Goal: Task Accomplishment & Management: Use online tool/utility

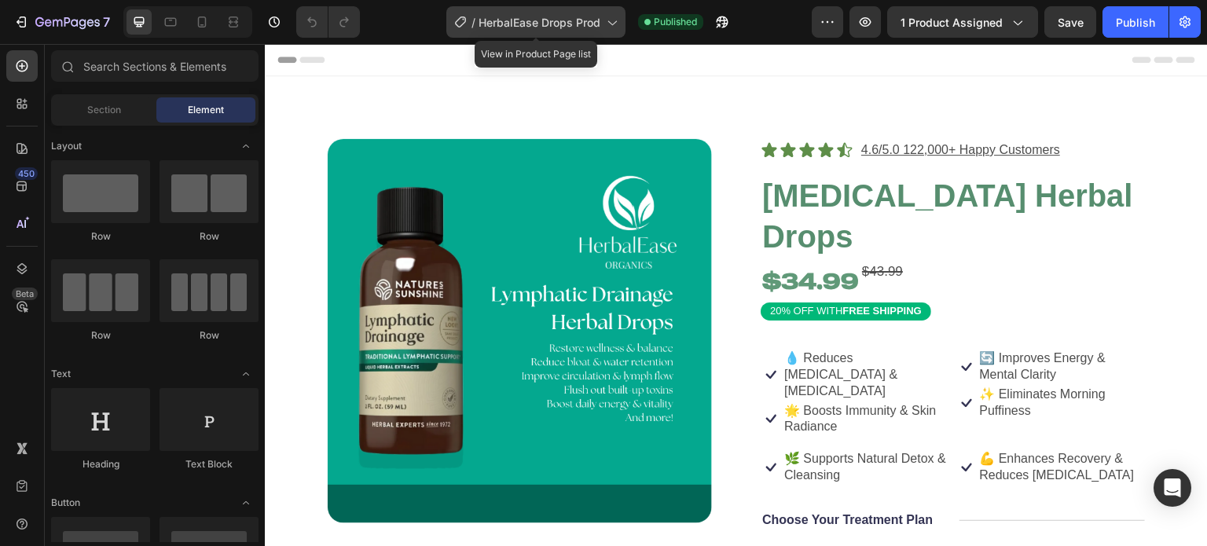
click at [519, 16] on span "HerbalEase Drops Prod" at bounding box center [540, 22] width 122 height 17
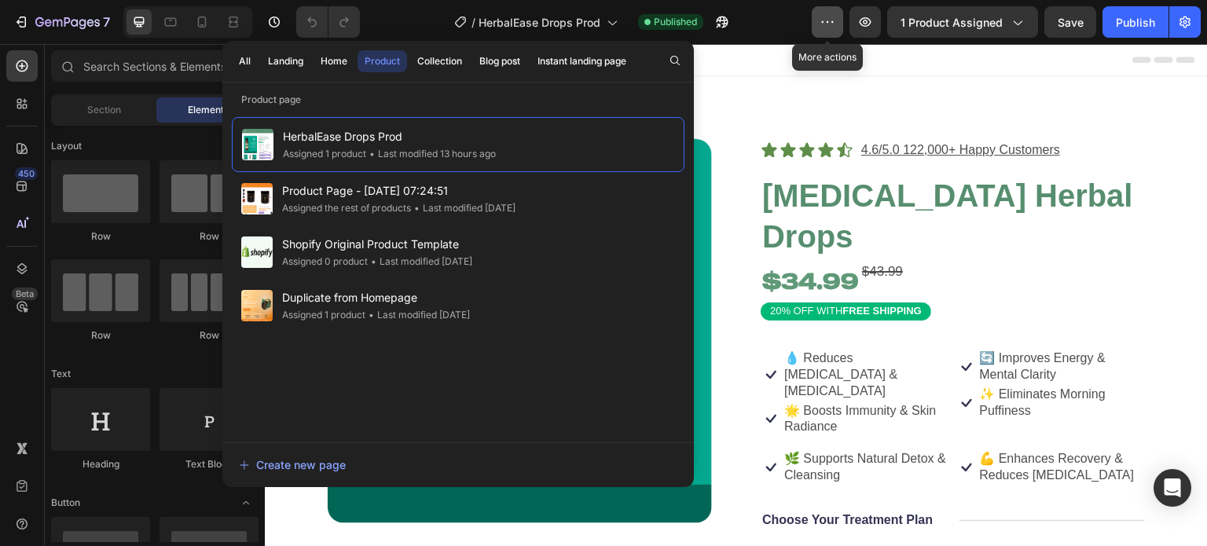
click at [825, 17] on icon "button" at bounding box center [828, 22] width 16 height 16
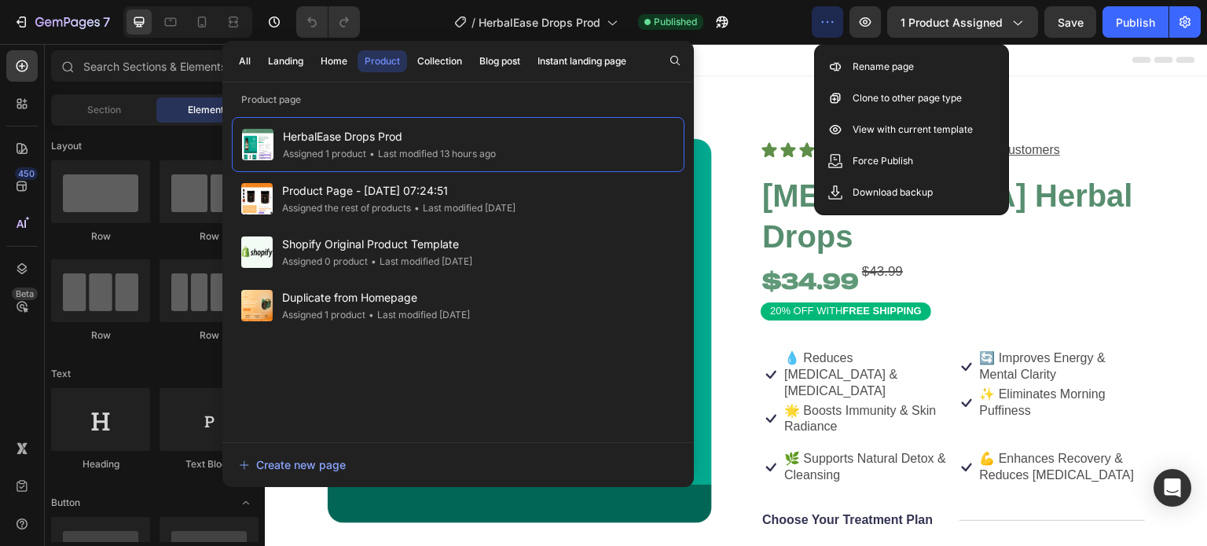
click at [768, 18] on div "/ HerbalEase Drops Prod Published" at bounding box center [591, 21] width 439 height 31
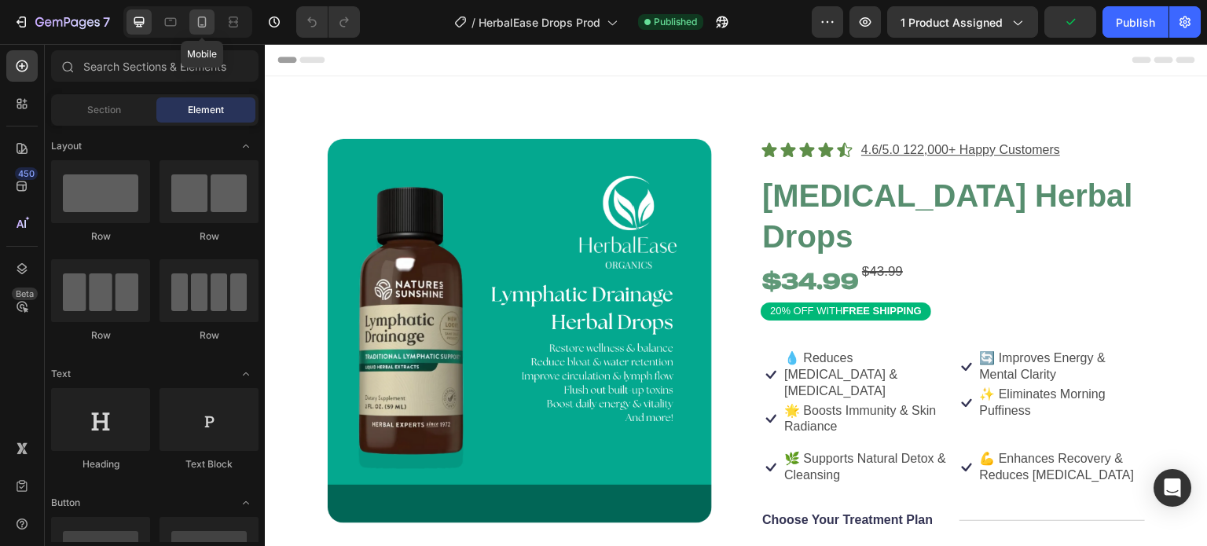
click at [204, 25] on icon at bounding box center [202, 22] width 9 height 11
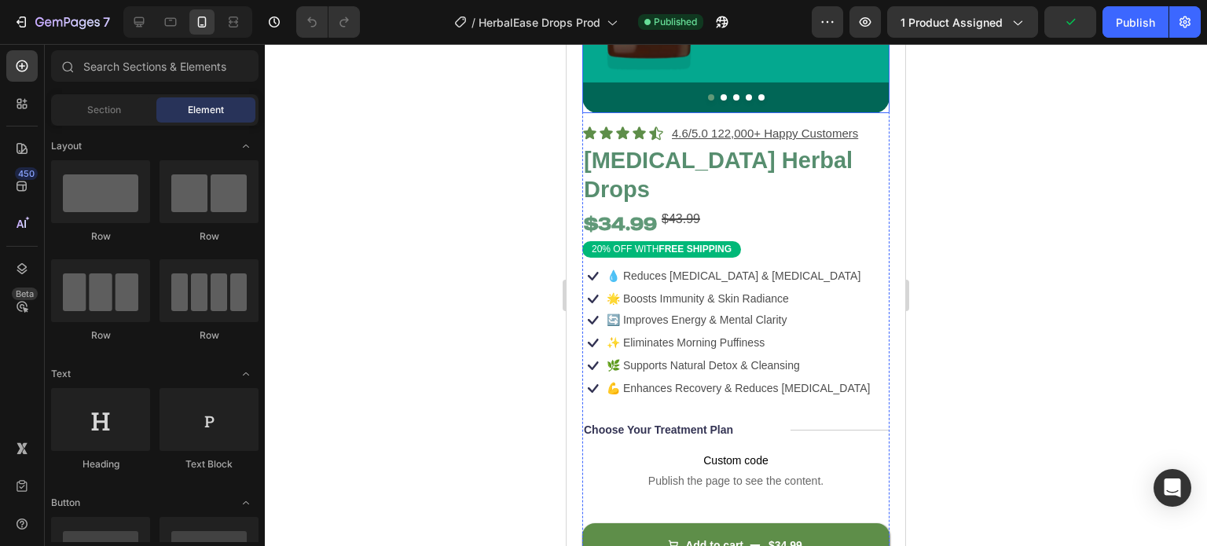
scroll to position [288, 0]
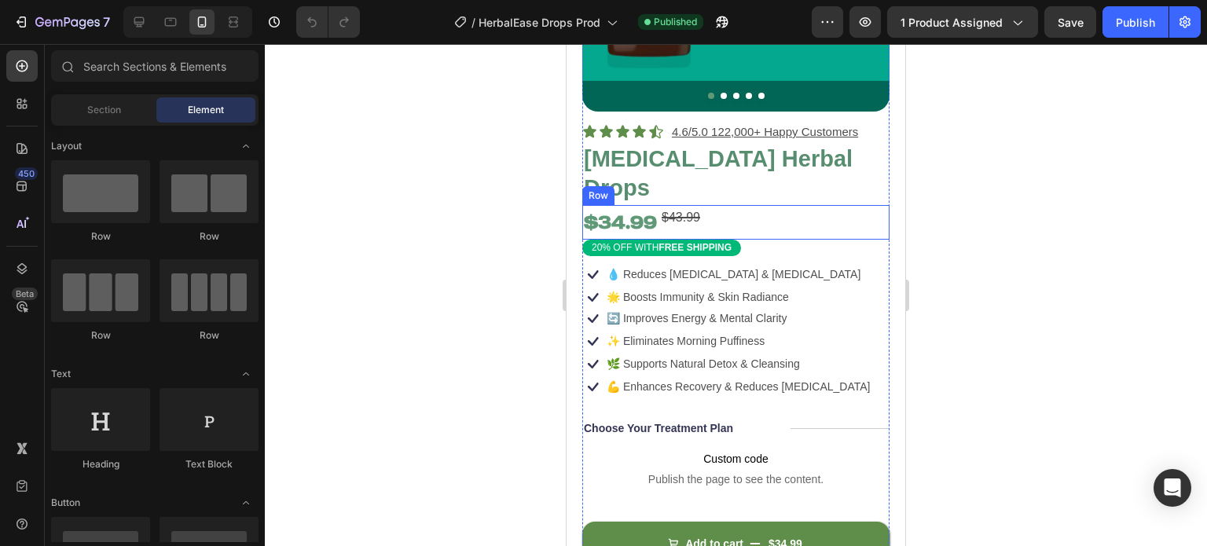
click at [754, 206] on div "$34.99 Product Price Product Price $43.99 Compare Price Compare Price Row" at bounding box center [735, 222] width 307 height 35
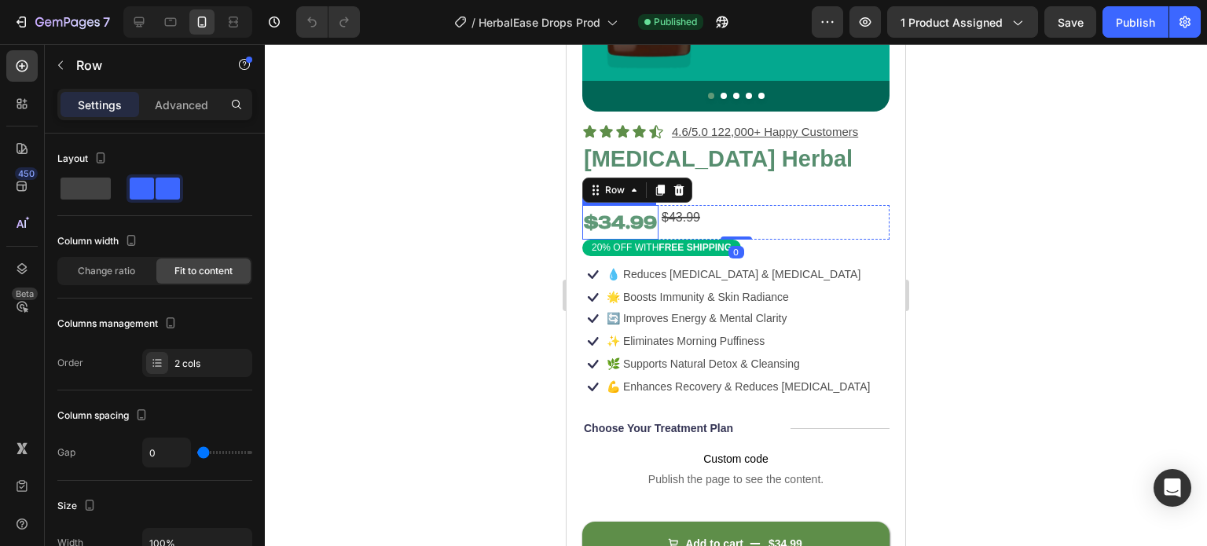
click at [640, 213] on div "$34.99" at bounding box center [620, 222] width 76 height 35
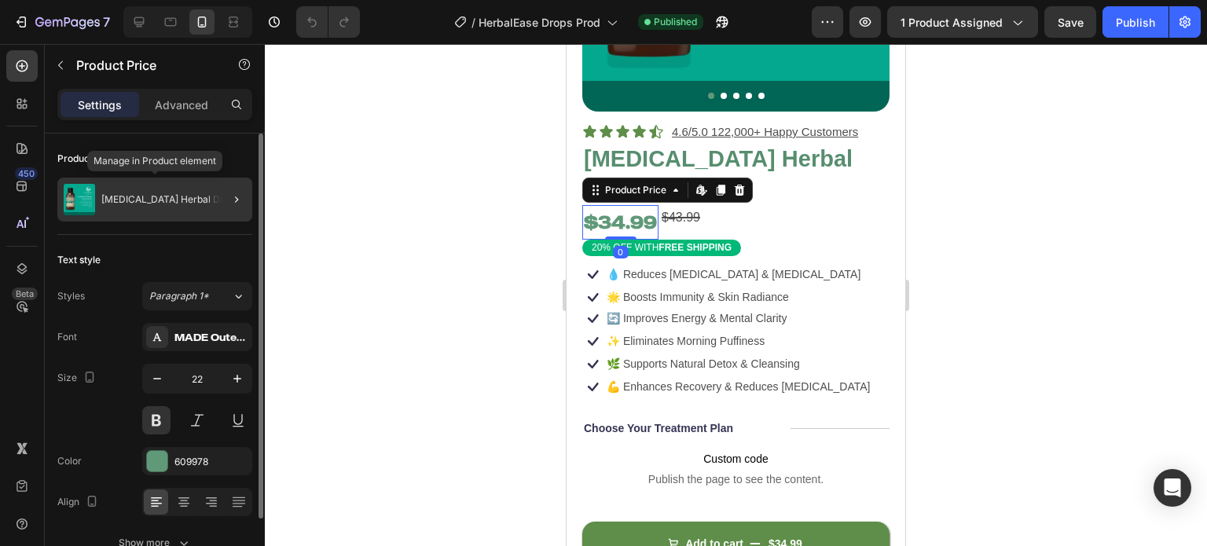
click at [164, 199] on p "[MEDICAL_DATA] Herbal Drops" at bounding box center [170, 199] width 138 height 11
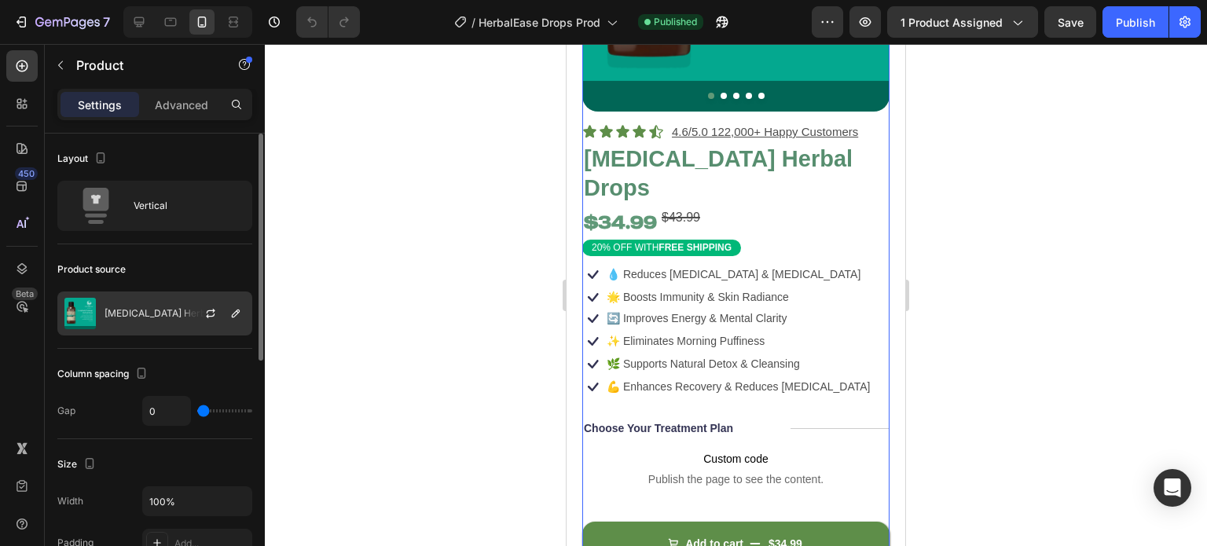
click at [152, 318] on p "[MEDICAL_DATA] Herbal Drops" at bounding box center [174, 313] width 138 height 11
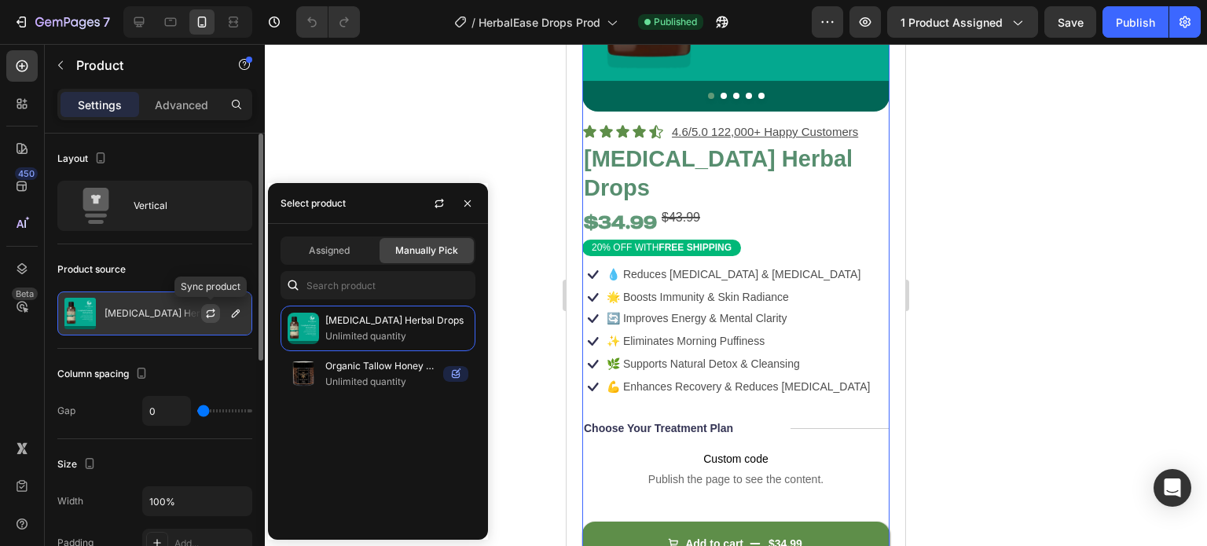
click at [215, 312] on icon "button" at bounding box center [210, 313] width 13 height 13
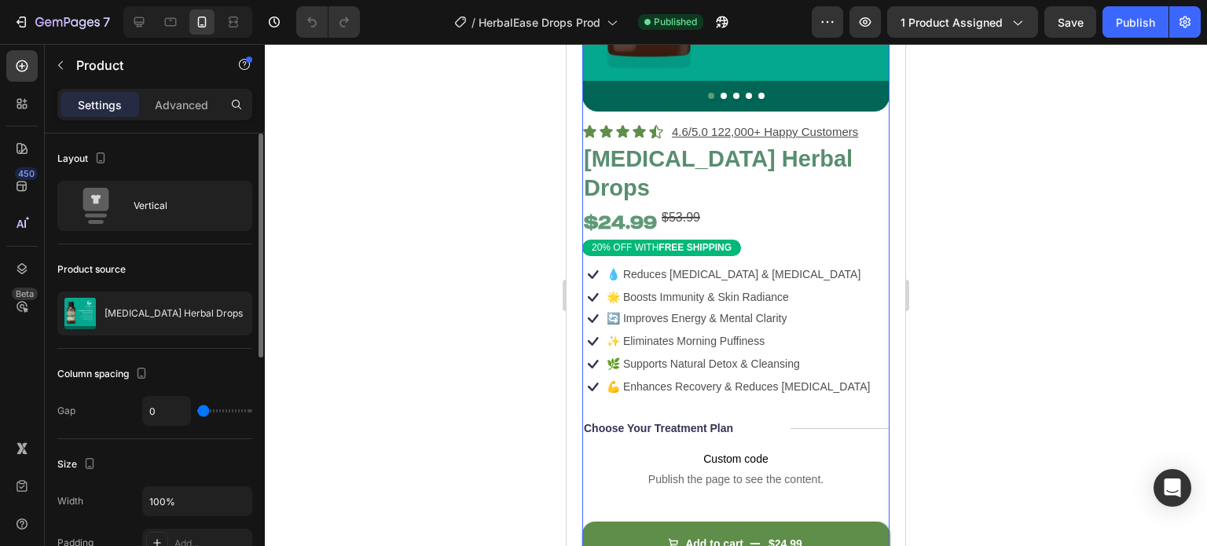
click at [380, 295] on div at bounding box center [736, 295] width 942 height 502
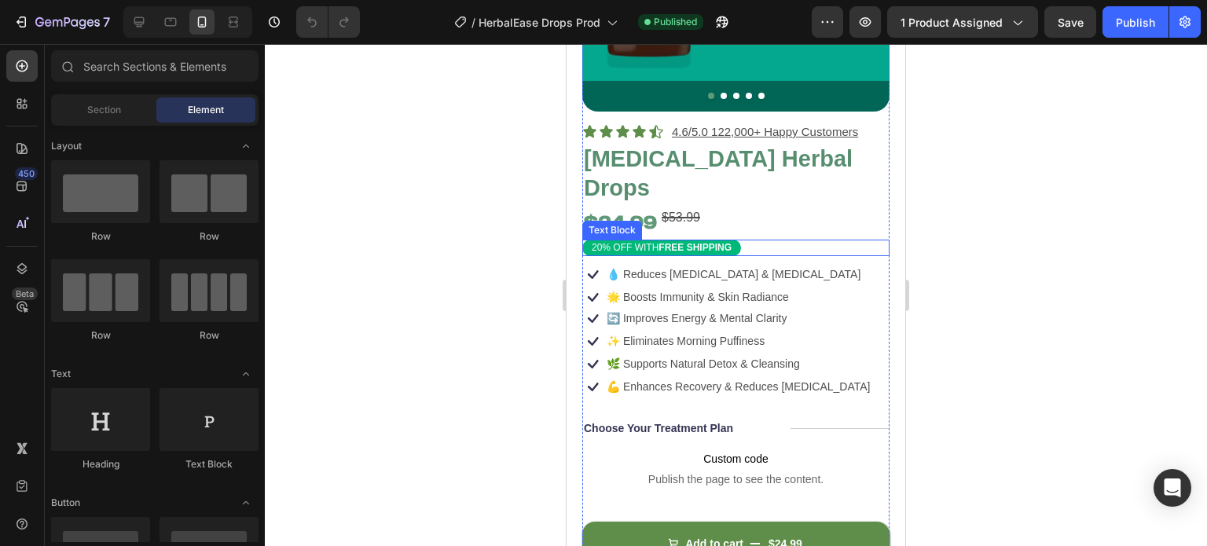
click at [601, 242] on p "20% OFF WITH FREE SHIPPING" at bounding box center [662, 248] width 140 height 13
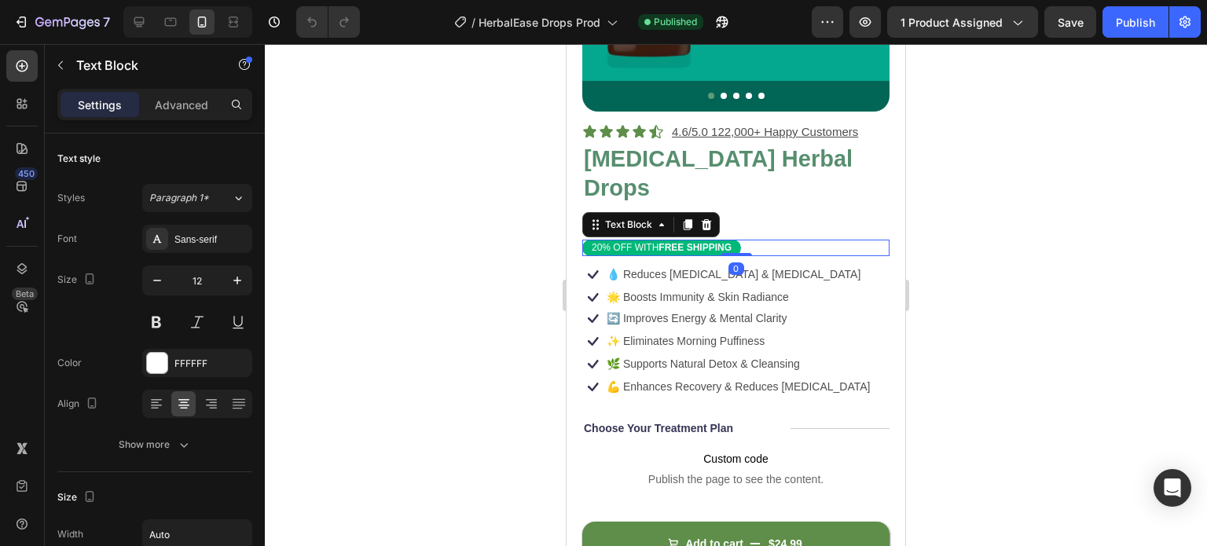
click at [601, 242] on p "20% OFF WITH FREE SHIPPING" at bounding box center [662, 248] width 140 height 13
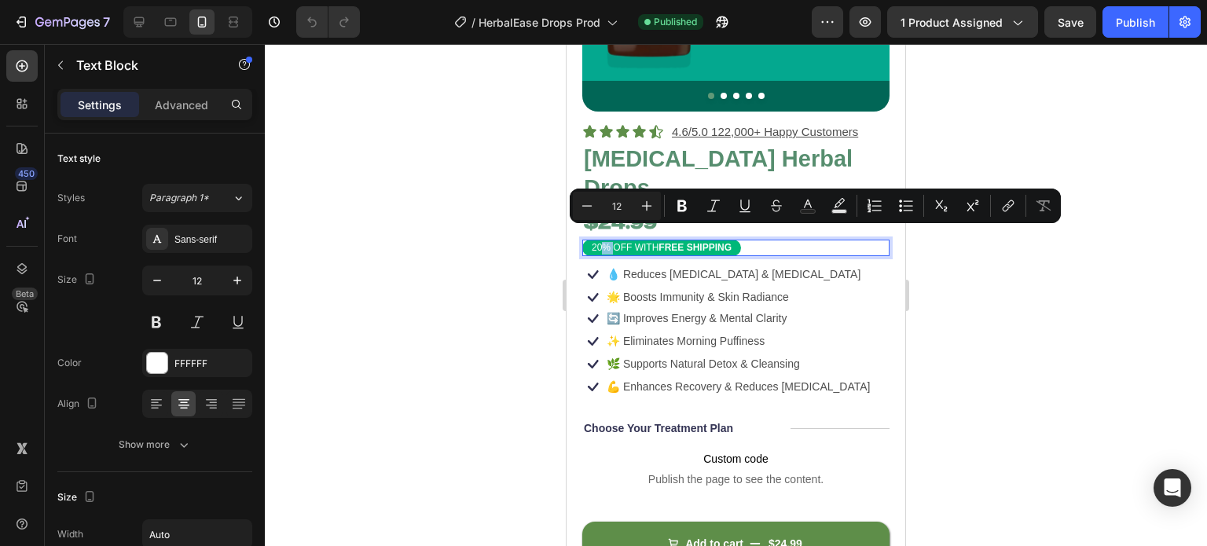
click at [600, 242] on p "20% OFF WITH FREE SHIPPING" at bounding box center [662, 248] width 140 height 13
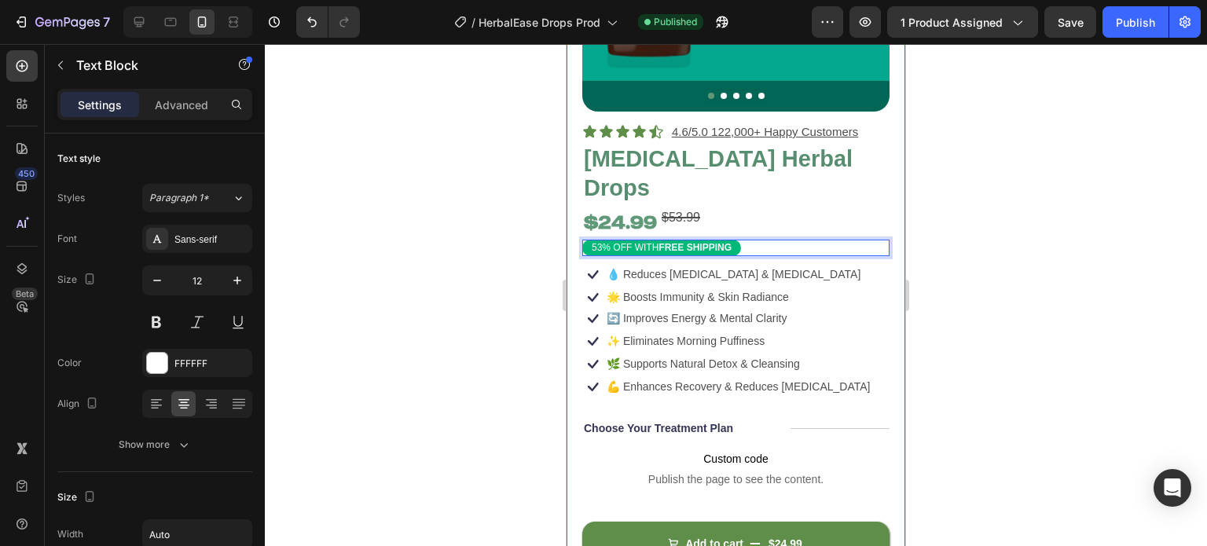
click at [475, 260] on div at bounding box center [736, 295] width 942 height 502
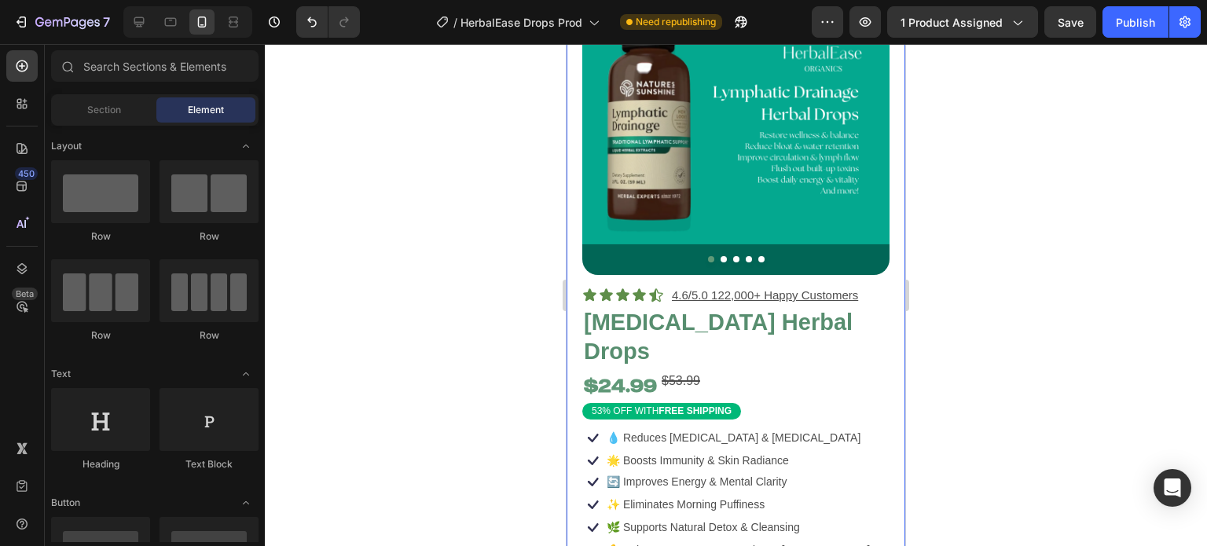
scroll to position [0, 0]
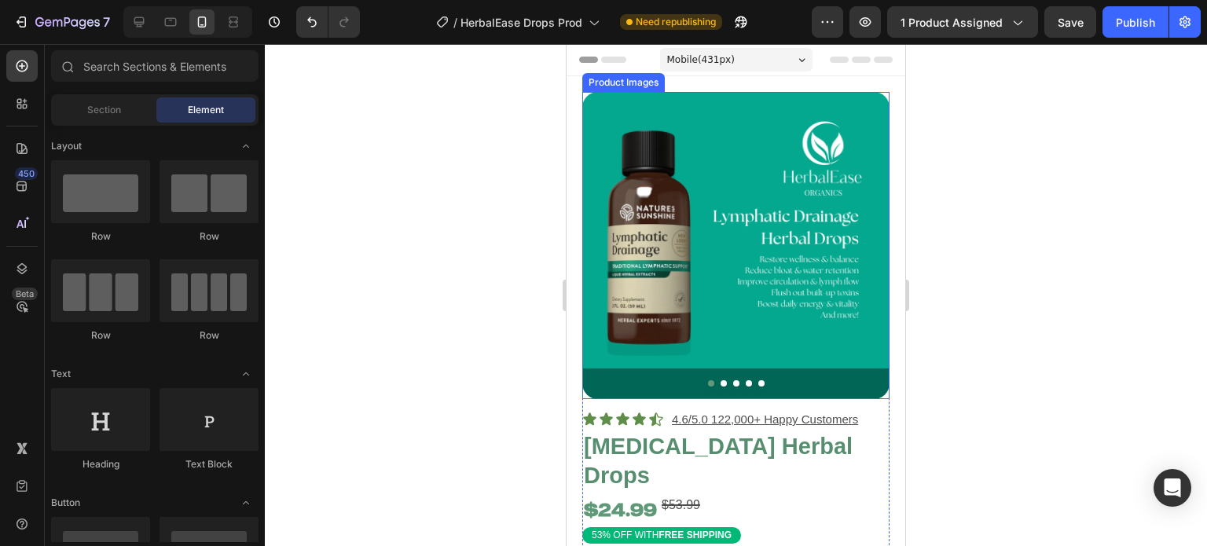
click at [721, 380] on button "Dot" at bounding box center [724, 383] width 6 height 6
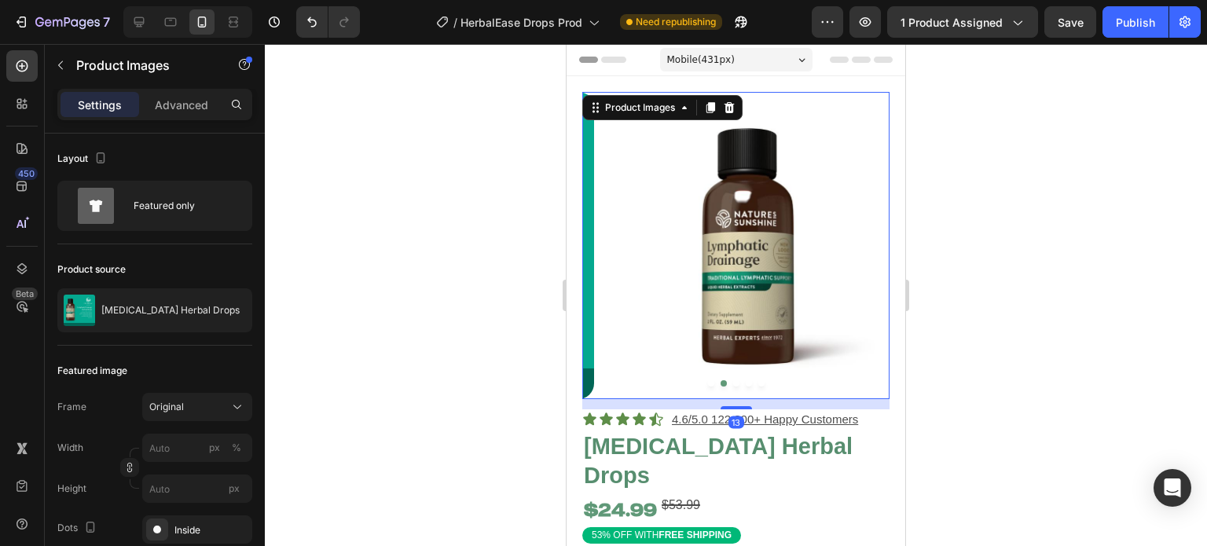
click at [733, 380] on button "Dot" at bounding box center [736, 383] width 6 height 6
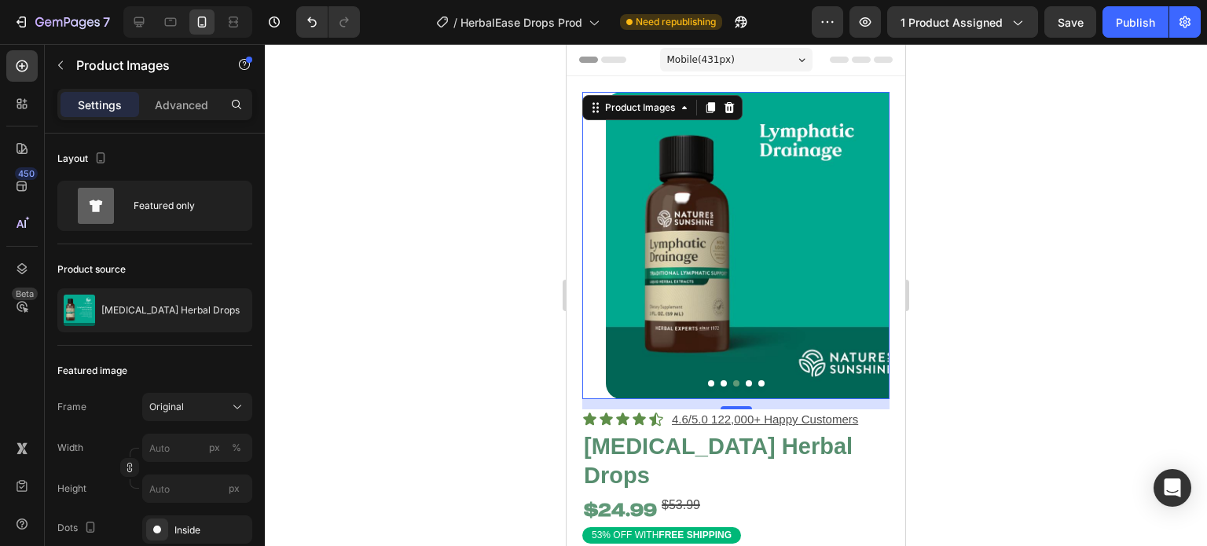
click at [746, 380] on button "Dot" at bounding box center [749, 383] width 6 height 6
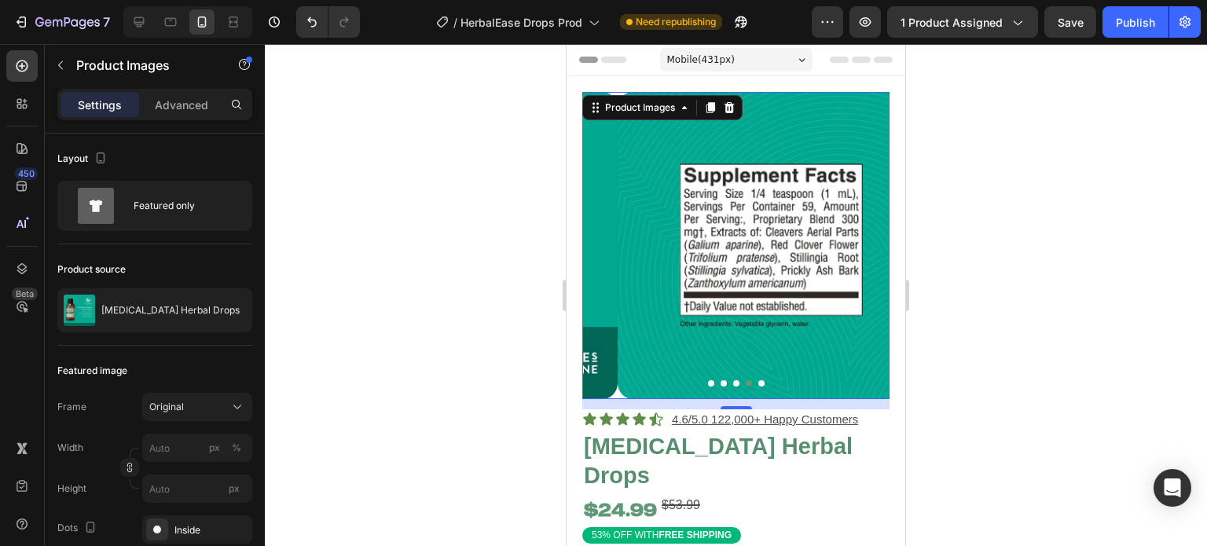
click at [771, 376] on img at bounding box center [771, 245] width 307 height 307
click at [758, 380] on button "Dot" at bounding box center [761, 383] width 6 height 6
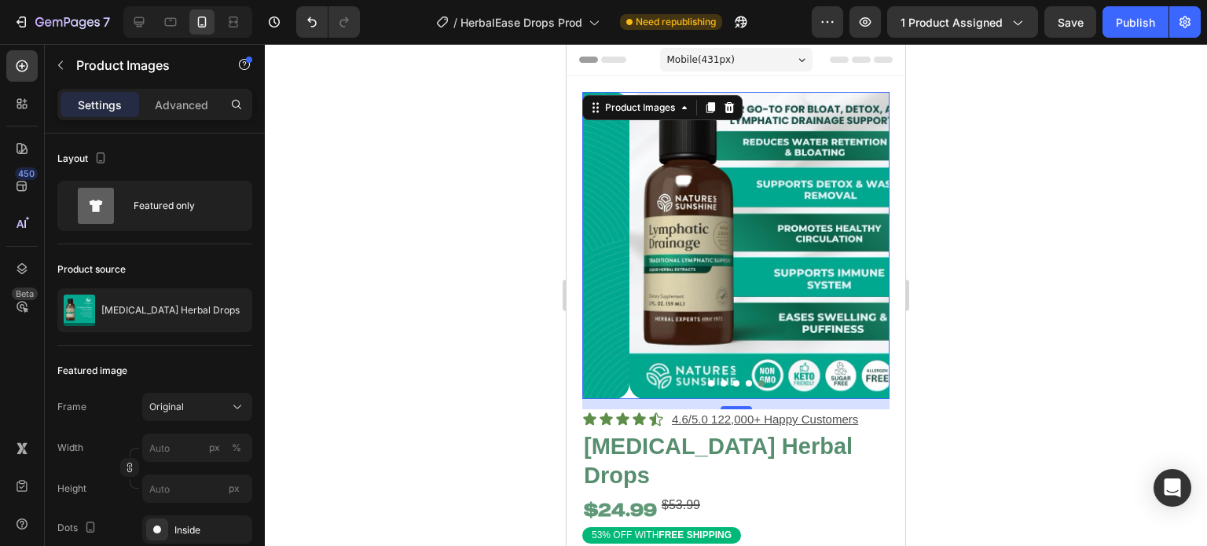
click at [528, 381] on div at bounding box center [736, 295] width 942 height 502
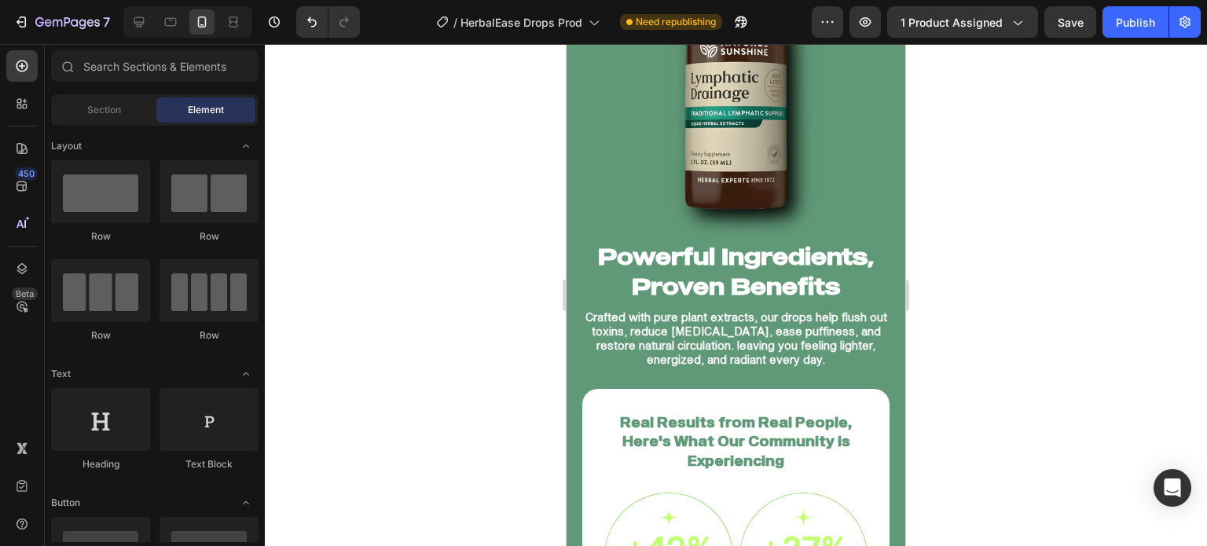
scroll to position [1297, 0]
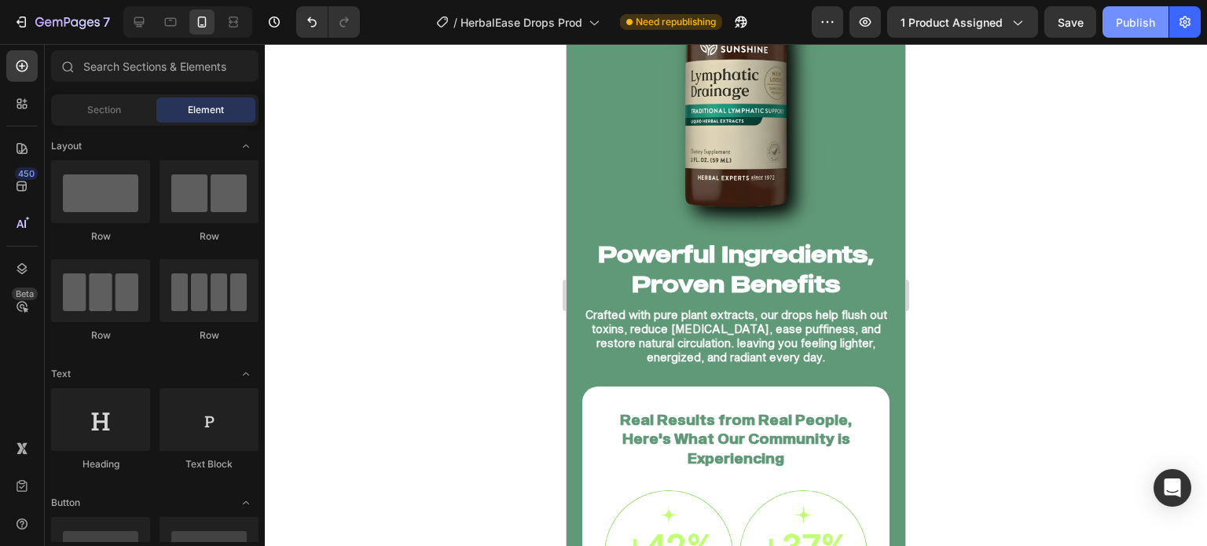
click at [1122, 28] on div "Publish" at bounding box center [1135, 22] width 39 height 17
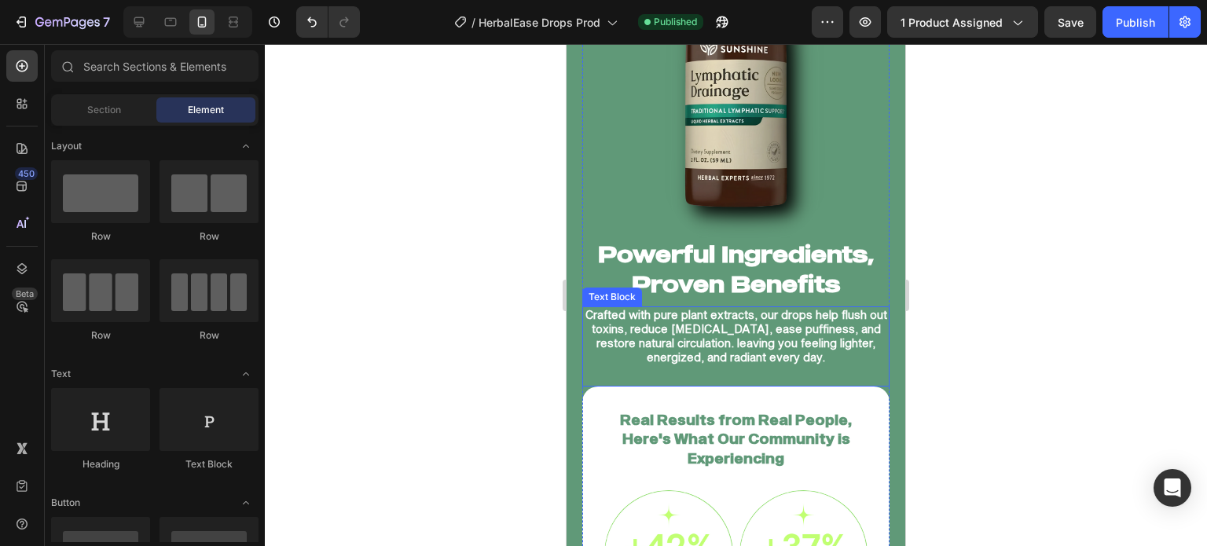
click at [794, 348] on p "Crafted with pure plant extracts, our drops help flush out toxins, reduce [MEDI…" at bounding box center [736, 336] width 304 height 57
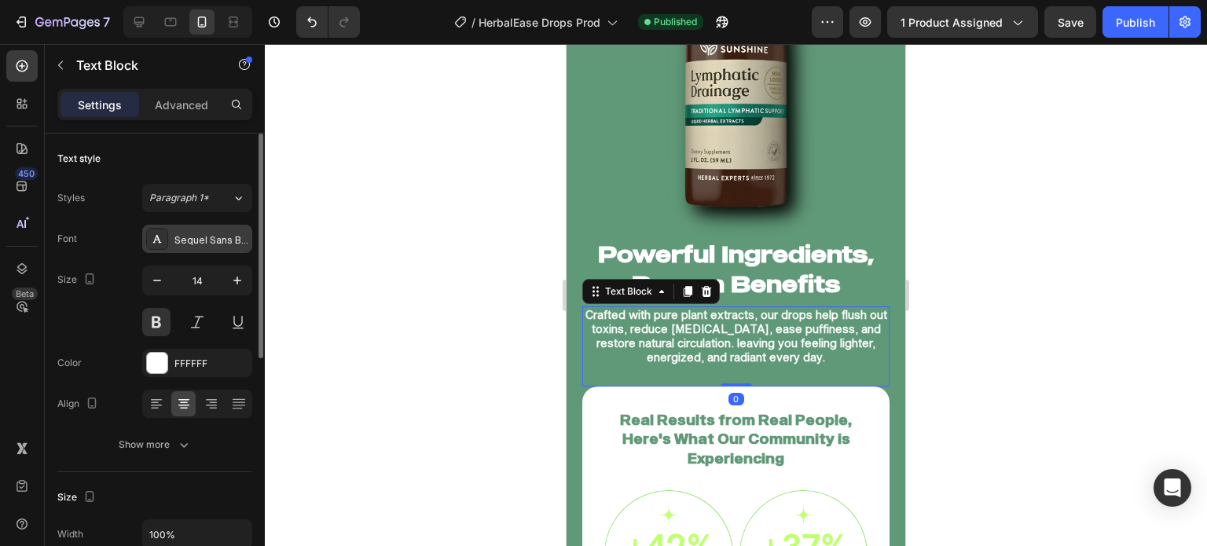
click at [211, 230] on div "Sequel Sans Book Body" at bounding box center [197, 239] width 110 height 28
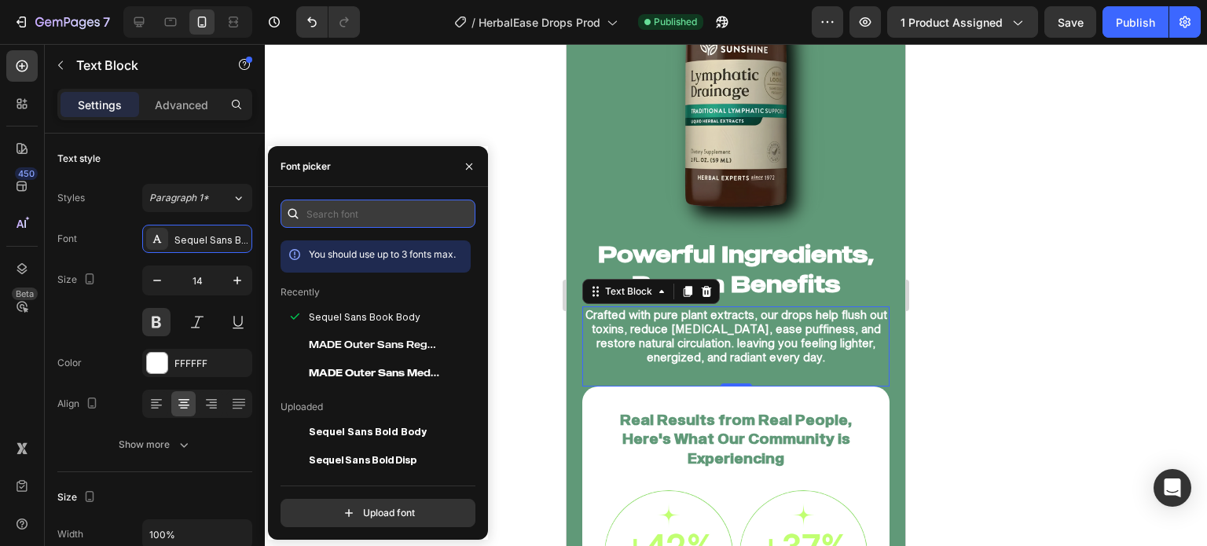
click at [327, 222] on input "text" at bounding box center [378, 214] width 195 height 28
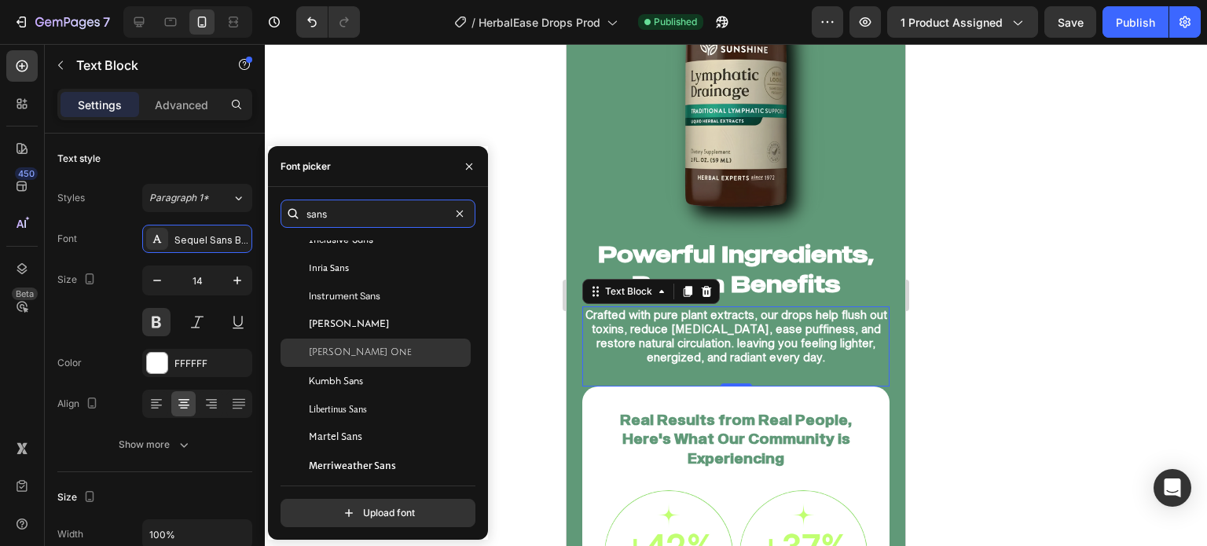
scroll to position [1601, 0]
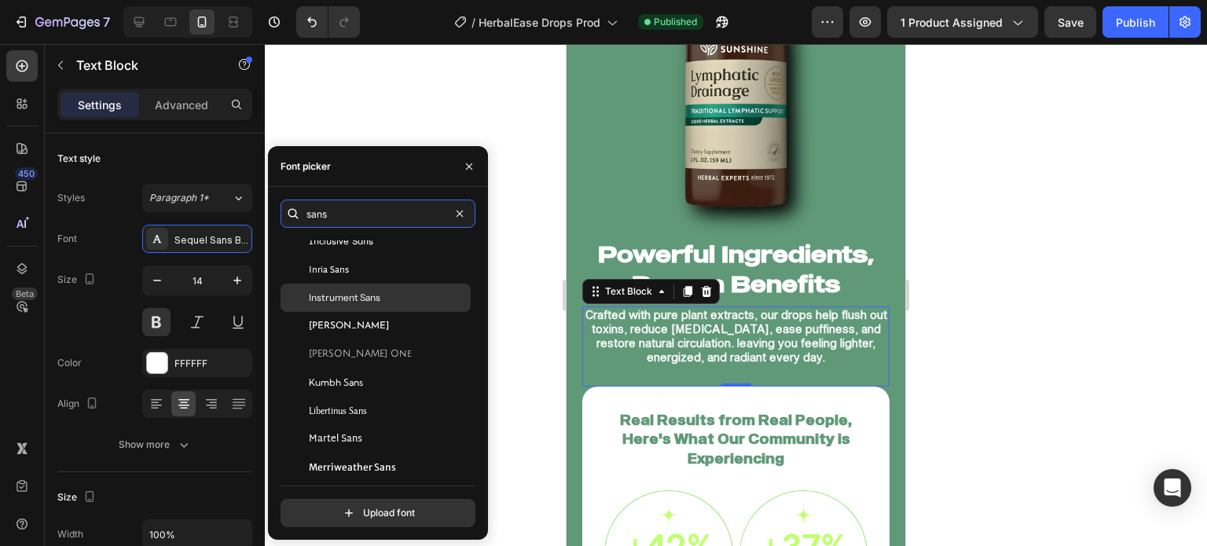
type input "sans"
click at [389, 291] on div "Instrument Sans" at bounding box center [388, 298] width 159 height 14
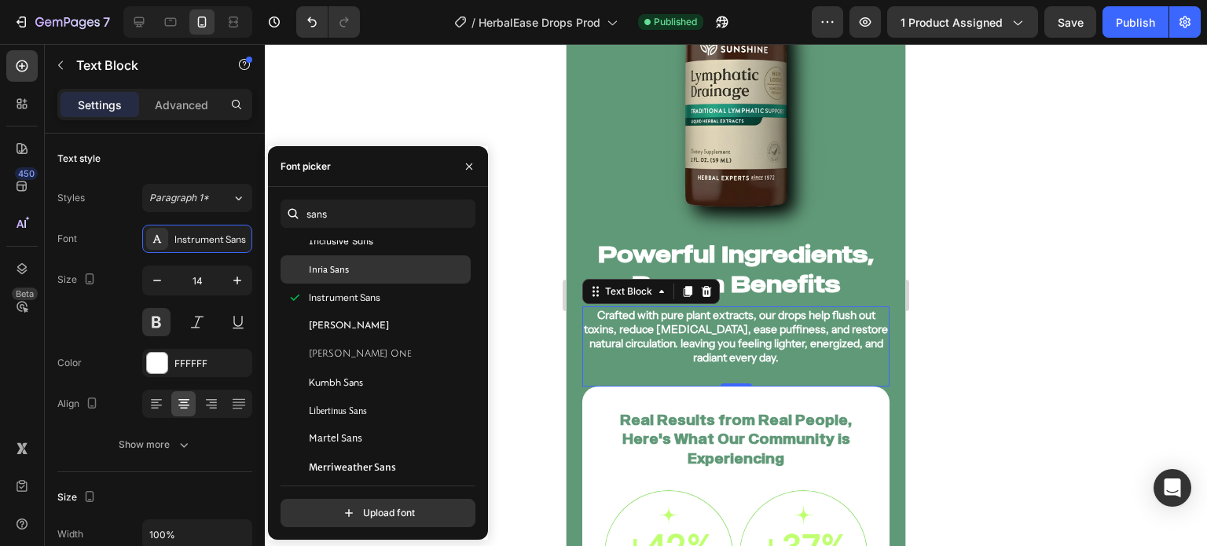
click at [388, 273] on div "Inria Sans" at bounding box center [388, 269] width 159 height 14
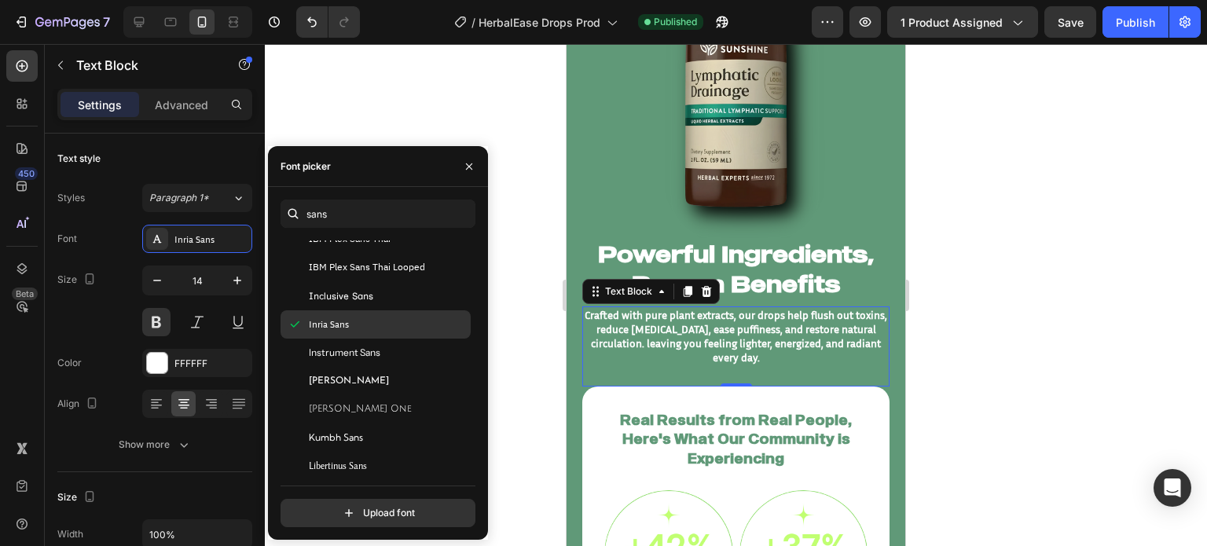
scroll to position [1545, 0]
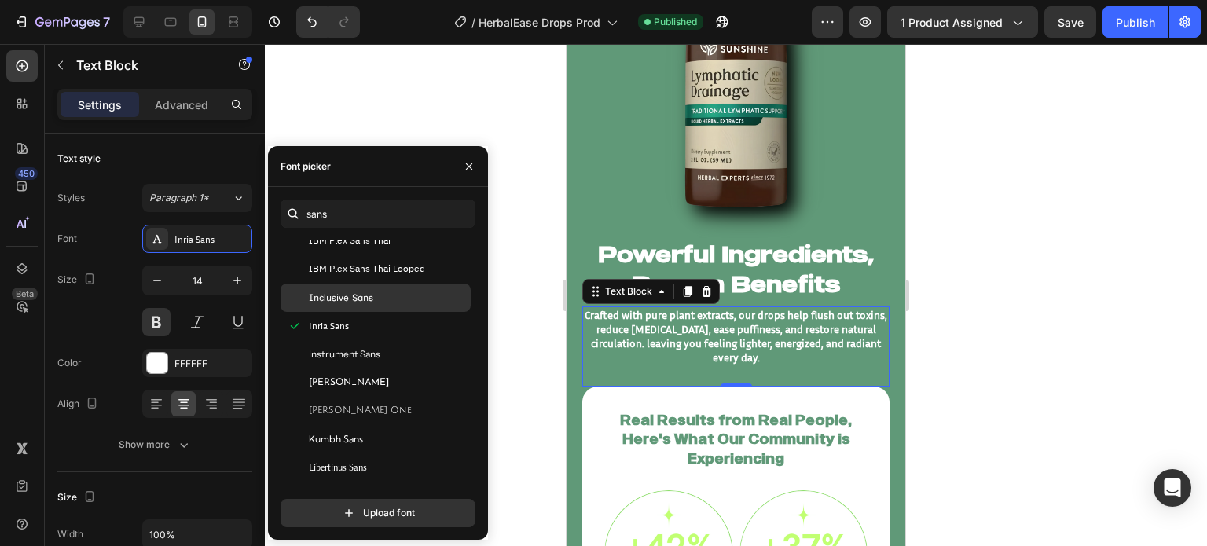
click at [381, 286] on div "Inclusive Sans" at bounding box center [376, 298] width 190 height 28
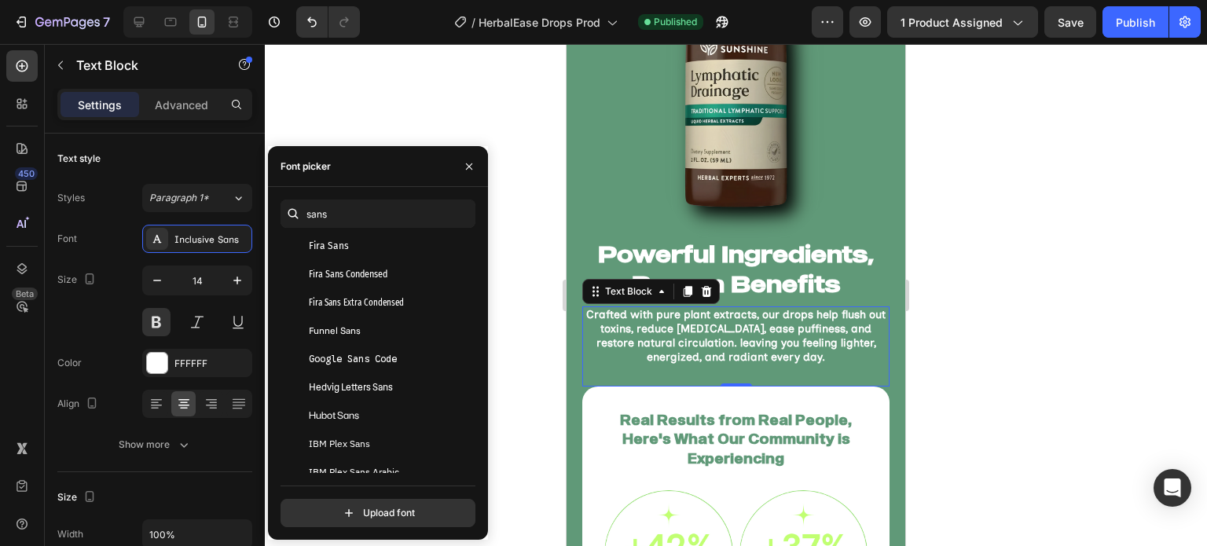
scroll to position [1017, 0]
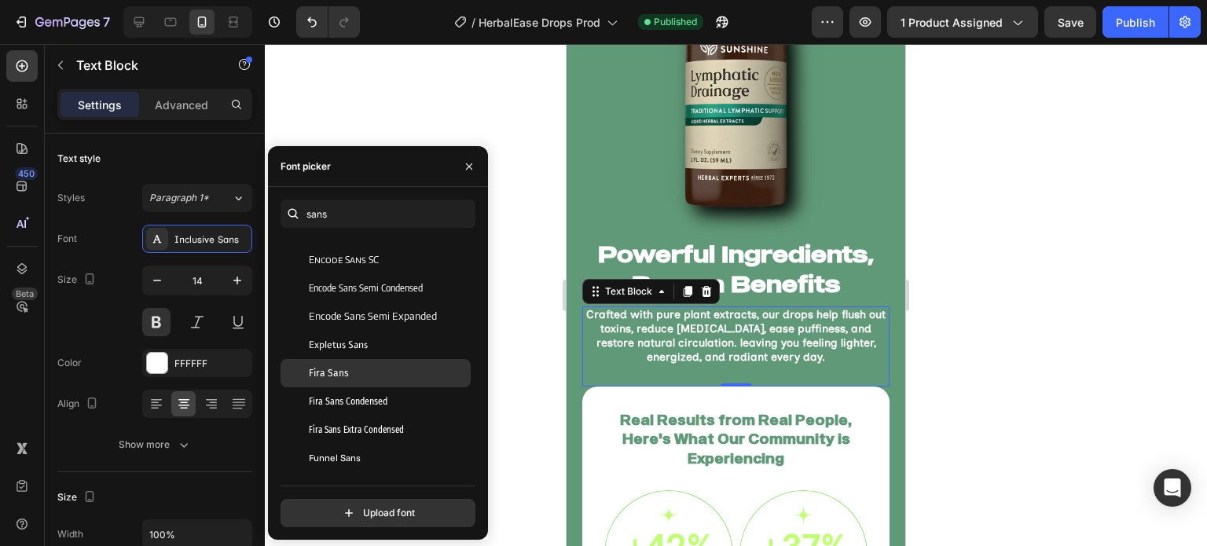
click at [360, 371] on div "Fira Sans" at bounding box center [388, 373] width 159 height 14
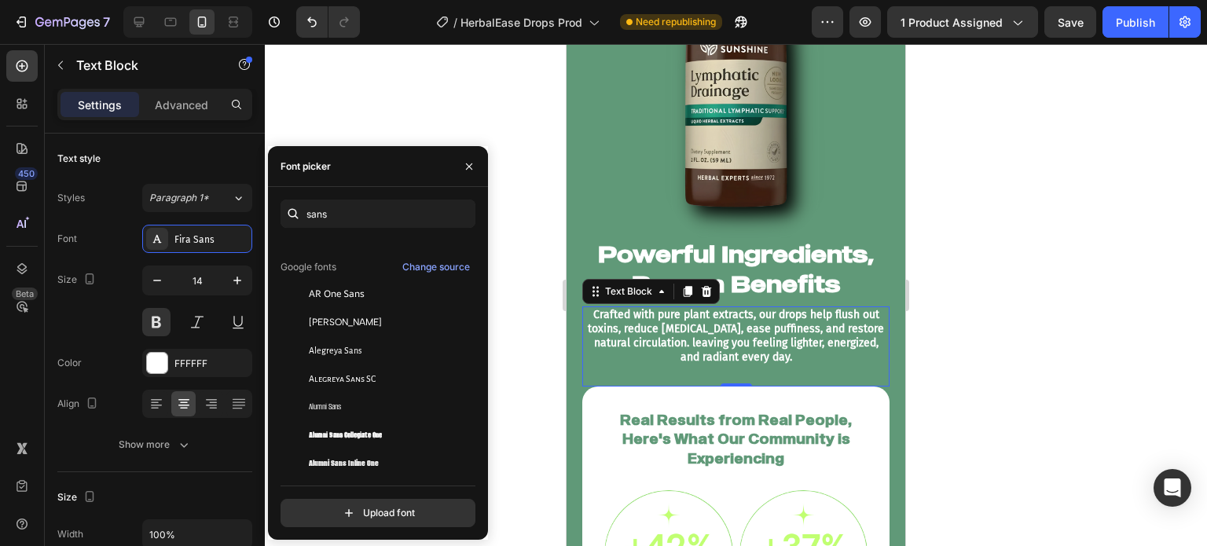
scroll to position [338, 0]
click at [426, 266] on div "Change source" at bounding box center [436, 268] width 68 height 14
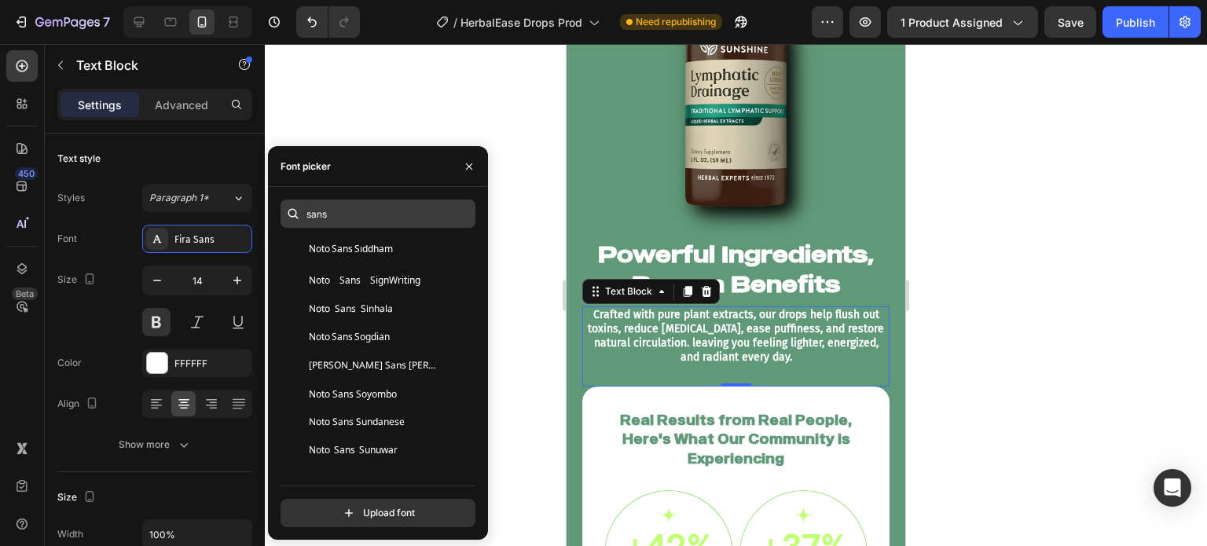
scroll to position [5427, 0]
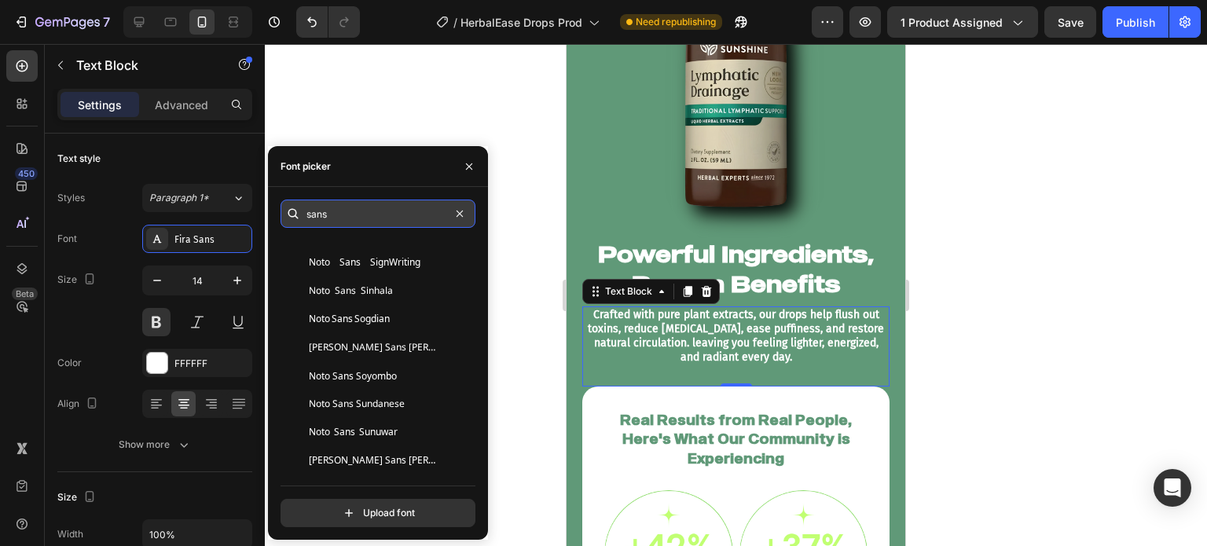
click at [398, 209] on input "sans" at bounding box center [378, 214] width 195 height 28
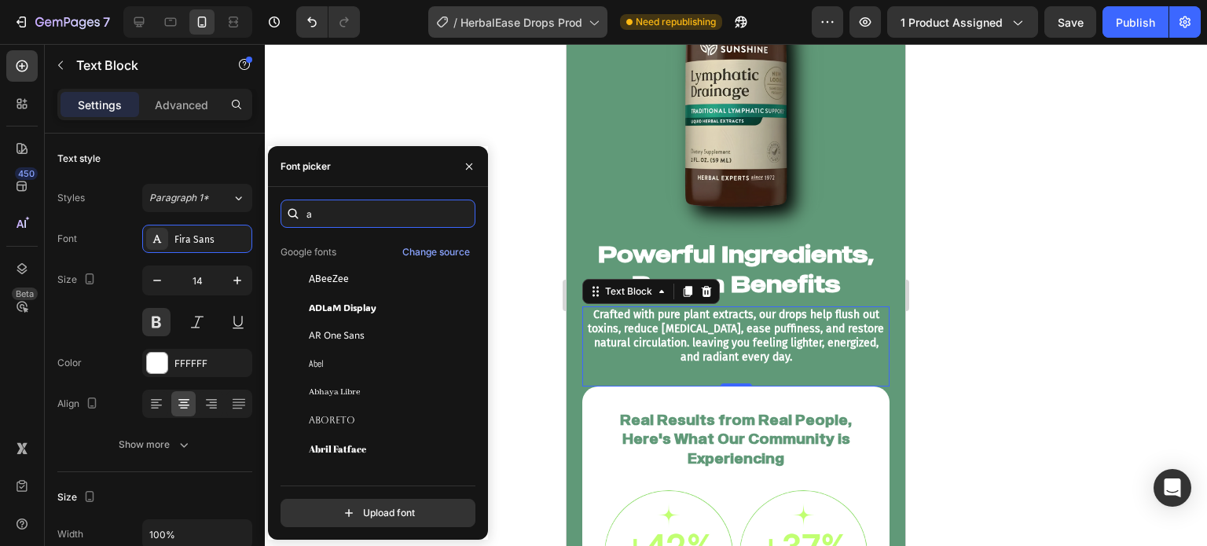
scroll to position [0, 0]
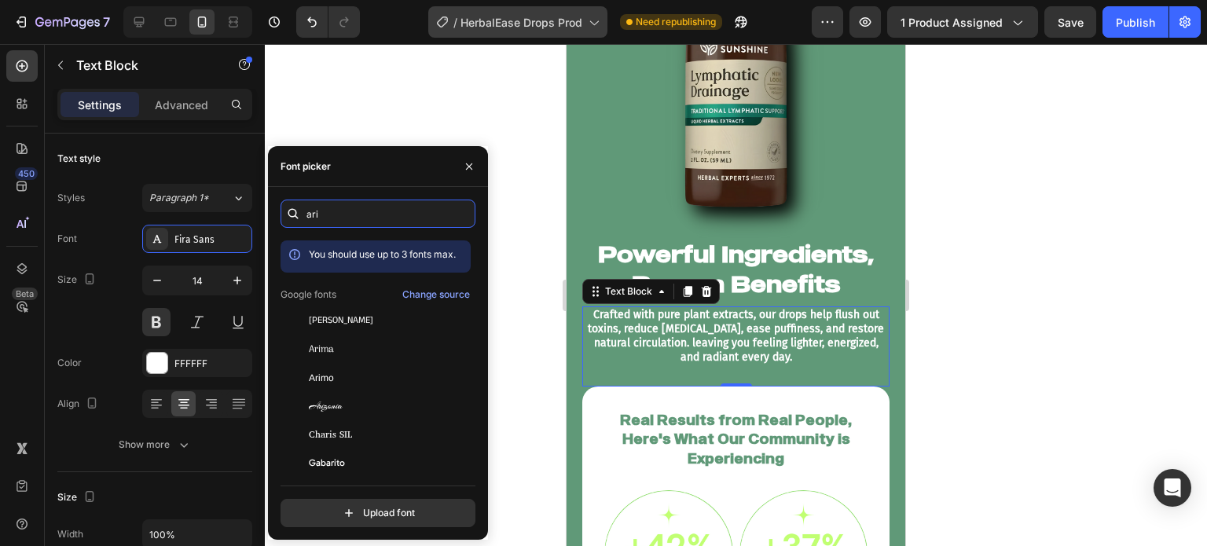
type input "ari"
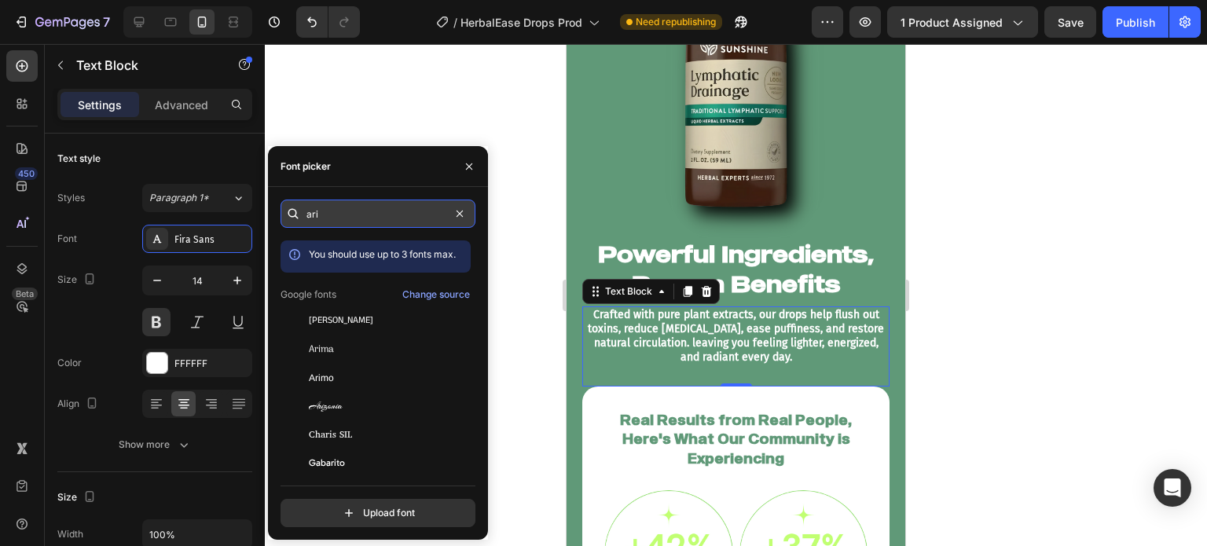
click at [346, 207] on input "ari" at bounding box center [378, 214] width 195 height 28
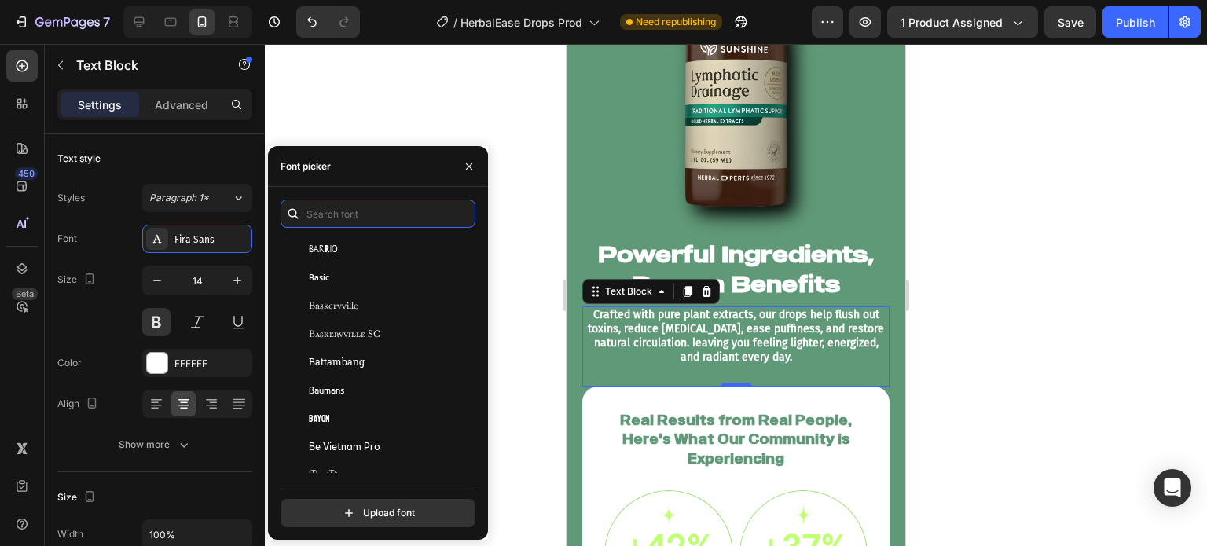
scroll to position [5431, 0]
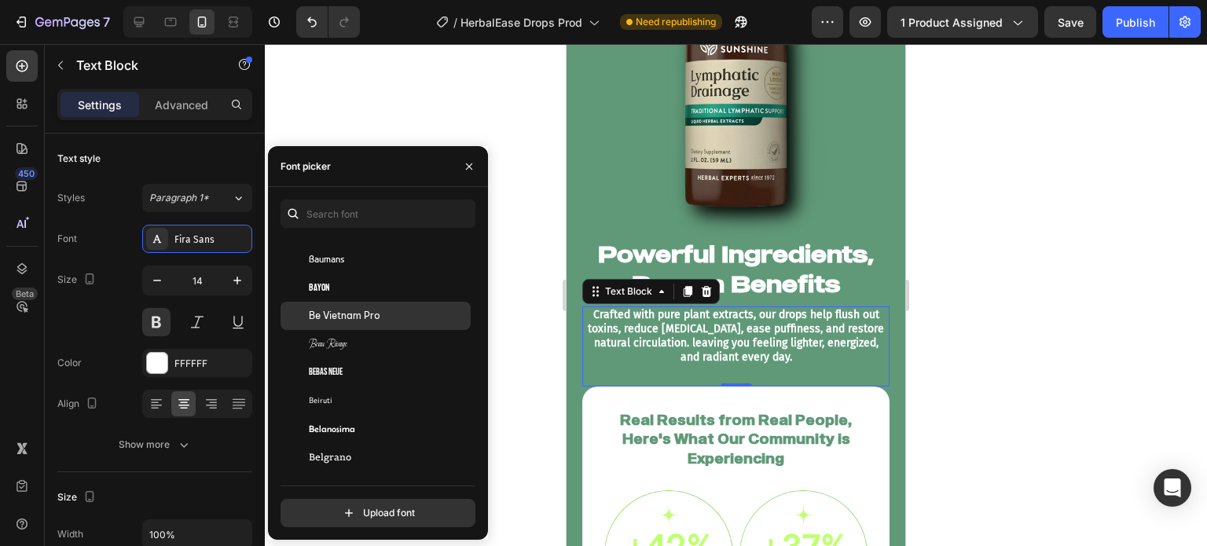
click at [449, 307] on div "Be Vietnam Pro" at bounding box center [376, 316] width 190 height 28
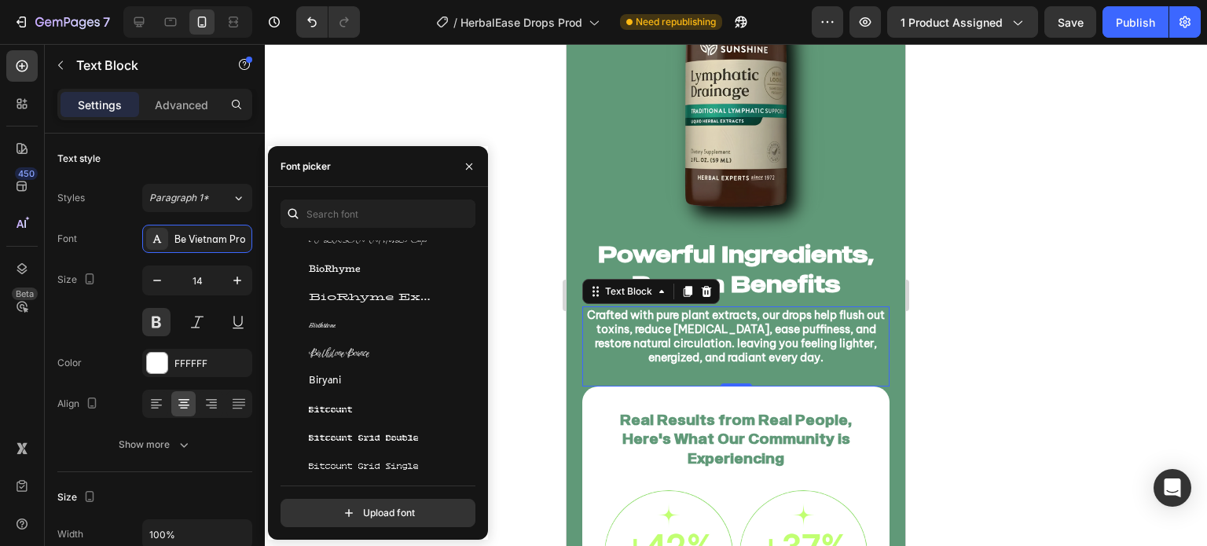
scroll to position [6196, 0]
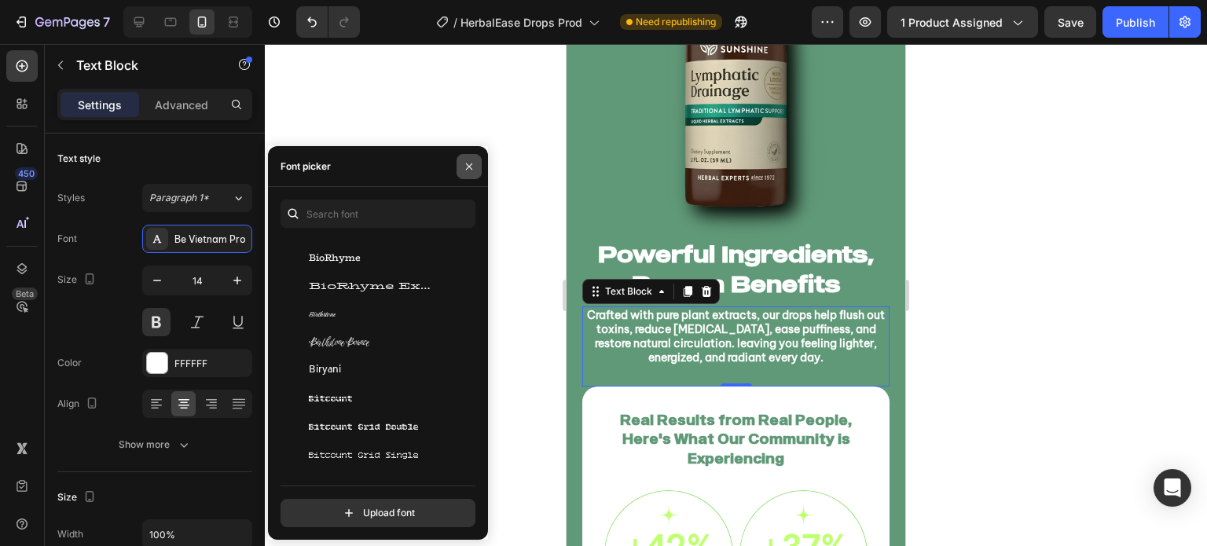
click at [463, 171] on icon "button" at bounding box center [469, 166] width 13 height 13
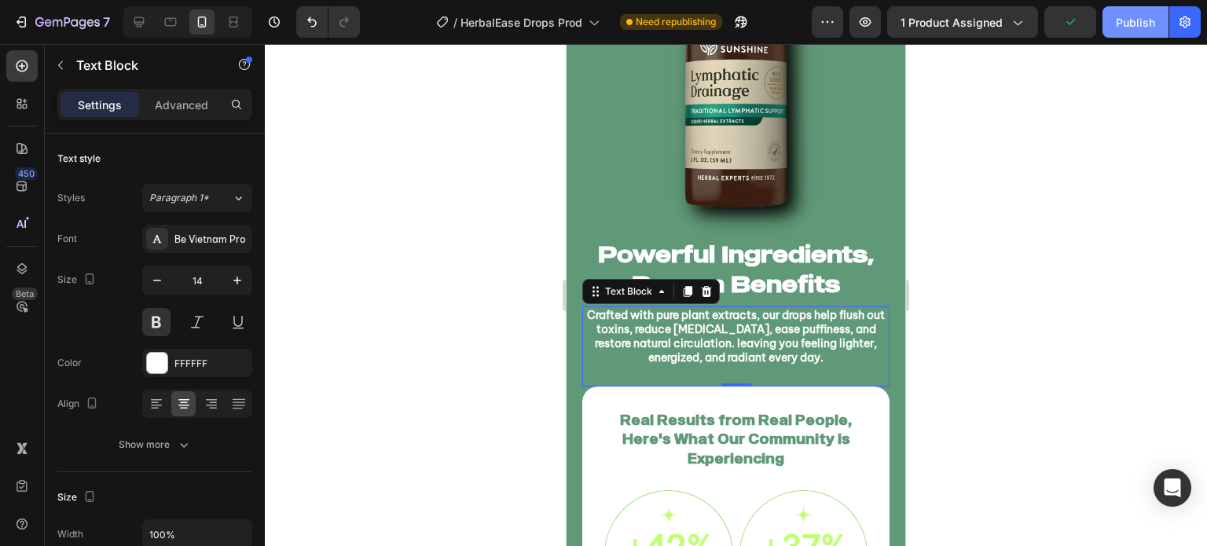
click at [1111, 20] on button "Publish" at bounding box center [1135, 21] width 66 height 31
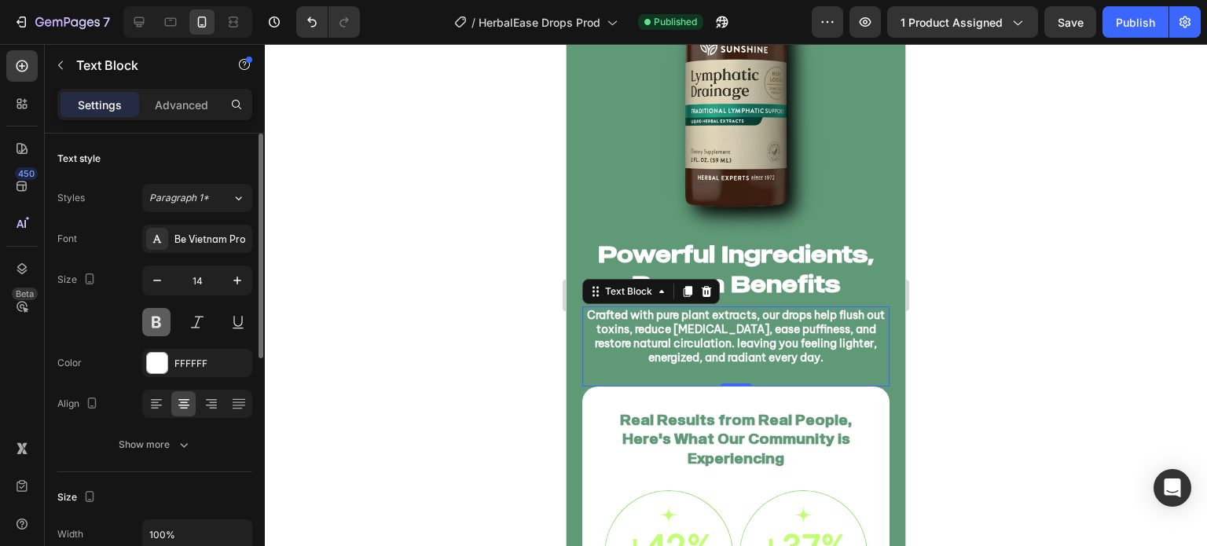
click at [152, 323] on button at bounding box center [156, 322] width 28 height 28
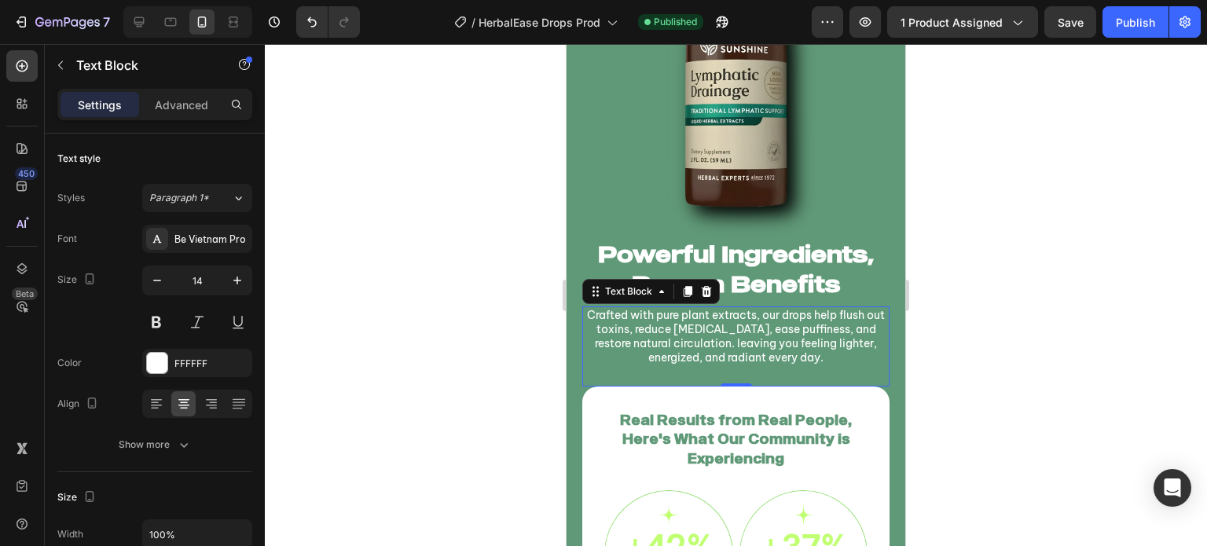
drag, startPoint x: 388, startPoint y: 298, endPoint x: 479, endPoint y: 332, distance: 97.5
click at [387, 298] on div at bounding box center [736, 295] width 942 height 502
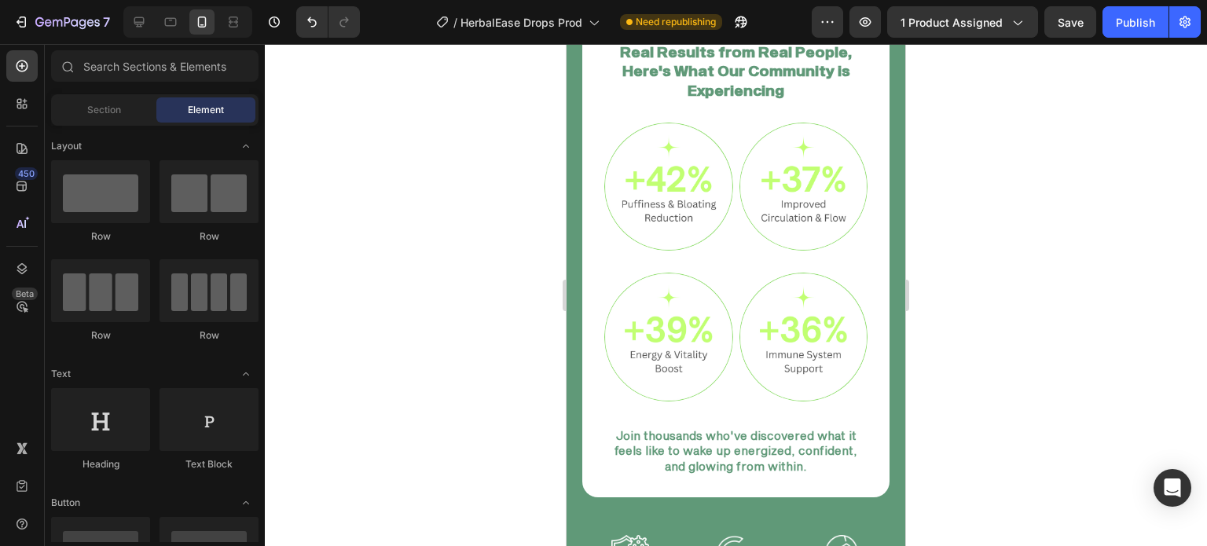
scroll to position [1663, 0]
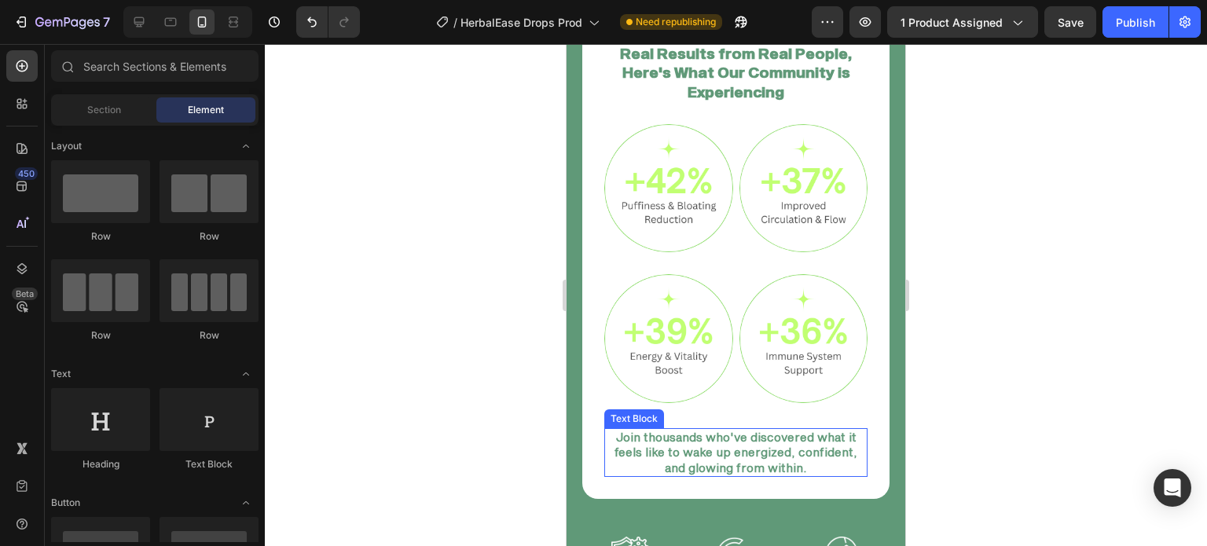
click at [798, 436] on p "Join thousands who've discovered what it feels like to wake up energized, confi…" at bounding box center [736, 453] width 260 height 46
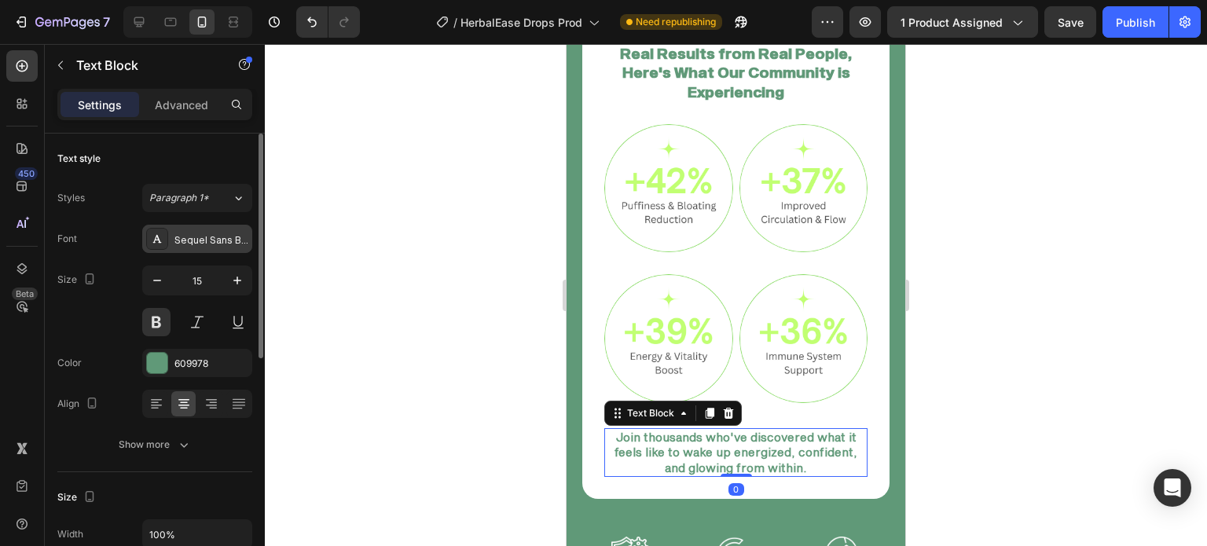
click at [211, 241] on div "Sequel Sans Book Body" at bounding box center [211, 240] width 74 height 14
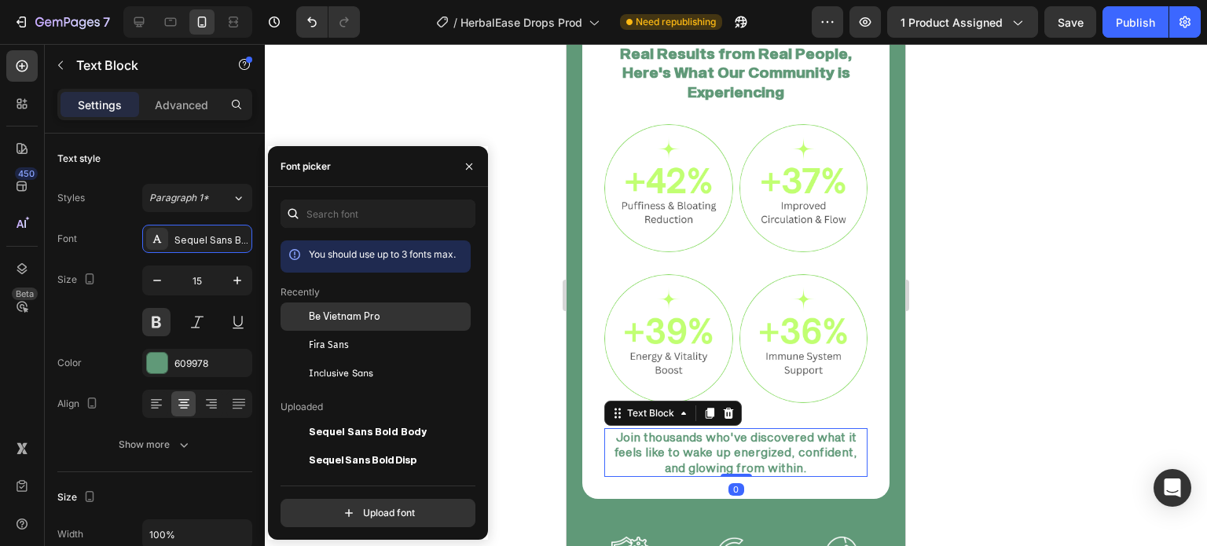
click at [314, 317] on span "Be Vietnam Pro" at bounding box center [345, 317] width 72 height 14
click at [475, 172] on icon "button" at bounding box center [469, 166] width 13 height 13
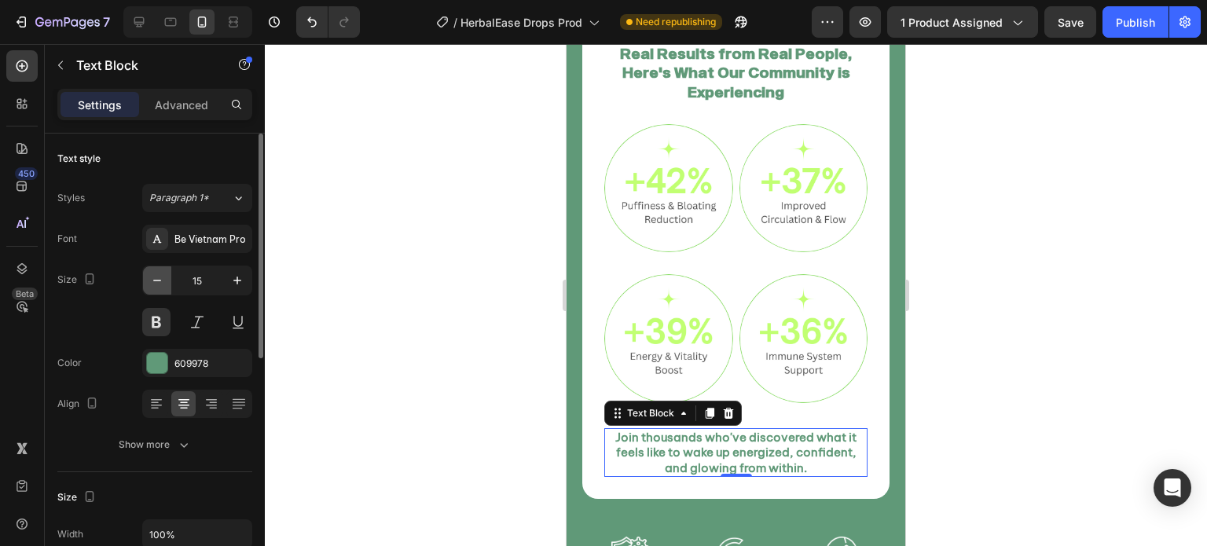
click at [165, 276] on button "button" at bounding box center [157, 280] width 28 height 28
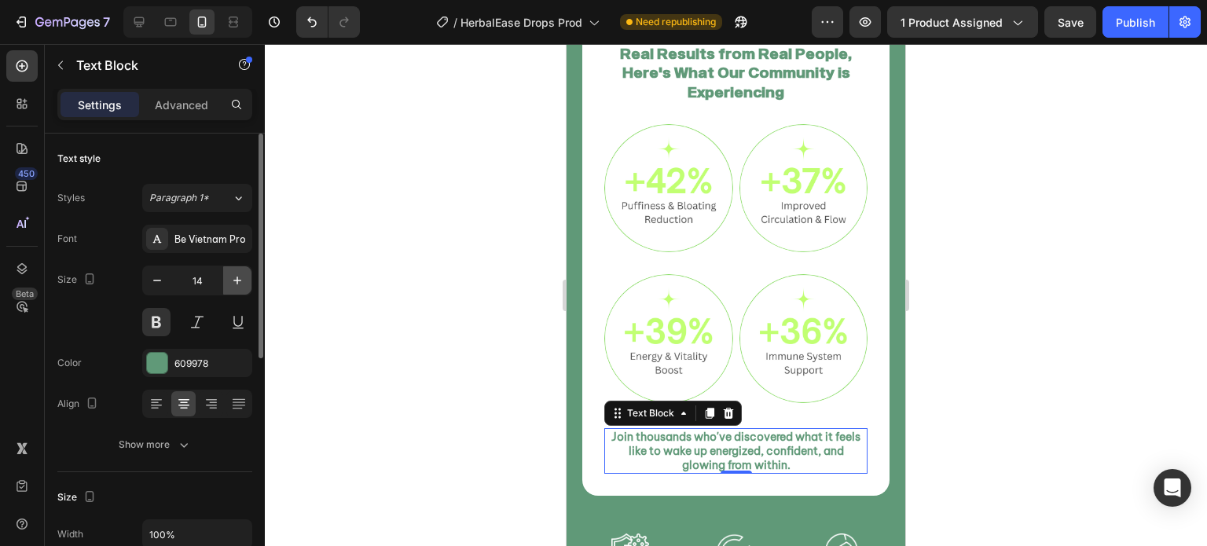
click at [243, 277] on icon "button" at bounding box center [237, 281] width 16 height 16
click at [241, 277] on icon "button" at bounding box center [237, 281] width 16 height 16
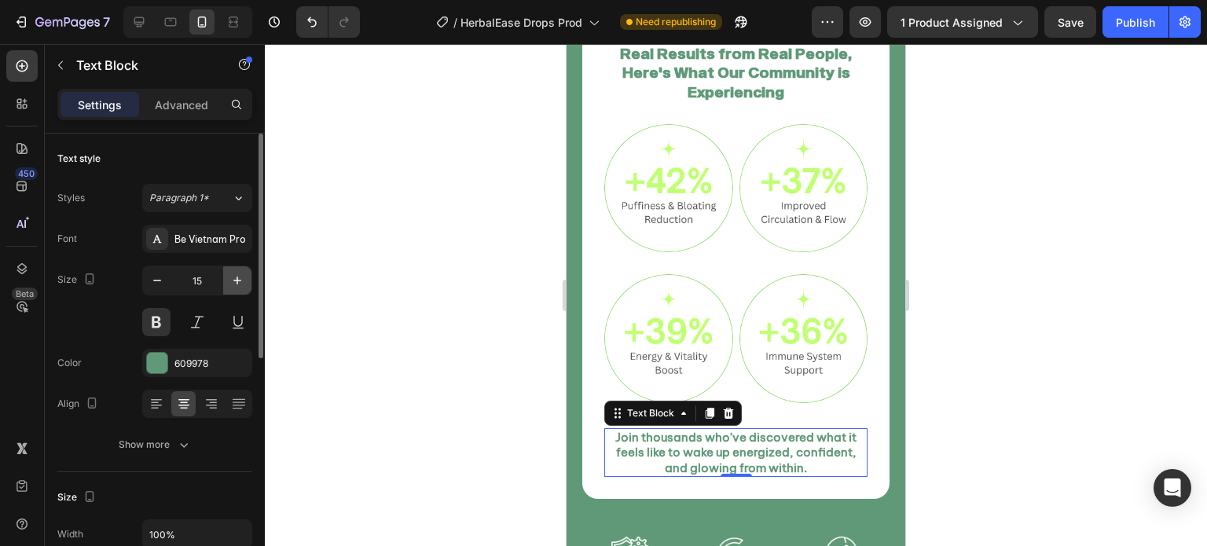
click at [240, 277] on icon "button" at bounding box center [237, 281] width 16 height 16
click at [152, 282] on icon "button" at bounding box center [157, 281] width 16 height 16
type input "15"
click at [387, 293] on div at bounding box center [736, 295] width 942 height 502
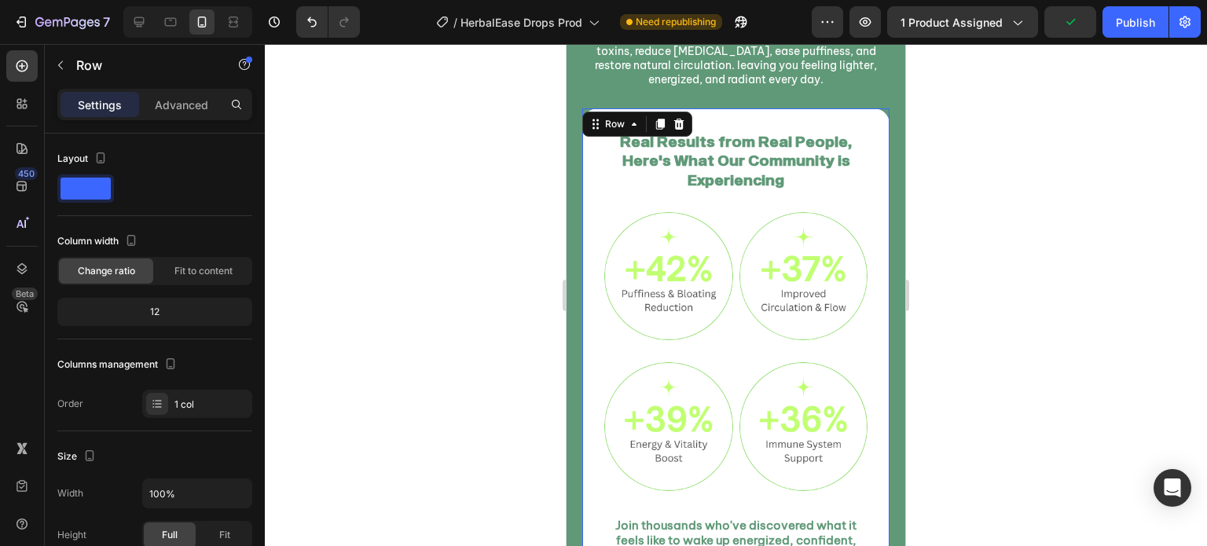
scroll to position [1575, 0]
click at [886, 374] on div "Image Powerful Ingredients, Proven Benefits Heading Crafted with pure plant ext…" at bounding box center [736, 432] width 339 height 1574
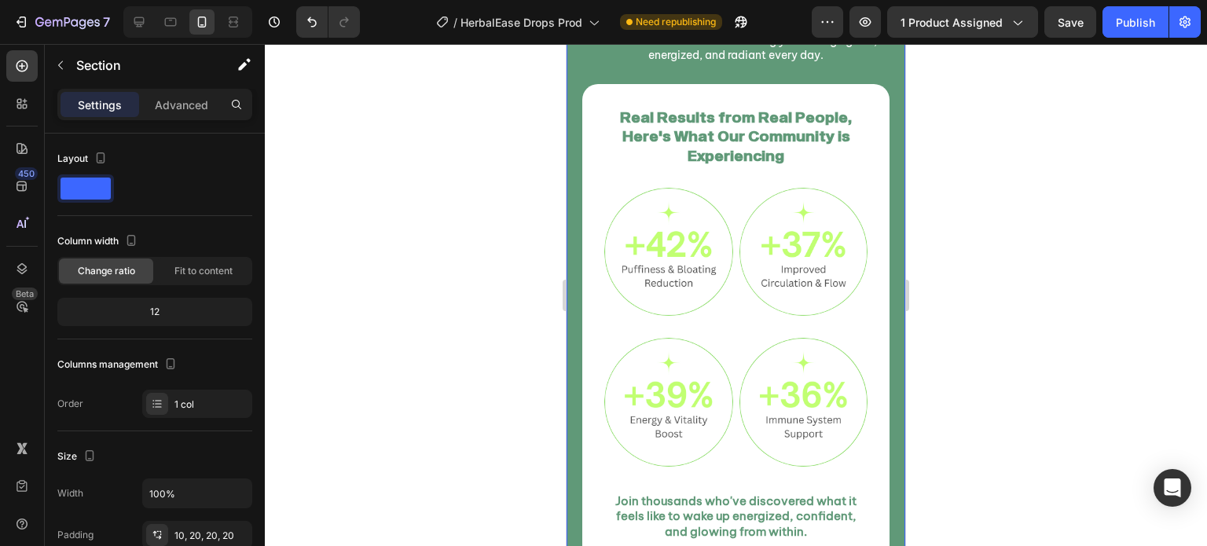
scroll to position [1600, 0]
click at [761, 125] on p "Real Results from Real People, Here's What Our Community is Experiencing" at bounding box center [736, 136] width 260 height 58
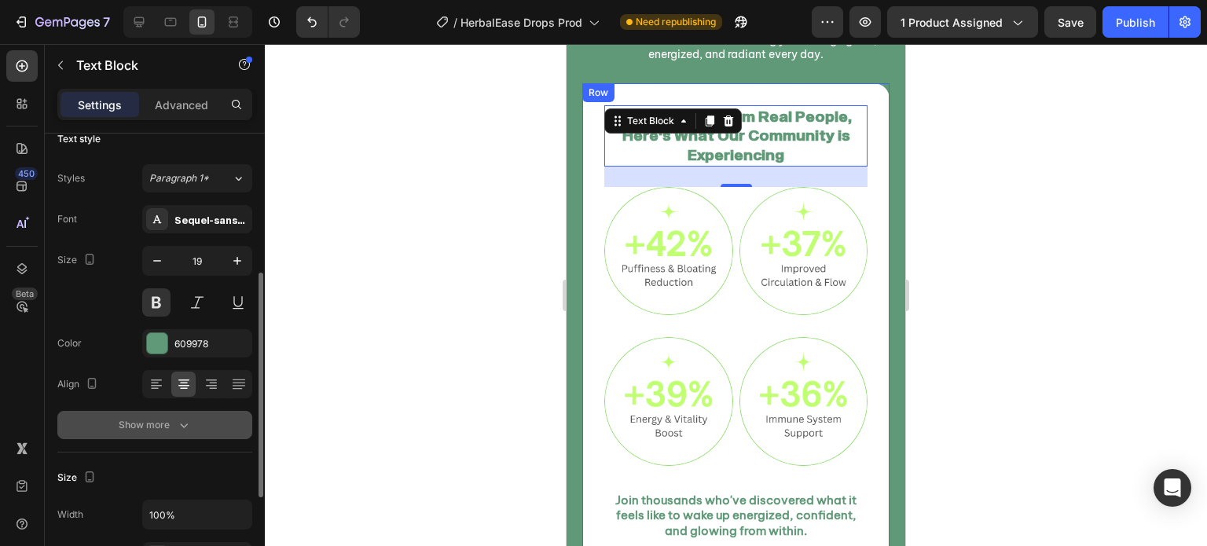
scroll to position [0, 0]
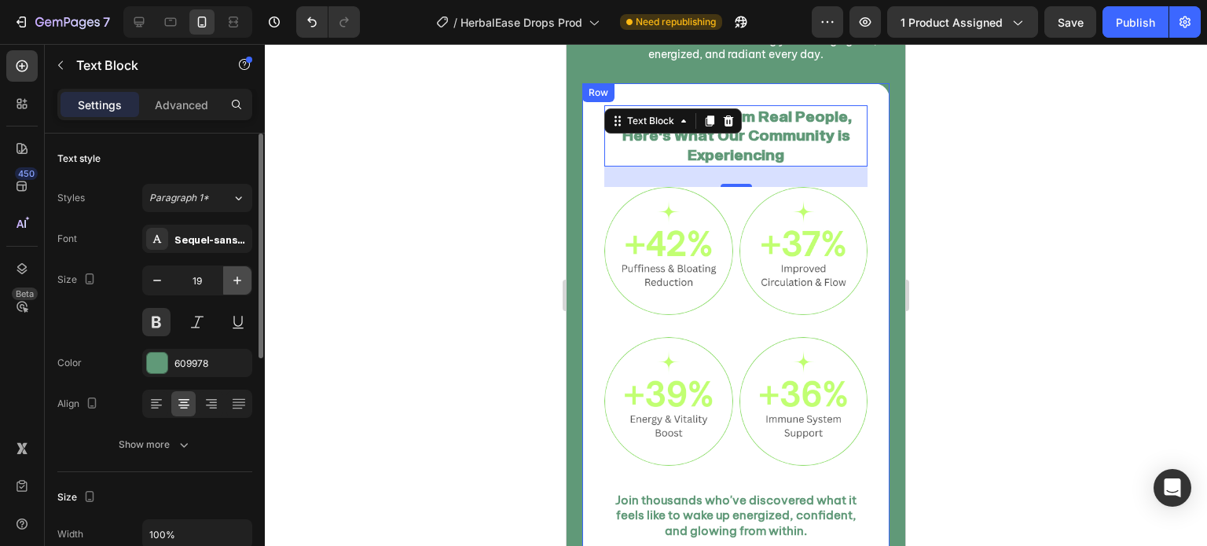
click at [231, 279] on icon "button" at bounding box center [237, 281] width 16 height 16
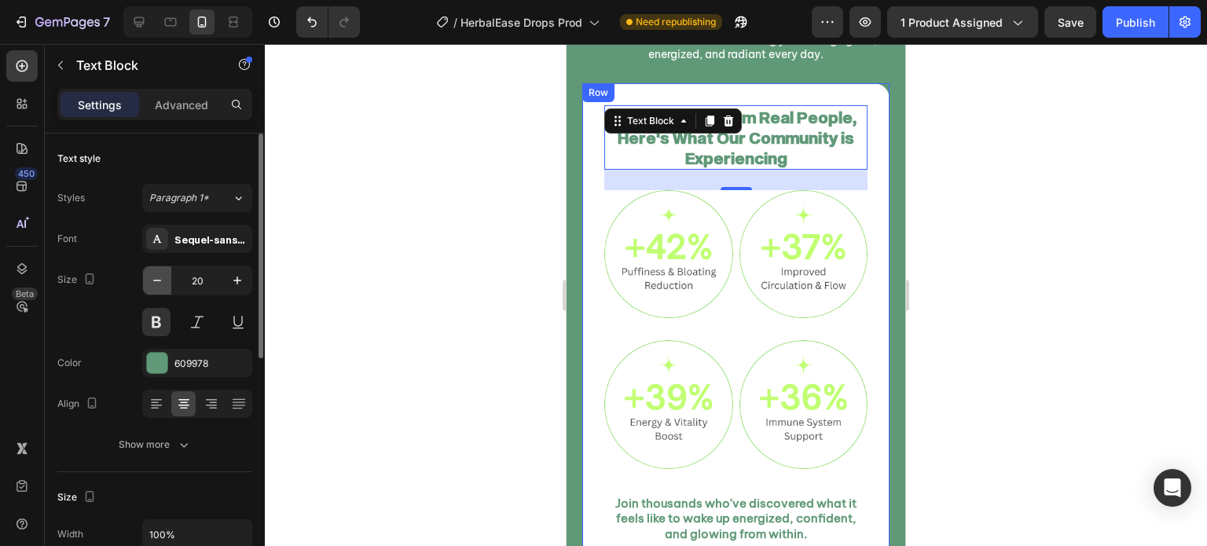
drag, startPoint x: 151, startPoint y: 287, endPoint x: 164, endPoint y: 273, distance: 19.5
click at [152, 287] on icon "button" at bounding box center [157, 281] width 16 height 16
type input "19"
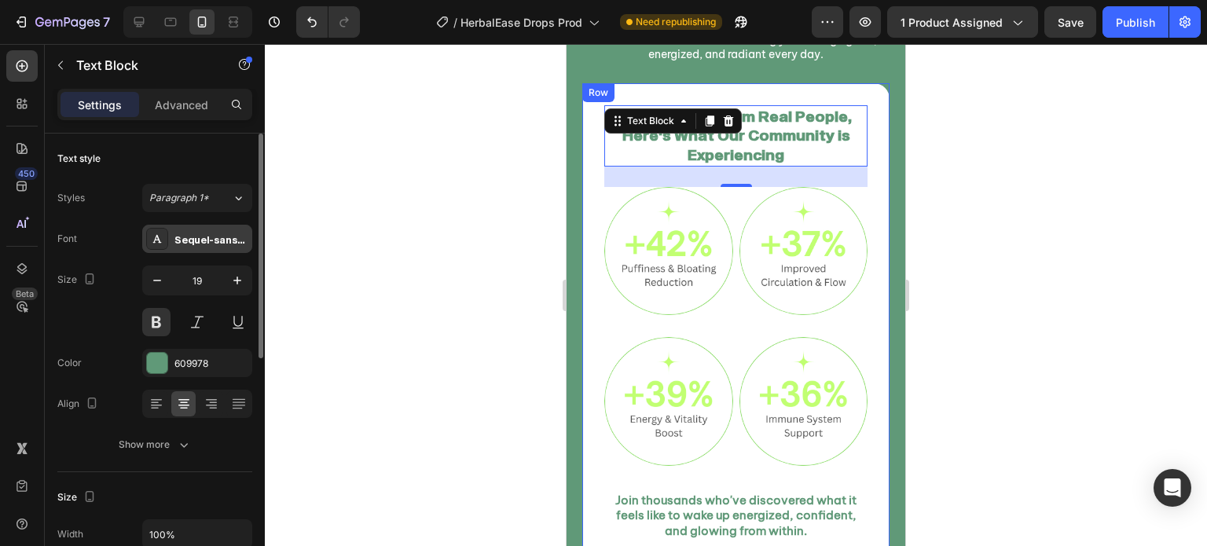
click at [196, 237] on div "Sequel-sans-display-bold" at bounding box center [211, 240] width 74 height 14
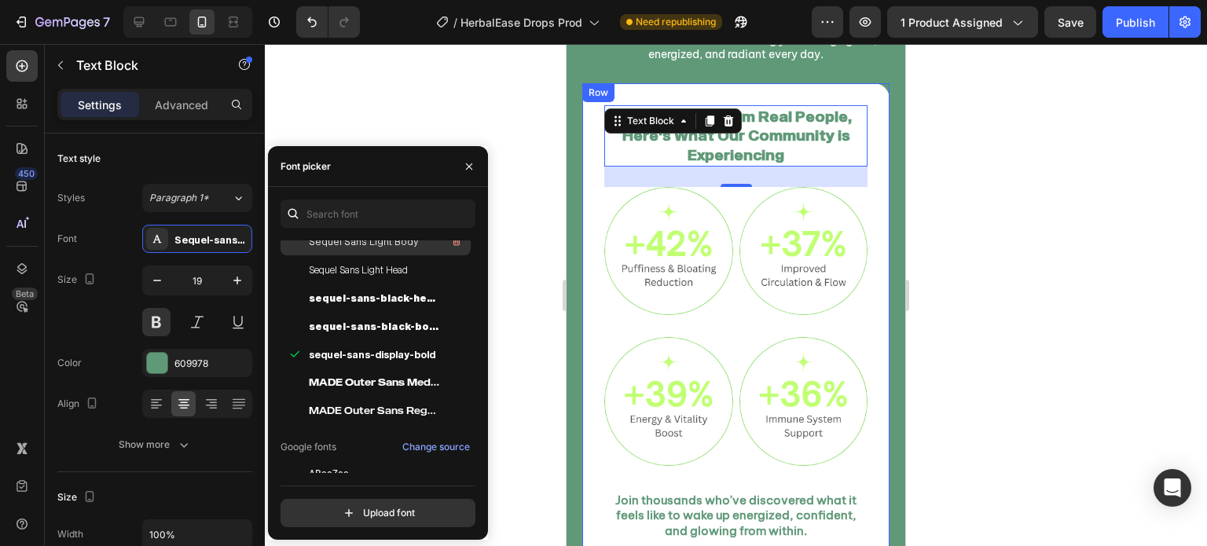
scroll to position [273, 0]
click at [328, 410] on span "MADE Outer Sans Regular PERSONAL USE" at bounding box center [374, 412] width 130 height 14
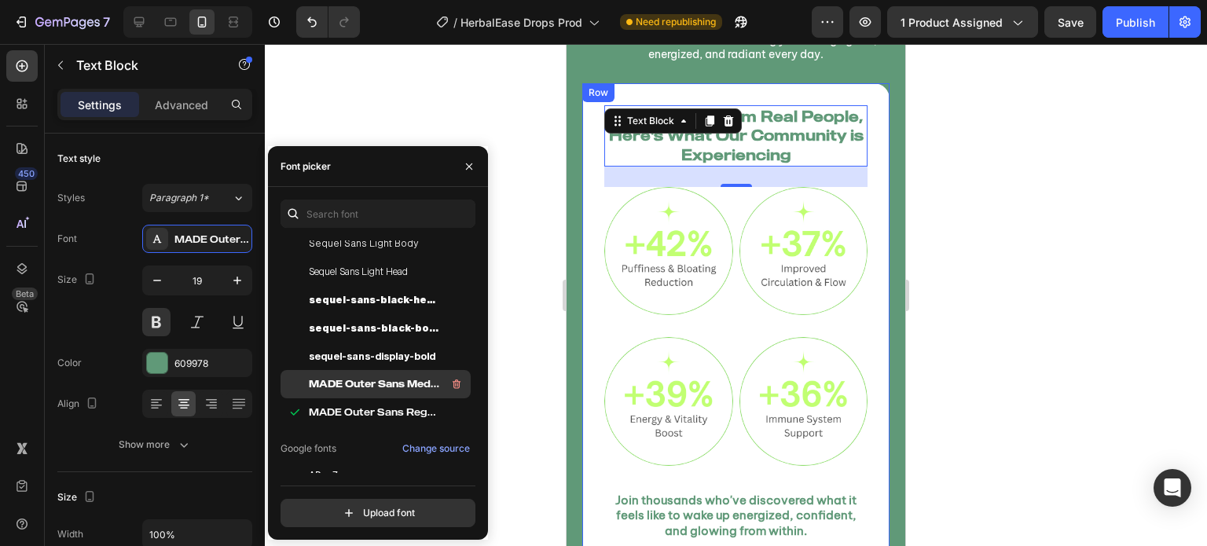
click at [334, 394] on div "MADE Outer Sans Medium PERSONAL USE" at bounding box center [376, 384] width 190 height 28
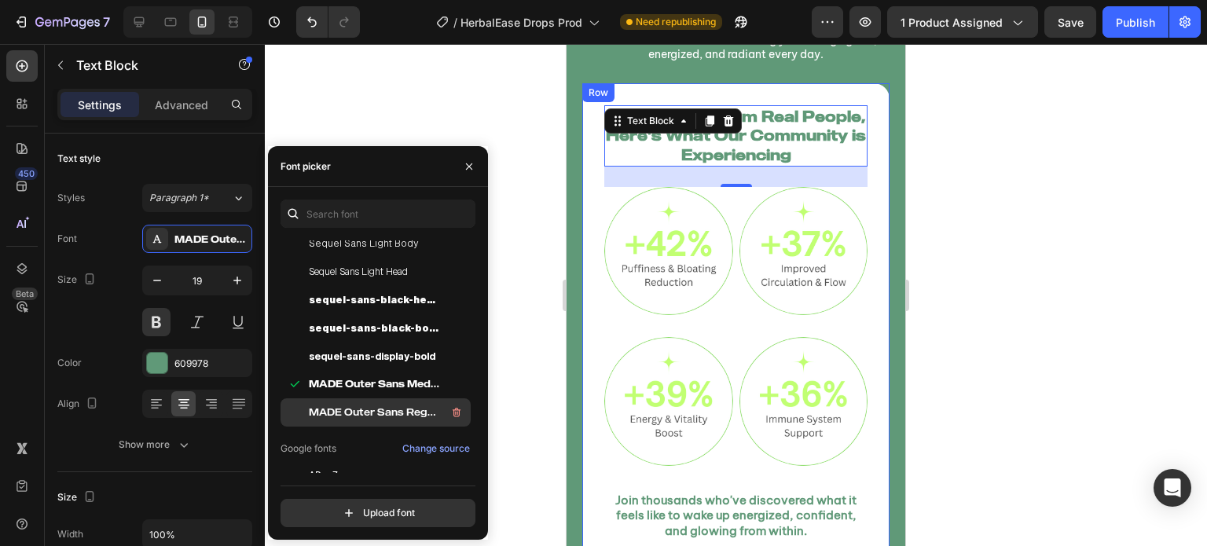
click at [334, 421] on div "MADE Outer Sans Regular PERSONAL USE" at bounding box center [388, 412] width 159 height 19
click at [473, 167] on icon "button" at bounding box center [469, 166] width 13 height 13
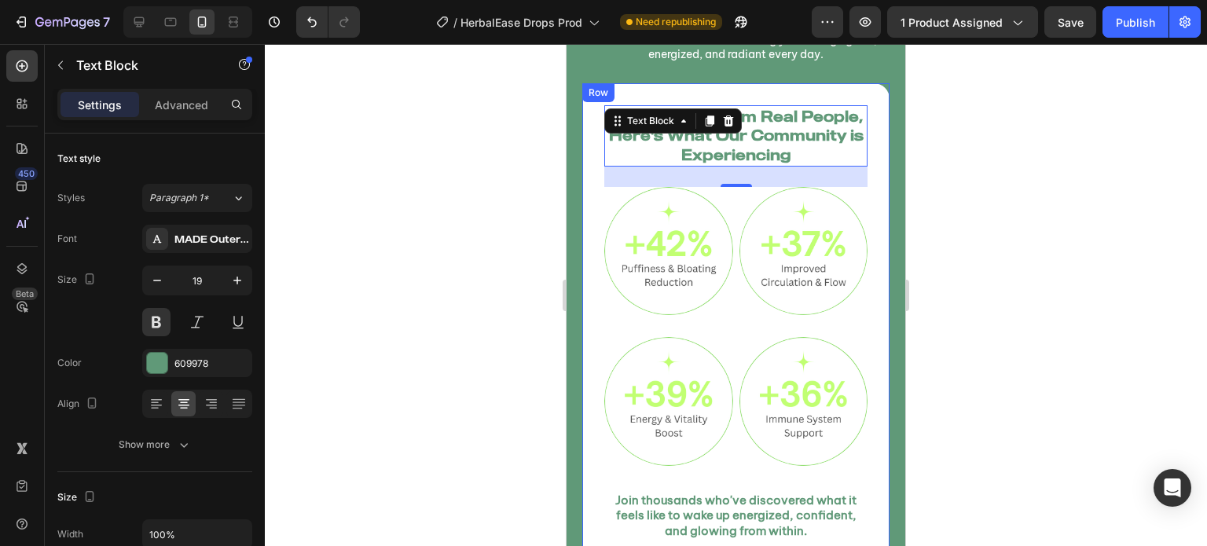
click at [515, 138] on div at bounding box center [736, 295] width 942 height 502
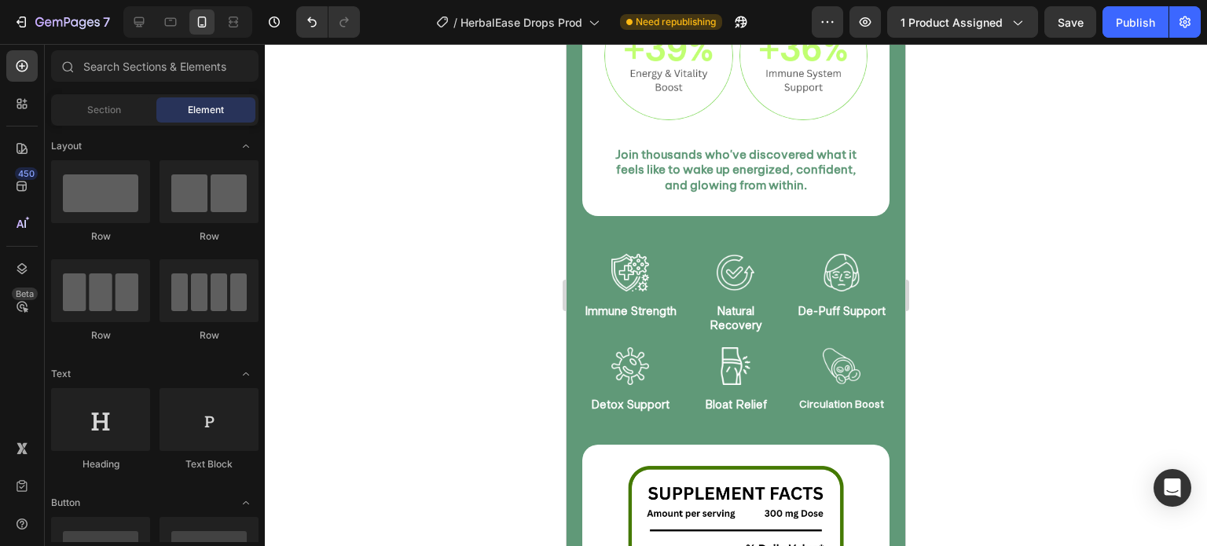
scroll to position [1953, 0]
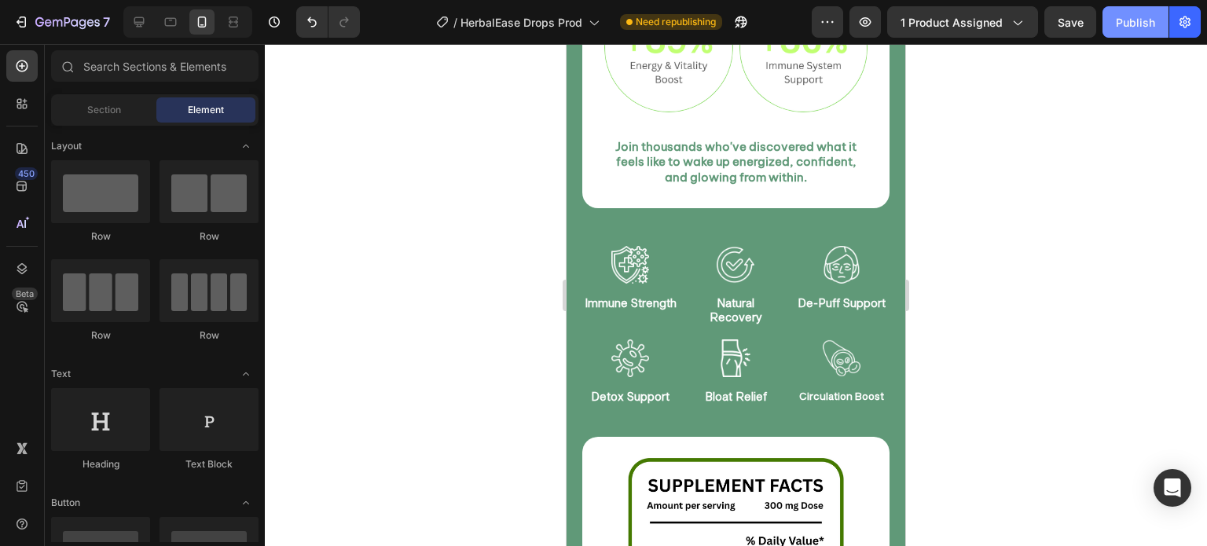
click at [1129, 21] on div "Publish" at bounding box center [1135, 22] width 39 height 17
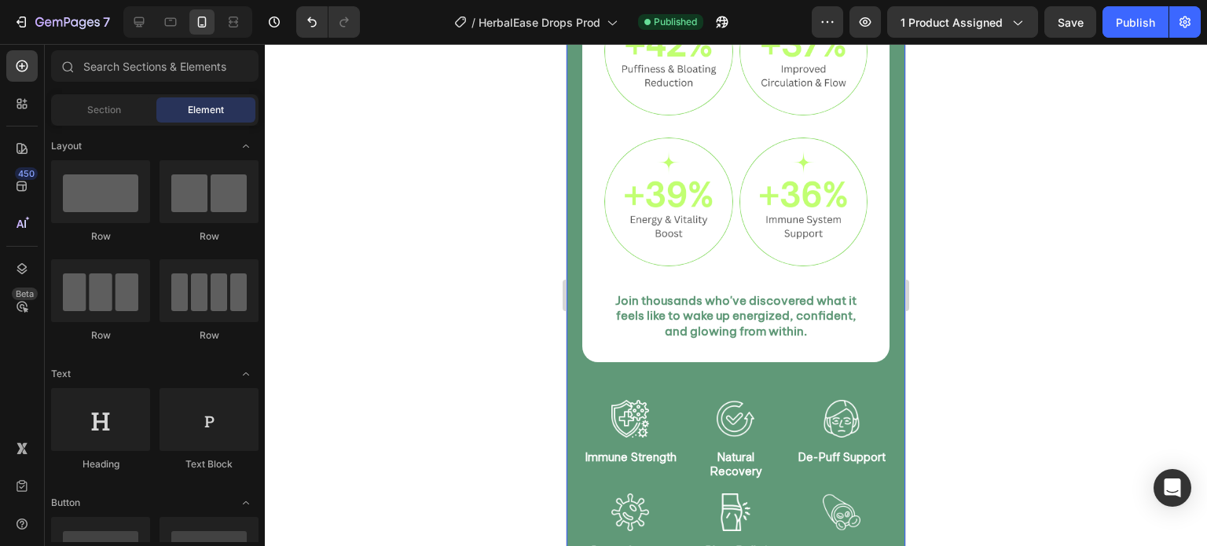
scroll to position [1668, 0]
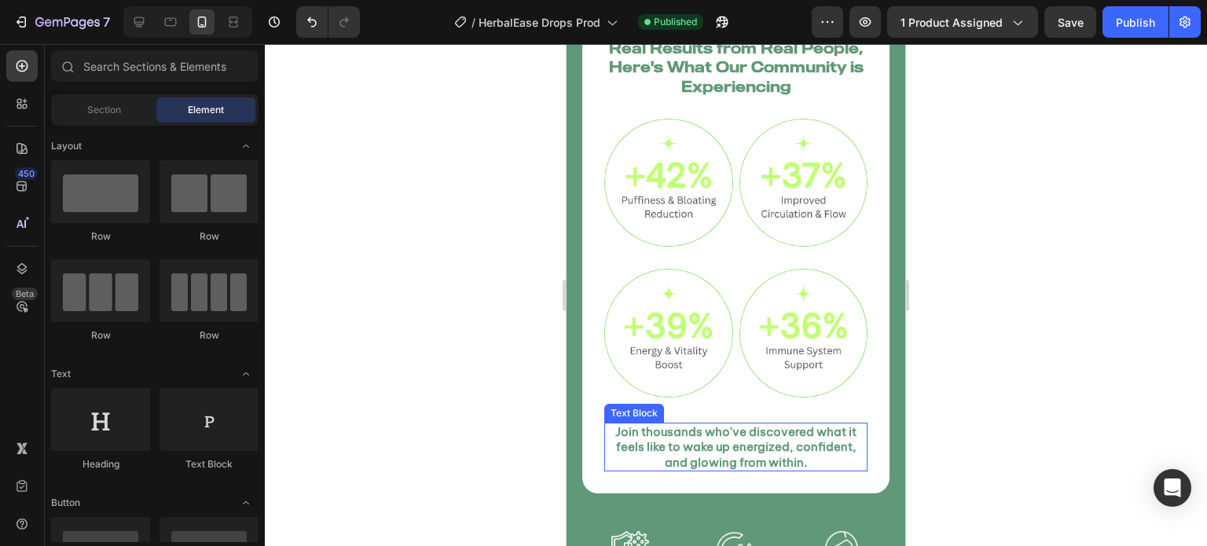
click at [764, 424] on p "Join thousands who've discovered what it feels like to wake up energized, confi…" at bounding box center [736, 447] width 260 height 46
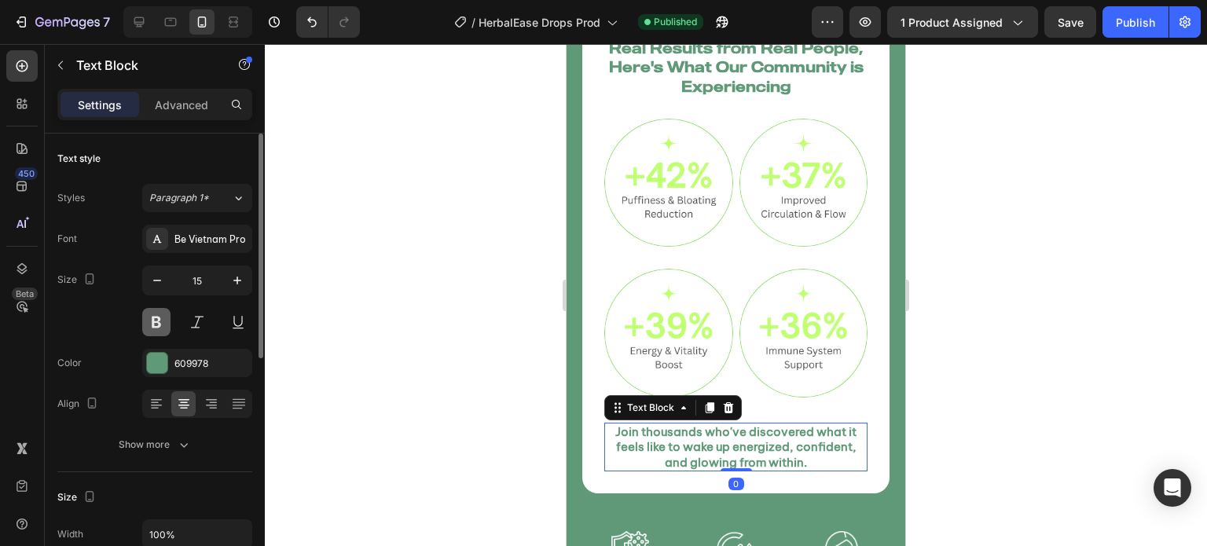
click at [160, 309] on button at bounding box center [156, 322] width 28 height 28
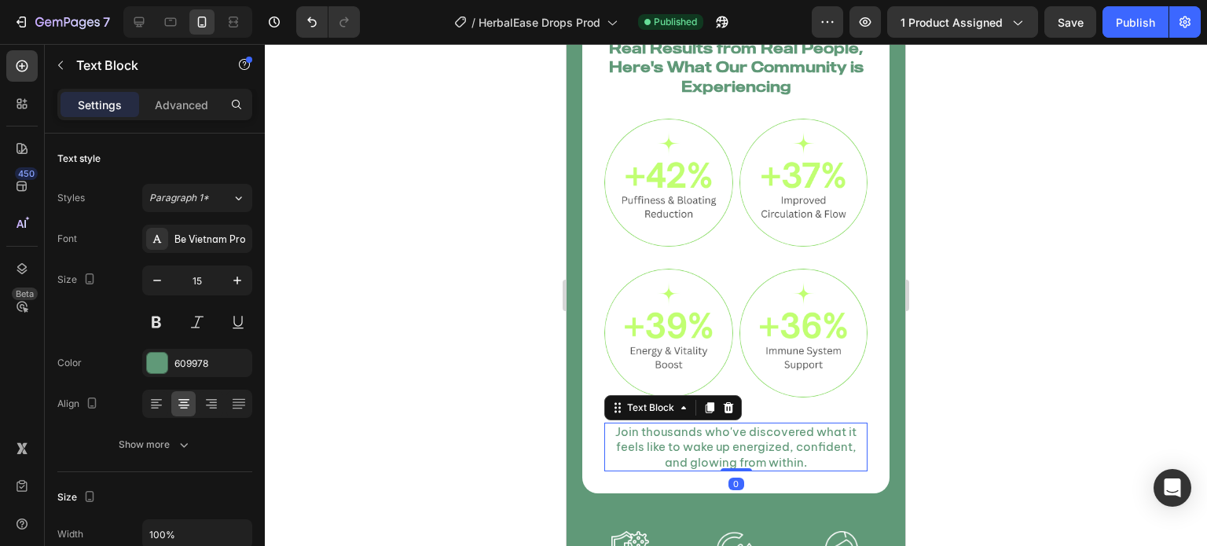
click at [310, 306] on div at bounding box center [736, 295] width 942 height 502
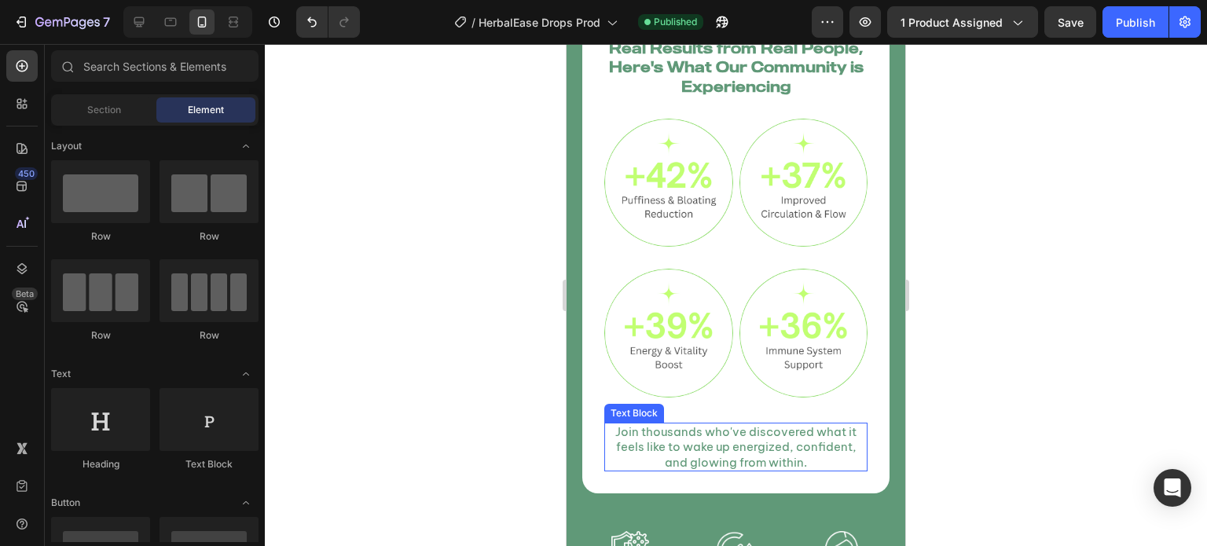
drag, startPoint x: 640, startPoint y: 425, endPoint x: 579, endPoint y: 416, distance: 61.9
click at [639, 424] on p "Join thousands who've discovered what it feels like to wake up energized, confi…" at bounding box center [736, 447] width 260 height 46
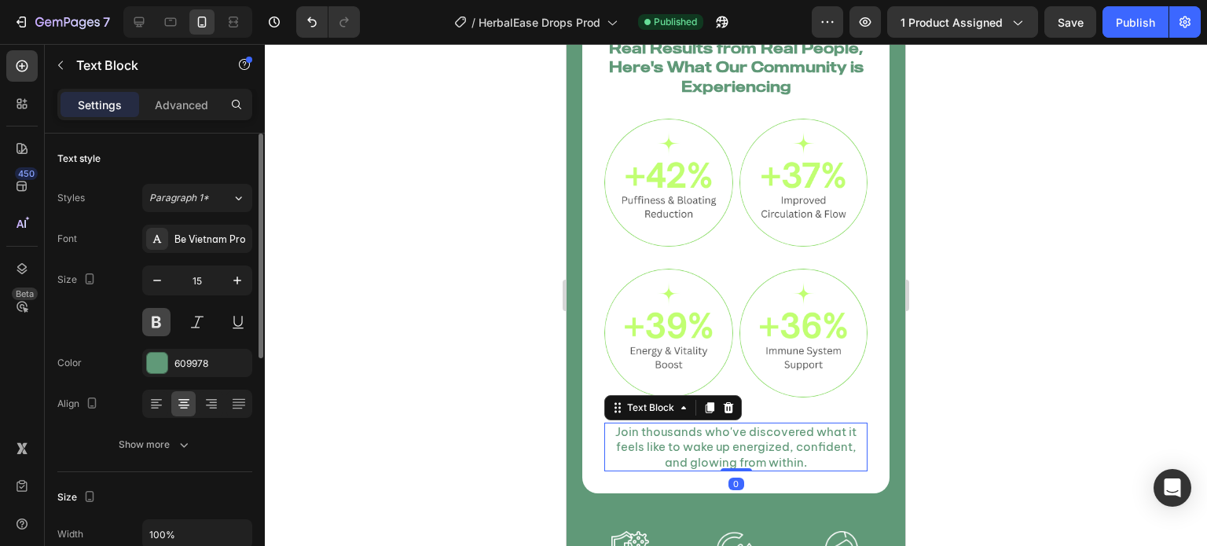
click at [154, 319] on button at bounding box center [156, 322] width 28 height 28
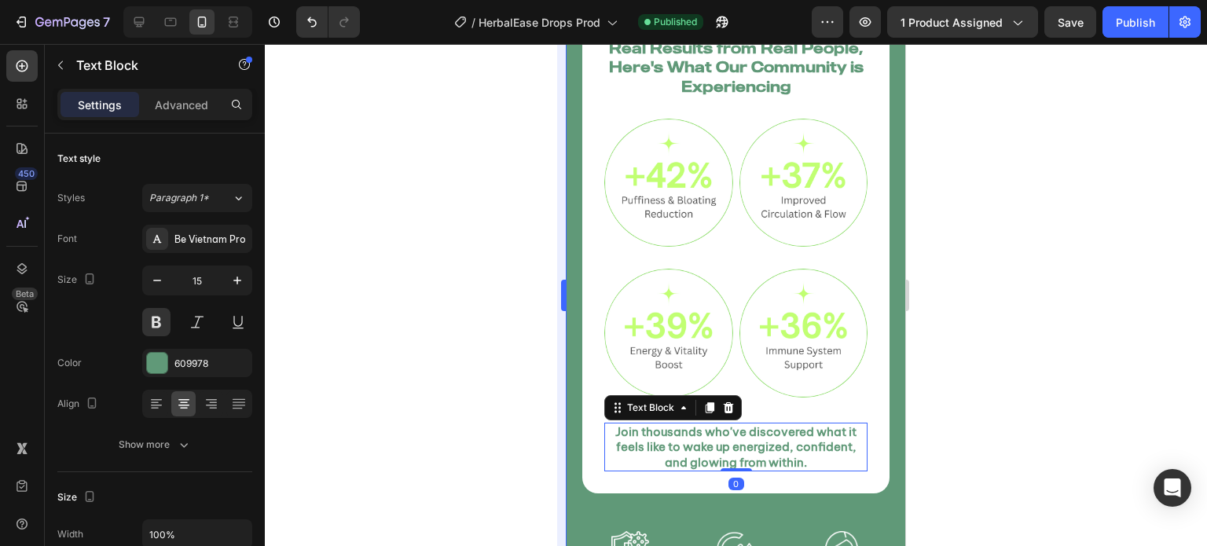
drag, startPoint x: 401, startPoint y: 339, endPoint x: 559, endPoint y: 361, distance: 160.2
click at [410, 339] on div at bounding box center [736, 295] width 942 height 502
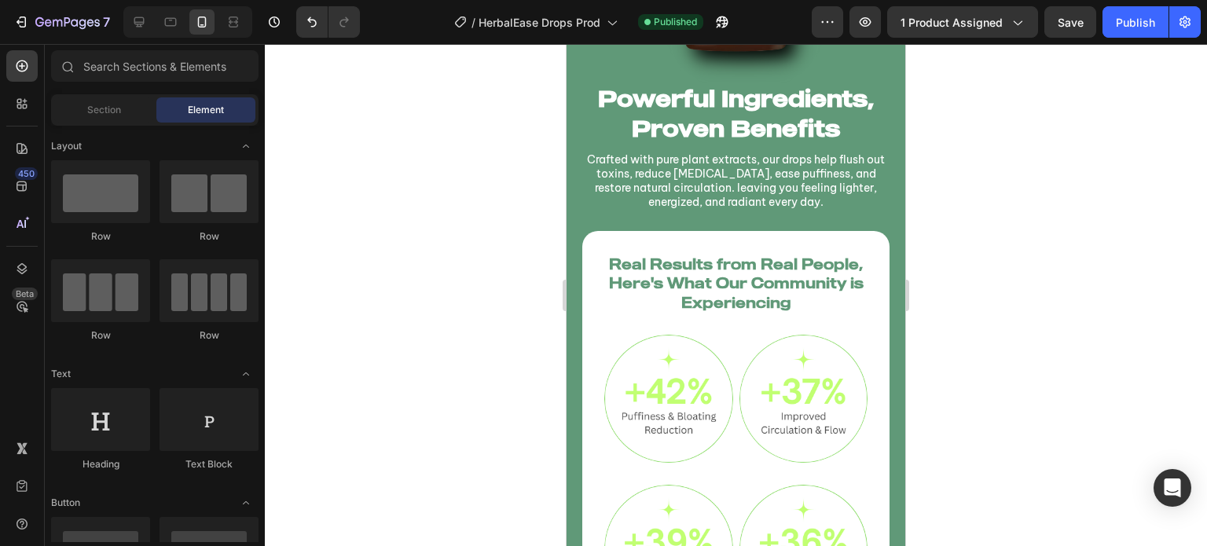
scroll to position [1341, 0]
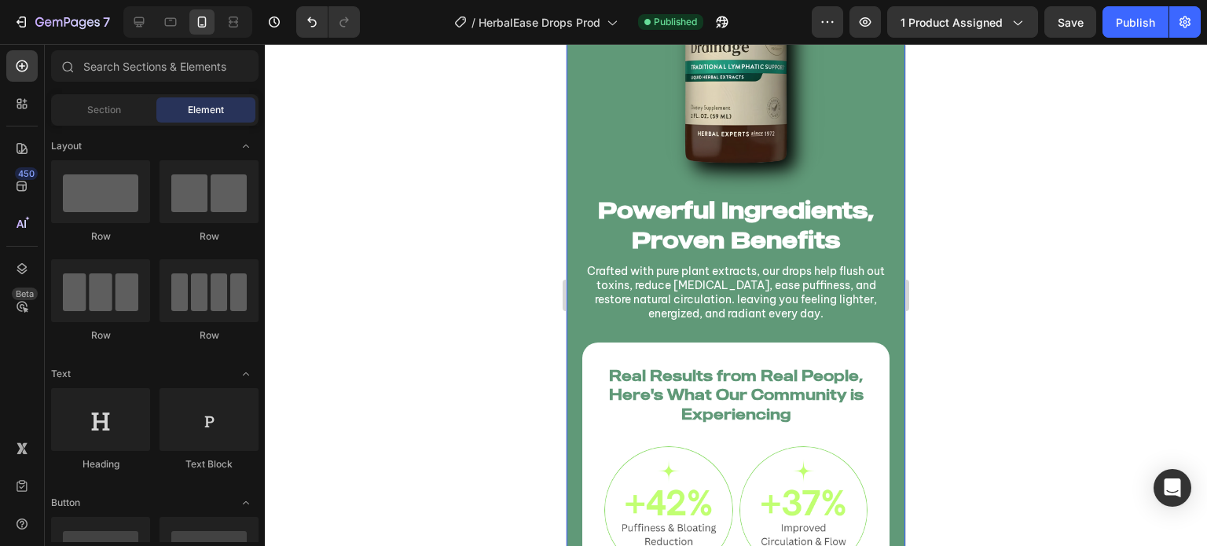
click at [777, 296] on p "Crafted with pure plant extracts, our drops help flush out toxins, reduce [MEDI…" at bounding box center [736, 292] width 304 height 57
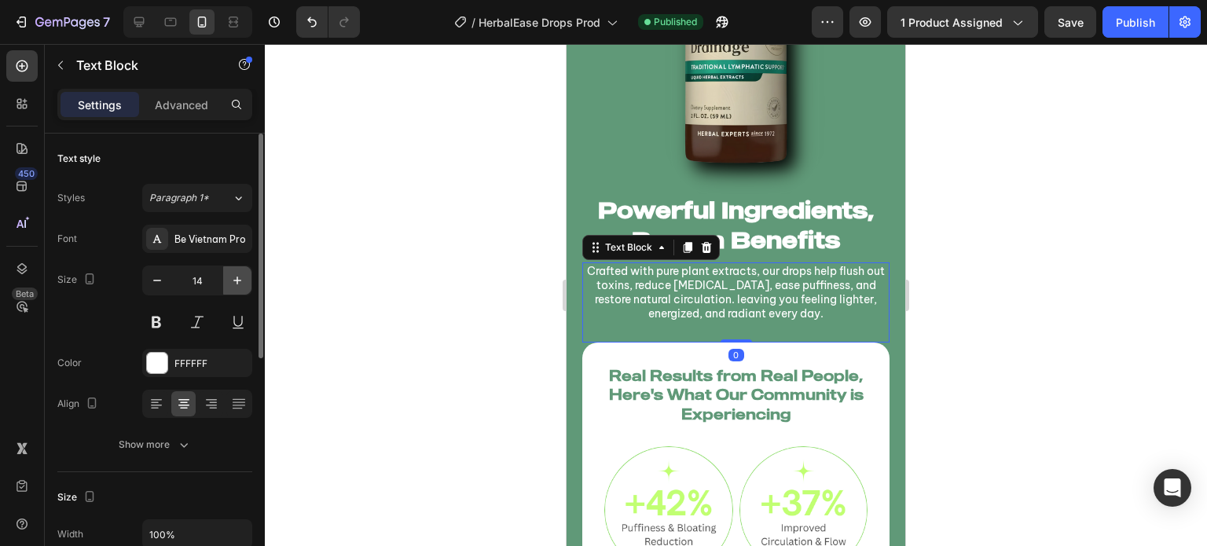
click at [233, 279] on icon "button" at bounding box center [237, 281] width 16 height 16
type input "15"
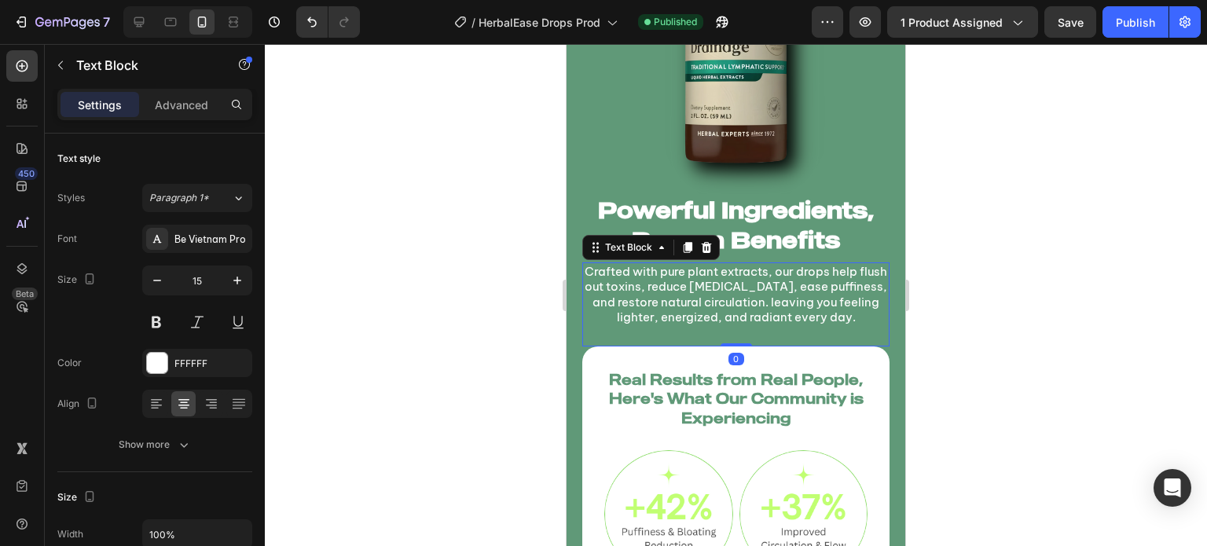
click at [430, 328] on div at bounding box center [736, 295] width 942 height 502
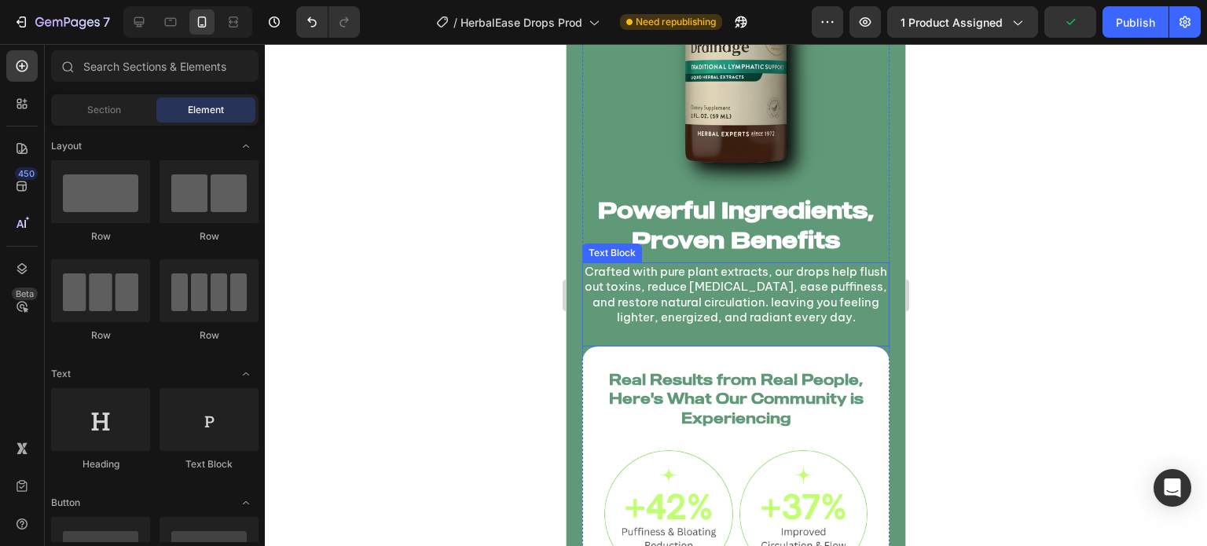
click at [754, 296] on p "Crafted with pure plant extracts, our drops help flush out toxins, reduce [MEDI…" at bounding box center [736, 294] width 304 height 61
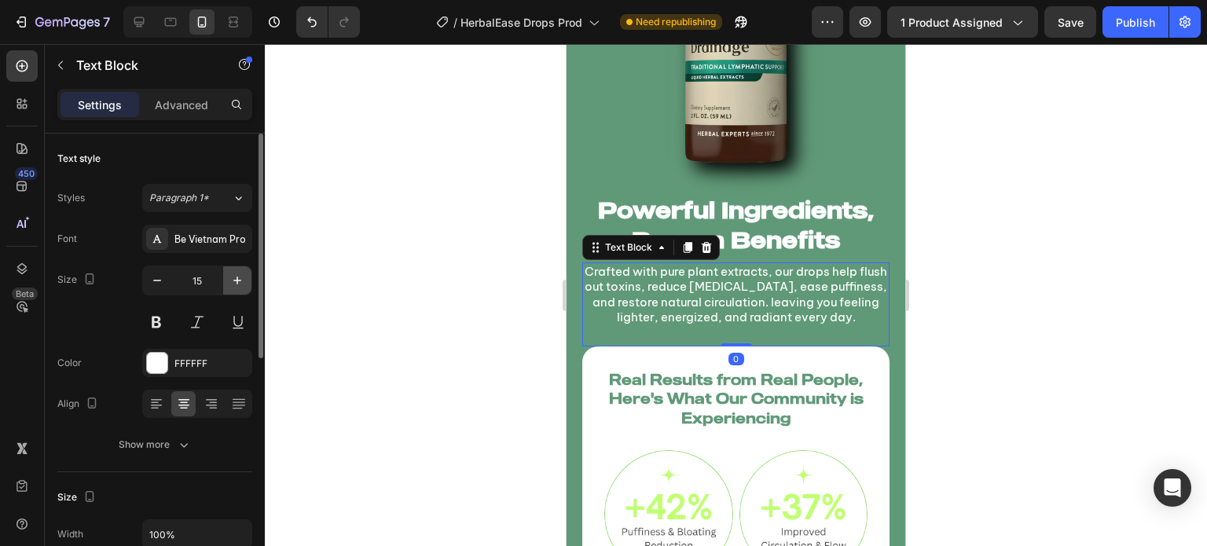
click at [240, 276] on icon "button" at bounding box center [237, 281] width 16 height 16
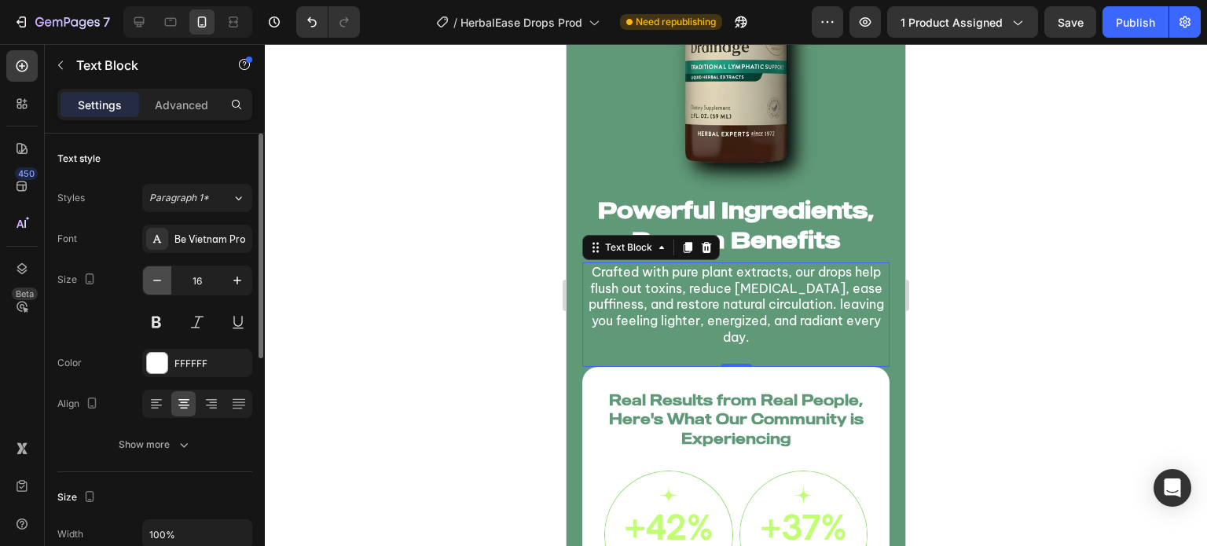
click at [157, 274] on icon "button" at bounding box center [157, 281] width 16 height 16
type input "15"
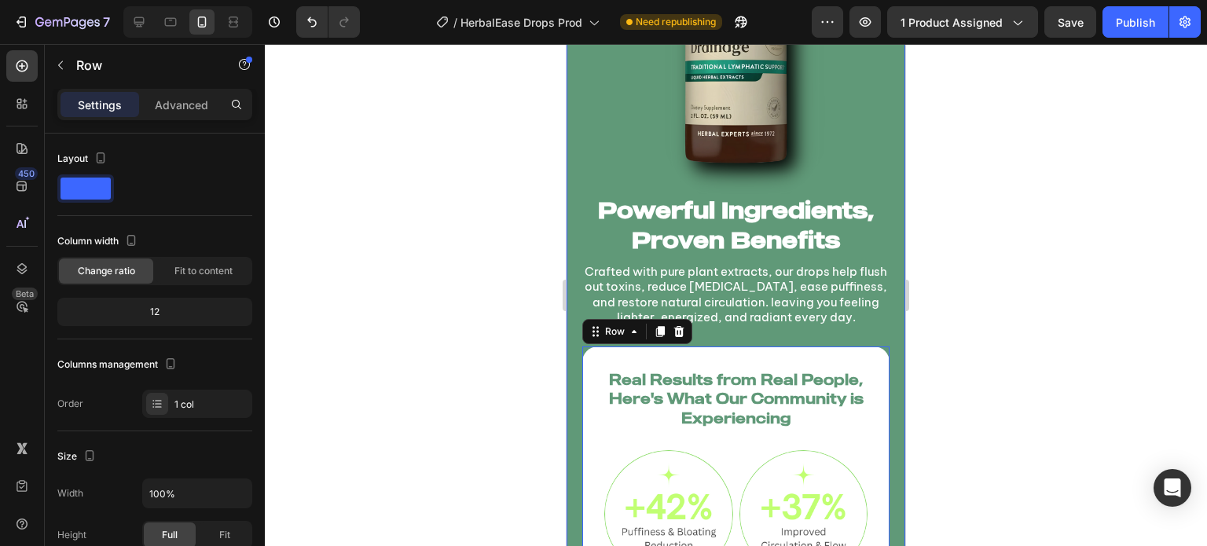
click at [525, 402] on div at bounding box center [736, 295] width 942 height 502
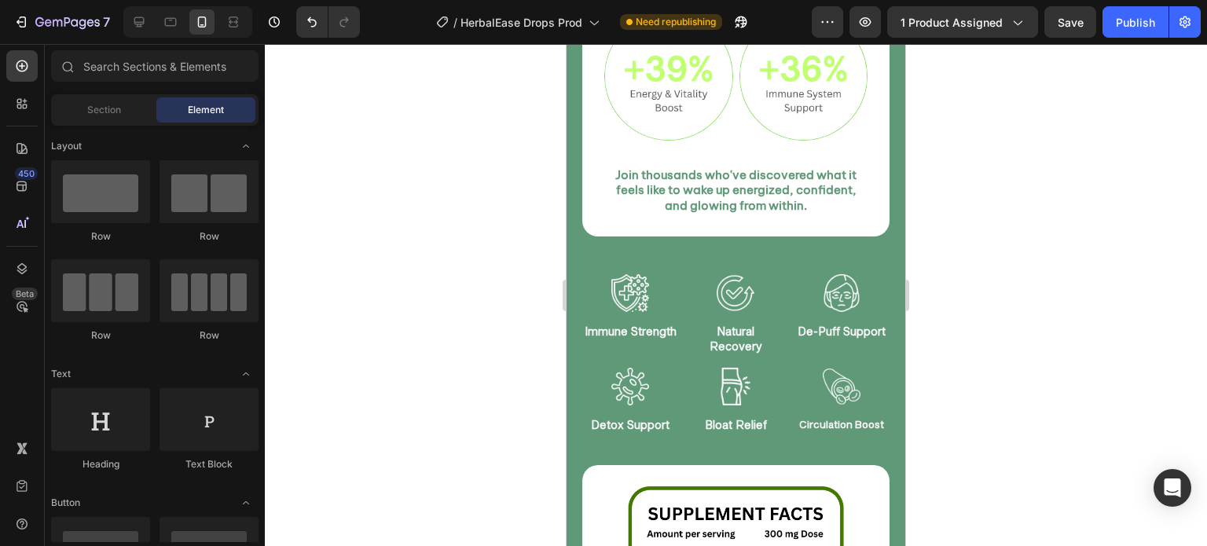
scroll to position [2014, 0]
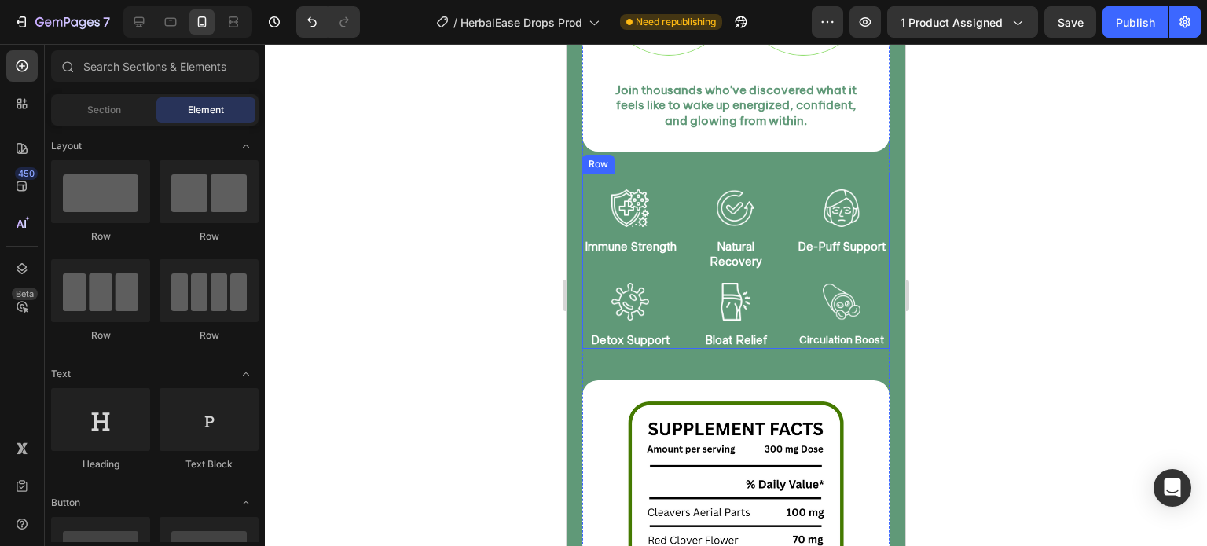
click at [784, 253] on div "Image Immune Strength Text Block Image Natural Recovery Text Block Image De-Puf…" at bounding box center [735, 261] width 307 height 175
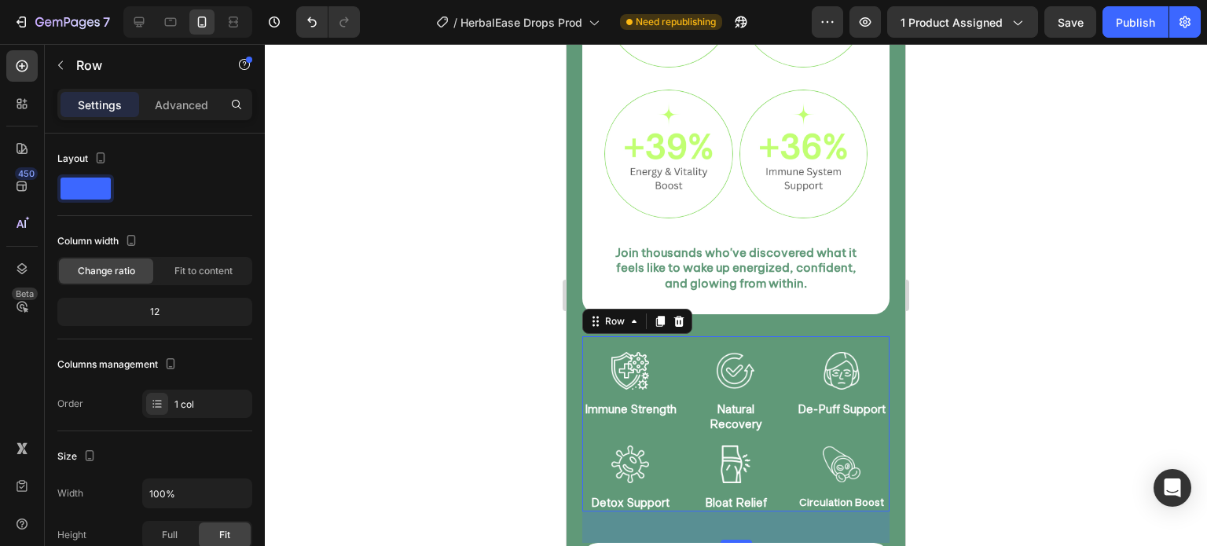
scroll to position [1727, 0]
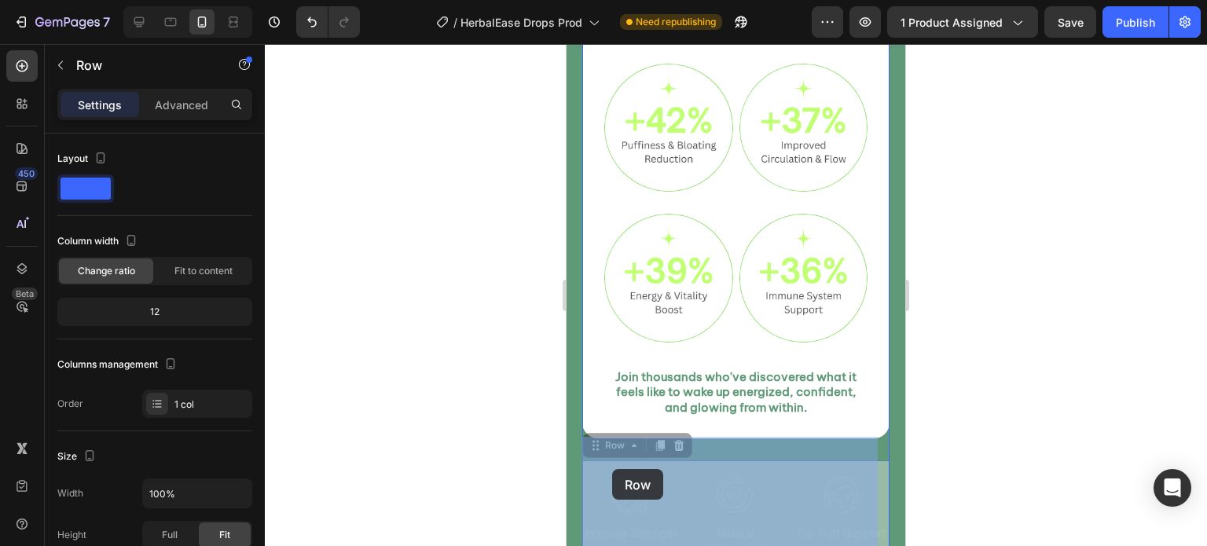
drag, startPoint x: 600, startPoint y: 421, endPoint x: 612, endPoint y: 468, distance: 48.8
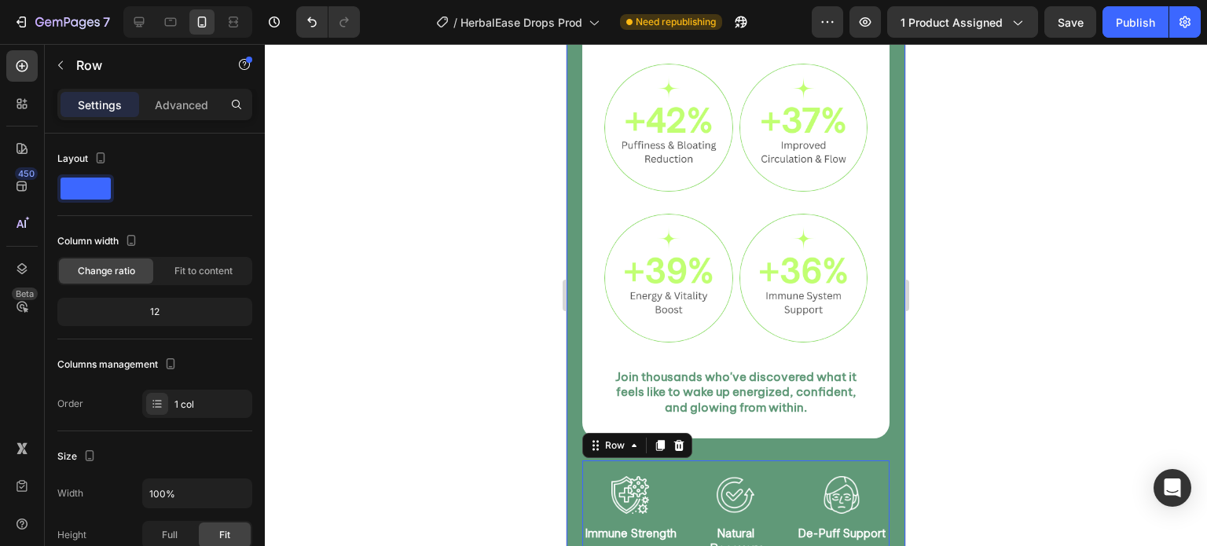
click at [570, 445] on div "Image Powerful Ingredients, Proven Benefits Heading Crafted with pure plant ext…" at bounding box center [736, 281] width 339 height 1578
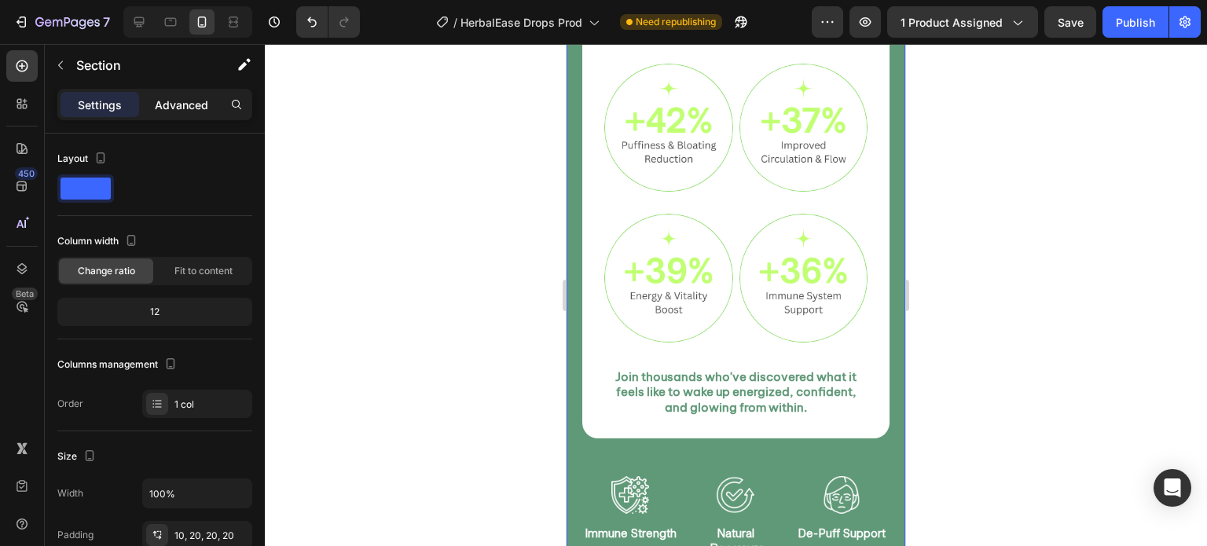
click at [165, 102] on p "Advanced" at bounding box center [181, 105] width 53 height 17
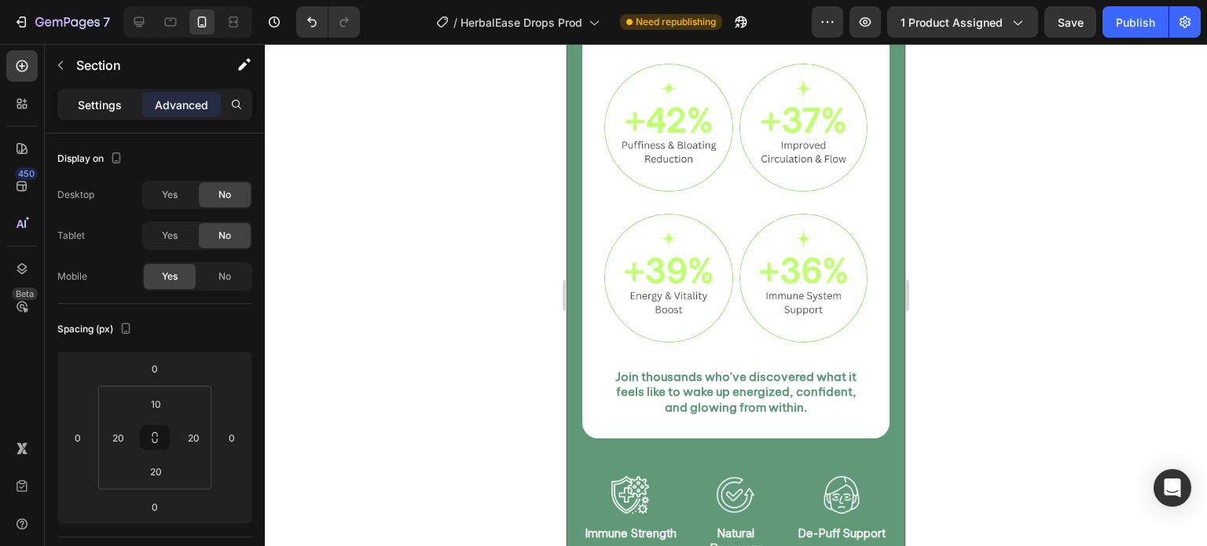
click at [108, 107] on p "Settings" at bounding box center [100, 105] width 44 height 17
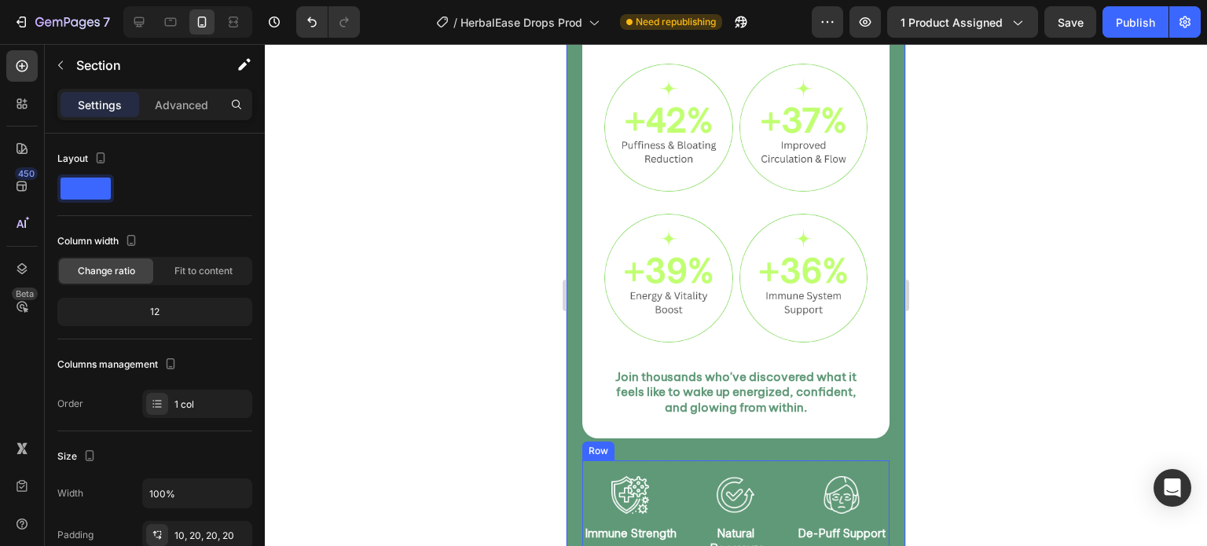
click at [681, 468] on div "Image Immune Strength Text Block Image Natural Recovery Text Block Image De-Puf…" at bounding box center [735, 508] width 307 height 96
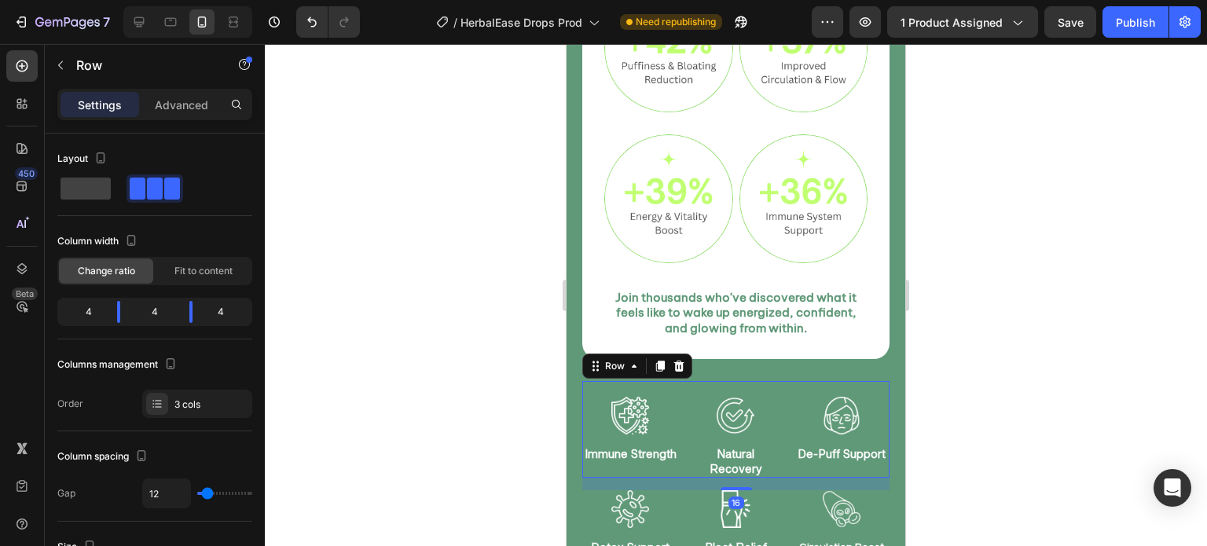
scroll to position [1806, 0]
click at [676, 491] on div "Image Detox Support Text Block Image Bloat Relief Text Block Image Circulation …" at bounding box center [735, 524] width 307 height 66
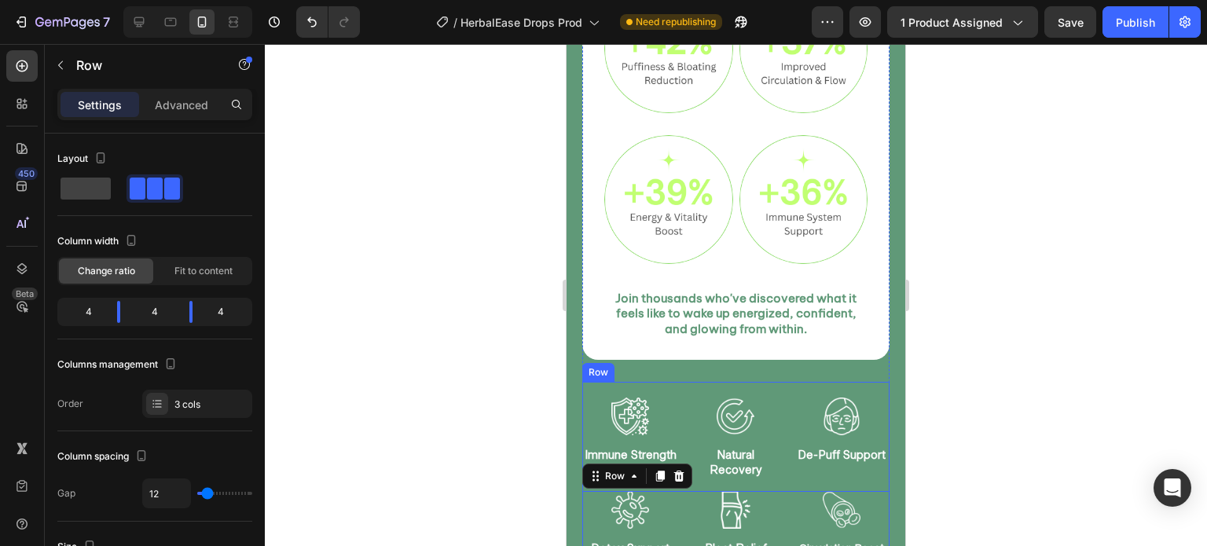
click at [701, 457] on div "Image Immune Strength Text Block Image Natural Recovery Text Block Image De-Puf…" at bounding box center [735, 469] width 307 height 175
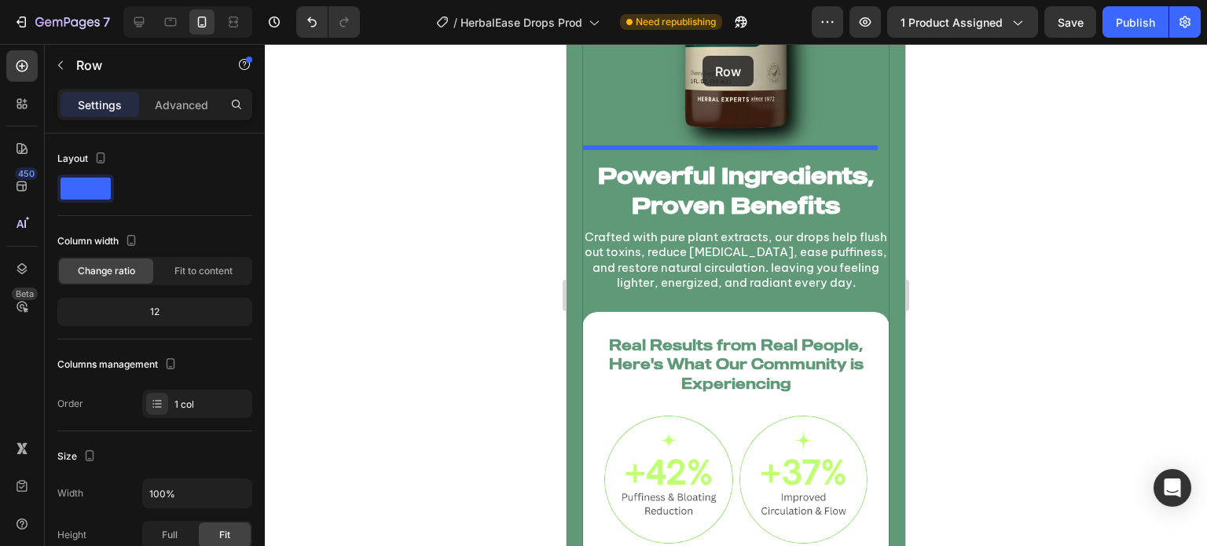
scroll to position [1362, 0]
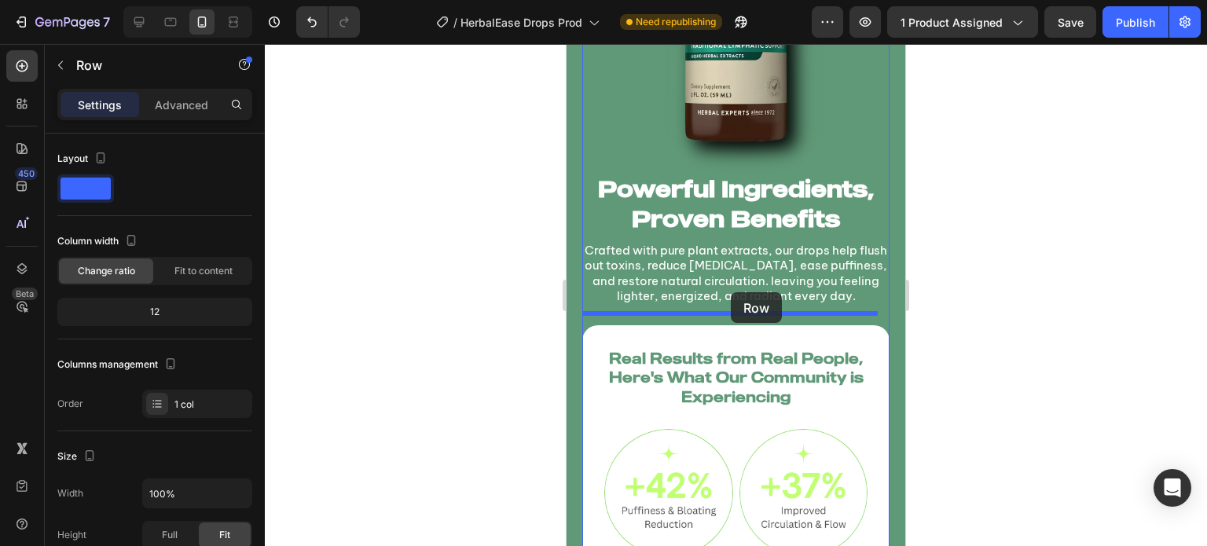
drag, startPoint x: 592, startPoint y: 344, endPoint x: 731, endPoint y: 292, distance: 148.7
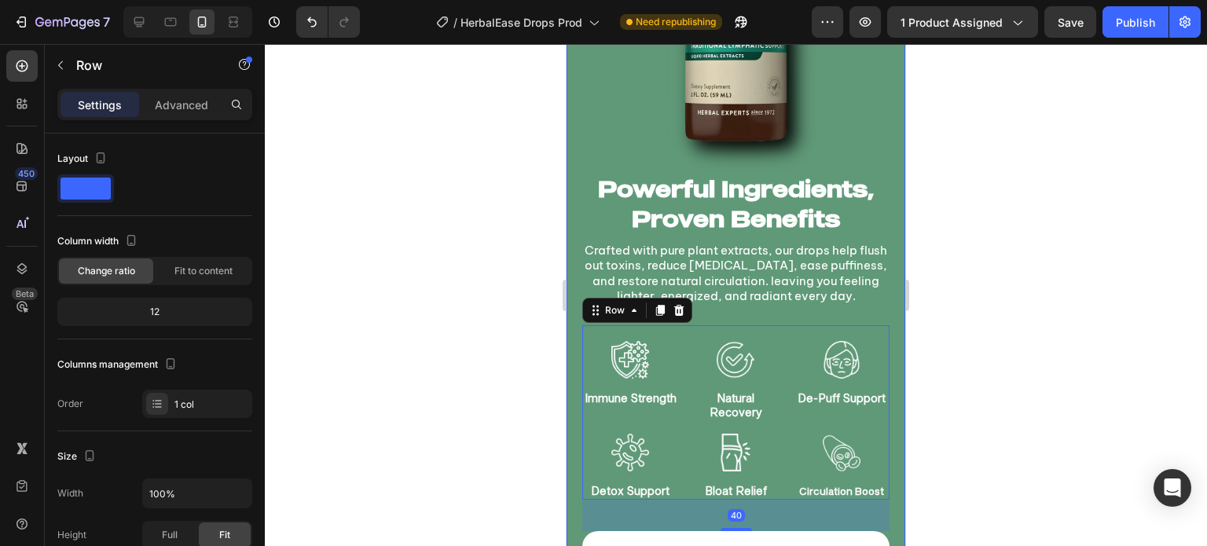
click at [453, 314] on div at bounding box center [736, 295] width 942 height 502
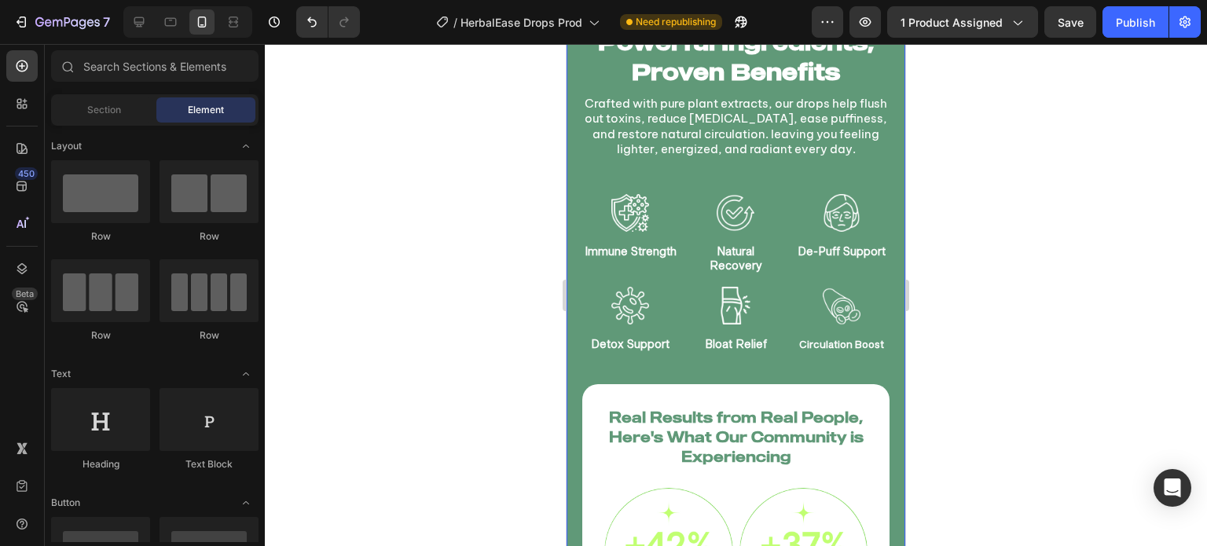
scroll to position [1509, 0]
click at [764, 350] on div "Image Powerful Ingredients, Proven Benefits Heading Crafted with pure plant ext…" at bounding box center [735, 495] width 307 height 1554
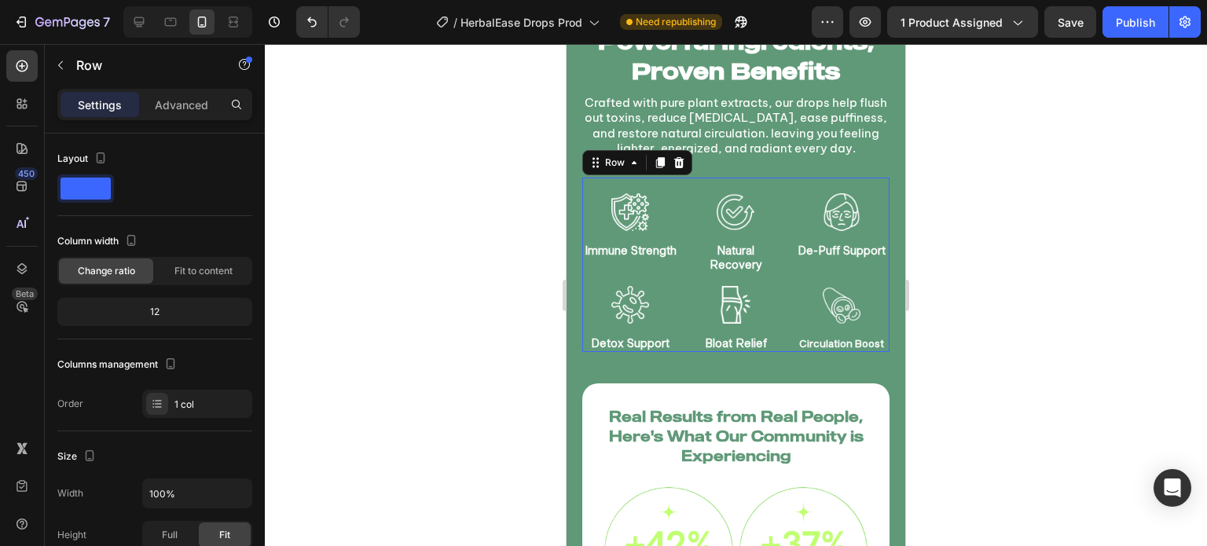
click at [779, 267] on div "Image Immune Strength Text Block Image Natural Recovery Text Block Image De-Puf…" at bounding box center [735, 265] width 307 height 175
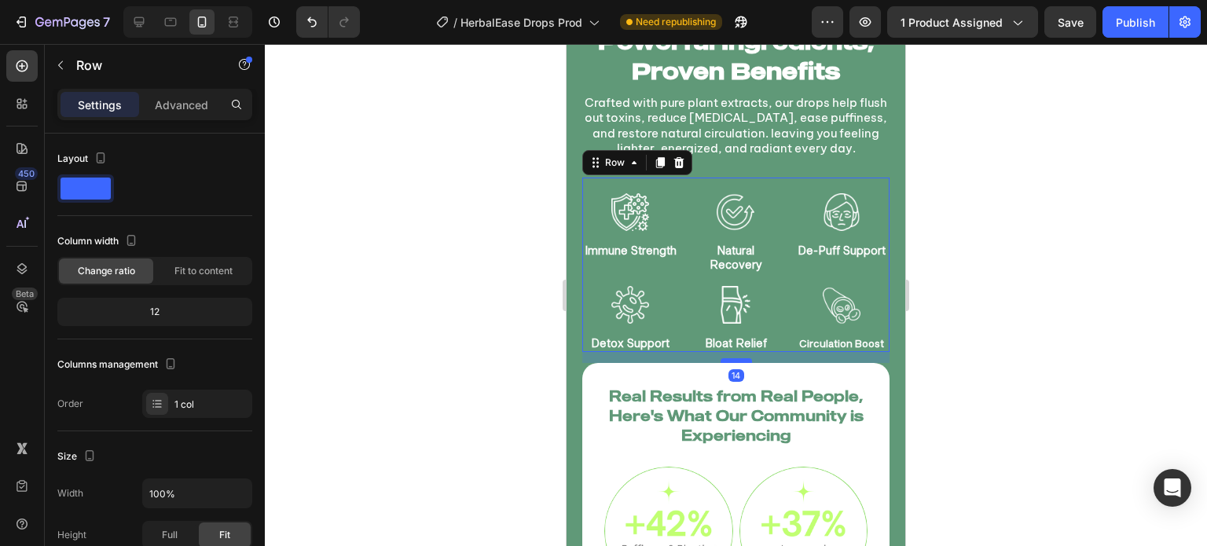
drag, startPoint x: 735, startPoint y: 369, endPoint x: 735, endPoint y: 349, distance: 20.4
click at [735, 358] on div at bounding box center [736, 360] width 31 height 5
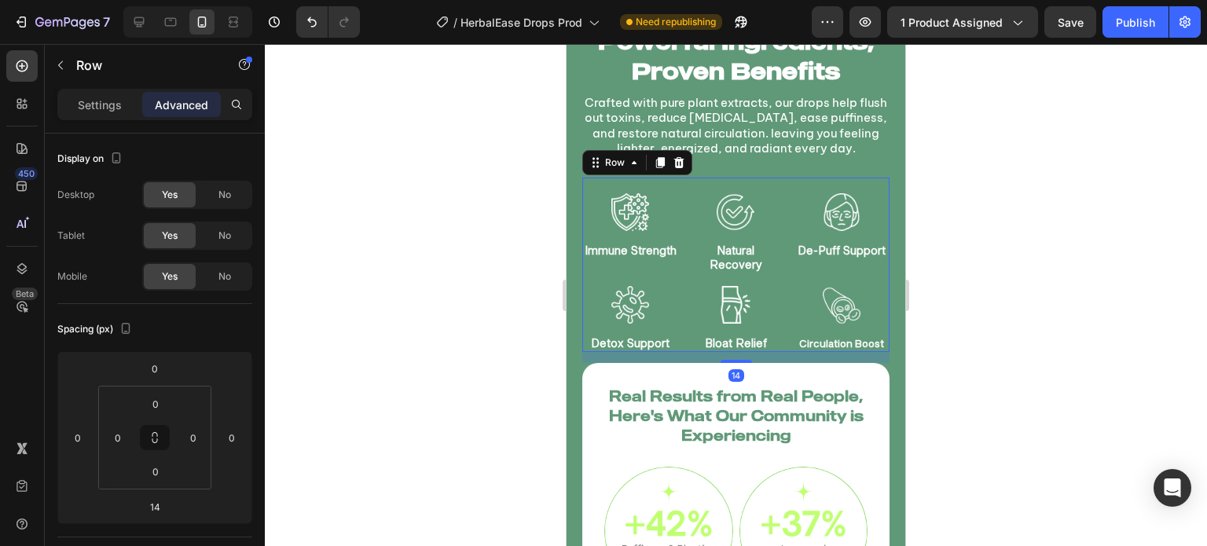
click at [453, 350] on div at bounding box center [736, 295] width 942 height 502
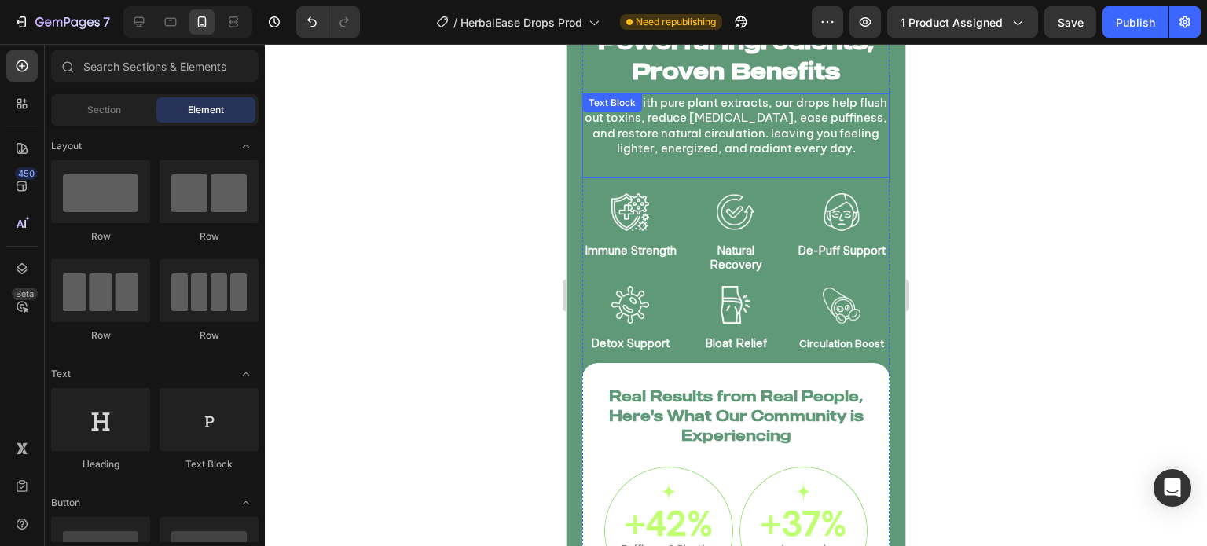
click at [764, 149] on div "Crafted with pure plant extracts, our drops help flush out toxins, reduce bloat…" at bounding box center [735, 136] width 307 height 84
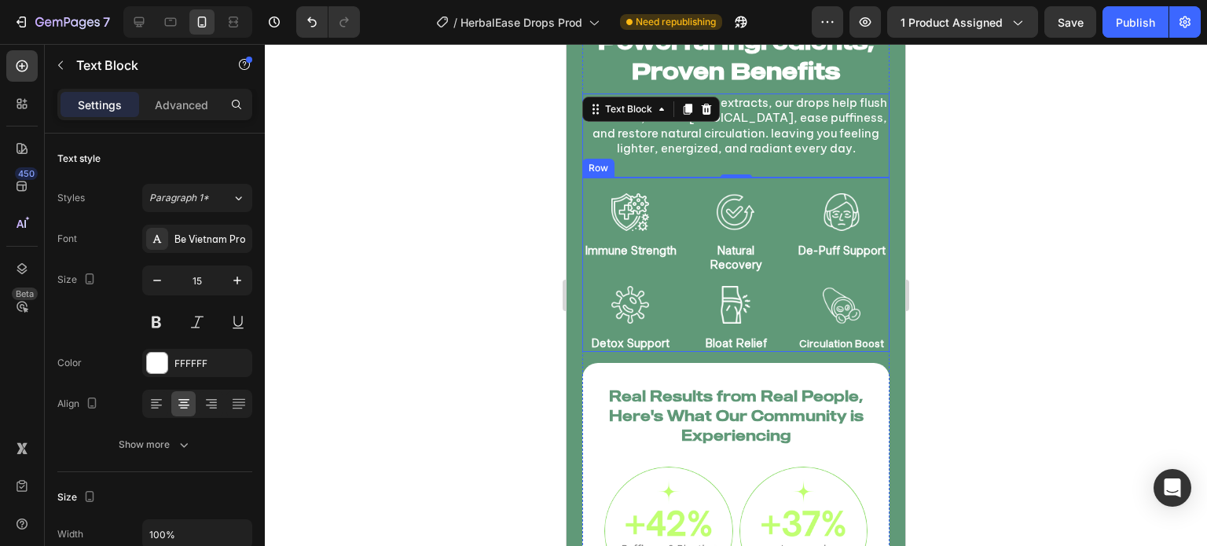
click at [779, 264] on div "Image Immune Strength Text Block Image Natural Recovery Text Block Image De-Puf…" at bounding box center [735, 265] width 307 height 175
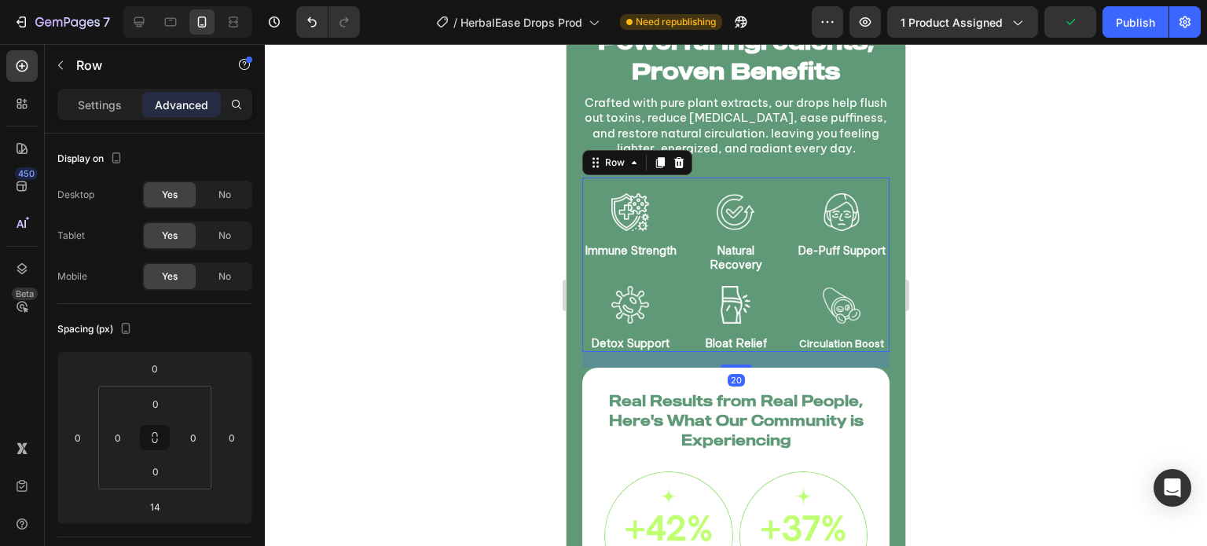
click at [741, 355] on div "Image Powerful Ingredients, Proven Benefits Heading Crafted with pure plant ext…" at bounding box center [735, 487] width 307 height 1539
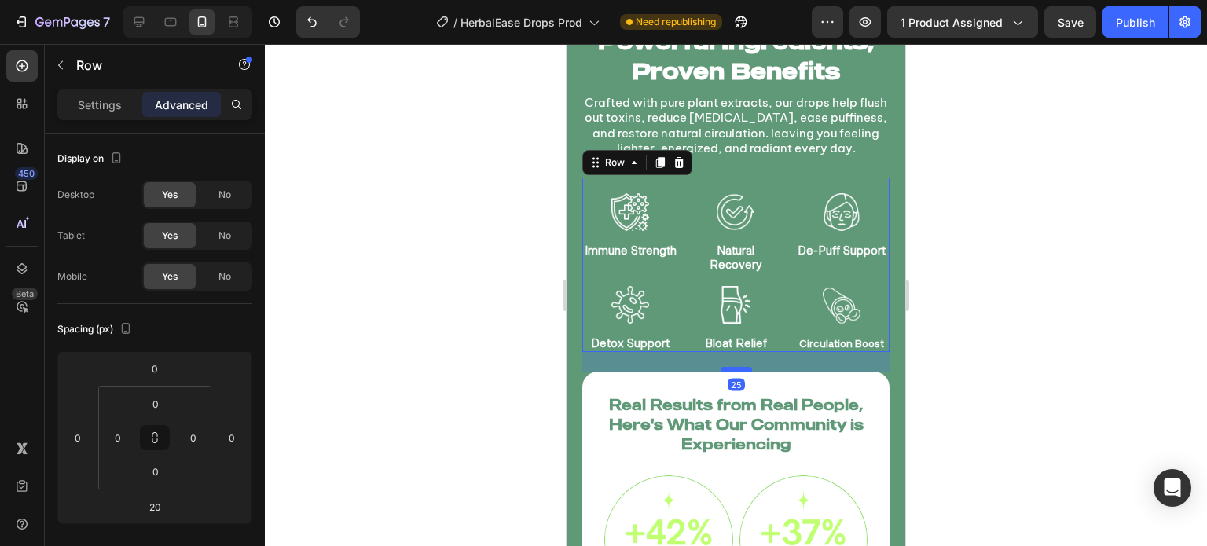
click at [743, 367] on div at bounding box center [736, 369] width 31 height 5
type input "25"
click at [887, 339] on div "Image Powerful Ingredients, Proven Benefits Heading Crafted with pure plant ext…" at bounding box center [736, 493] width 339 height 1566
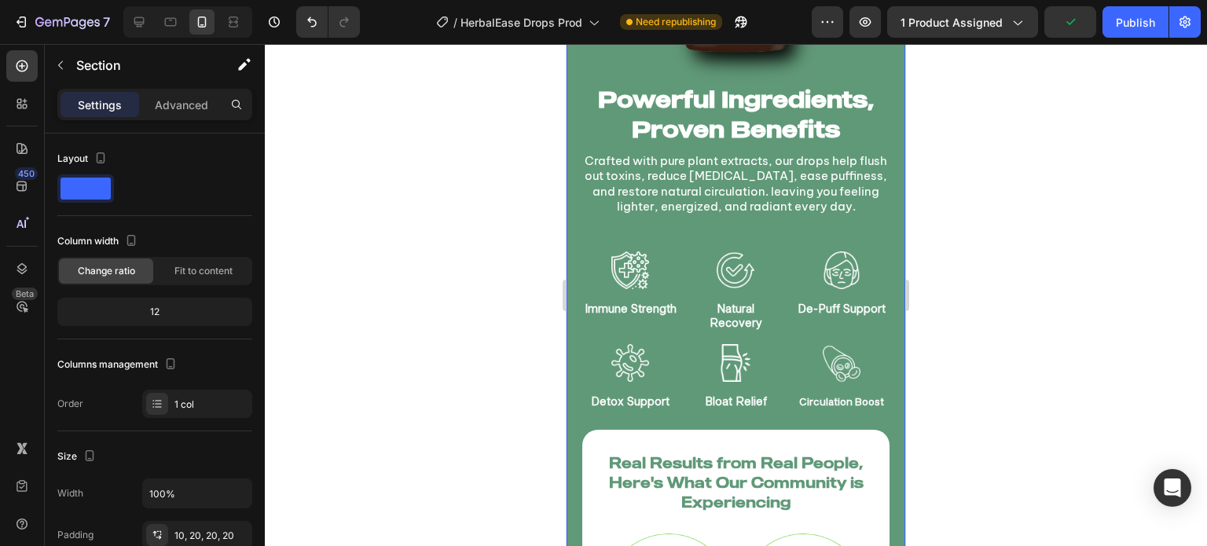
scroll to position [1452, 0]
click at [783, 326] on div "Image Immune Strength Text Block Image Natural Recovery Text Block Image De-Puf…" at bounding box center [735, 322] width 307 height 175
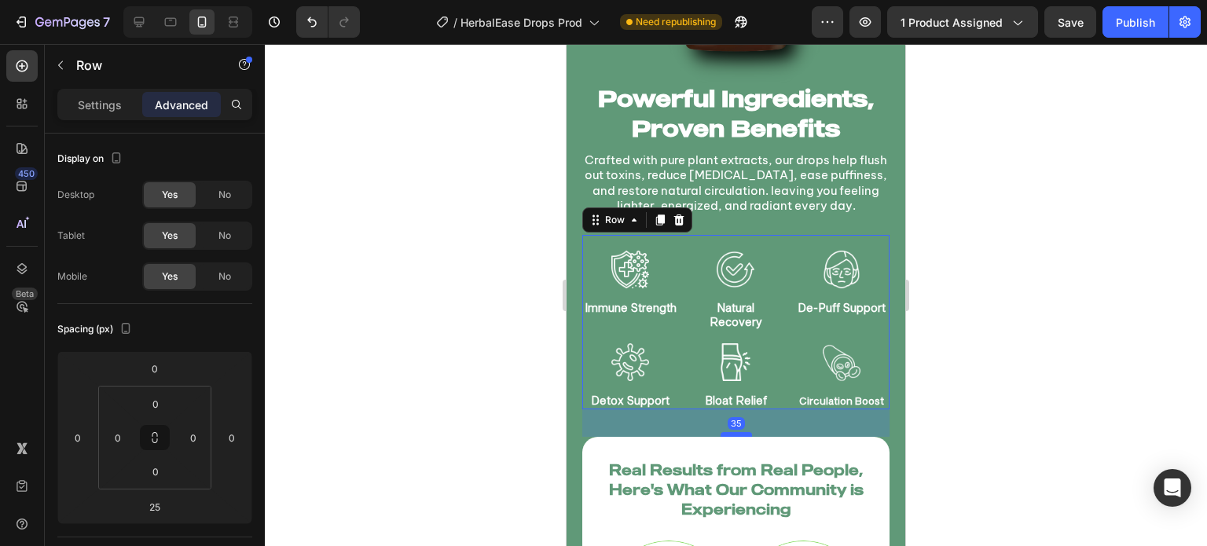
drag, startPoint x: 735, startPoint y: 416, endPoint x: 742, endPoint y: 424, distance: 10.1
click at [742, 432] on div at bounding box center [736, 434] width 31 height 5
type input "35"
click at [886, 379] on div "Image Powerful Ingredients, Proven Benefits Heading Crafted with pure plant ext…" at bounding box center [736, 554] width 339 height 1574
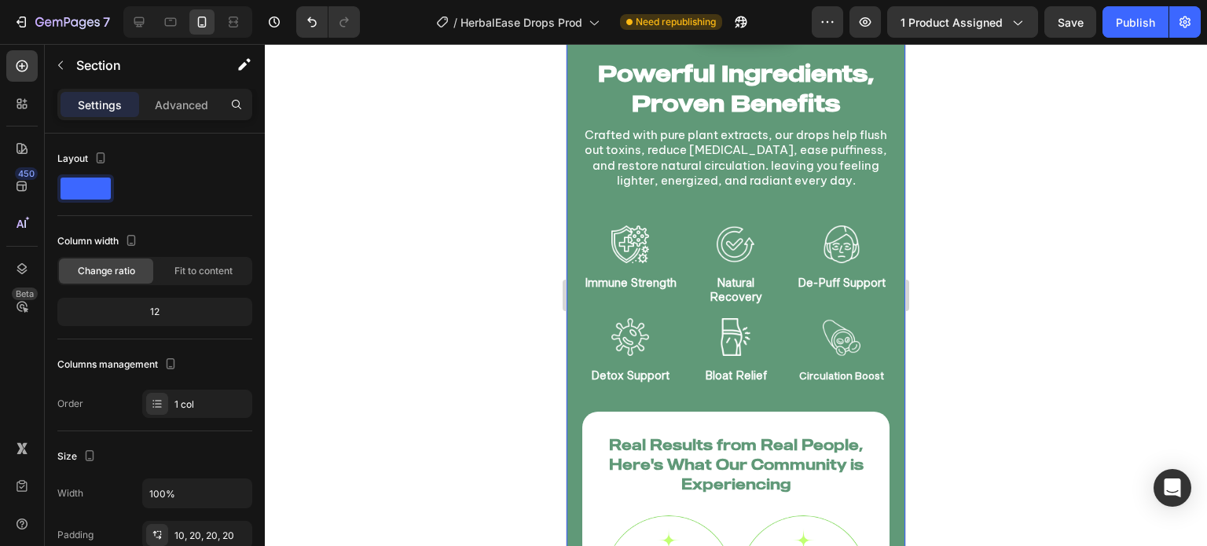
scroll to position [1478, 0]
click at [772, 153] on p "Crafted with pure plant extracts, our drops help flush out toxins, reduce [MEDI…" at bounding box center [736, 157] width 304 height 61
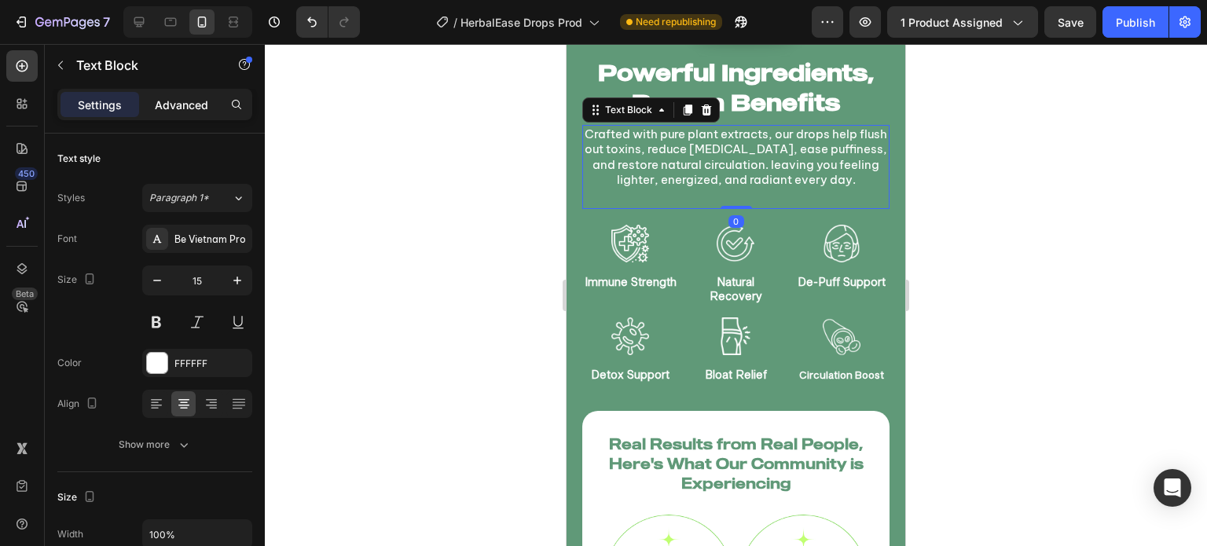
click at [182, 113] on div "Advanced" at bounding box center [181, 104] width 79 height 25
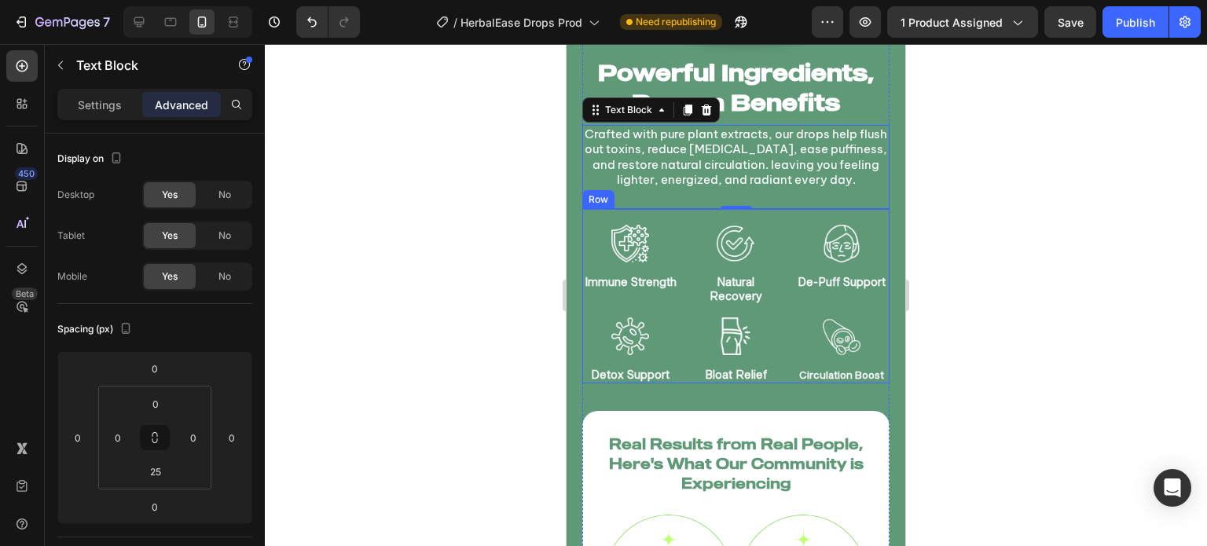
click at [778, 299] on div "Image Immune Strength Text Block Image Natural Recovery Text Block Image De-Puf…" at bounding box center [735, 296] width 307 height 175
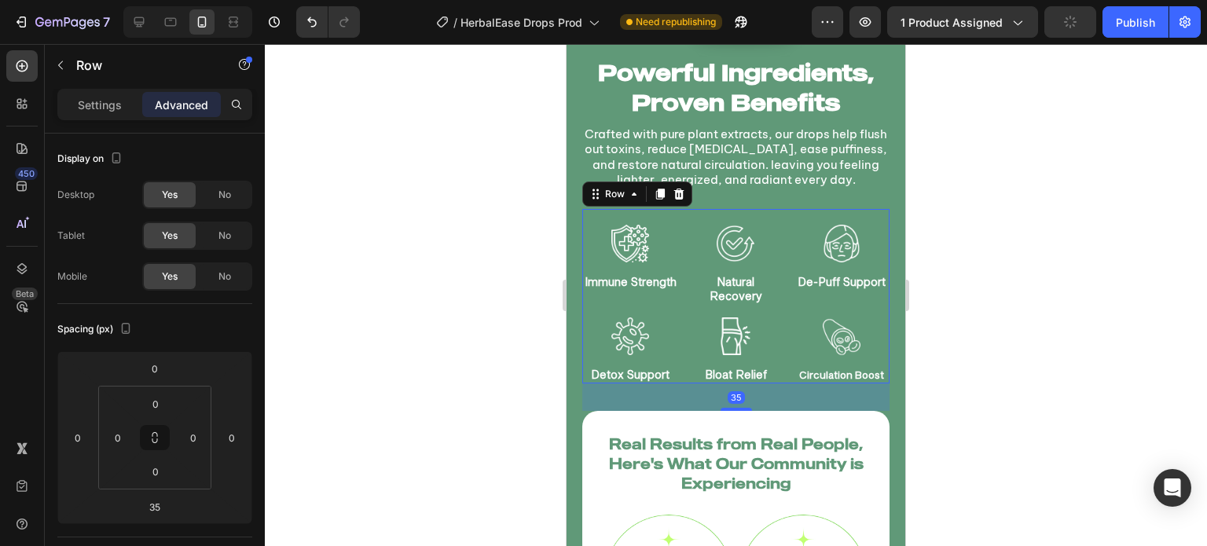
drag, startPoint x: 511, startPoint y: 386, endPoint x: 545, endPoint y: 381, distance: 34.9
click at [511, 385] on div at bounding box center [736, 295] width 942 height 502
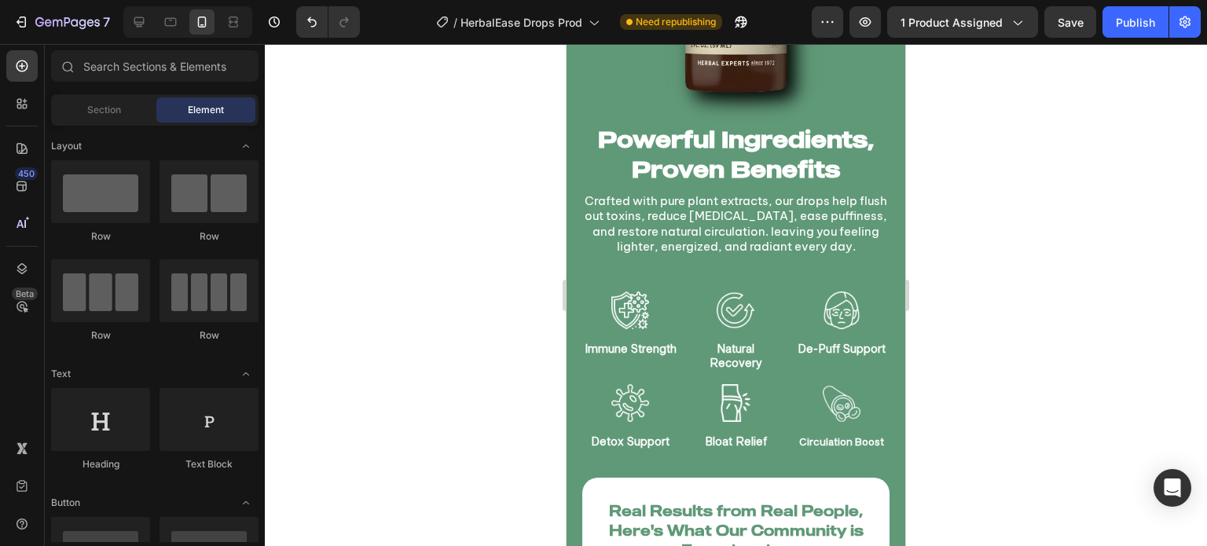
scroll to position [1412, 0]
drag, startPoint x: 715, startPoint y: 234, endPoint x: 581, endPoint y: 222, distance: 134.1
click at [715, 233] on p "Crafted with pure plant extracts, our drops help flush out toxins, reduce [MEDI…" at bounding box center [736, 223] width 304 height 61
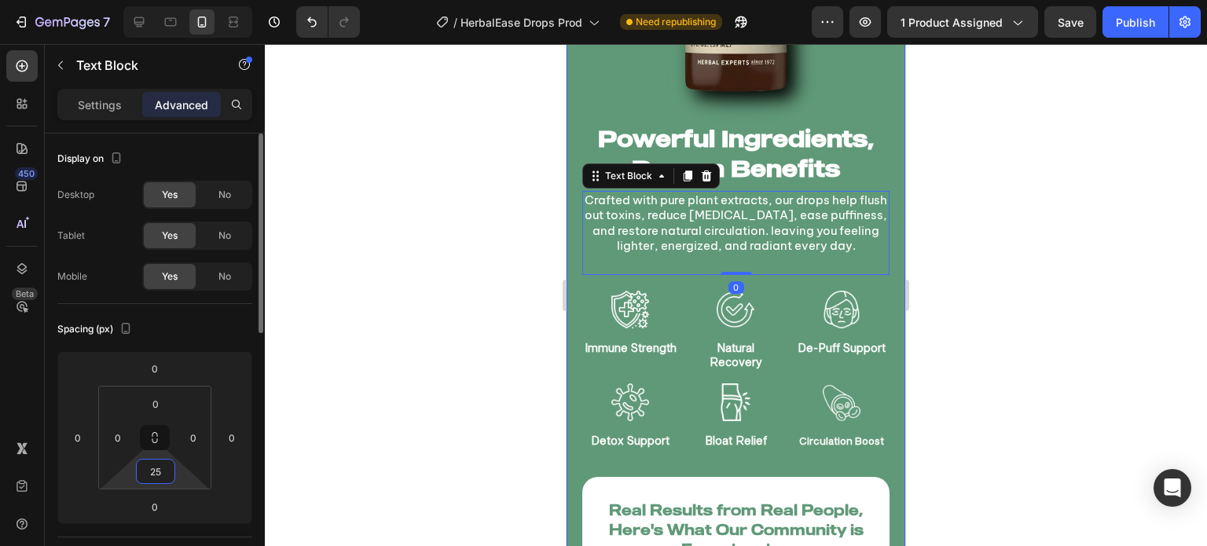
click at [156, 468] on input "25" at bounding box center [155, 472] width 31 height 24
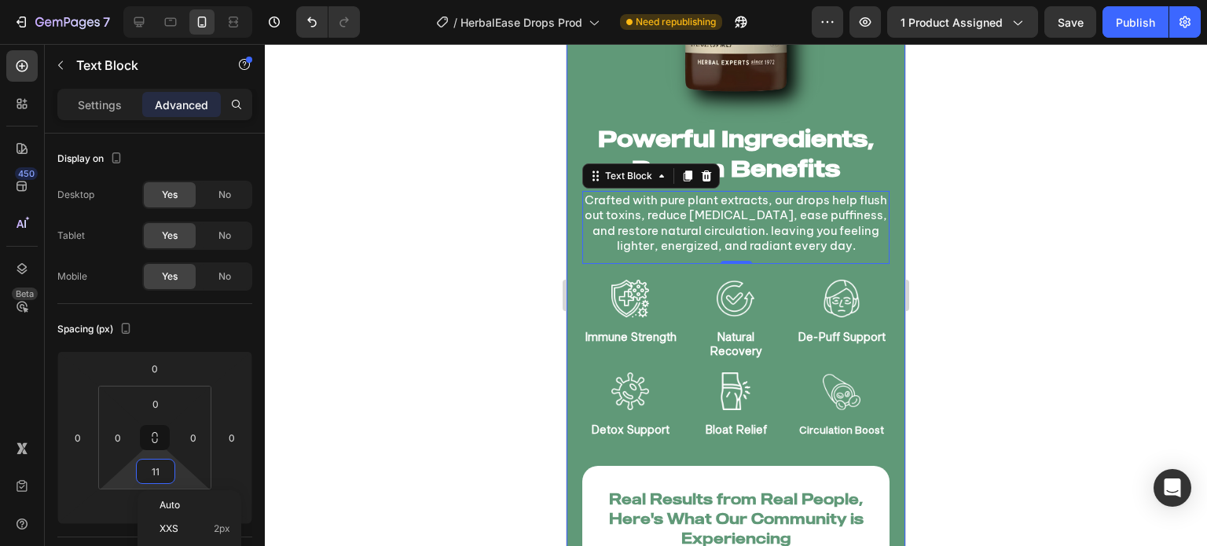
type input "10"
click at [343, 407] on div at bounding box center [736, 295] width 942 height 502
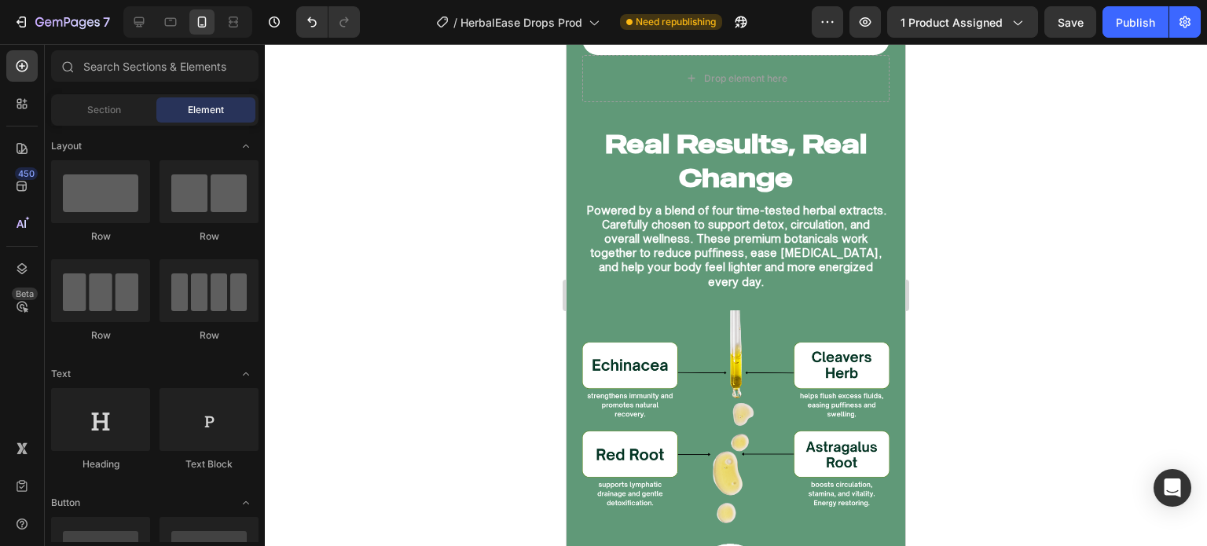
scroll to position [2595, 0]
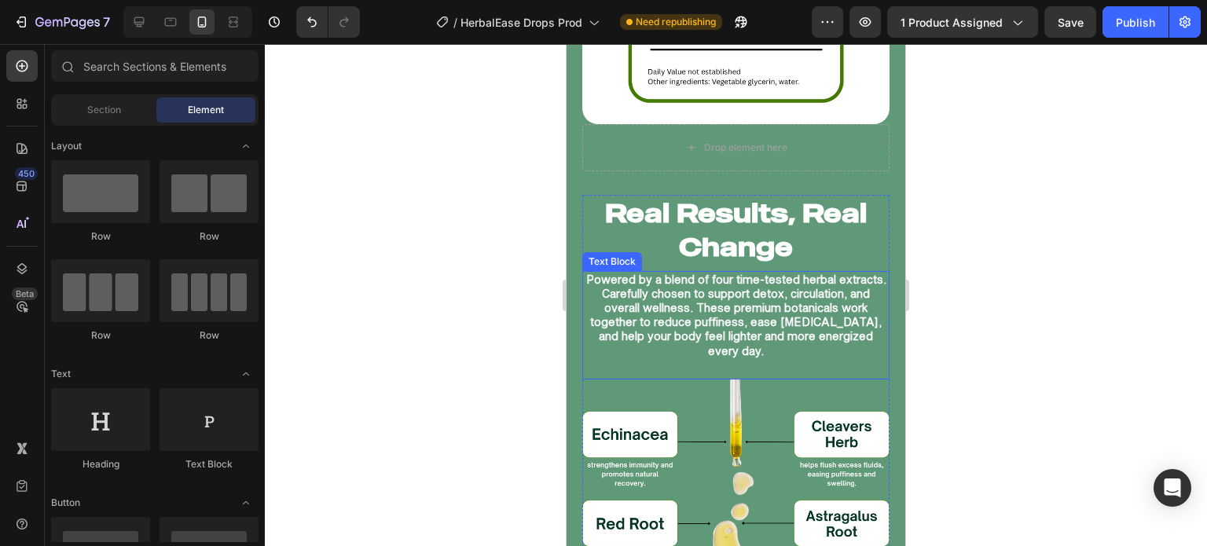
click at [828, 292] on p "Powered by a blend of four time-tested herbal extracts. Carefully chosen to sup…" at bounding box center [736, 316] width 304 height 86
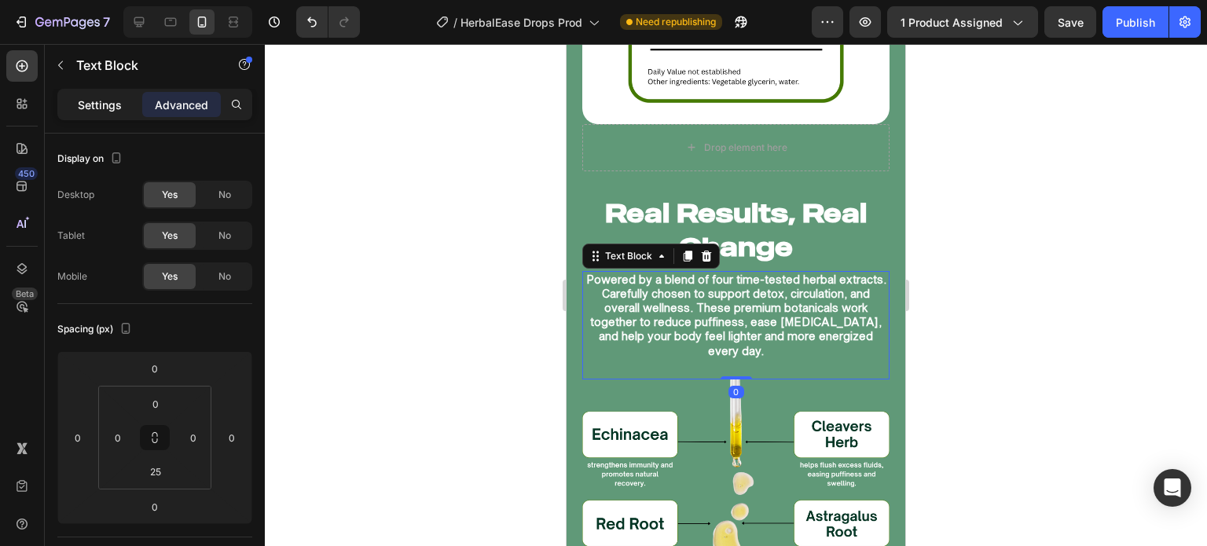
click at [79, 100] on p "Settings" at bounding box center [100, 105] width 44 height 17
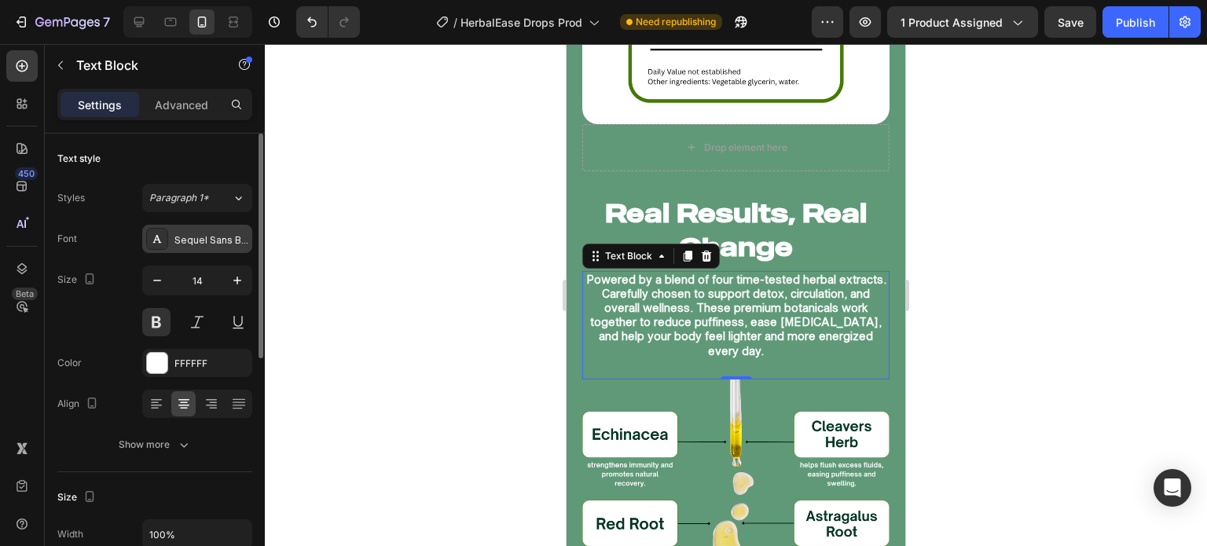
click at [233, 234] on div "Sequel Sans Book Body" at bounding box center [211, 240] width 74 height 14
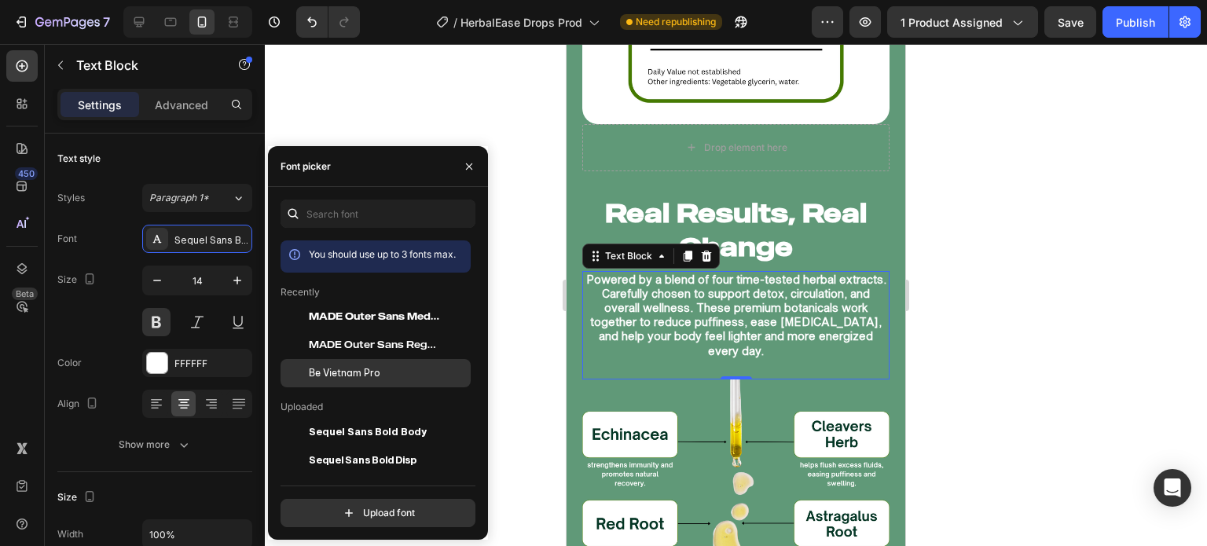
click at [324, 380] on span "Be Vietnam Pro" at bounding box center [345, 373] width 72 height 14
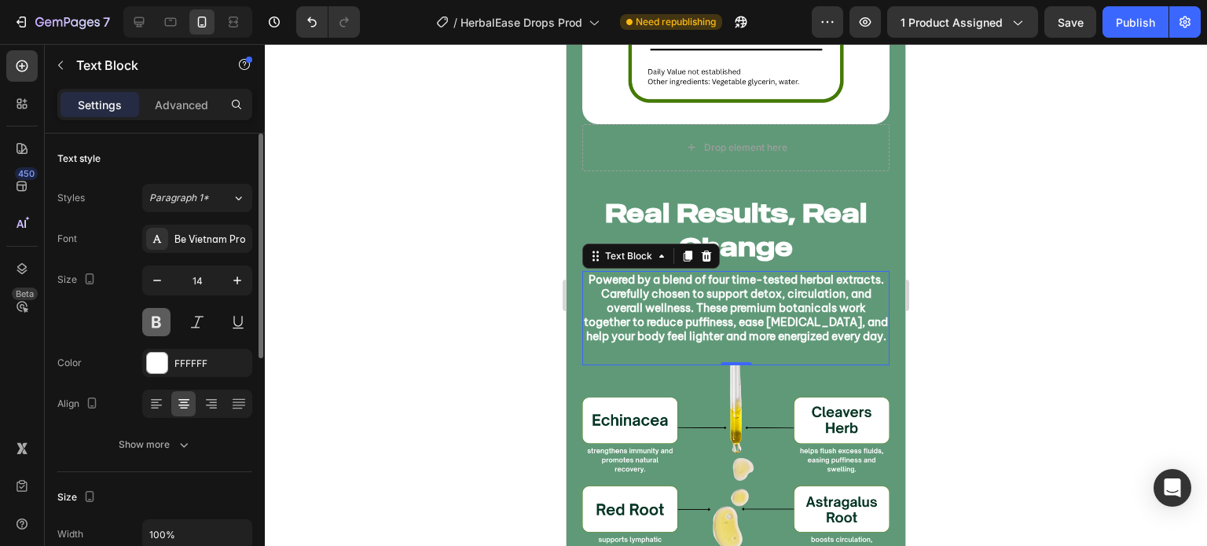
click at [165, 327] on button at bounding box center [156, 322] width 28 height 28
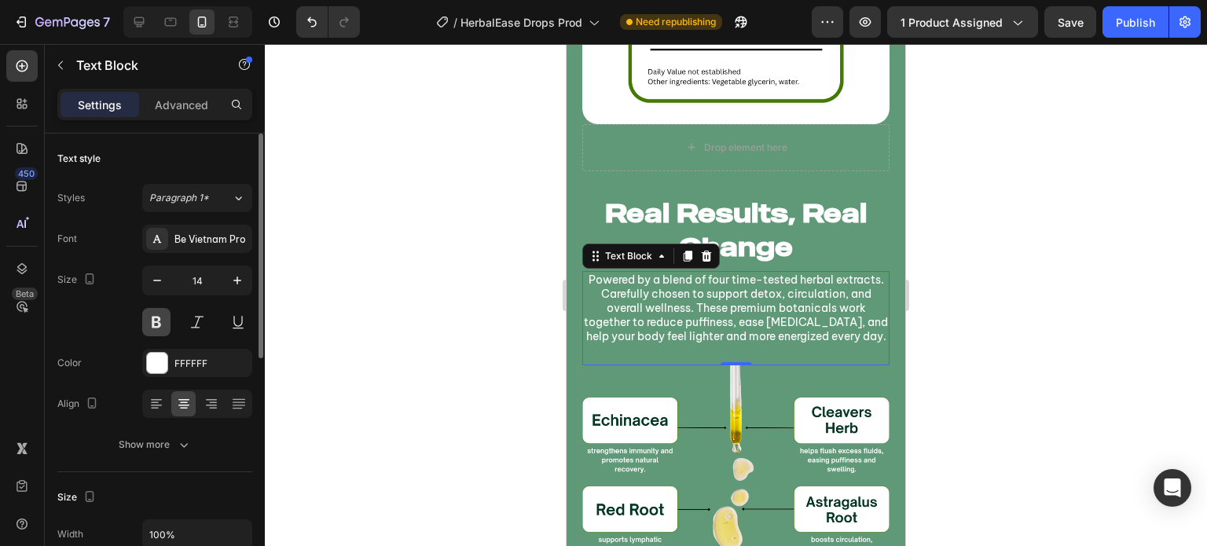
click at [165, 327] on button at bounding box center [156, 322] width 28 height 28
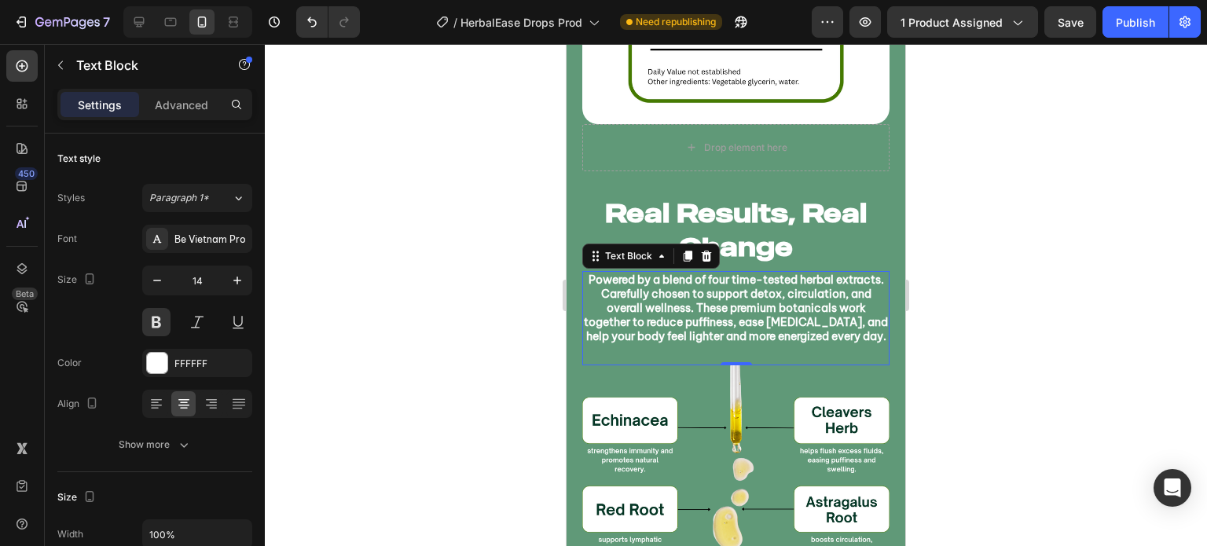
click at [475, 282] on div at bounding box center [736, 295] width 942 height 502
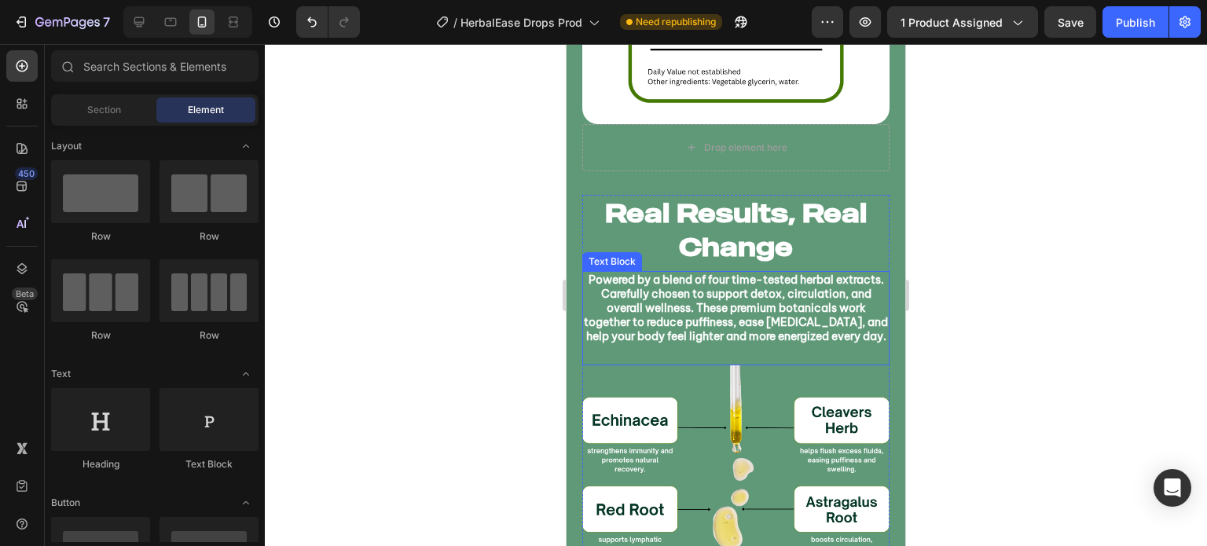
click at [703, 286] on p "Powered by a blend of four time-tested herbal extracts. Carefully chosen to sup…" at bounding box center [736, 309] width 304 height 72
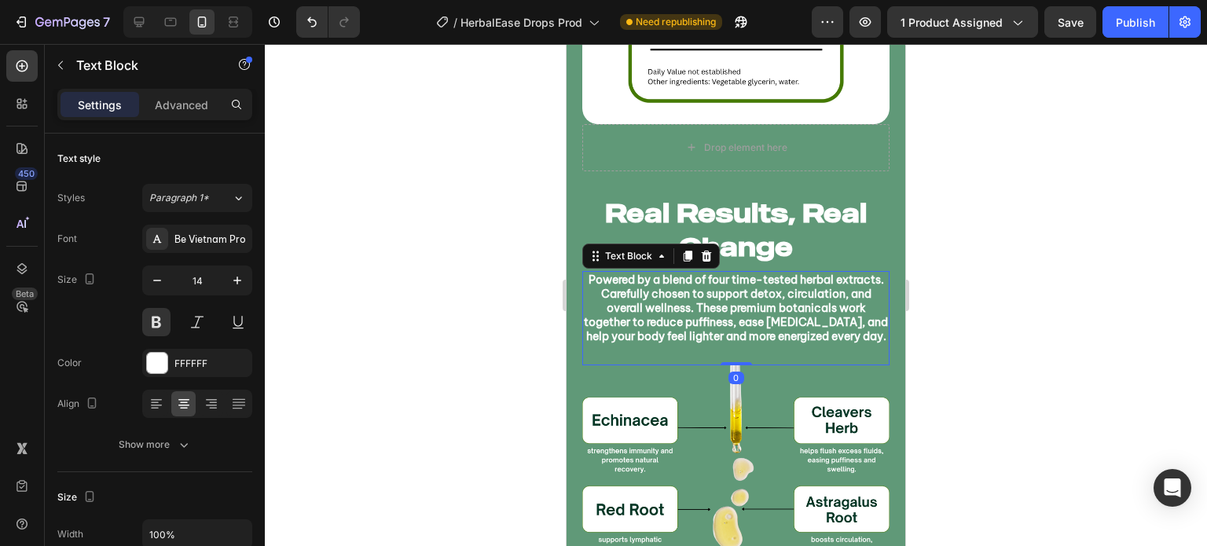
click at [478, 301] on div at bounding box center [736, 295] width 942 height 502
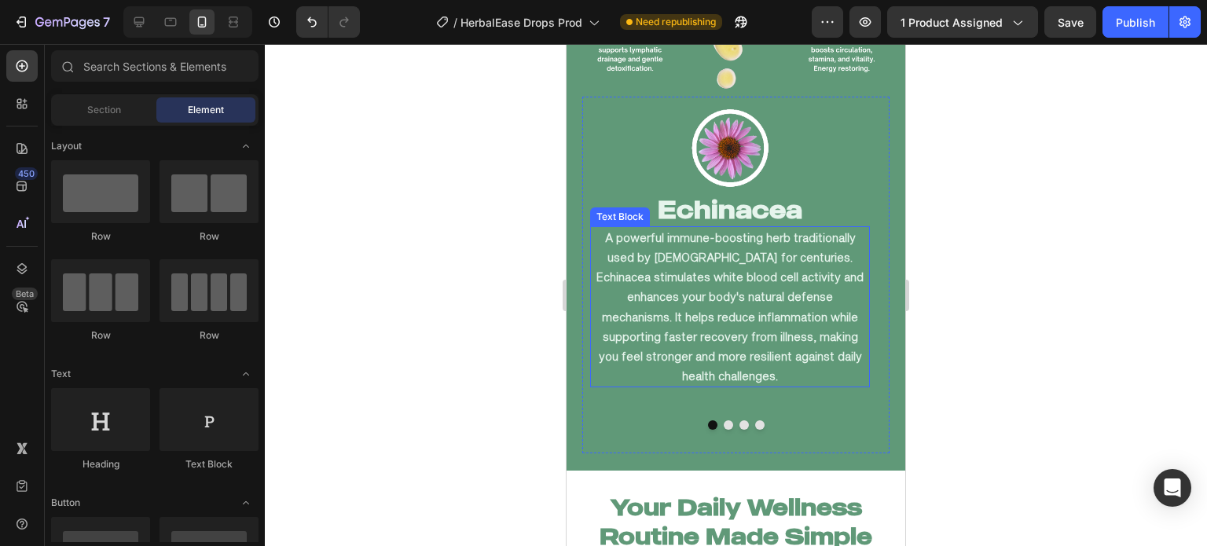
scroll to position [3049, 0]
click at [730, 357] on p "A powerful immune-boosting herb traditionally used by [DEMOGRAPHIC_DATA] for ce…" at bounding box center [730, 307] width 277 height 159
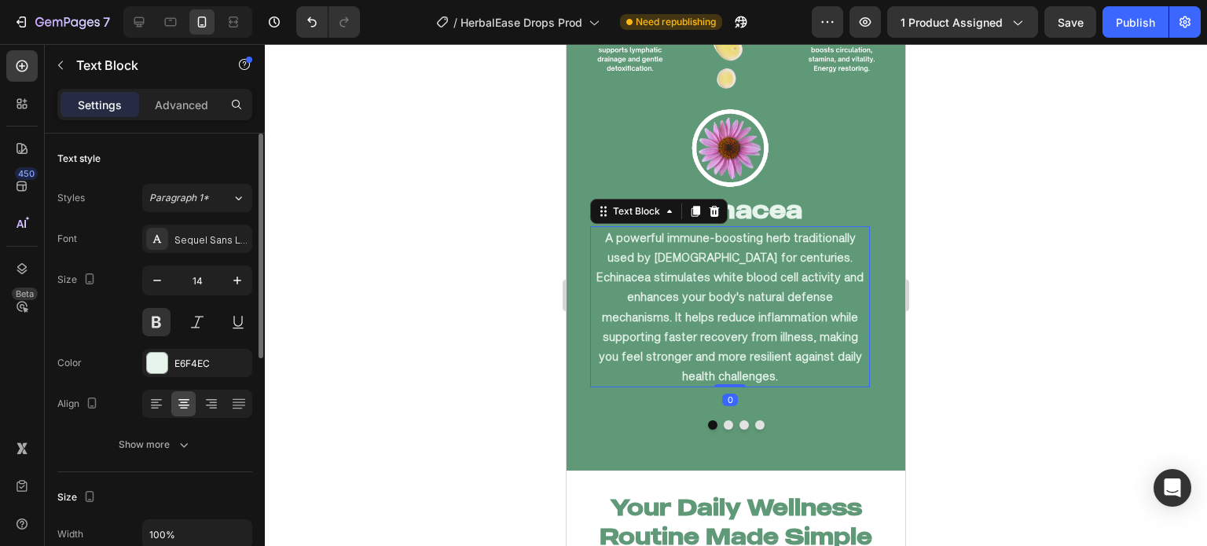
drag, startPoint x: 178, startPoint y: 227, endPoint x: 223, endPoint y: 259, distance: 55.2
click at [179, 228] on div "Sequel Sans Light Body" at bounding box center [197, 239] width 110 height 28
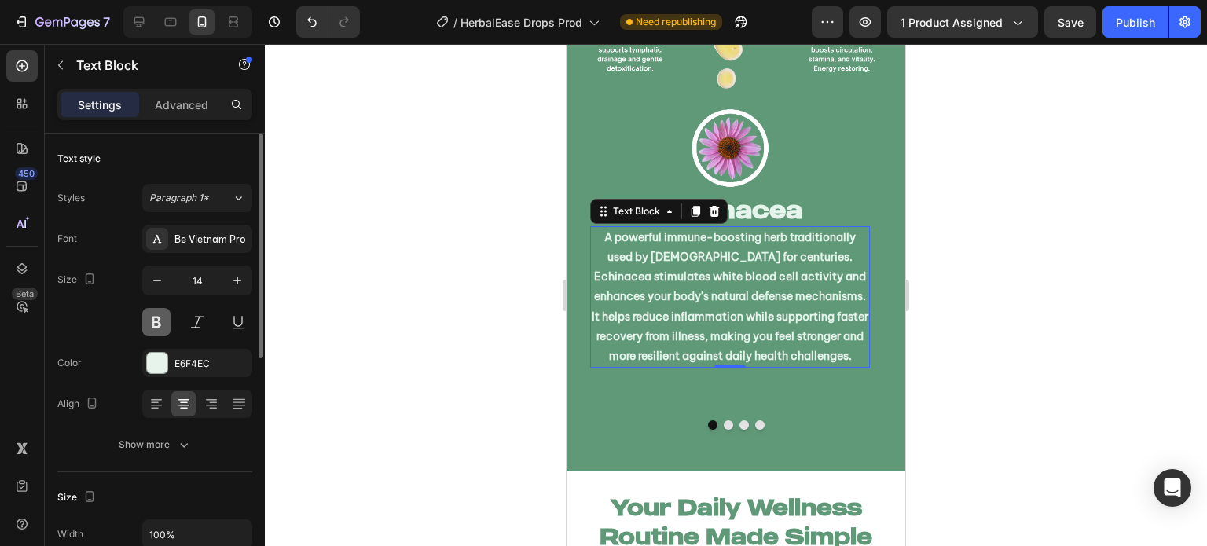
click at [159, 314] on button at bounding box center [156, 322] width 28 height 28
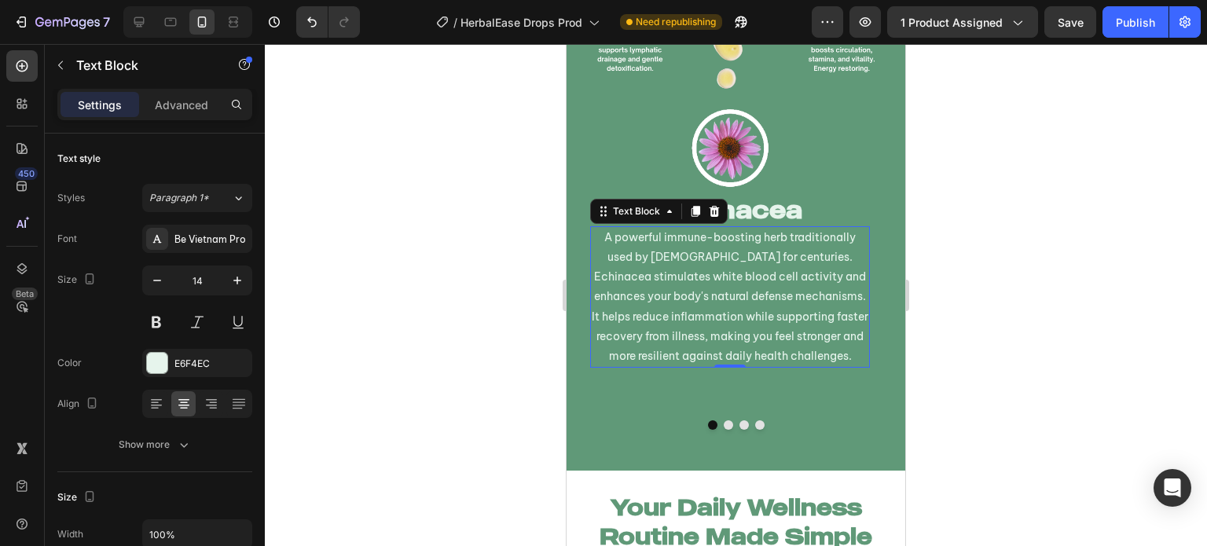
click at [338, 297] on div at bounding box center [736, 295] width 942 height 502
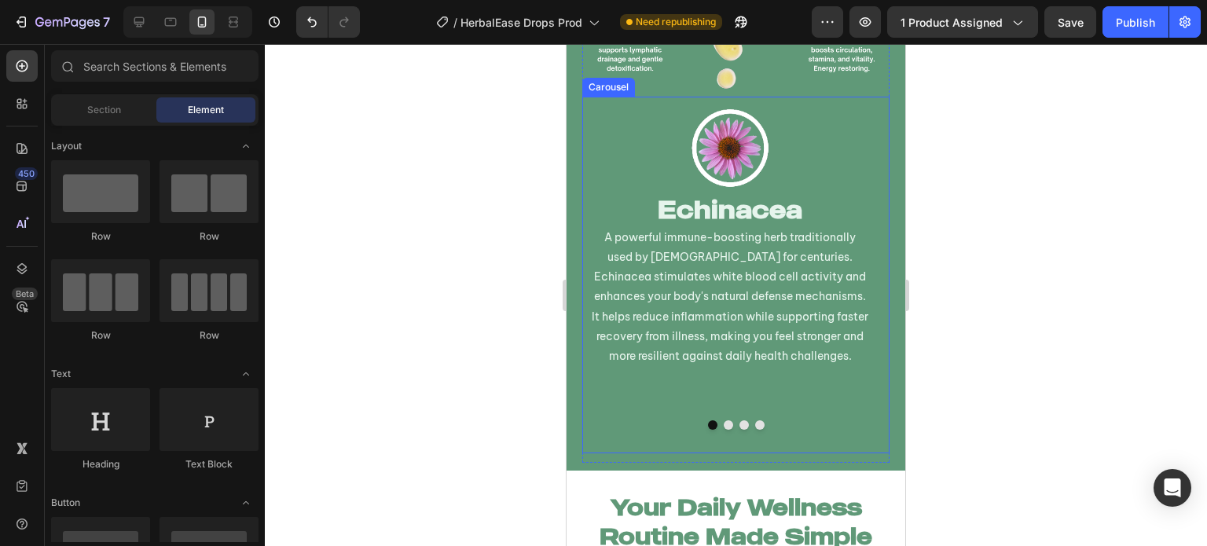
click at [724, 420] on button "Dot" at bounding box center [728, 424] width 9 height 9
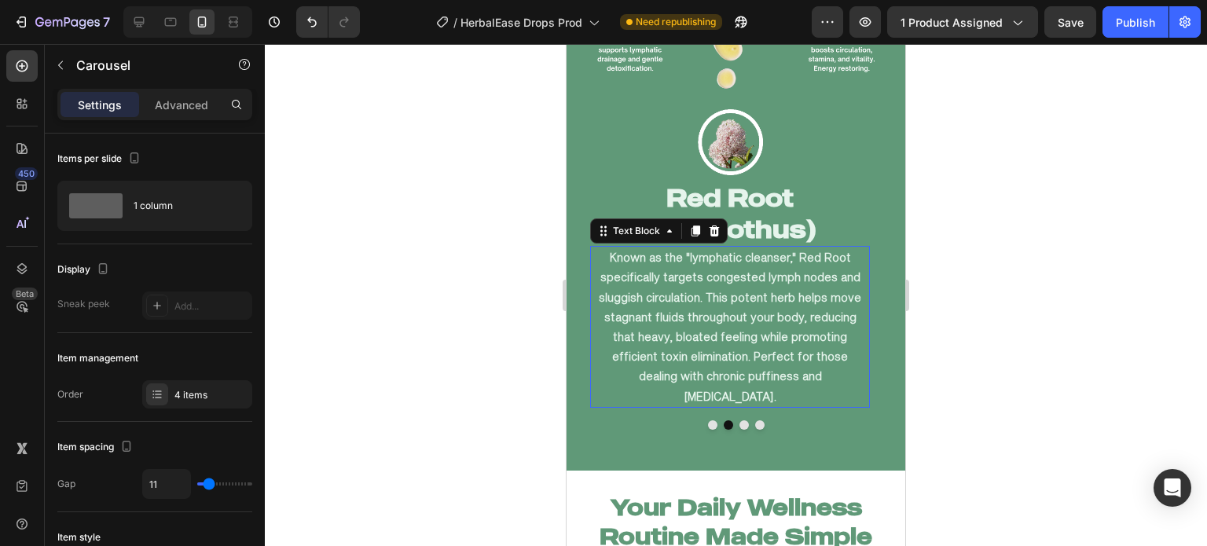
click at [734, 336] on p "Known as the "lymphatic cleanser," Red Root specifically targets congested lymp…" at bounding box center [730, 327] width 277 height 159
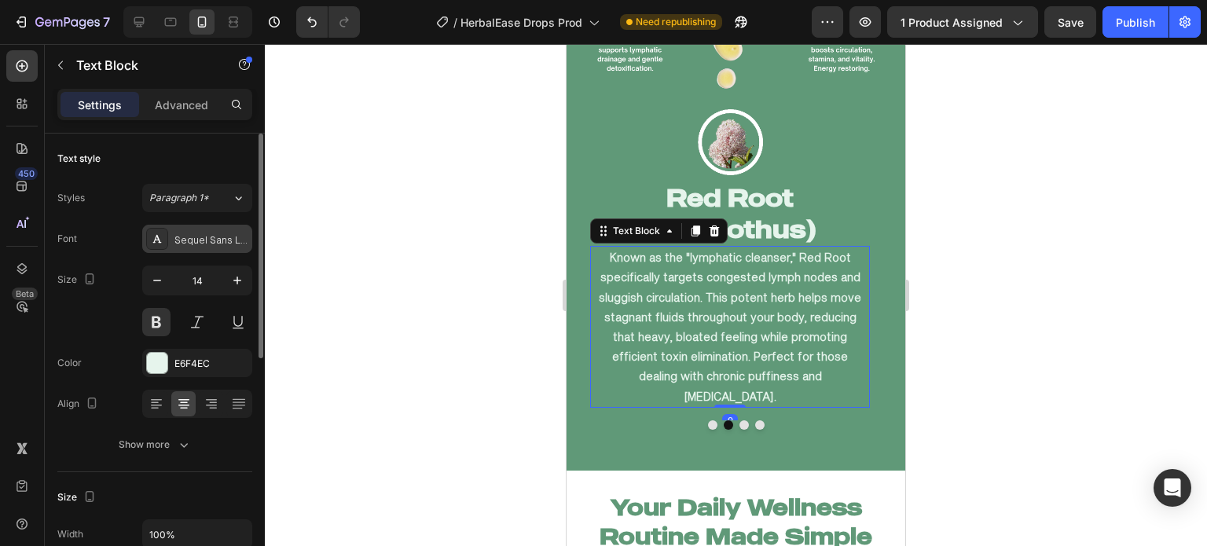
click at [193, 233] on div "Sequel Sans Light Body" at bounding box center [211, 240] width 74 height 14
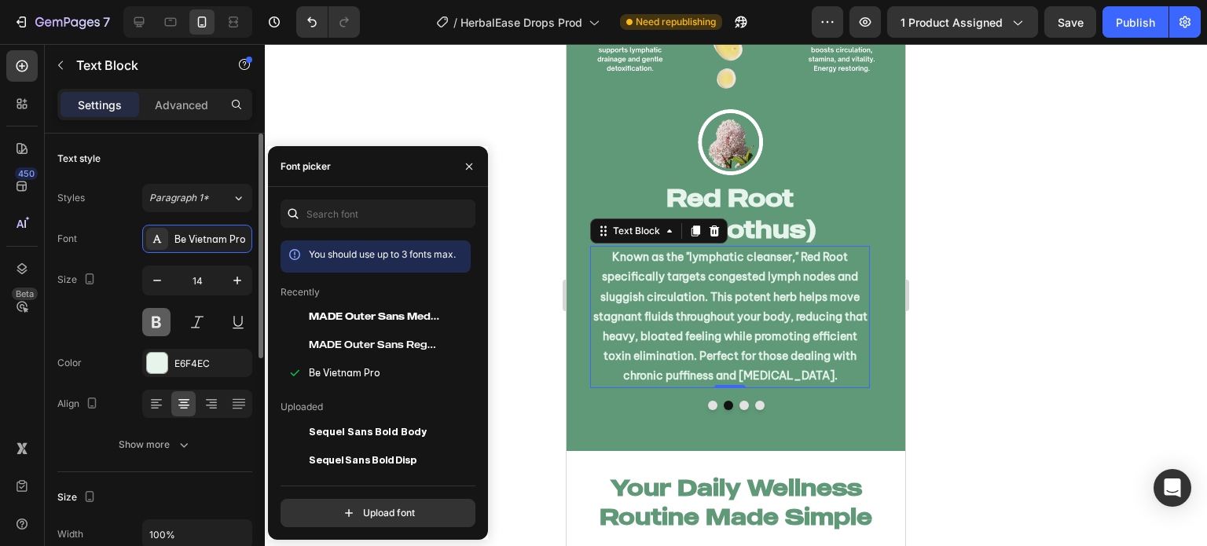
click at [156, 323] on button at bounding box center [156, 322] width 28 height 28
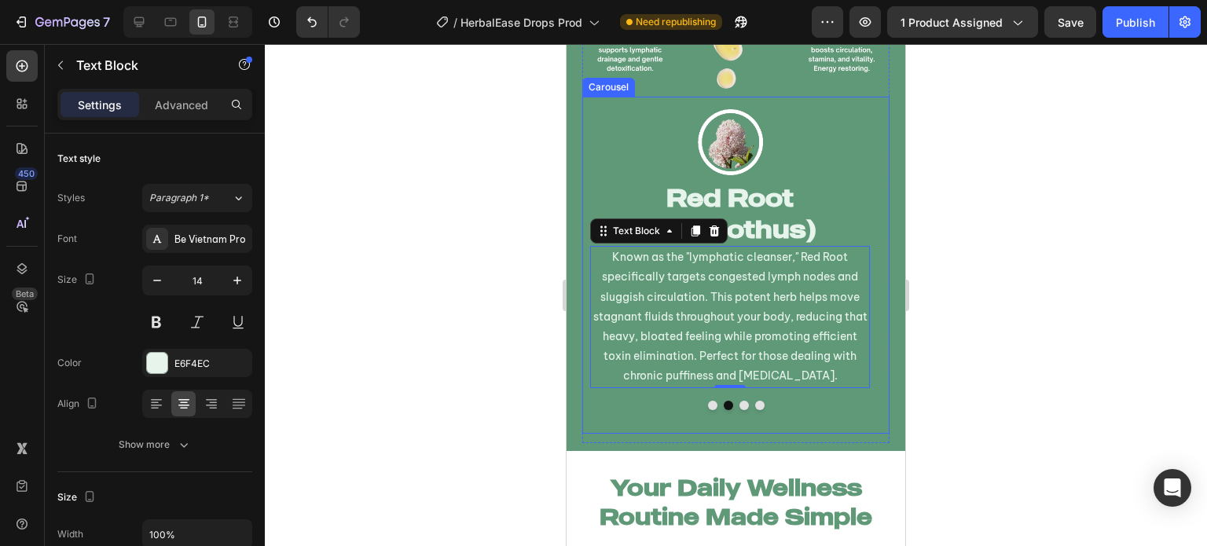
click at [740, 410] on button "Dot" at bounding box center [743, 405] width 9 height 9
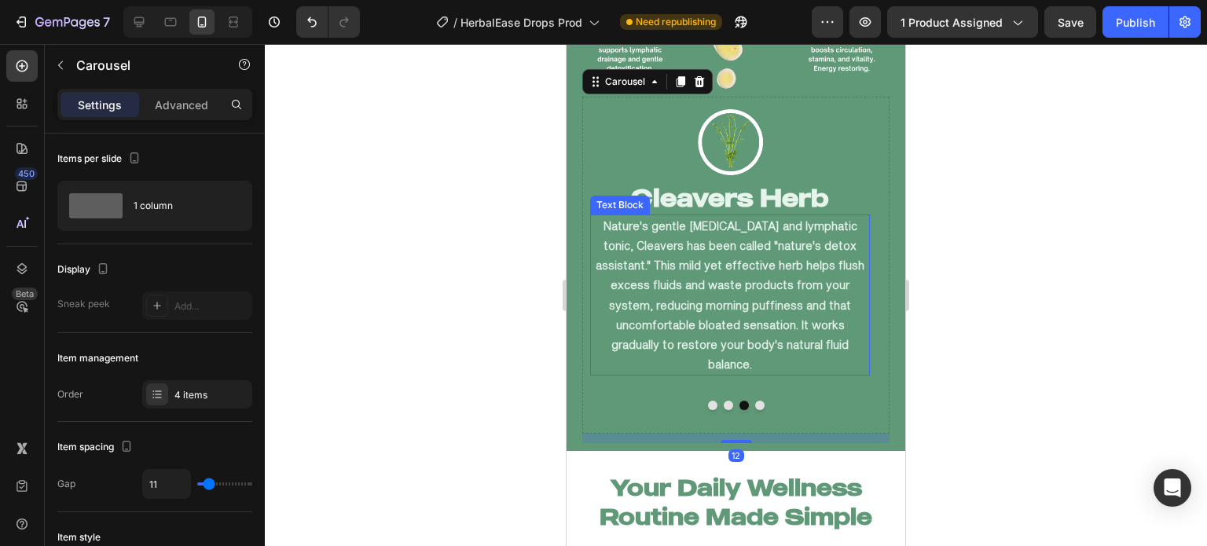
click at [713, 331] on p "Nature's gentle [MEDICAL_DATA] and lymphatic tonic, Cleavers has been called "n…" at bounding box center [730, 295] width 277 height 159
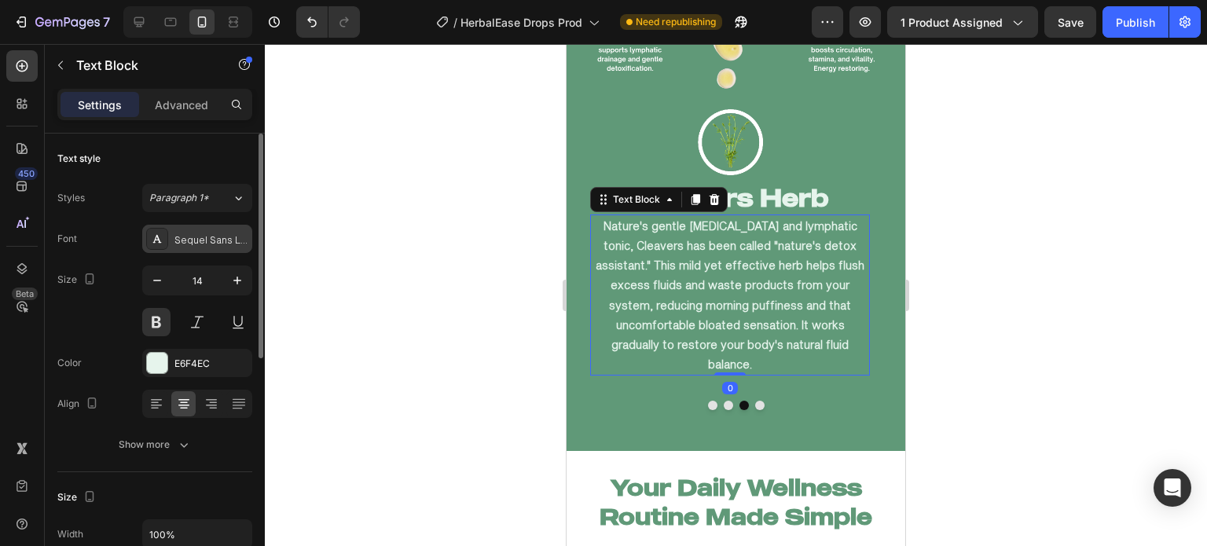
click at [207, 230] on div "Sequel Sans Light Body" at bounding box center [197, 239] width 110 height 28
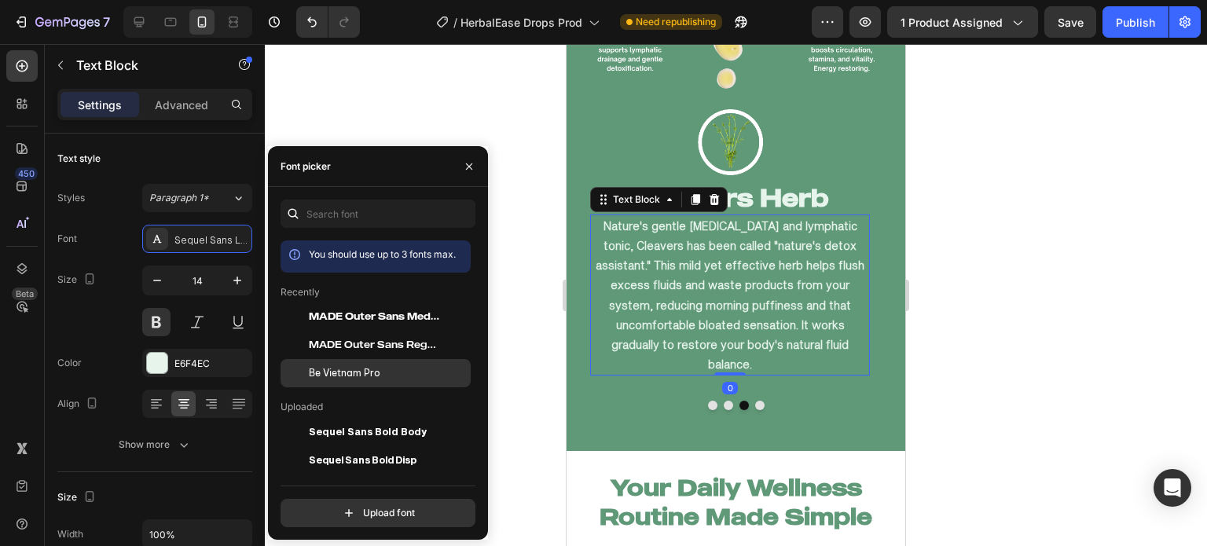
click at [314, 369] on span "Be Vietnam Pro" at bounding box center [345, 373] width 72 height 14
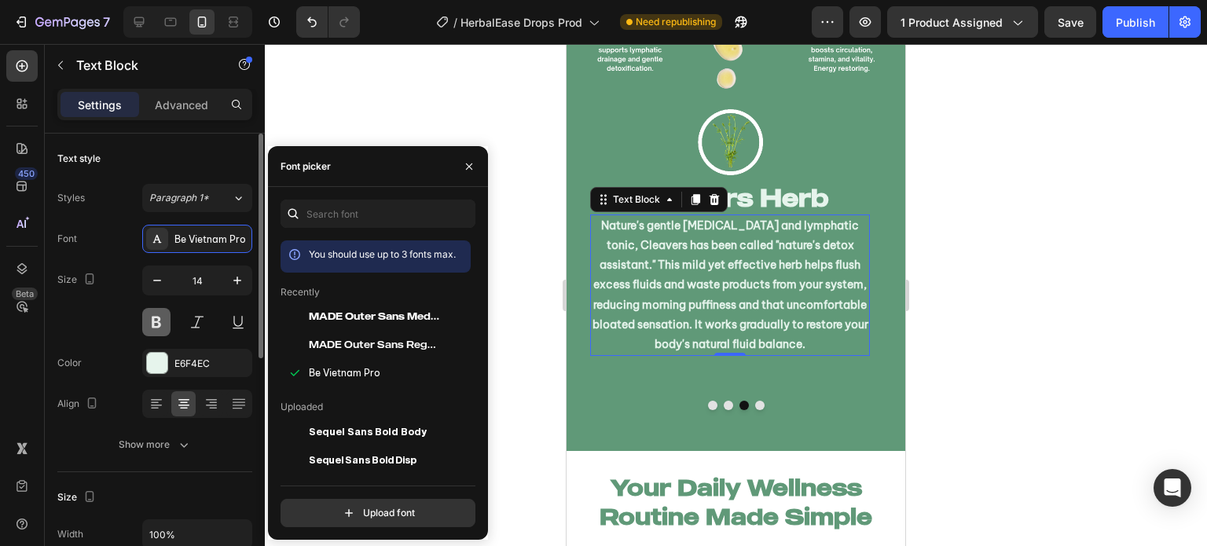
click at [163, 314] on button at bounding box center [156, 322] width 28 height 28
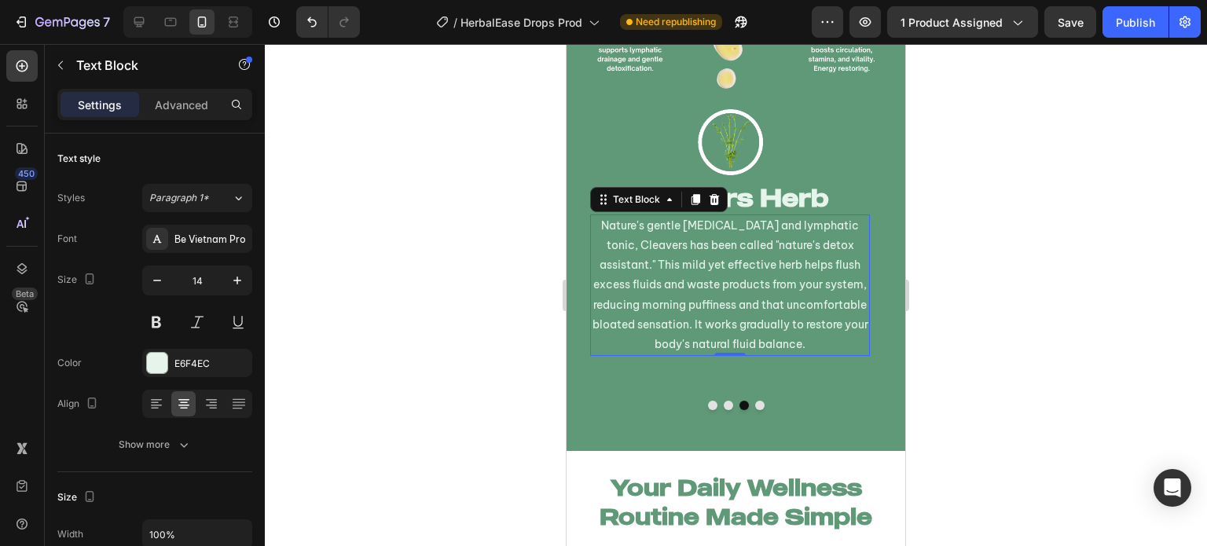
click at [603, 399] on div "Image Cleavers Herb Heading Nature's gentle diuretic and lymphatic tonic, Cleav…" at bounding box center [729, 249] width 295 height 304
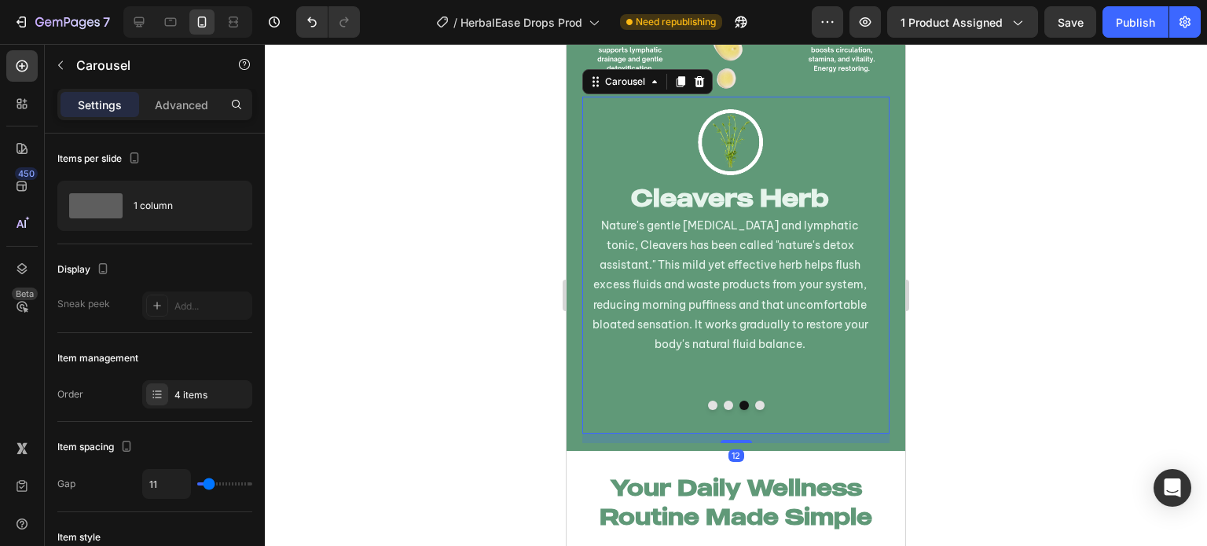
click at [755, 408] on button "Dot" at bounding box center [759, 405] width 9 height 9
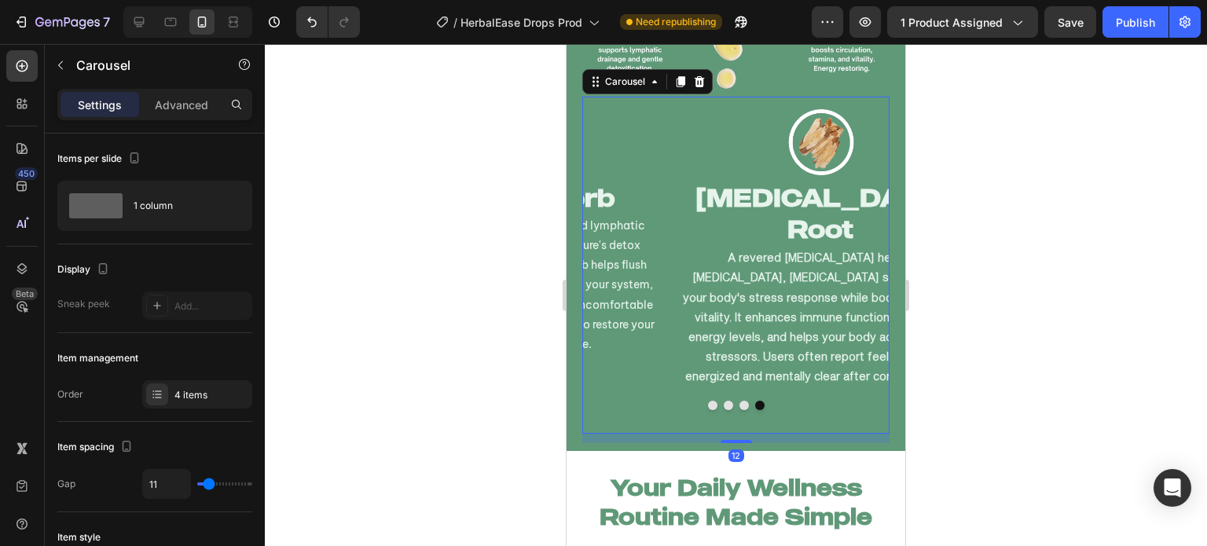
click at [712, 317] on p "A revered [MEDICAL_DATA] herb in [MEDICAL_DATA], [MEDICAL_DATA] strengthens you…" at bounding box center [820, 317] width 277 height 138
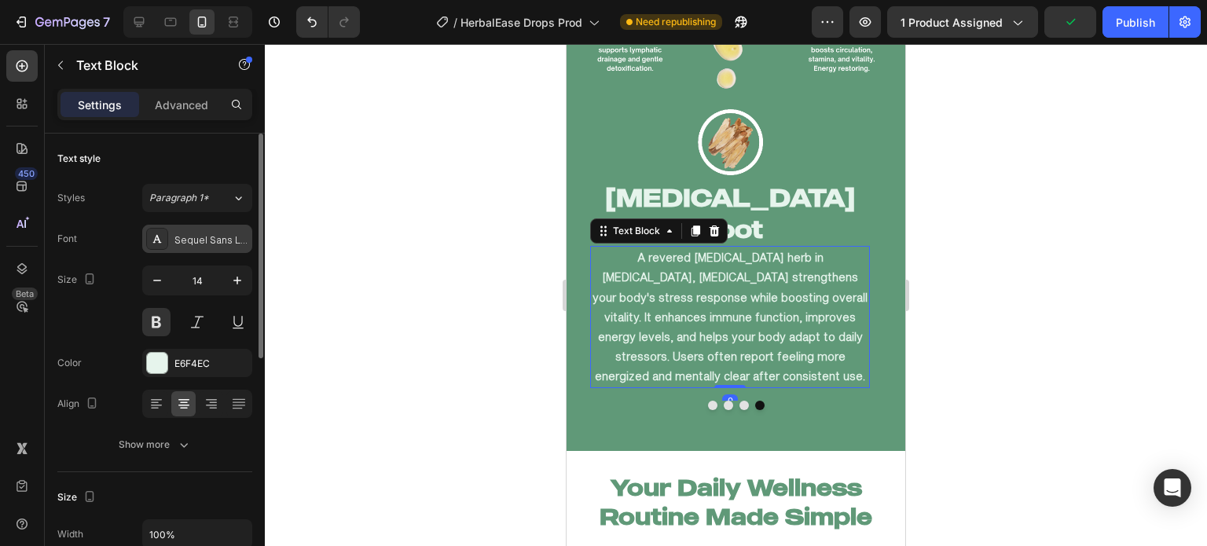
click at [200, 233] on div "Sequel Sans Light Body" at bounding box center [211, 240] width 74 height 14
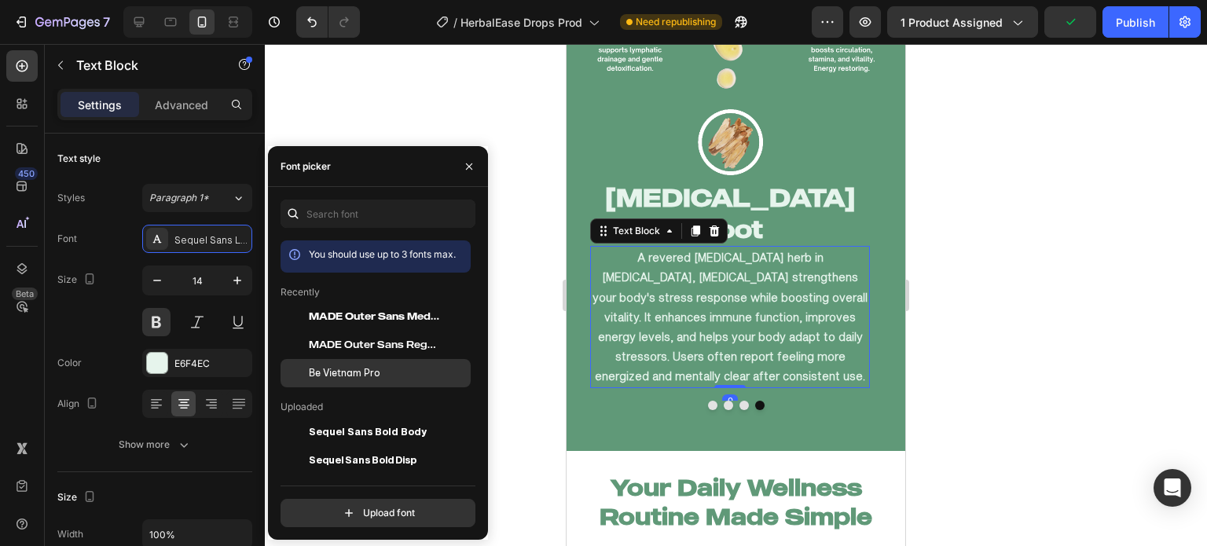
click at [336, 380] on span "Be Vietnam Pro" at bounding box center [345, 373] width 72 height 14
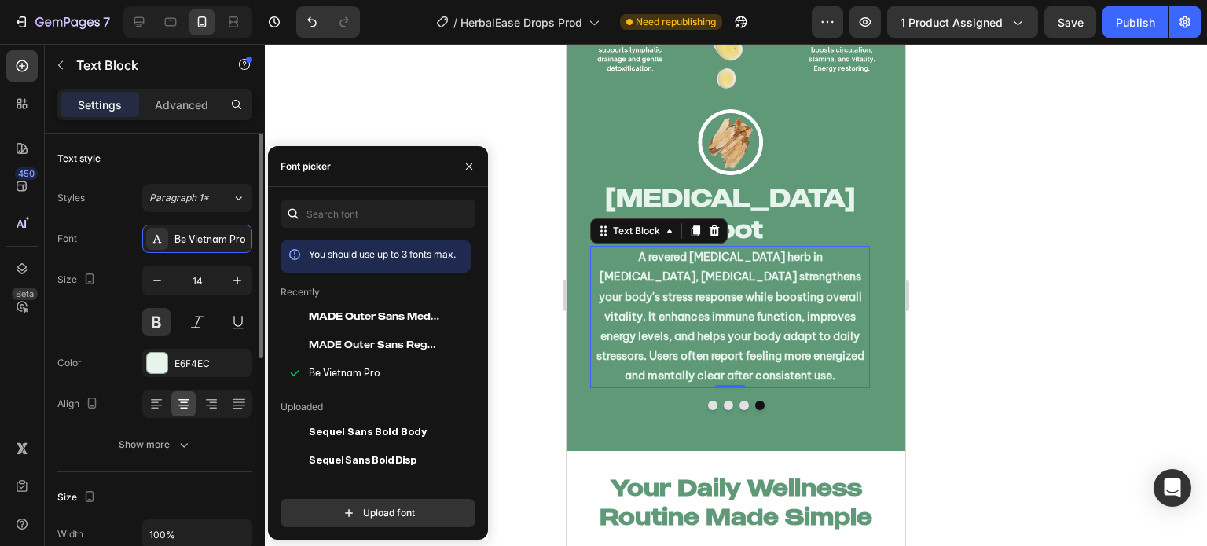
click at [157, 328] on button at bounding box center [156, 322] width 28 height 28
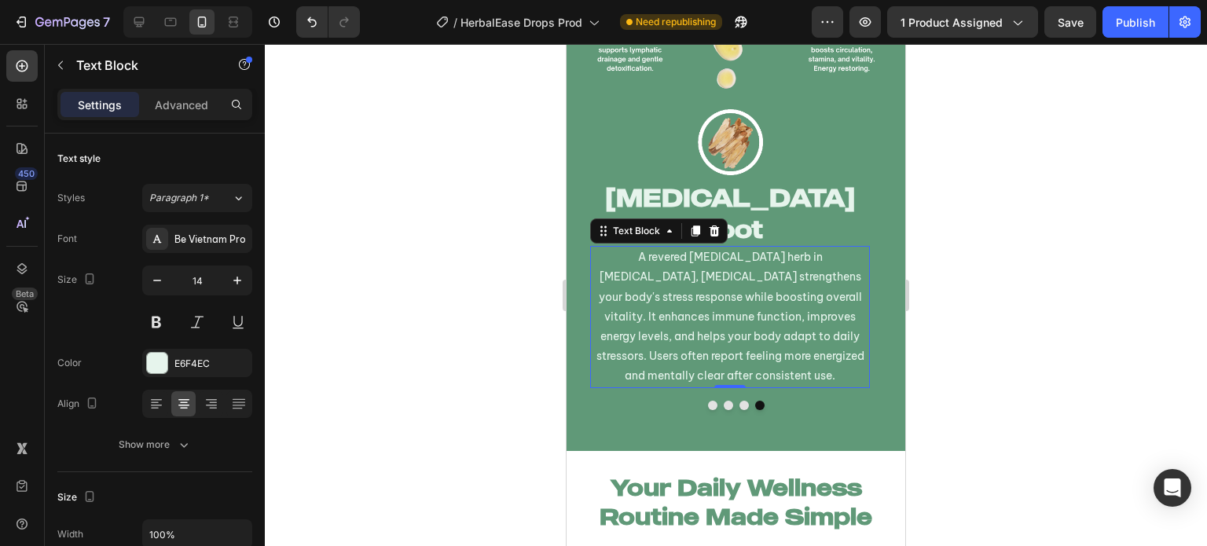
click at [459, 336] on div at bounding box center [736, 295] width 942 height 502
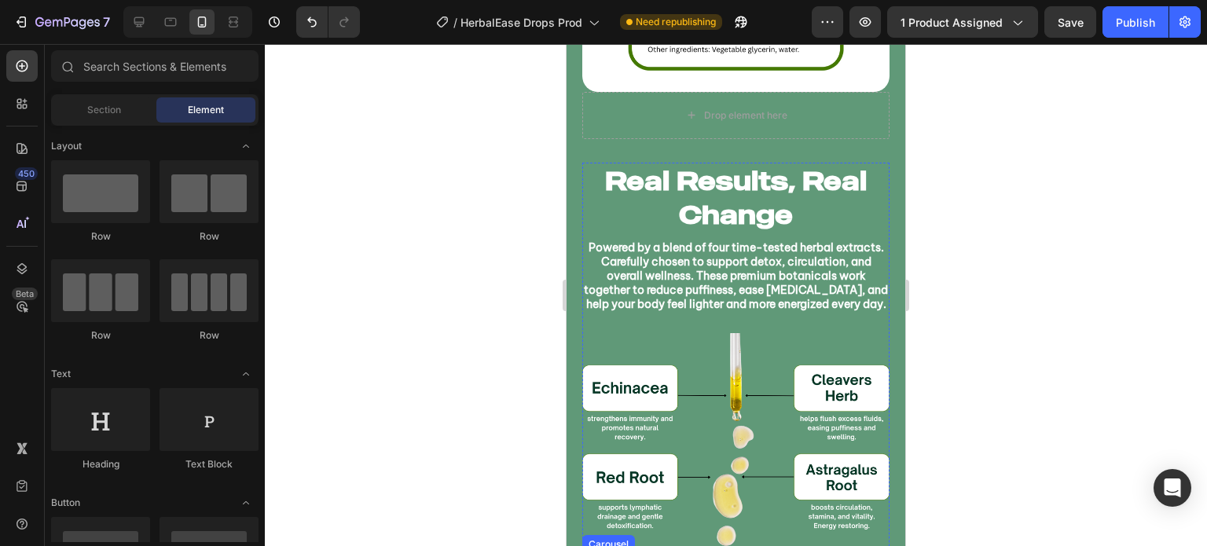
scroll to position [2566, 0]
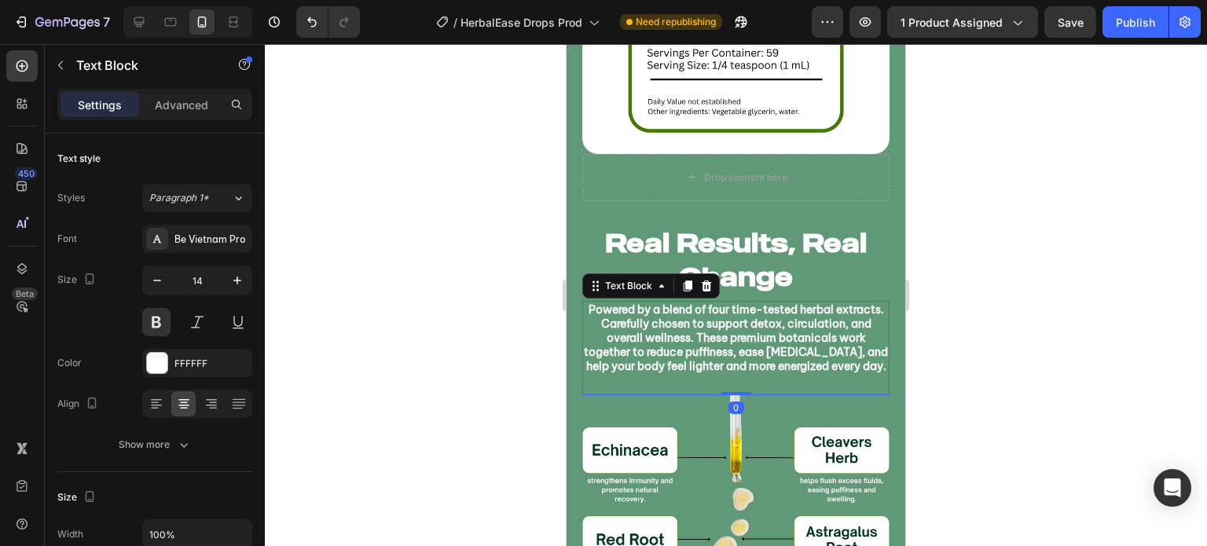
click at [438, 281] on div at bounding box center [736, 295] width 942 height 502
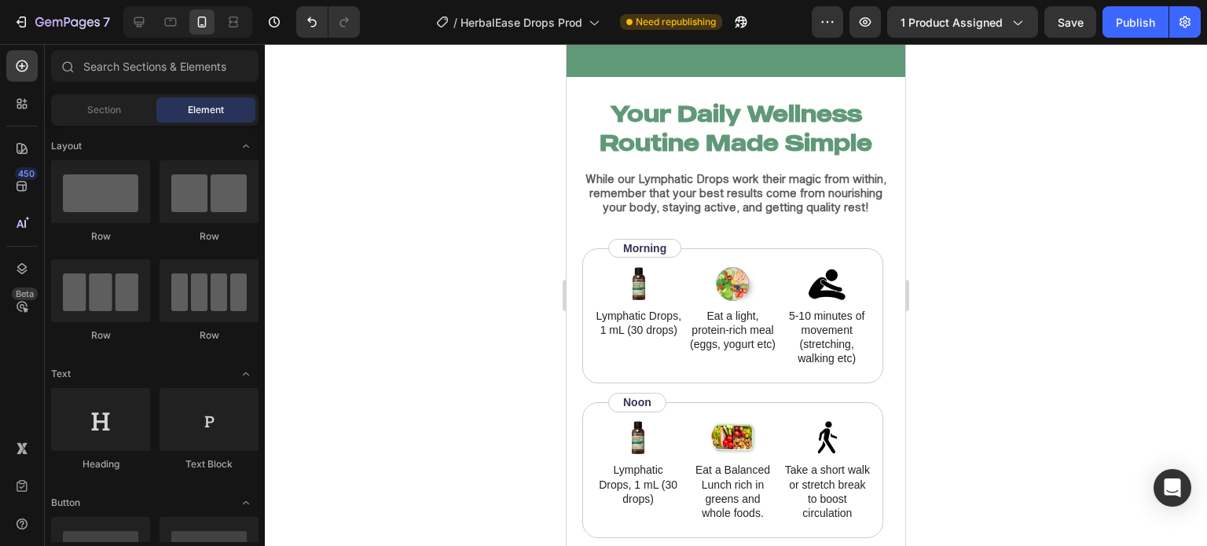
scroll to position [3417, 0]
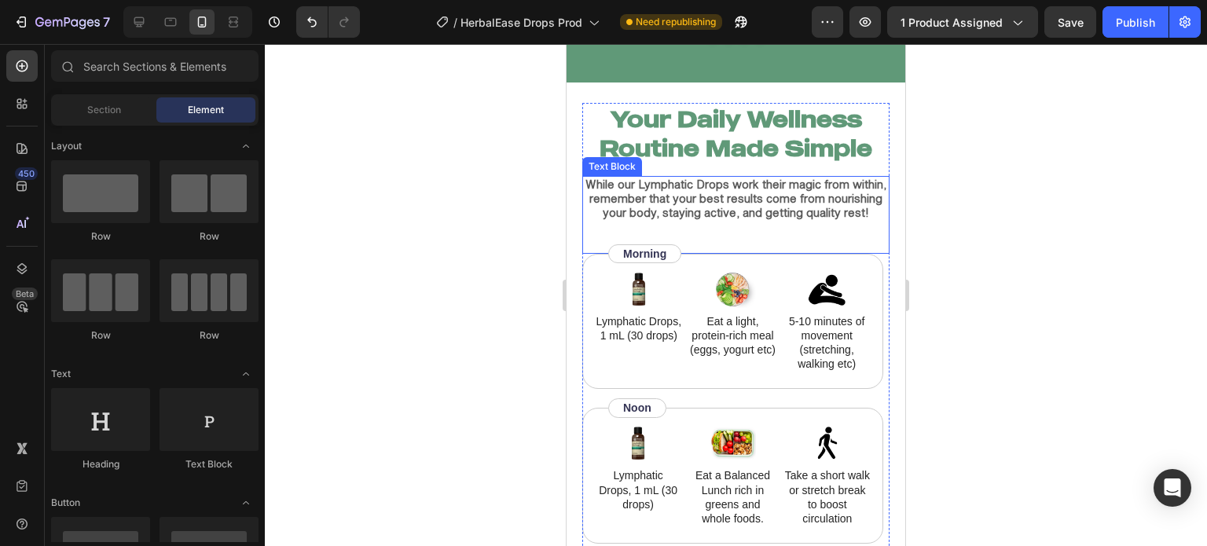
click at [752, 212] on p "While our Lymphatic Drops work their magic from within, remember that your best…" at bounding box center [736, 199] width 304 height 43
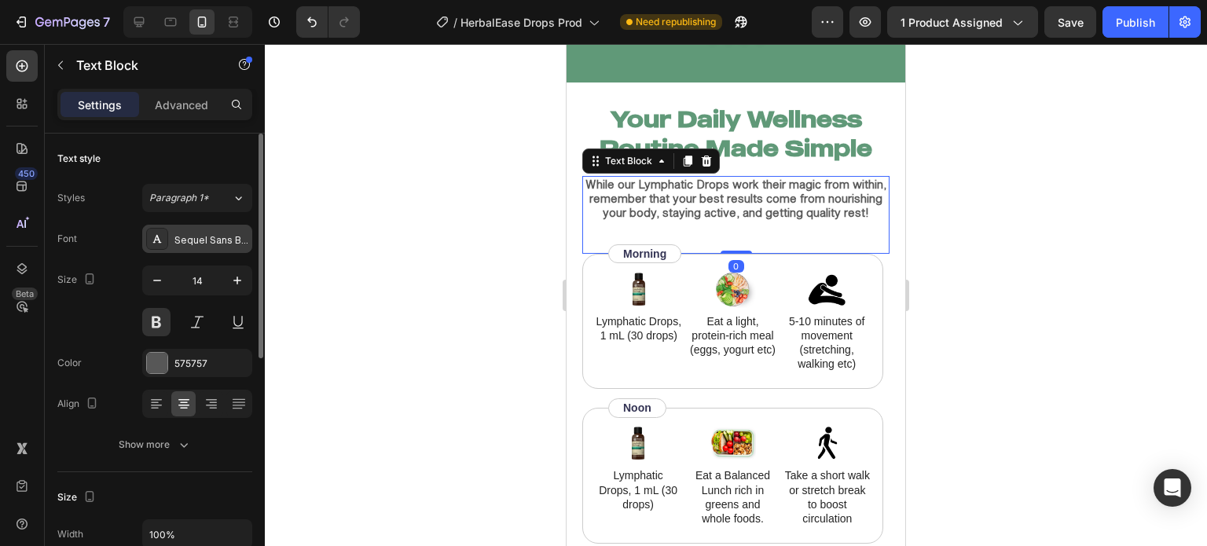
click at [196, 240] on div "Sequel Sans Book Body" at bounding box center [211, 240] width 74 height 14
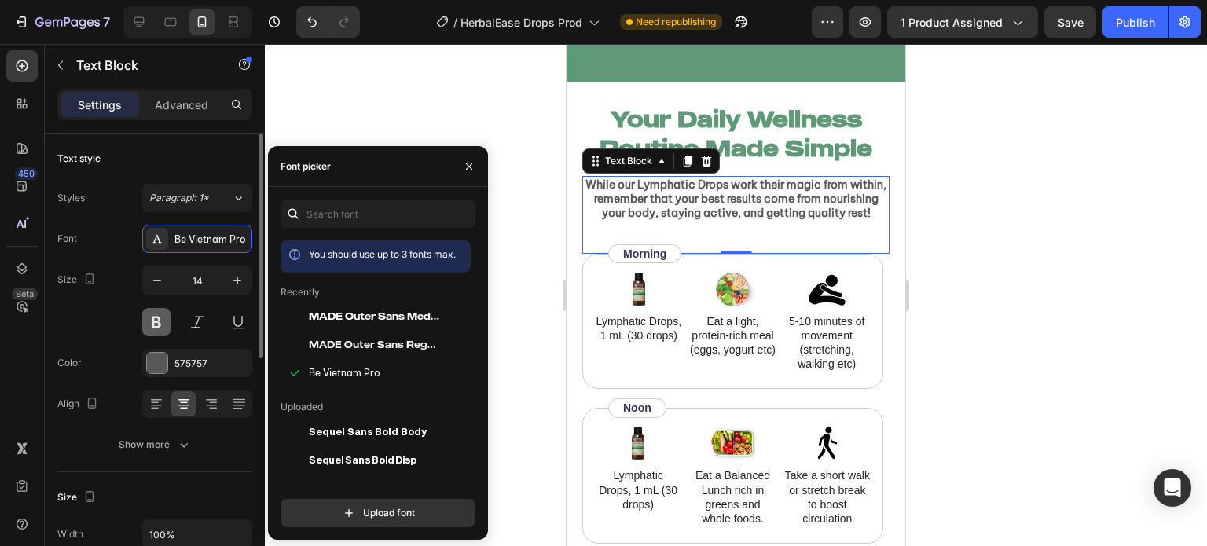
click at [163, 320] on button at bounding box center [156, 322] width 28 height 28
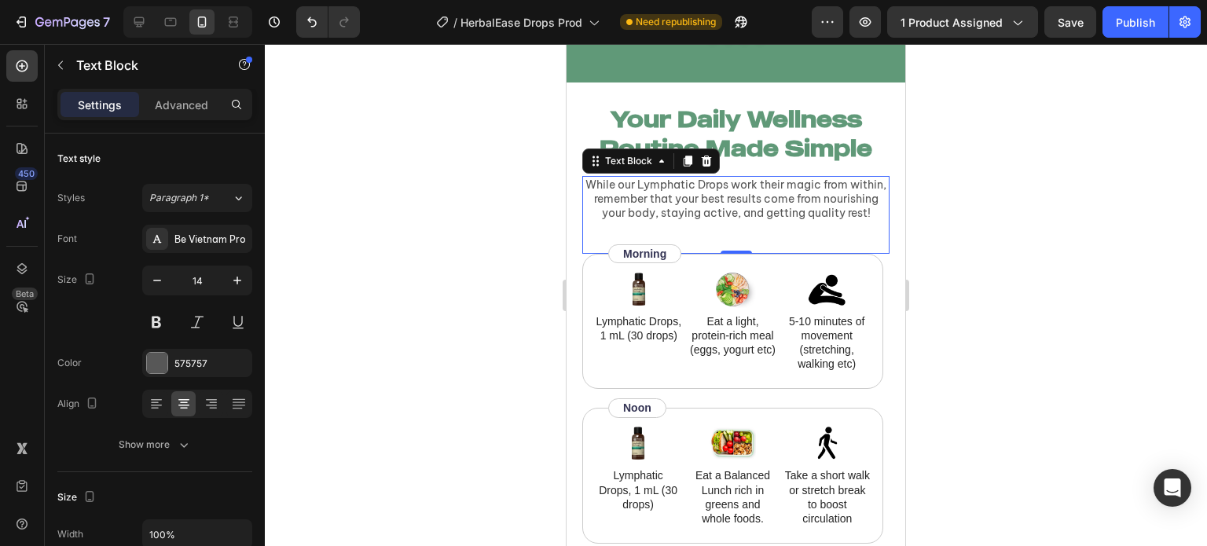
click at [431, 251] on div at bounding box center [736, 295] width 942 height 502
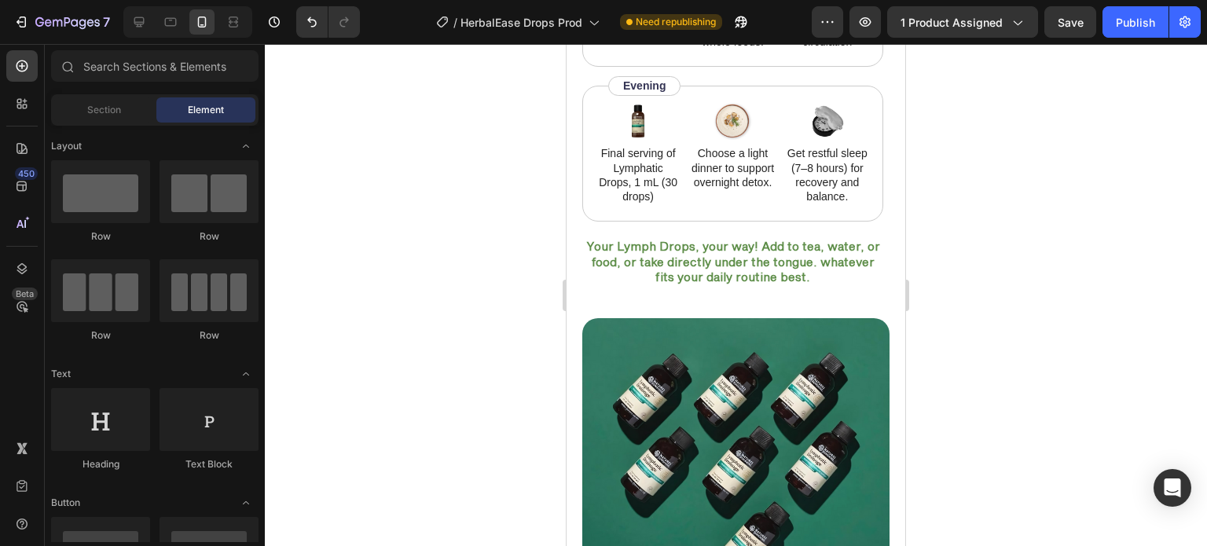
scroll to position [3901, 0]
click at [727, 186] on p "Choose a light dinner to support overnight detox." at bounding box center [732, 166] width 85 height 43
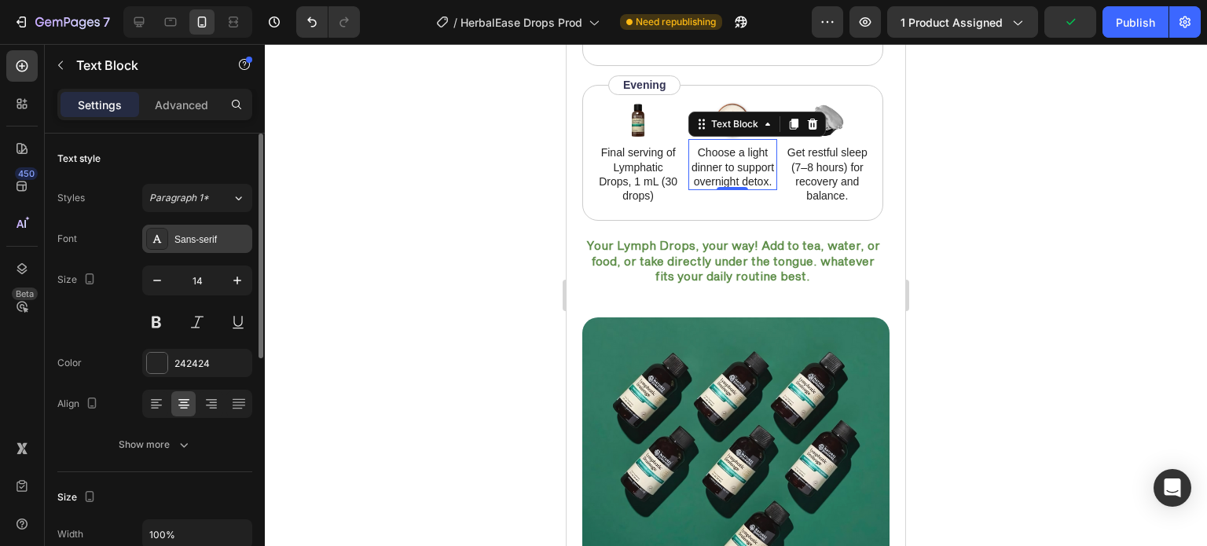
click at [229, 243] on div "Sans-serif" at bounding box center [211, 240] width 74 height 14
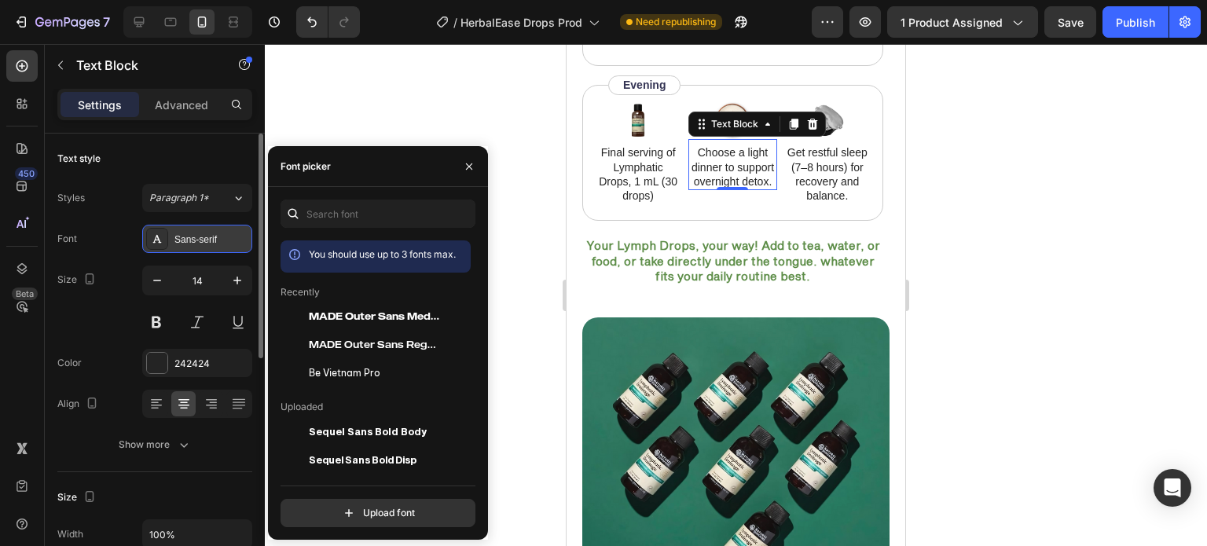
click at [151, 241] on icon at bounding box center [157, 239] width 13 height 13
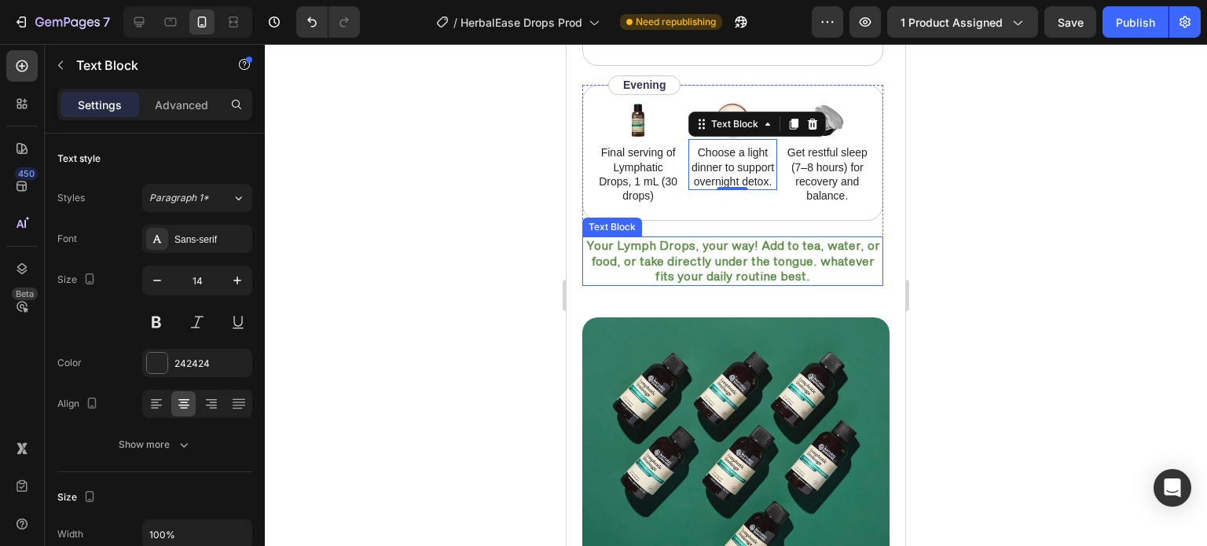
click at [688, 260] on p "Your Lymph Drops, your way! Add to tea, water, or food, or take directly under …" at bounding box center [733, 261] width 298 height 46
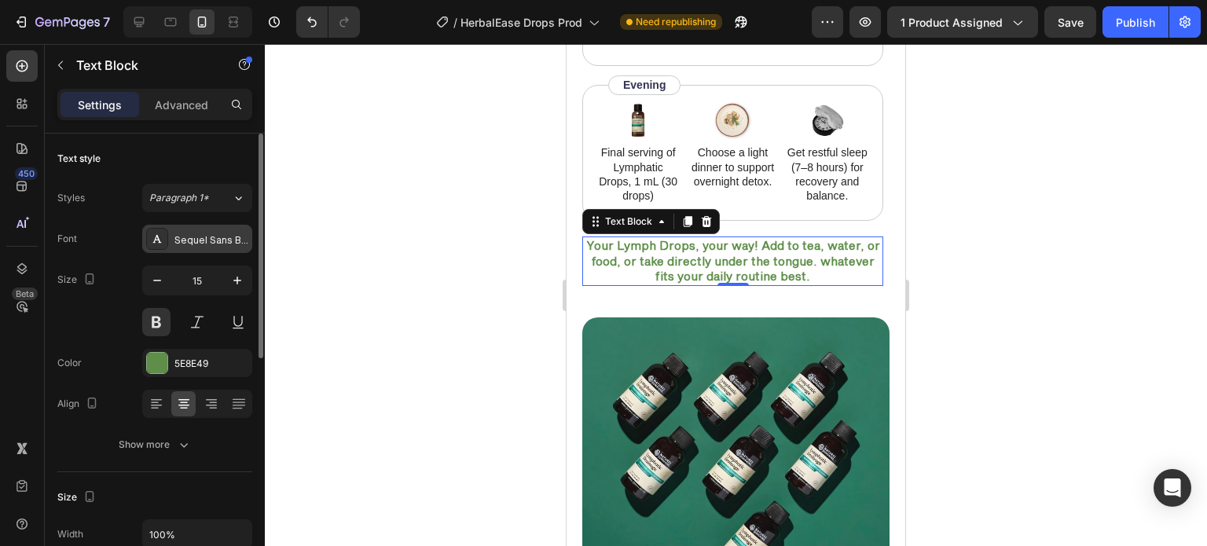
click at [226, 243] on div "Sequel Sans Book Body" at bounding box center [211, 240] width 74 height 14
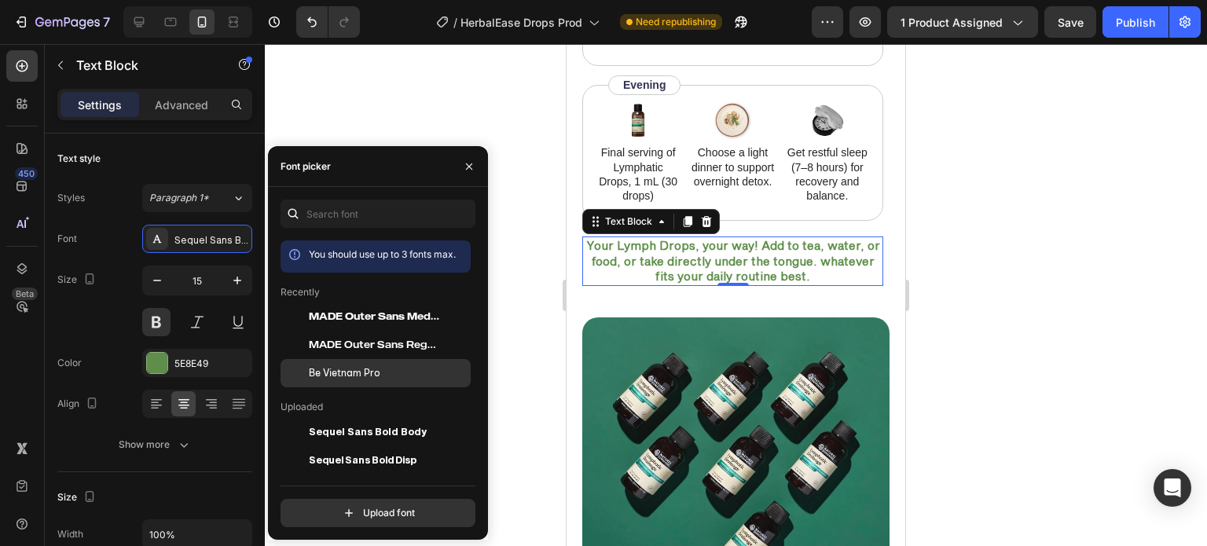
click at [330, 367] on span "Be Vietnam Pro" at bounding box center [345, 373] width 72 height 14
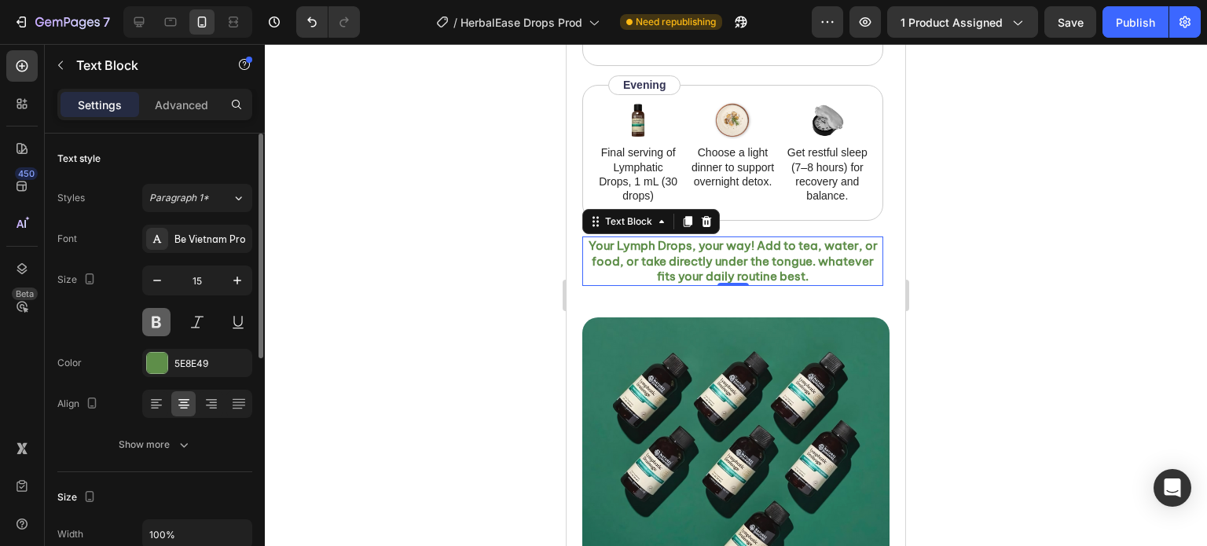
click at [160, 317] on button at bounding box center [156, 322] width 28 height 28
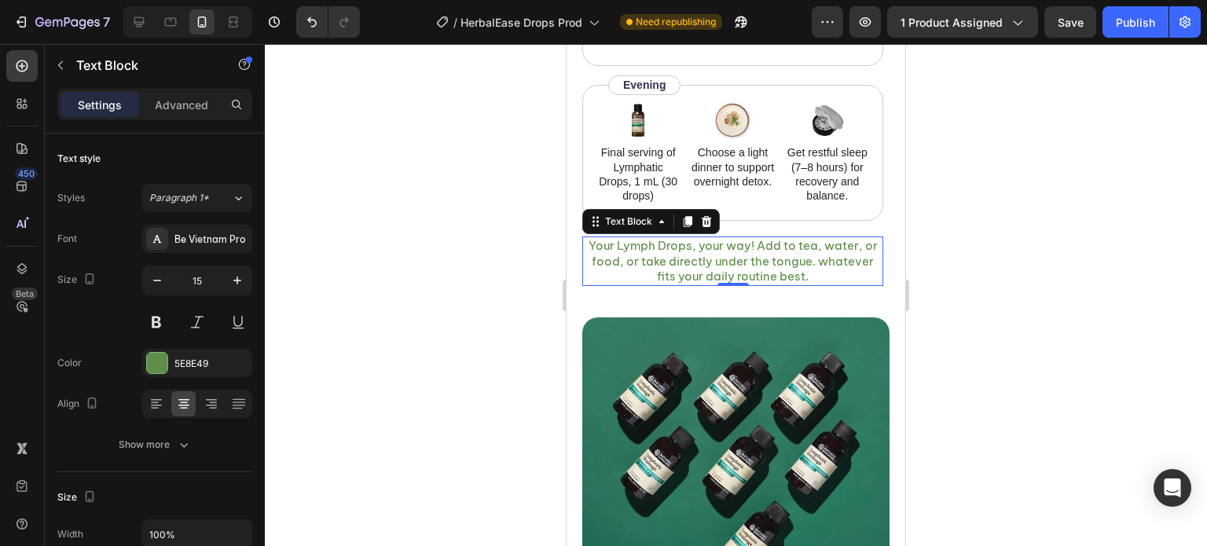
click at [366, 290] on div at bounding box center [736, 295] width 942 height 502
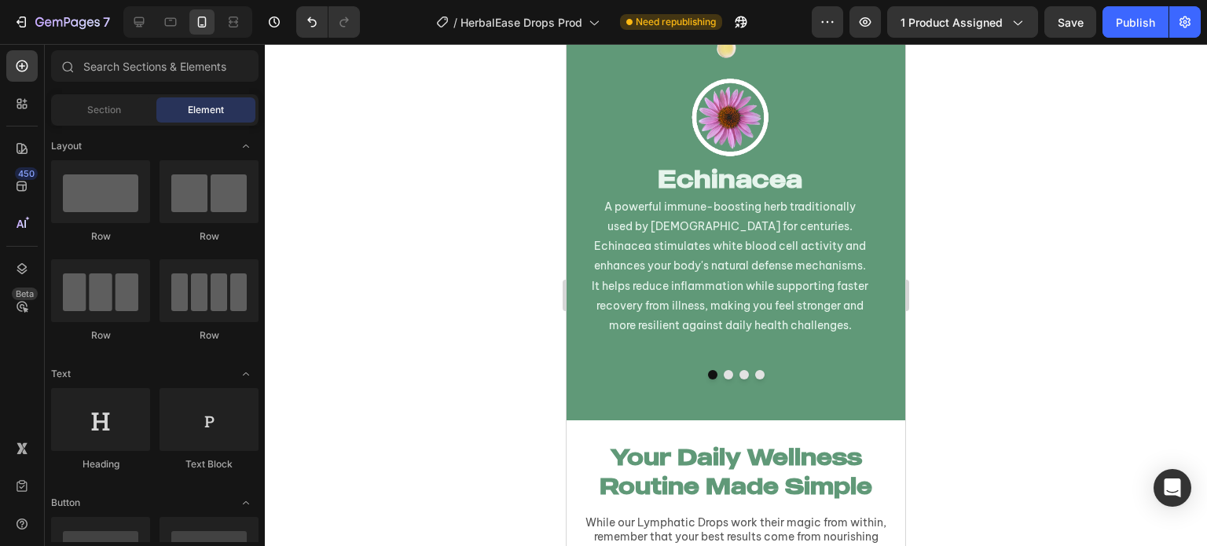
scroll to position [3076, 0]
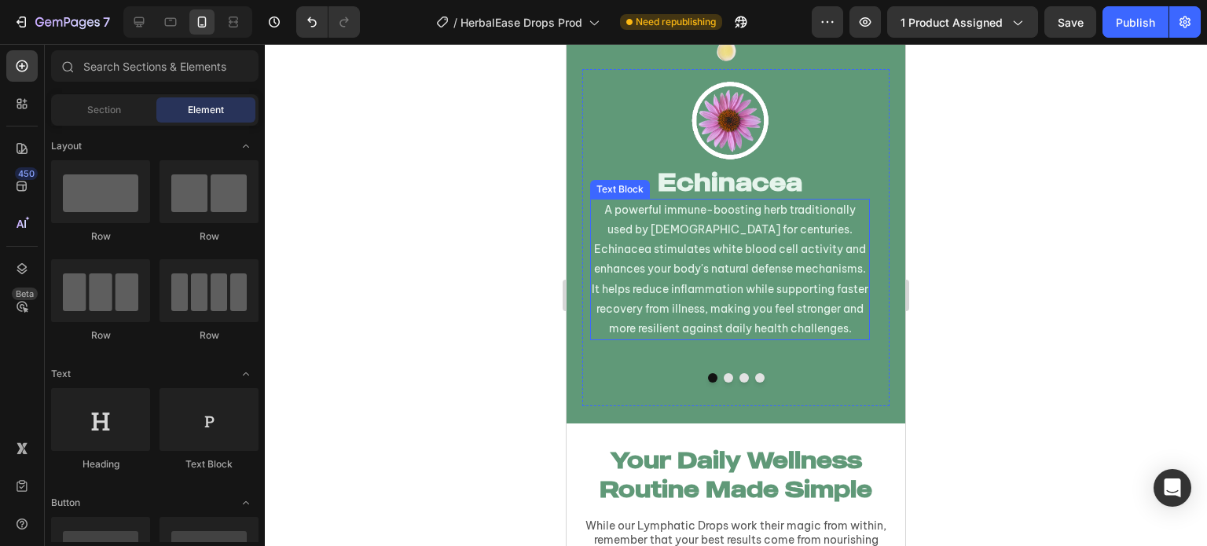
click at [632, 269] on p "A powerful immune-boosting herb traditionally used by [DEMOGRAPHIC_DATA] for ce…" at bounding box center [730, 269] width 277 height 138
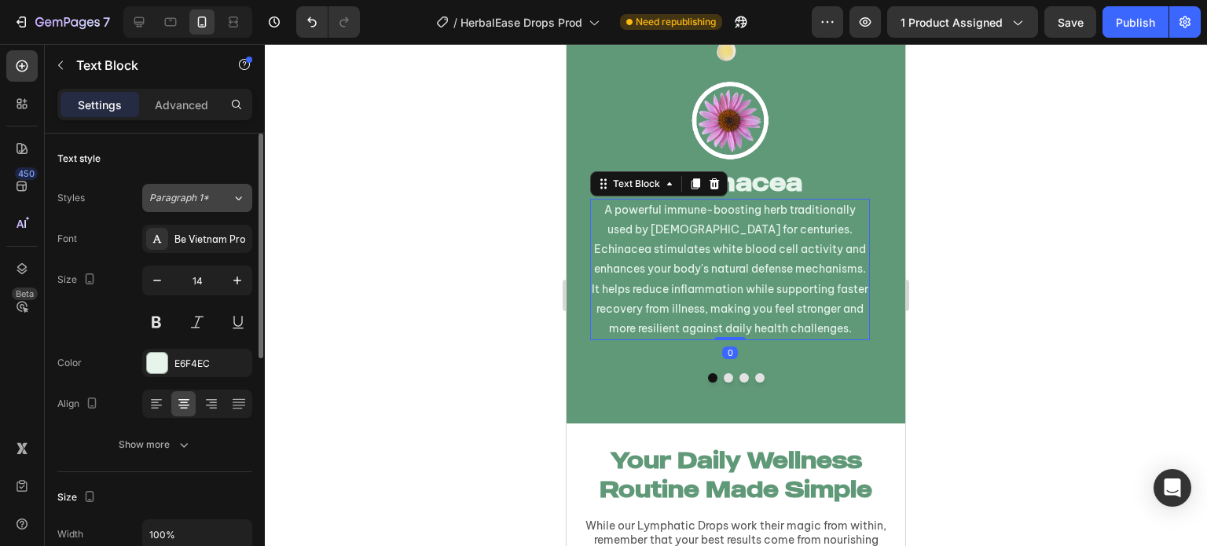
click at [192, 207] on button "Paragraph 1*" at bounding box center [197, 198] width 110 height 28
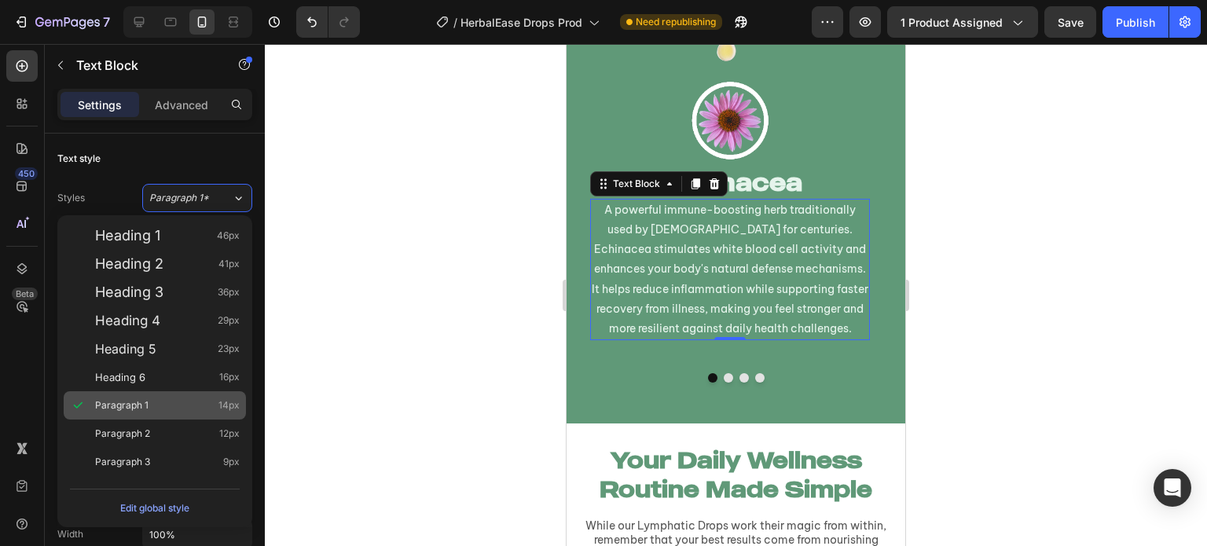
click at [157, 396] on div "Paragraph 1 14px" at bounding box center [155, 405] width 182 height 28
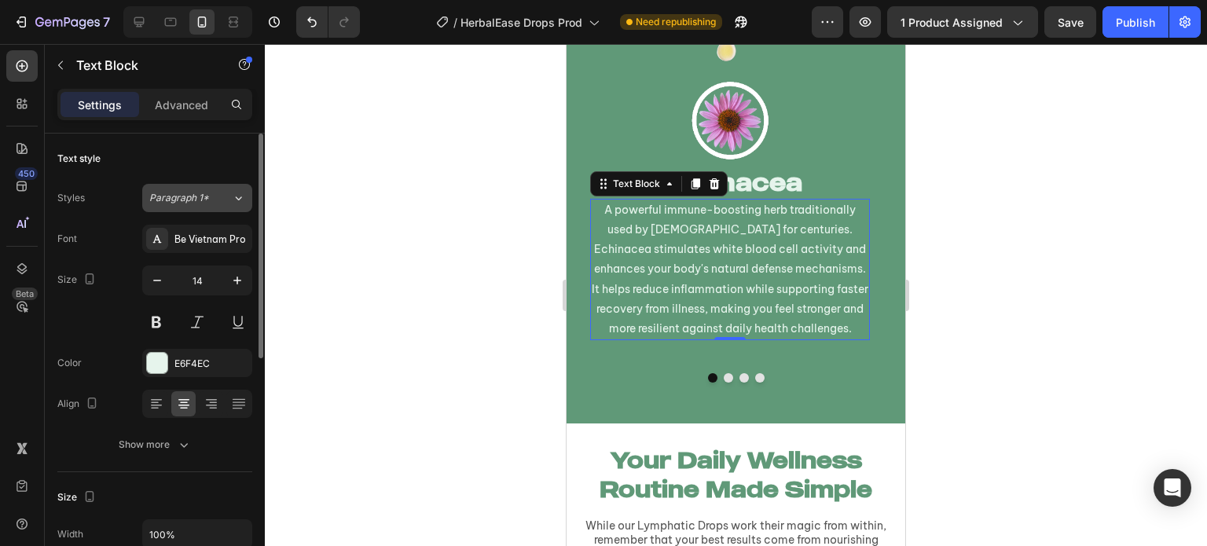
click at [194, 201] on span "Paragraph 1*" at bounding box center [179, 198] width 60 height 14
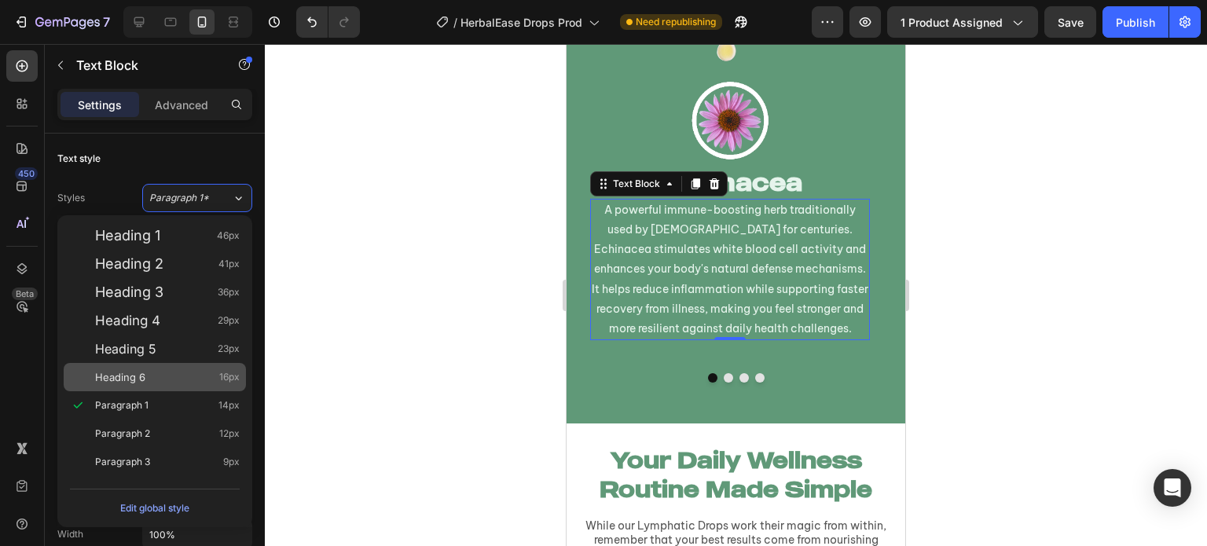
click at [159, 385] on div "Heading 6 16px" at bounding box center [155, 377] width 182 height 28
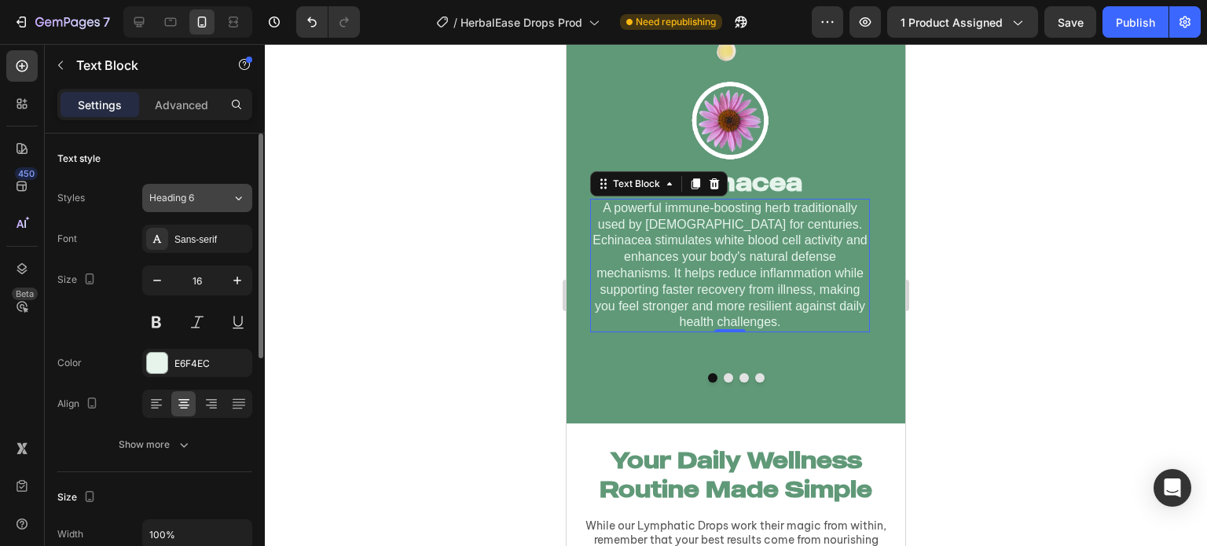
click at [211, 188] on button "Heading 6" at bounding box center [197, 198] width 110 height 28
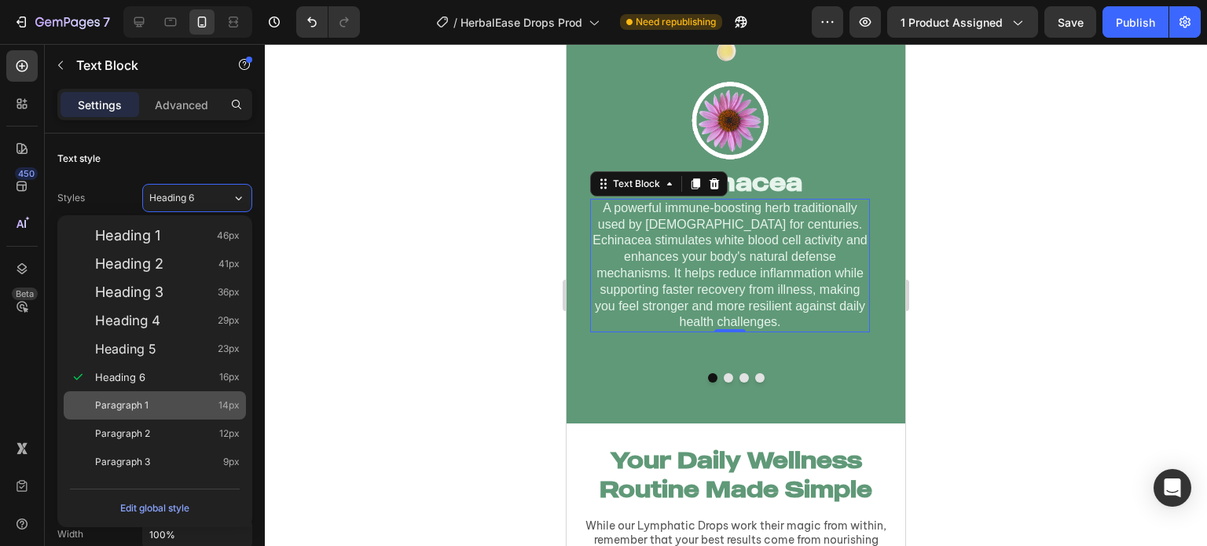
click at [145, 405] on span "Paragraph 1" at bounding box center [121, 406] width 53 height 16
type input "14"
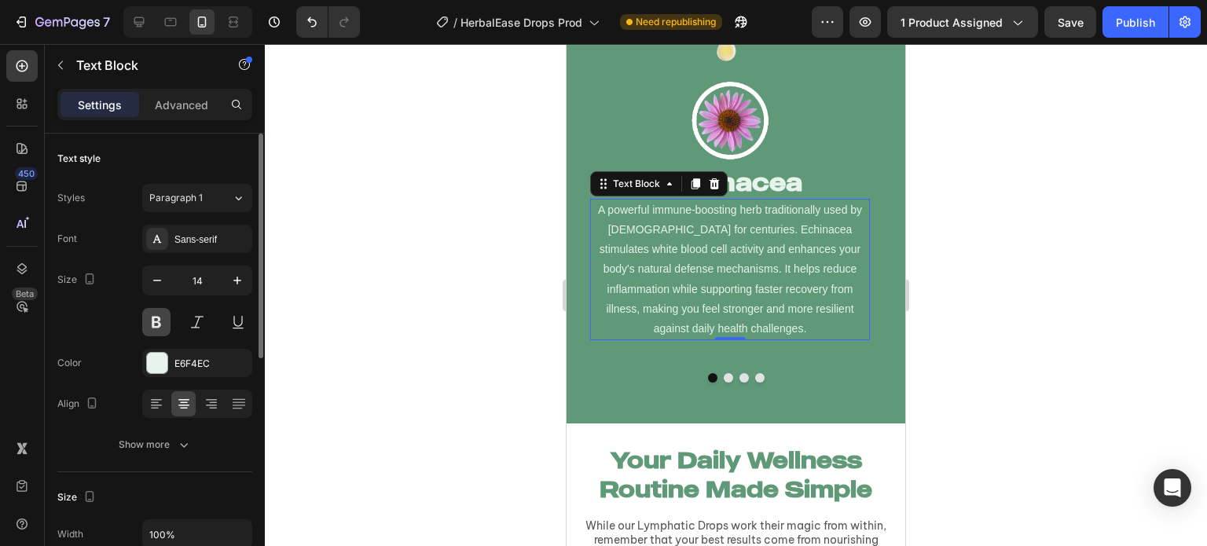
click at [151, 323] on button at bounding box center [156, 322] width 28 height 28
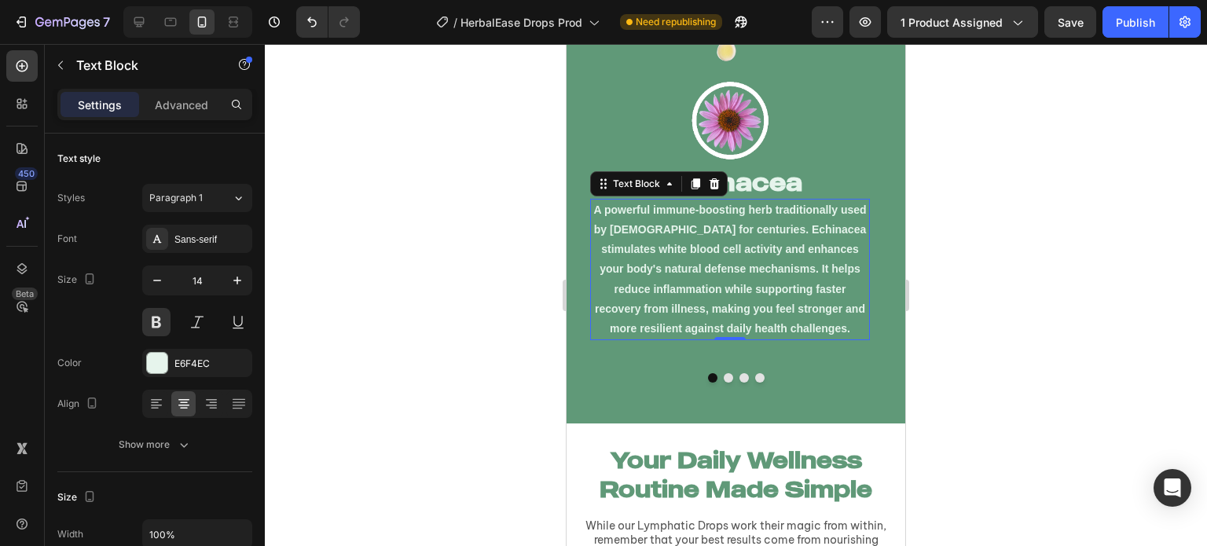
click at [335, 304] on div at bounding box center [736, 295] width 942 height 502
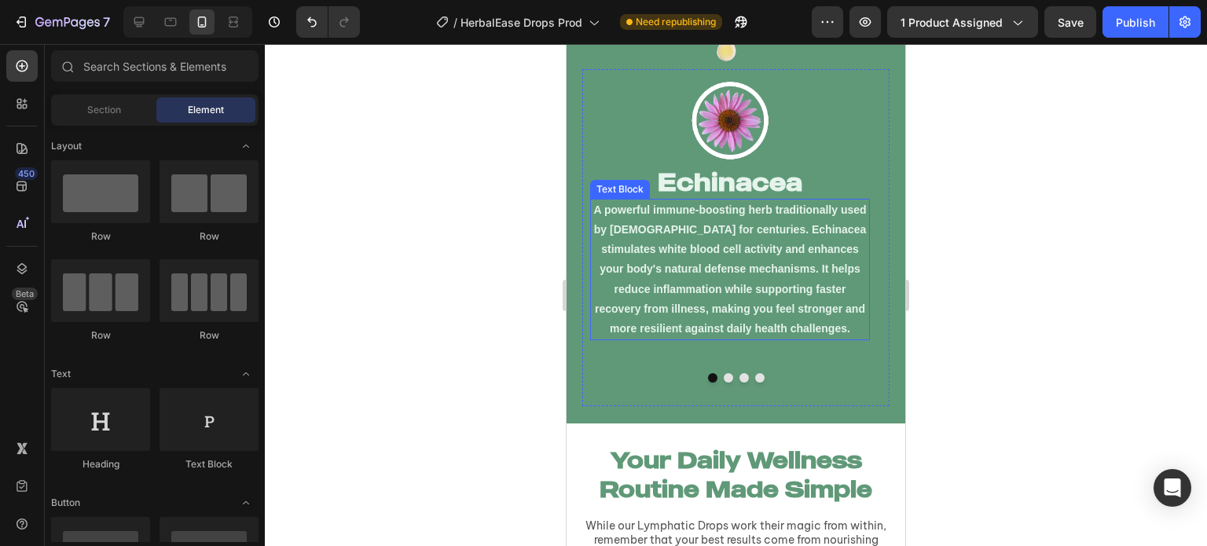
click at [666, 274] on p "A powerful immune-boosting herb traditionally used by [DEMOGRAPHIC_DATA] for ce…" at bounding box center [730, 269] width 277 height 138
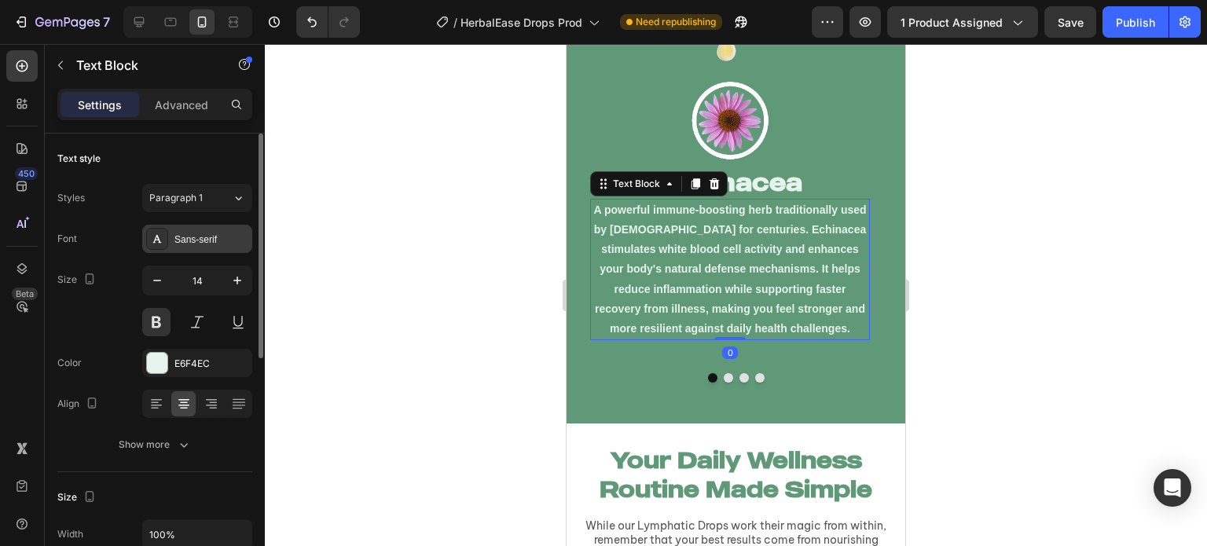
click at [183, 233] on div "Sans-serif" at bounding box center [211, 240] width 74 height 14
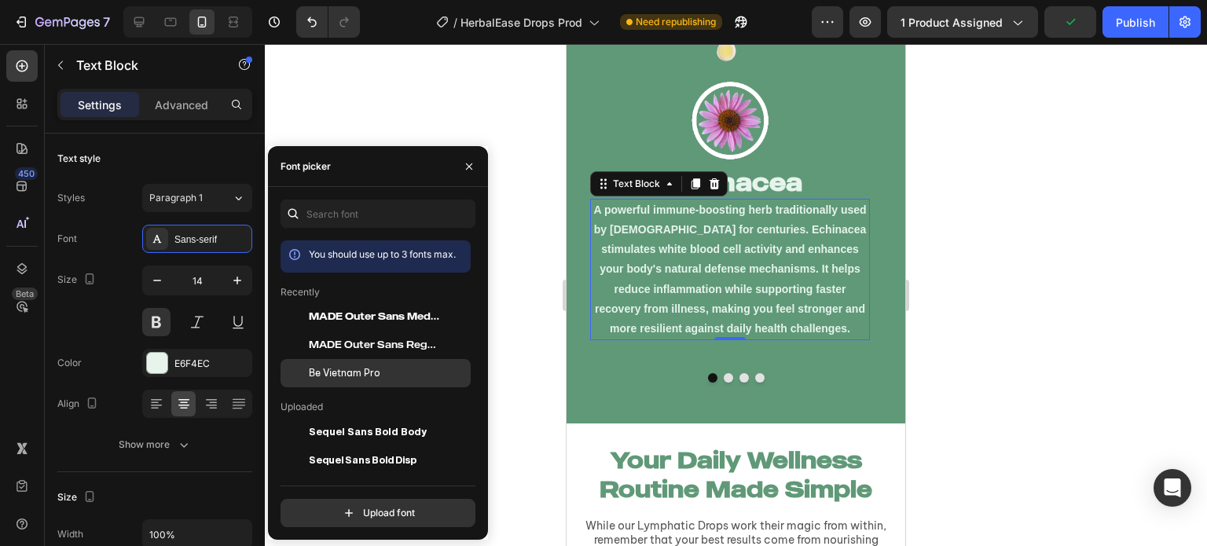
click at [324, 372] on span "Be Vietnam Pro" at bounding box center [345, 373] width 72 height 14
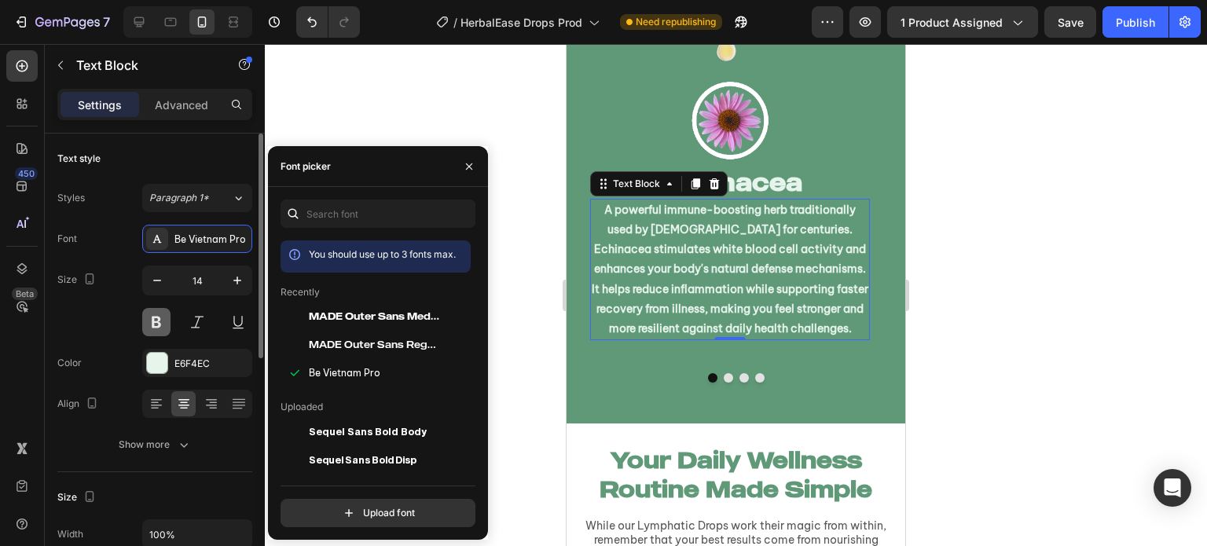
click at [156, 326] on button at bounding box center [156, 322] width 28 height 28
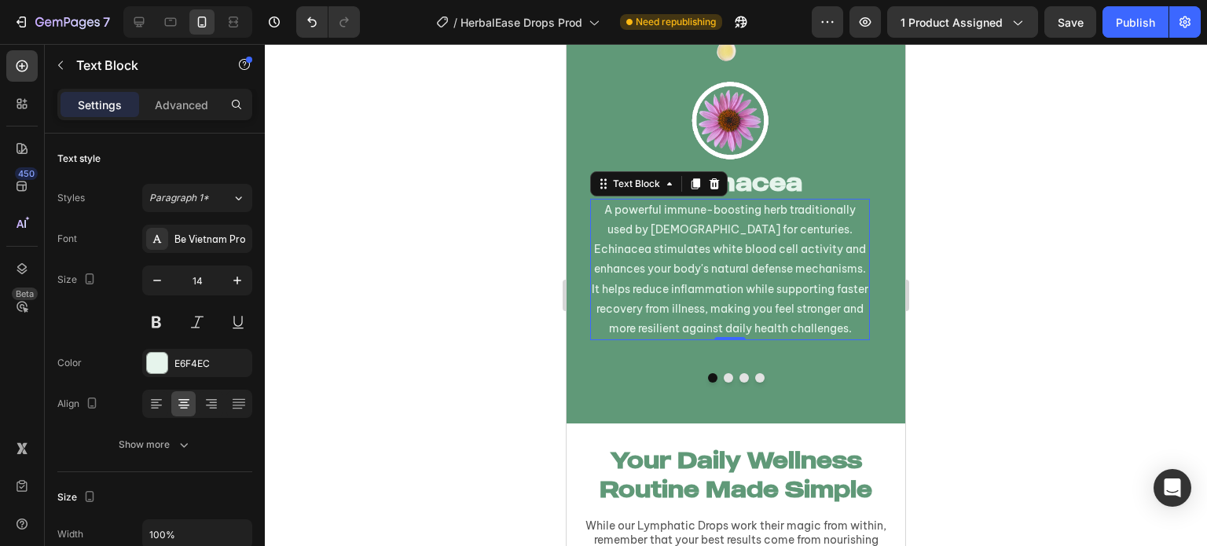
click at [365, 318] on div at bounding box center [736, 295] width 942 height 502
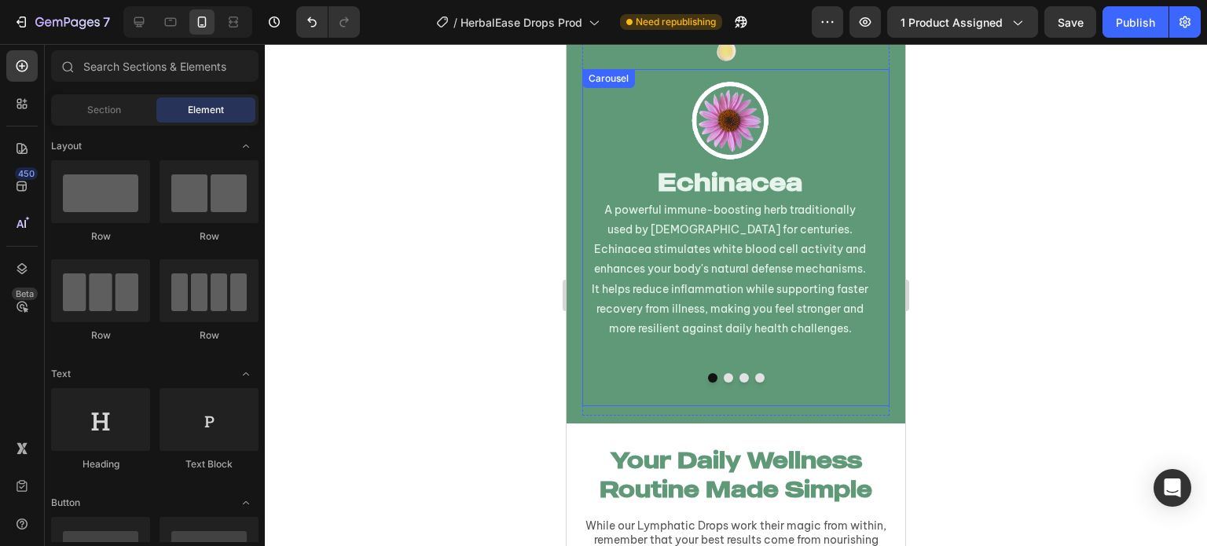
click at [724, 381] on button "Dot" at bounding box center [728, 377] width 9 height 9
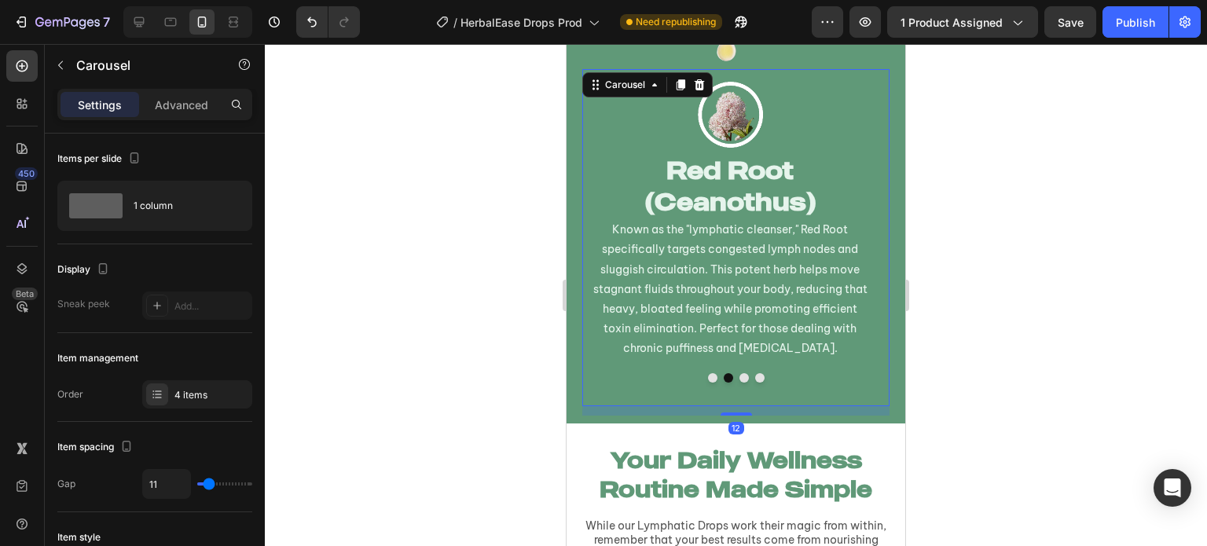
click at [459, 339] on div at bounding box center [736, 295] width 942 height 502
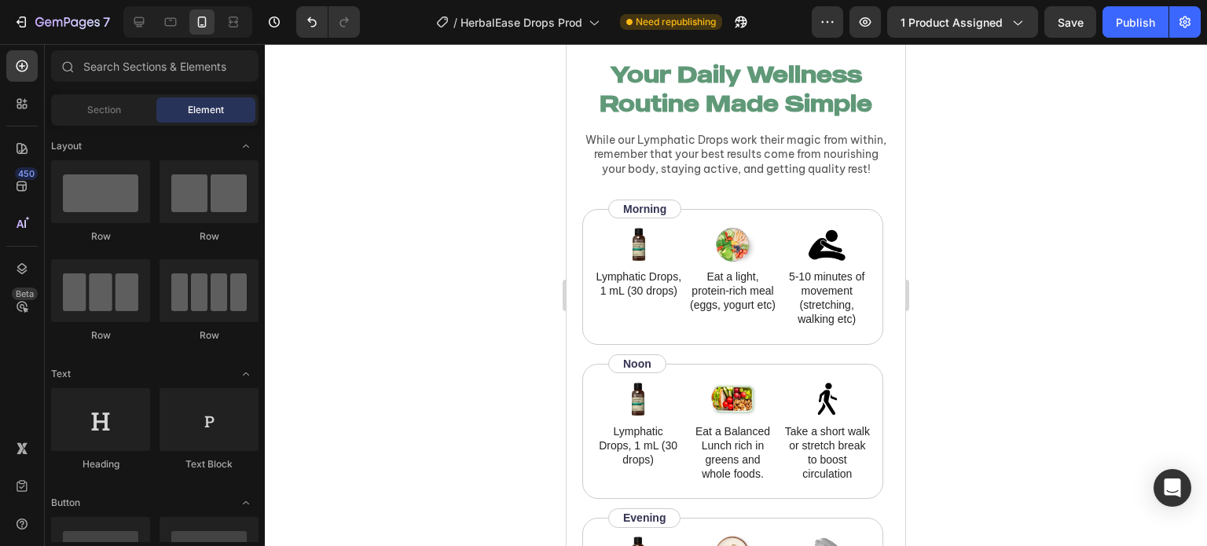
scroll to position [3467, 0]
click at [824, 143] on p "While our Lymphatic Drops work their magic from within, remember that your best…" at bounding box center [736, 155] width 304 height 43
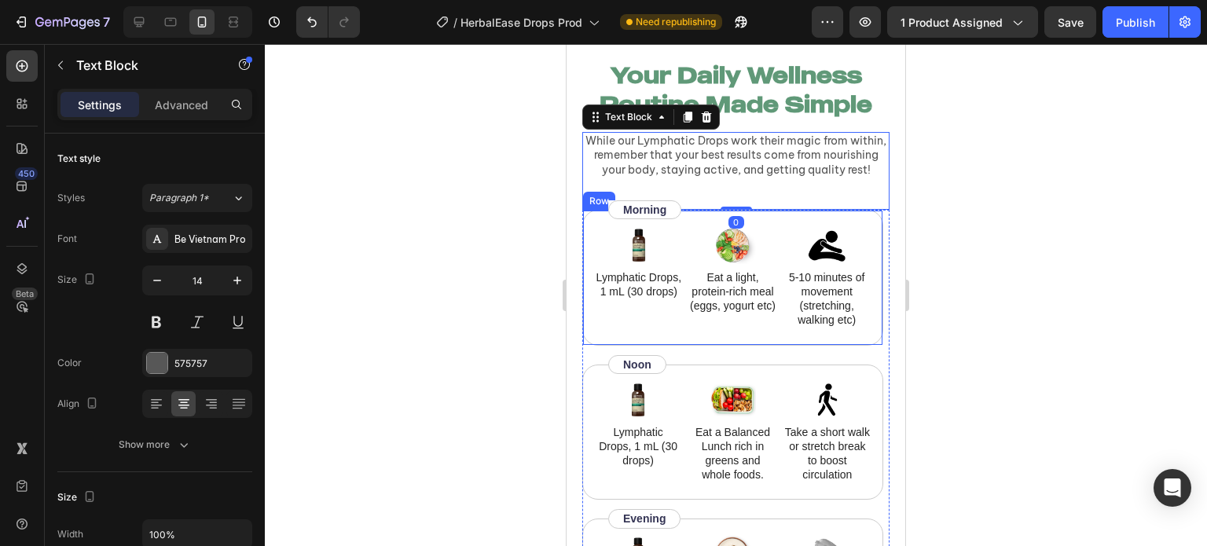
click at [397, 258] on div at bounding box center [736, 295] width 942 height 502
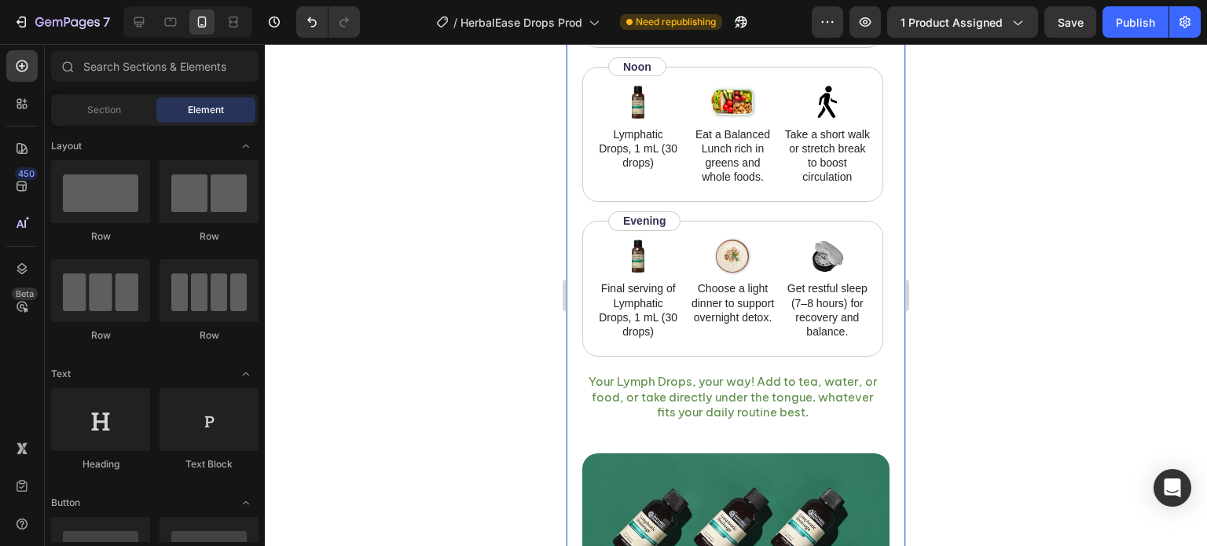
scroll to position [3844, 0]
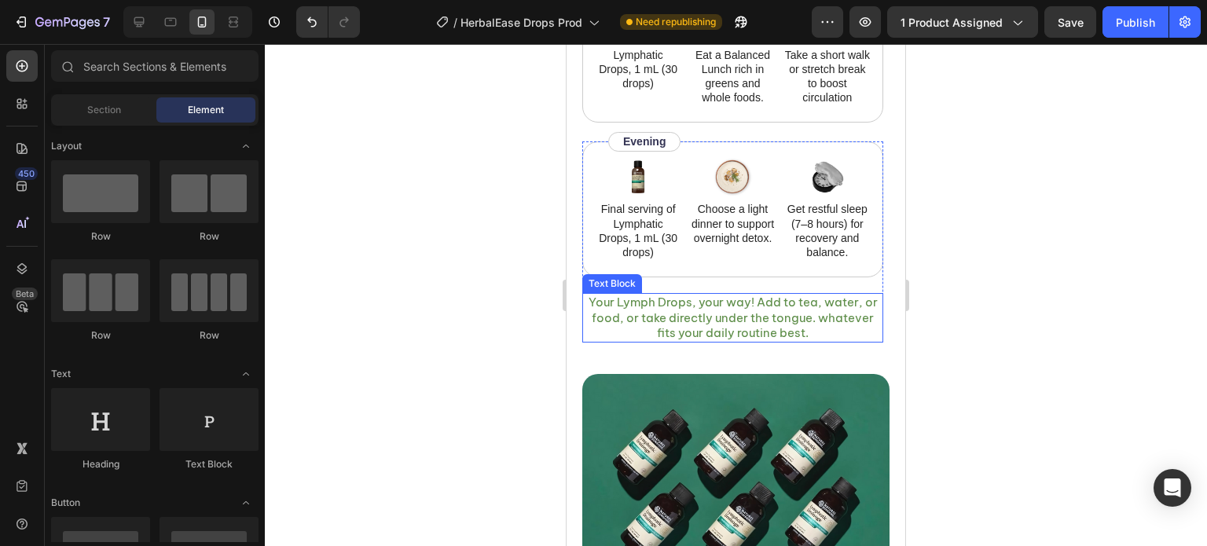
click at [790, 341] on p "Your Lymph Drops, your way! Add to tea, water, or food, or take directly under …" at bounding box center [733, 318] width 298 height 46
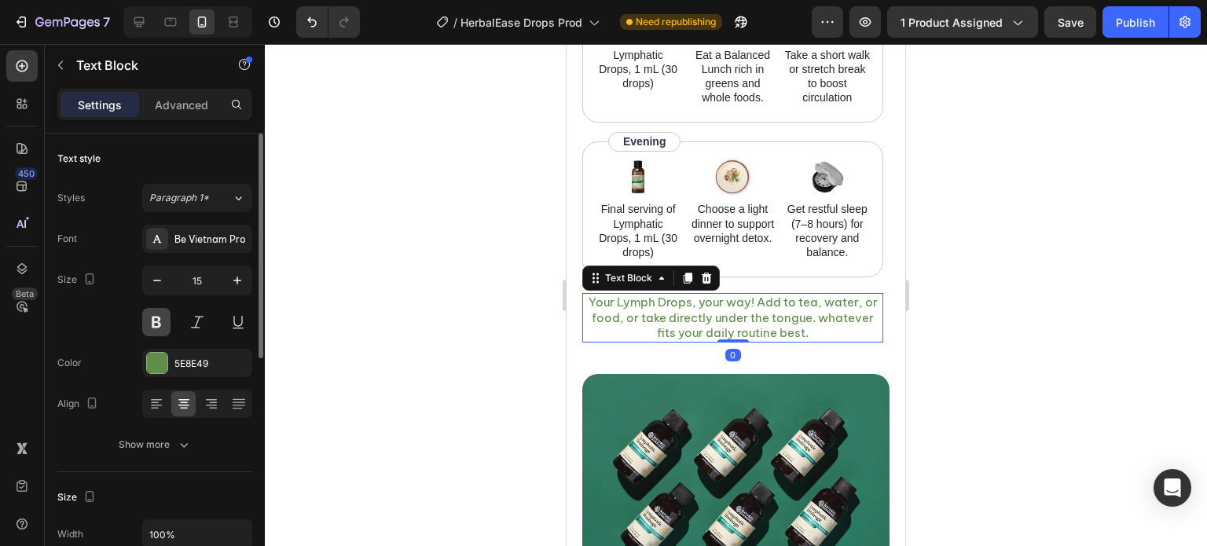
click at [154, 317] on button at bounding box center [156, 322] width 28 height 28
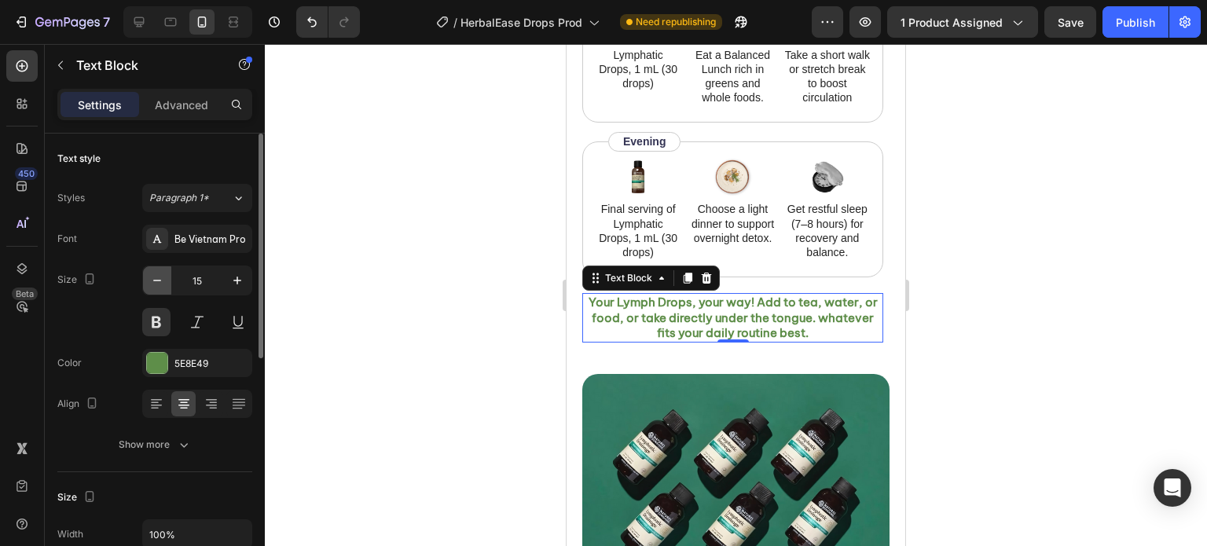
click at [150, 282] on icon "button" at bounding box center [157, 281] width 16 height 16
type input "14"
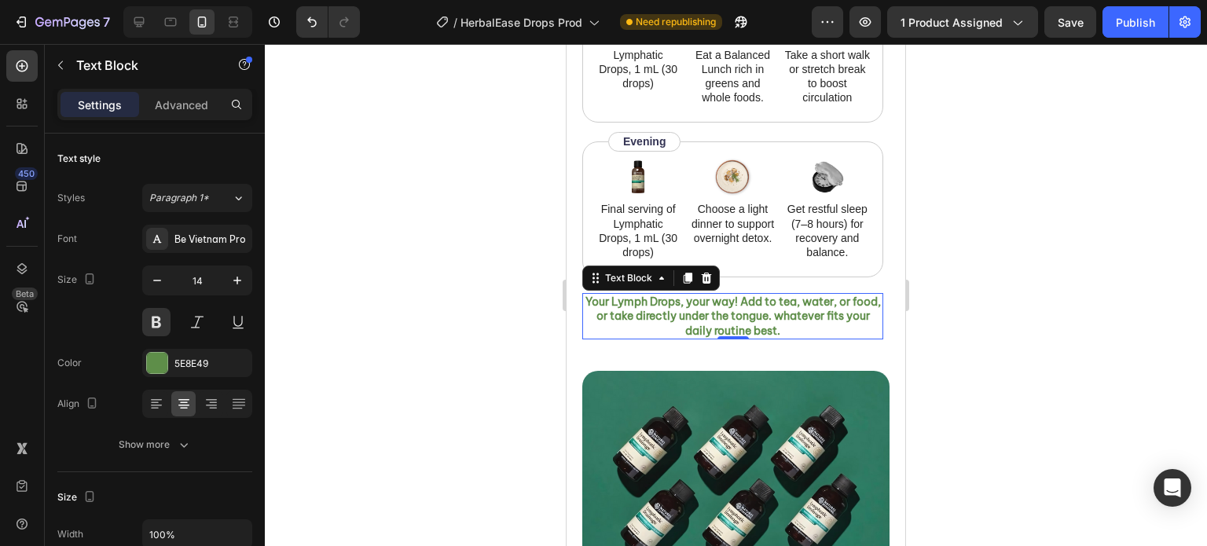
click at [354, 296] on div at bounding box center [736, 295] width 942 height 502
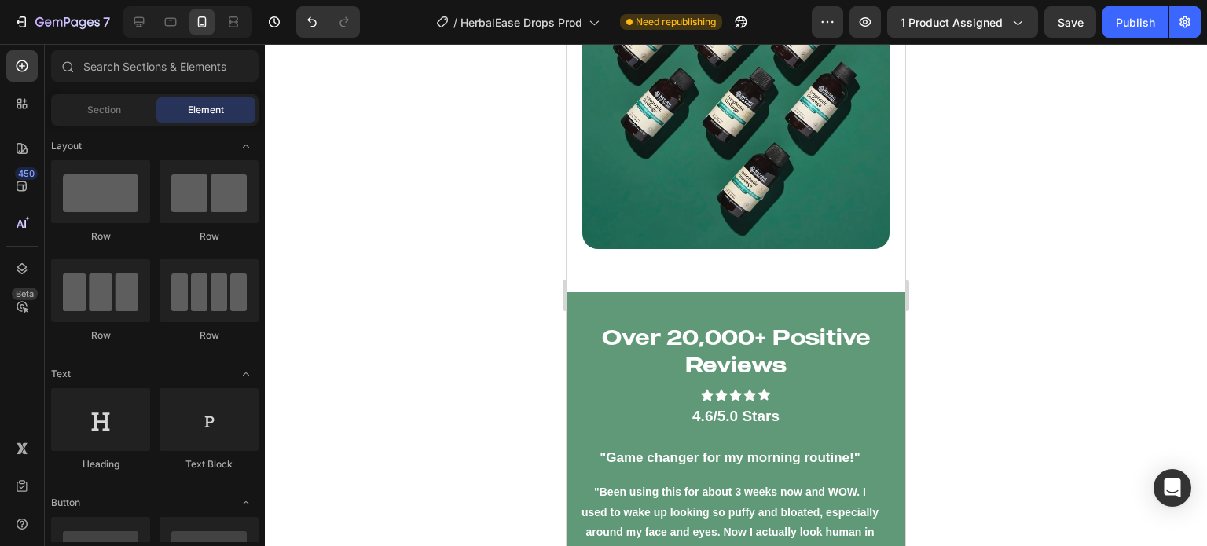
scroll to position [4419, 0]
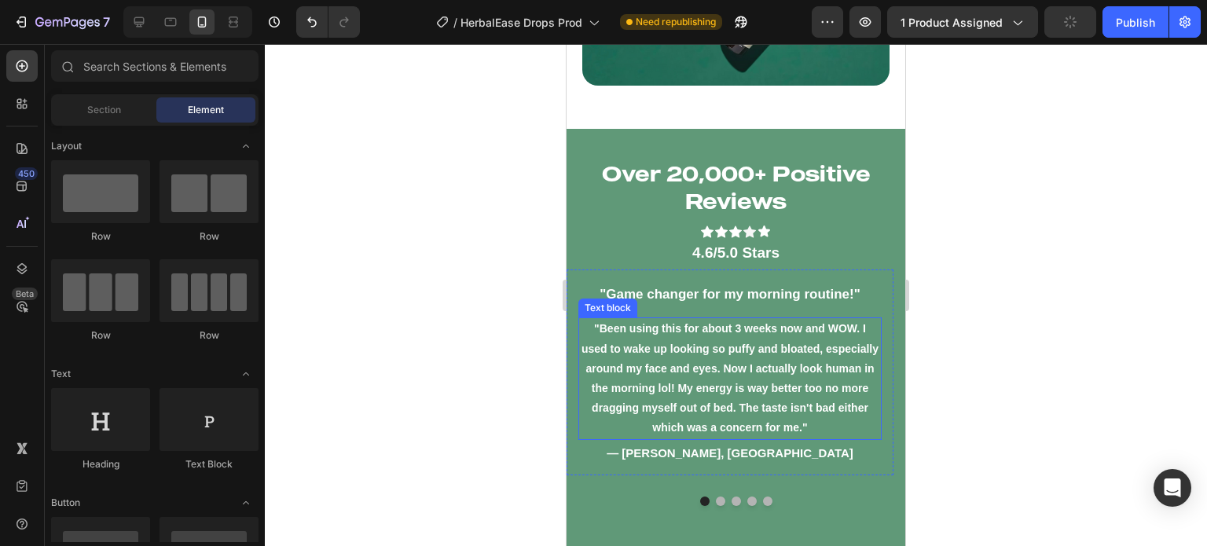
click at [833, 365] on p ""Been using this for about 3 weeks now and WOW. I used to wake up looking so pu…" at bounding box center [730, 378] width 300 height 119
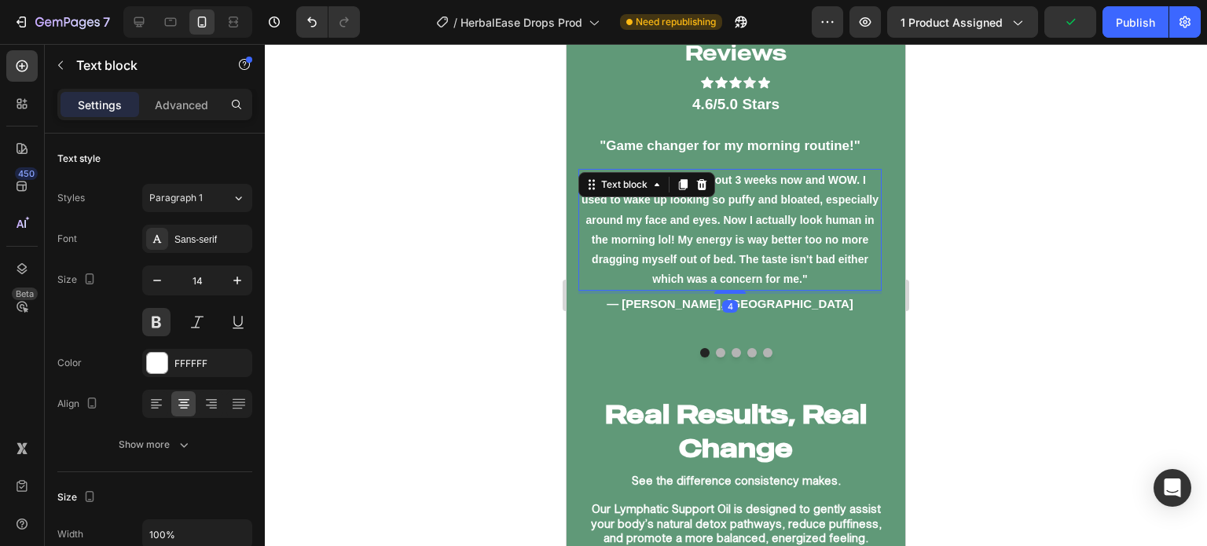
scroll to position [4570, 0]
click at [852, 369] on div ""Game changer for my morning routine!" Text block "Been using this for about 3 …" at bounding box center [736, 245] width 339 height 249
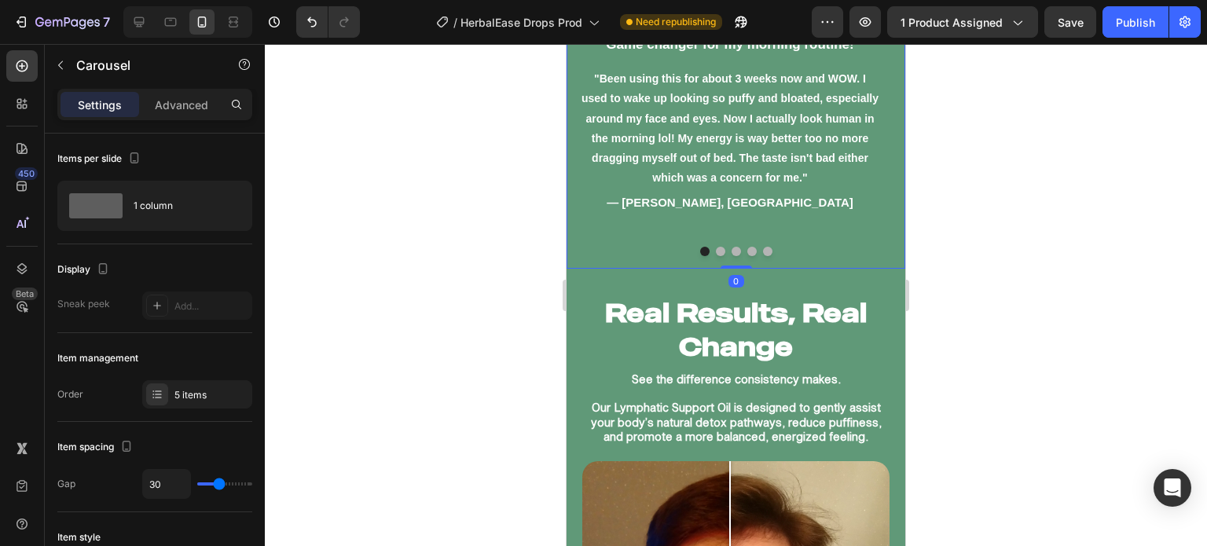
scroll to position [4796, 0]
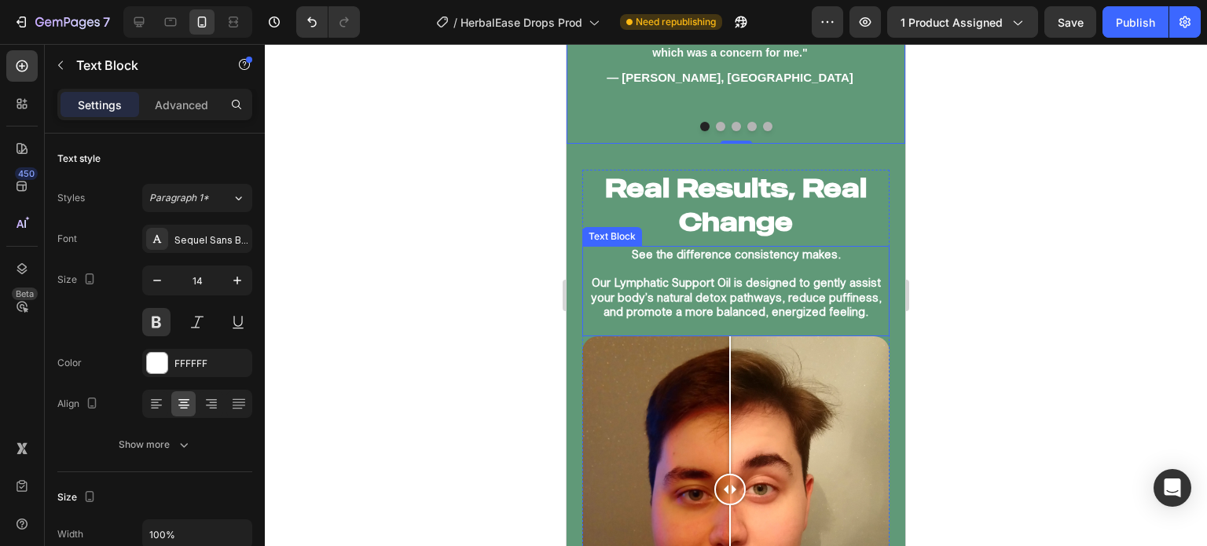
click at [787, 281] on p "Our Lymphatic Support Oil is designed to gently assist your body’s natural deto…" at bounding box center [736, 297] width 304 height 43
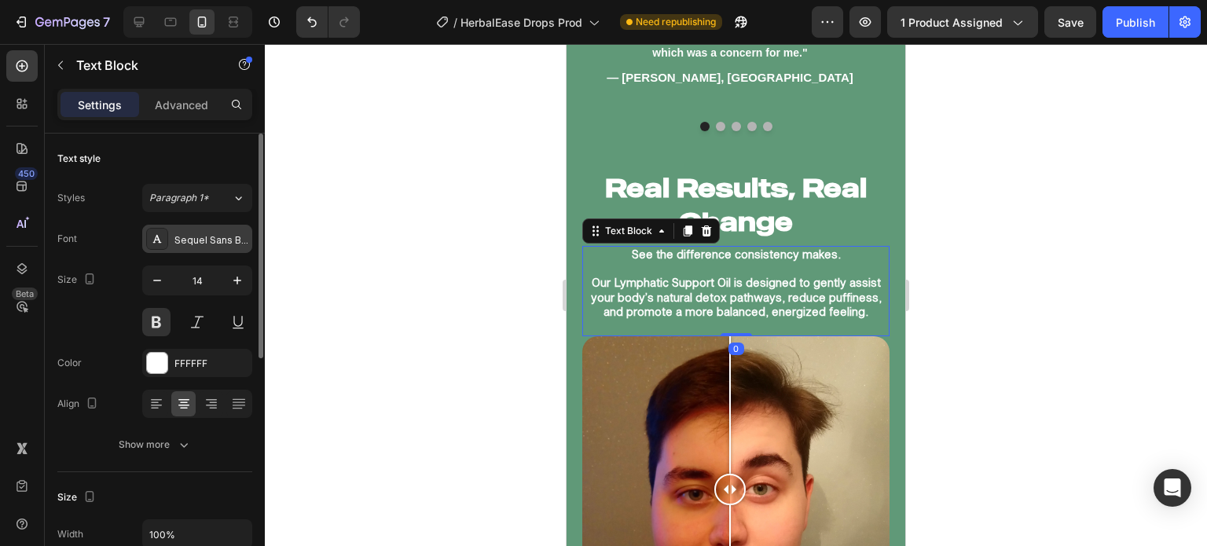
click at [210, 241] on div "Sequel Sans Book Body" at bounding box center [211, 240] width 74 height 14
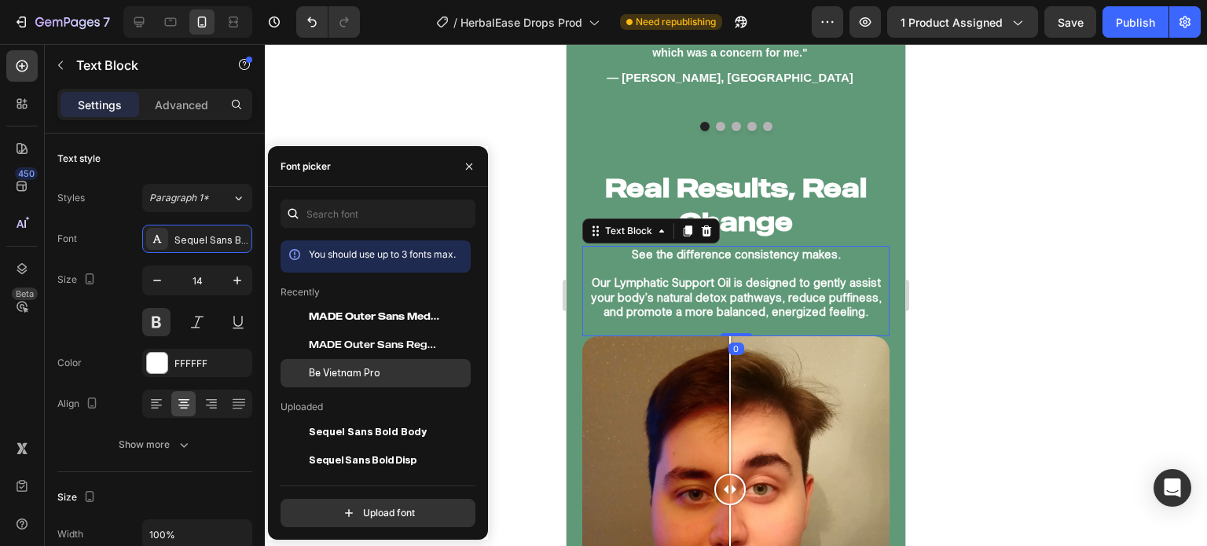
click at [316, 366] on span "Be Vietnam Pro" at bounding box center [345, 373] width 72 height 14
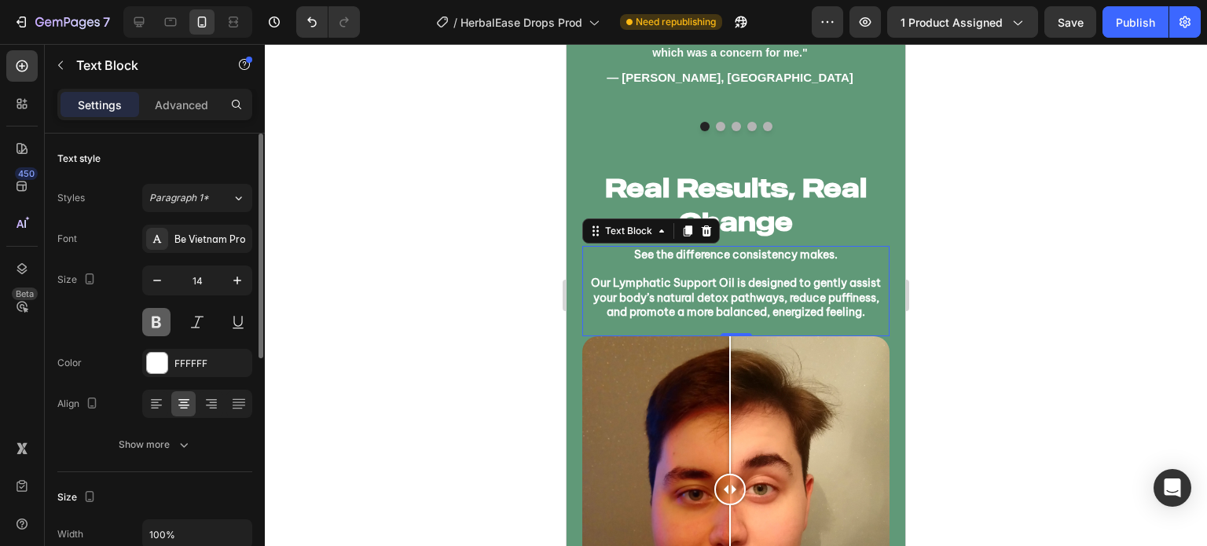
click at [155, 326] on button at bounding box center [156, 322] width 28 height 28
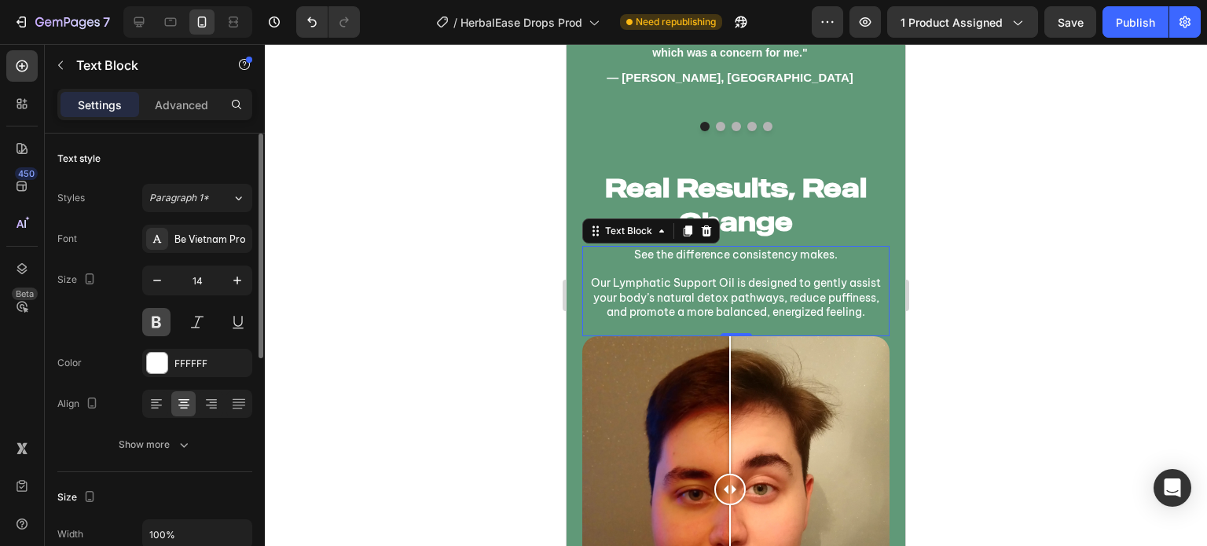
click at [149, 323] on button at bounding box center [156, 322] width 28 height 28
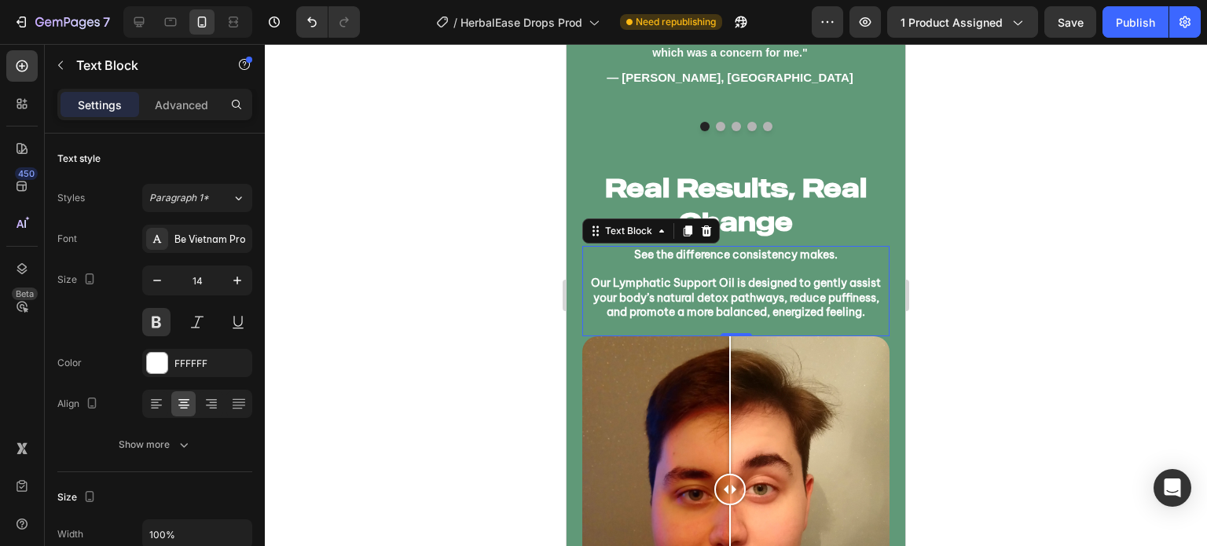
click at [486, 358] on div at bounding box center [736, 295] width 942 height 502
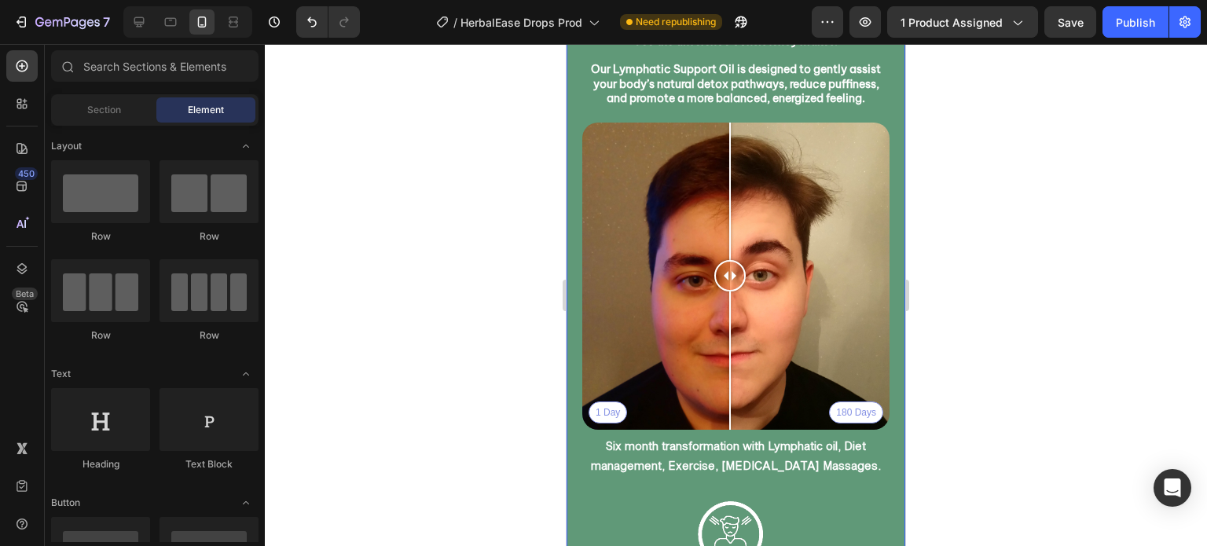
scroll to position [5161, 0]
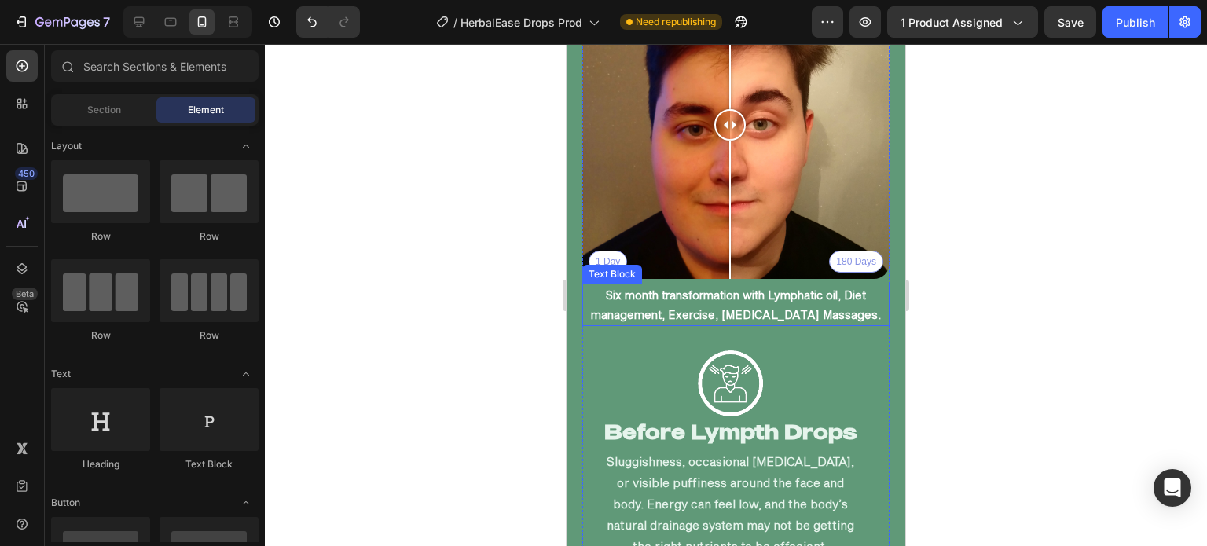
click at [794, 285] on p "Six month transformation with Lymphatic oil, Diet management, Exercise, [MEDICA…" at bounding box center [736, 304] width 304 height 39
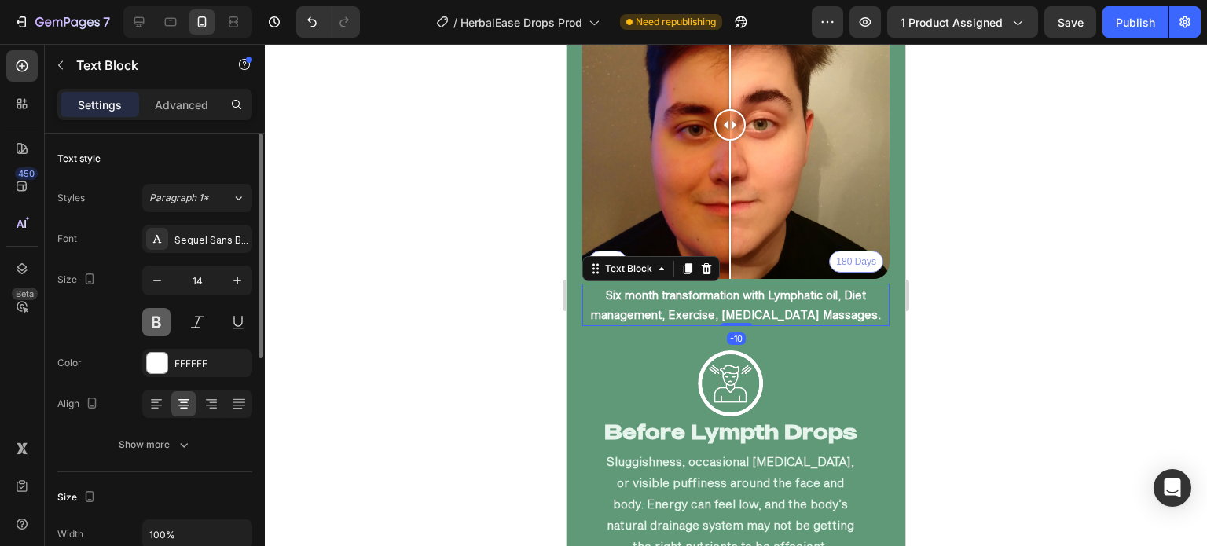
click at [156, 320] on button at bounding box center [156, 322] width 28 height 28
click at [192, 233] on div "Sequel Sans Book Body" at bounding box center [211, 240] width 74 height 14
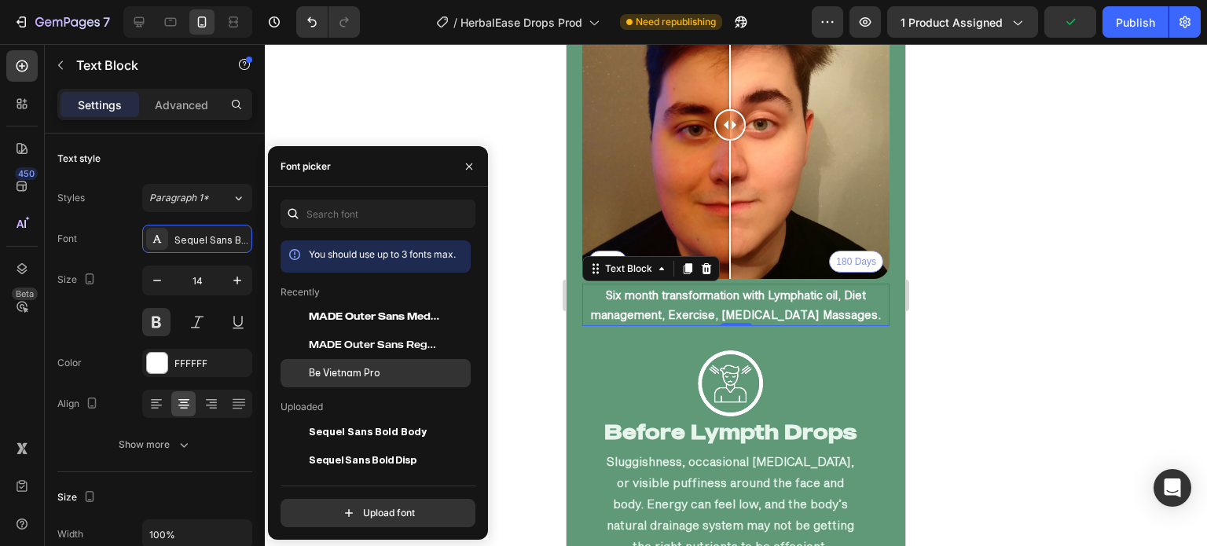
click at [336, 373] on span "Be Vietnam Pro" at bounding box center [345, 373] width 72 height 14
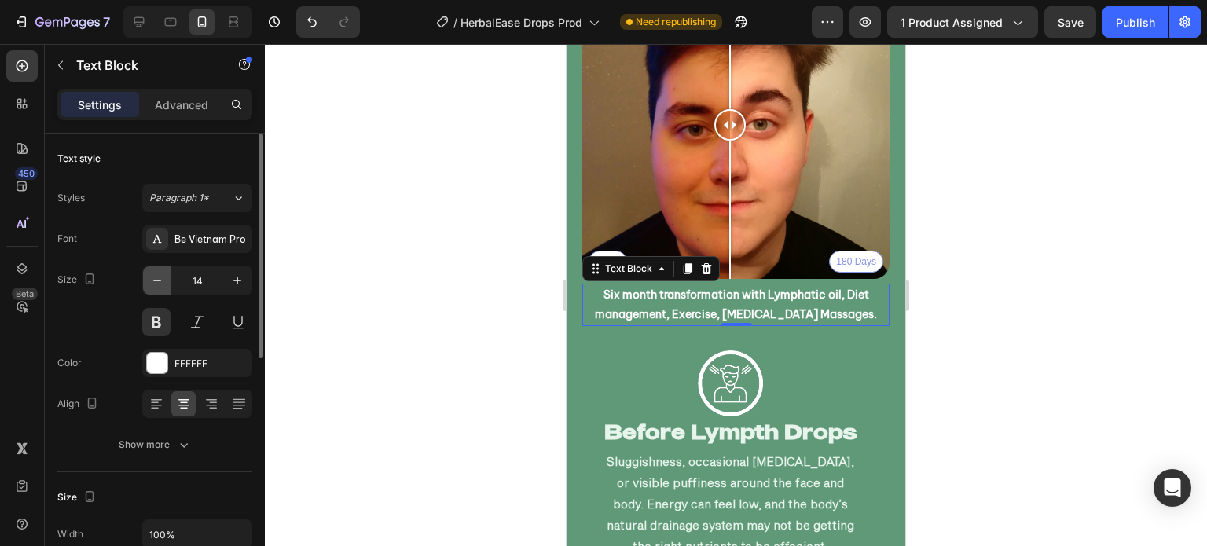
click at [157, 277] on icon "button" at bounding box center [157, 281] width 16 height 16
type input "13"
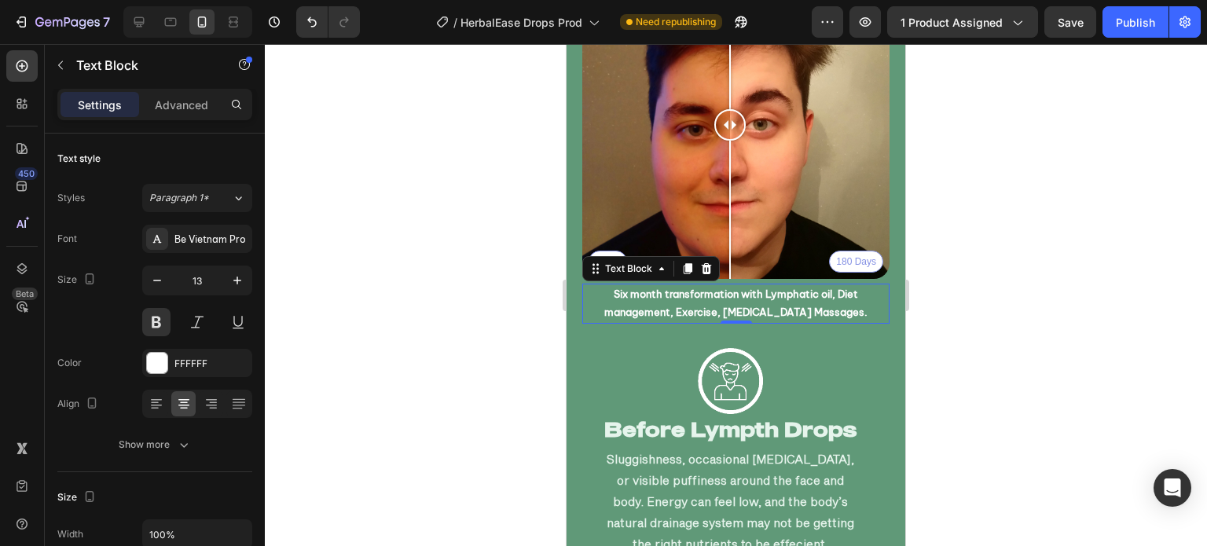
click at [366, 266] on div at bounding box center [736, 295] width 942 height 502
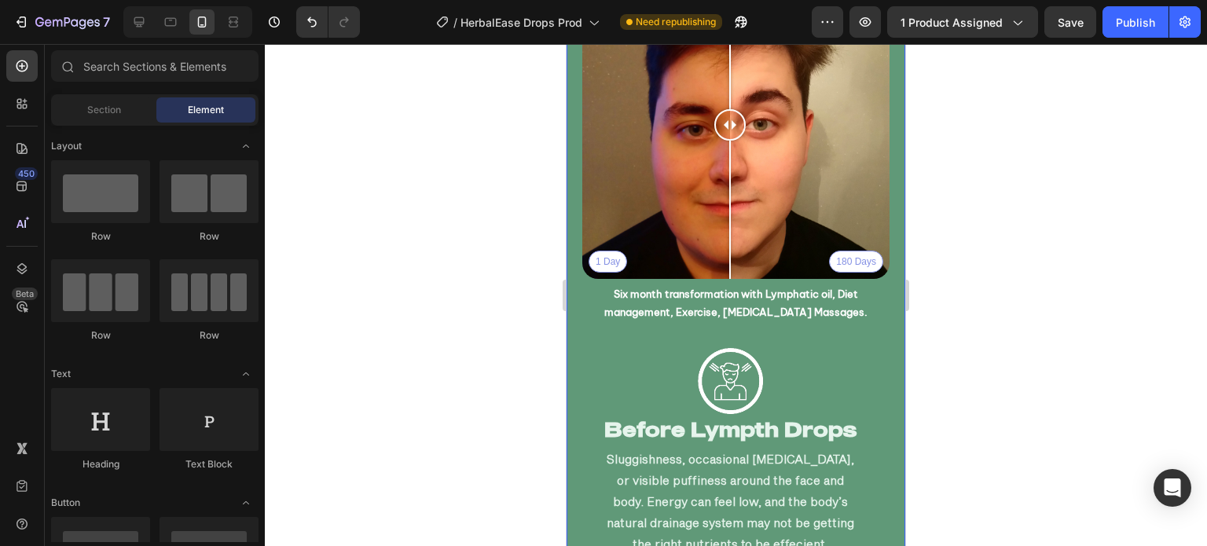
scroll to position [5327, 0]
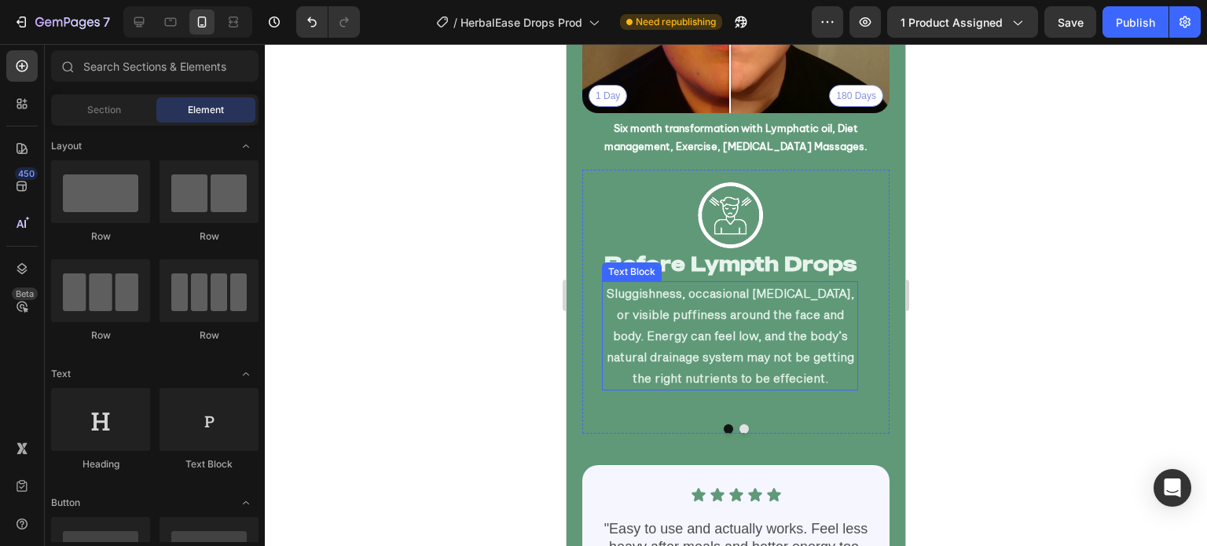
click at [736, 339] on p "Sluggishness, occasional [MEDICAL_DATA], or visible puffiness around the face a…" at bounding box center [729, 336] width 253 height 106
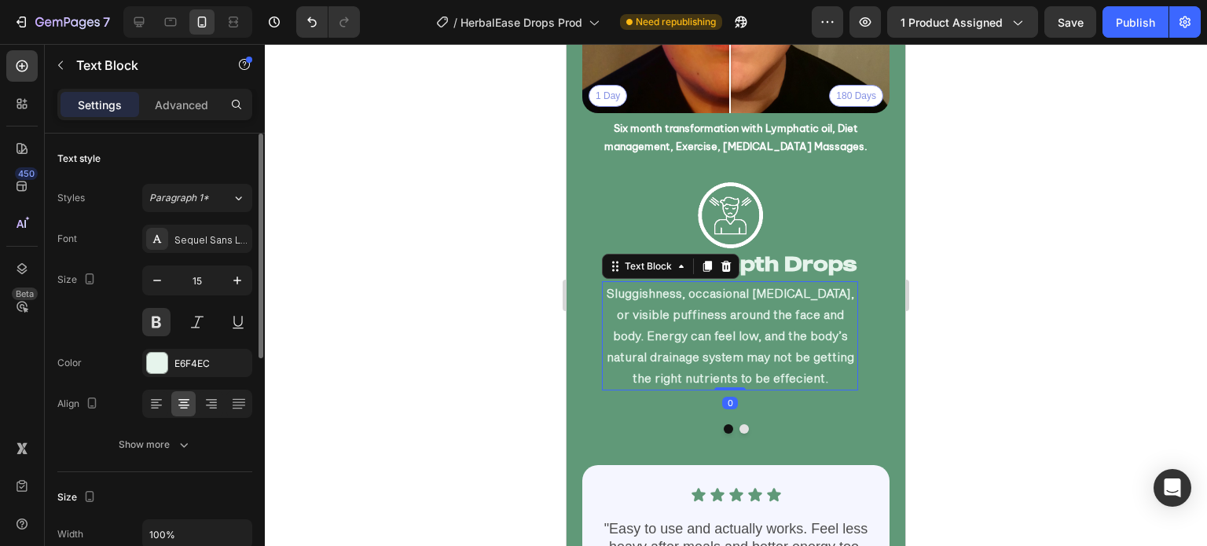
click at [182, 254] on div "Font Sequel Sans Light Body Size 15 Color E6F4EC Align Show more" at bounding box center [154, 342] width 195 height 234
click at [194, 245] on div "Sequel Sans Light Body" at bounding box center [197, 239] width 110 height 28
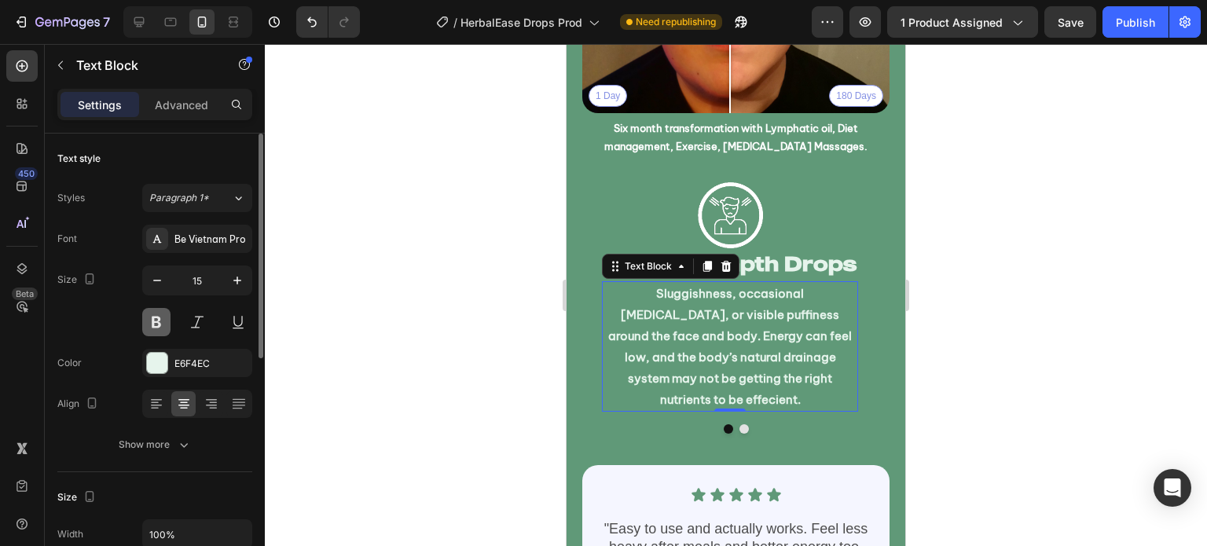
click at [153, 320] on button at bounding box center [156, 322] width 28 height 28
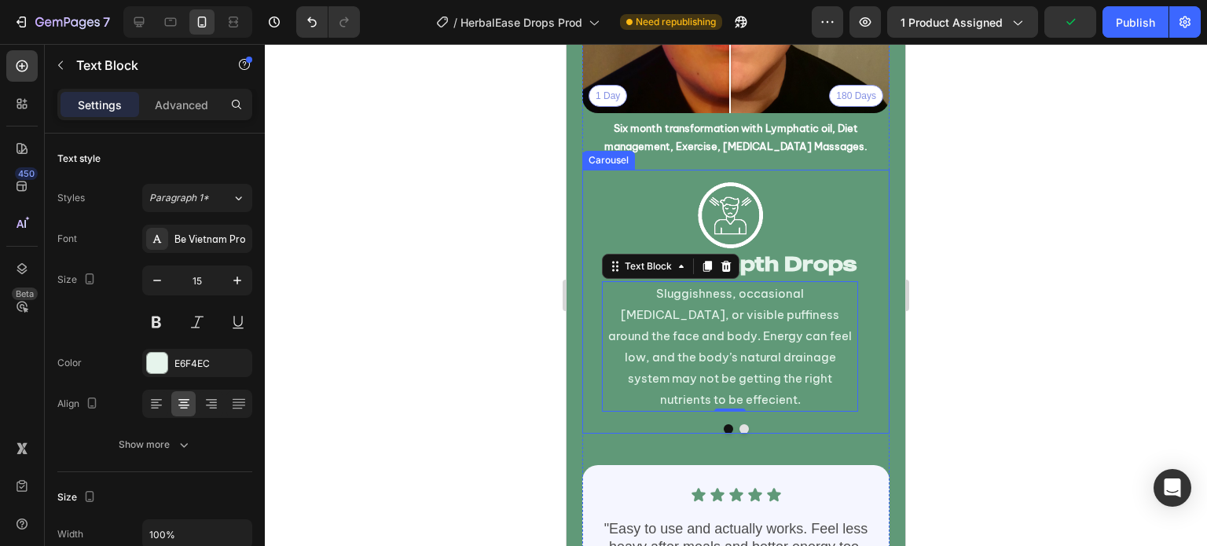
click at [739, 424] on button "Dot" at bounding box center [743, 428] width 9 height 9
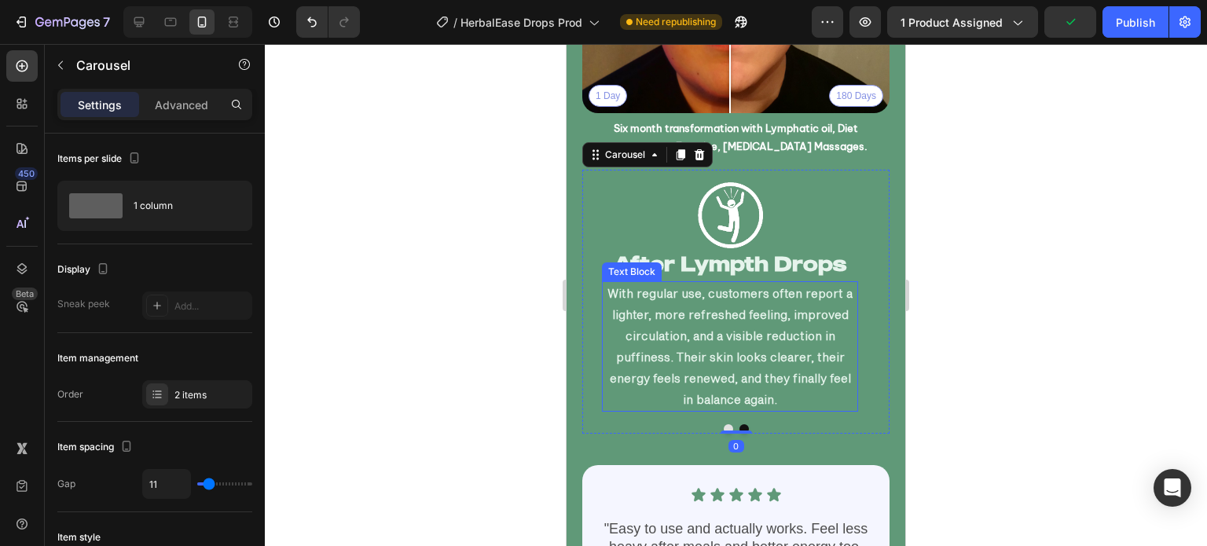
click at [702, 326] on p "With regular use, customers often report a lighter, more refreshed feeling, imp…" at bounding box center [729, 346] width 253 height 127
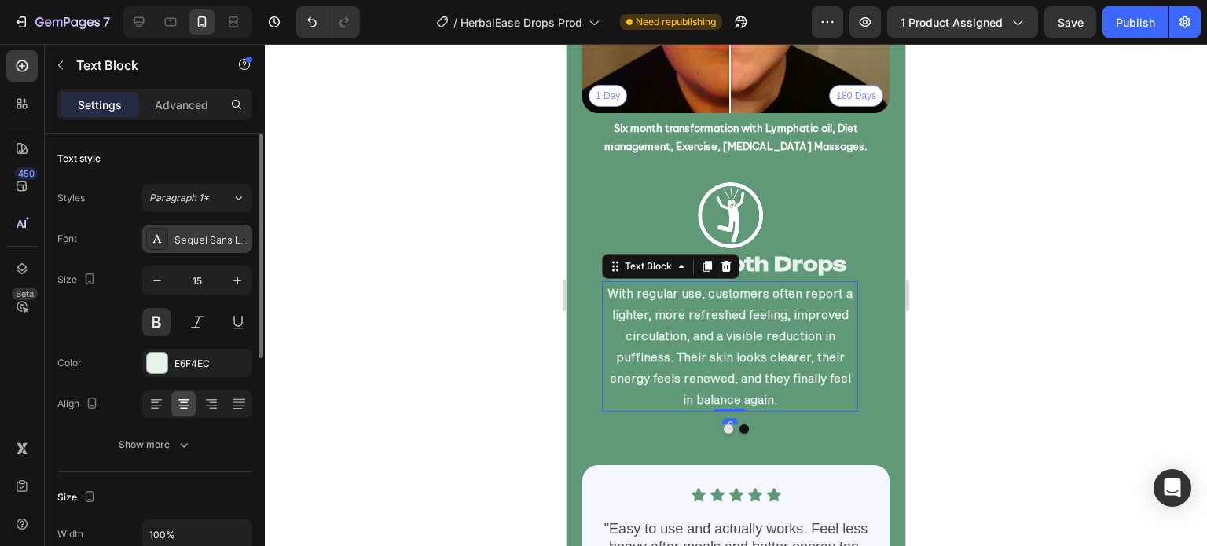
click at [155, 237] on icon at bounding box center [157, 239] width 9 height 8
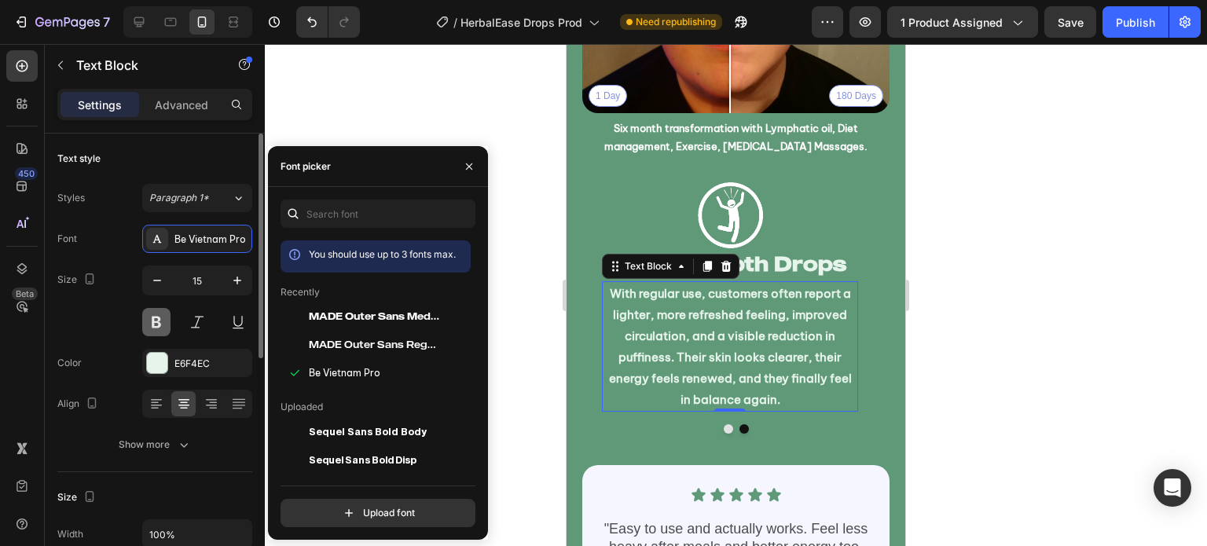
click at [160, 317] on button at bounding box center [156, 322] width 28 height 28
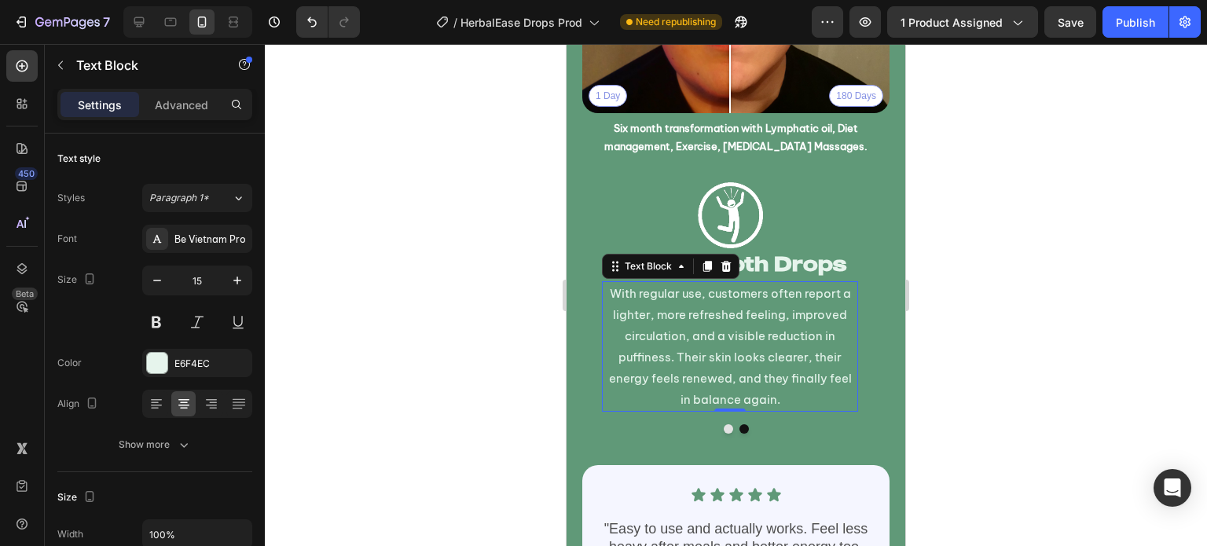
click at [398, 306] on div at bounding box center [736, 295] width 942 height 502
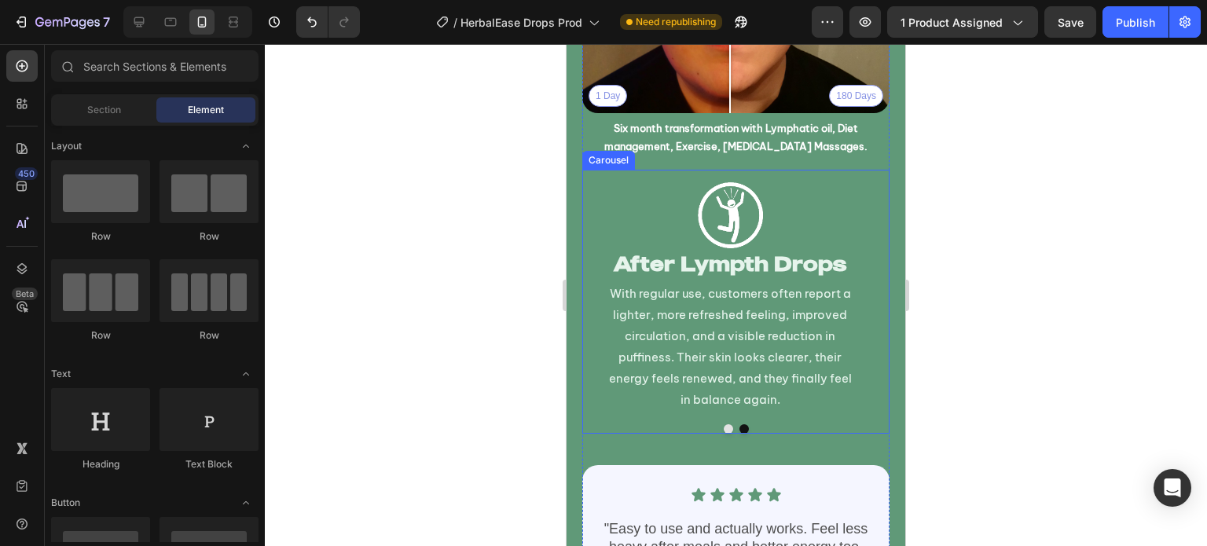
click at [724, 424] on button "Dot" at bounding box center [728, 428] width 9 height 9
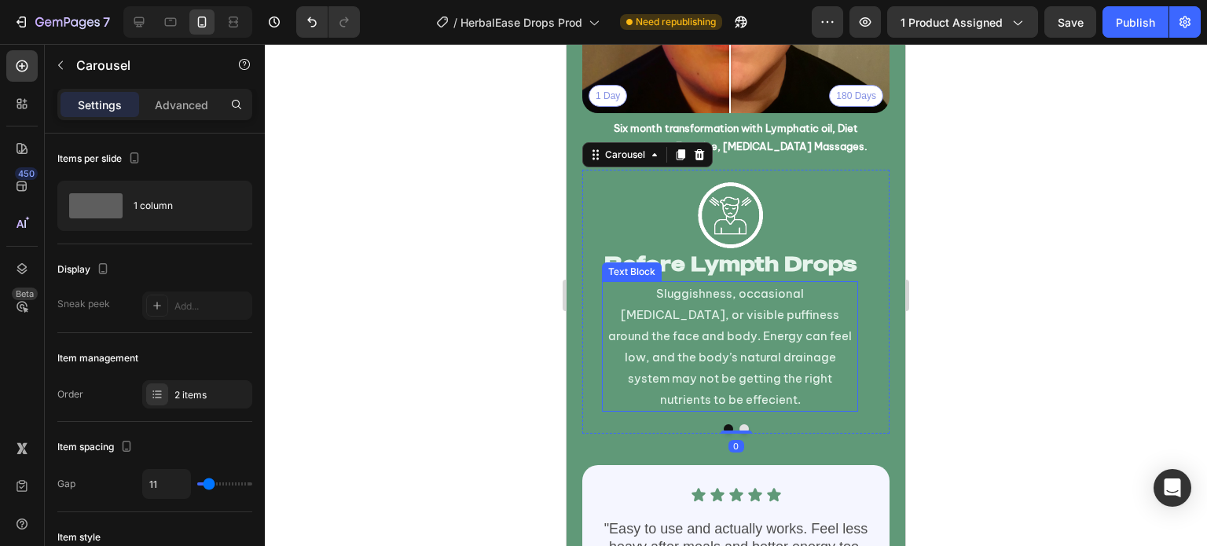
click at [734, 310] on p "Sluggishness, occasional [MEDICAL_DATA], or visible puffiness around the face a…" at bounding box center [729, 346] width 253 height 127
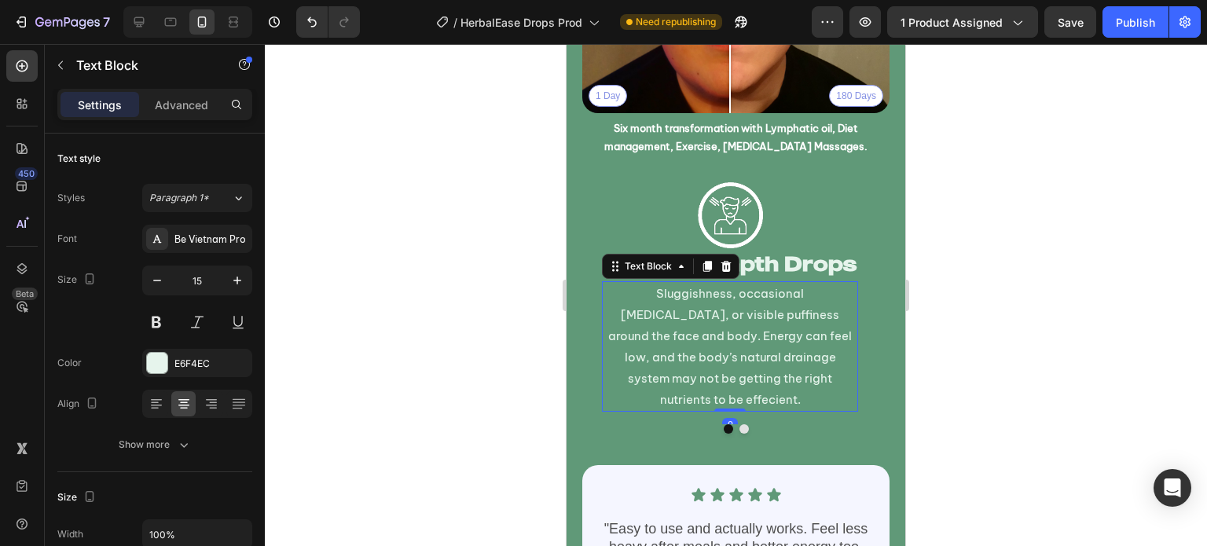
click at [734, 310] on p "Sluggishness, occasional [MEDICAL_DATA], or visible puffiness around the face a…" at bounding box center [729, 346] width 253 height 127
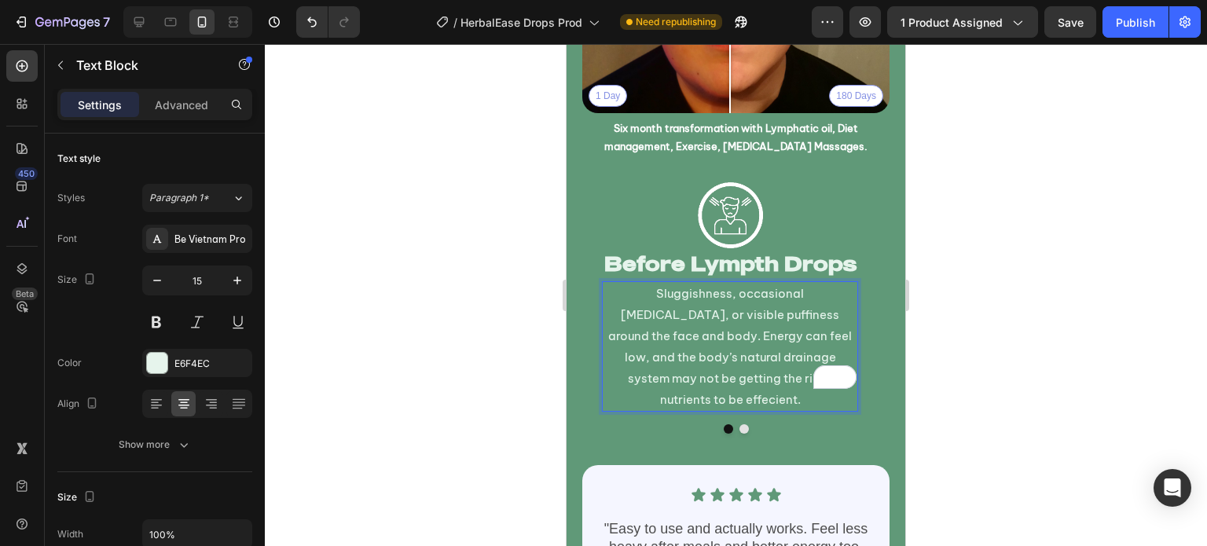
click at [811, 307] on p "Sluggishness, occasional [MEDICAL_DATA], or visible puffiness around the face a…" at bounding box center [729, 346] width 253 height 127
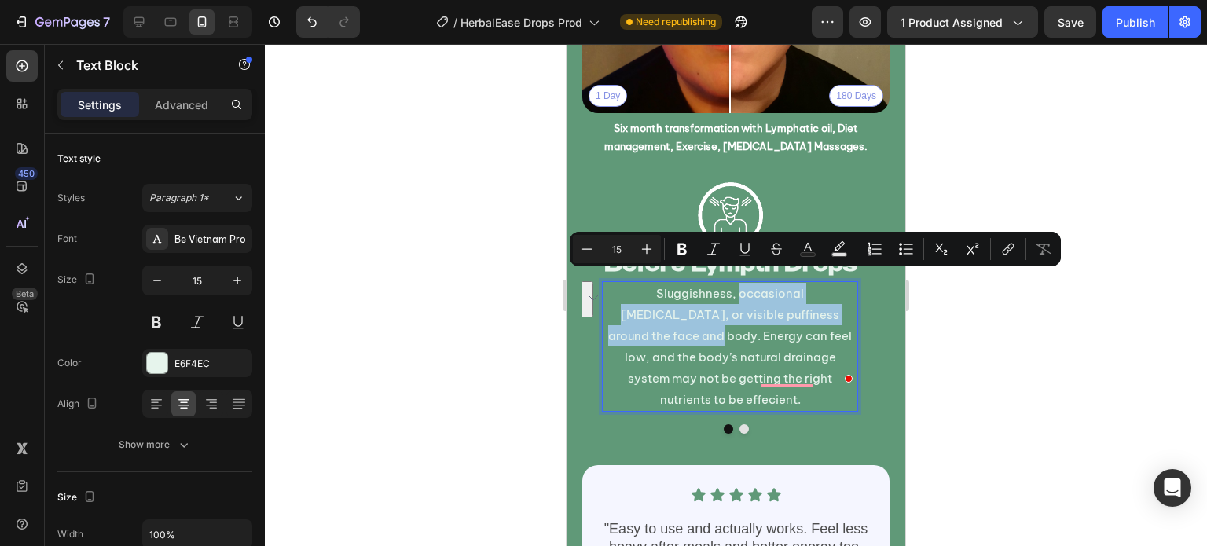
drag, startPoint x: 810, startPoint y: 304, endPoint x: 685, endPoint y: 282, distance: 126.9
click at [685, 283] on p "Sluggishness, occasional [MEDICAL_DATA], or visible puffiness around the face a…" at bounding box center [729, 346] width 253 height 127
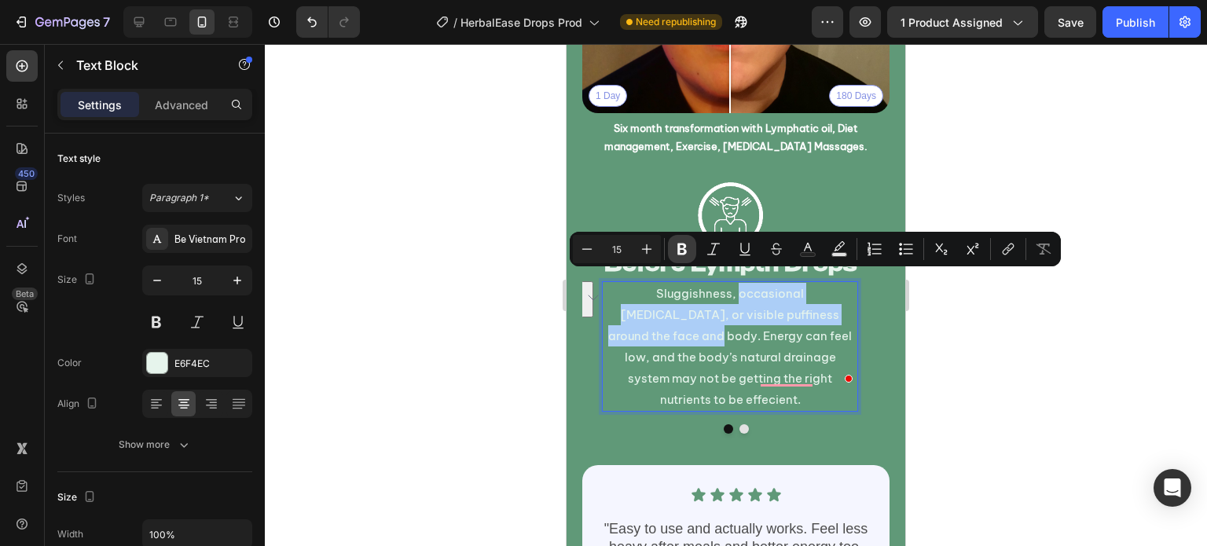
click at [679, 253] on icon "Editor contextual toolbar" at bounding box center [681, 250] width 9 height 12
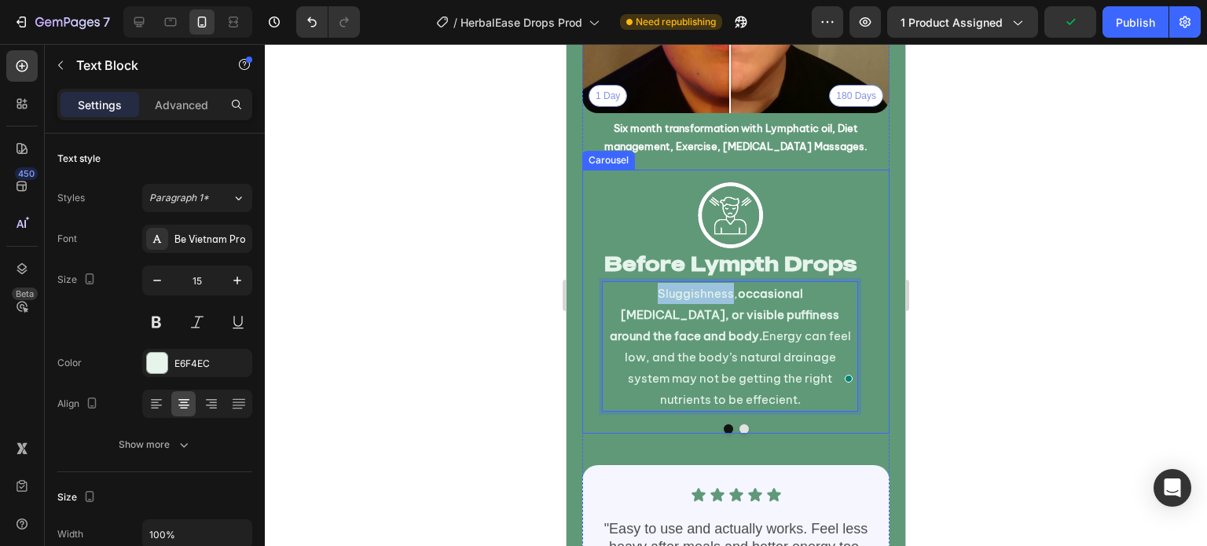
drag, startPoint x: 679, startPoint y: 282, endPoint x: 594, endPoint y: 285, distance: 84.9
click at [594, 285] on div "Image Before Lympth Drops Heading Sluggishness, occasional bloating, or visible…" at bounding box center [729, 297] width 295 height 255
click at [639, 283] on p "Sluggishness, occasional bloating, or visible puffiness around the face and bod…" at bounding box center [729, 346] width 253 height 127
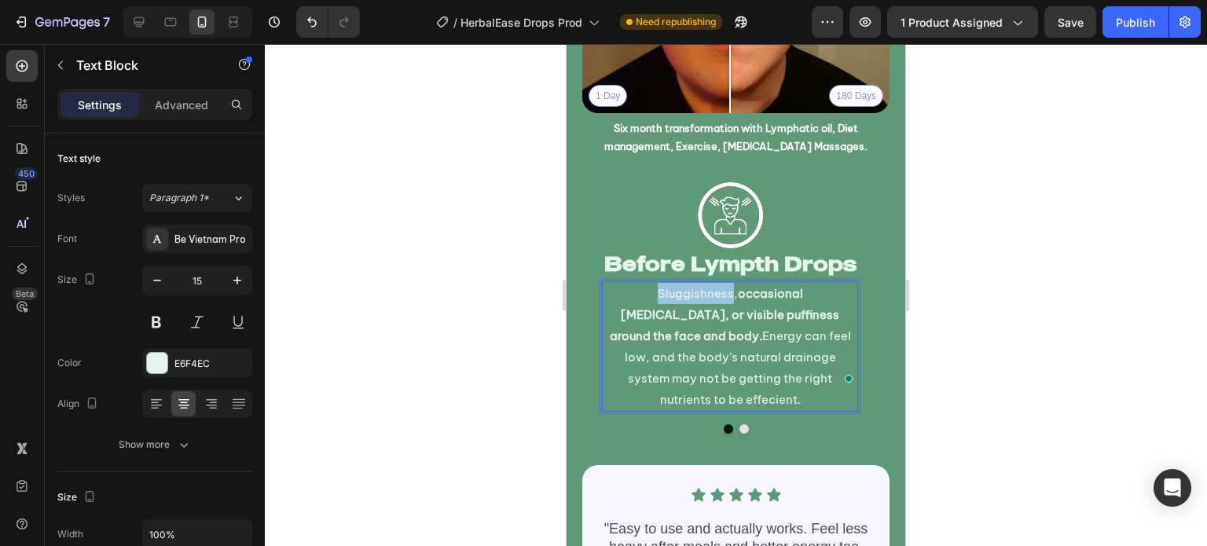
click at [639, 283] on p "Sluggishness, occasional bloating, or visible puffiness around the face and bod…" at bounding box center [729, 346] width 253 height 127
click at [437, 290] on div at bounding box center [736, 295] width 942 height 502
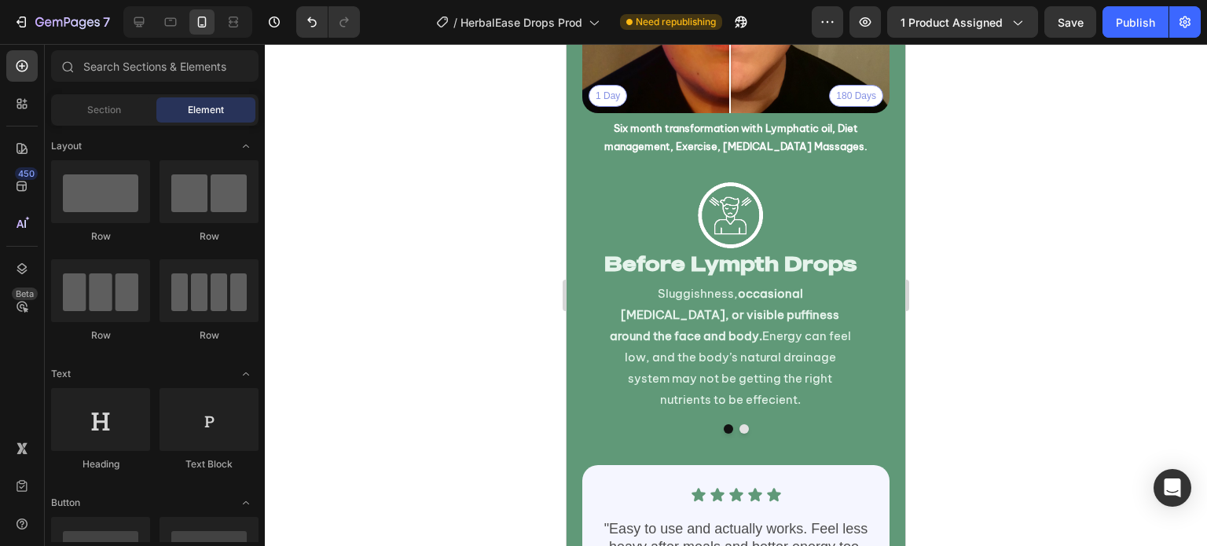
drag, startPoint x: 674, startPoint y: 314, endPoint x: 642, endPoint y: 321, distance: 33.0
click at [672, 314] on p "Sluggishness, occasional bloating, or visible puffiness around the face and bod…" at bounding box center [729, 346] width 253 height 127
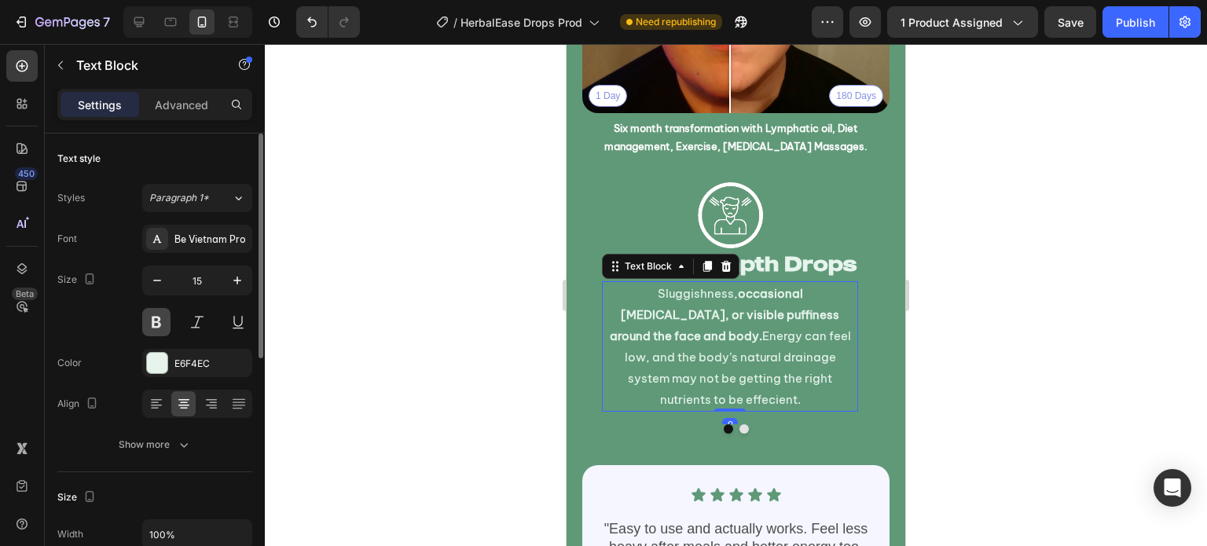
click at [163, 322] on button at bounding box center [156, 322] width 28 height 28
click at [163, 324] on button at bounding box center [156, 322] width 28 height 28
click at [151, 324] on button at bounding box center [156, 322] width 28 height 28
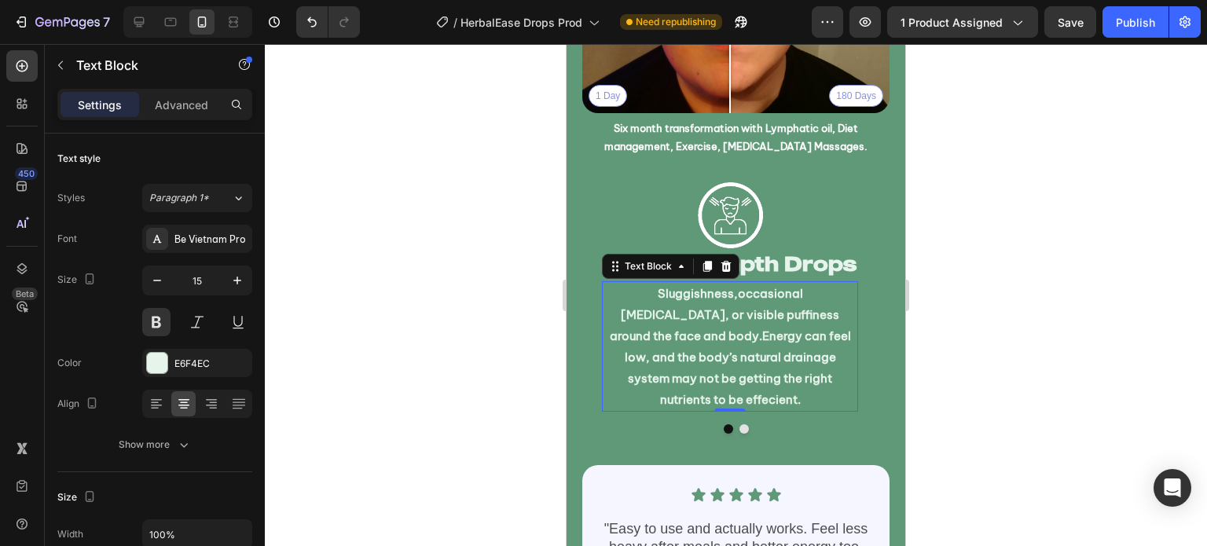
click at [348, 332] on div at bounding box center [736, 295] width 942 height 502
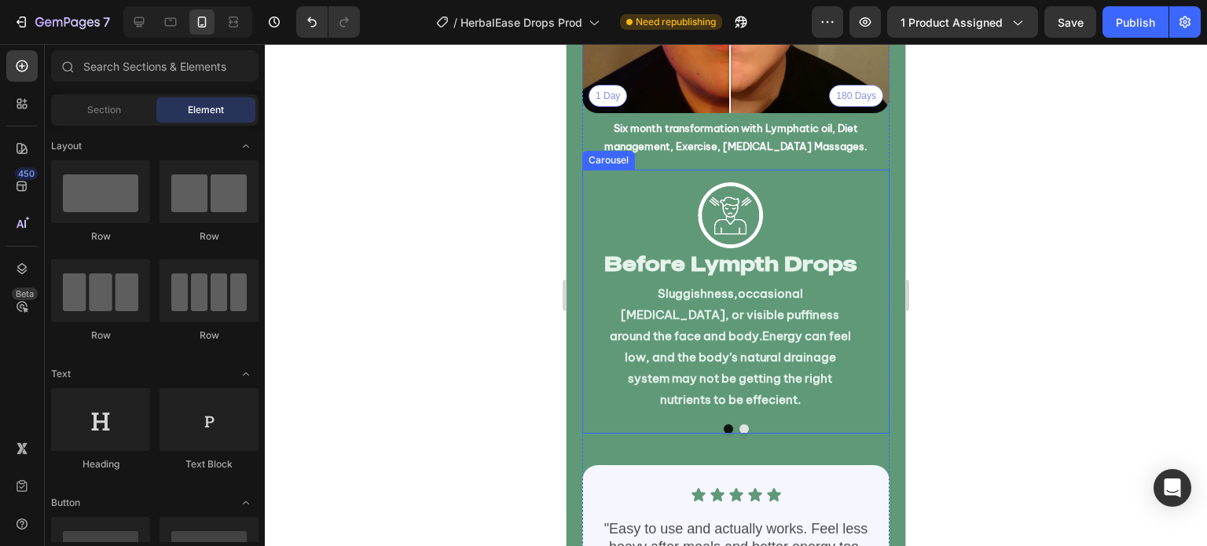
click at [739, 424] on button "Dot" at bounding box center [743, 428] width 9 height 9
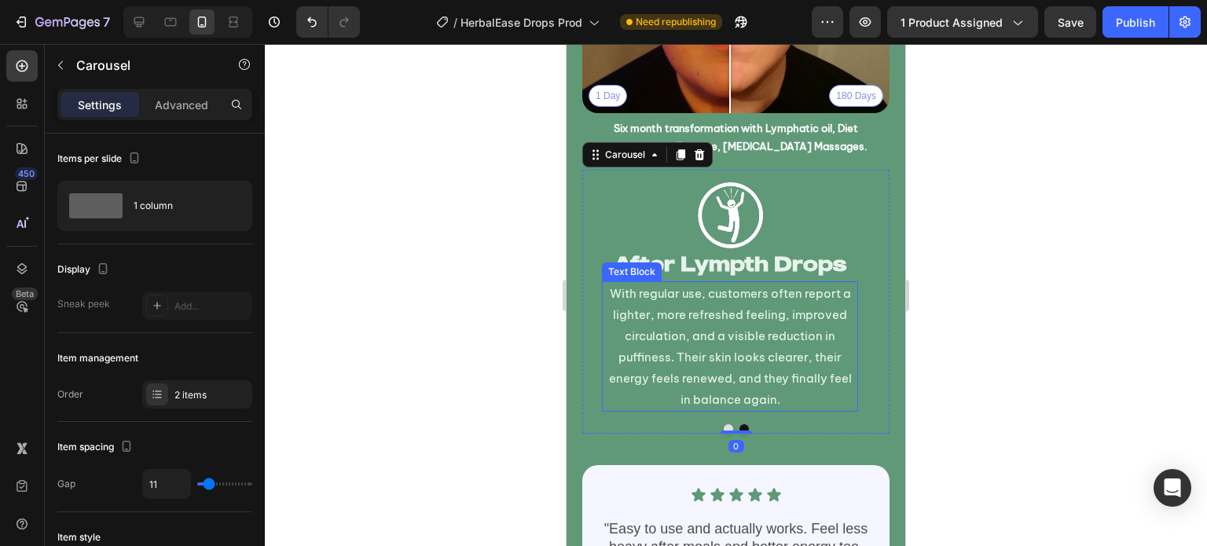
click at [681, 320] on p "With regular use, customers often report a lighter, more refreshed feeling, imp…" at bounding box center [729, 346] width 253 height 127
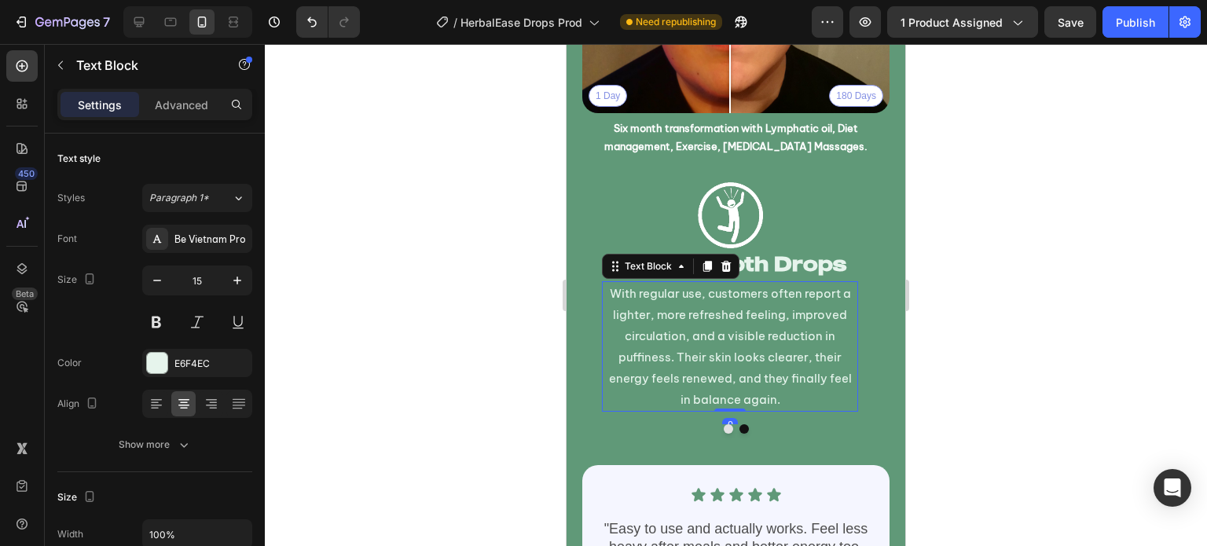
drag, startPoint x: 157, startPoint y: 317, endPoint x: 350, endPoint y: 288, distance: 194.6
click at [158, 317] on button at bounding box center [156, 322] width 28 height 28
click at [394, 288] on div at bounding box center [736, 295] width 942 height 502
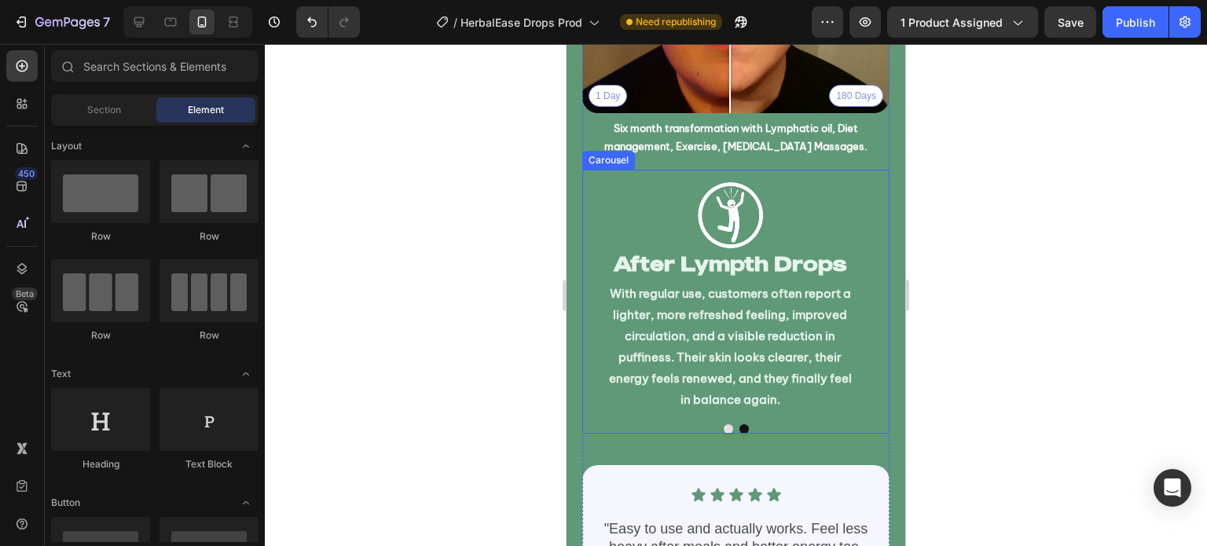
click at [724, 424] on button "Dot" at bounding box center [728, 428] width 9 height 9
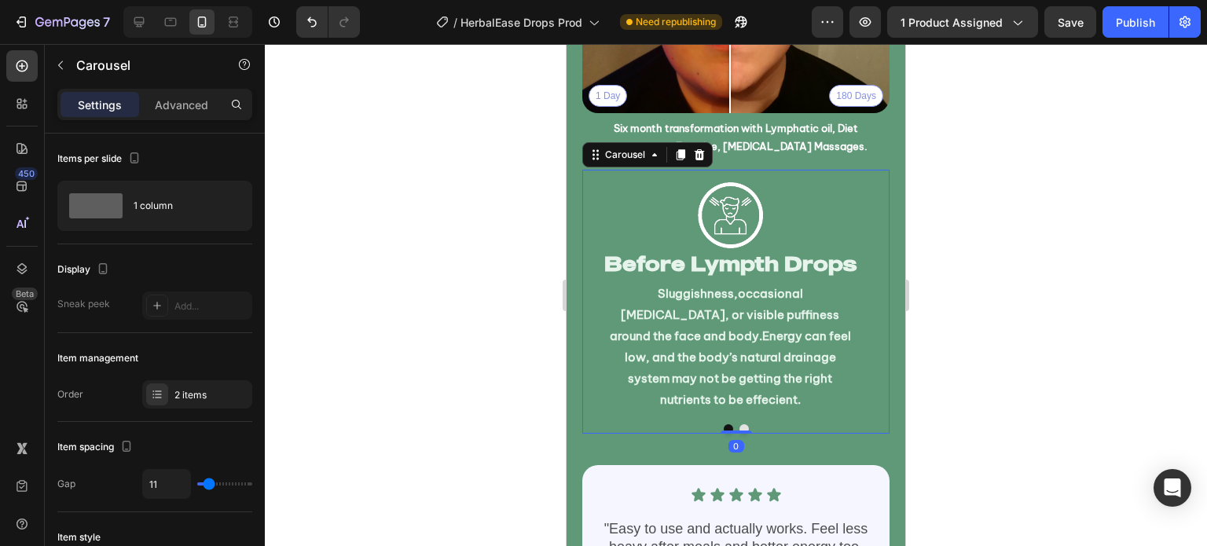
click at [509, 394] on div at bounding box center [736, 295] width 942 height 502
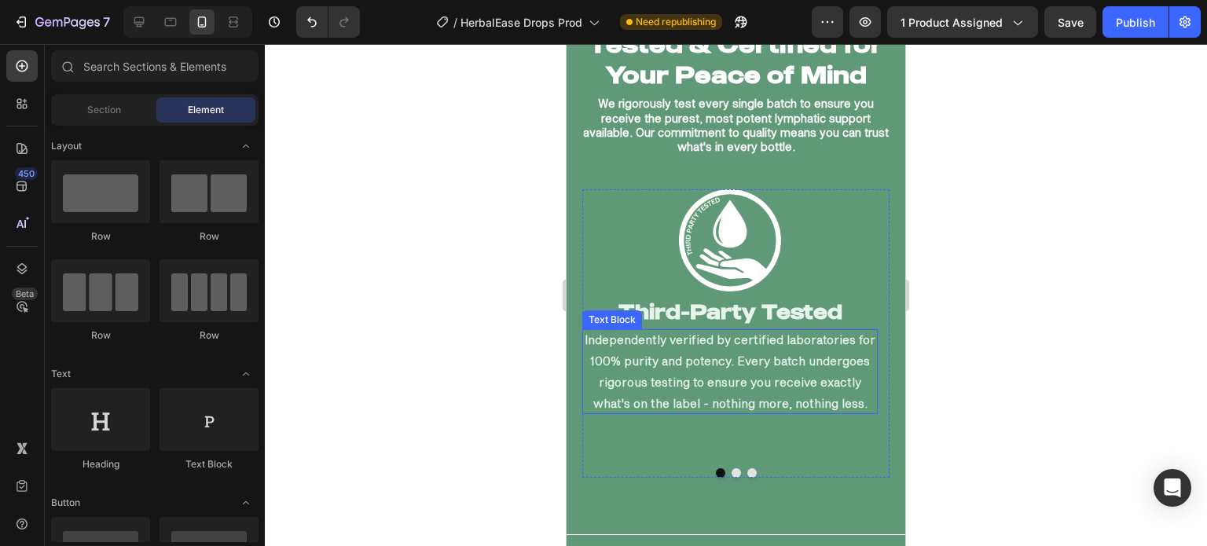
scroll to position [6035, 0]
click at [767, 363] on p "Independently verified by certified laboratories for 100% purity and potency. E…" at bounding box center [729, 371] width 295 height 85
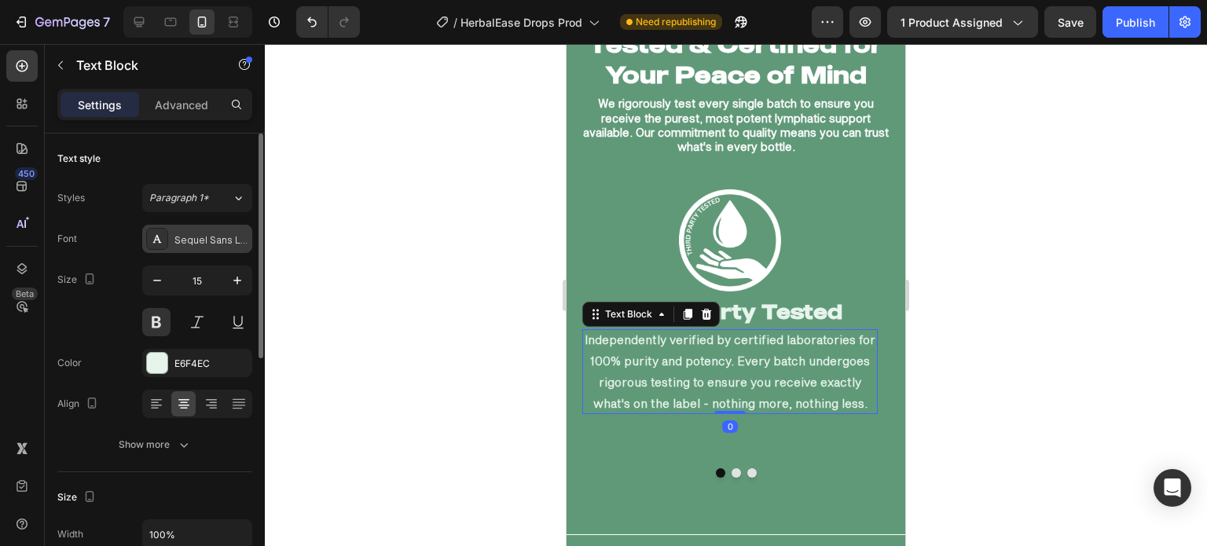
click at [207, 231] on div "Sequel Sans Light Body" at bounding box center [197, 239] width 110 height 28
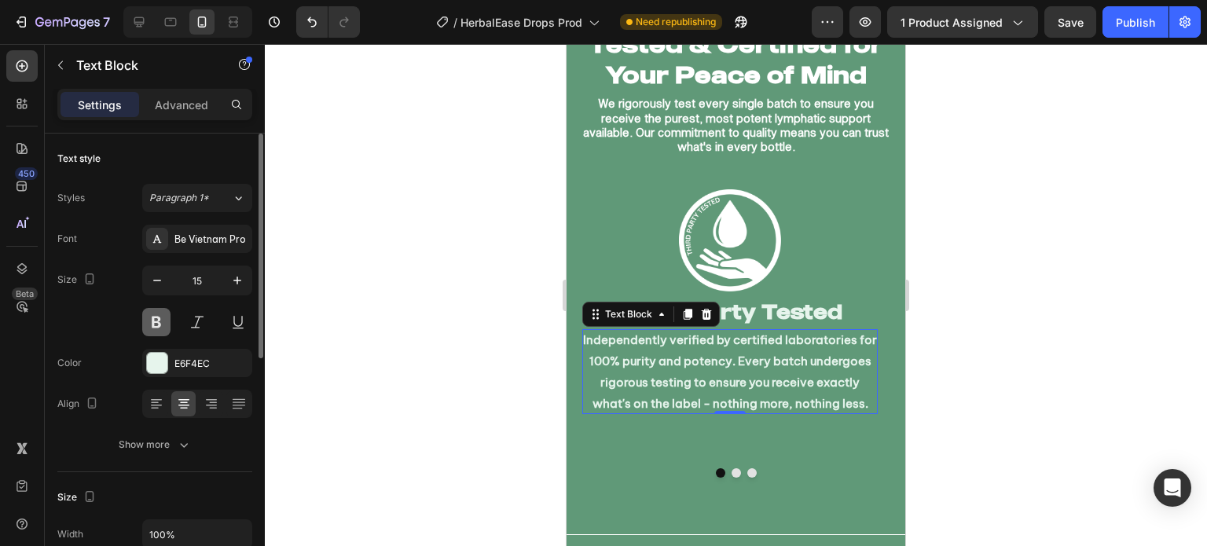
click at [154, 323] on button at bounding box center [156, 322] width 28 height 28
click at [163, 323] on button at bounding box center [156, 322] width 28 height 28
click at [156, 328] on button at bounding box center [156, 322] width 28 height 28
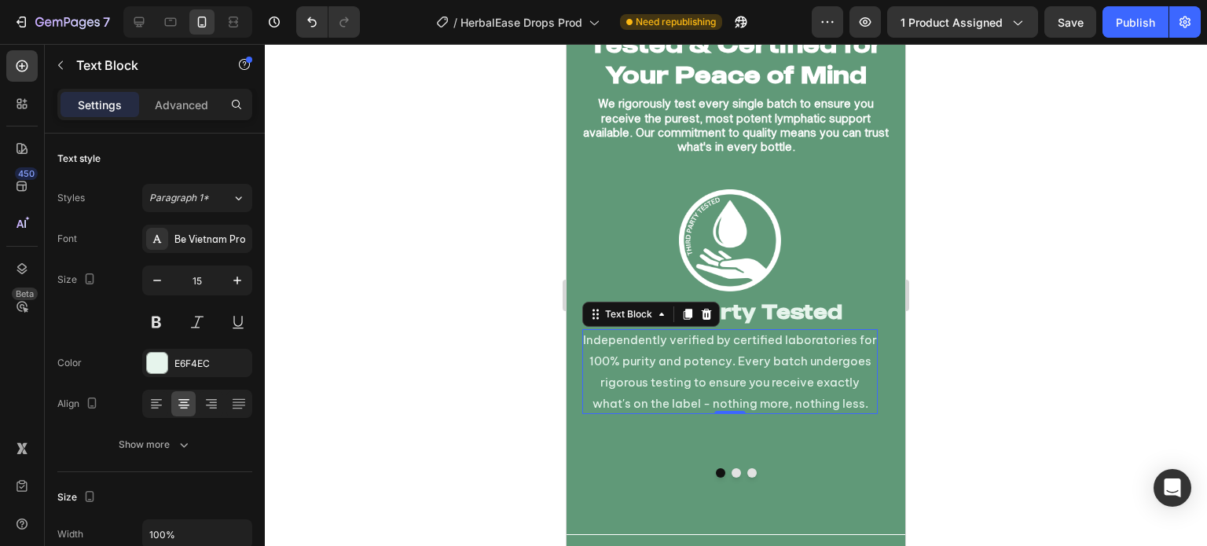
click at [411, 360] on div at bounding box center [736, 295] width 942 height 502
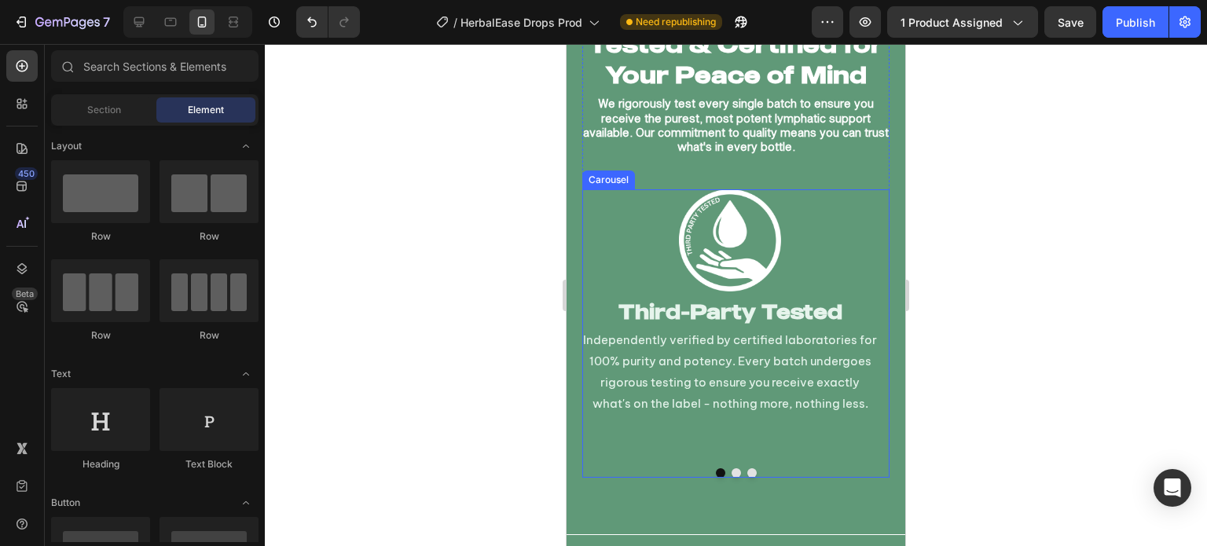
click at [732, 468] on button "Dot" at bounding box center [736, 472] width 9 height 9
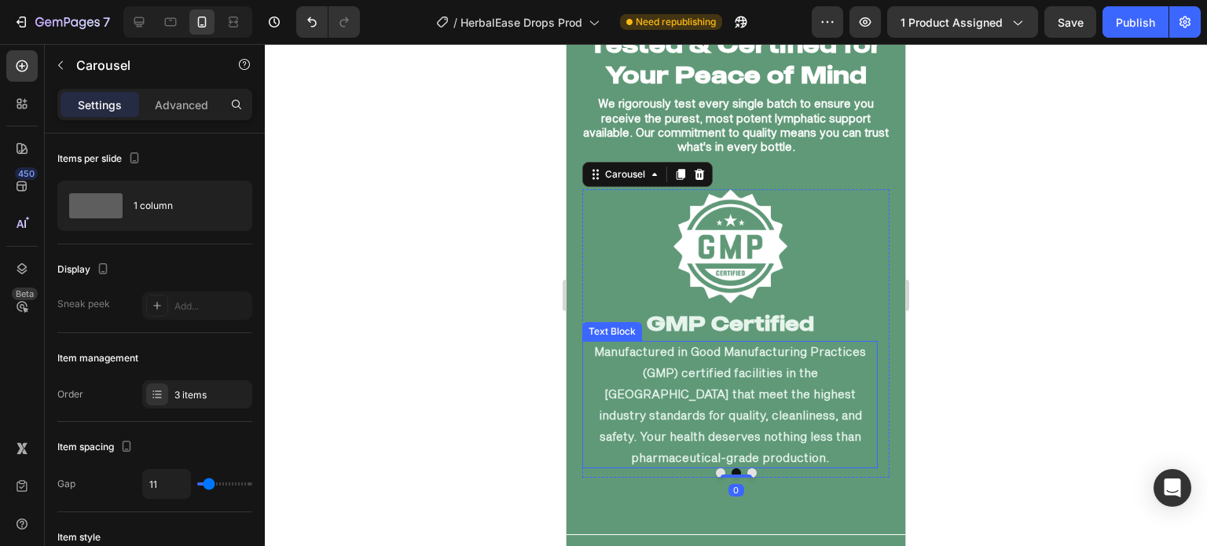
click at [734, 373] on p "Manufactured in Good Manufacturing Practices (GMP) certified facilities in the …" at bounding box center [729, 404] width 295 height 127
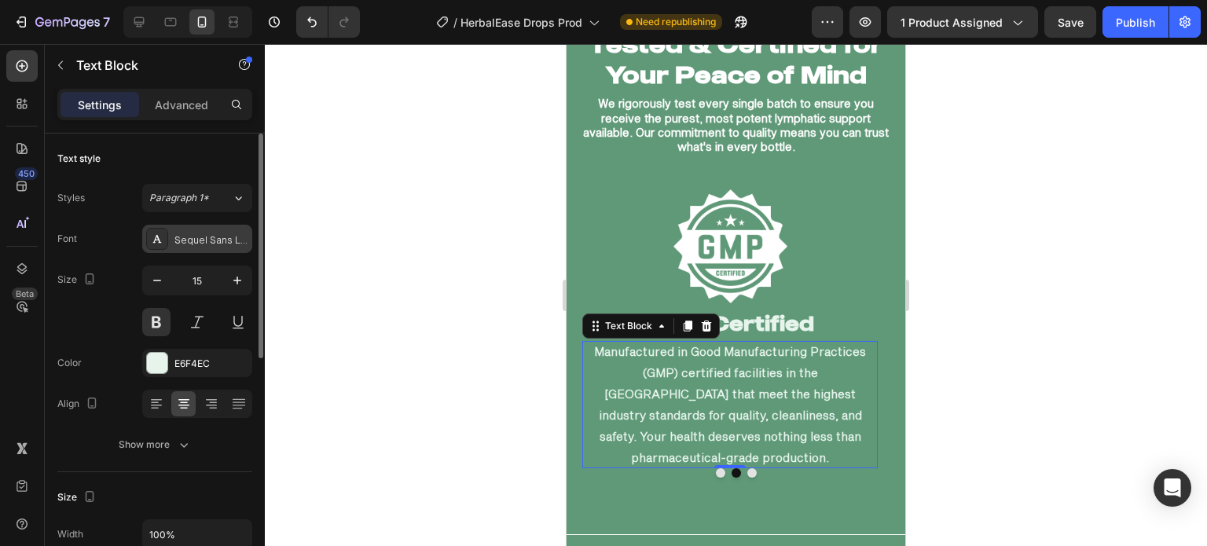
click at [167, 243] on div at bounding box center [157, 239] width 22 height 22
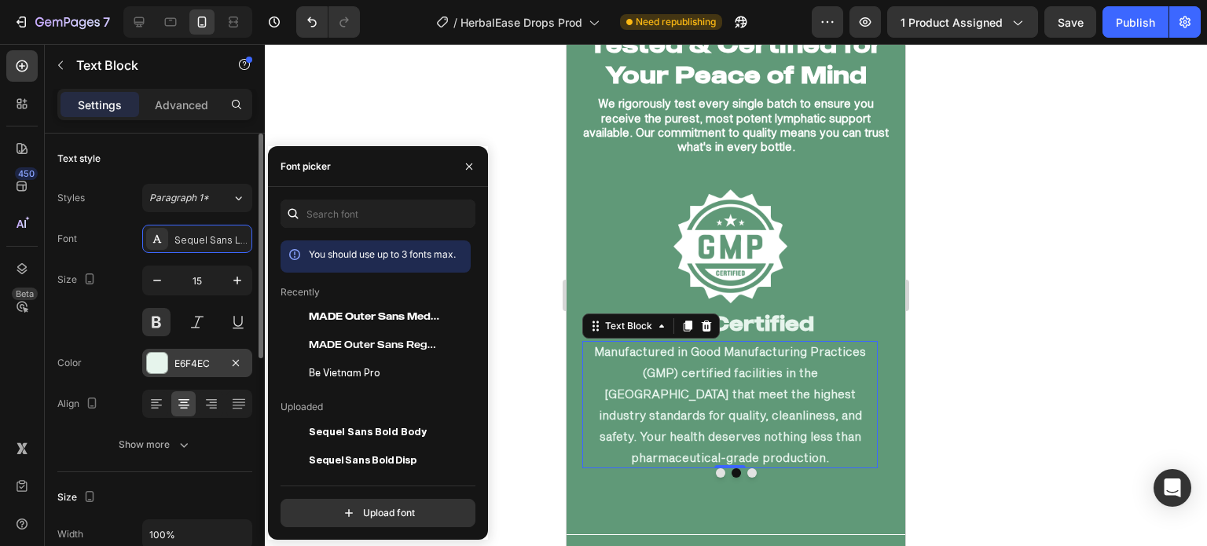
drag, startPoint x: 320, startPoint y: 371, endPoint x: 214, endPoint y: 354, distance: 107.5
click at [318, 372] on span "Be Vietnam Pro" at bounding box center [345, 373] width 72 height 14
click at [157, 324] on button at bounding box center [156, 322] width 28 height 28
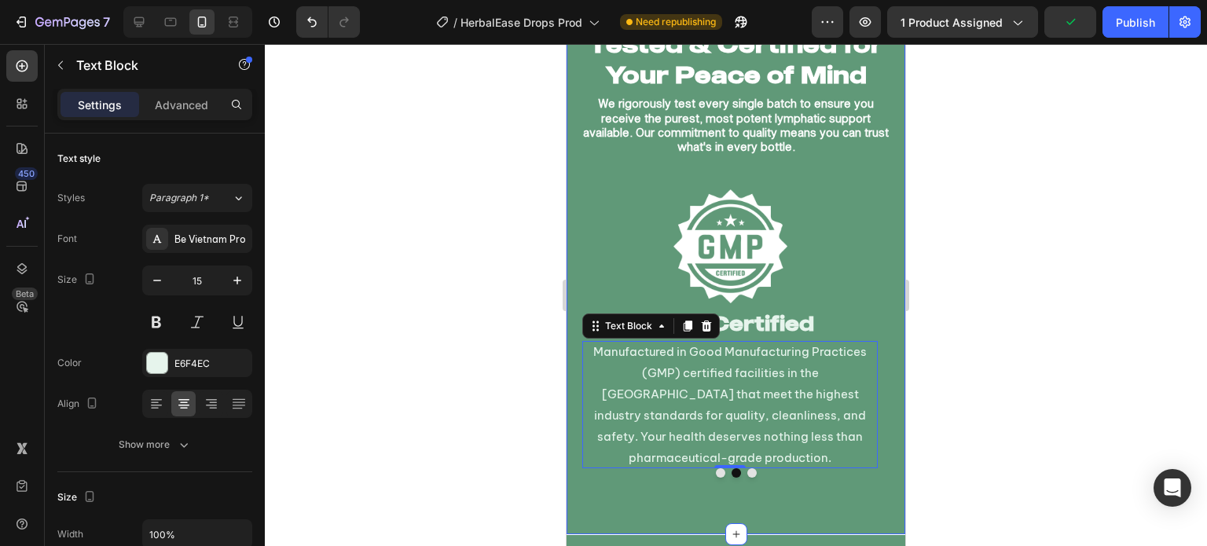
click at [754, 475] on div "Tested & Certified for Your Peace of Mind Heading We rigorously test every sing…" at bounding box center [736, 272] width 339 height 523
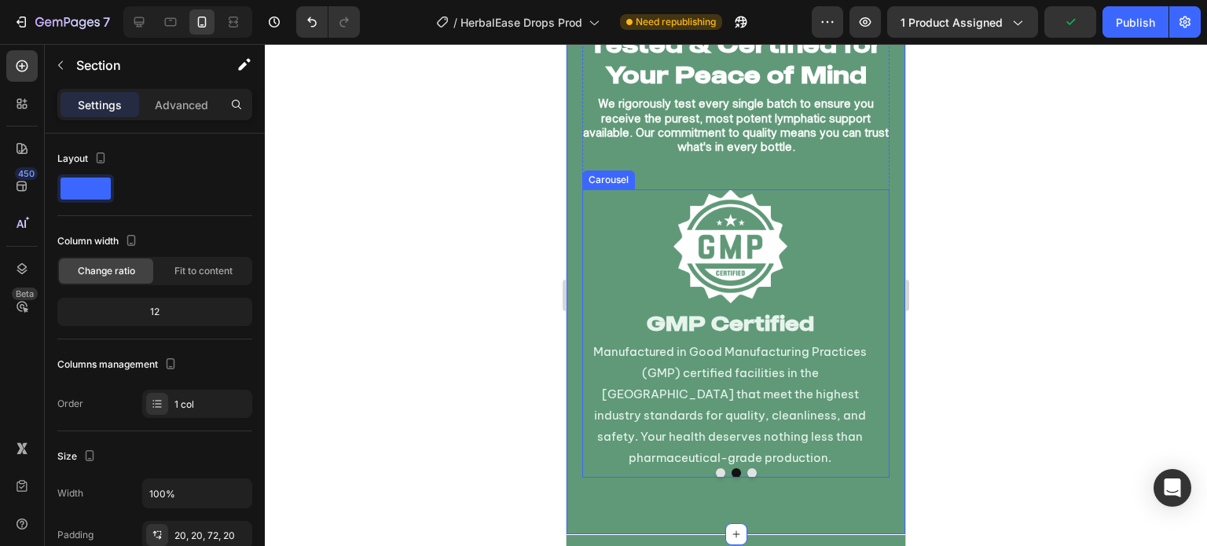
click at [747, 468] on button "Dot" at bounding box center [751, 472] width 9 height 9
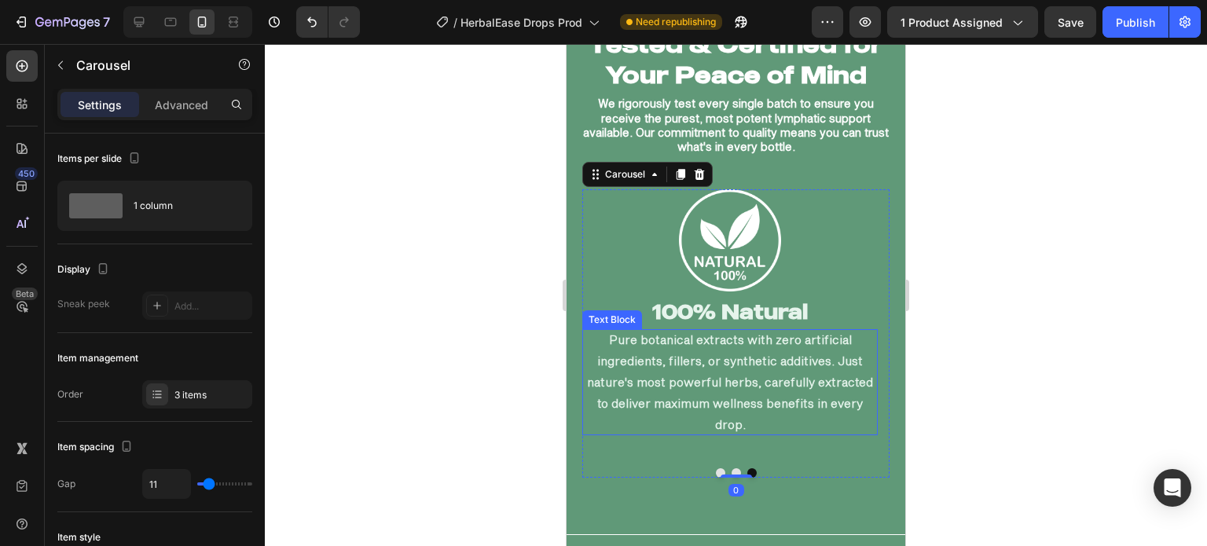
click at [604, 372] on p "Pure botanical extracts with zero artificial ingredients, fillers, or synthetic…" at bounding box center [729, 382] width 295 height 106
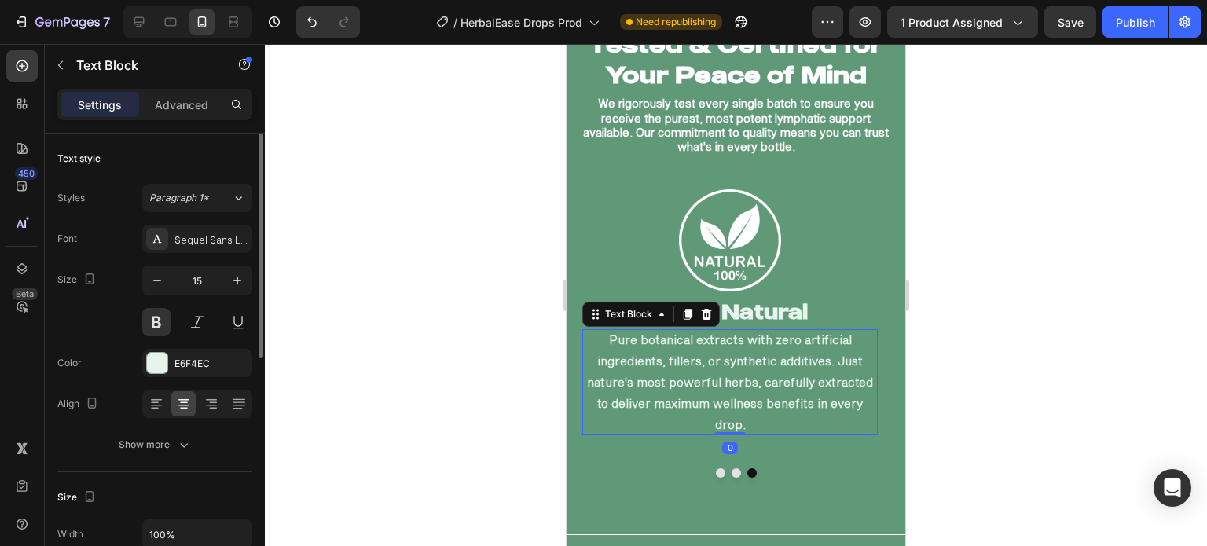
click at [195, 255] on div "Font Sequel Sans Light Body Size 15 Color E6F4EC Align Show more" at bounding box center [154, 342] width 195 height 234
click at [196, 249] on div "Sequel Sans Light Body" at bounding box center [197, 239] width 110 height 28
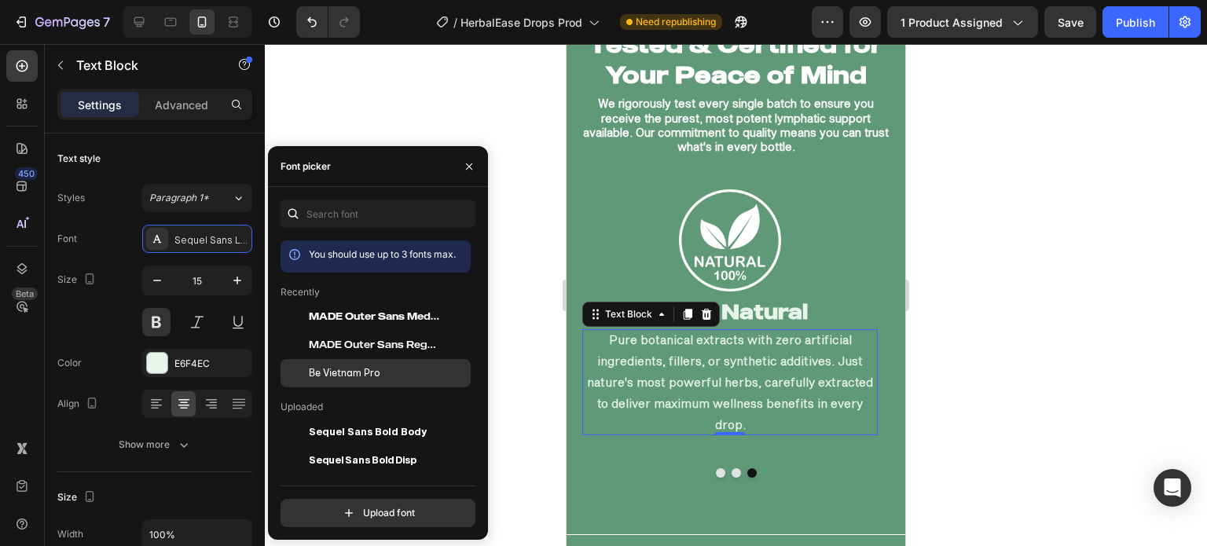
click at [324, 369] on span "Be Vietnam Pro" at bounding box center [345, 373] width 72 height 14
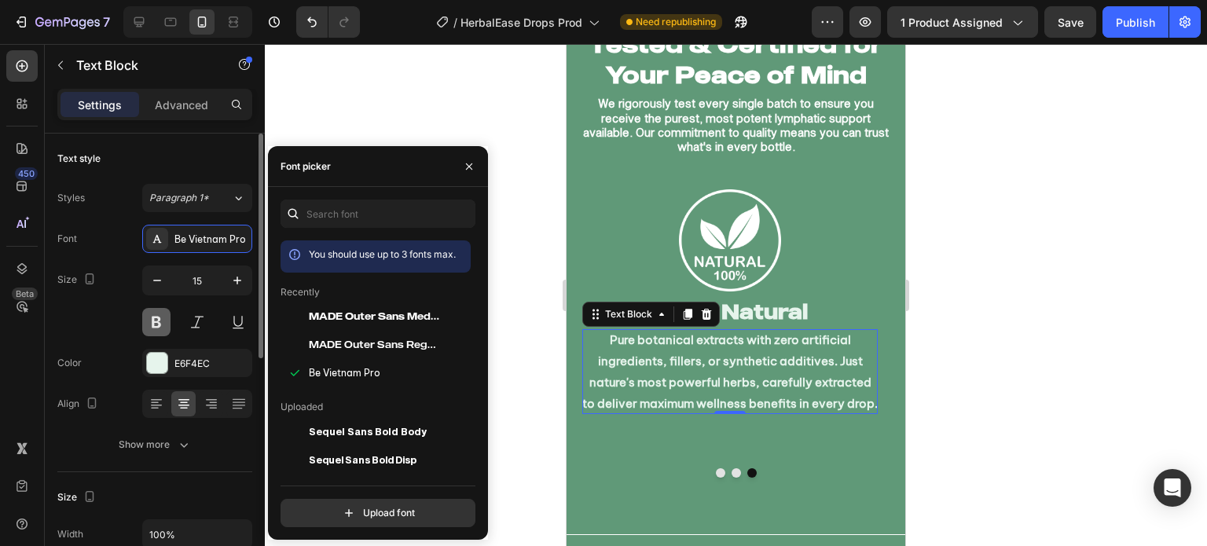
click at [148, 322] on button at bounding box center [156, 322] width 28 height 28
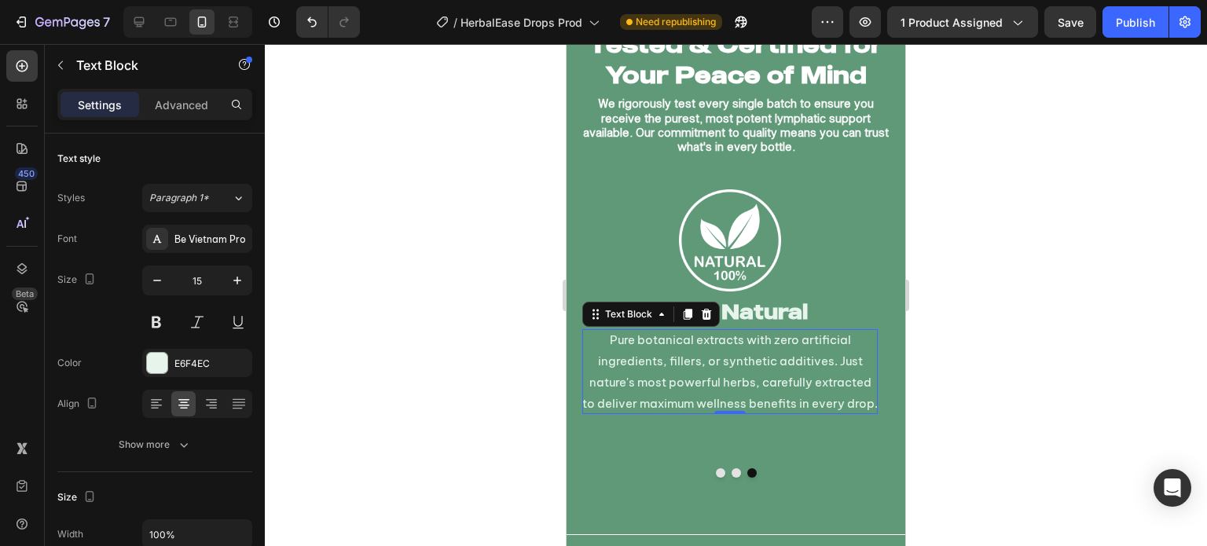
click at [396, 316] on div at bounding box center [736, 295] width 942 height 502
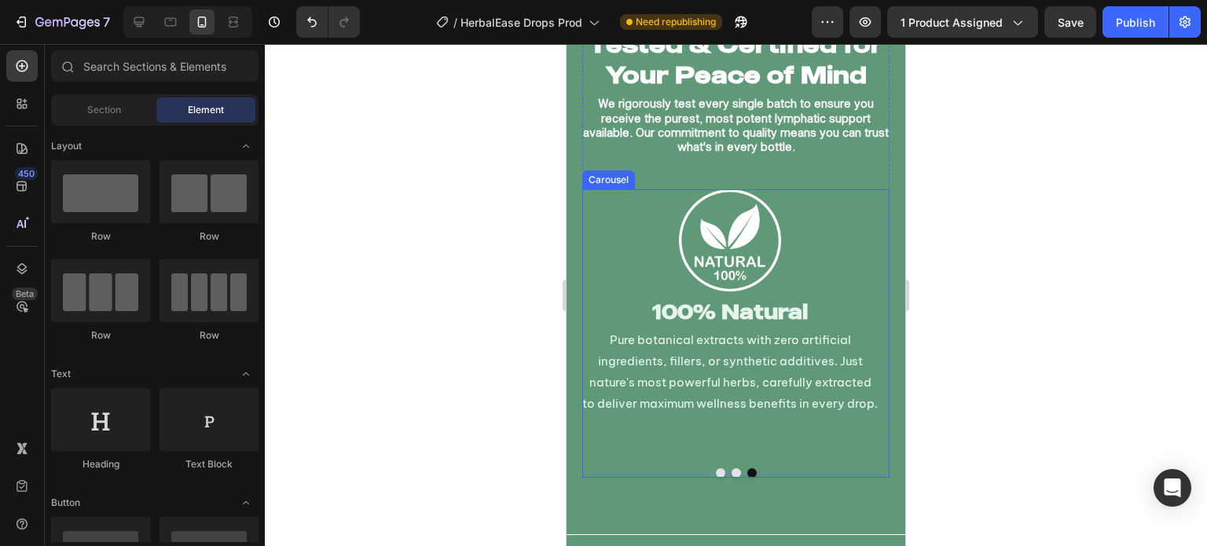
click at [732, 468] on button "Dot" at bounding box center [736, 472] width 9 height 9
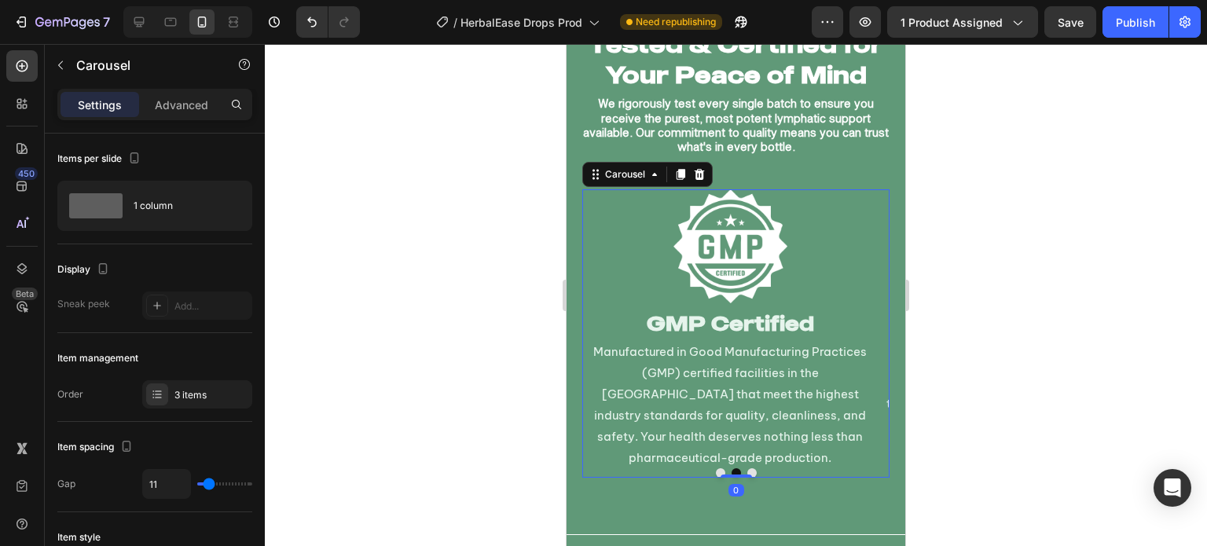
click at [747, 468] on button "Dot" at bounding box center [751, 472] width 9 height 9
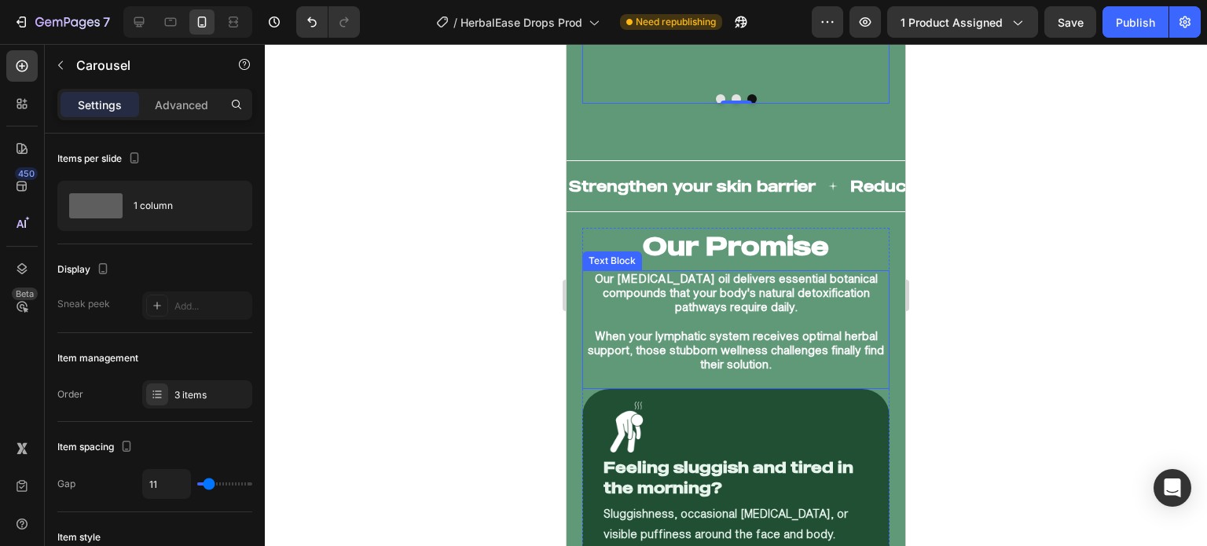
scroll to position [5727, 0]
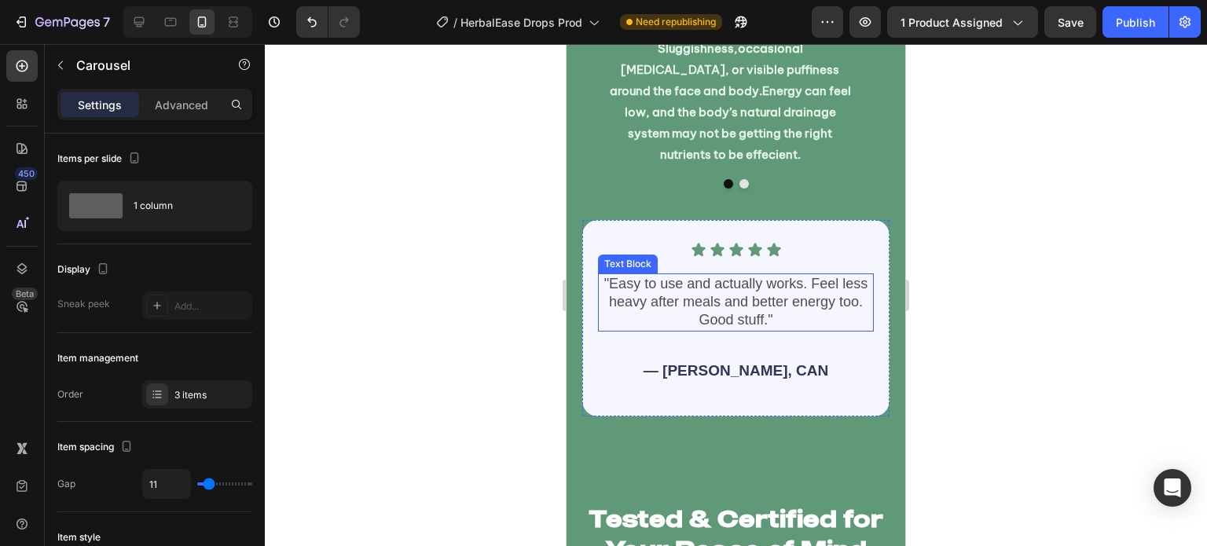
scroll to position [5839, 0]
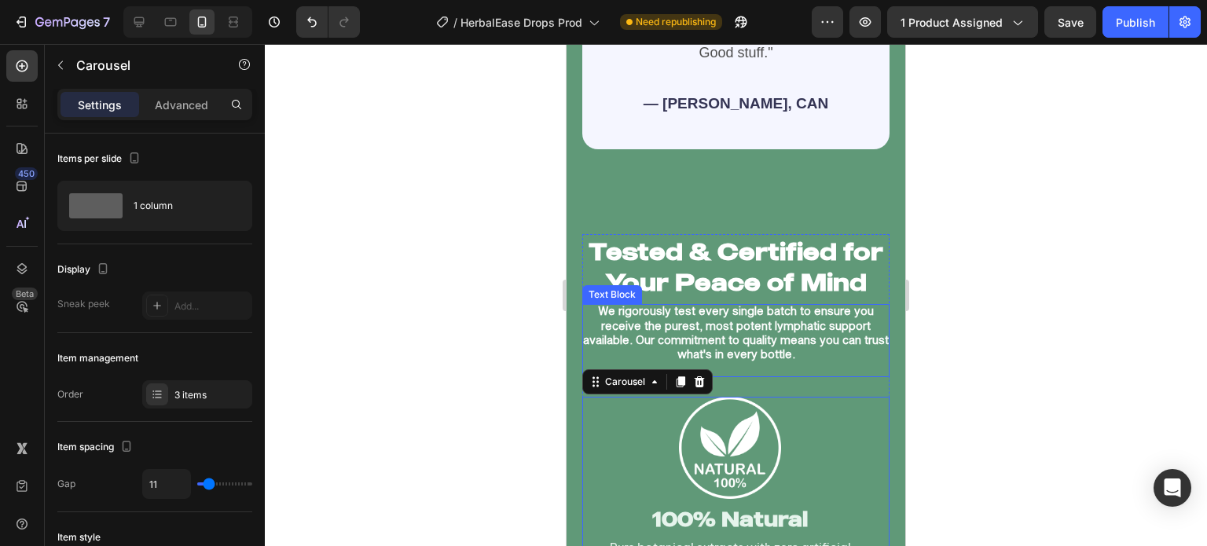
click at [756, 325] on p "We rigorously test every single batch to ensure you receive the purest, most po…" at bounding box center [735, 332] width 307 height 57
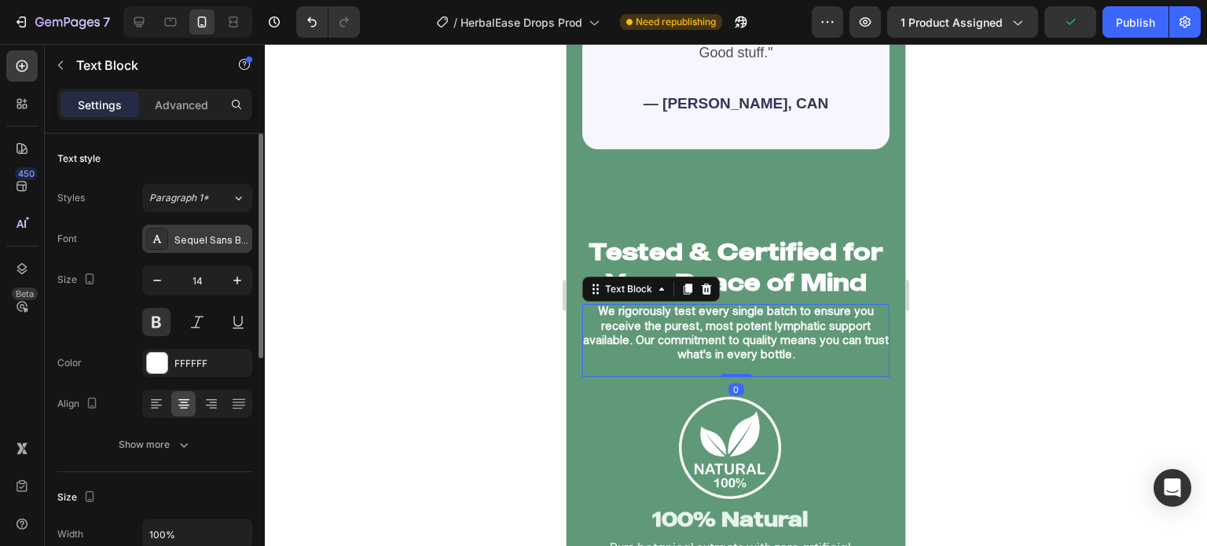
click at [196, 242] on div "Sequel Sans Book Body" at bounding box center [211, 240] width 74 height 14
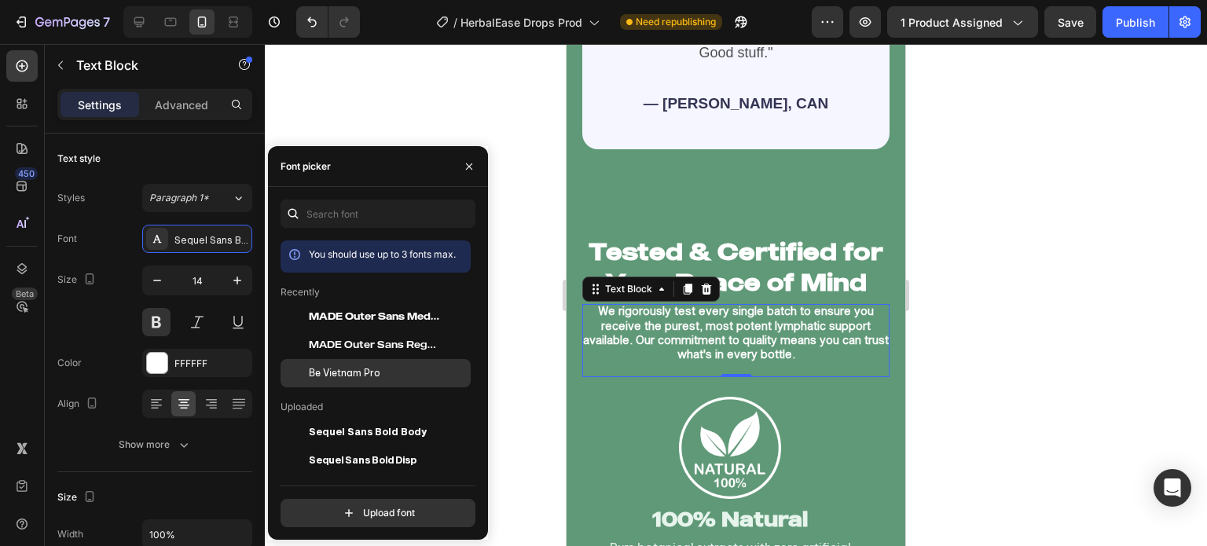
click at [338, 380] on span "Be Vietnam Pro" at bounding box center [345, 373] width 72 height 14
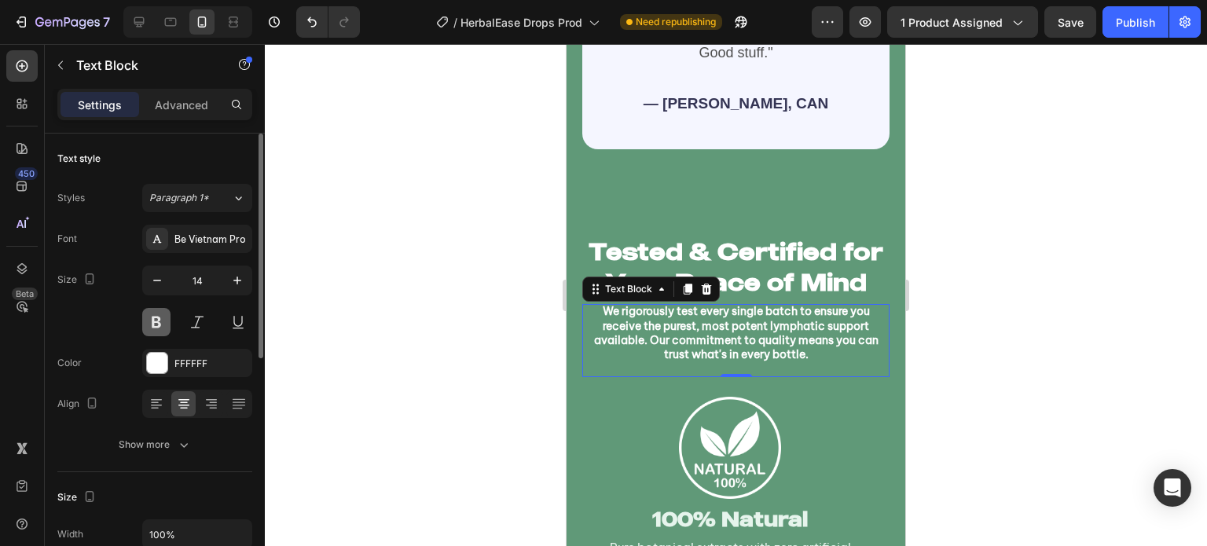
click at [158, 323] on button at bounding box center [156, 322] width 28 height 28
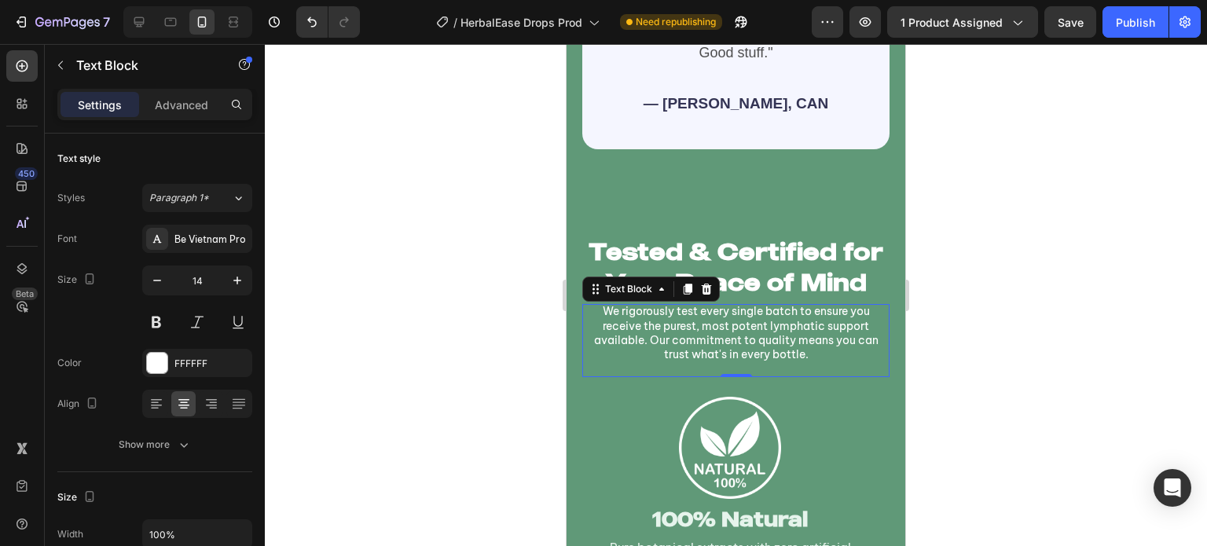
drag, startPoint x: 352, startPoint y: 325, endPoint x: 461, endPoint y: 367, distance: 117.2
click at [352, 325] on div at bounding box center [736, 295] width 942 height 502
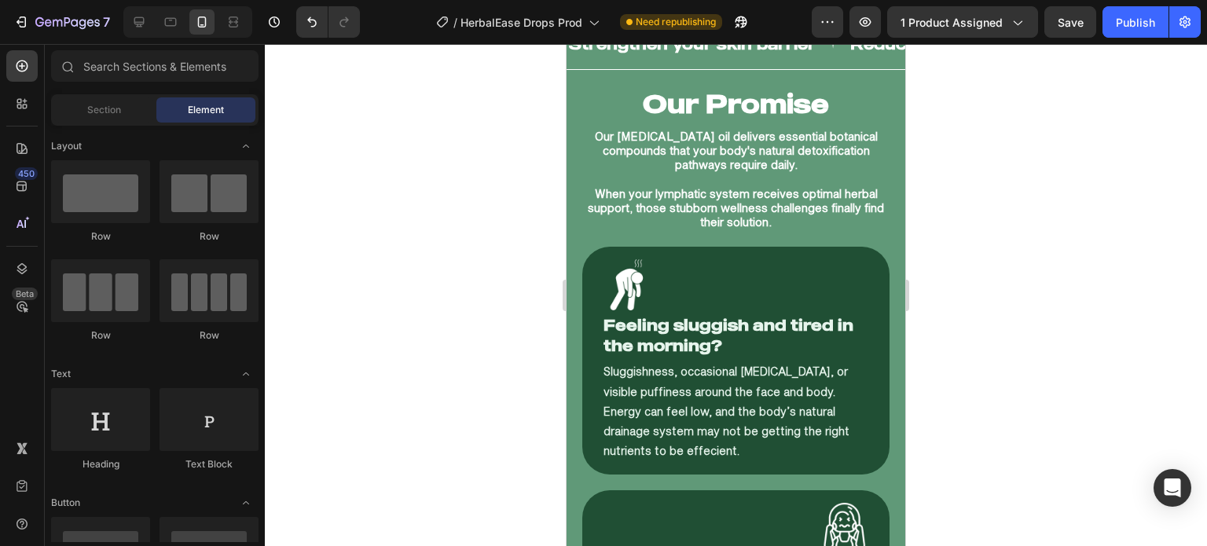
scroll to position [6502, 0]
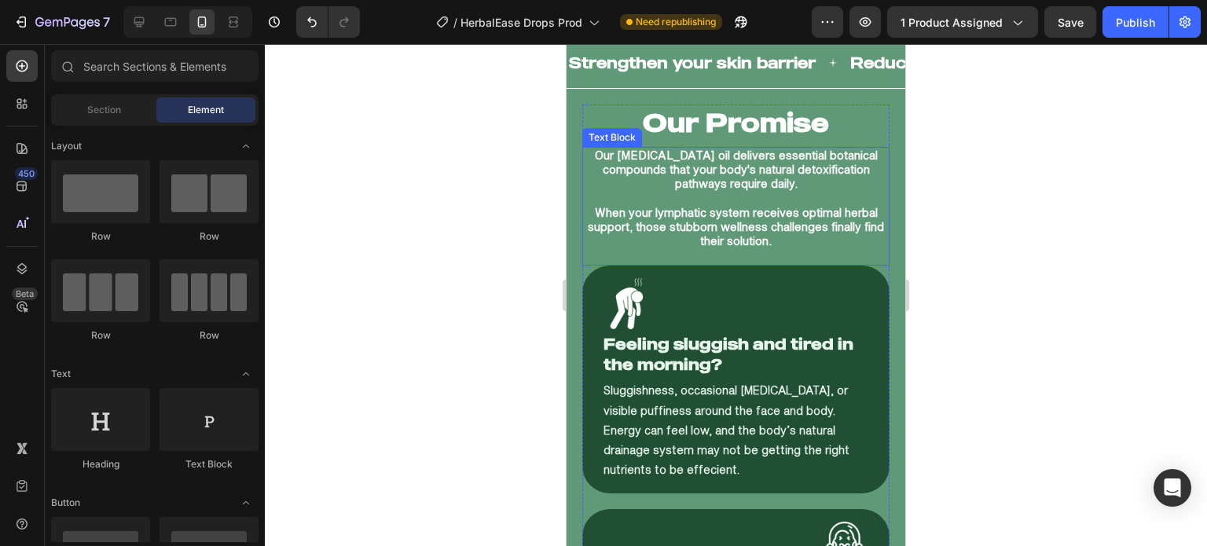
click at [701, 192] on p at bounding box center [736, 199] width 304 height 14
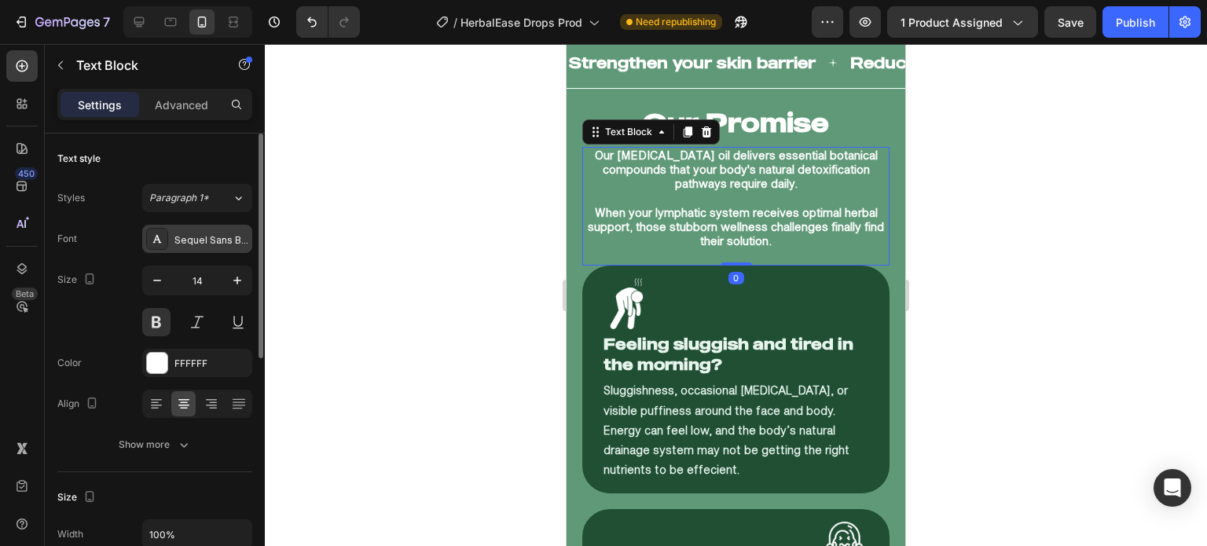
click at [222, 240] on div "Sequel Sans Book Body" at bounding box center [211, 240] width 74 height 14
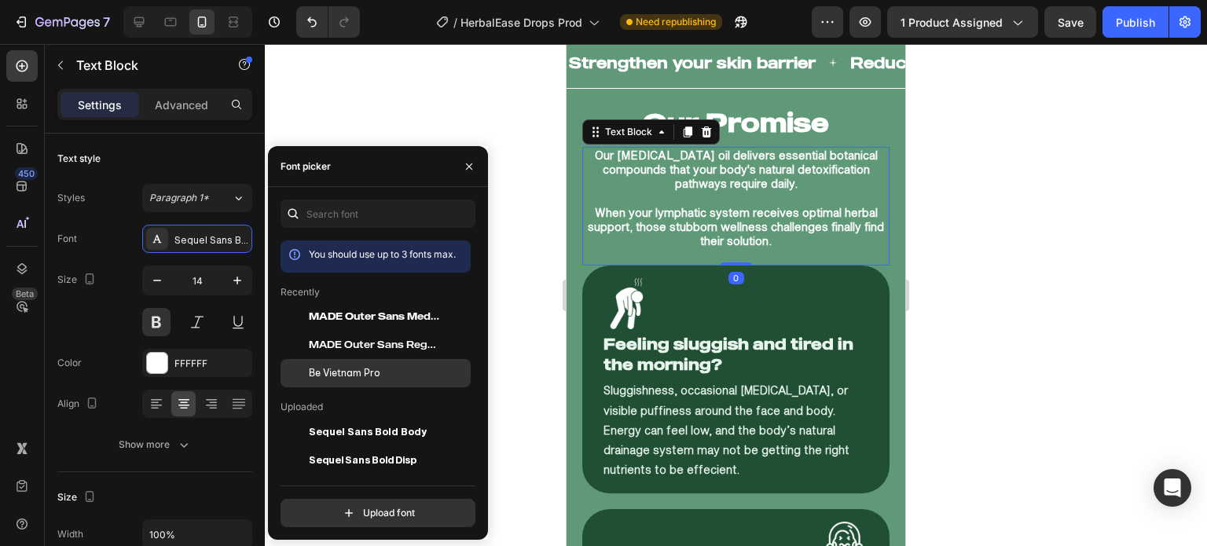
click at [321, 372] on span "Be Vietnam Pro" at bounding box center [345, 373] width 72 height 14
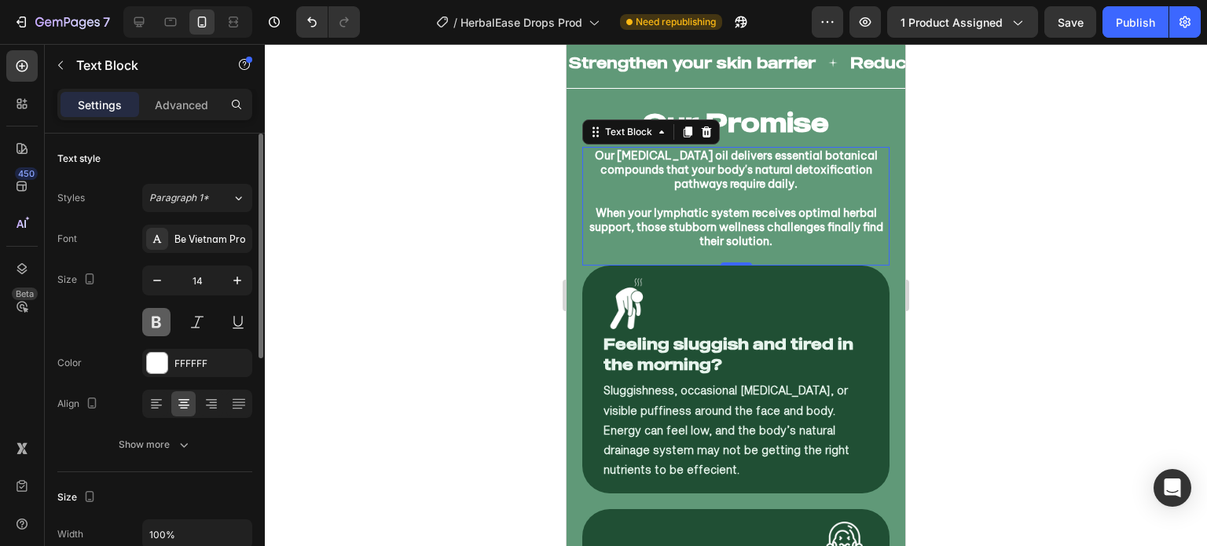
click at [152, 323] on button at bounding box center [156, 322] width 28 height 28
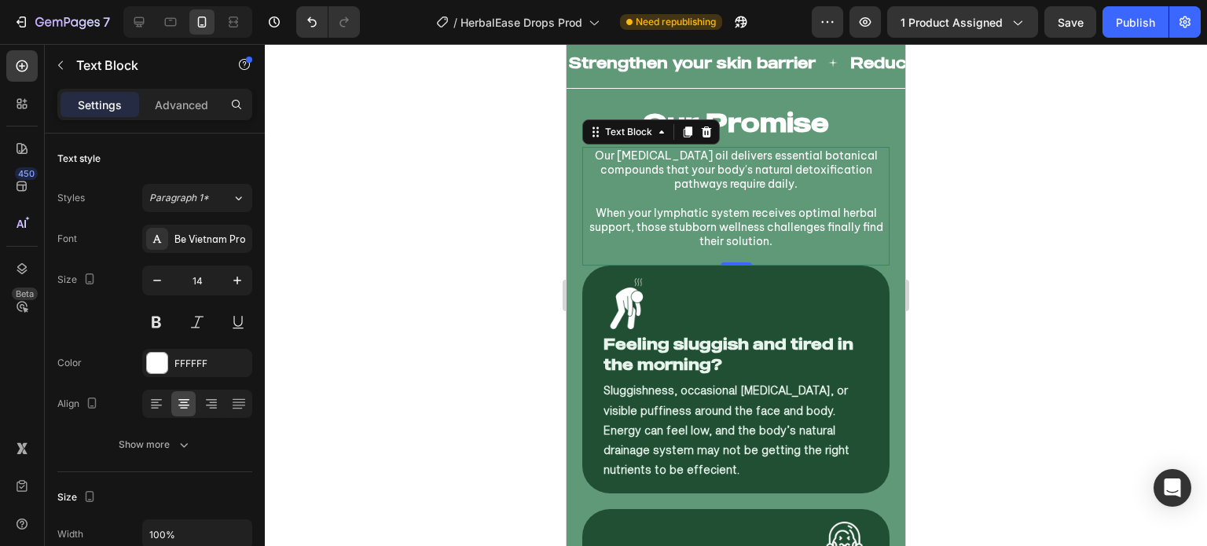
click at [434, 276] on div at bounding box center [736, 295] width 942 height 502
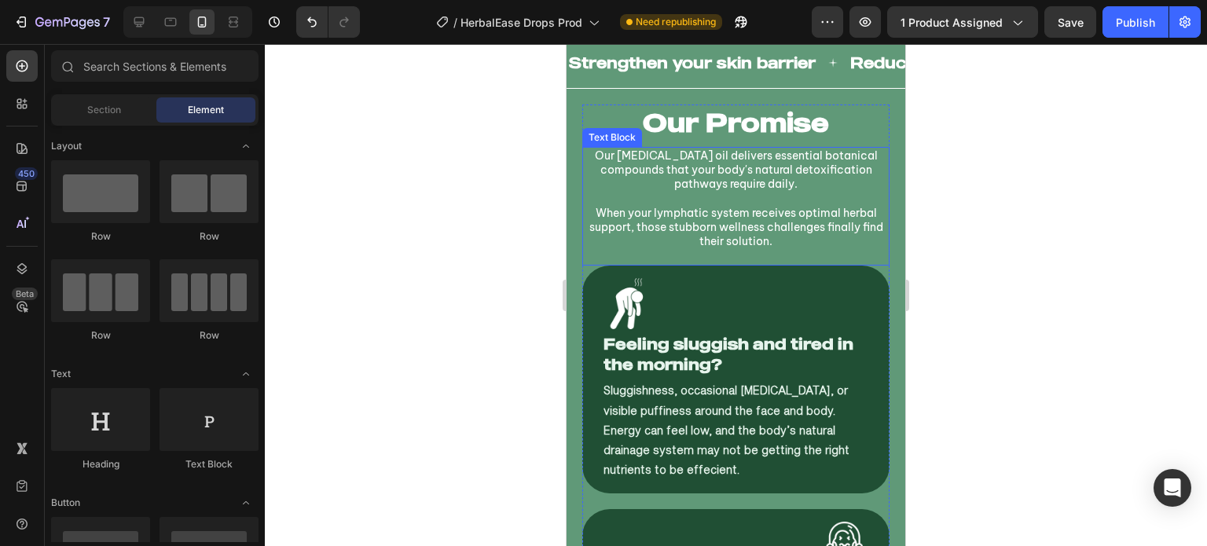
click at [657, 210] on p "When your lymphatic system receives optimal herbal support, those stubborn well…" at bounding box center [736, 227] width 304 height 43
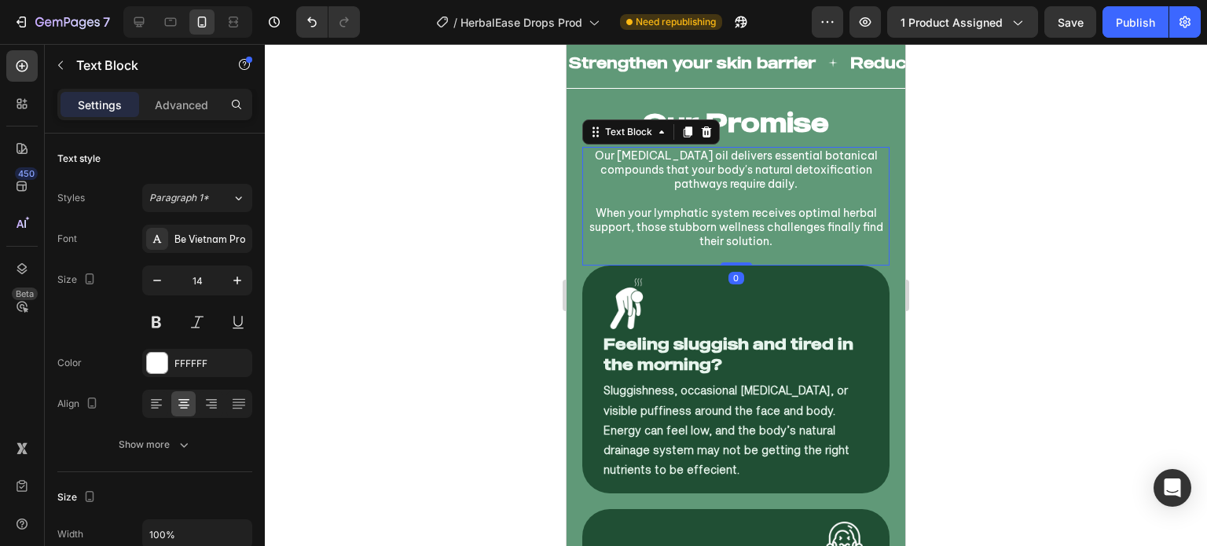
drag, startPoint x: 148, startPoint y: 323, endPoint x: 314, endPoint y: 301, distance: 168.0
click at [149, 323] on button at bounding box center [156, 322] width 28 height 28
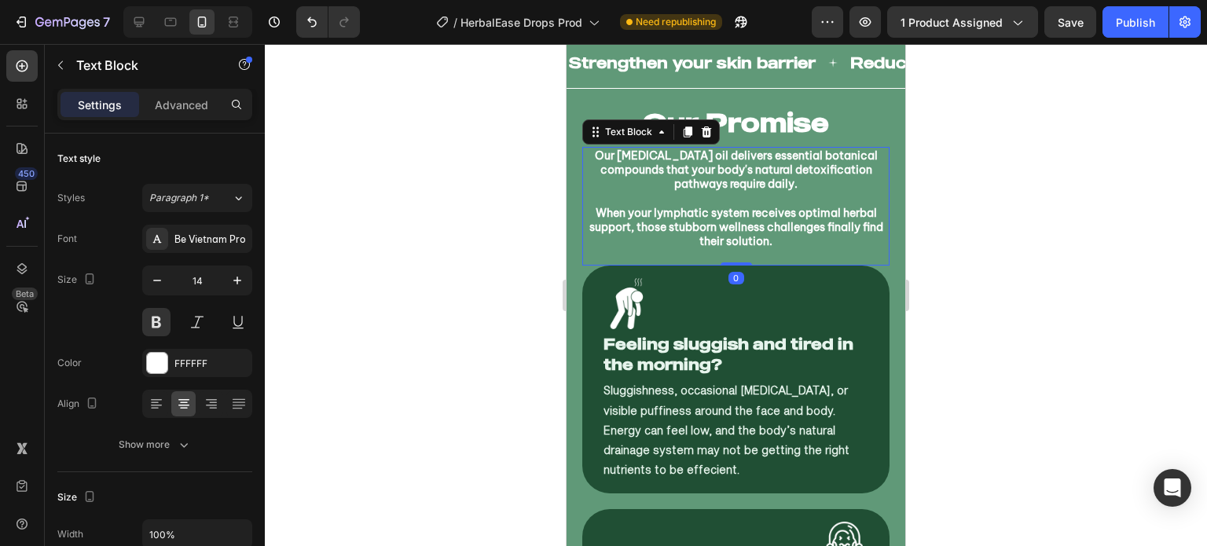
click at [485, 310] on div at bounding box center [736, 295] width 942 height 502
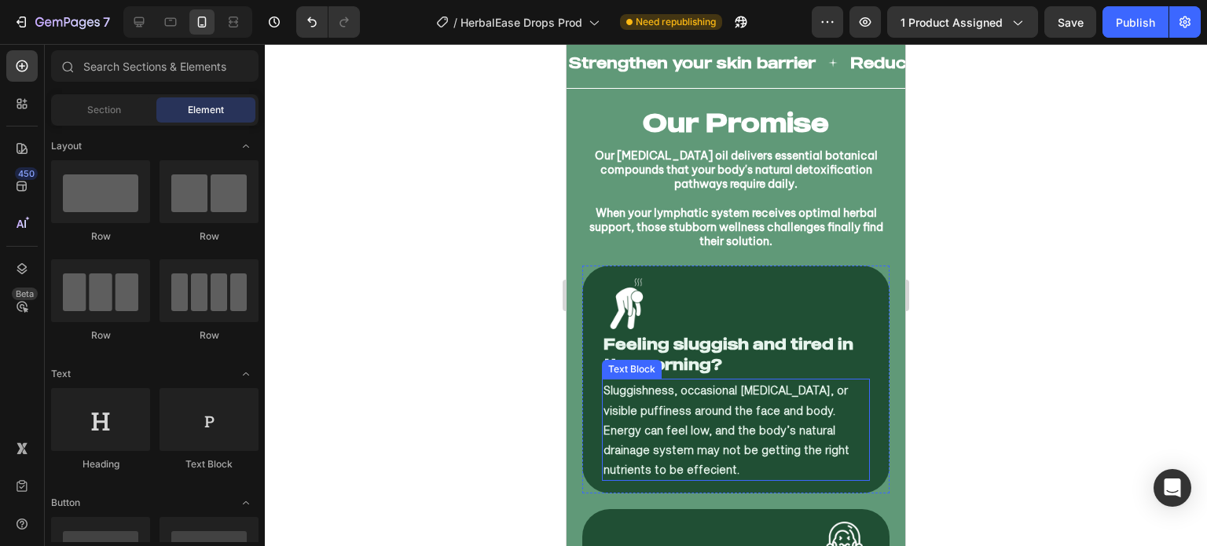
click at [712, 411] on p "Sluggishness, occasional [MEDICAL_DATA], or visible puffiness around the face a…" at bounding box center [735, 429] width 265 height 99
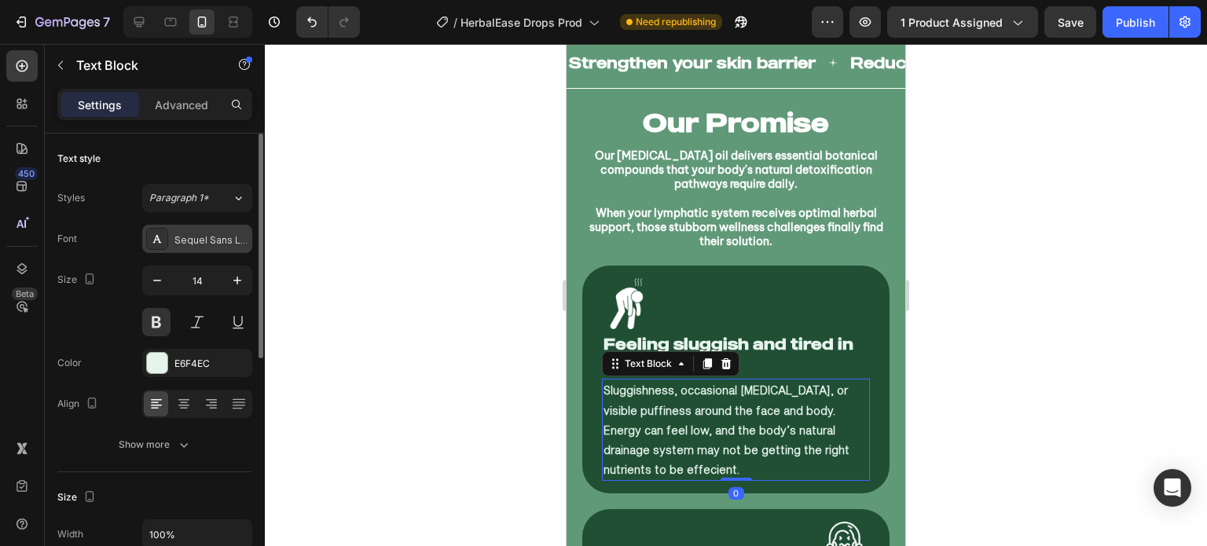
click at [223, 245] on div "Sequel Sans Light Body" at bounding box center [211, 240] width 74 height 14
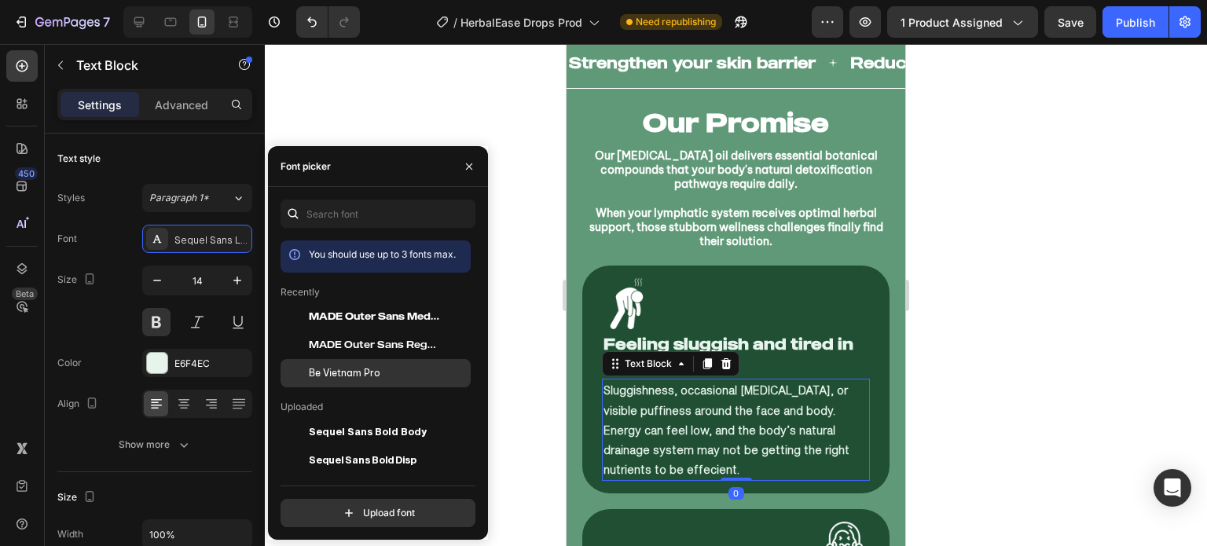
click at [320, 367] on span "Be Vietnam Pro" at bounding box center [345, 373] width 72 height 14
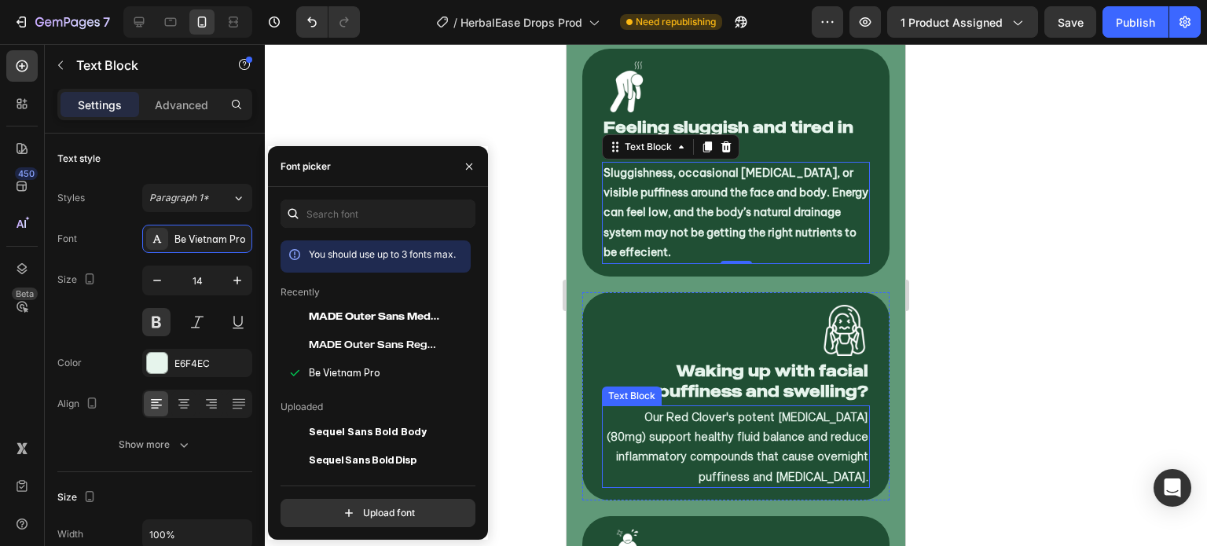
scroll to position [6733, 0]
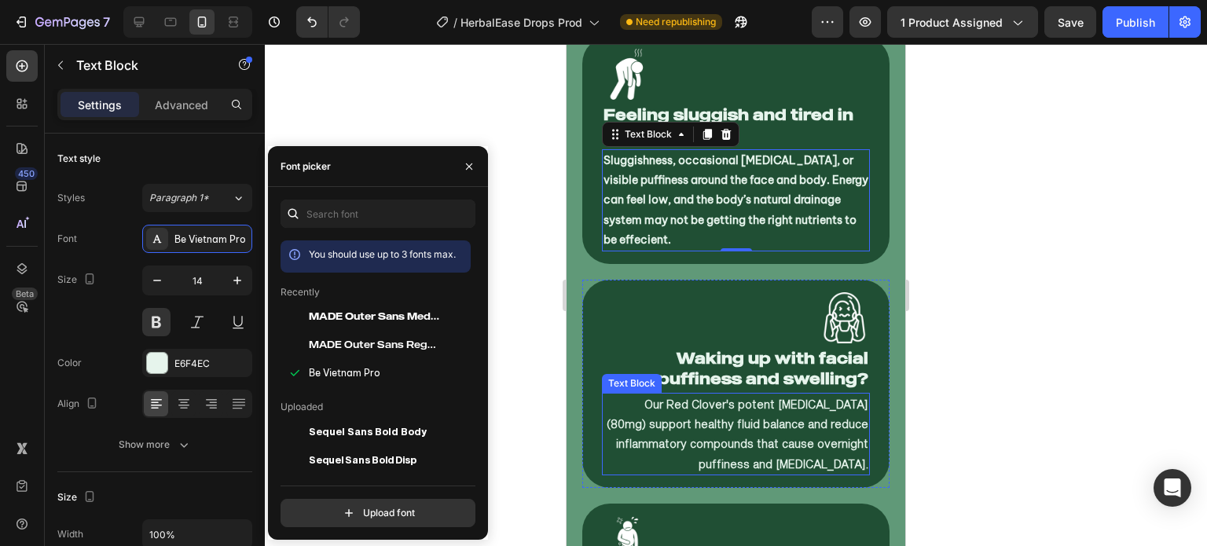
click at [665, 446] on p "Our Red Clover's potent [MEDICAL_DATA] (80mg) support healthy fluid balance and…" at bounding box center [735, 433] width 265 height 79
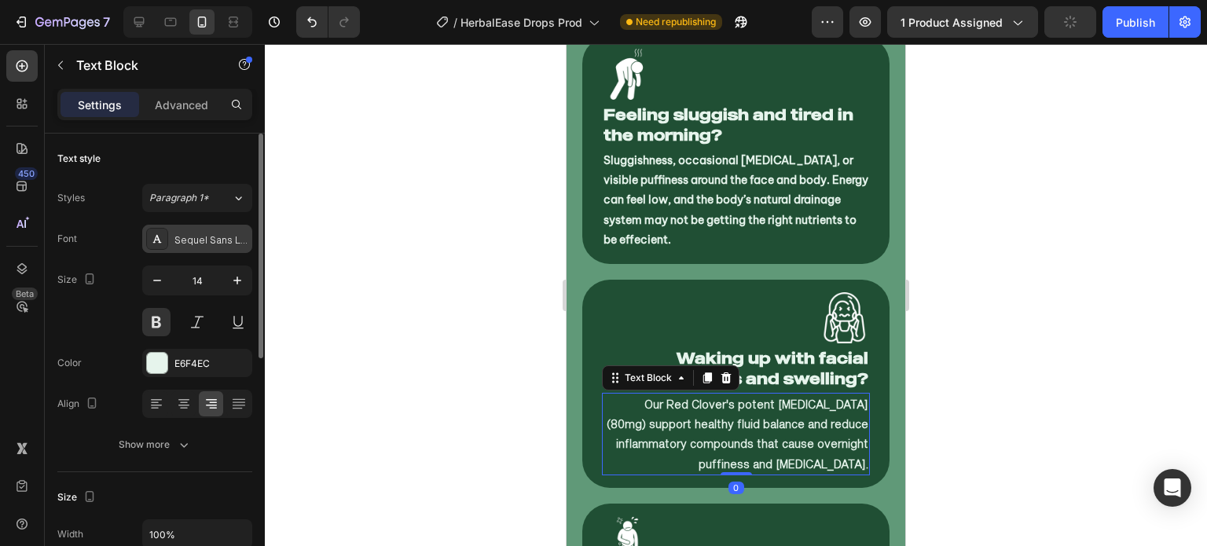
click at [206, 232] on div "Sequel Sans Light Body" at bounding box center [197, 239] width 110 height 28
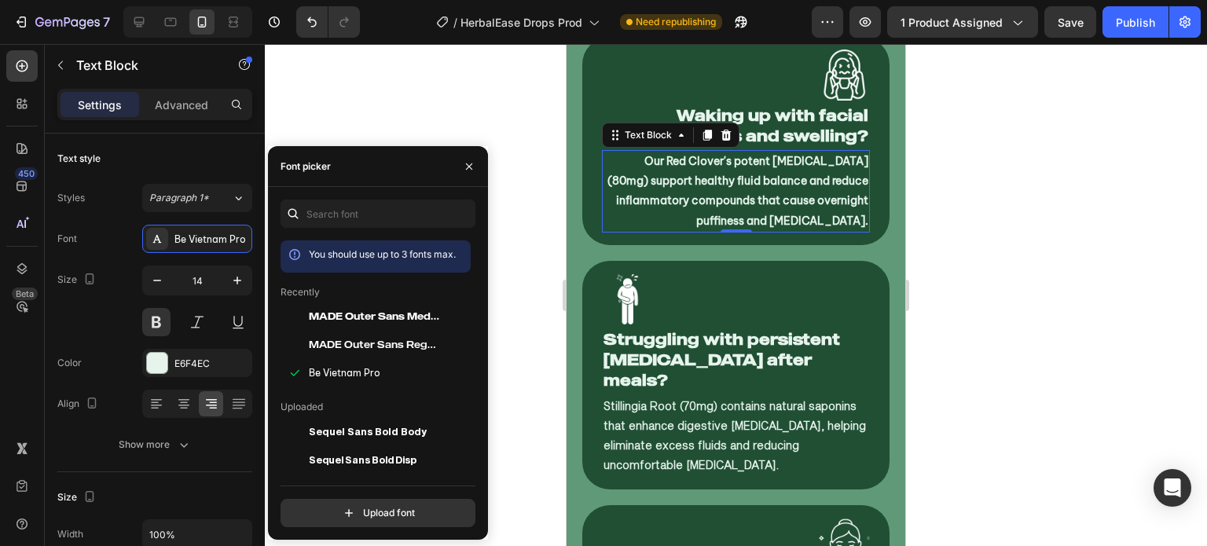
scroll to position [6971, 0]
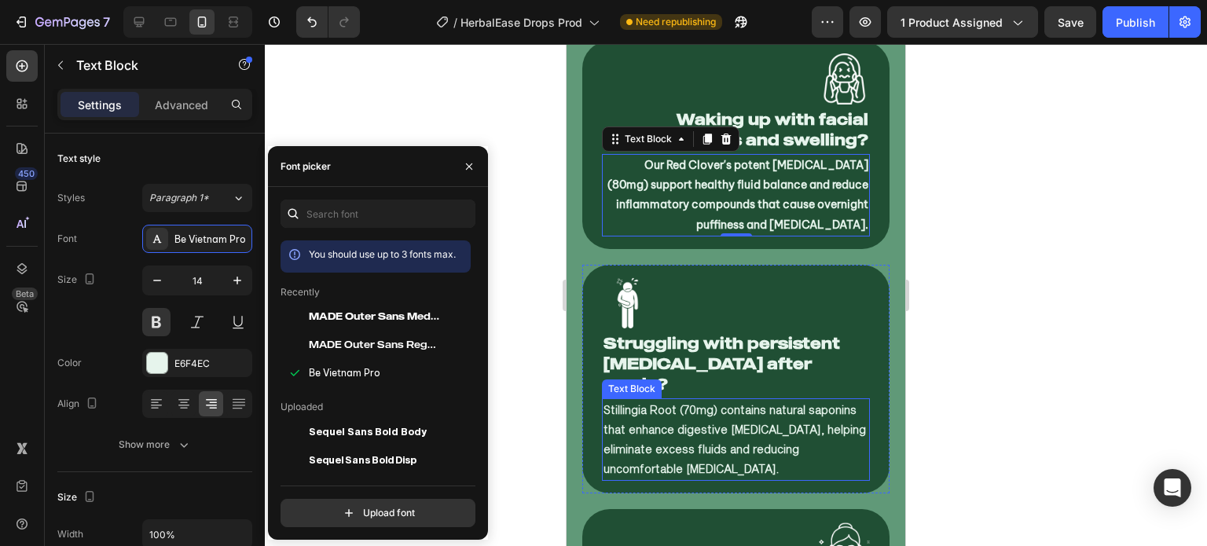
click at [665, 414] on p "Stillingia Root (70mg) contains natural saponins that enhance digestive [MEDICA…" at bounding box center [735, 439] width 265 height 79
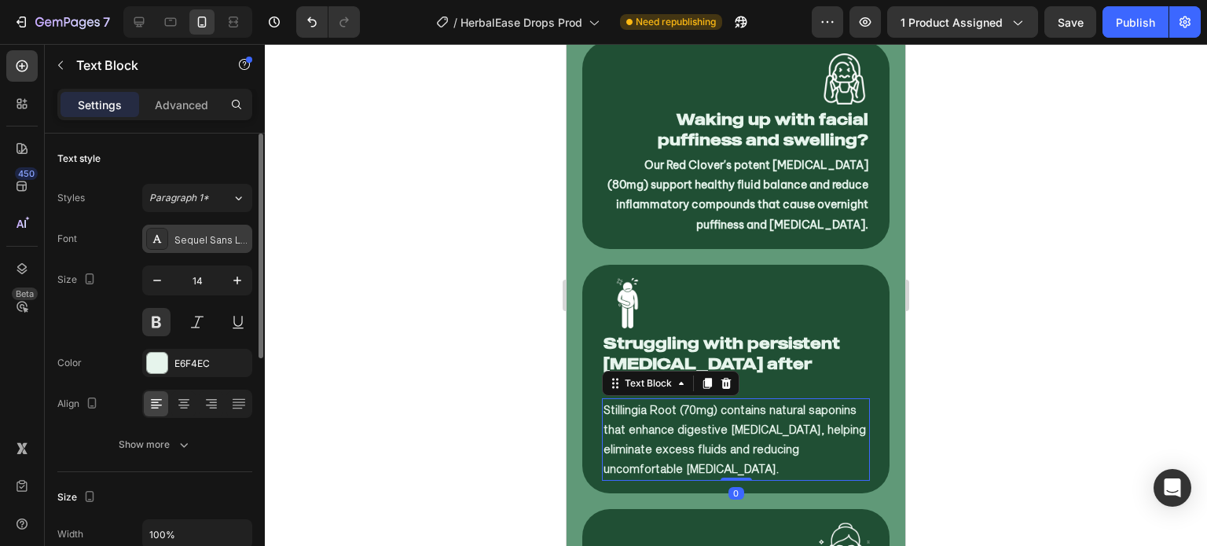
click at [205, 237] on div "Sequel Sans Light Body" at bounding box center [211, 240] width 74 height 14
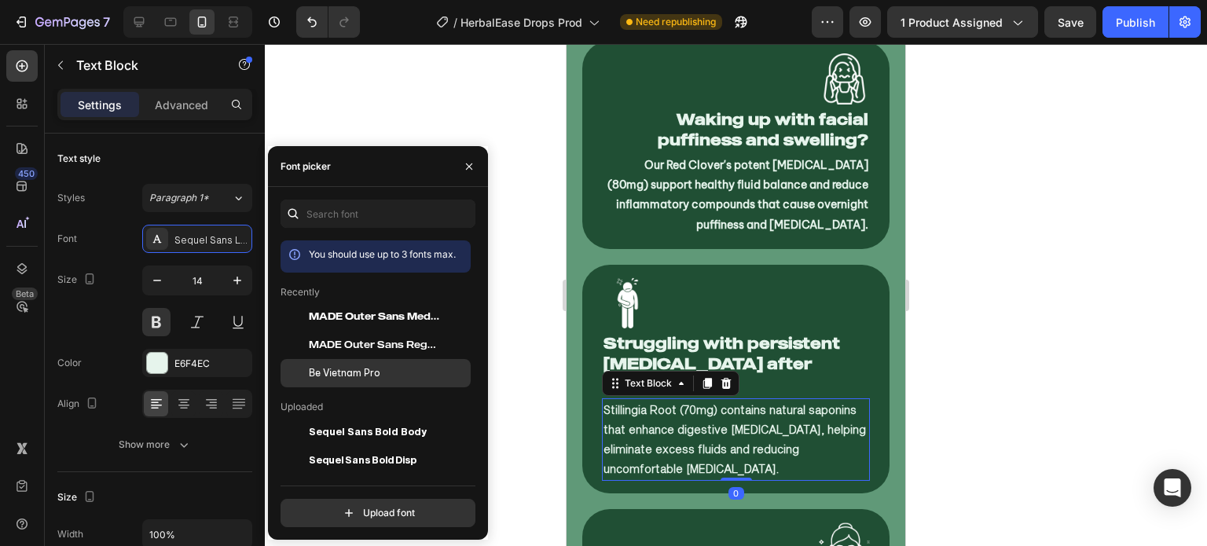
click at [387, 371] on div "Be Vietnam Pro" at bounding box center [388, 373] width 159 height 14
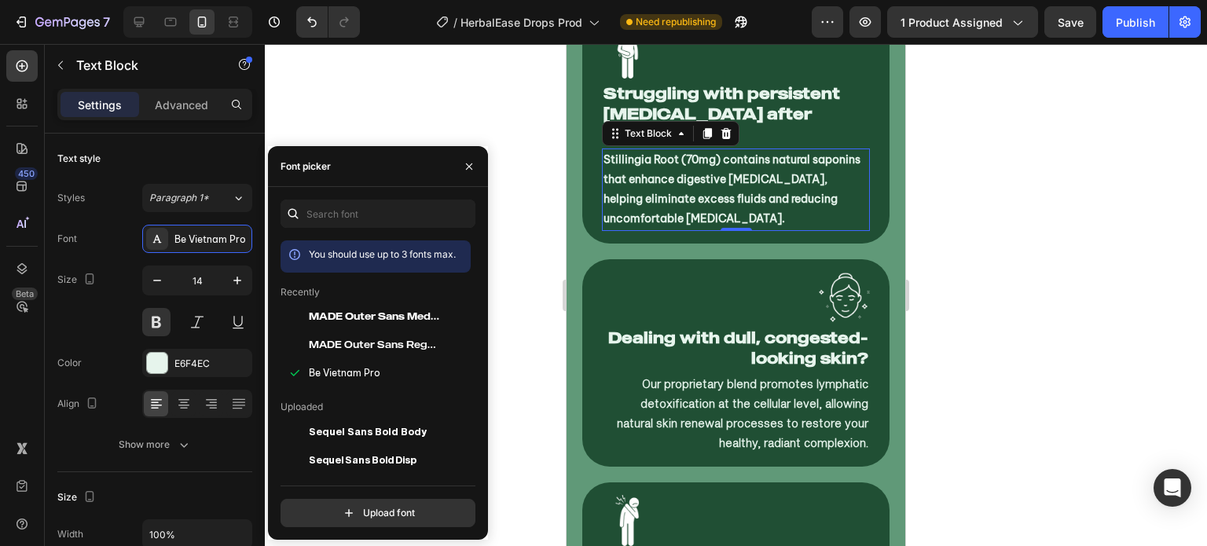
scroll to position [7232, 0]
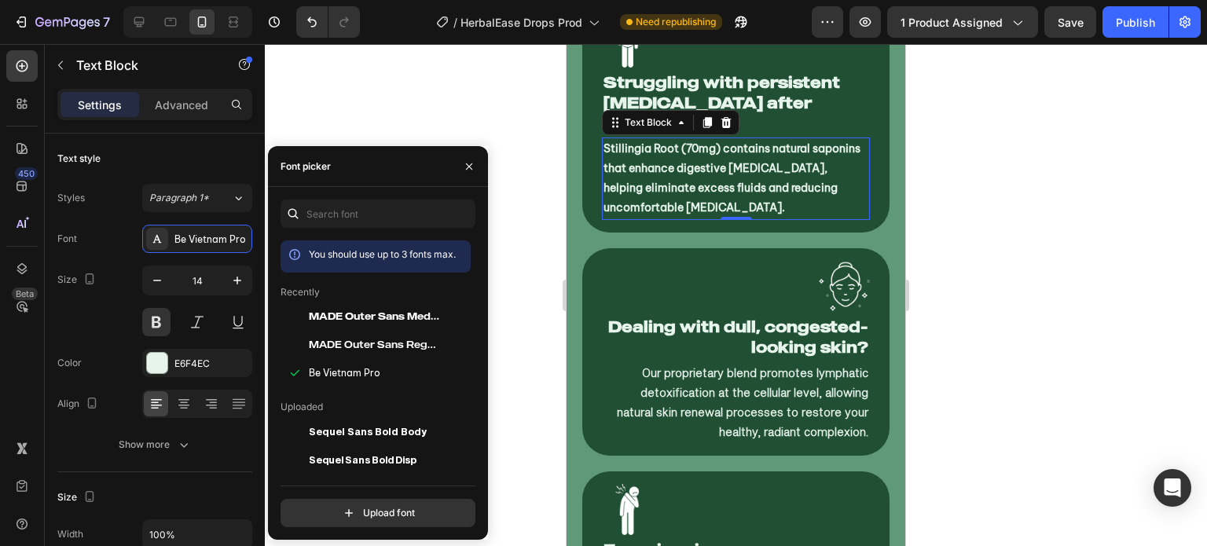
click at [697, 371] on p "Our proprietary blend promotes lymphatic detoxification at the cellular level, …" at bounding box center [735, 402] width 265 height 79
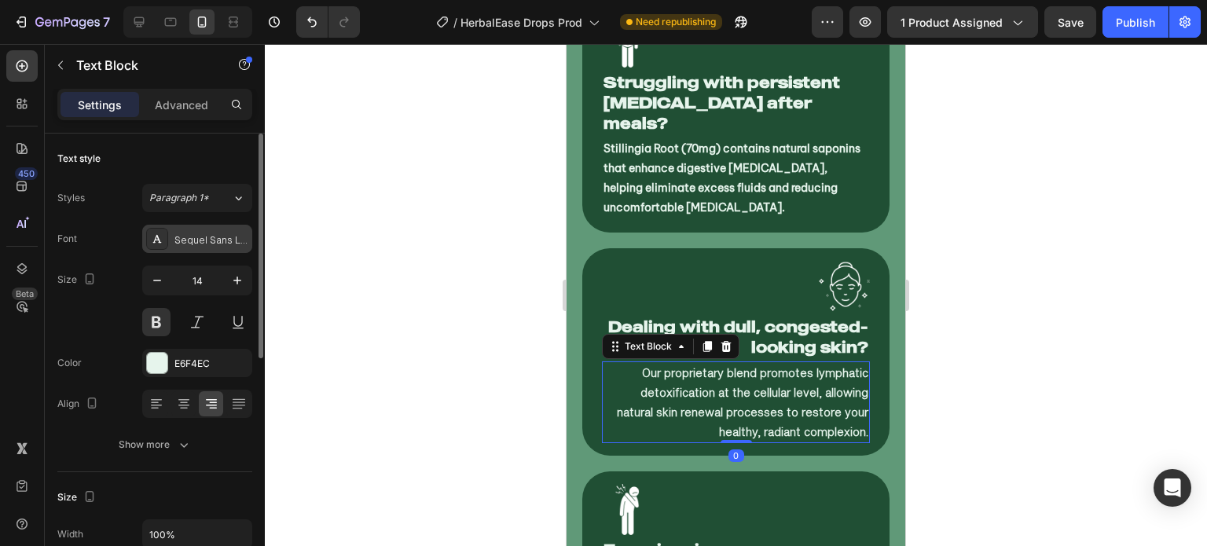
click at [217, 237] on div "Sequel Sans Light Body" at bounding box center [211, 240] width 74 height 14
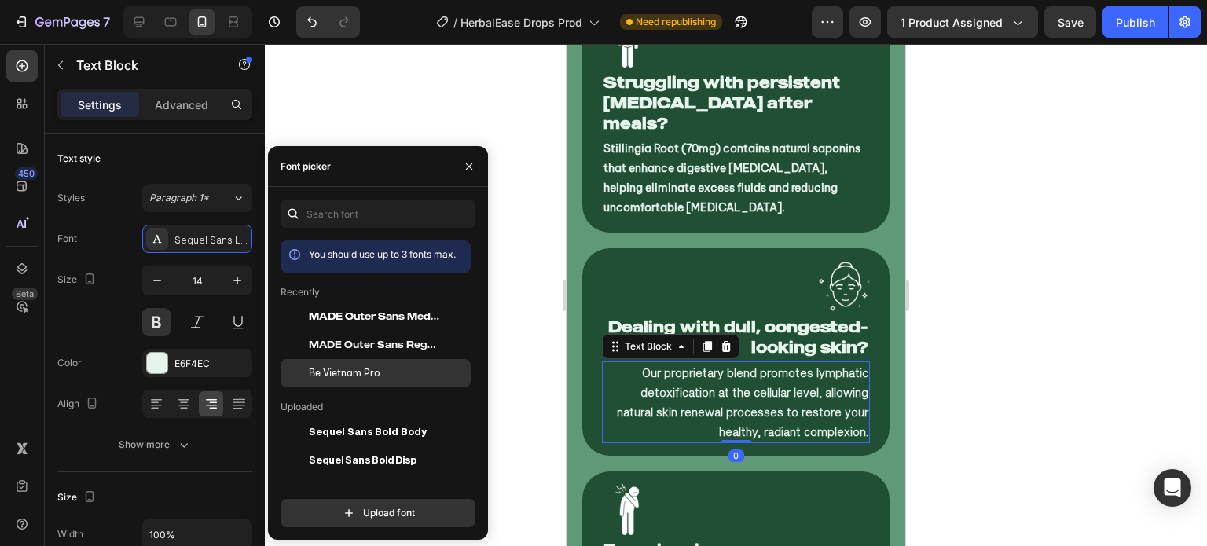
click at [368, 376] on span "Be Vietnam Pro" at bounding box center [345, 373] width 72 height 14
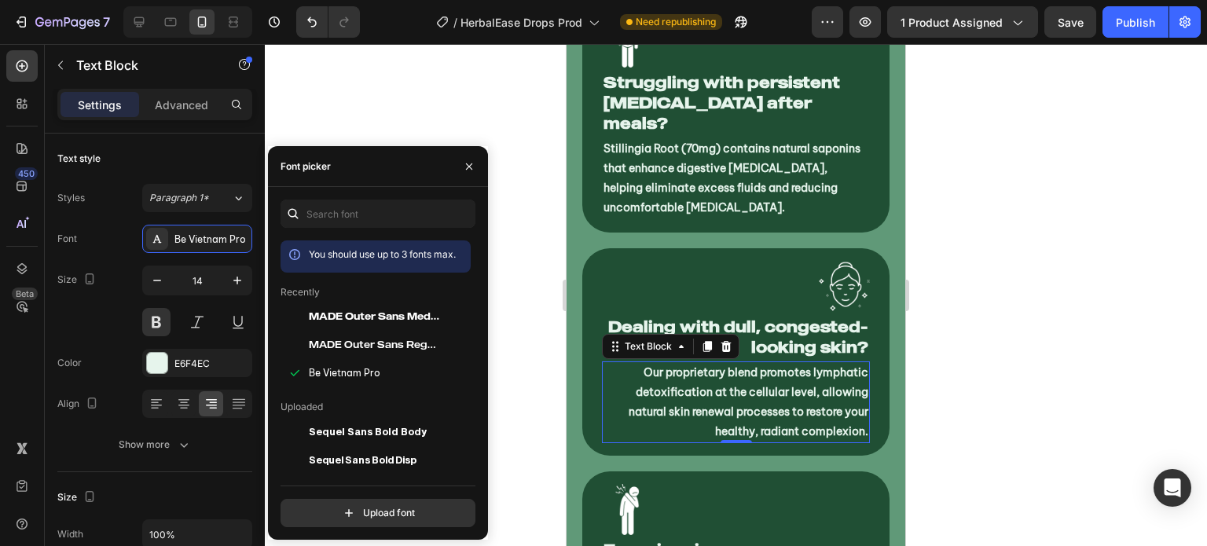
scroll to position [7427, 0]
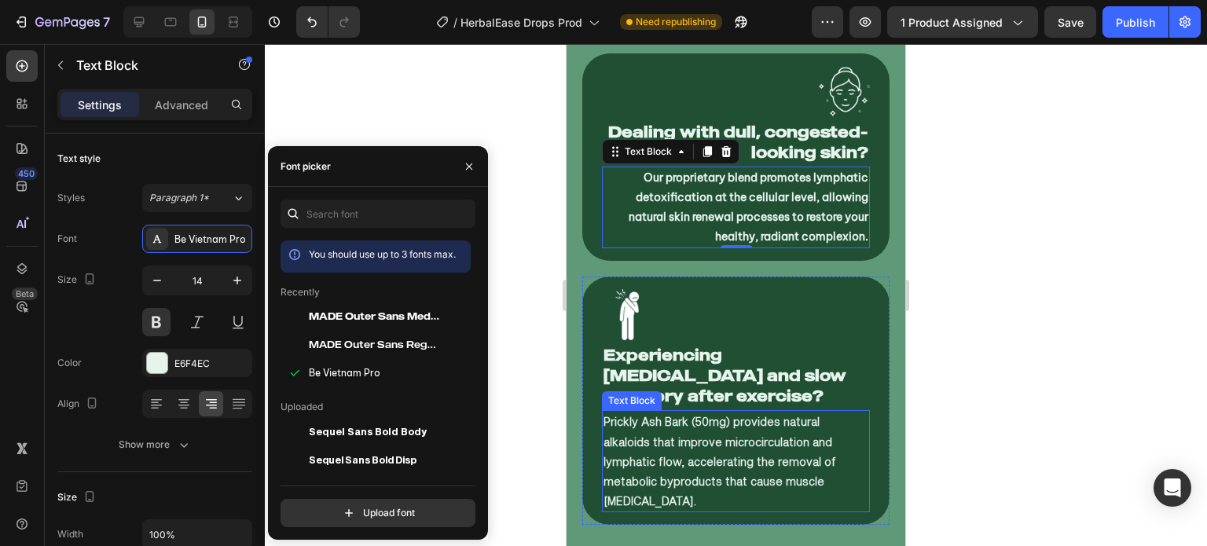
click at [673, 452] on p "Prickly Ash Bark (50mg) provides natural alkaloids that improve microcirculatio…" at bounding box center [735, 461] width 265 height 99
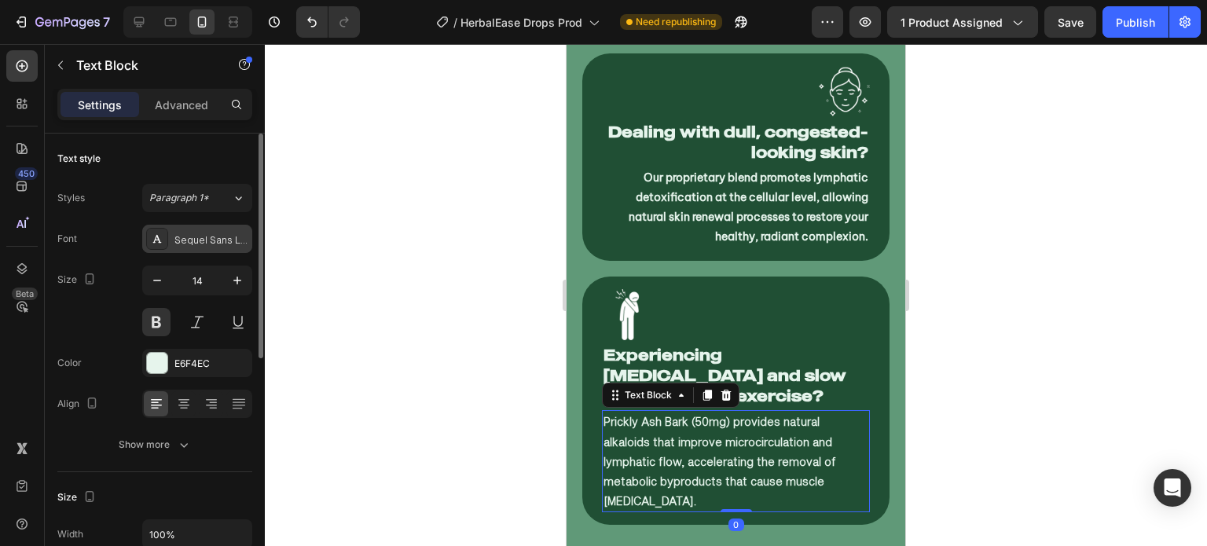
click at [204, 235] on div "Sequel Sans Light Body" at bounding box center [211, 240] width 74 height 14
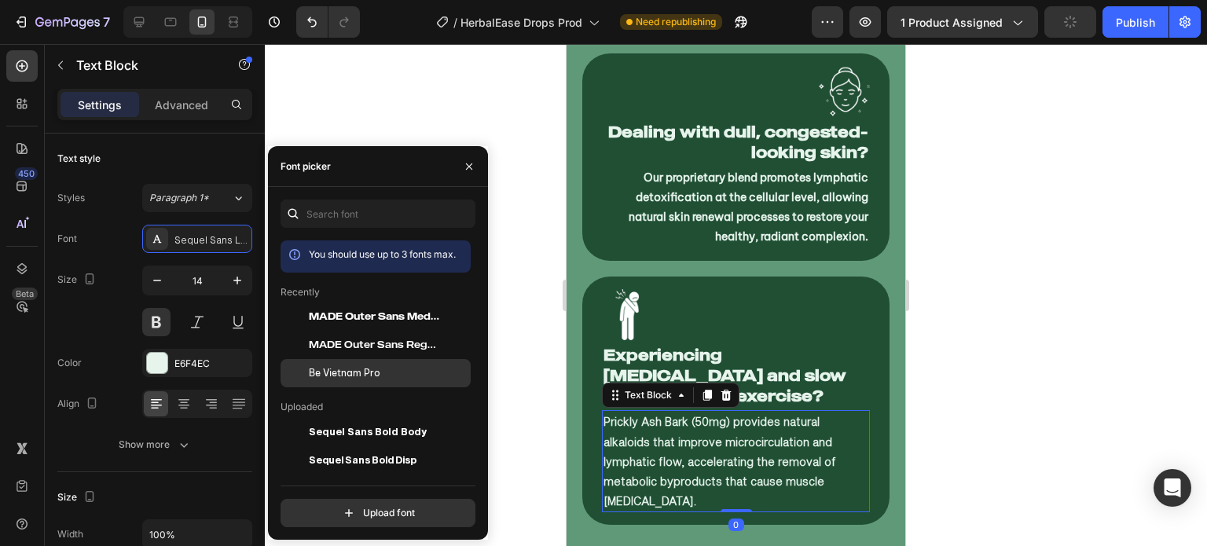
click at [390, 376] on div "Be Vietnam Pro" at bounding box center [388, 373] width 159 height 14
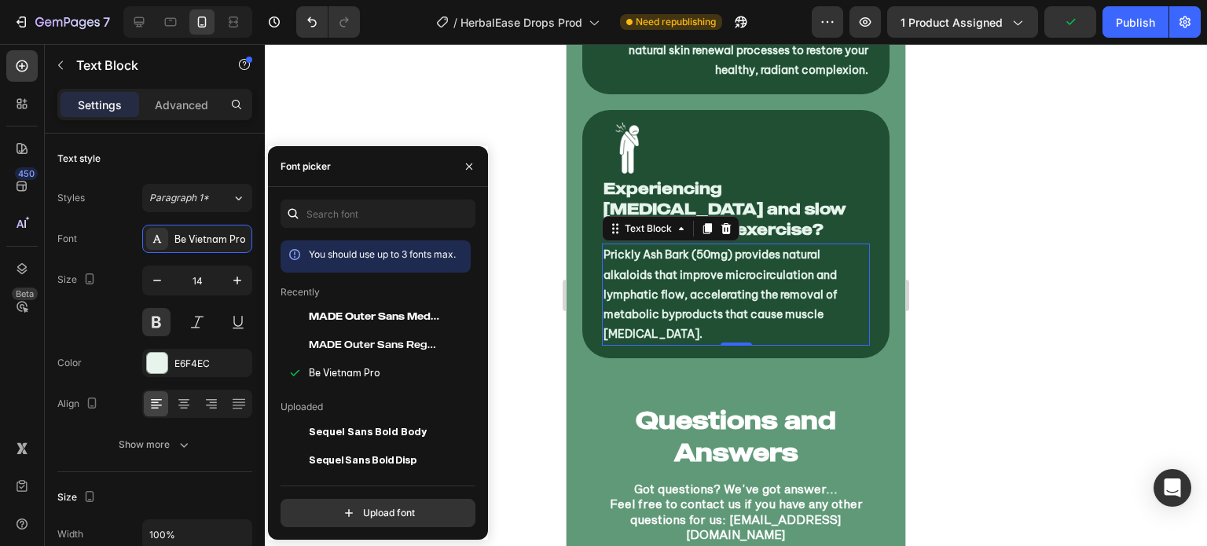
scroll to position [7600, 0]
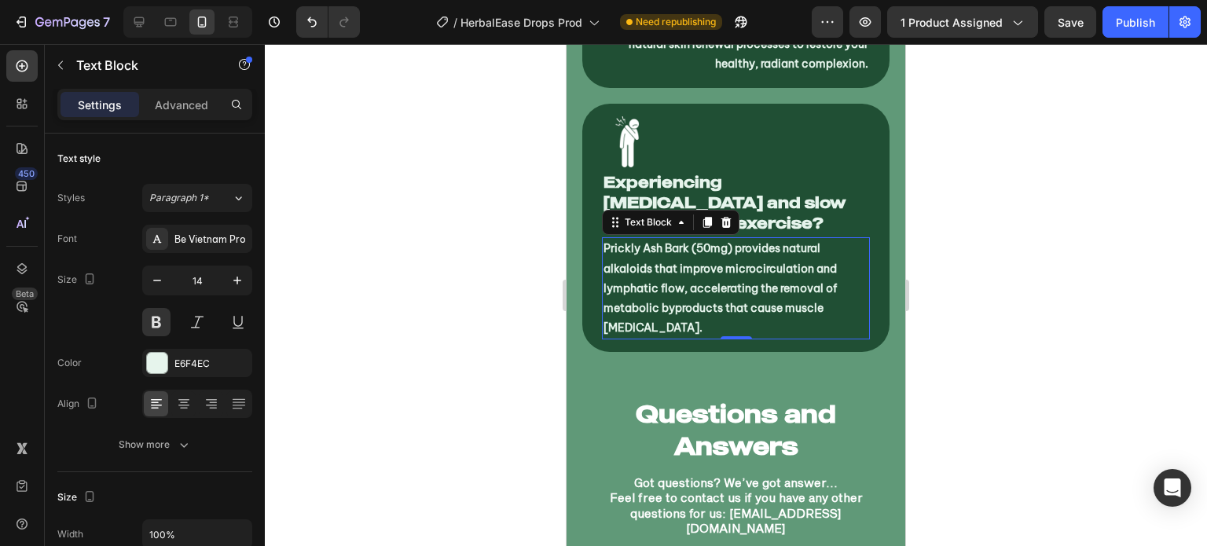
click at [545, 354] on div at bounding box center [736, 295] width 942 height 502
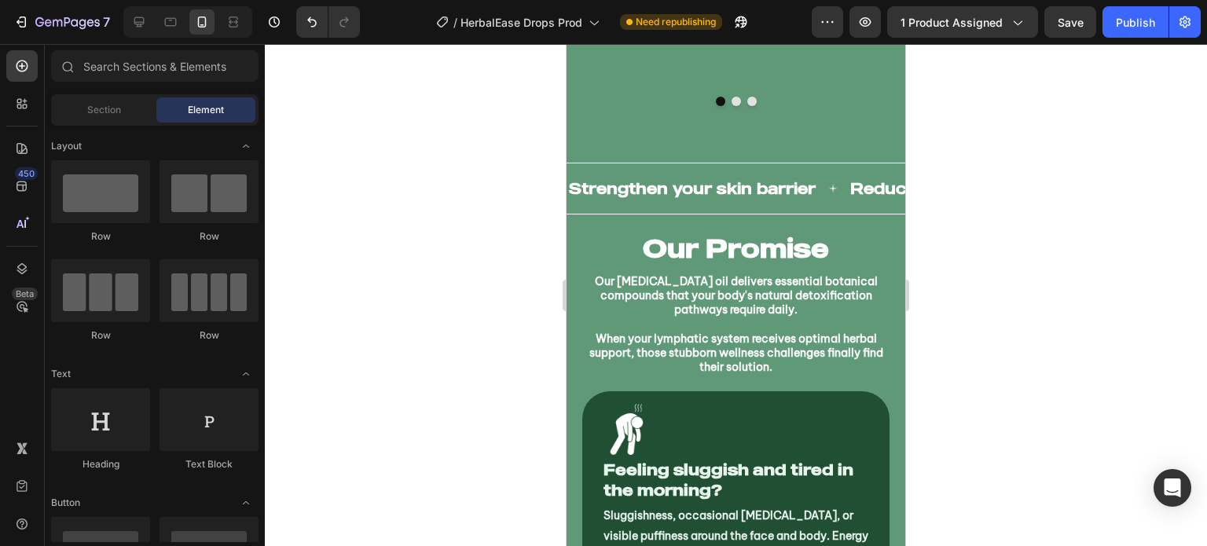
scroll to position [6406, 0]
click at [1127, 9] on button "Publish" at bounding box center [1135, 21] width 66 height 31
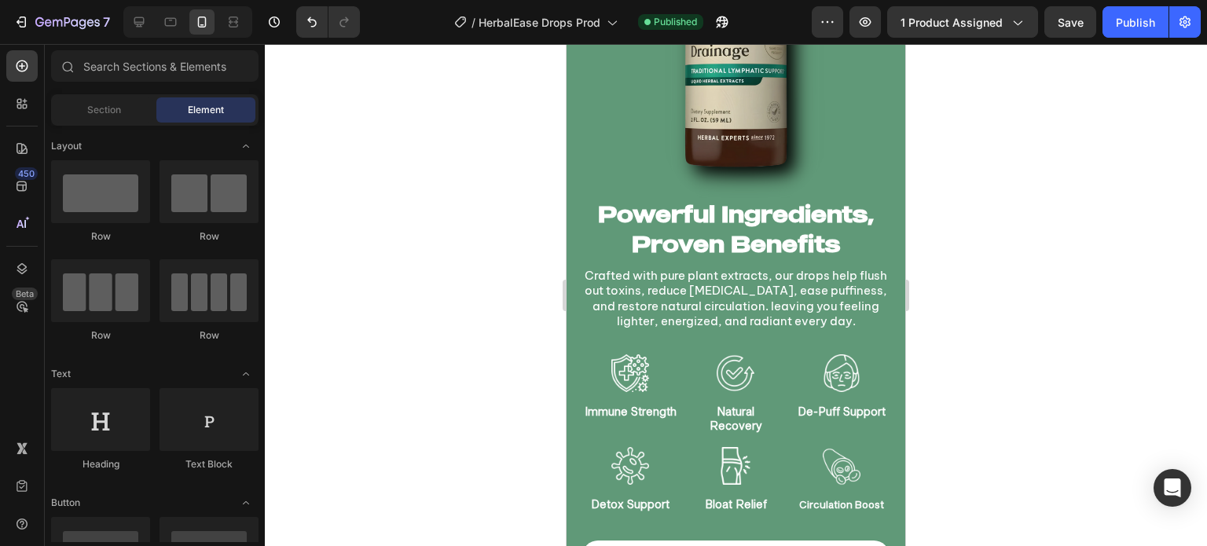
scroll to position [1336, 0]
click at [757, 282] on p "Crafted with pure plant extracts, our drops help flush out toxins, reduce [MEDI…" at bounding box center [736, 299] width 304 height 61
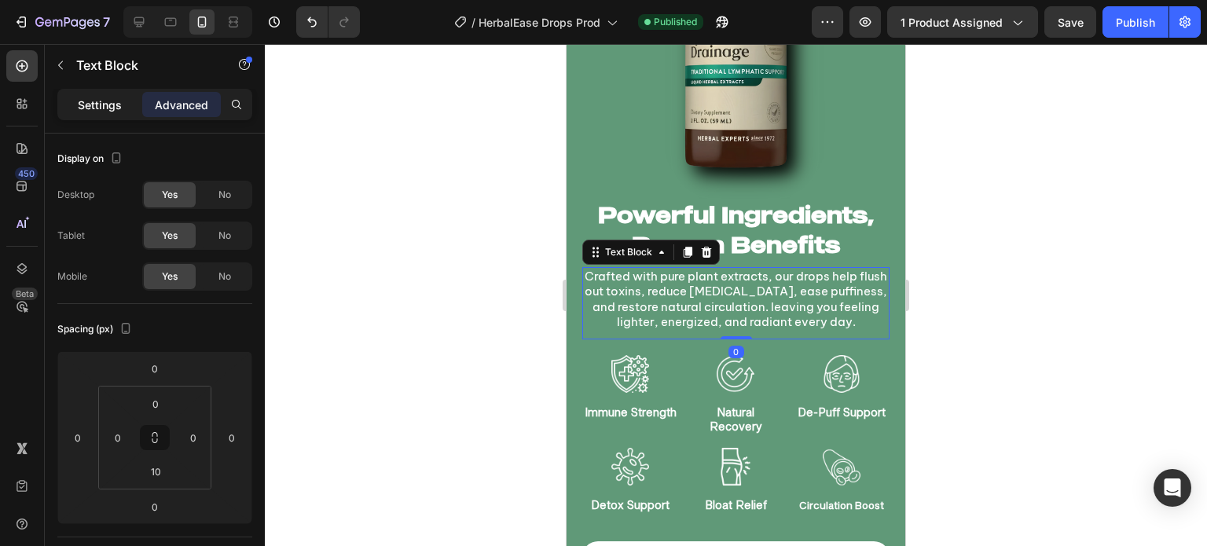
click at [111, 106] on p "Settings" at bounding box center [100, 105] width 44 height 17
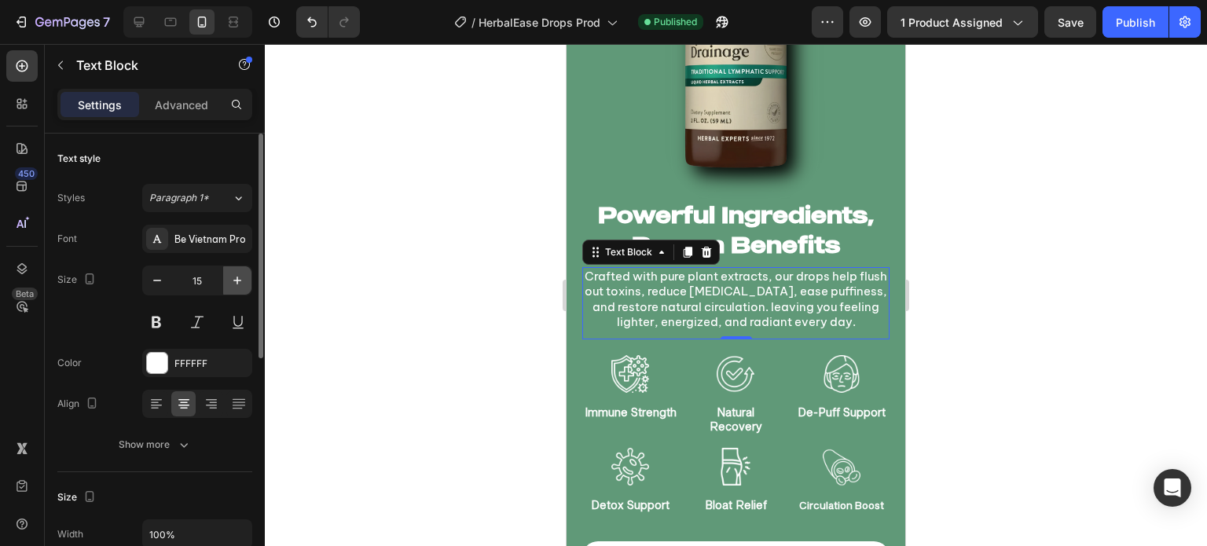
click at [242, 282] on icon "button" at bounding box center [237, 281] width 16 height 16
type input "16"
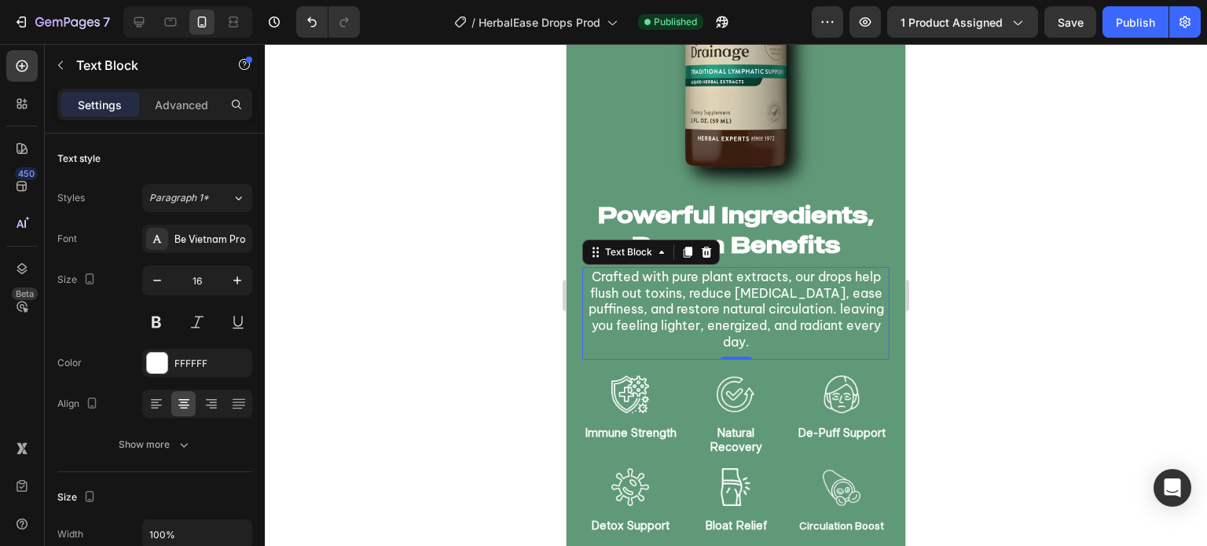
click at [354, 314] on div at bounding box center [736, 295] width 942 height 502
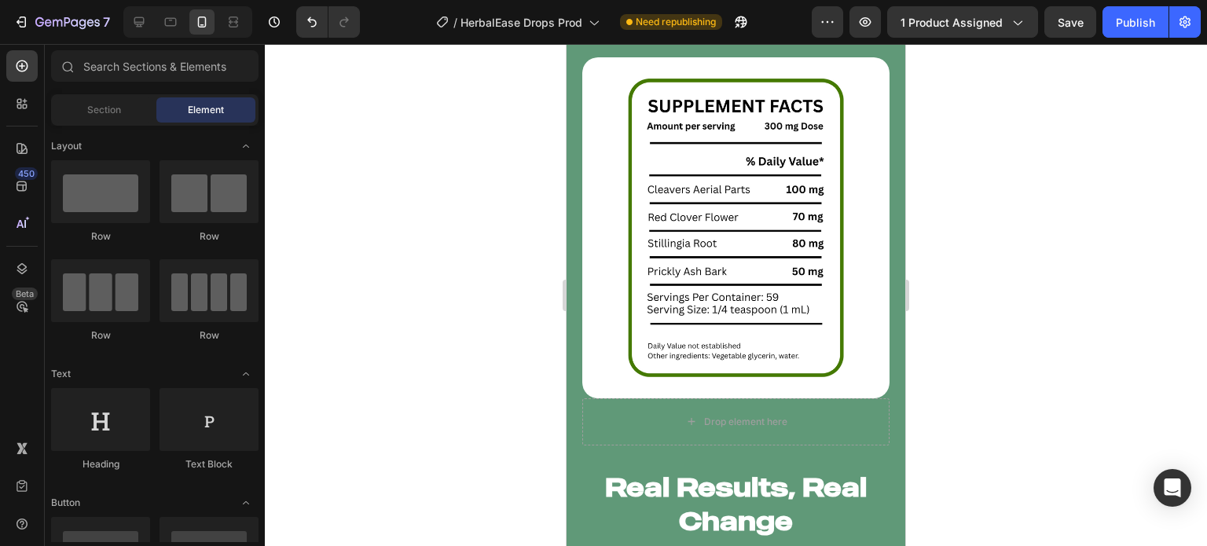
scroll to position [2772, 0]
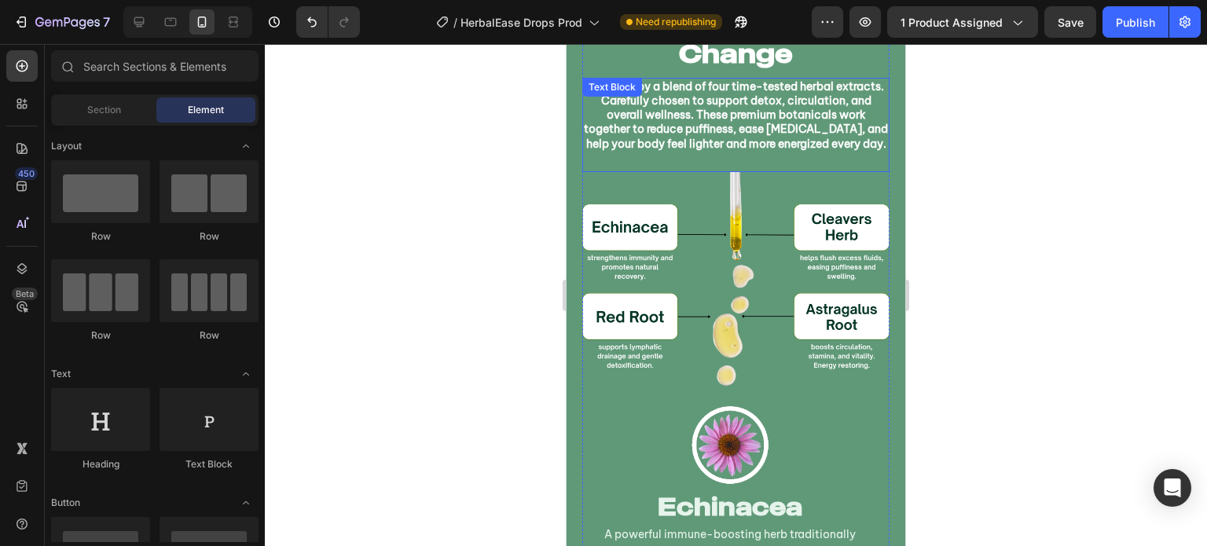
drag, startPoint x: 782, startPoint y: 125, endPoint x: 728, endPoint y: 171, distance: 71.3
click at [780, 125] on p "Powered by a blend of four time-tested herbal extracts. Carefully chosen to sup…" at bounding box center [736, 115] width 304 height 72
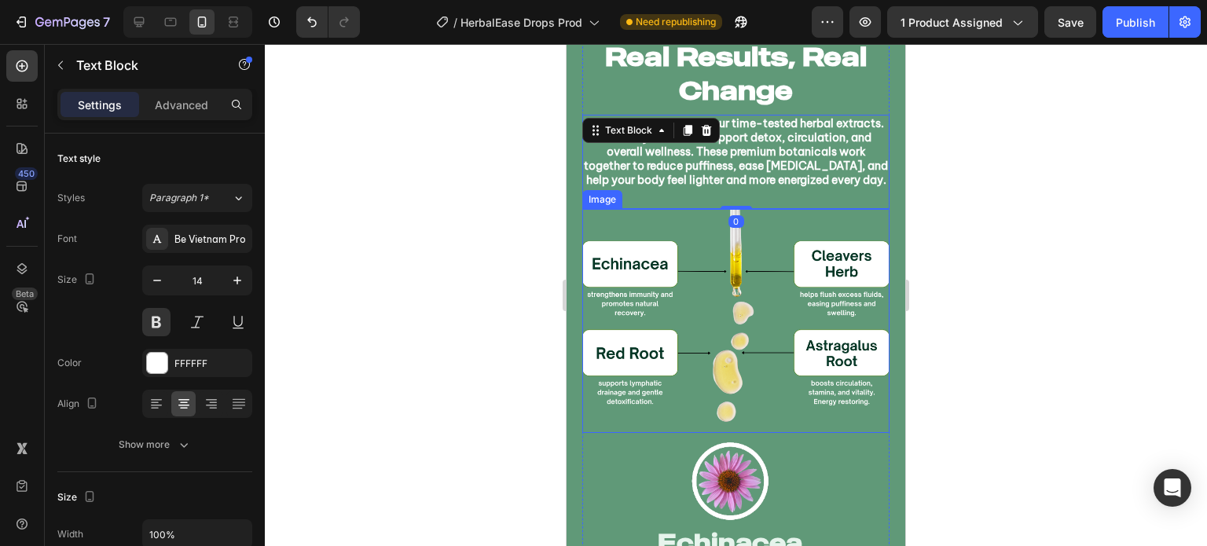
scroll to position [2507, 0]
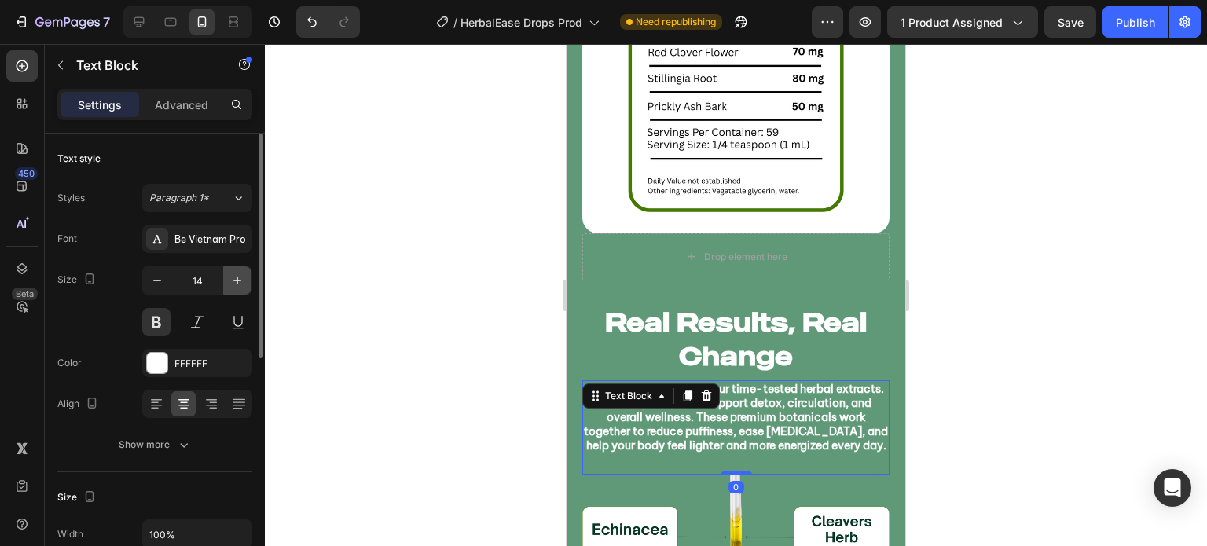
click at [230, 273] on icon "button" at bounding box center [237, 281] width 16 height 16
type input "15"
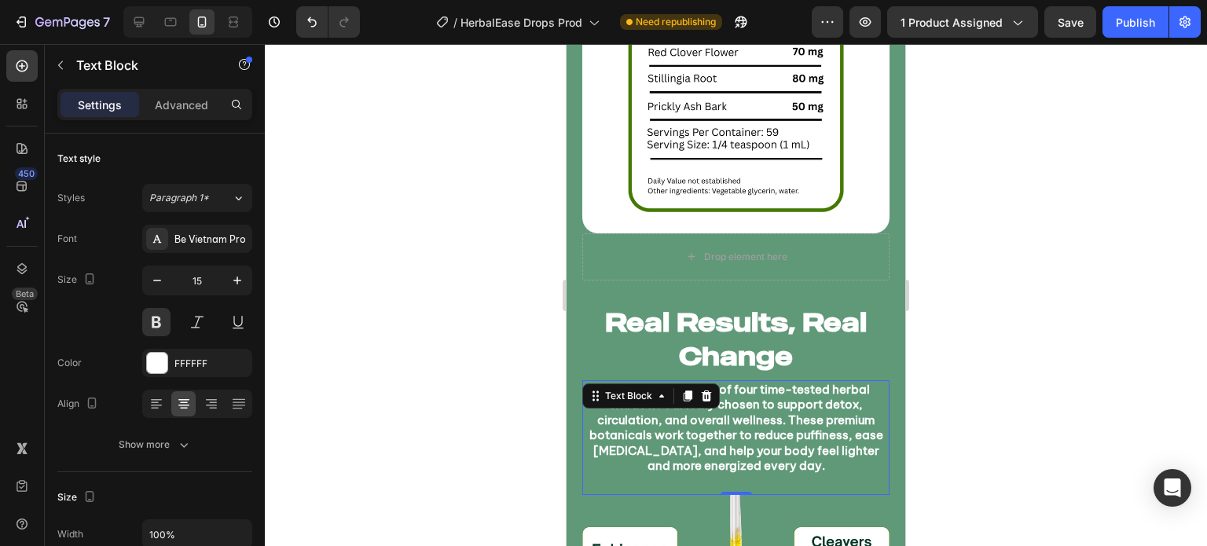
click at [326, 313] on div at bounding box center [736, 295] width 942 height 502
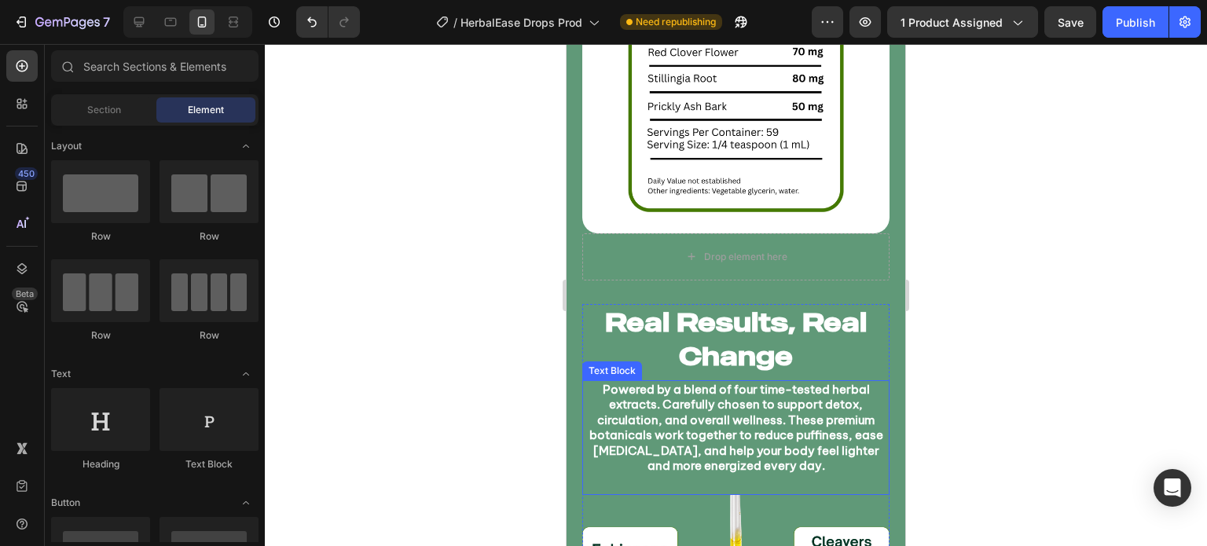
click at [595, 382] on p "Powered by a blend of four time-tested herbal extracts. Carefully chosen to sup…" at bounding box center [736, 428] width 304 height 92
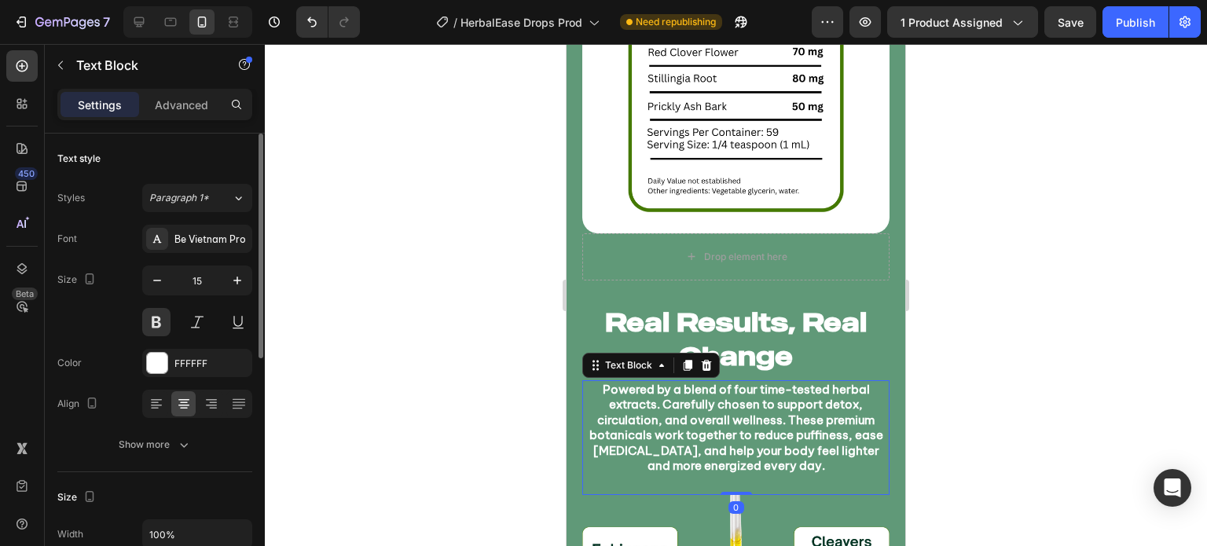
drag, startPoint x: 149, startPoint y: 317, endPoint x: 177, endPoint y: 325, distance: 28.8
click at [149, 317] on button at bounding box center [156, 322] width 28 height 28
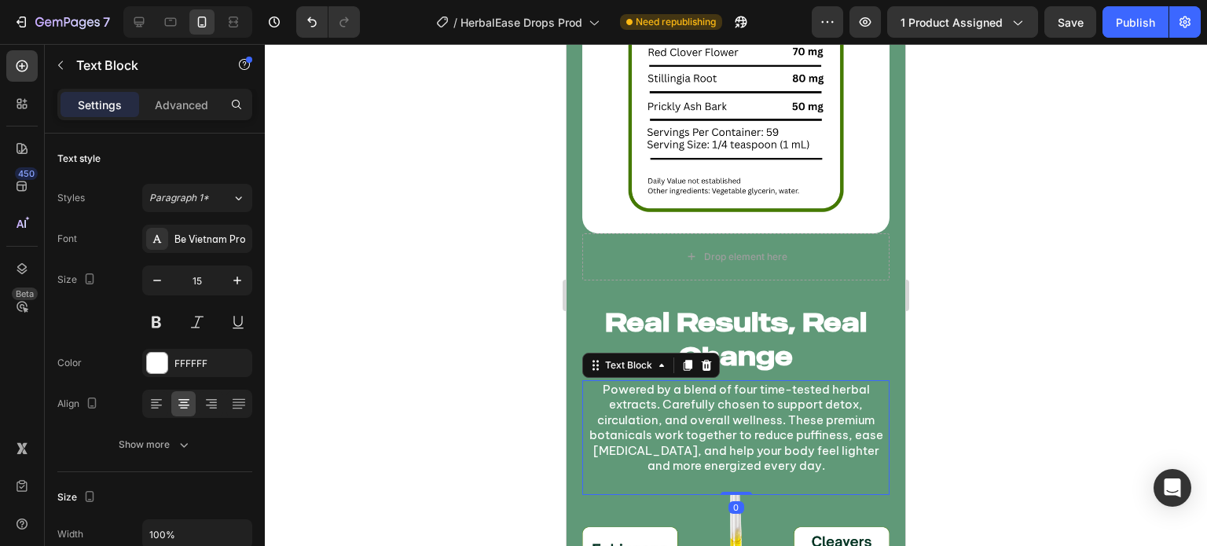
click at [336, 349] on div at bounding box center [736, 295] width 942 height 502
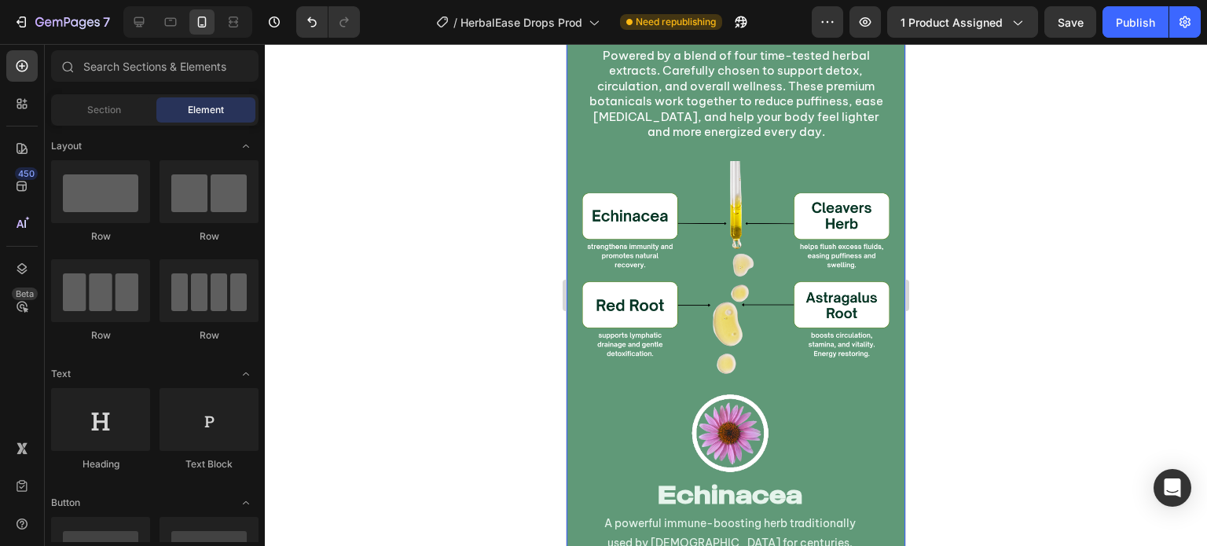
scroll to position [2978, 0]
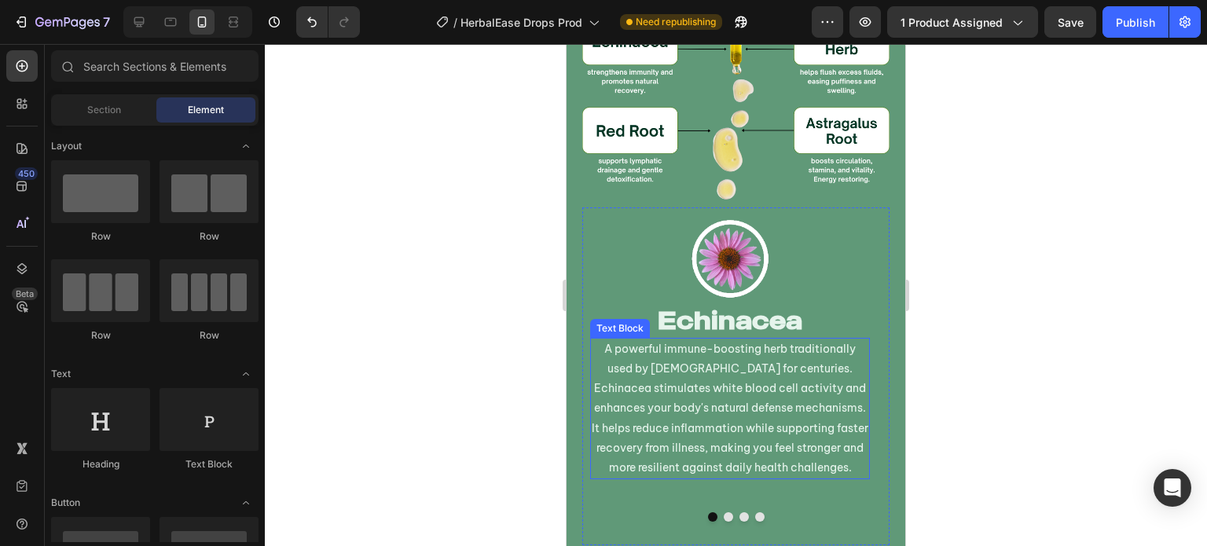
click at [761, 402] on p "A powerful immune-boosting herb traditionally used by [DEMOGRAPHIC_DATA] for ce…" at bounding box center [730, 408] width 277 height 138
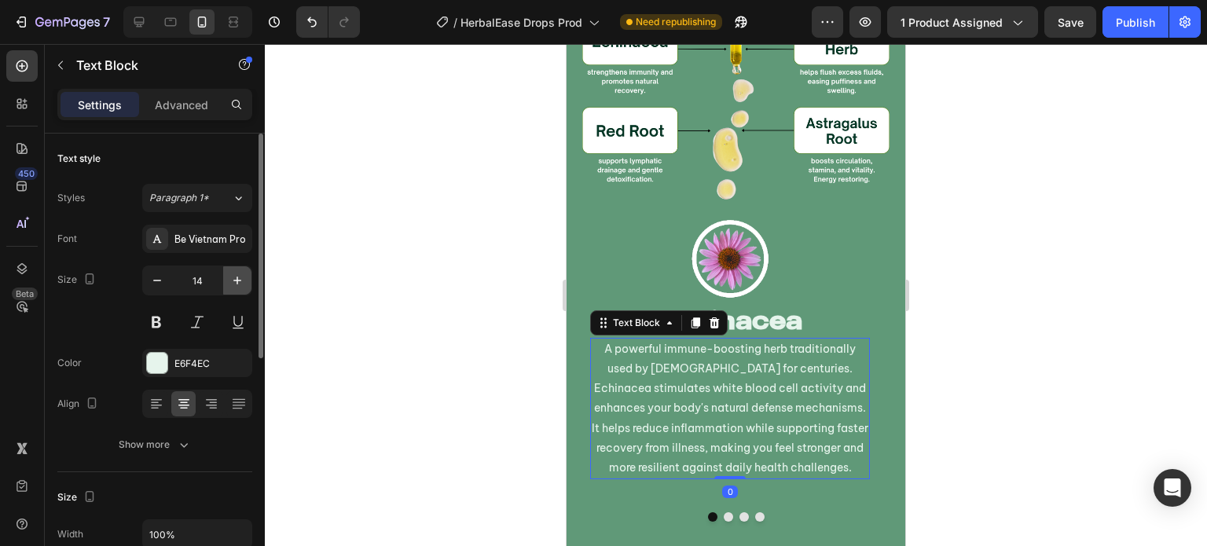
click at [238, 283] on icon "button" at bounding box center [237, 281] width 16 height 16
type input "15"
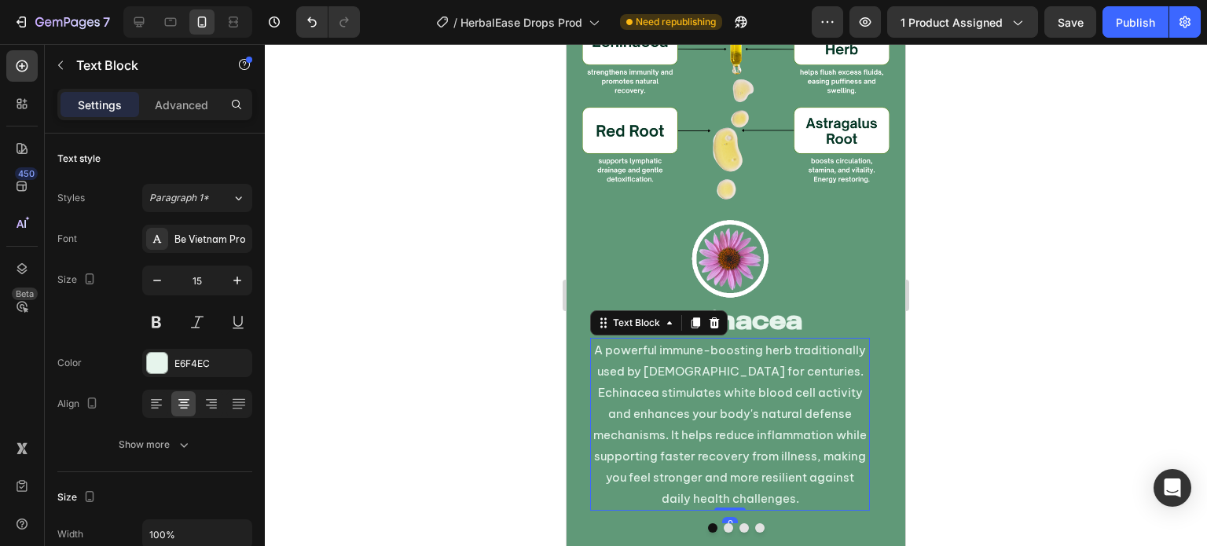
click at [322, 325] on div at bounding box center [736, 295] width 942 height 502
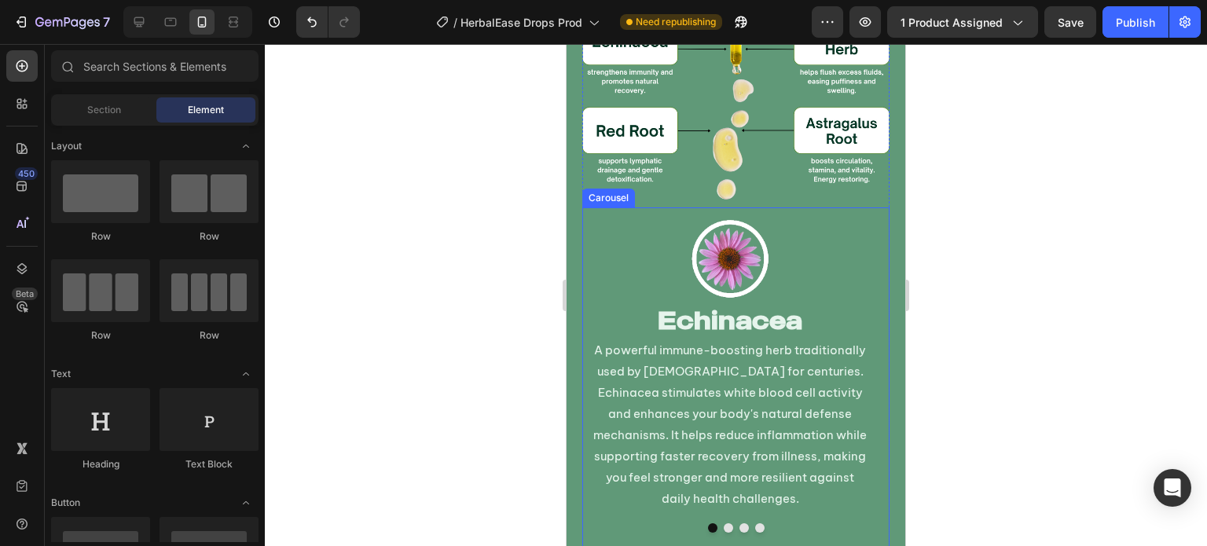
click at [730, 523] on div at bounding box center [735, 527] width 307 height 9
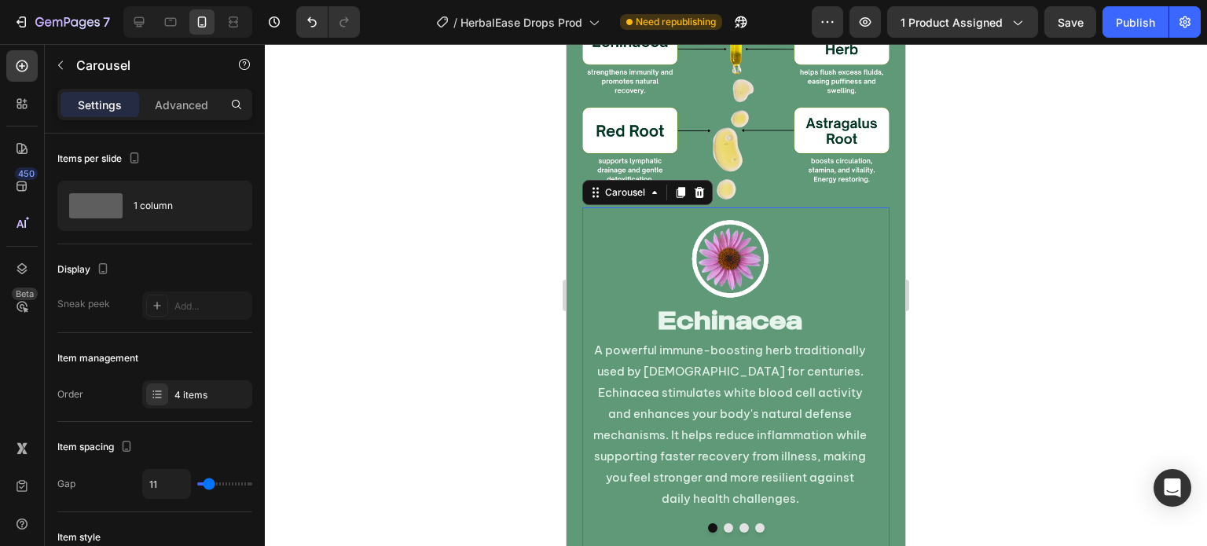
click at [724, 523] on button "Dot" at bounding box center [728, 527] width 9 height 9
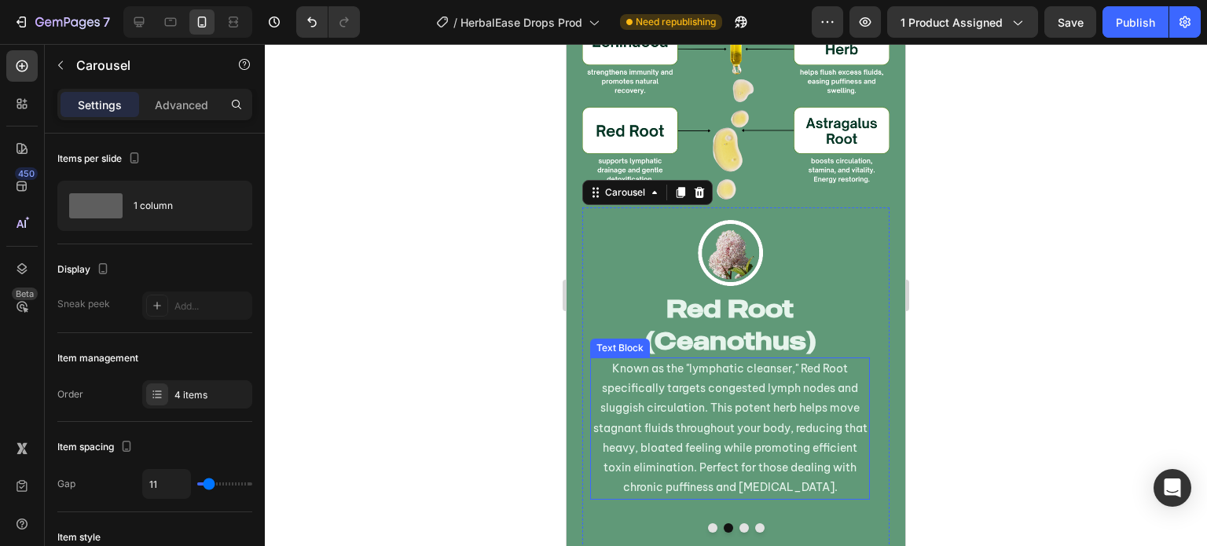
drag, startPoint x: 713, startPoint y: 442, endPoint x: 638, endPoint y: 416, distance: 79.3
click at [712, 442] on p "Known as the "lymphatic cleanser," Red Root specifically targets congested lymp…" at bounding box center [730, 428] width 277 height 138
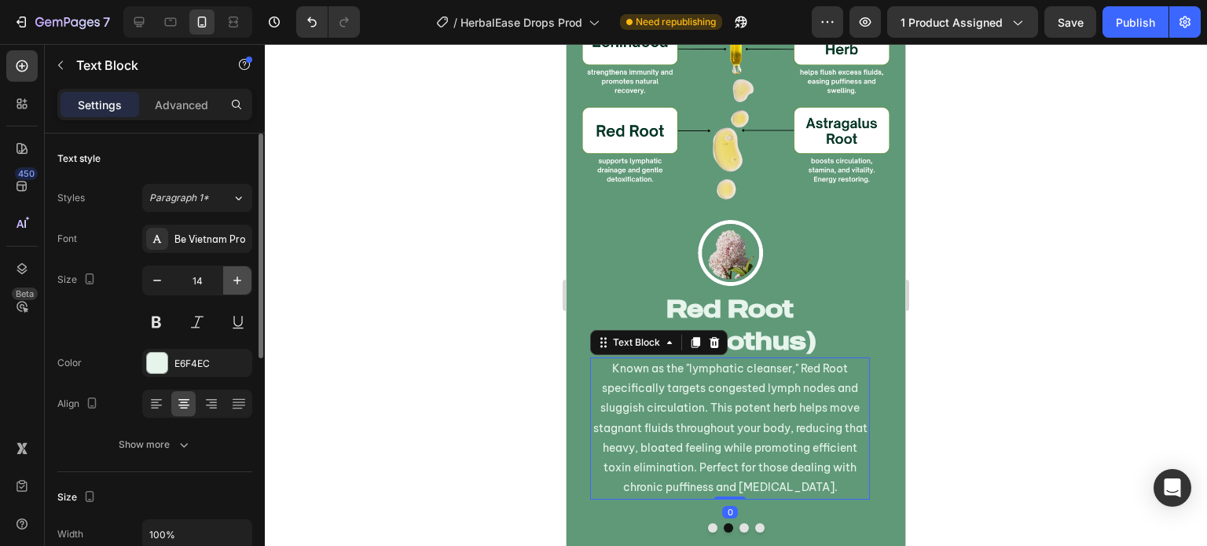
click at [233, 283] on icon "button" at bounding box center [237, 281] width 16 height 16
type input "15"
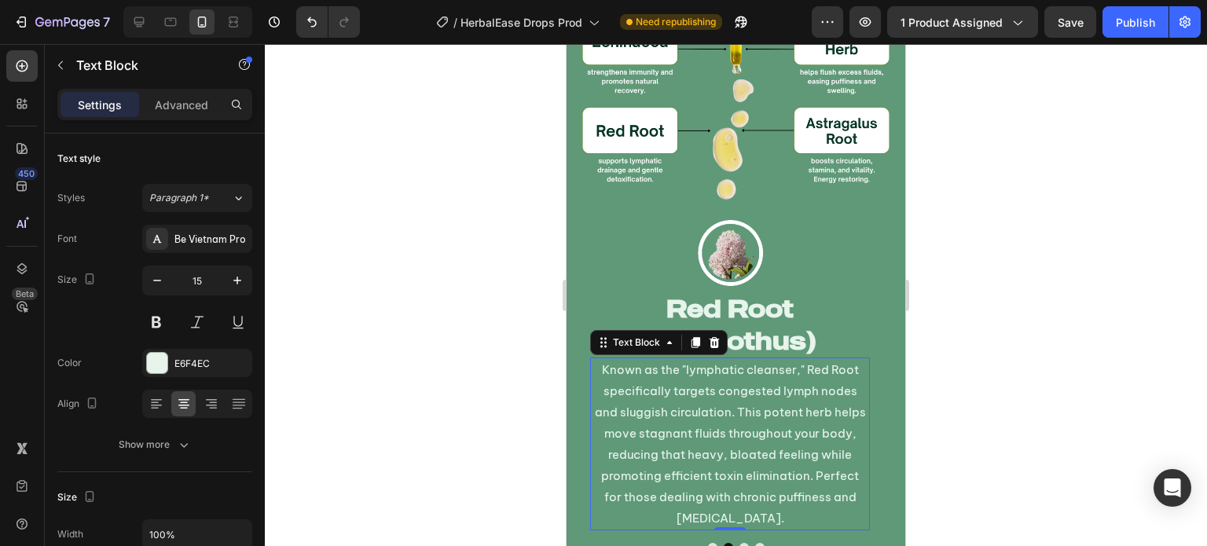
click at [468, 396] on div at bounding box center [736, 295] width 942 height 502
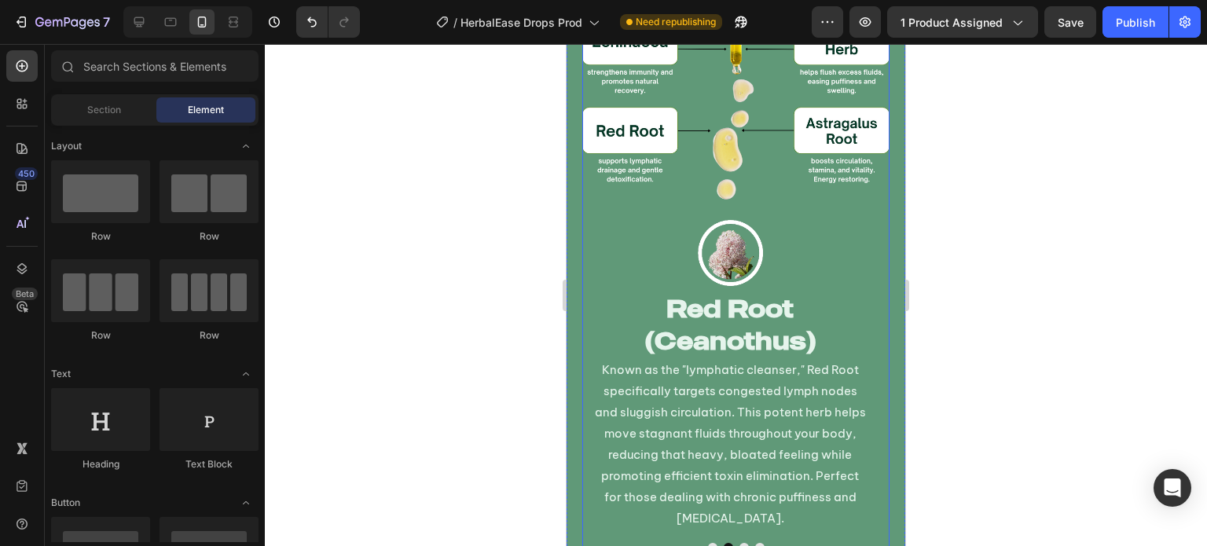
scroll to position [3107, 0]
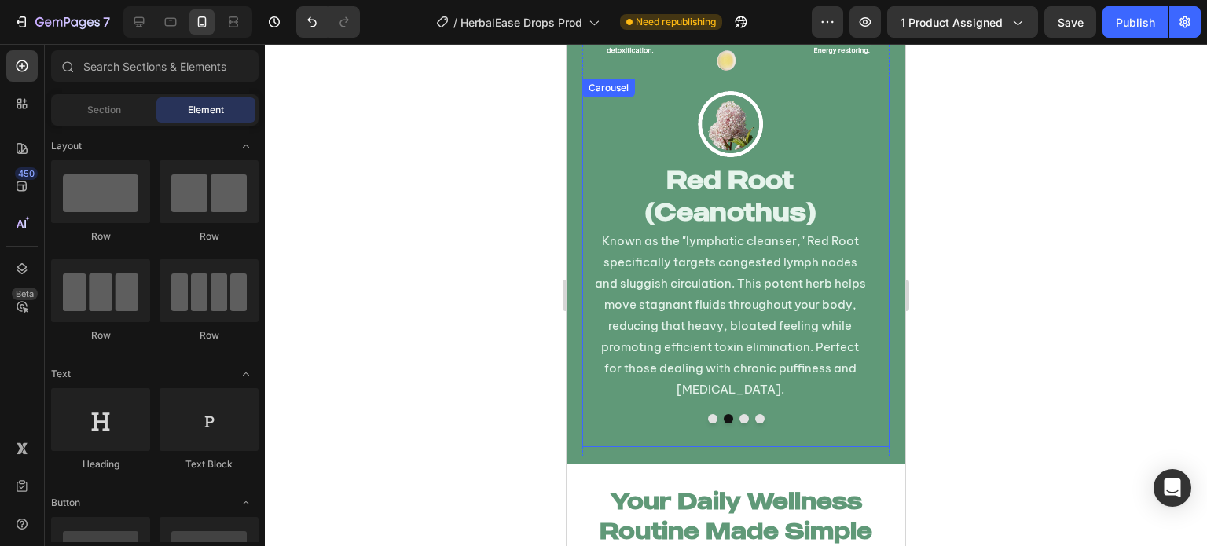
click at [706, 415] on div "Image Echinacea Heading A powerful immune-boosting herb traditionally used by […" at bounding box center [735, 263] width 307 height 369
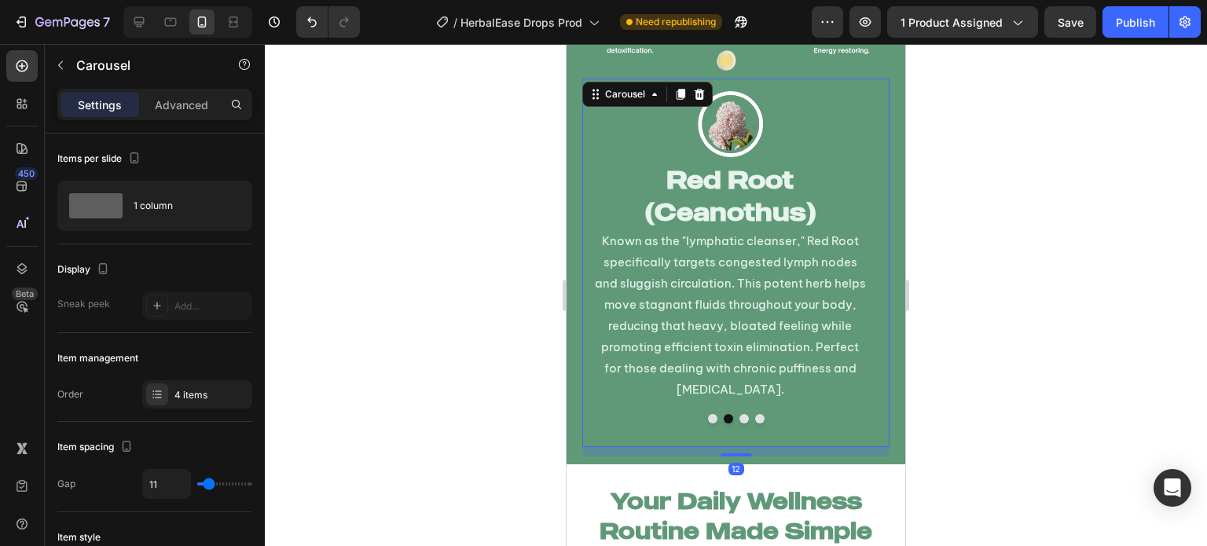
click at [707, 405] on div "Image Echinacea Heading A powerful immune-boosting herb traditionally used by […" at bounding box center [735, 263] width 307 height 369
click at [711, 414] on div at bounding box center [735, 418] width 307 height 9
click at [710, 414] on div at bounding box center [735, 418] width 307 height 9
click at [708, 414] on button "Dot" at bounding box center [712, 418] width 9 height 9
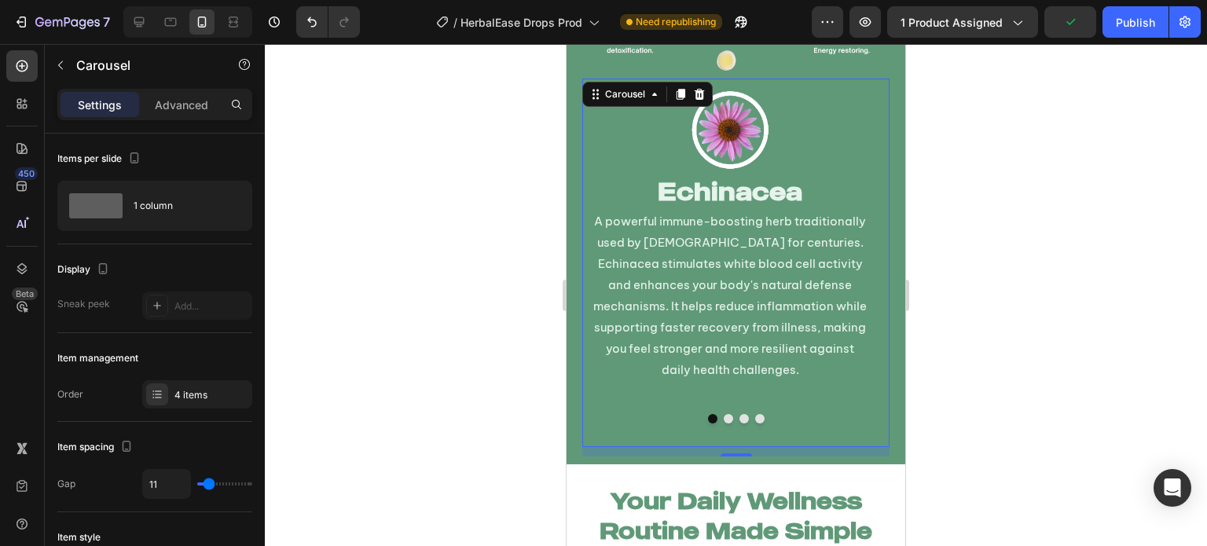
click at [723, 405] on div "Image Echinacea Heading A powerful immune-boosting herb traditionally used by […" at bounding box center [729, 247] width 295 height 336
click at [724, 414] on button "Dot" at bounding box center [728, 418] width 9 height 9
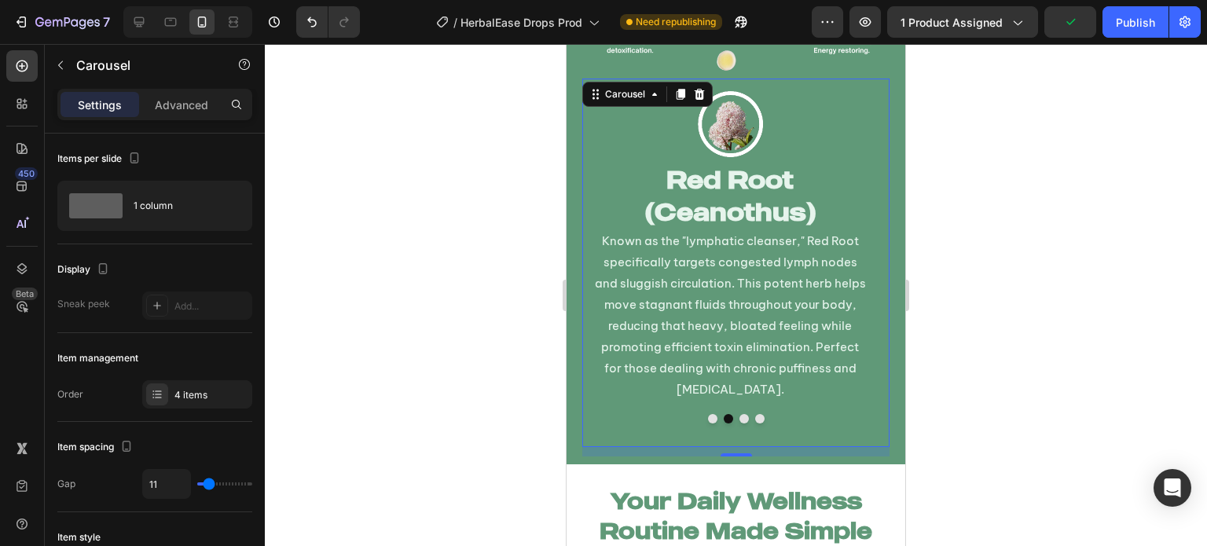
click at [739, 414] on button "Dot" at bounding box center [743, 418] width 9 height 9
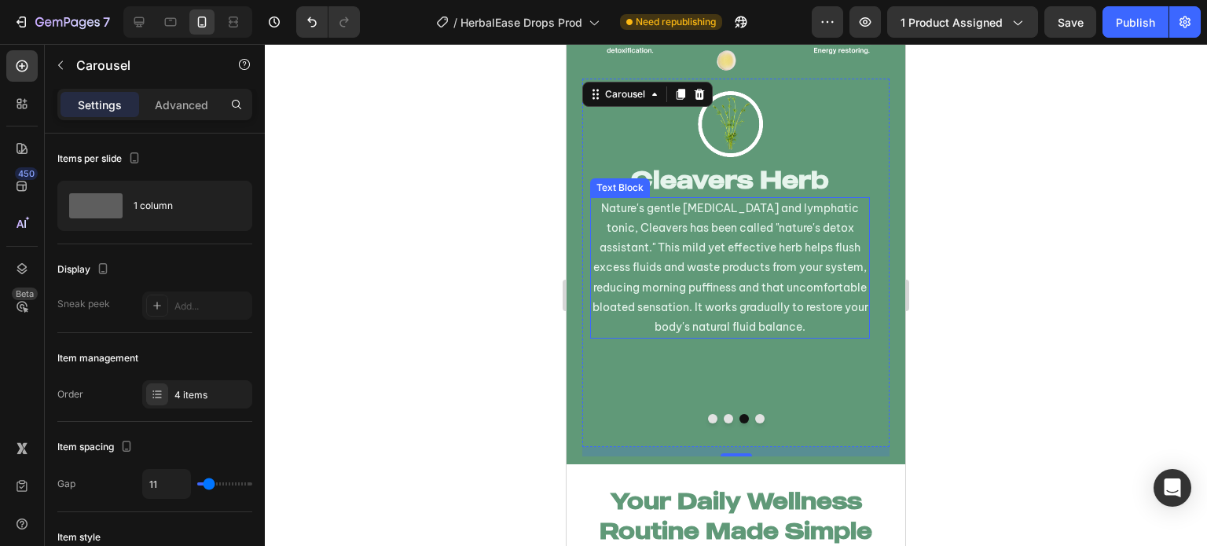
click at [691, 298] on p "Nature's gentle [MEDICAL_DATA] and lymphatic tonic, Cleavers has been called "n…" at bounding box center [730, 268] width 277 height 138
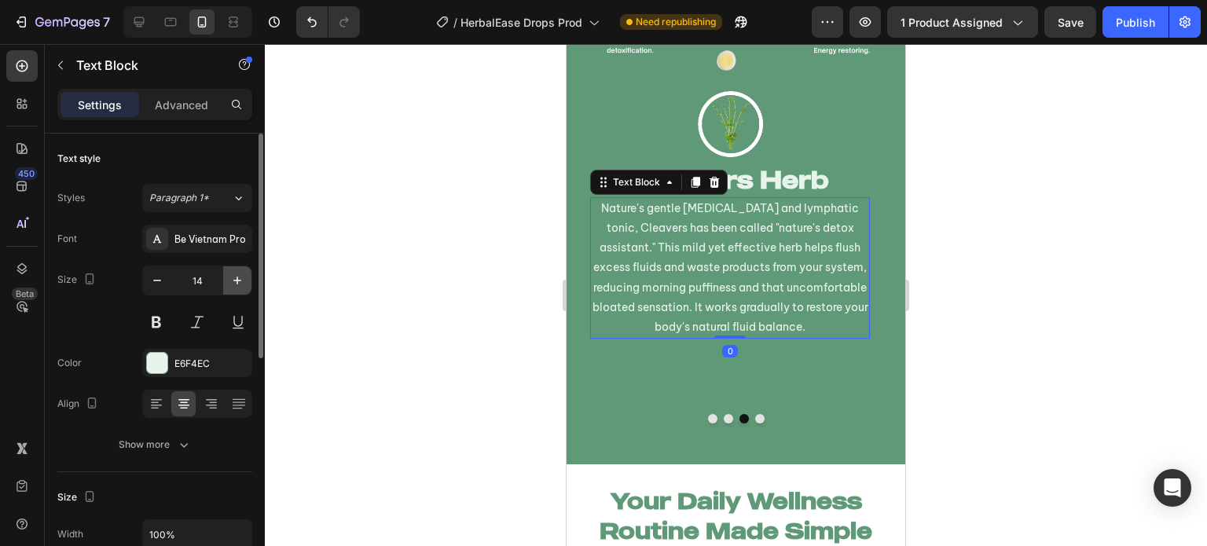
click at [234, 275] on icon "button" at bounding box center [237, 281] width 16 height 16
type input "15"
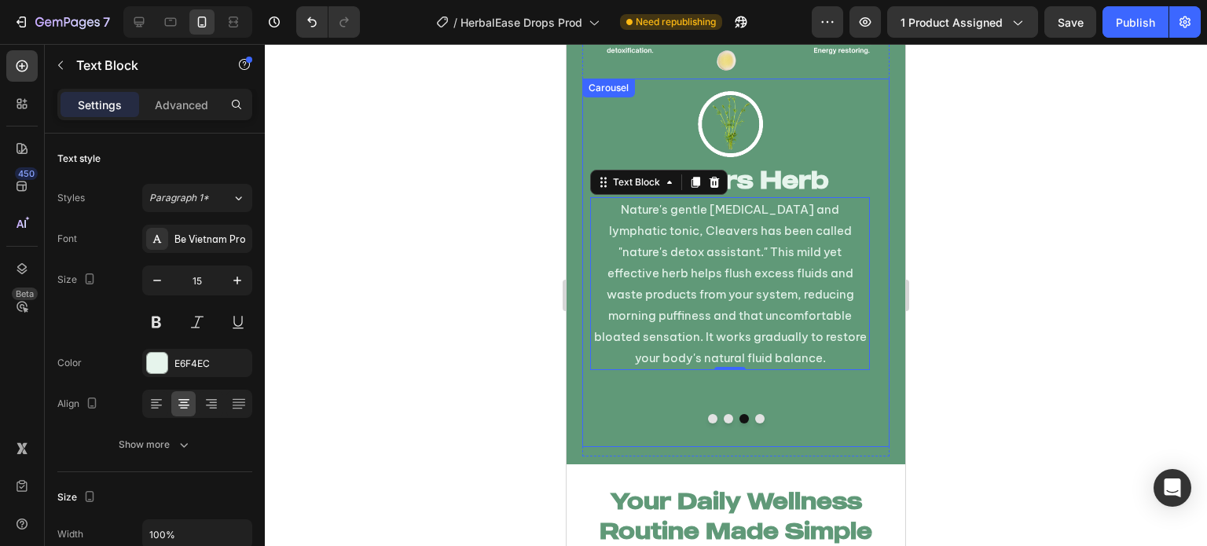
click at [755, 414] on button "Dot" at bounding box center [759, 418] width 9 height 9
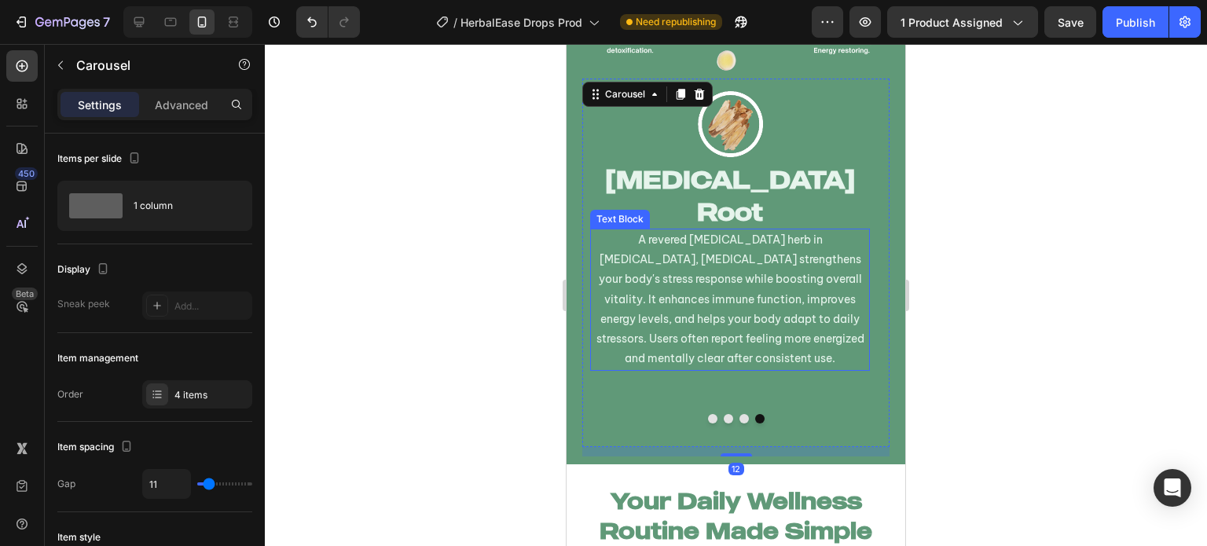
click at [679, 282] on p "A revered [MEDICAL_DATA] herb in [MEDICAL_DATA], [MEDICAL_DATA] strengthens you…" at bounding box center [730, 299] width 277 height 138
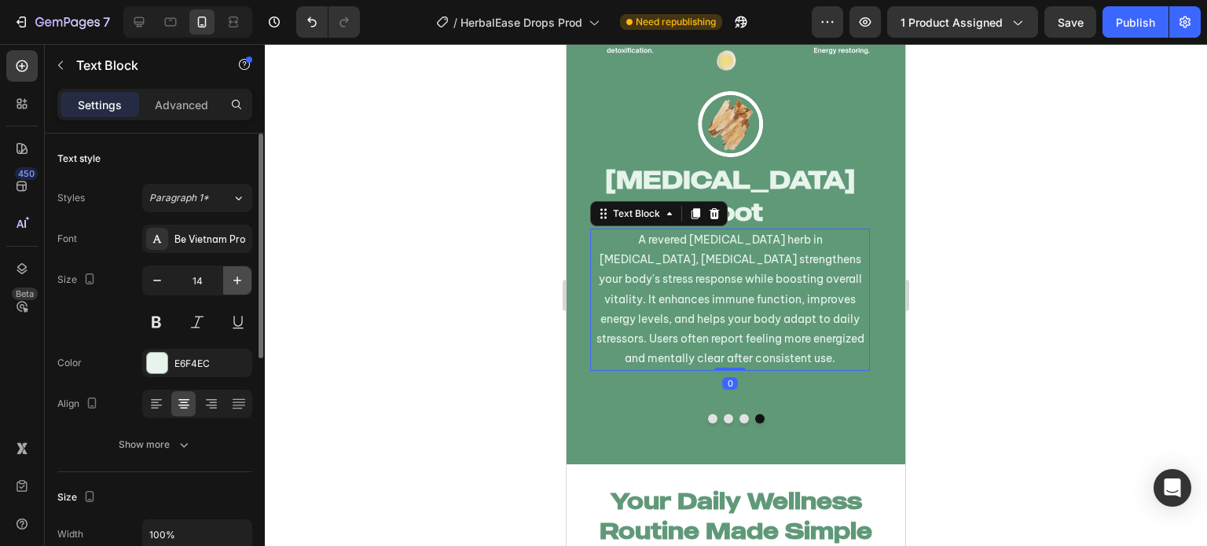
click at [232, 282] on icon "button" at bounding box center [237, 281] width 16 height 16
type input "15"
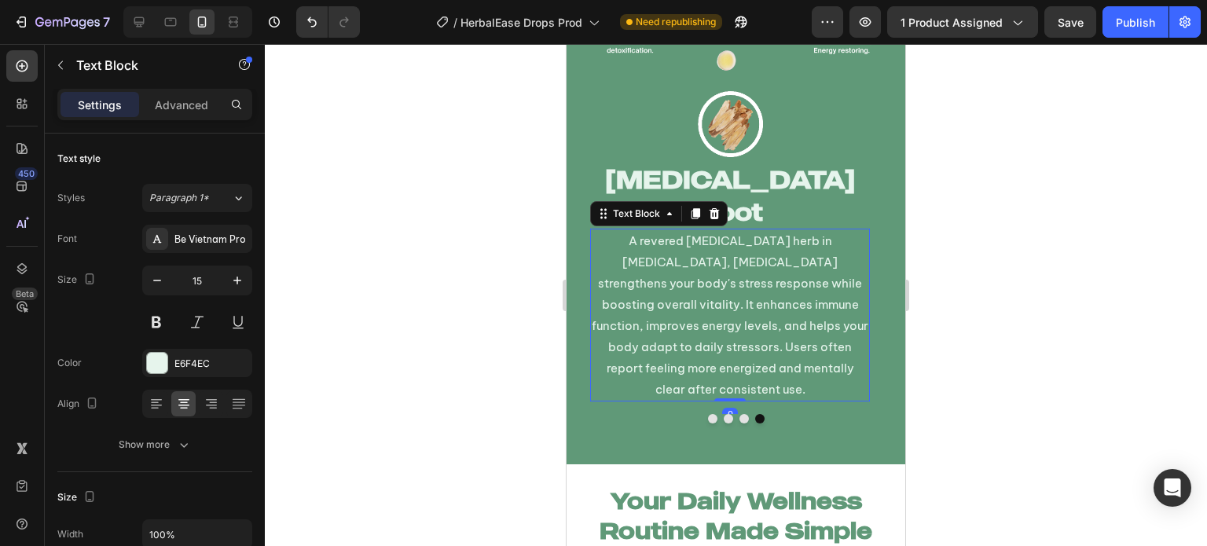
click at [448, 323] on div at bounding box center [736, 295] width 942 height 502
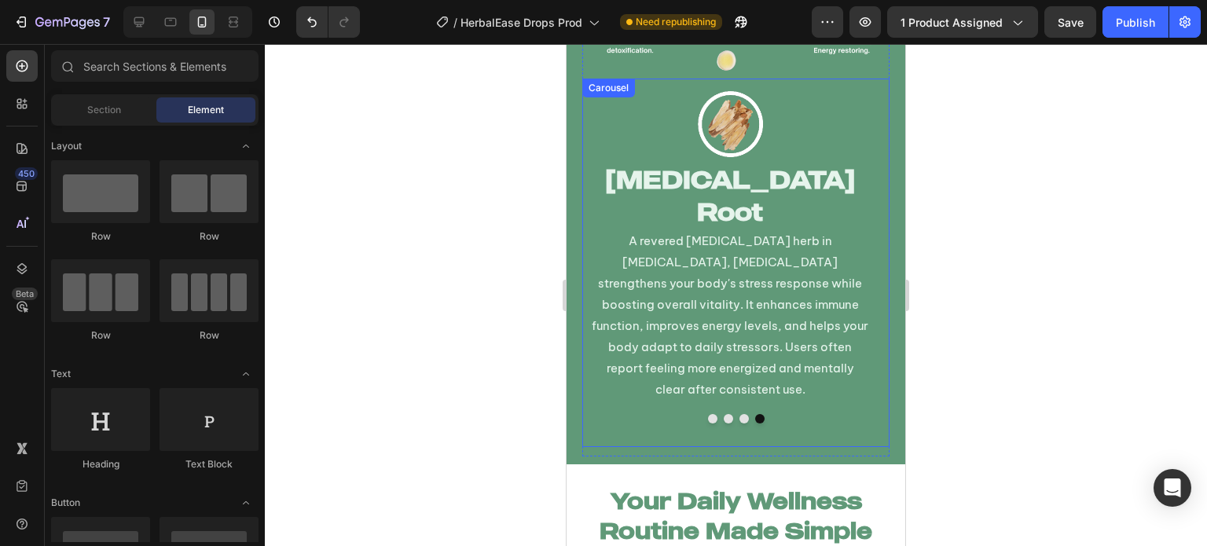
click at [739, 414] on button "Dot" at bounding box center [743, 418] width 9 height 9
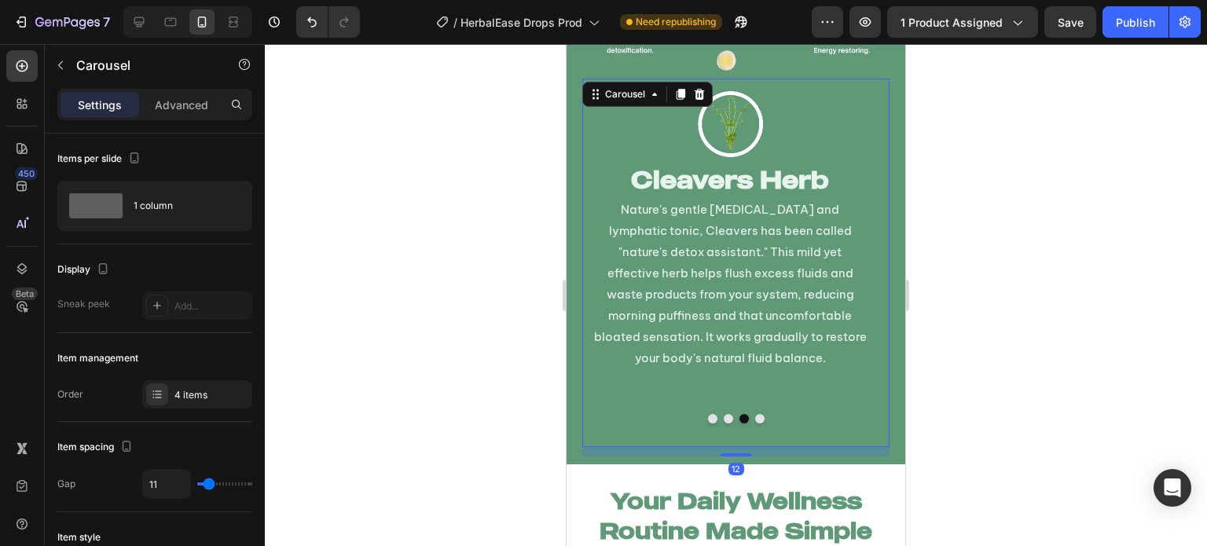
click at [724, 414] on button "Dot" at bounding box center [728, 418] width 9 height 9
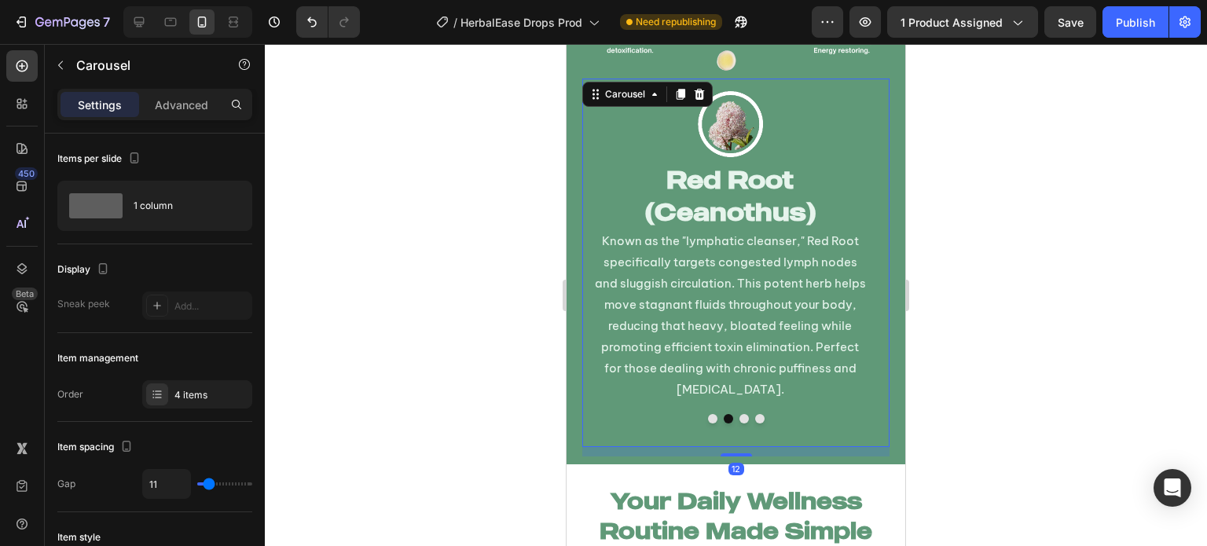
click at [708, 414] on button "Dot" at bounding box center [712, 418] width 9 height 9
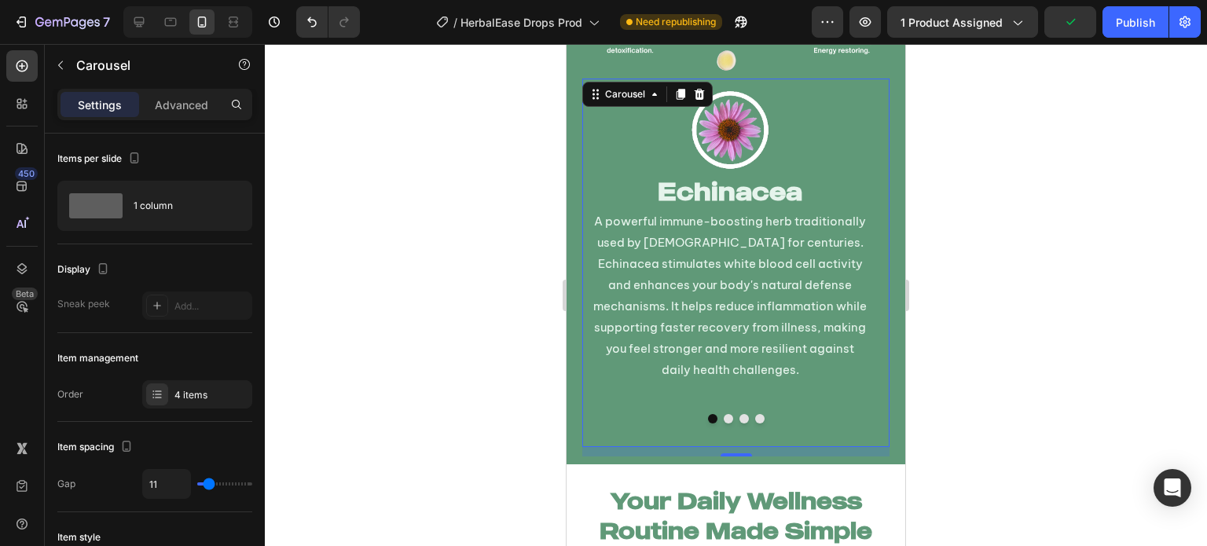
click at [726, 414] on button "Dot" at bounding box center [728, 418] width 9 height 9
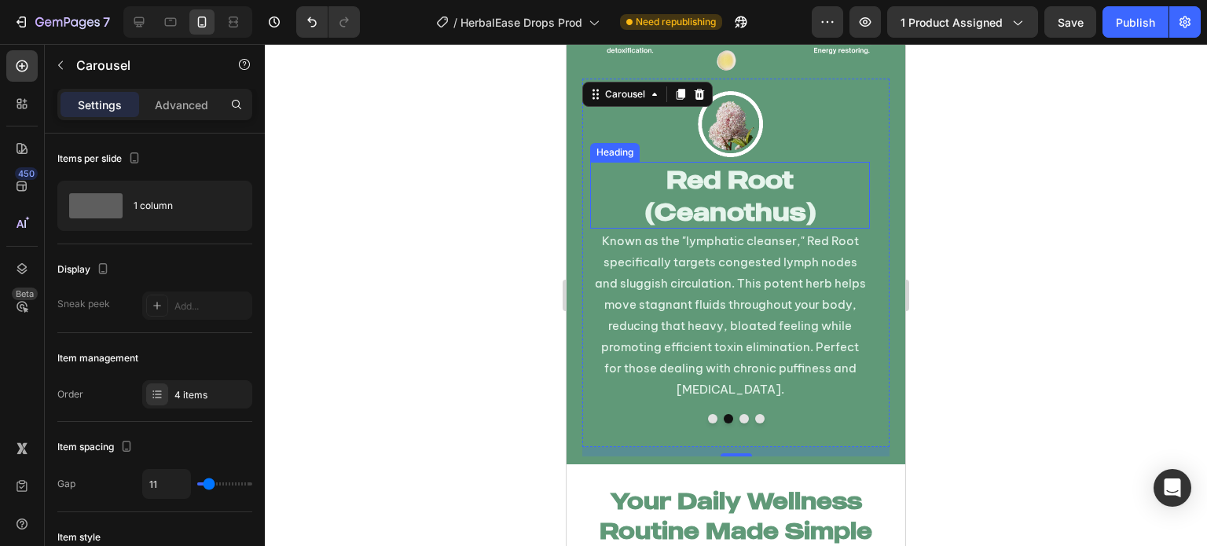
click at [773, 211] on h2 "Red Root (Ceanothus)" at bounding box center [730, 195] width 280 height 67
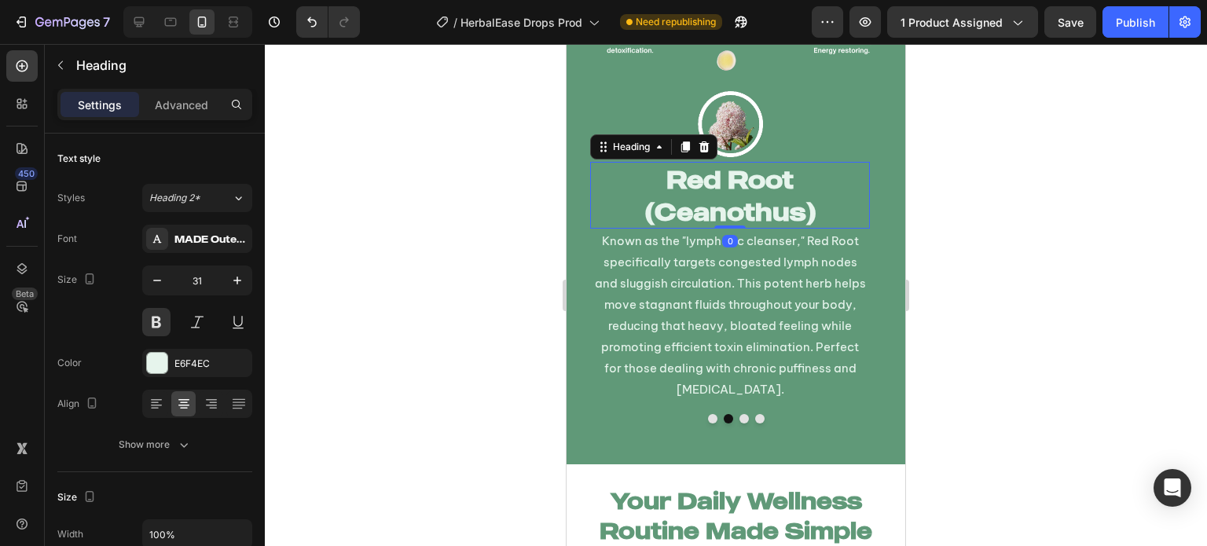
click at [773, 211] on h2 "Red Root (Ceanothus)" at bounding box center [730, 195] width 280 height 67
click at [773, 211] on p "Red Root (Ceanothus)" at bounding box center [730, 195] width 277 height 64
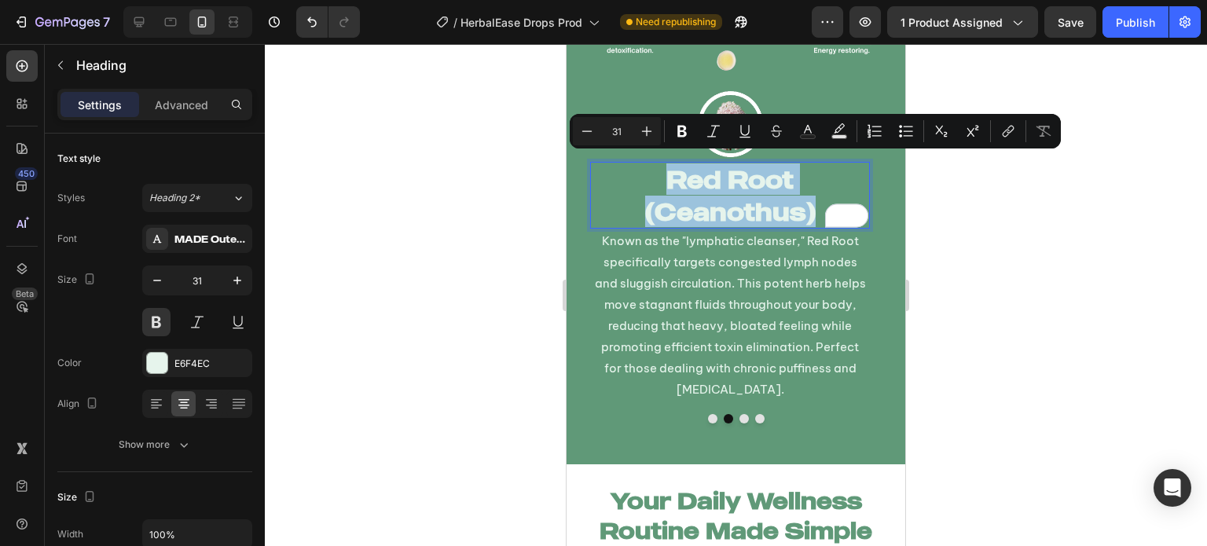
click at [739, 197] on p "Red Root (Ceanothus)" at bounding box center [730, 195] width 277 height 64
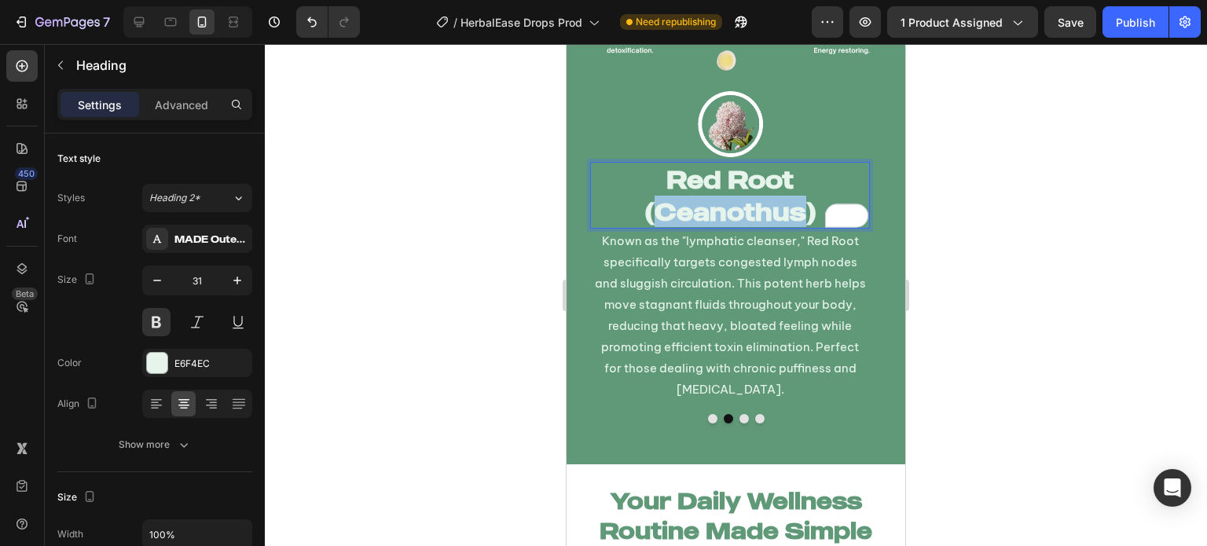
click at [739, 197] on p "Red Root (Ceanothus)" at bounding box center [730, 195] width 277 height 64
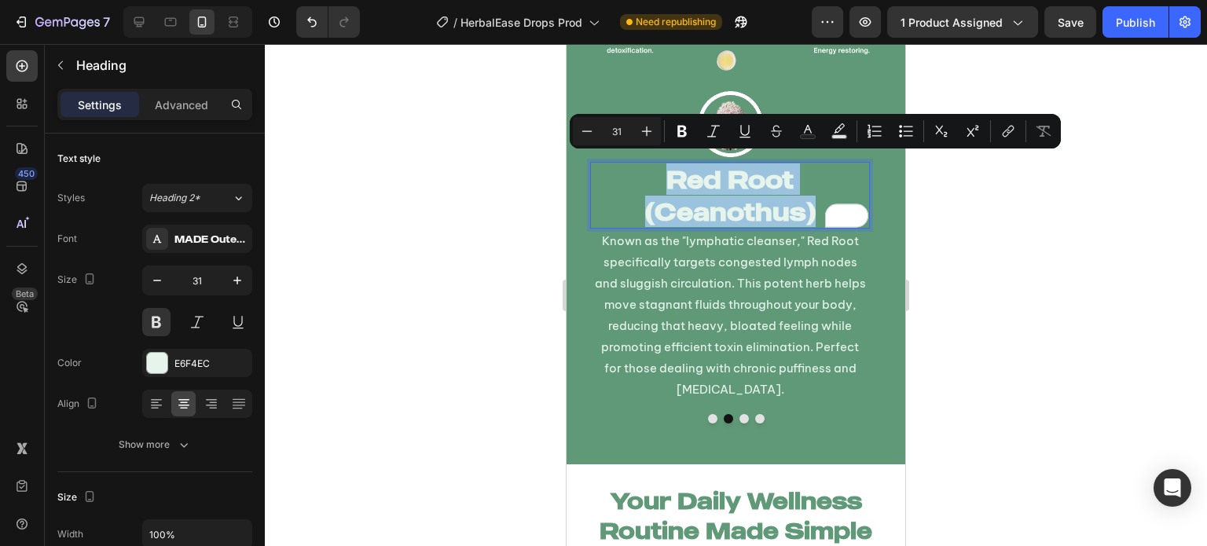
click at [739, 197] on p "Red Root (Ceanothus)" at bounding box center [730, 195] width 277 height 64
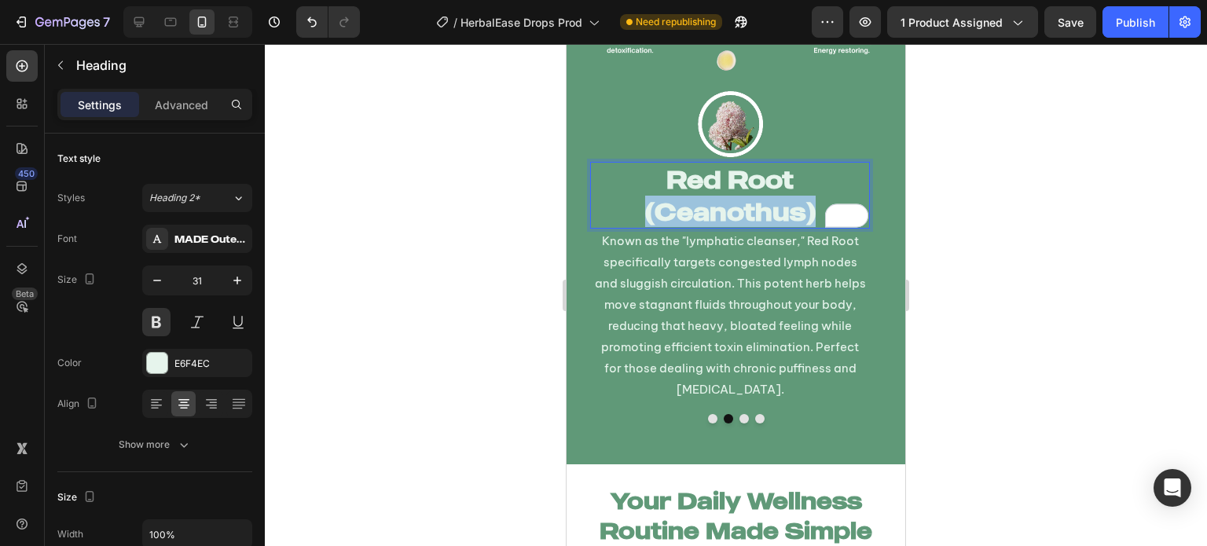
drag, startPoint x: 818, startPoint y: 201, endPoint x: 641, endPoint y: 205, distance: 176.8
click at [641, 205] on p "Red Root (Ceanothus)" at bounding box center [730, 195] width 277 height 64
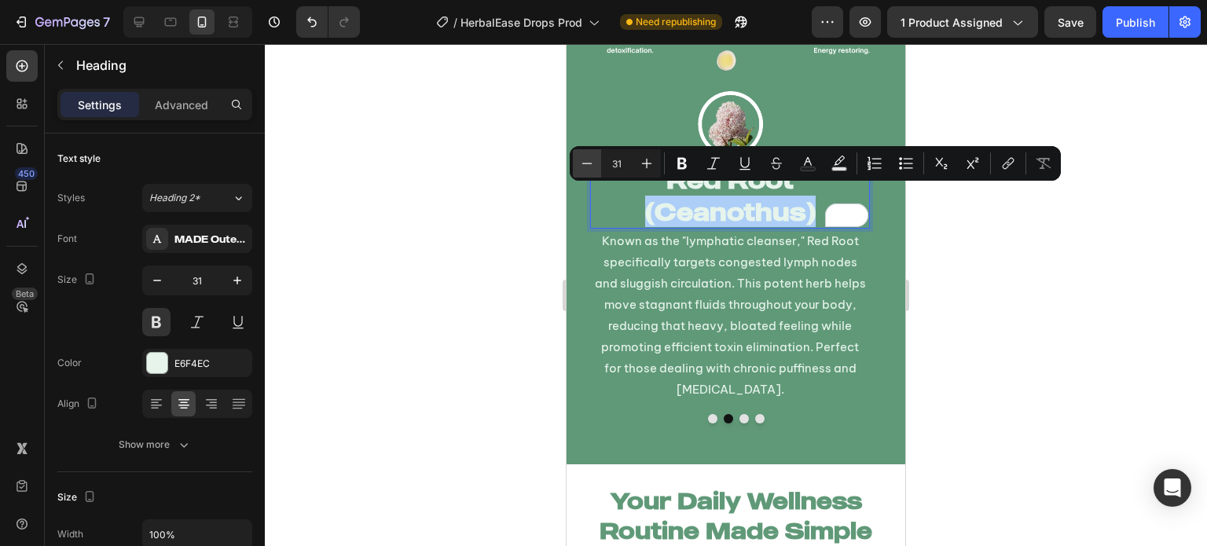
click at [596, 163] on button "Minus" at bounding box center [587, 163] width 28 height 28
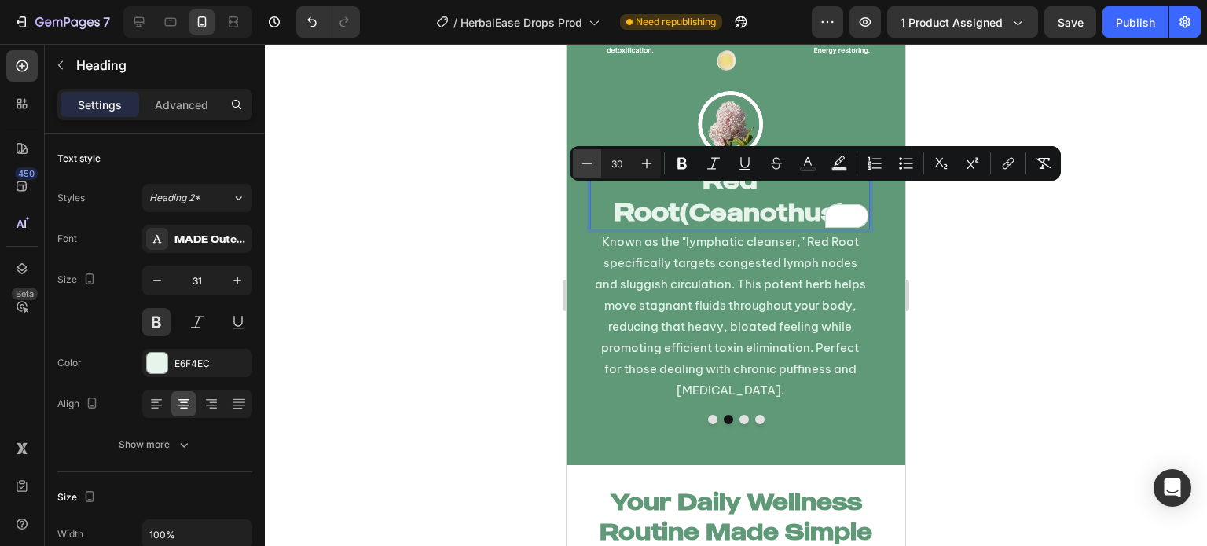
click at [596, 163] on button "Minus" at bounding box center [587, 163] width 28 height 28
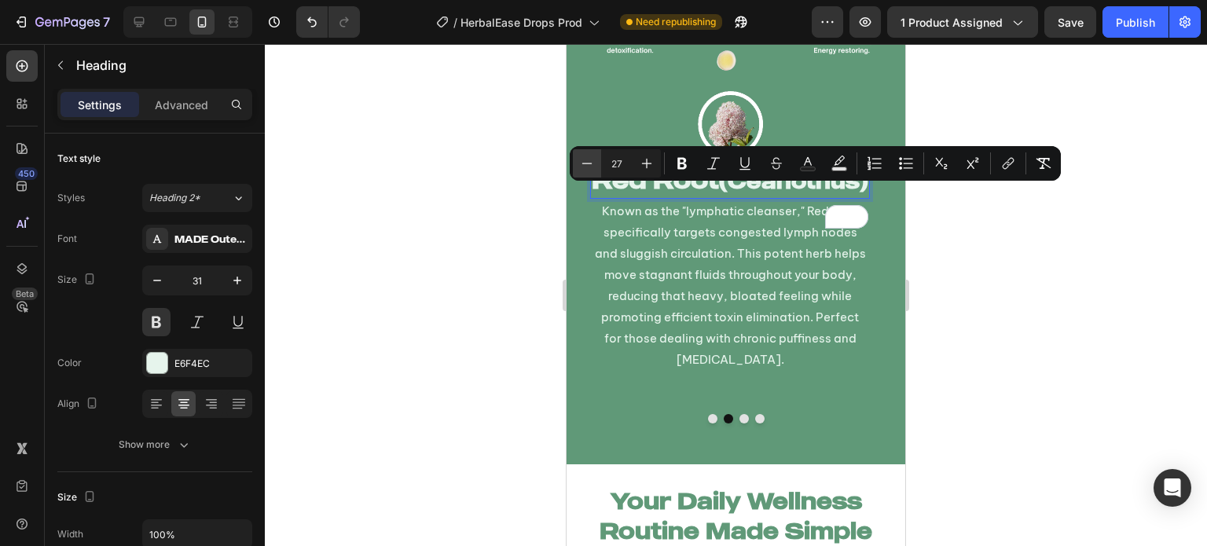
click at [596, 163] on button "Minus" at bounding box center [587, 163] width 28 height 28
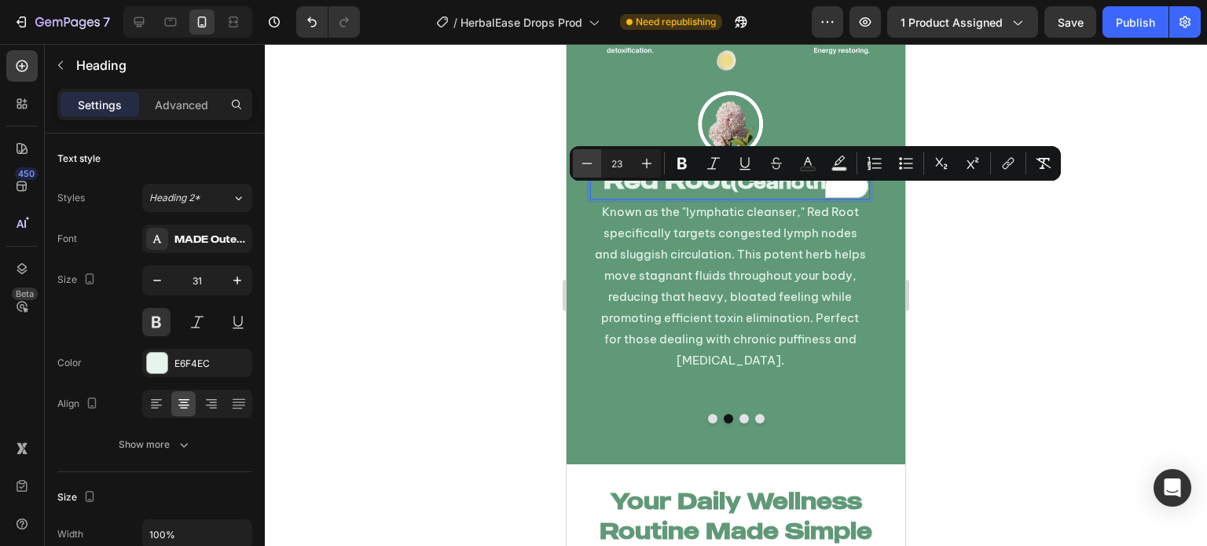
type input "22"
click at [501, 245] on div at bounding box center [736, 295] width 942 height 502
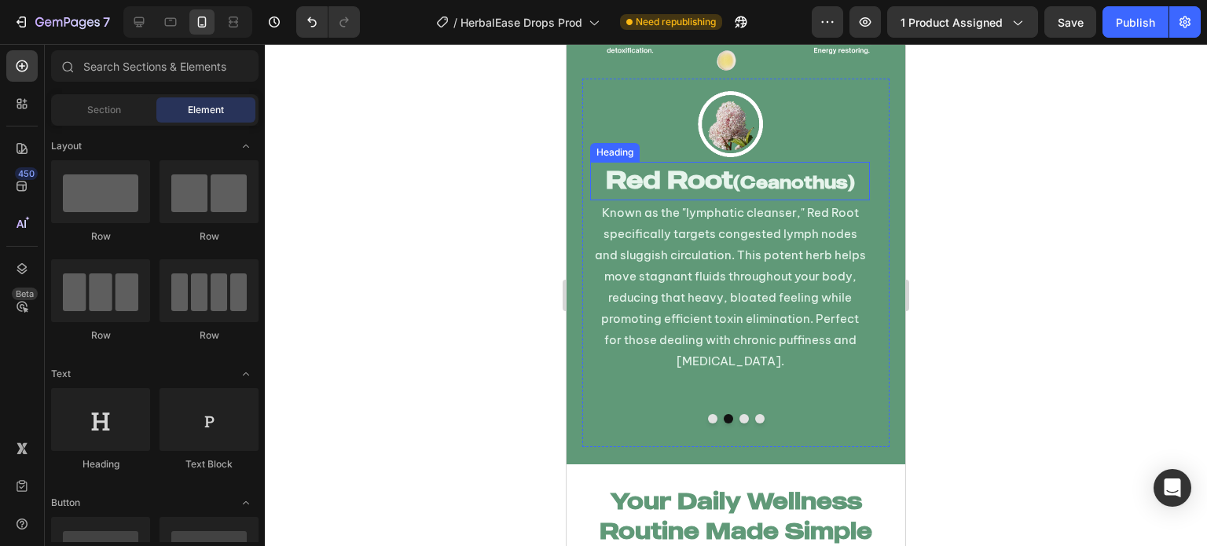
click at [800, 173] on span "(Ceanothus)" at bounding box center [794, 181] width 122 height 21
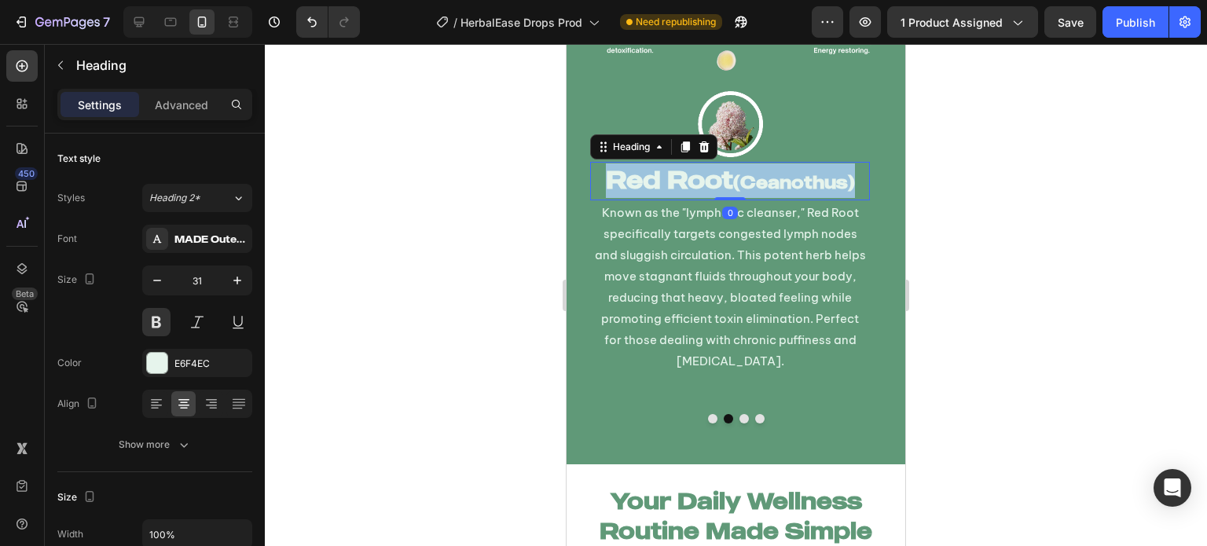
click at [800, 173] on span "(Ceanothus)" at bounding box center [794, 181] width 122 height 21
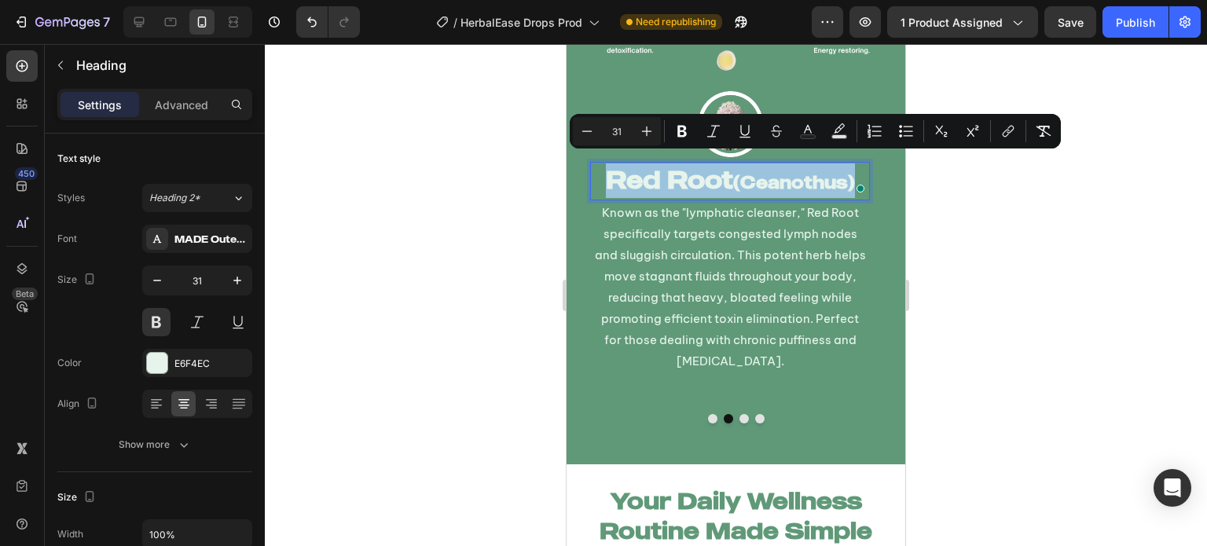
click at [777, 171] on span "(Ceanothus)" at bounding box center [794, 181] width 122 height 21
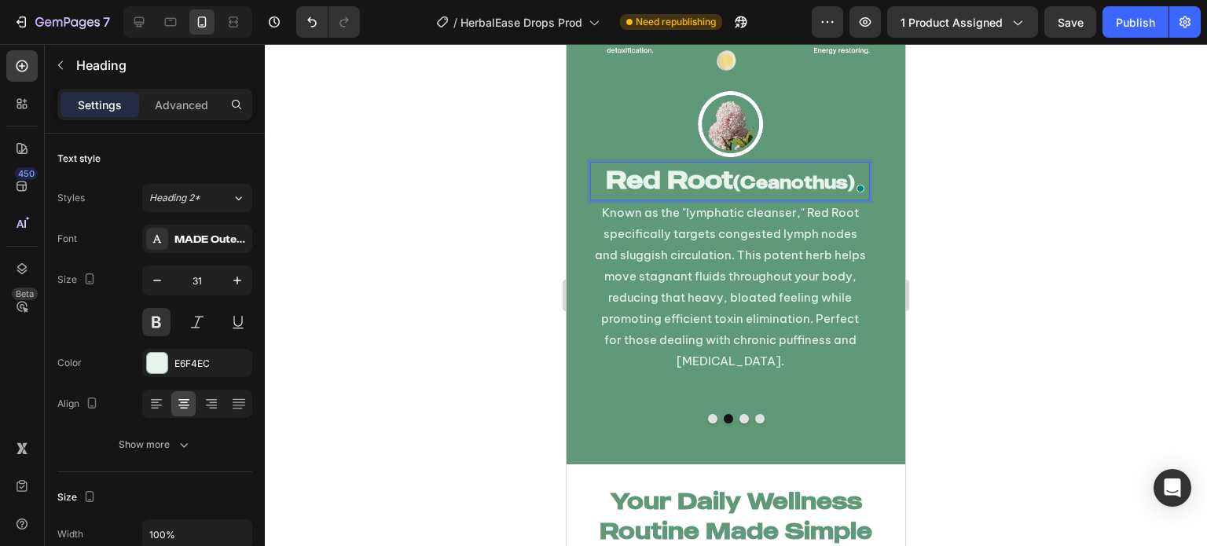
click at [777, 171] on span "(Ceanothus)" at bounding box center [794, 181] width 122 height 21
drag, startPoint x: 735, startPoint y: 178, endPoint x: 883, endPoint y: 188, distance: 148.1
click at [883, 188] on div "Real Results, Real Change Heading Powered by a blend of four time-tested herbal…" at bounding box center [736, 61] width 339 height 805
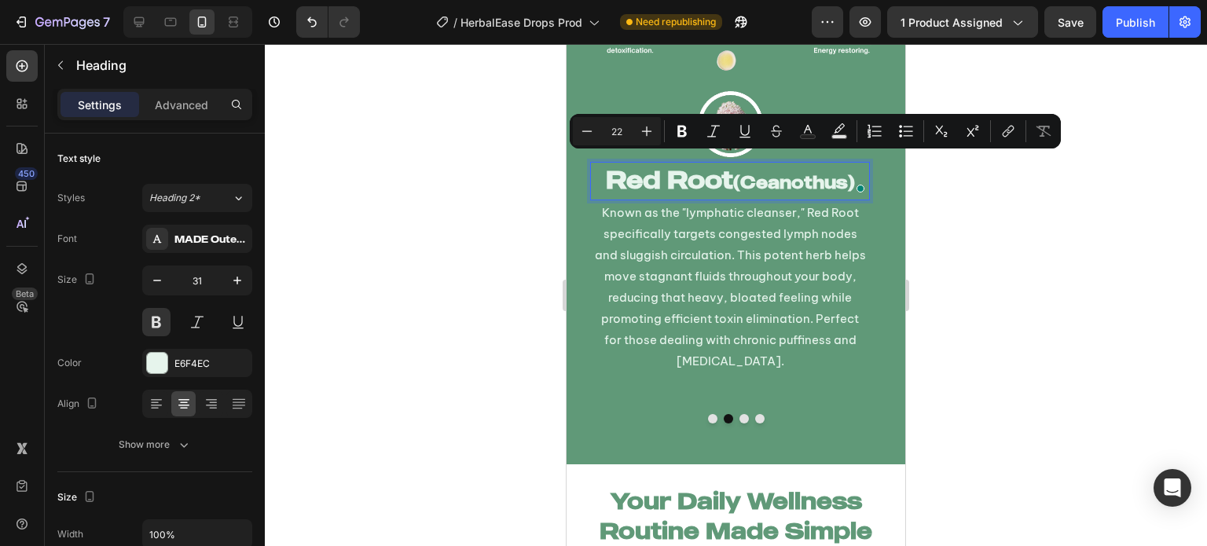
click at [742, 174] on span "(Ceanothus)" at bounding box center [794, 181] width 122 height 21
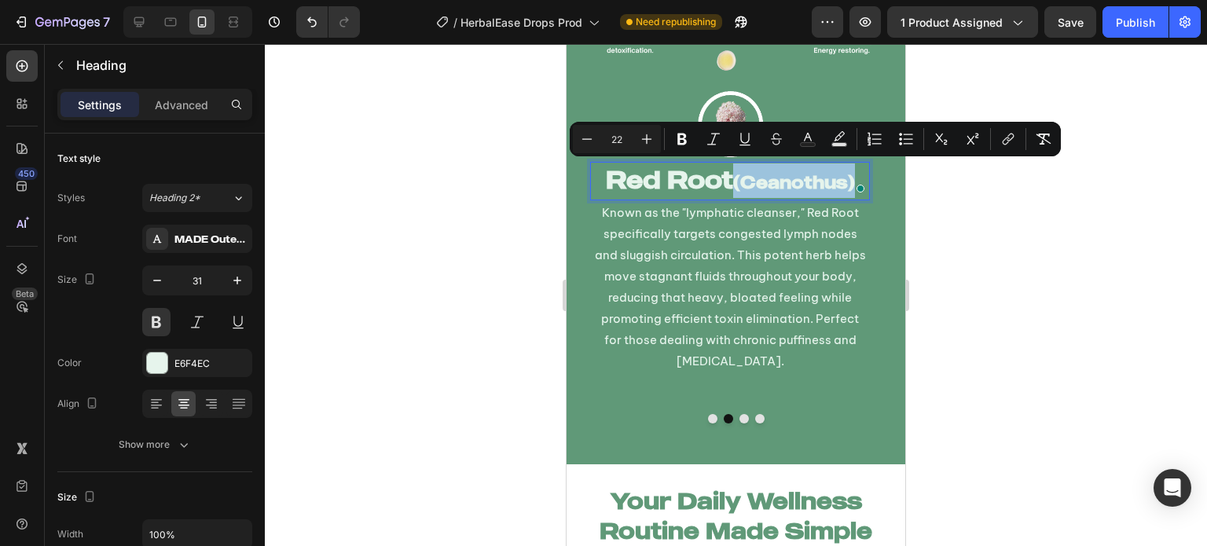
drag, startPoint x: 735, startPoint y: 176, endPoint x: 861, endPoint y: 171, distance: 125.8
click at [861, 171] on div "Red Root (Ceanothus)" at bounding box center [730, 181] width 280 height 38
click at [726, 177] on p "Red Root (Ceanothus)" at bounding box center [730, 180] width 277 height 35
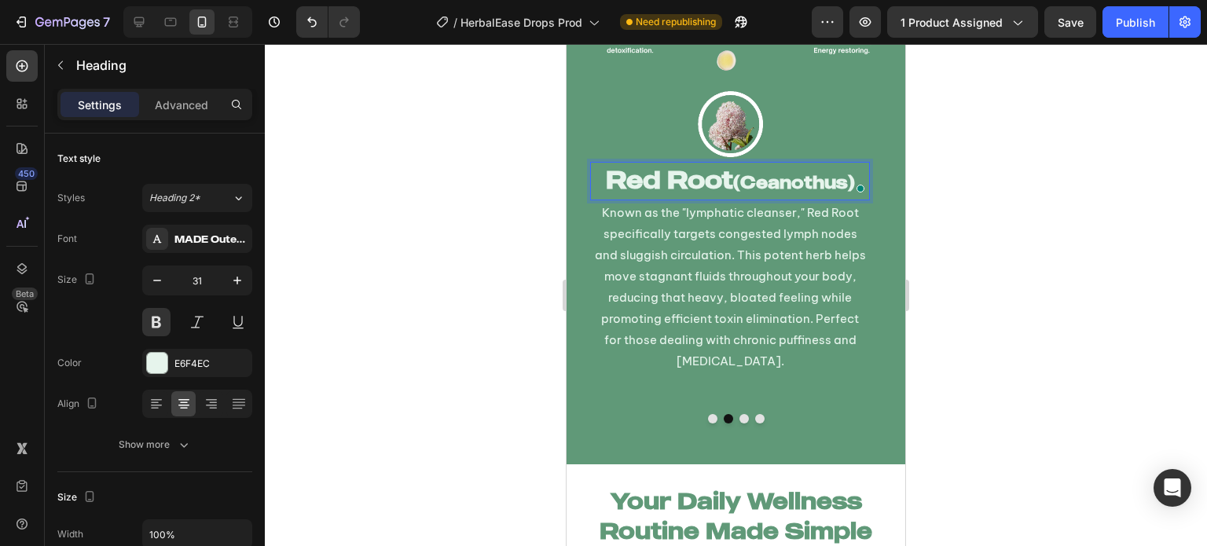
click at [726, 177] on p "Red Root (Ceanothus)" at bounding box center [730, 180] width 277 height 35
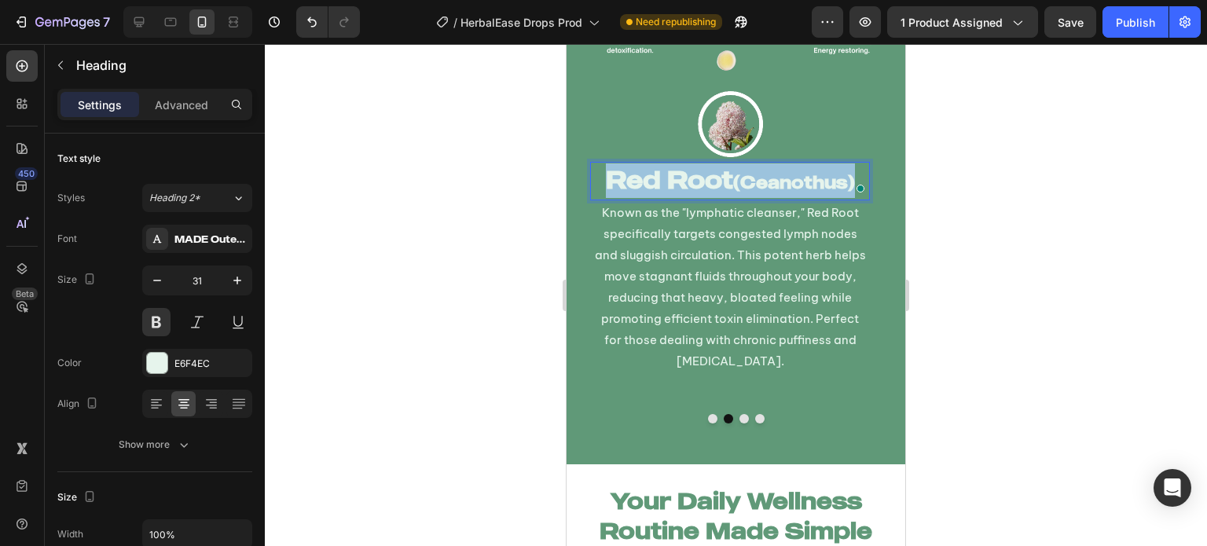
click at [726, 177] on p "Red Root (Ceanothus)" at bounding box center [730, 180] width 277 height 35
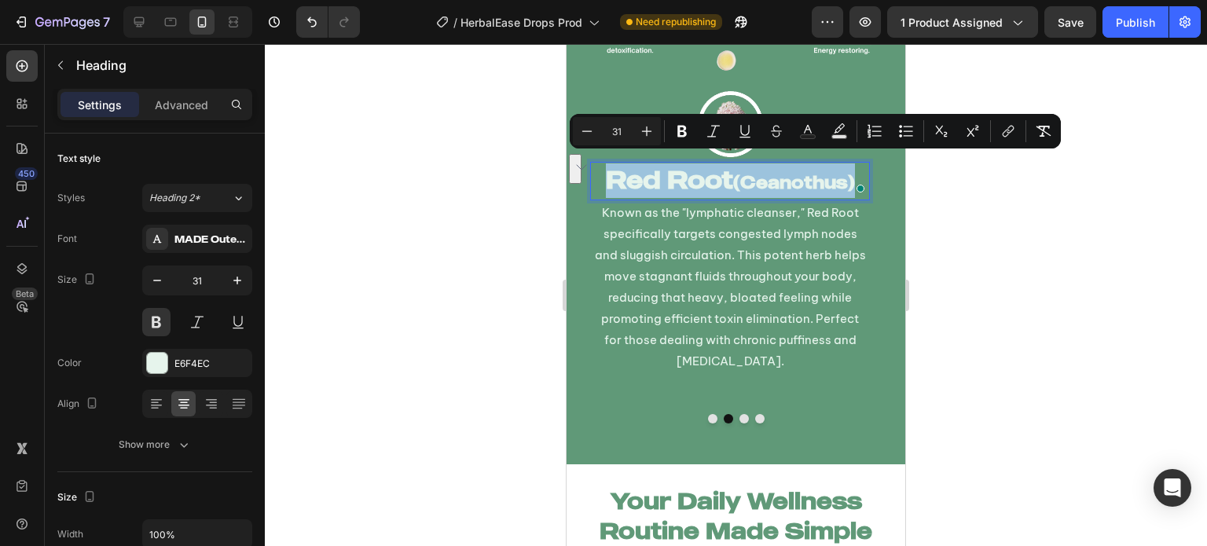
copy p "Red Root (Ceanothus)"
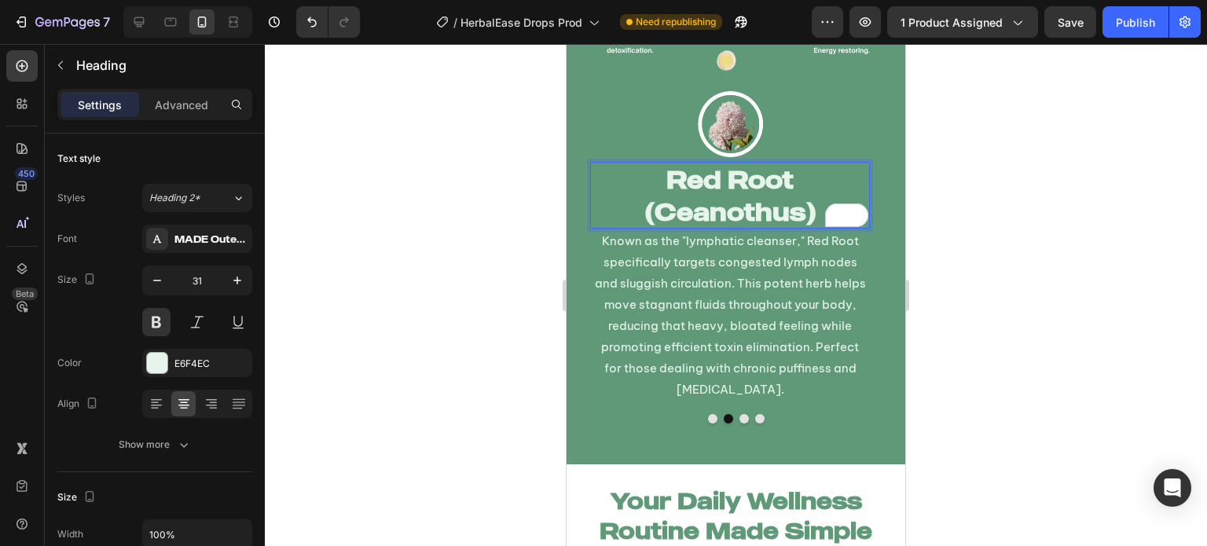
click at [521, 219] on div at bounding box center [736, 295] width 942 height 502
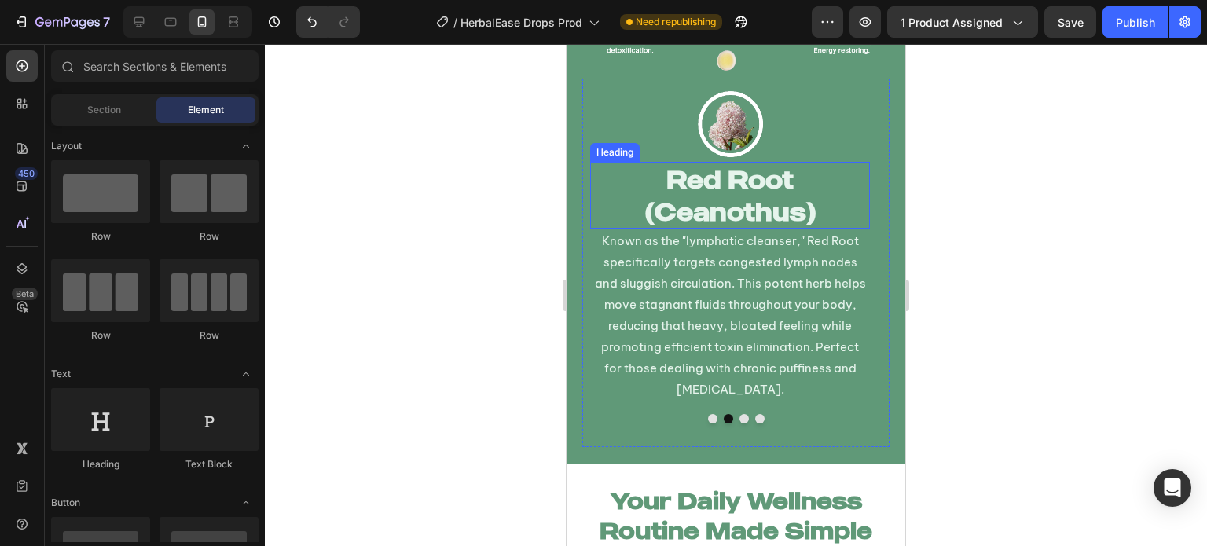
click at [687, 163] on p "Red Root (Ceanothus)" at bounding box center [730, 195] width 277 height 64
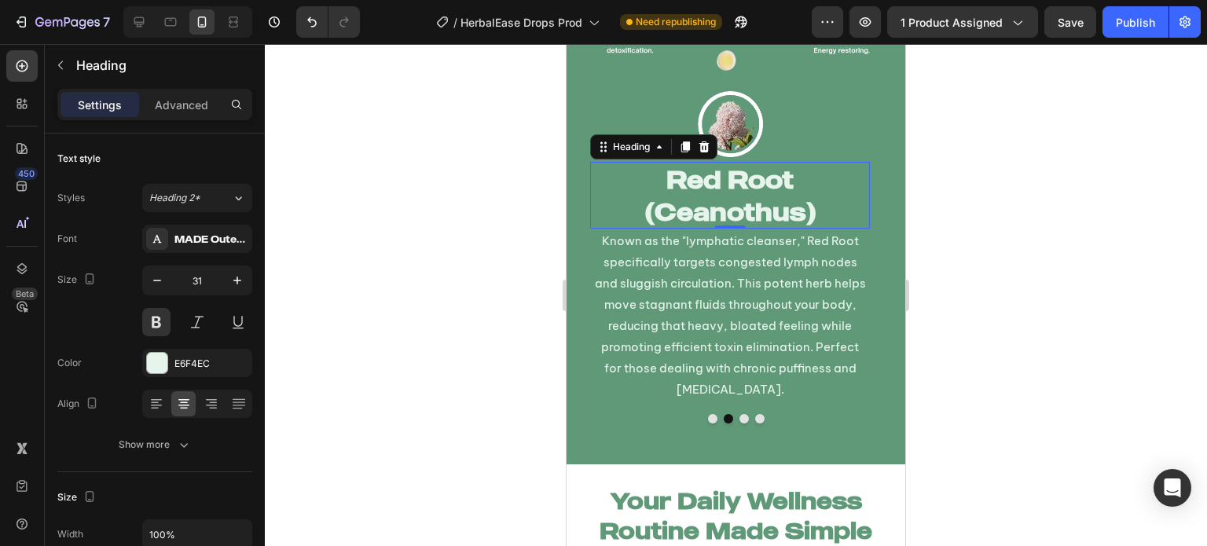
drag, startPoint x: 404, startPoint y: 301, endPoint x: 420, endPoint y: 295, distance: 17.7
click at [405, 301] on div at bounding box center [736, 295] width 942 height 502
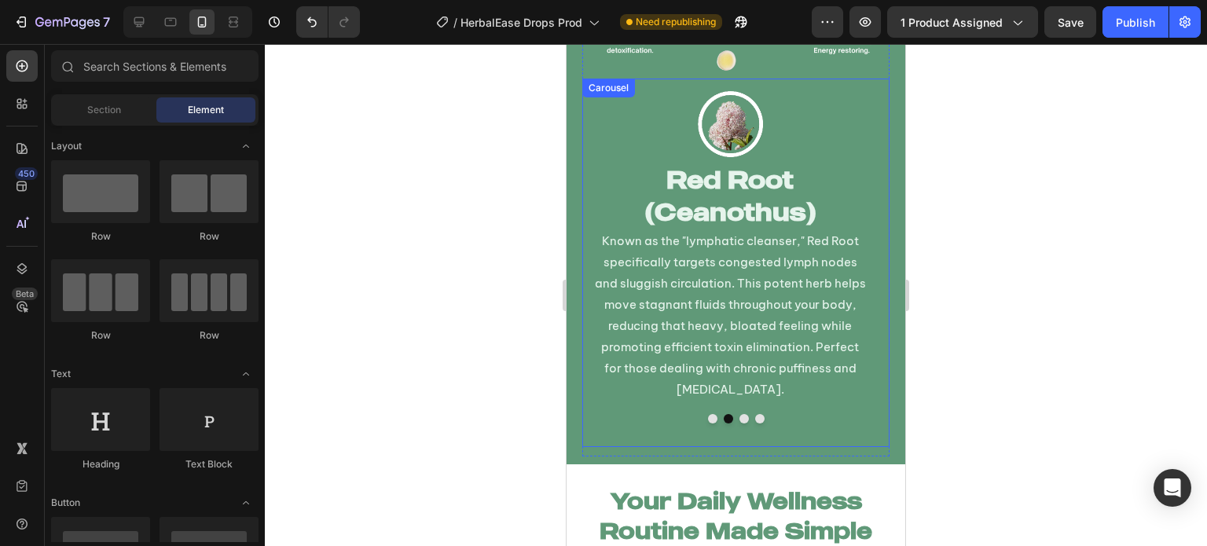
click at [739, 414] on button "Dot" at bounding box center [743, 418] width 9 height 9
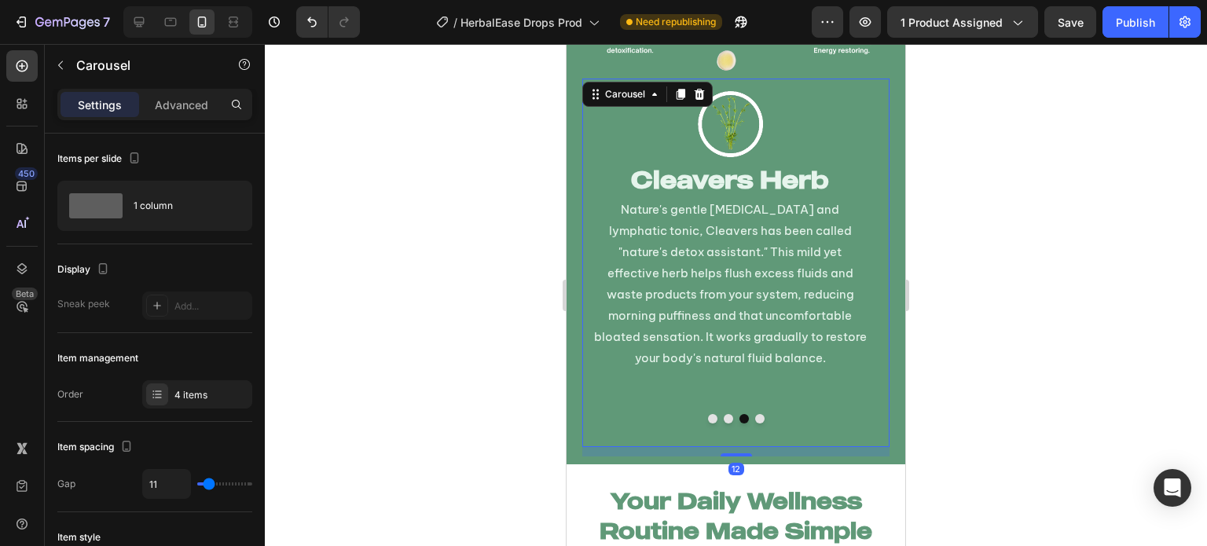
click at [755, 414] on button "Dot" at bounding box center [759, 418] width 9 height 9
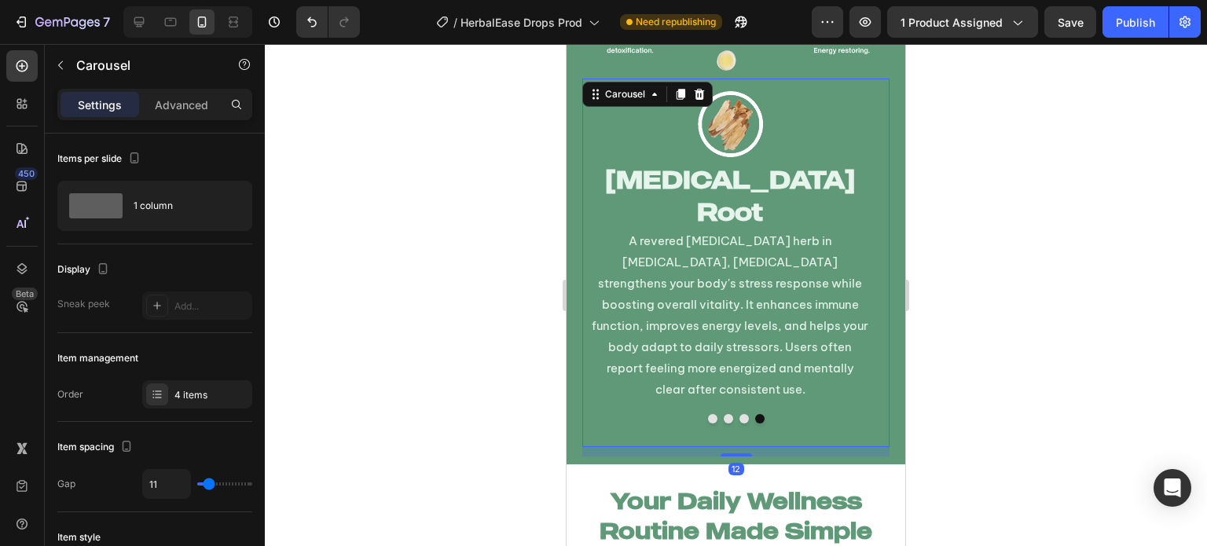
click at [708, 414] on button "Dot" at bounding box center [712, 418] width 9 height 9
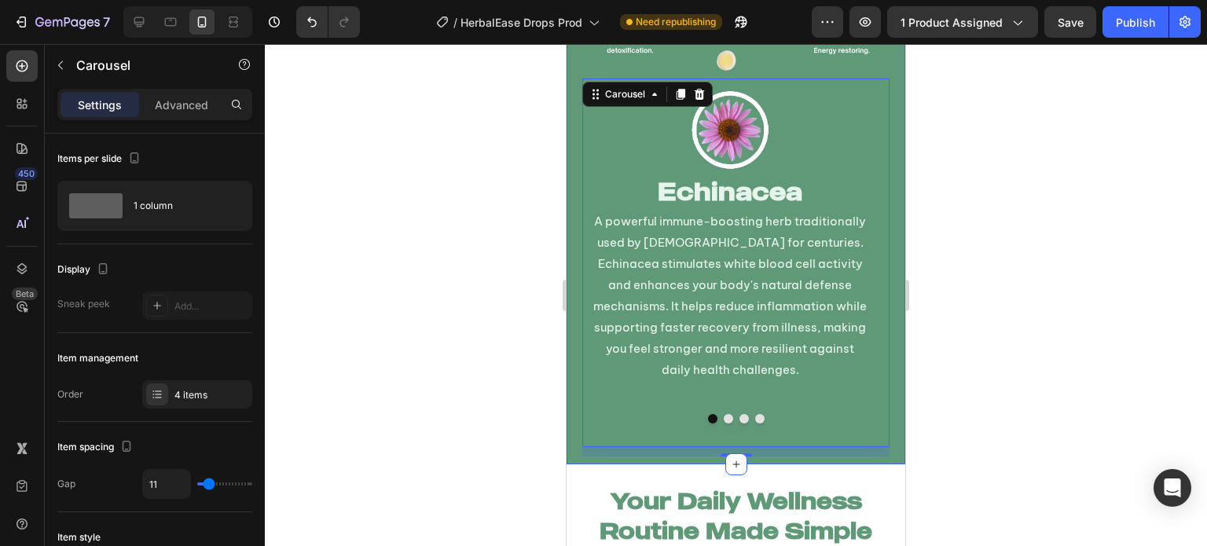
click at [833, 452] on div "Real Results, Real Change Heading Powered by a blend of four time-tested herbal…" at bounding box center [736, 61] width 339 height 805
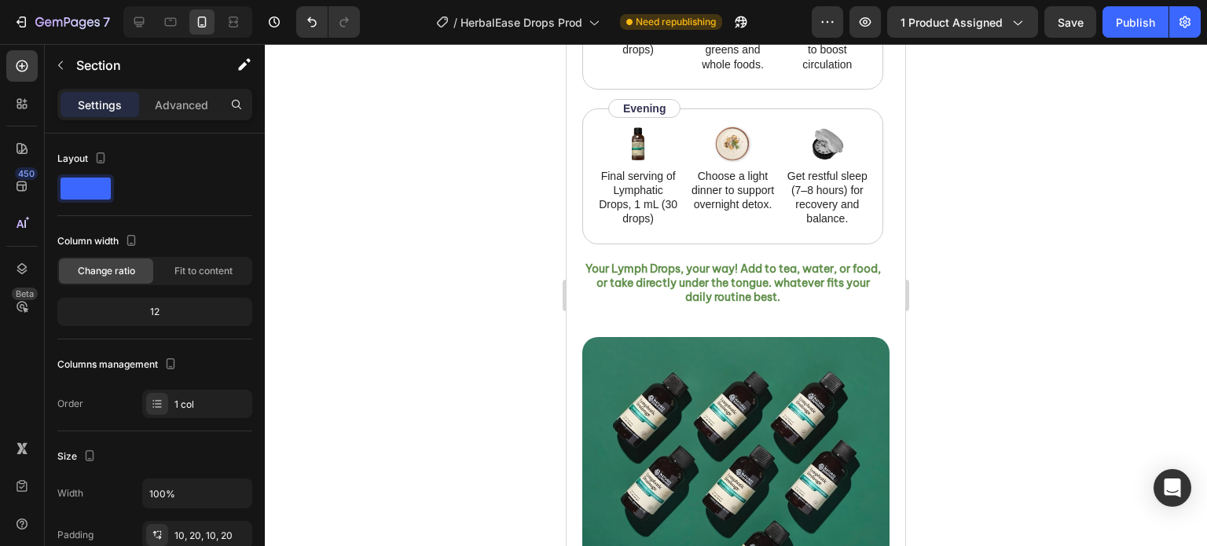
scroll to position [4064, 0]
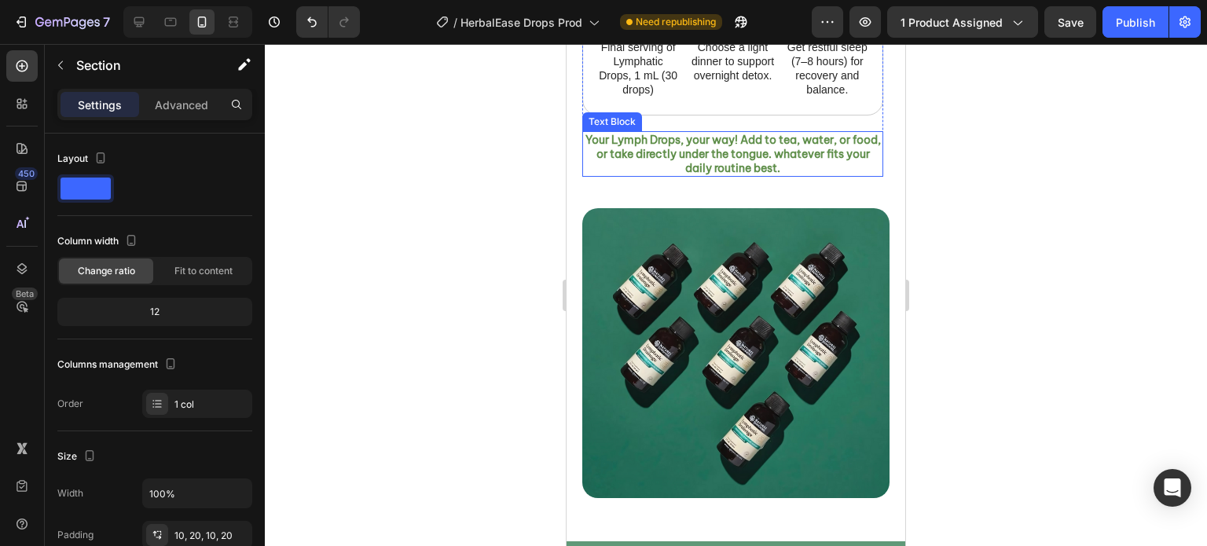
click at [754, 172] on p "Your Lymph Drops, your way! Add to tea, water, or food, or take directly under …" at bounding box center [733, 154] width 298 height 43
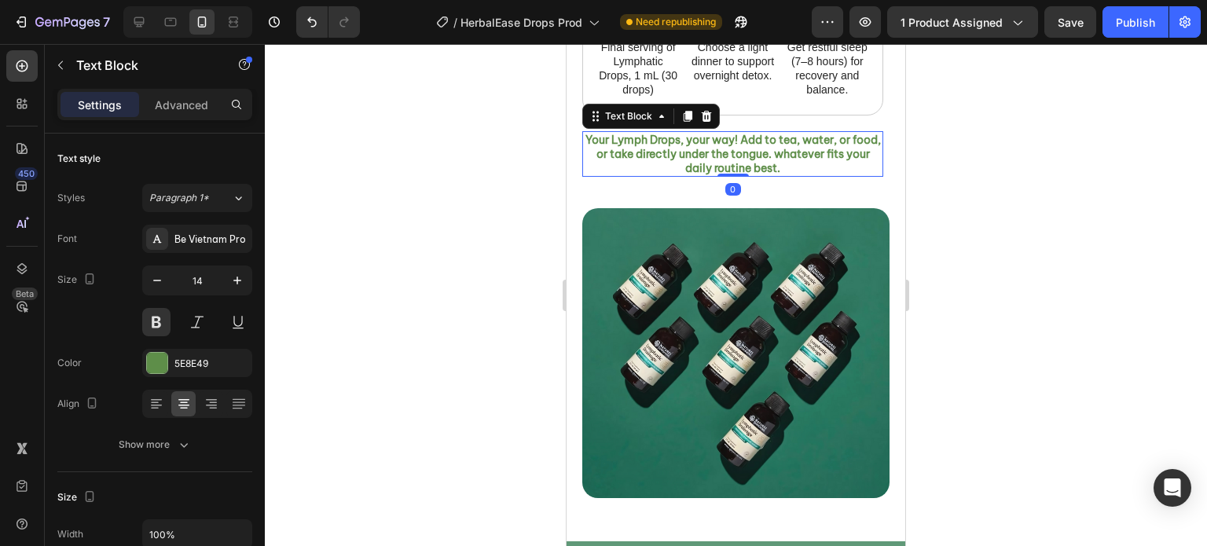
click at [754, 172] on p "Your Lymph Drops, your way! Add to tea, water, or food, or take directly under …" at bounding box center [733, 154] width 298 height 43
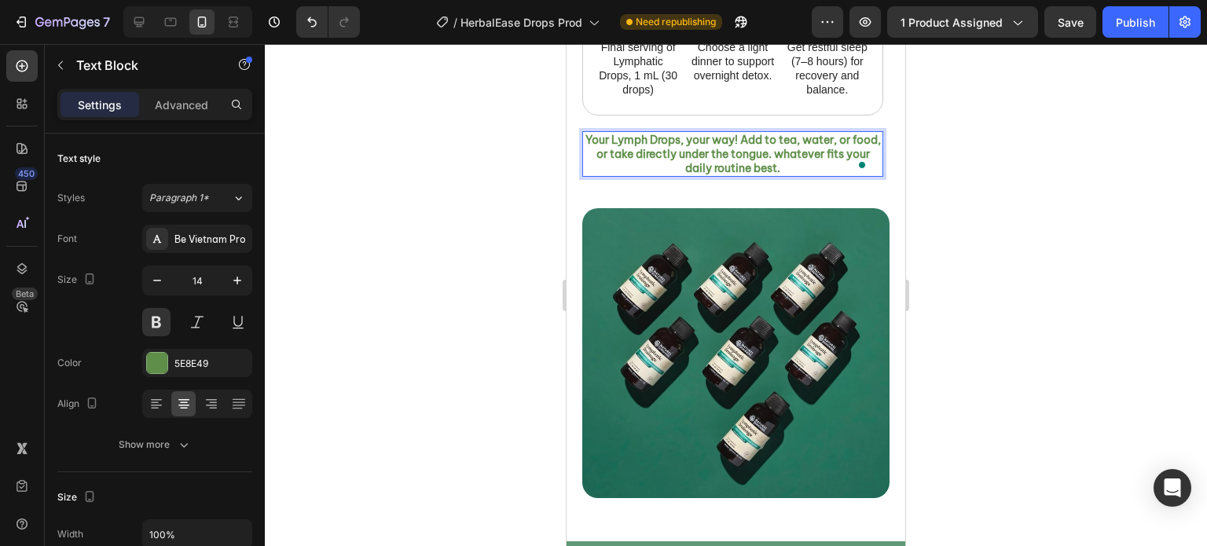
click at [742, 168] on p "Your Lymph Drops, your way! Add to tea, water, or food, or take directly under …" at bounding box center [733, 154] width 298 height 43
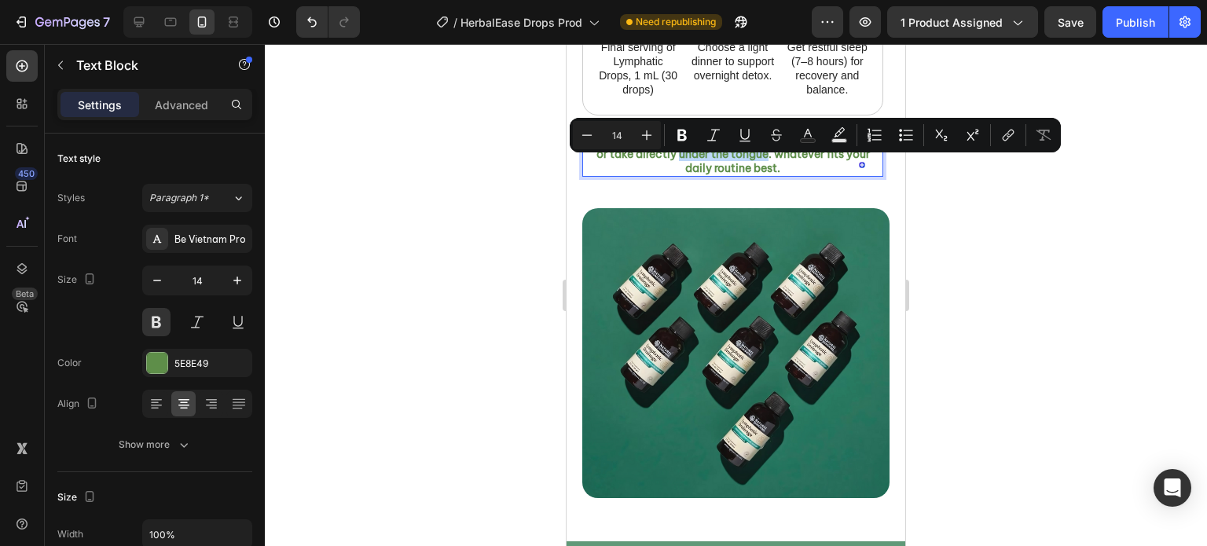
drag, startPoint x: 789, startPoint y: 166, endPoint x: 701, endPoint y: 166, distance: 88.0
click at [701, 166] on p "Your Lymph Drops, your way! Add to tea, water, or food, or take directly under …" at bounding box center [733, 154] width 298 height 43
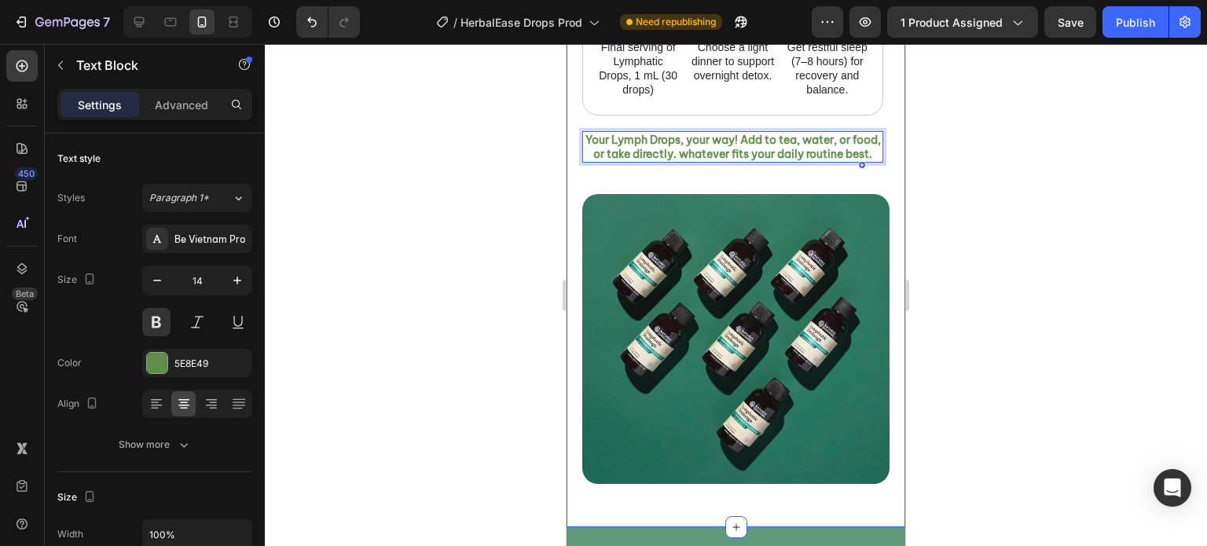
click at [882, 145] on div "Your Daily Wellness Routine Made Simple Heading While our Lymphatic Drops work …" at bounding box center [736, 23] width 339 height 1008
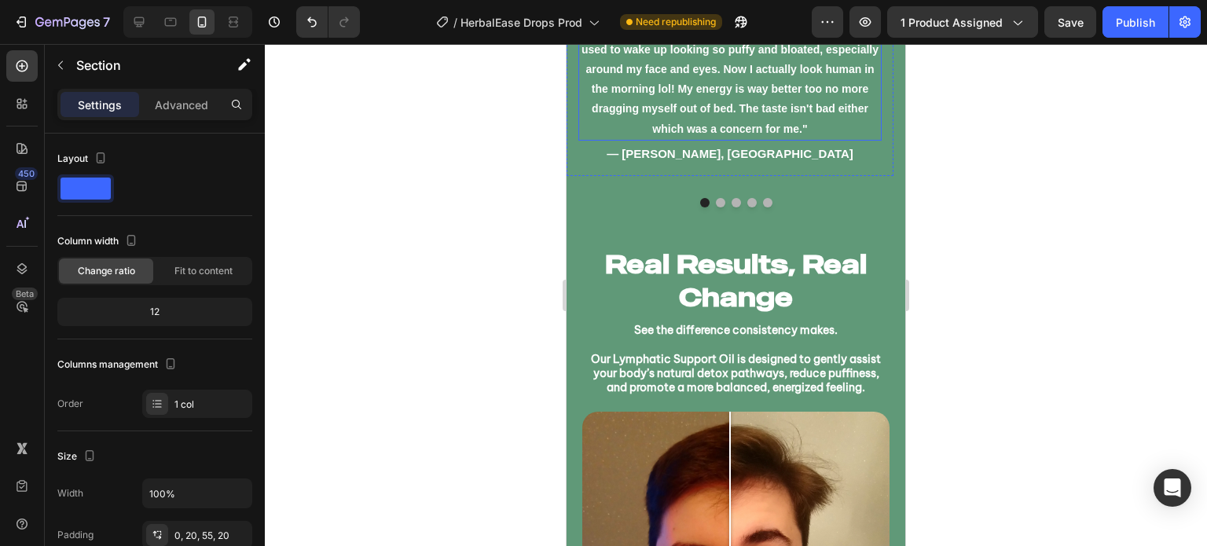
scroll to position [4880, 0]
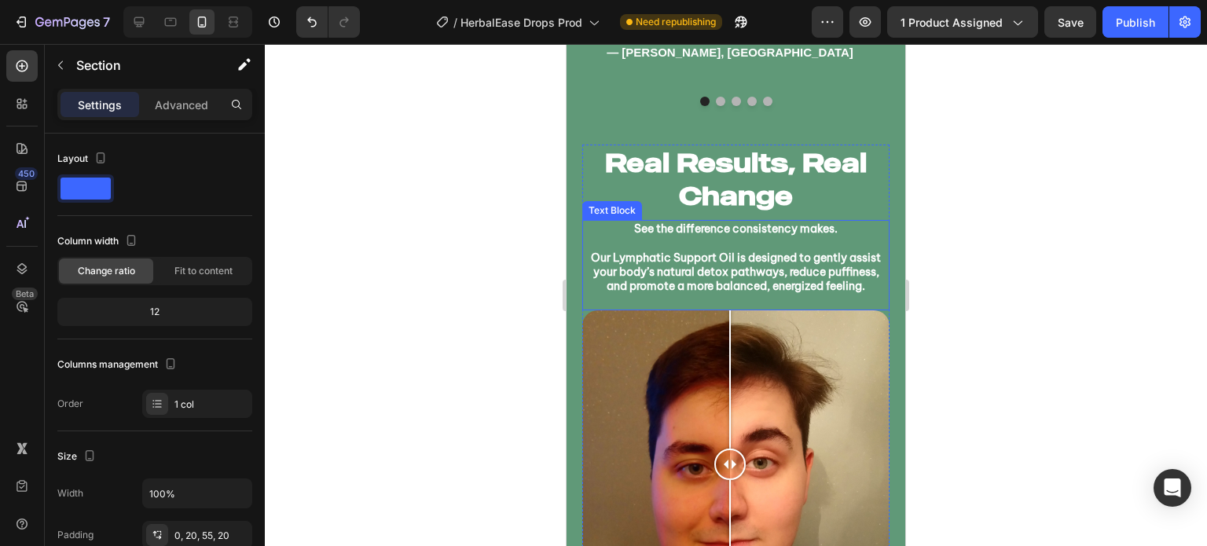
click at [796, 283] on p "Our Lymphatic Support Oil is designed to gently assist your body’s natural deto…" at bounding box center [736, 272] width 304 height 43
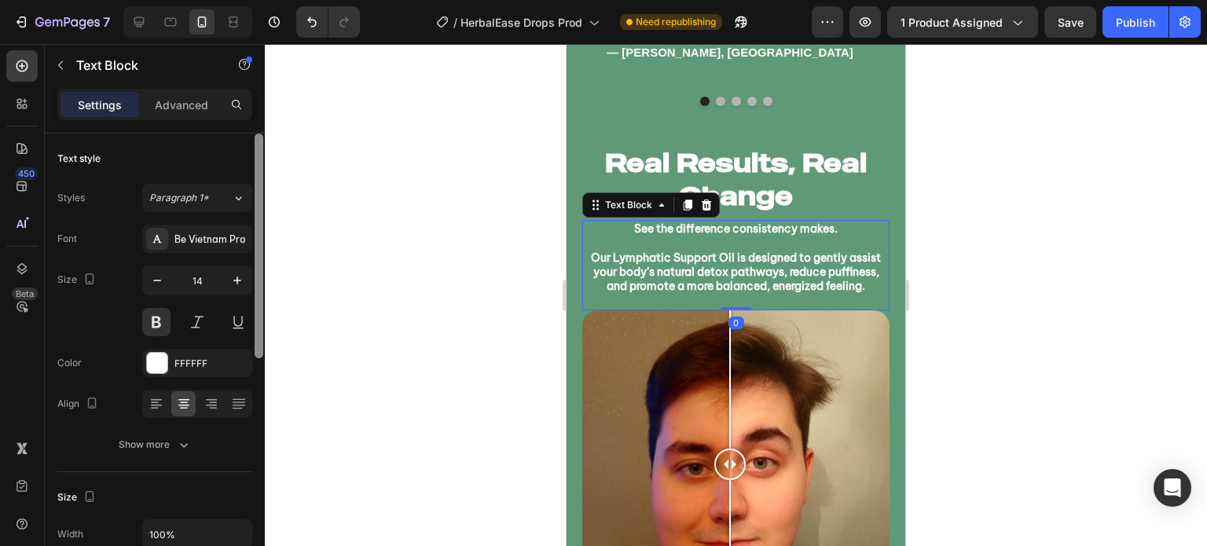
click at [163, 315] on button at bounding box center [156, 322] width 28 height 28
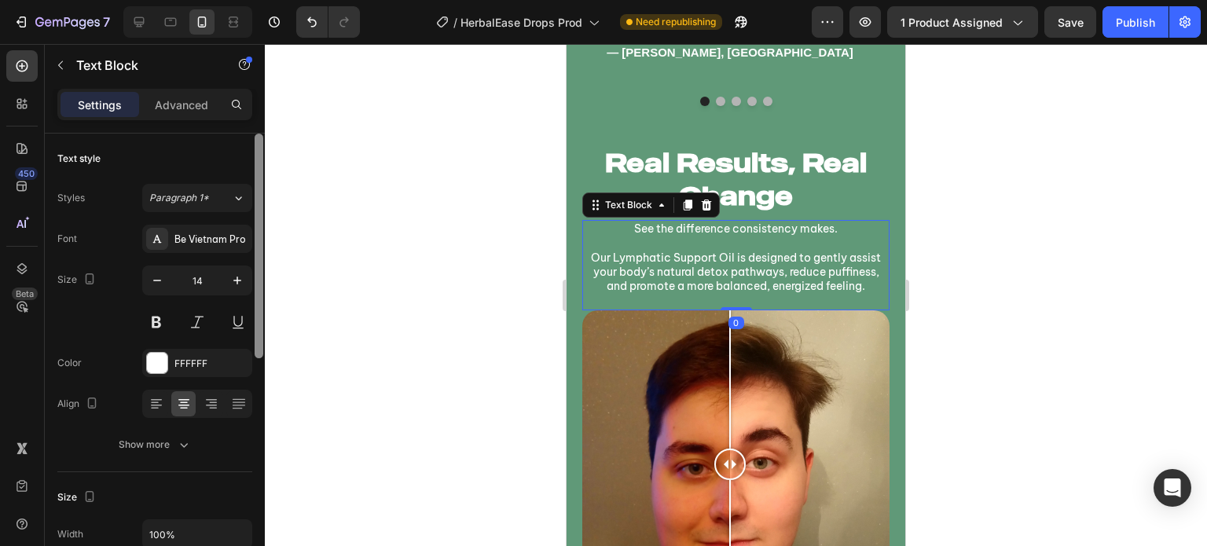
drag, startPoint x: 244, startPoint y: 277, endPoint x: 259, endPoint y: 278, distance: 15.0
click at [243, 277] on icon "button" at bounding box center [237, 281] width 16 height 16
type input "15"
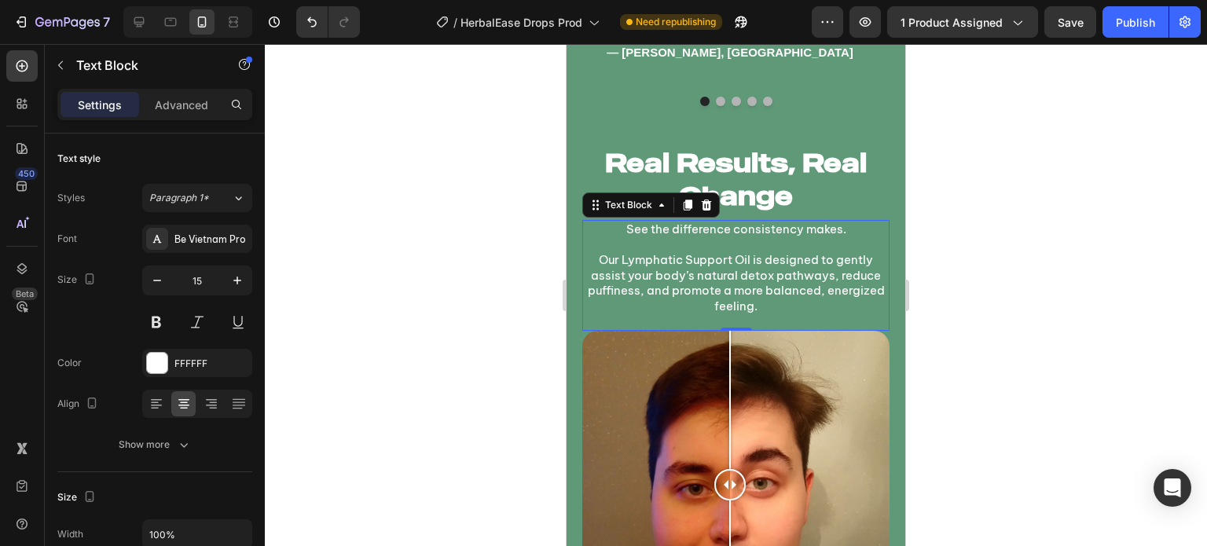
drag, startPoint x: 371, startPoint y: 291, endPoint x: 425, endPoint y: 296, distance: 54.5
click at [378, 301] on div at bounding box center [736, 295] width 942 height 502
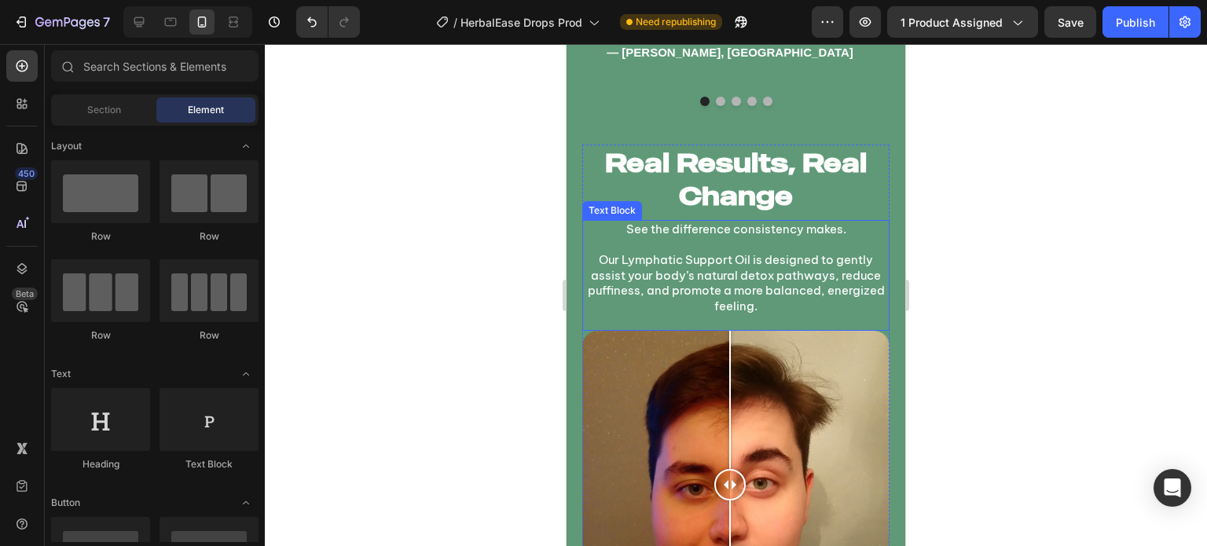
click at [735, 230] on p "See the difference consistency makes." at bounding box center [736, 230] width 304 height 16
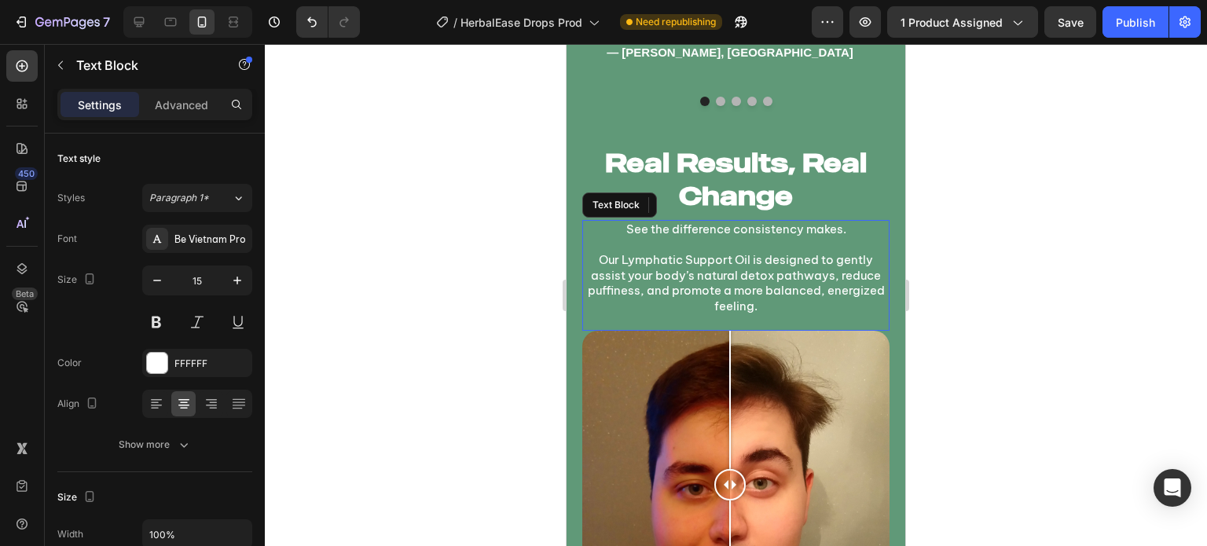
click at [735, 230] on p "See the difference consistency makes." at bounding box center [736, 230] width 304 height 16
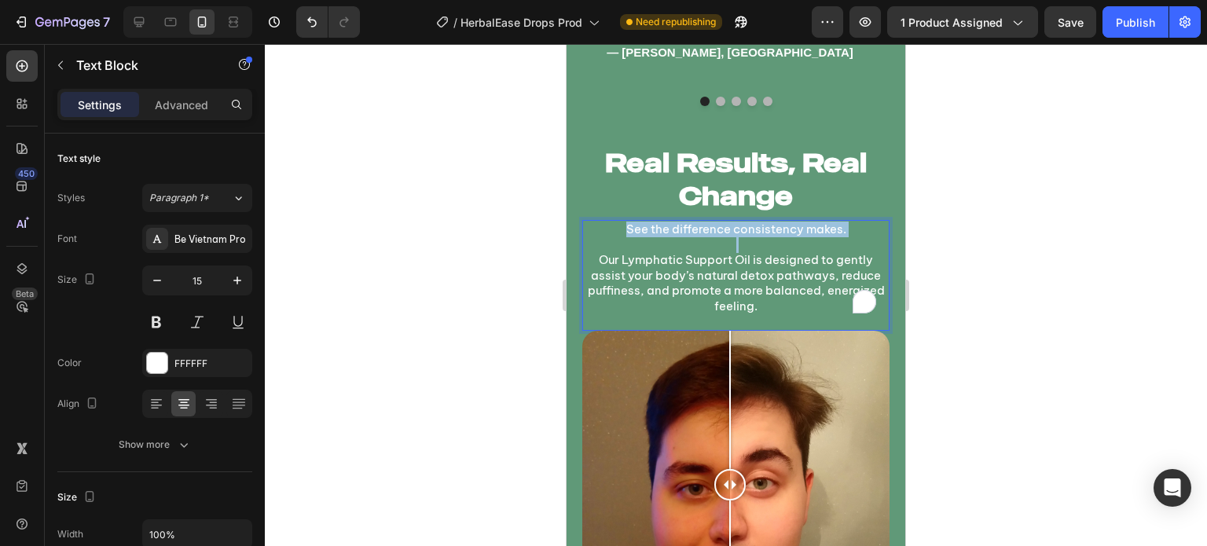
click at [735, 230] on p "See the difference consistency makes." at bounding box center [736, 230] width 304 height 16
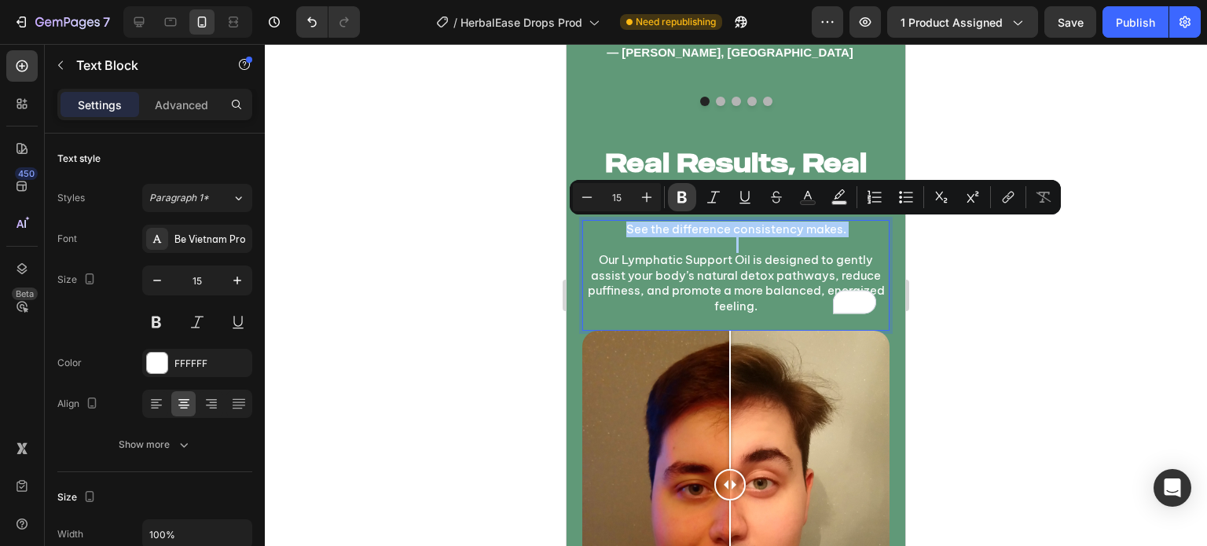
click at [679, 200] on icon "Editor contextual toolbar" at bounding box center [681, 198] width 9 height 12
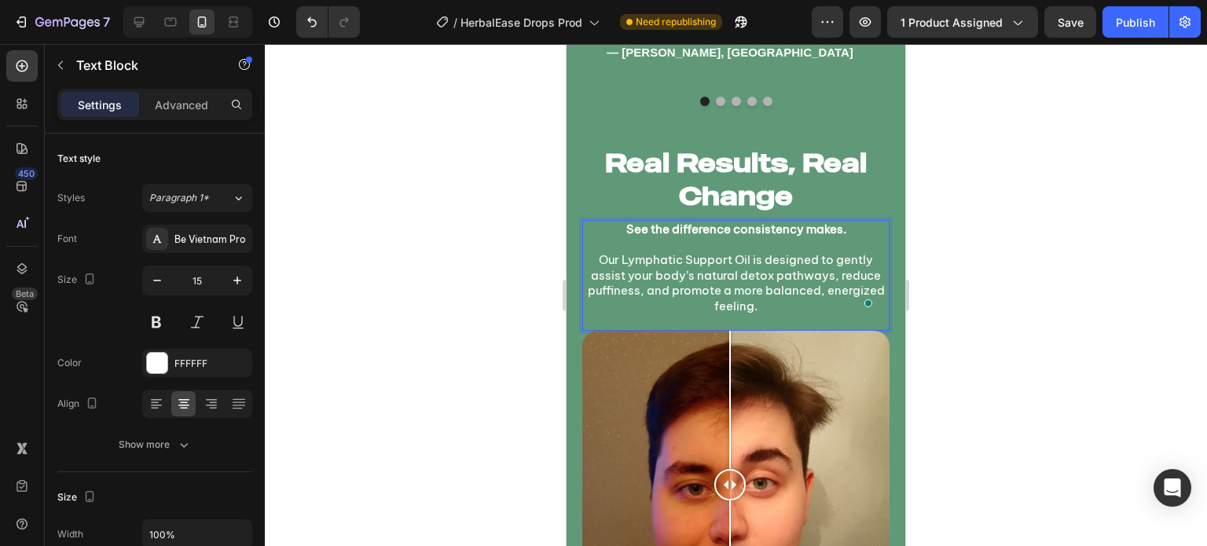
click at [468, 222] on div at bounding box center [736, 295] width 942 height 502
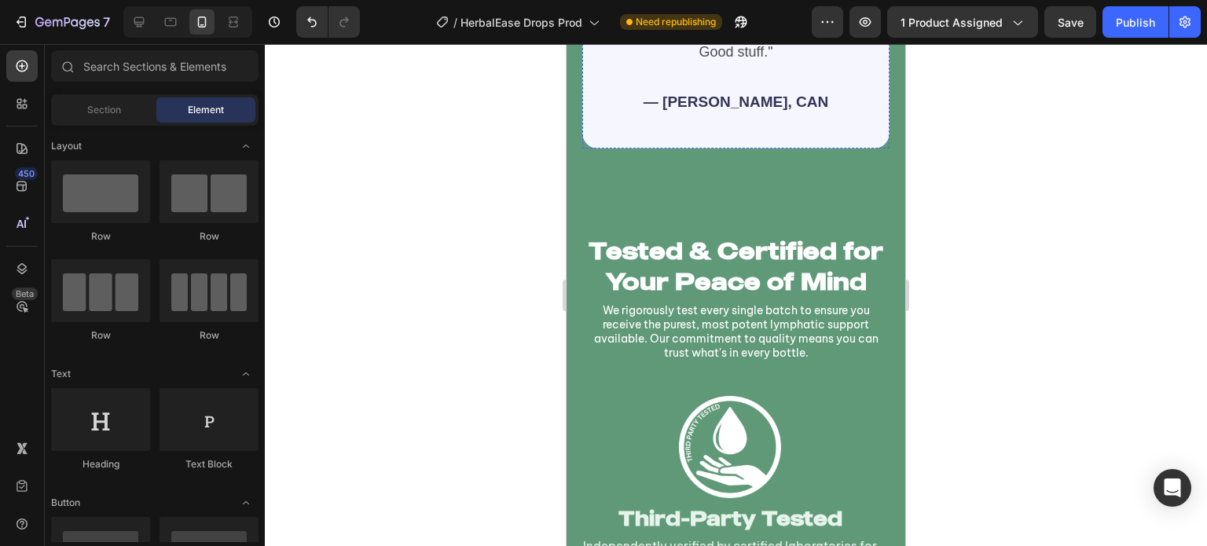
scroll to position [5937, 0]
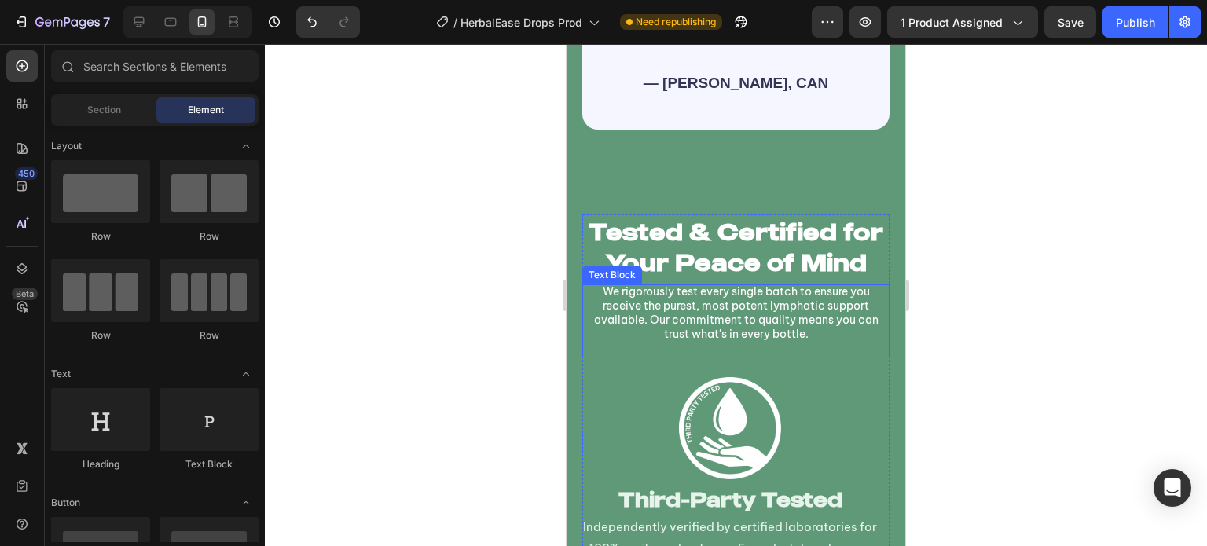
click at [767, 319] on p "We rigorously test every single batch to ensure you receive the purest, most po…" at bounding box center [735, 312] width 307 height 57
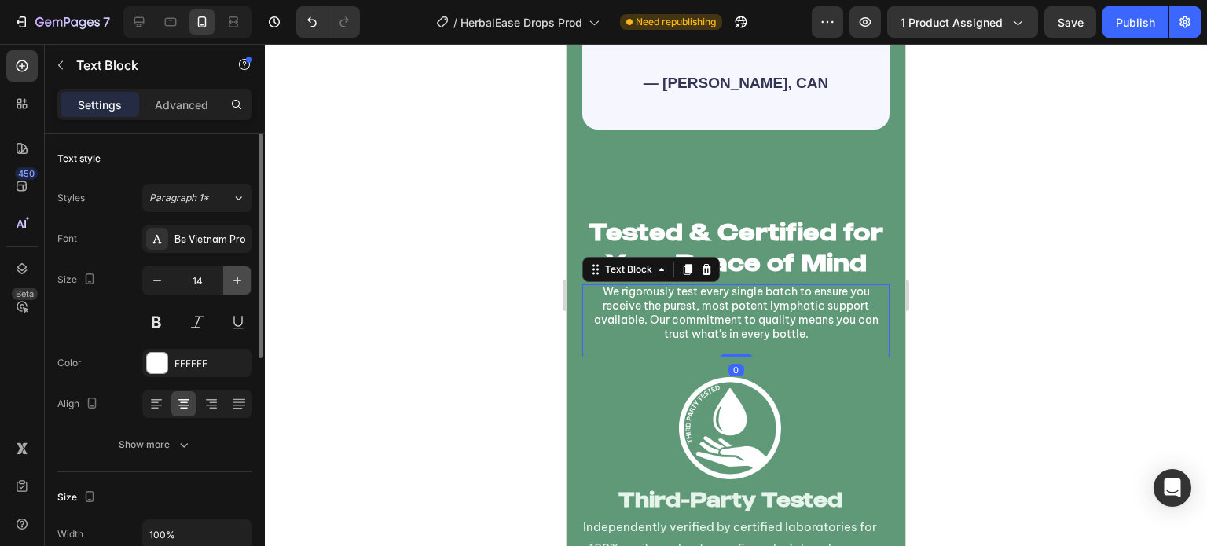
click at [233, 276] on icon "button" at bounding box center [237, 281] width 16 height 16
type input "15"
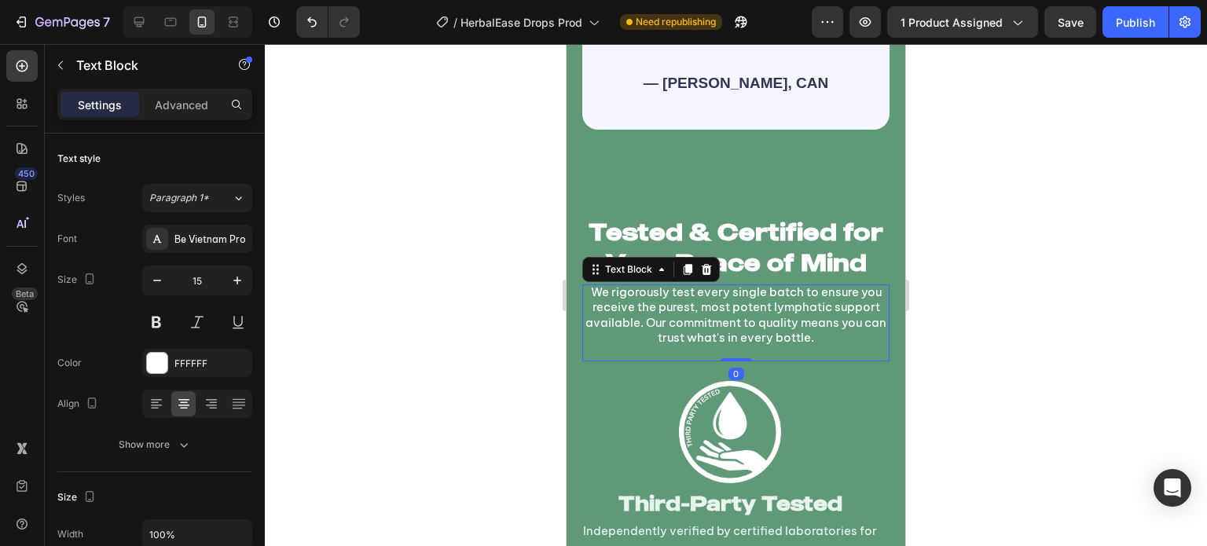
click at [393, 310] on div at bounding box center [736, 295] width 942 height 502
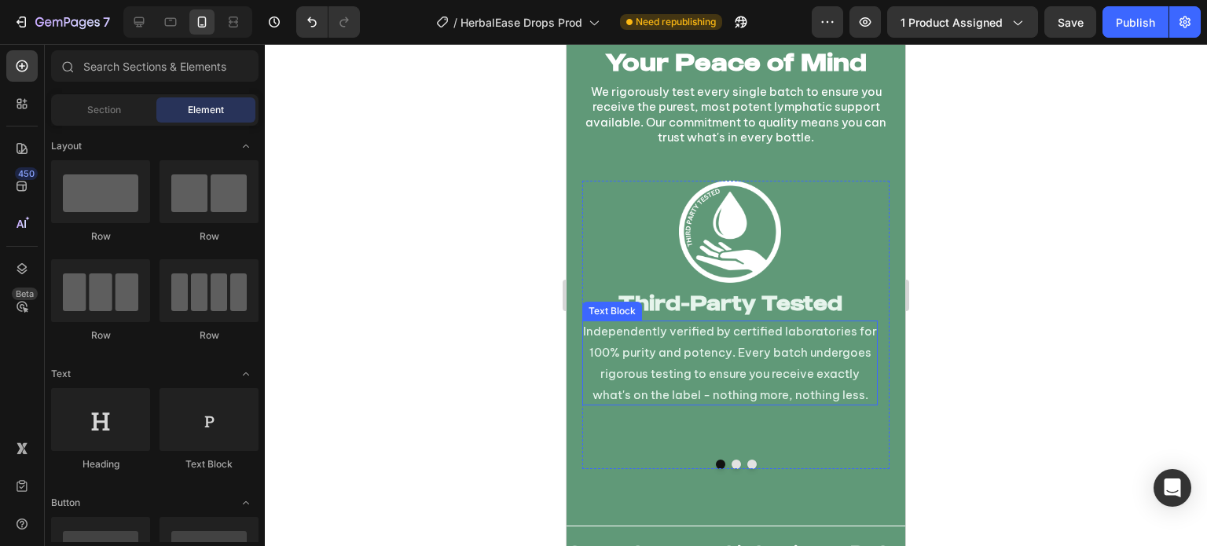
scroll to position [6545, 0]
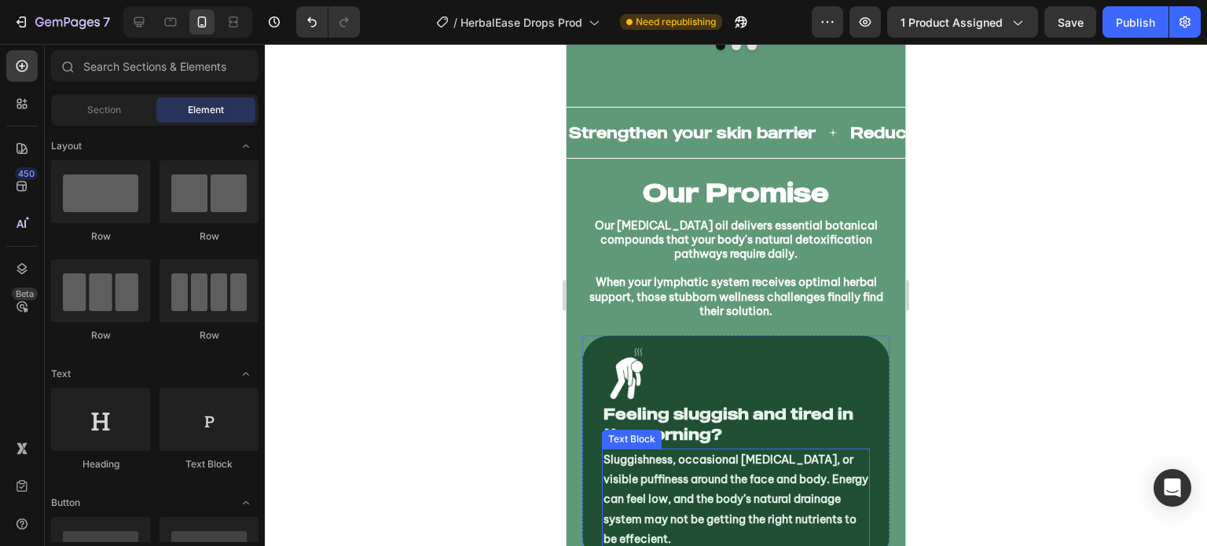
click at [752, 450] on p "Sluggishness, occasional [MEDICAL_DATA], or visible puffiness around the face a…" at bounding box center [735, 499] width 265 height 99
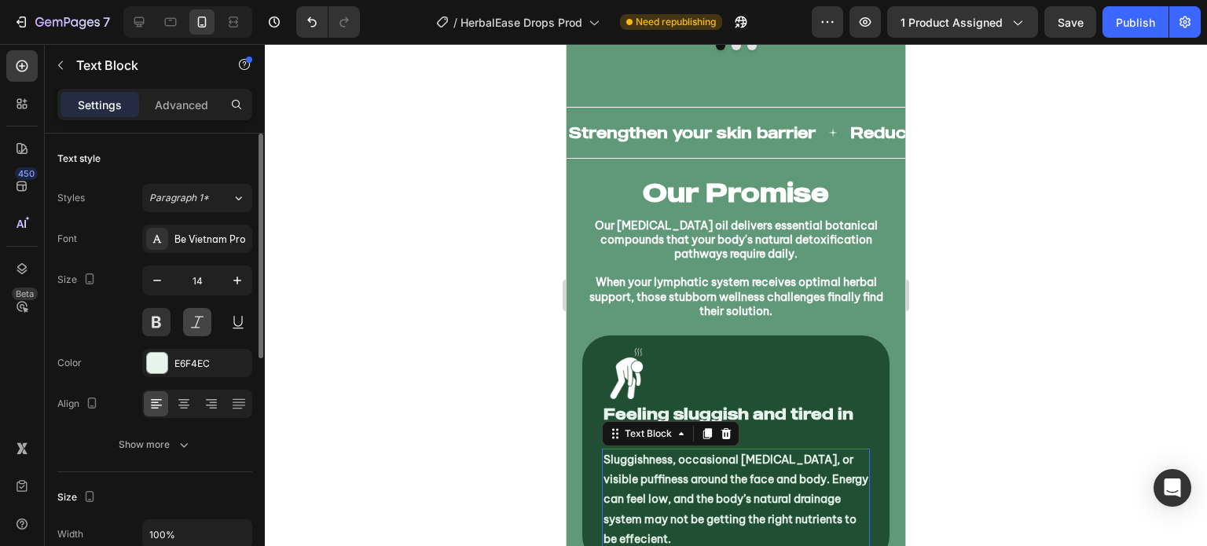
drag, startPoint x: 150, startPoint y: 323, endPoint x: 196, endPoint y: 319, distance: 46.5
click at [150, 323] on button at bounding box center [156, 322] width 28 height 28
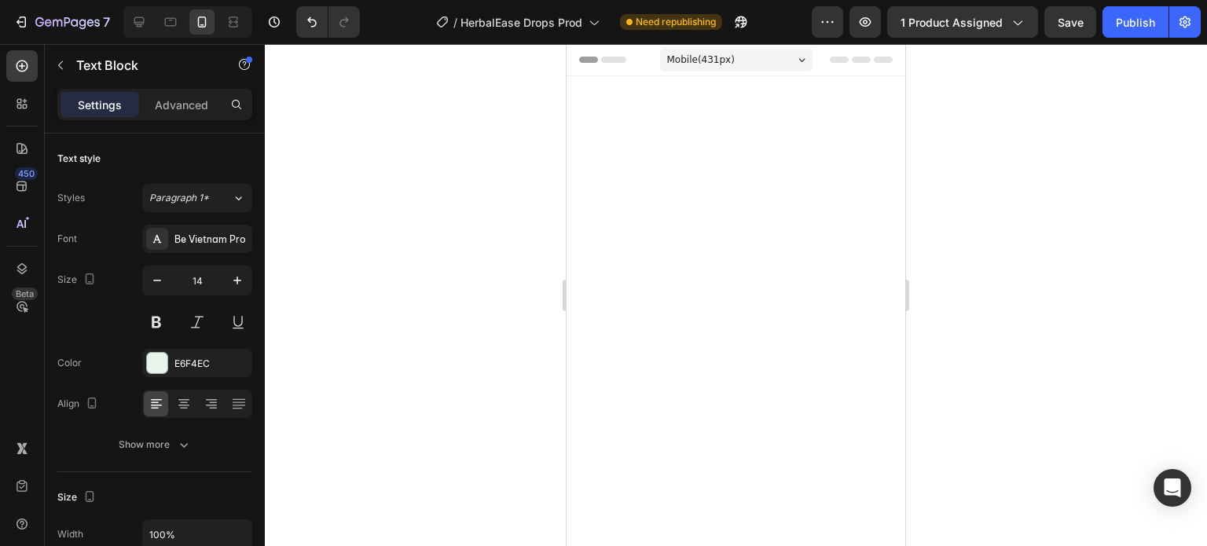
click at [425, 312] on div at bounding box center [736, 295] width 942 height 502
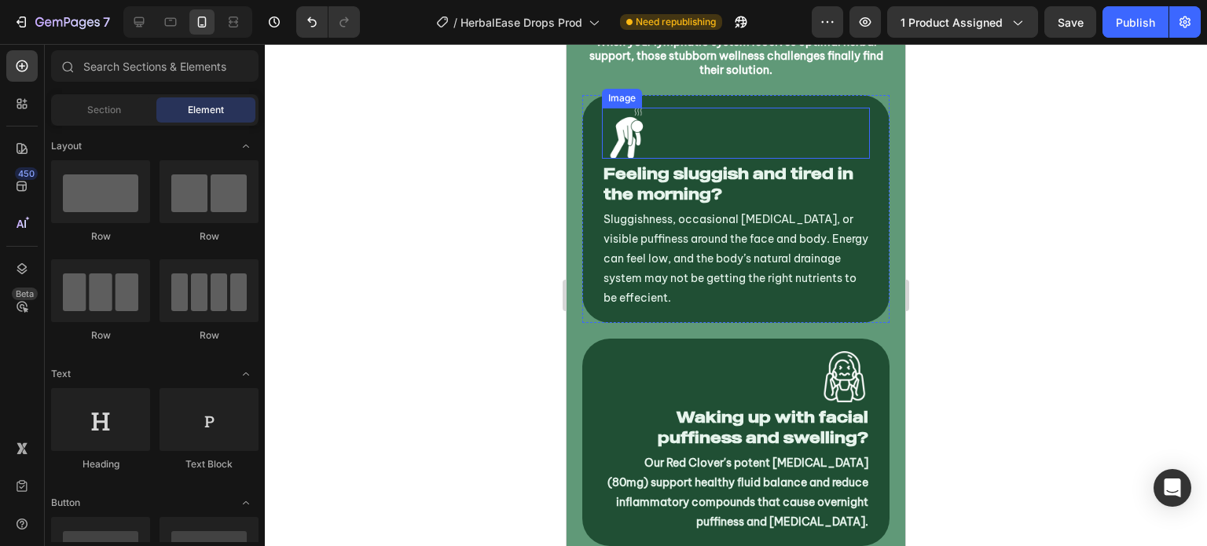
scroll to position [6765, 0]
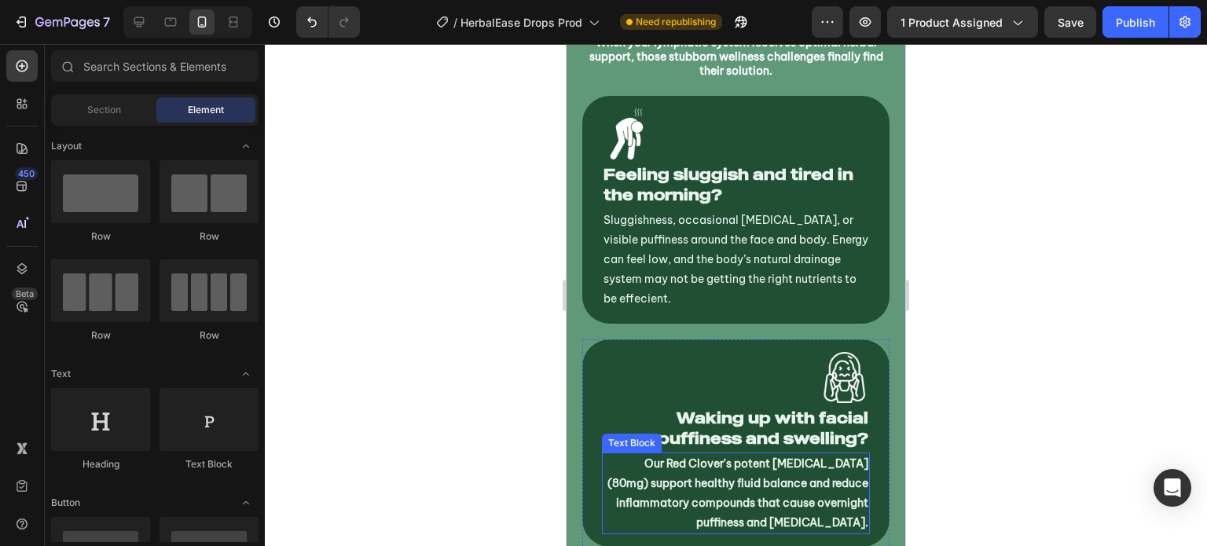
click at [689, 480] on p "Our Red Clover's potent [MEDICAL_DATA] (80mg) support healthy fluid balance and…" at bounding box center [735, 493] width 265 height 79
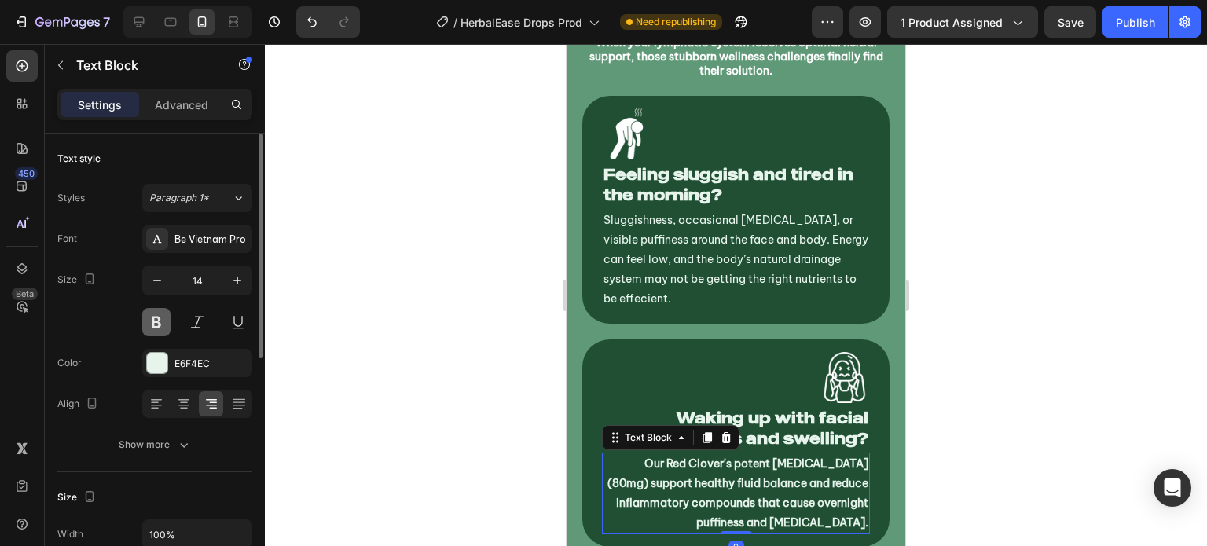
click at [157, 325] on button at bounding box center [156, 322] width 28 height 28
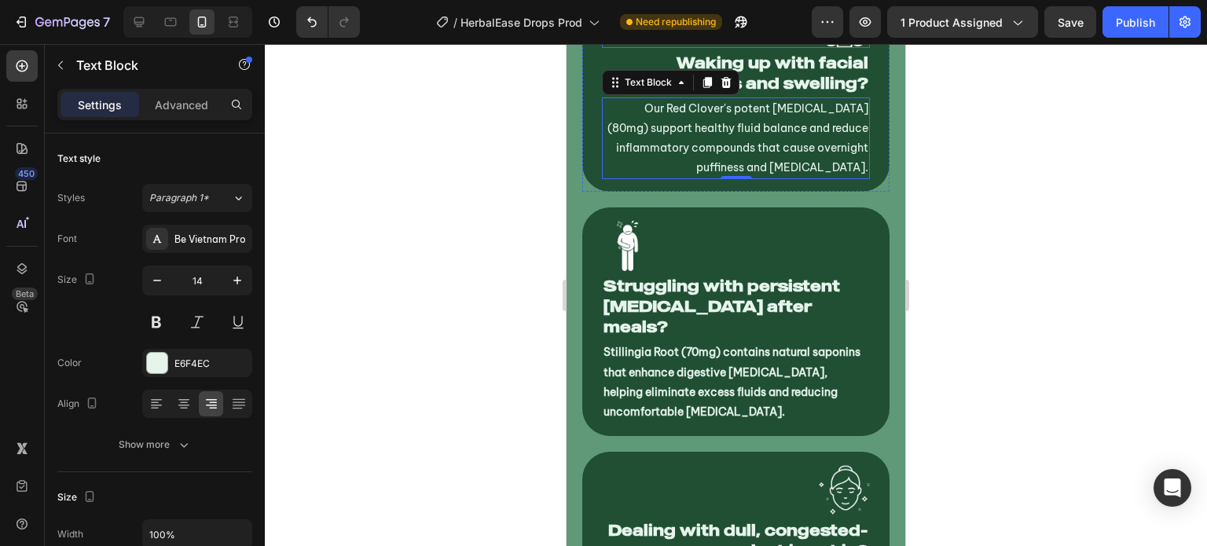
scroll to position [7116, 0]
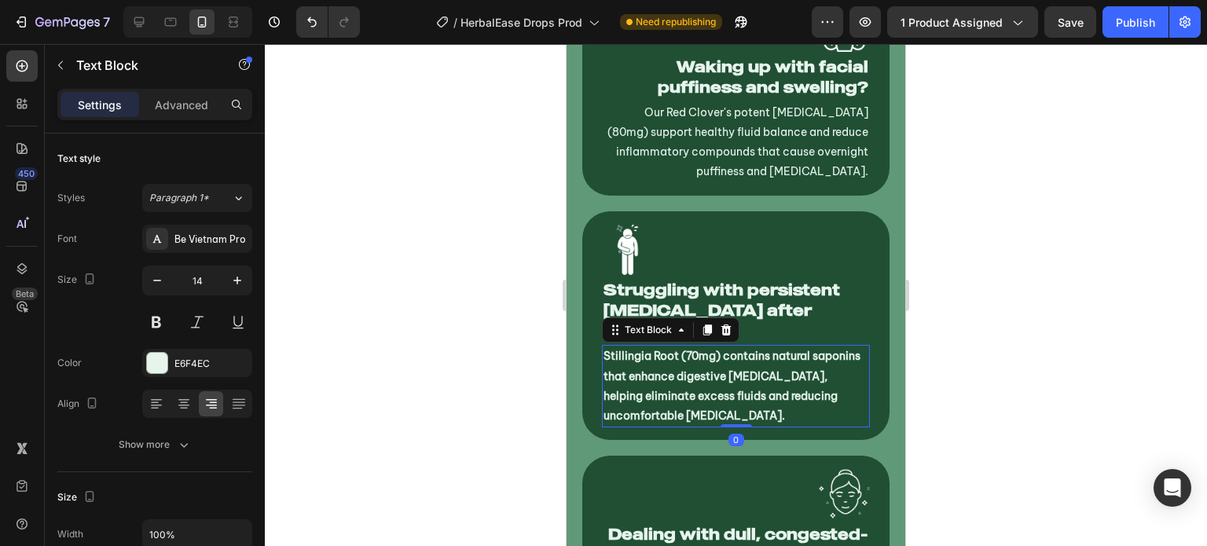
click at [655, 362] on p "Stillingia Root (70mg) contains natural saponins that enhance digestive [MEDICA…" at bounding box center [735, 386] width 265 height 79
drag, startPoint x: 160, startPoint y: 321, endPoint x: 264, endPoint y: 343, distance: 106.0
click at [160, 322] on button at bounding box center [156, 322] width 28 height 28
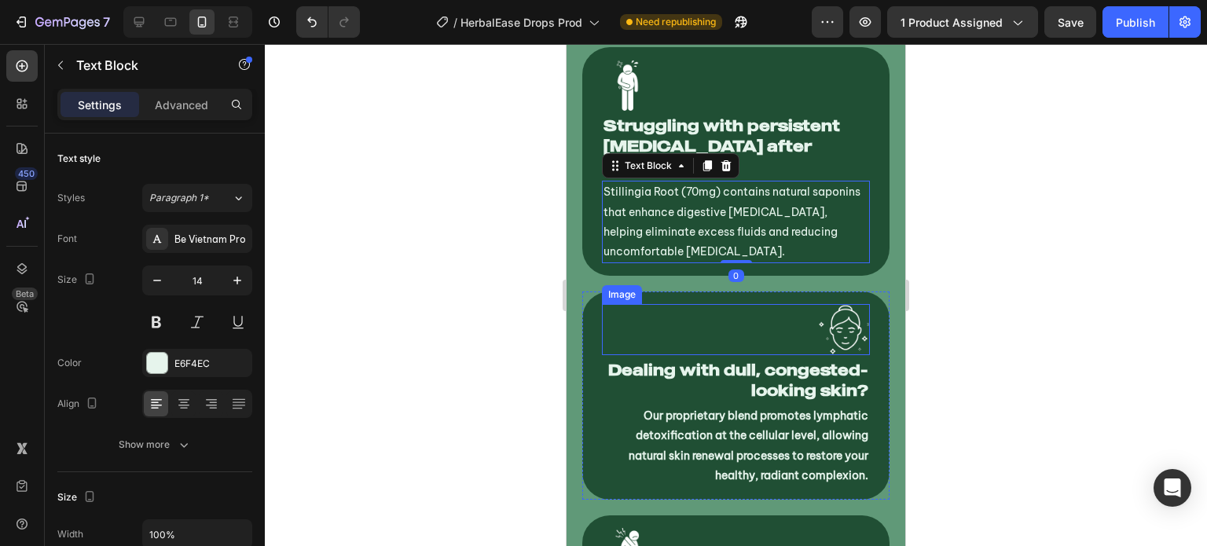
scroll to position [7280, 0]
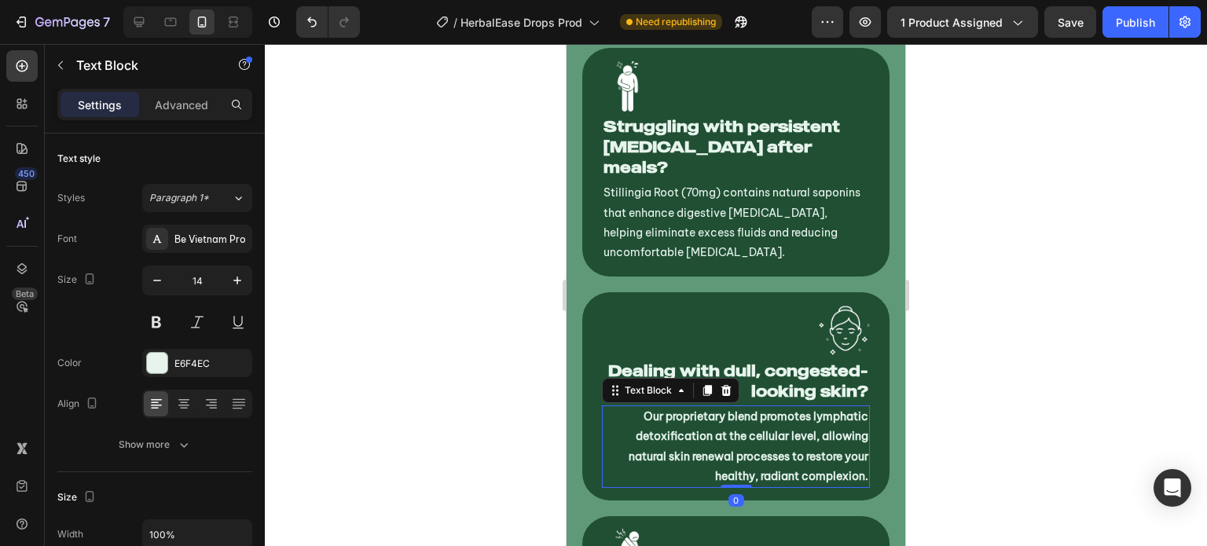
click at [684, 432] on p "Our proprietary blend promotes lymphatic detoxification at the cellular level, …" at bounding box center [735, 446] width 265 height 79
drag, startPoint x: 161, startPoint y: 310, endPoint x: 189, endPoint y: 326, distance: 31.7
click at [161, 310] on button at bounding box center [156, 322] width 28 height 28
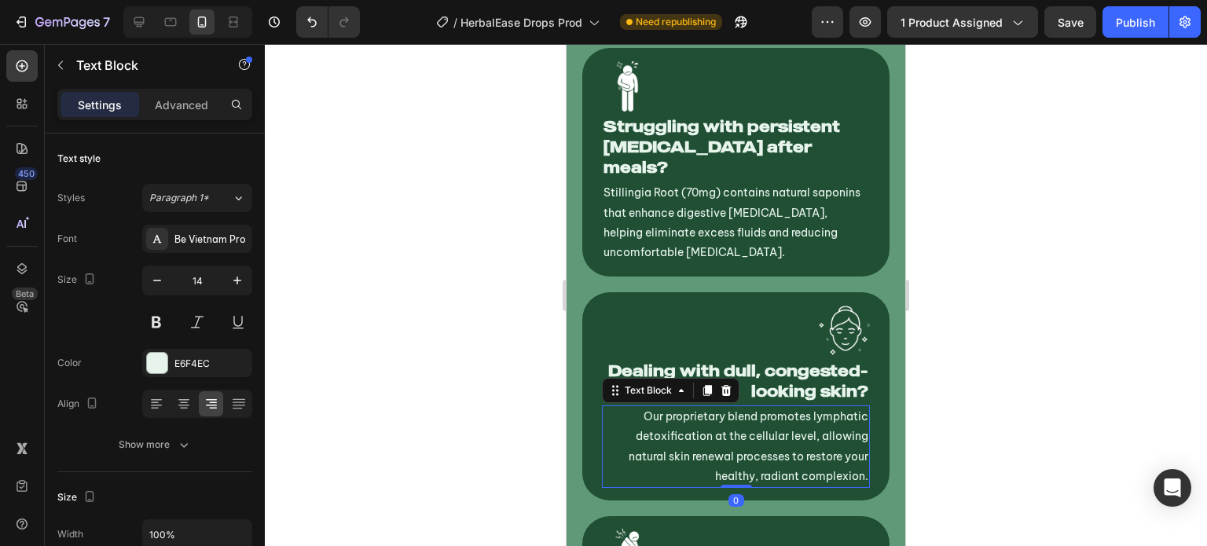
scroll to position [7531, 0]
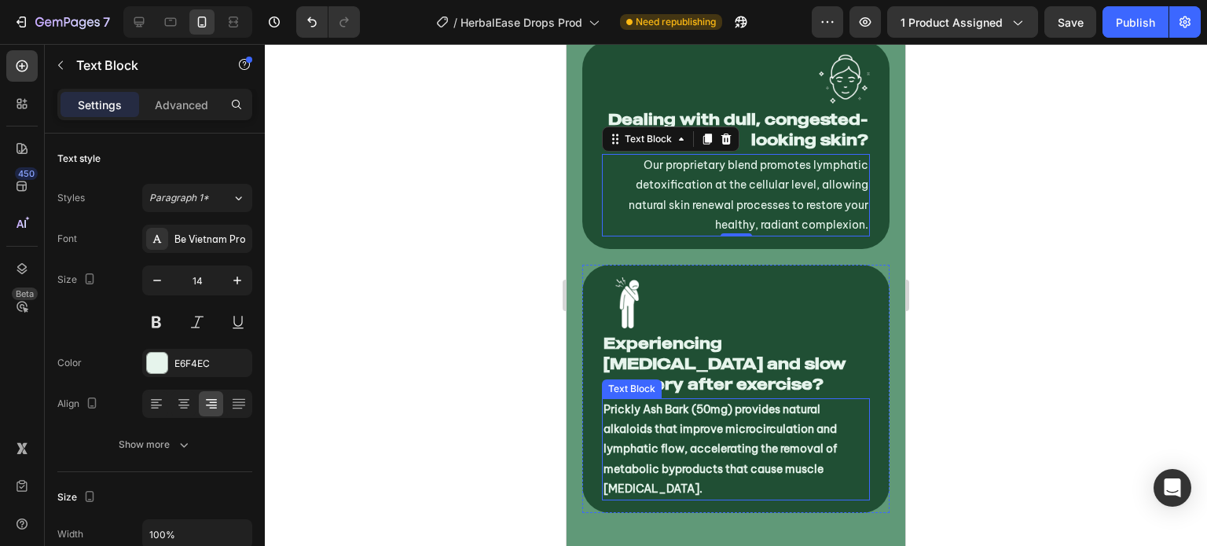
drag, startPoint x: 622, startPoint y: 417, endPoint x: 604, endPoint y: 417, distance: 18.1
click at [622, 417] on p "Prickly Ash Bark (50mg) provides natural alkaloids that improve microcirculatio…" at bounding box center [735, 449] width 265 height 99
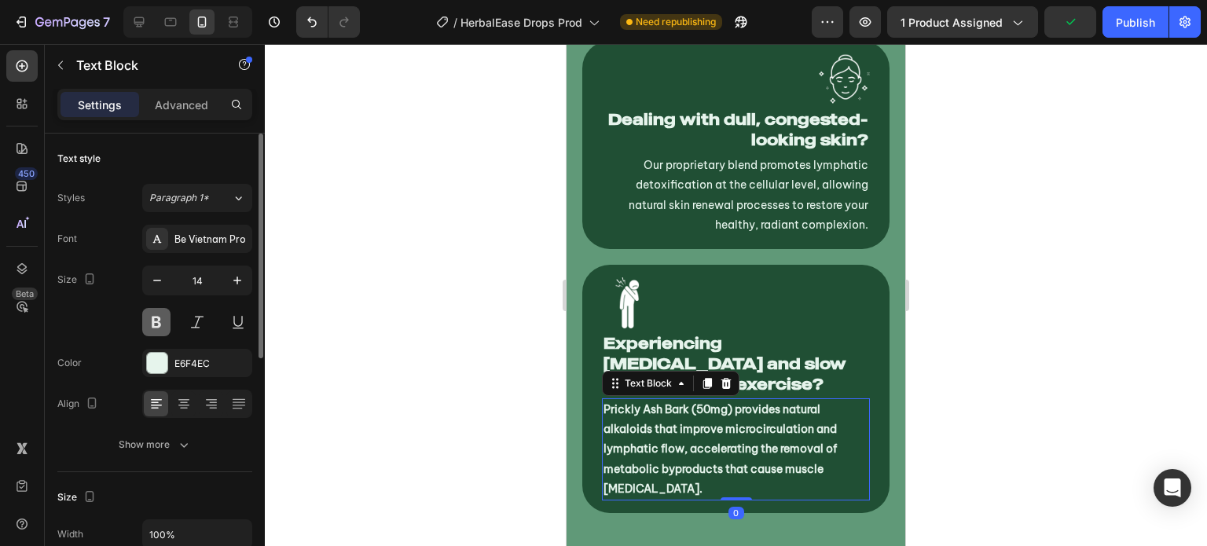
click at [152, 324] on button at bounding box center [156, 322] width 28 height 28
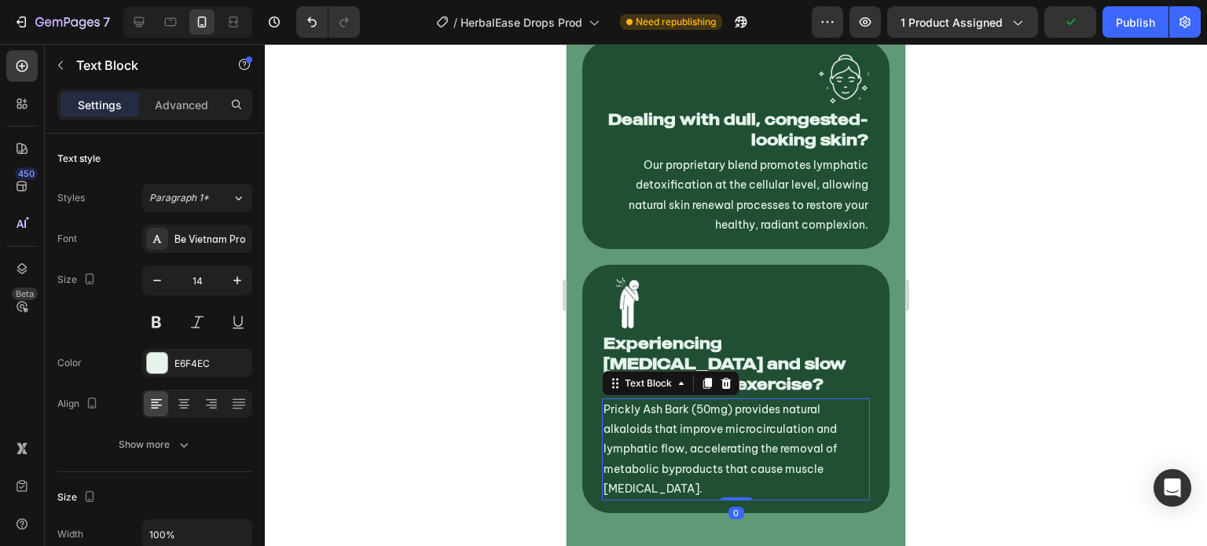
click at [393, 370] on div at bounding box center [736, 295] width 942 height 502
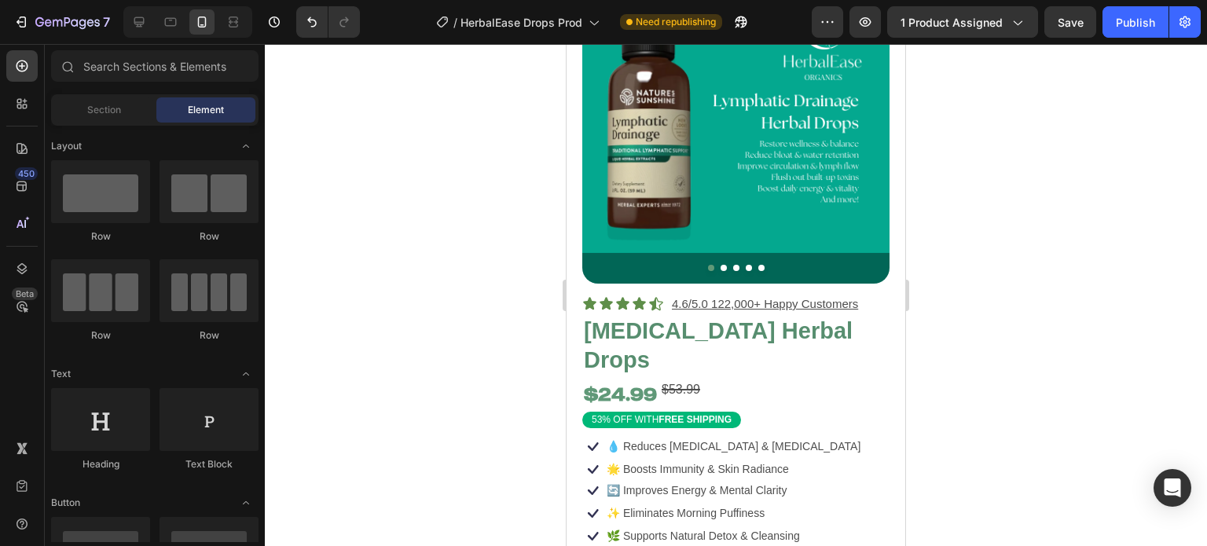
scroll to position [0, 0]
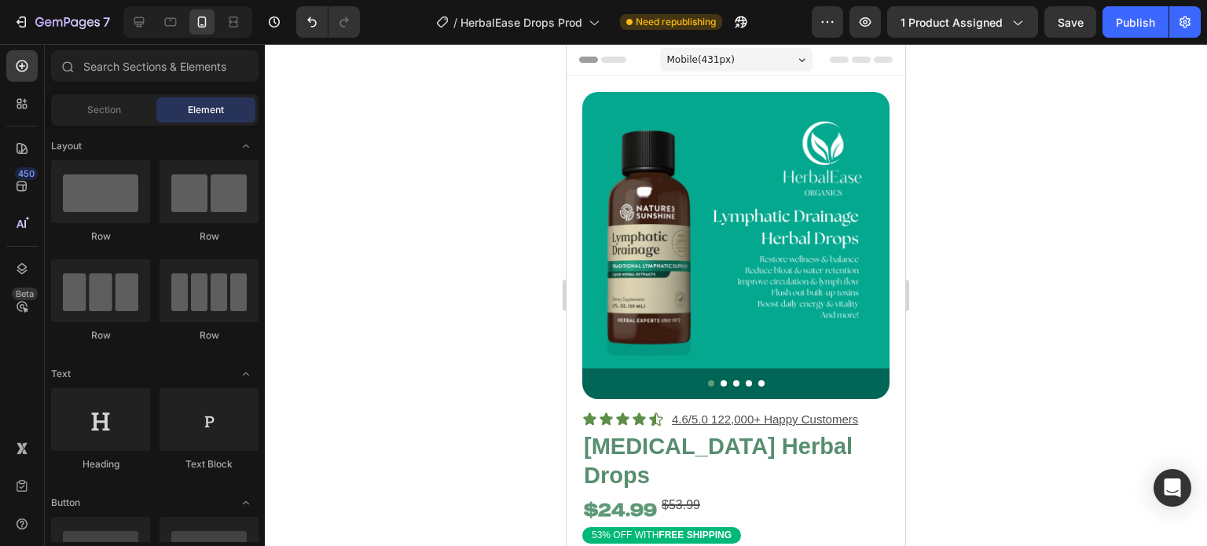
drag, startPoint x: 1139, startPoint y: 24, endPoint x: 1123, endPoint y: 62, distance: 41.2
click at [1140, 24] on div "Publish" at bounding box center [1135, 22] width 39 height 17
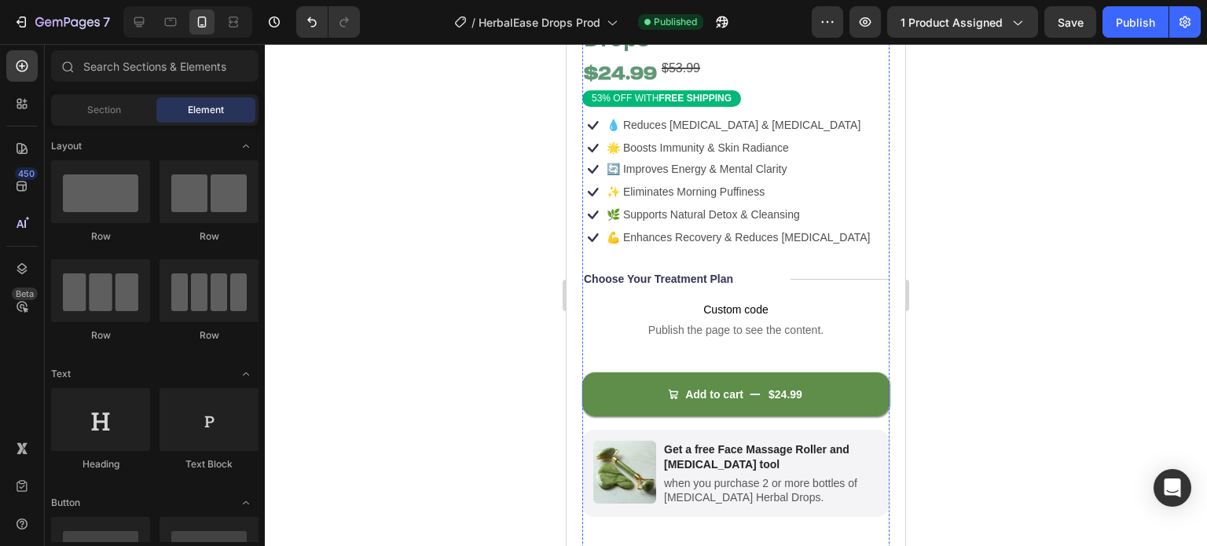
scroll to position [669, 0]
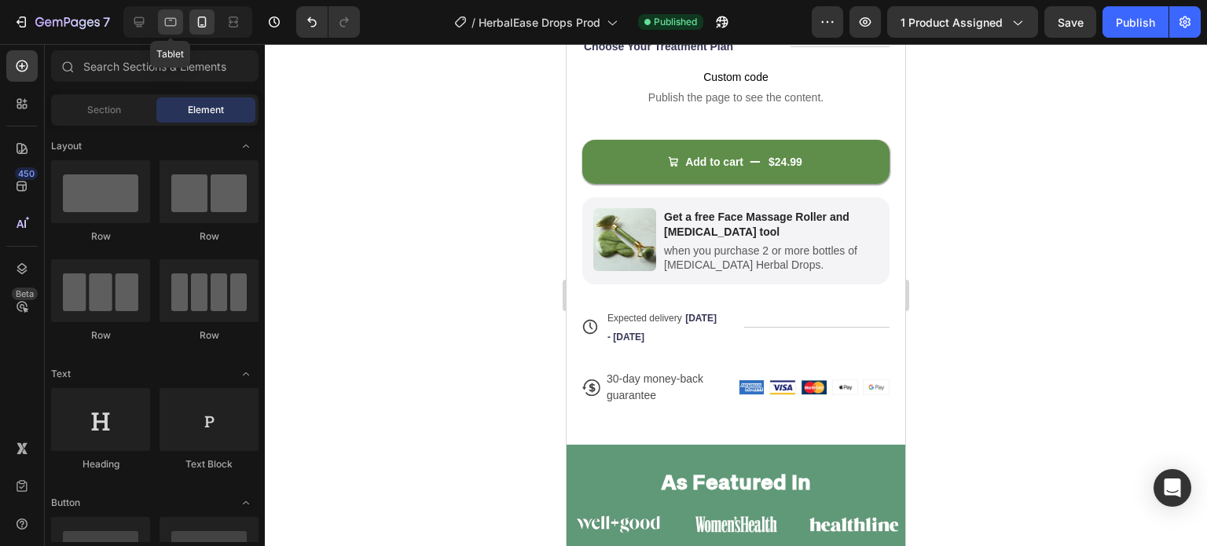
click at [180, 20] on div at bounding box center [170, 21] width 25 height 25
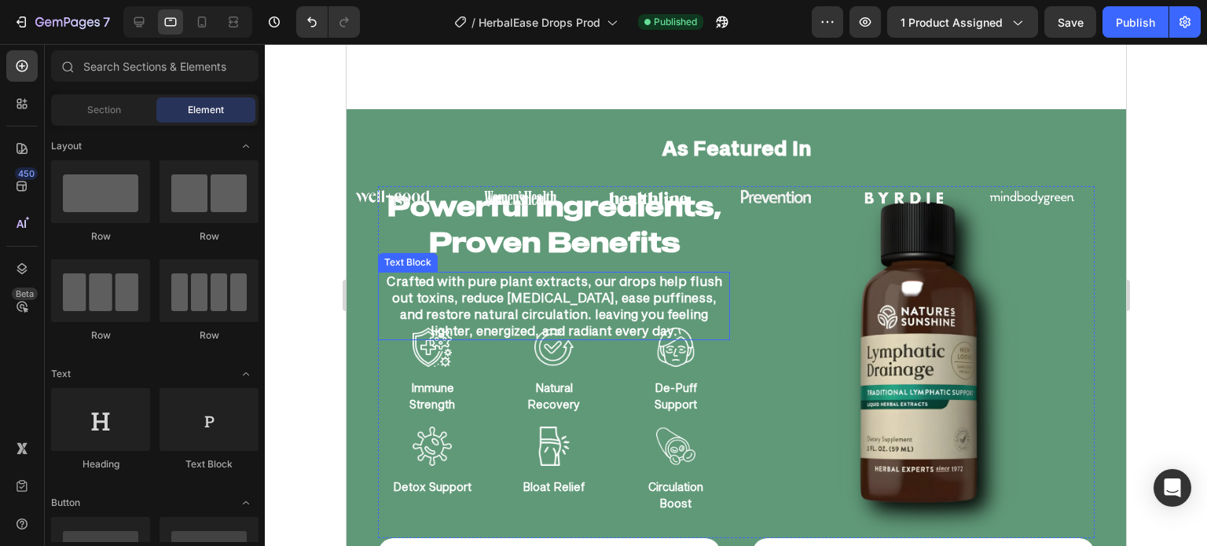
scroll to position [770, 0]
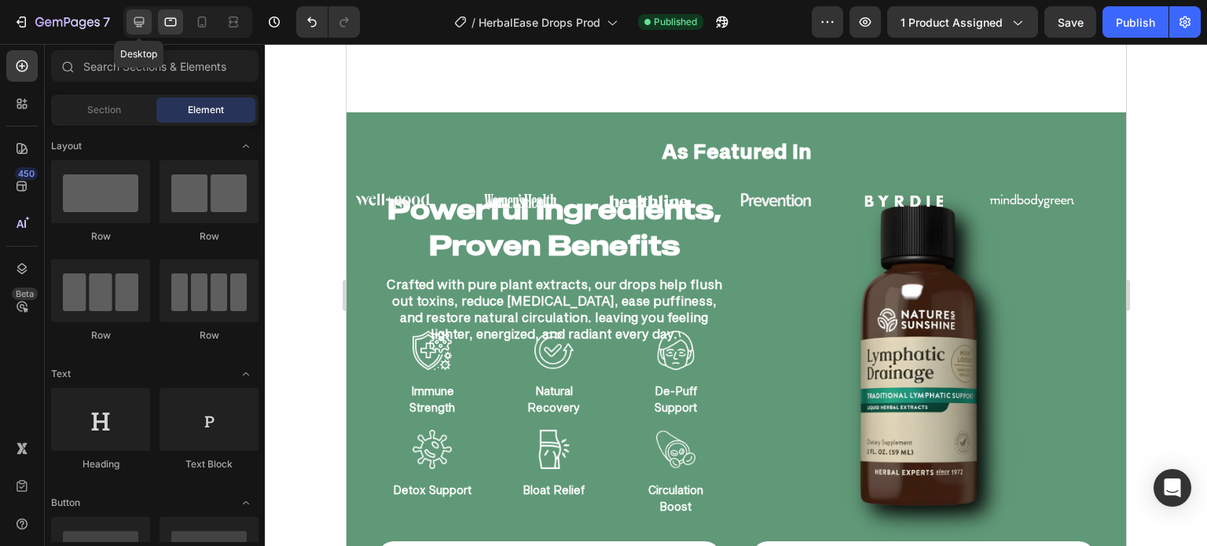
click at [148, 20] on div at bounding box center [139, 21] width 25 height 25
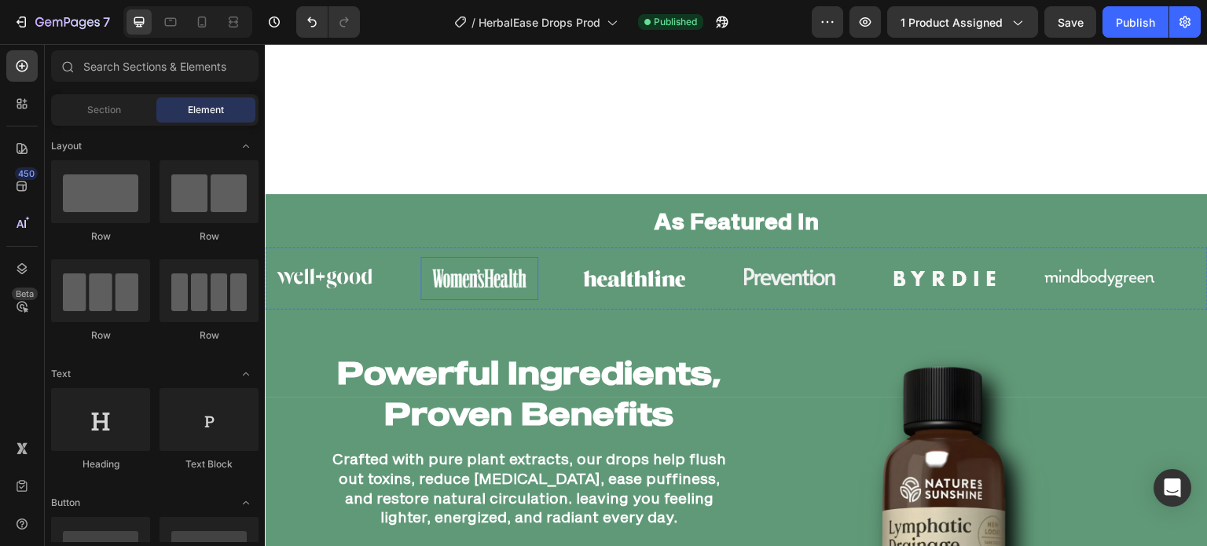
scroll to position [949, 0]
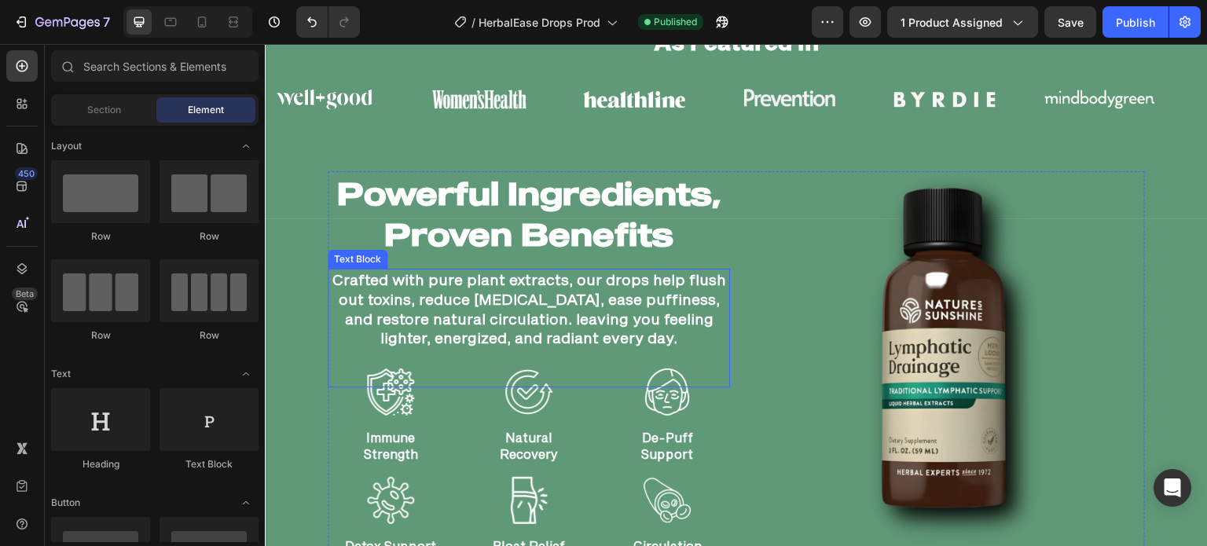
click at [441, 288] on p "Crafted with pure plant extracts, our drops help flush out toxins, reduce [MEDI…" at bounding box center [528, 309] width 399 height 78
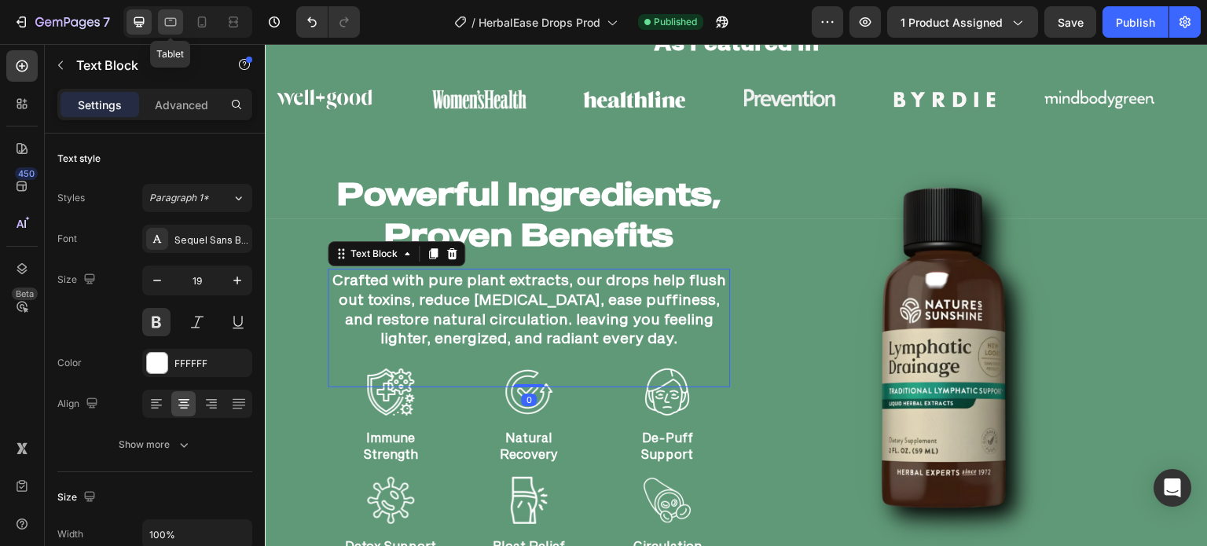
click at [173, 28] on icon at bounding box center [171, 22] width 16 height 16
type input "16"
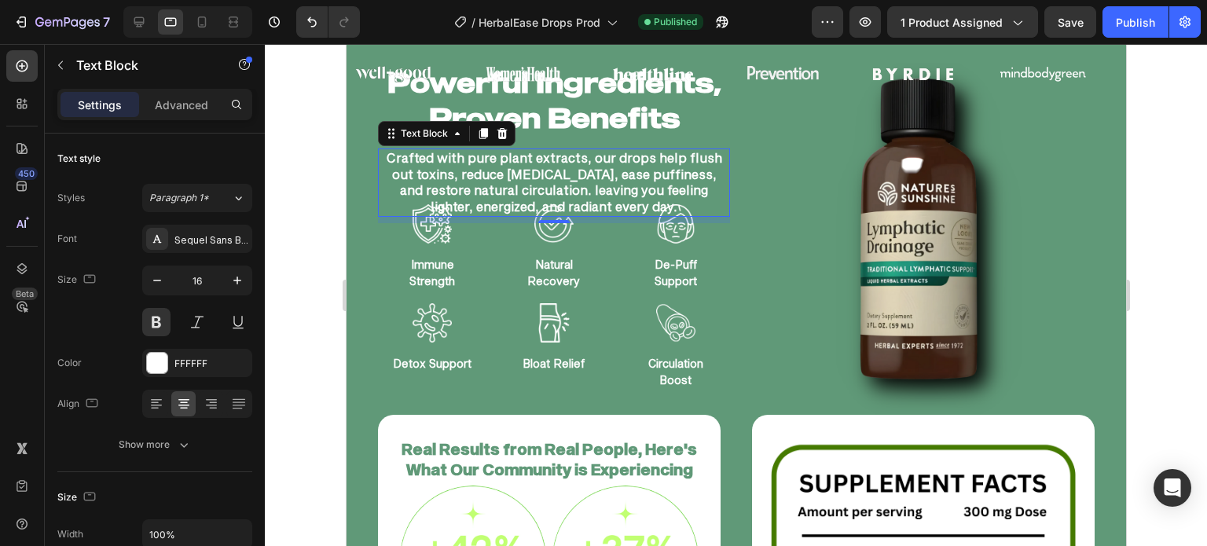
scroll to position [999, 0]
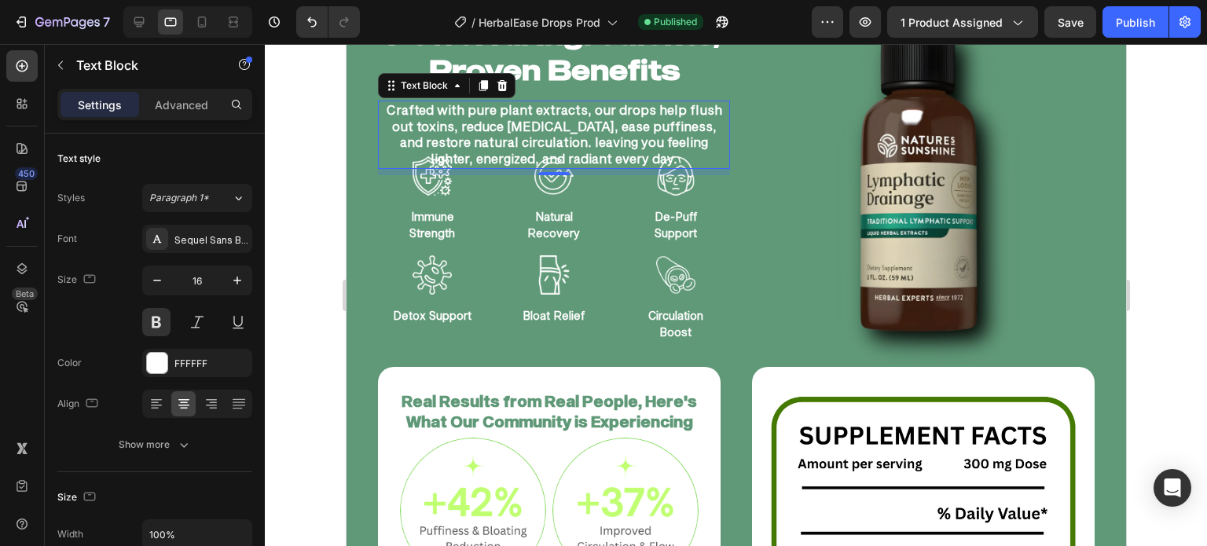
drag, startPoint x: 317, startPoint y: 173, endPoint x: 258, endPoint y: 143, distance: 66.1
click at [317, 173] on div at bounding box center [736, 295] width 942 height 502
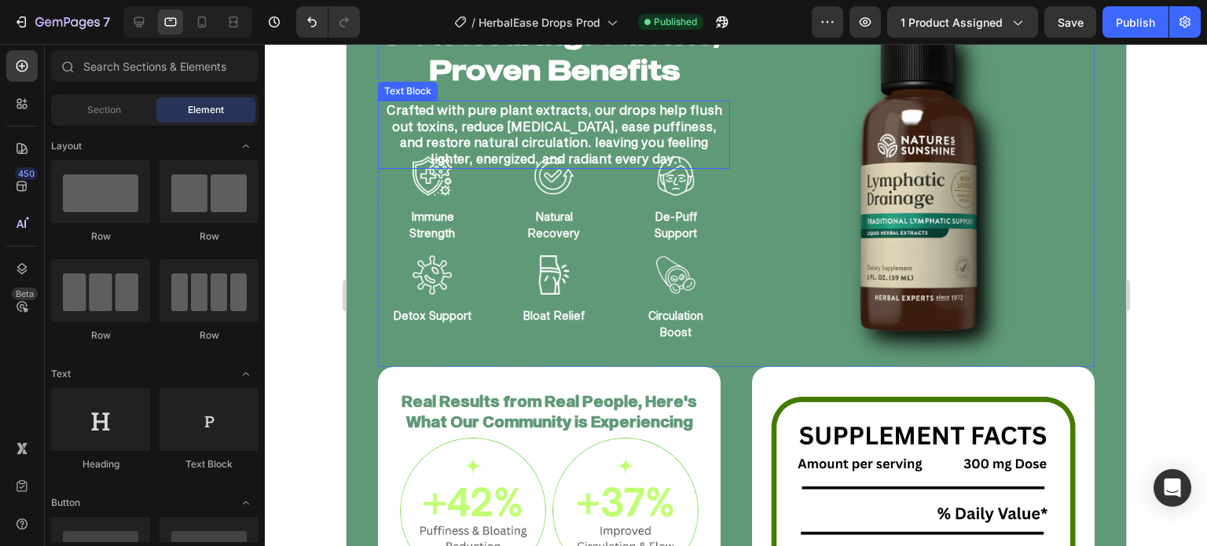
click at [575, 111] on p "Crafted with pure plant extracts, our drops help flush out toxins, reduce [MEDI…" at bounding box center [553, 134] width 349 height 65
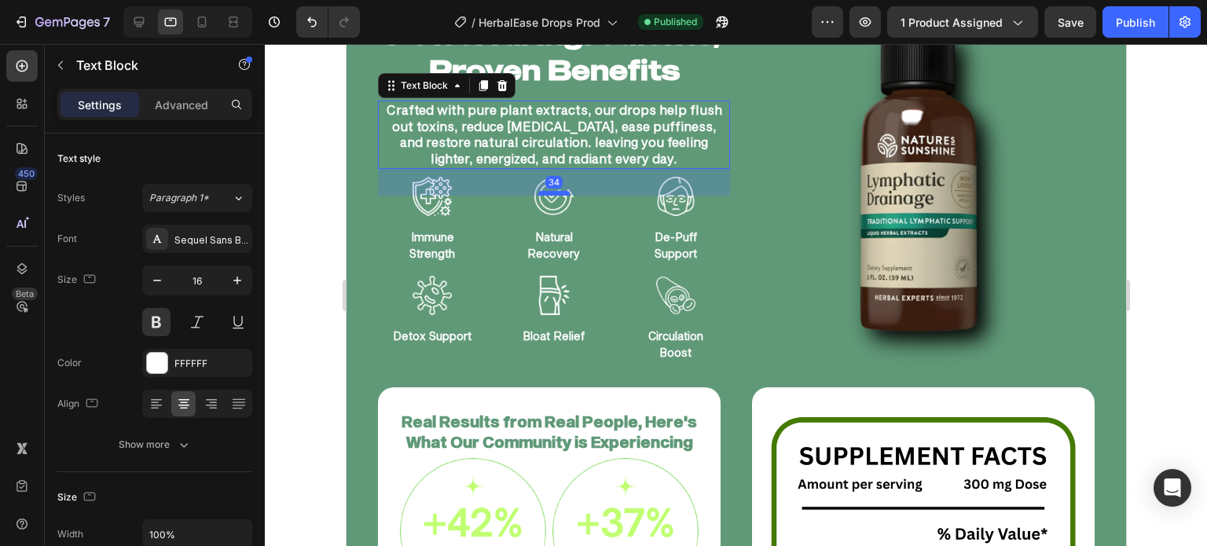
drag, startPoint x: 559, startPoint y: 172, endPoint x: 560, endPoint y: 193, distance: 20.4
click at [560, 193] on div at bounding box center [552, 193] width 31 height 5
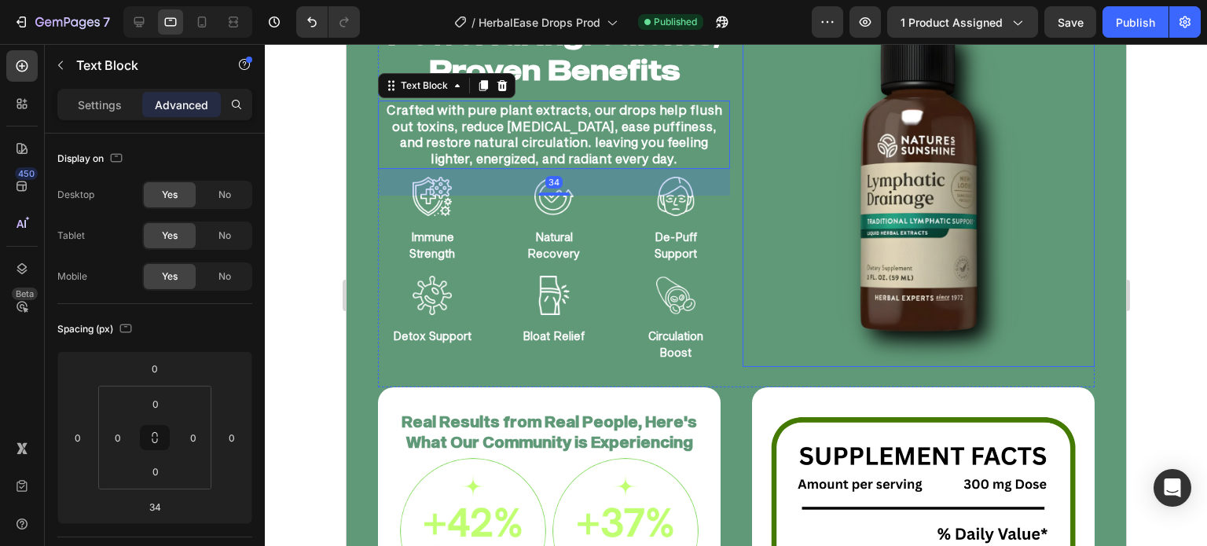
click at [768, 301] on img at bounding box center [918, 191] width 352 height 352
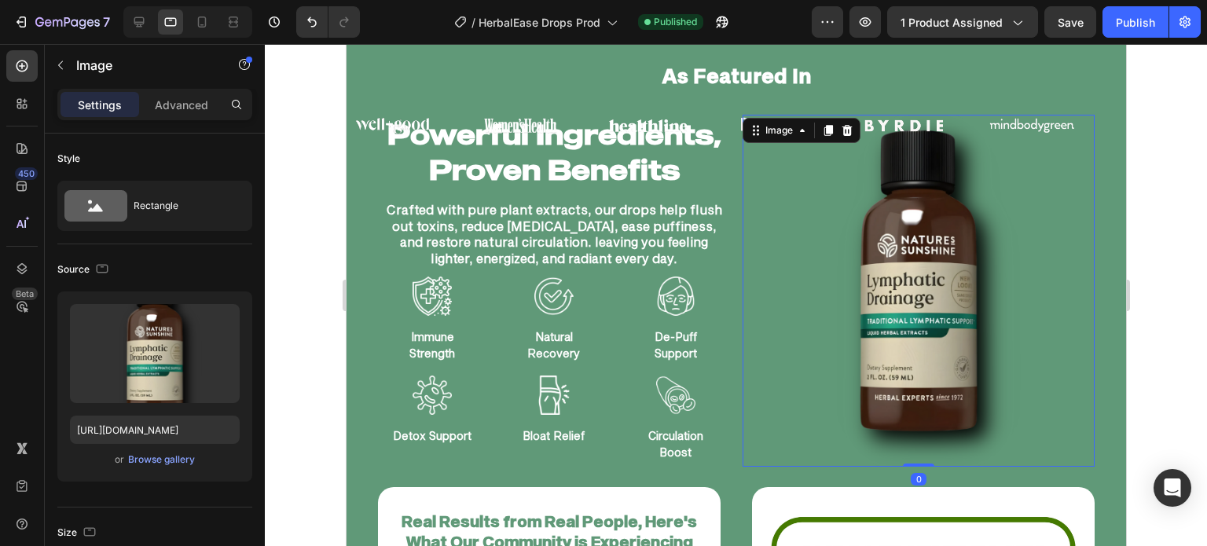
scroll to position [895, 0]
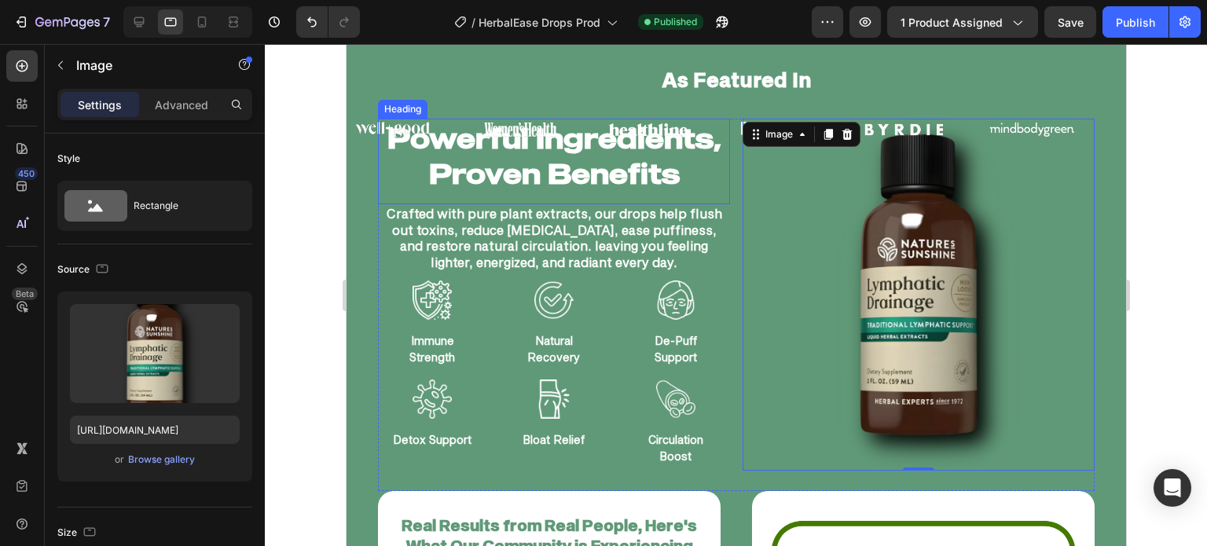
click at [574, 158] on h2 "Powerful Ingredients, Proven Benefits" at bounding box center [553, 156] width 352 height 75
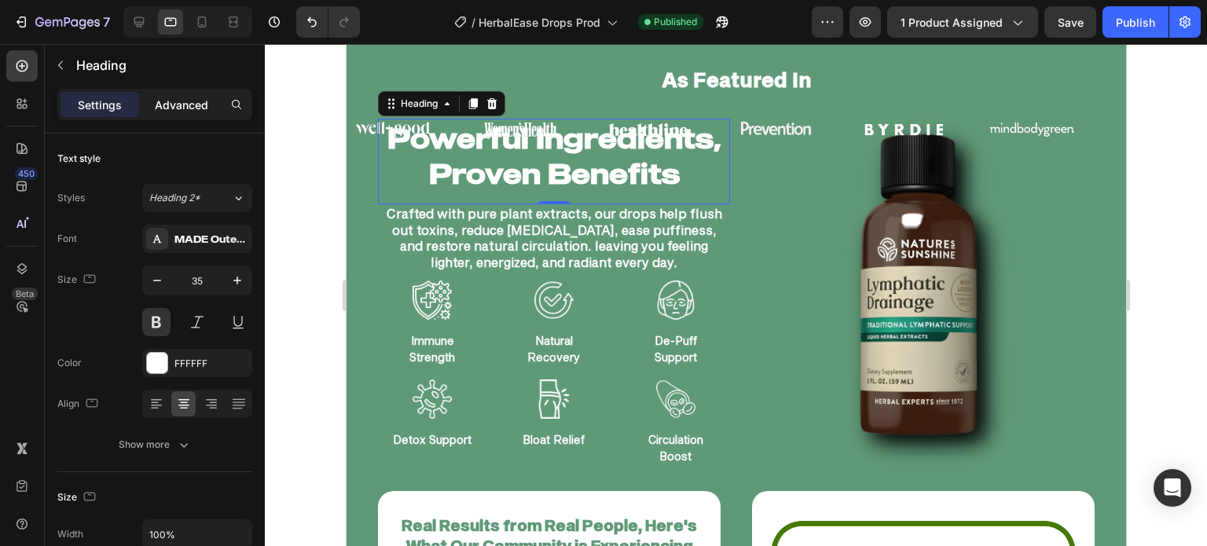
click at [195, 110] on p "Advanced" at bounding box center [181, 105] width 53 height 17
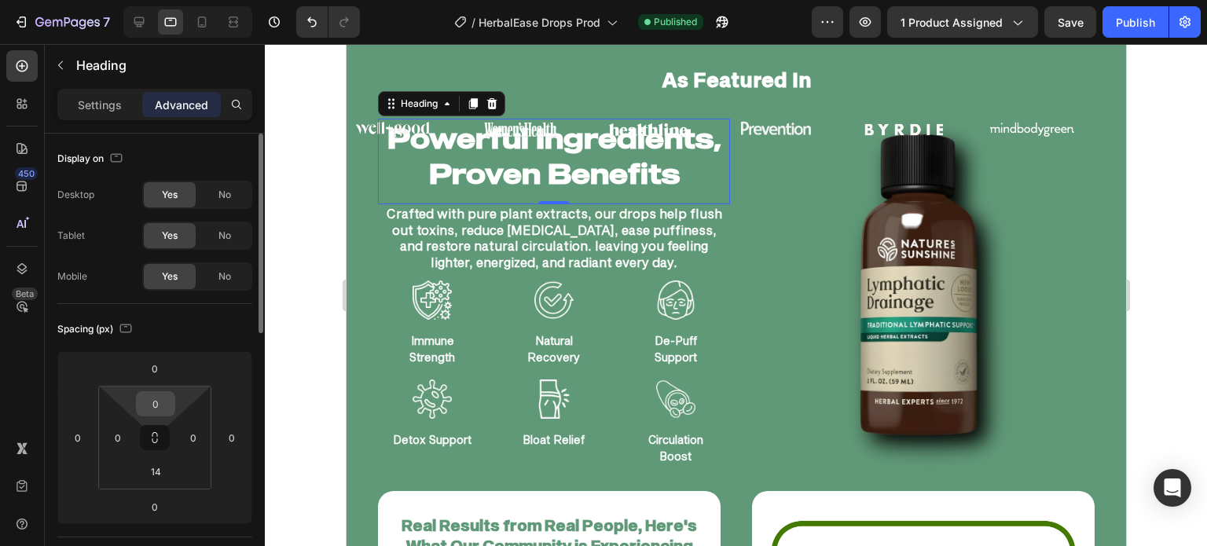
click at [155, 404] on input "0" at bounding box center [155, 404] width 31 height 24
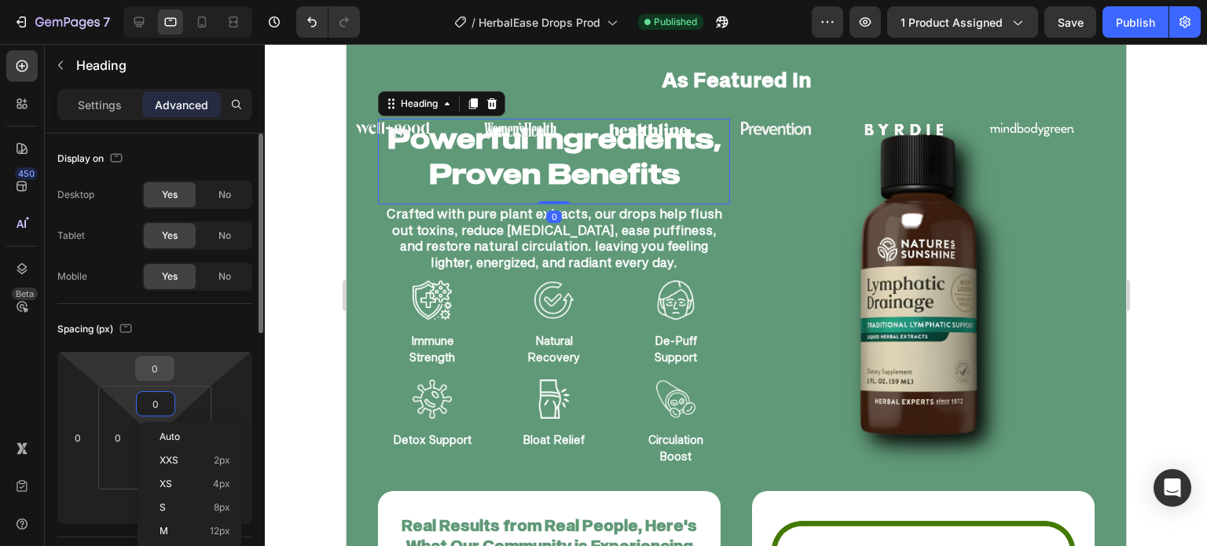
click at [156, 372] on input "0" at bounding box center [154, 369] width 31 height 24
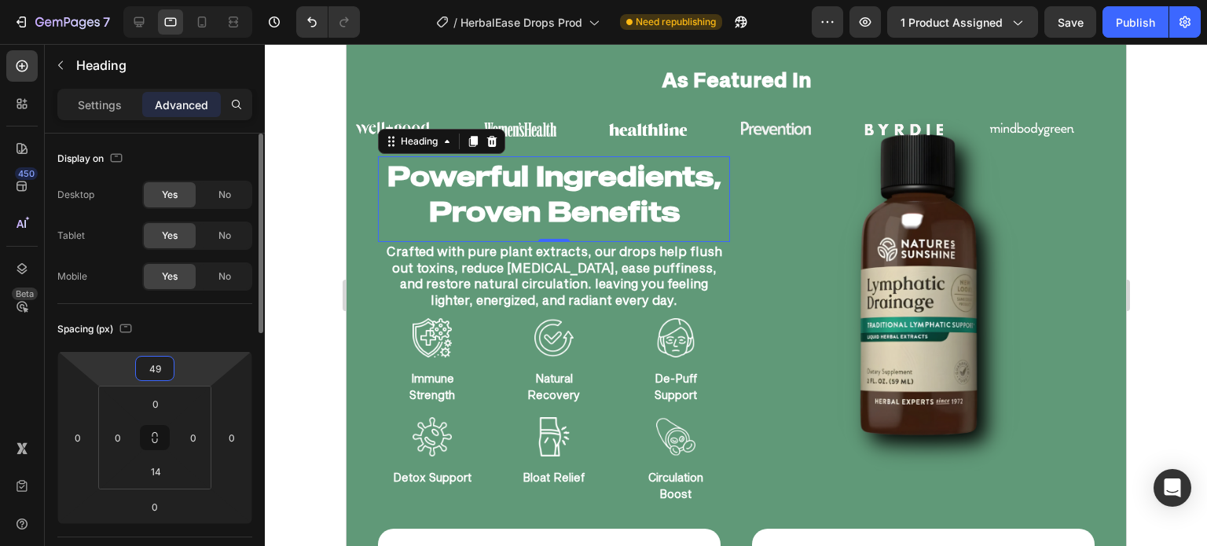
type input "50"
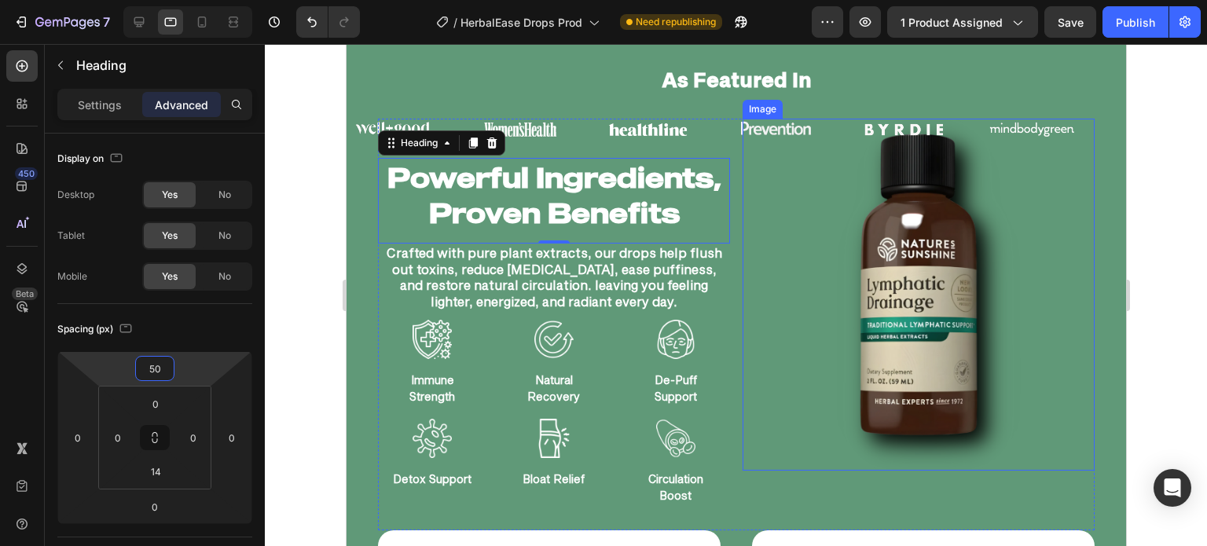
drag, startPoint x: 964, startPoint y: 279, endPoint x: 638, endPoint y: 301, distance: 326.8
click at [966, 280] on img at bounding box center [918, 295] width 352 height 352
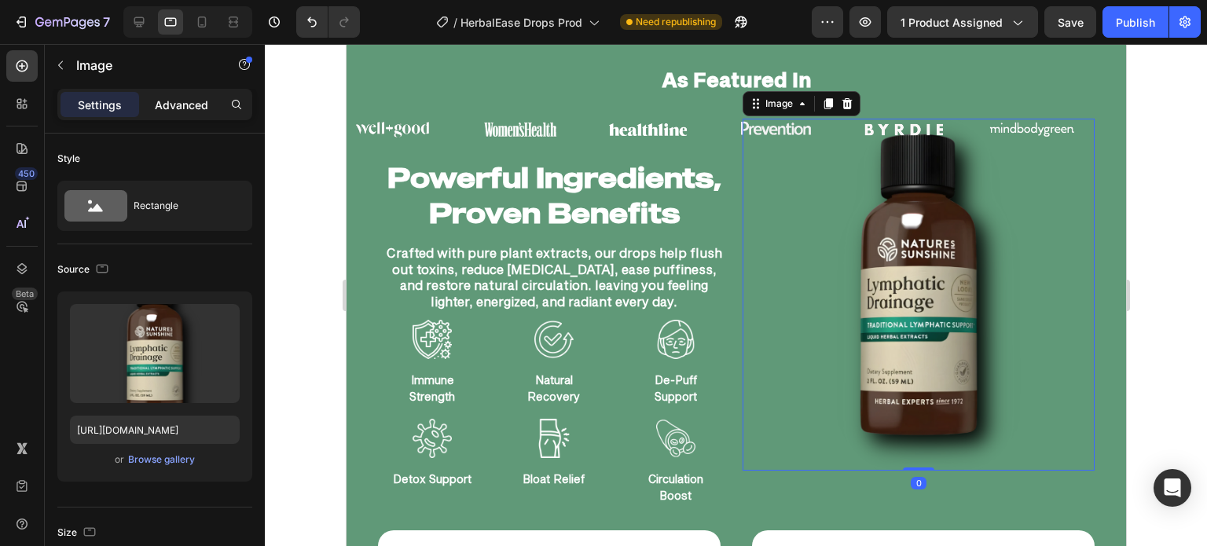
click at [180, 112] on p "Advanced" at bounding box center [181, 105] width 53 height 17
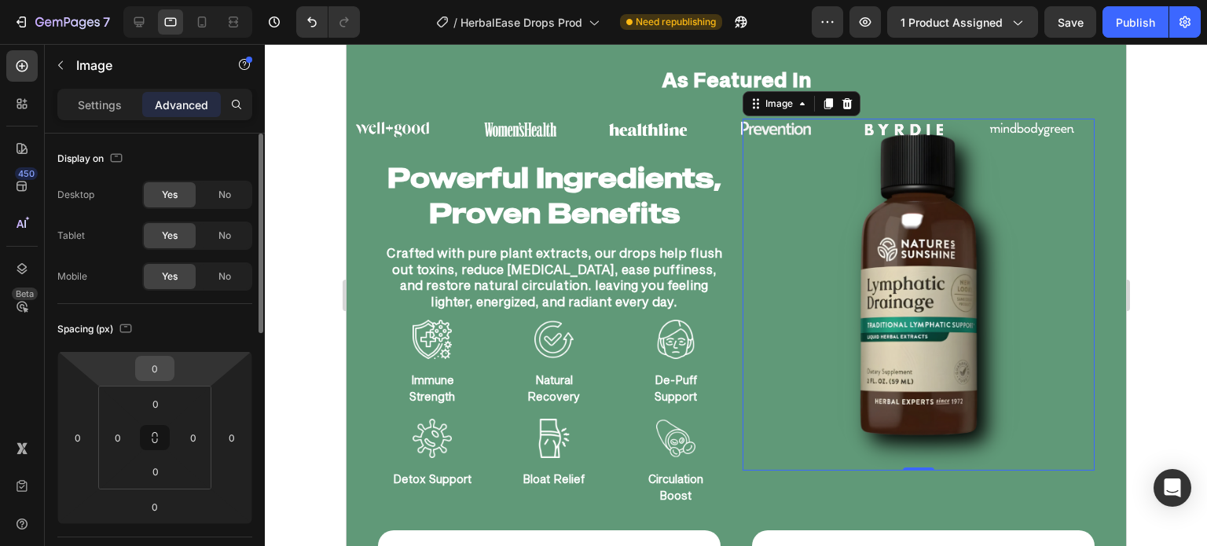
click at [152, 361] on input "0" at bounding box center [154, 369] width 31 height 24
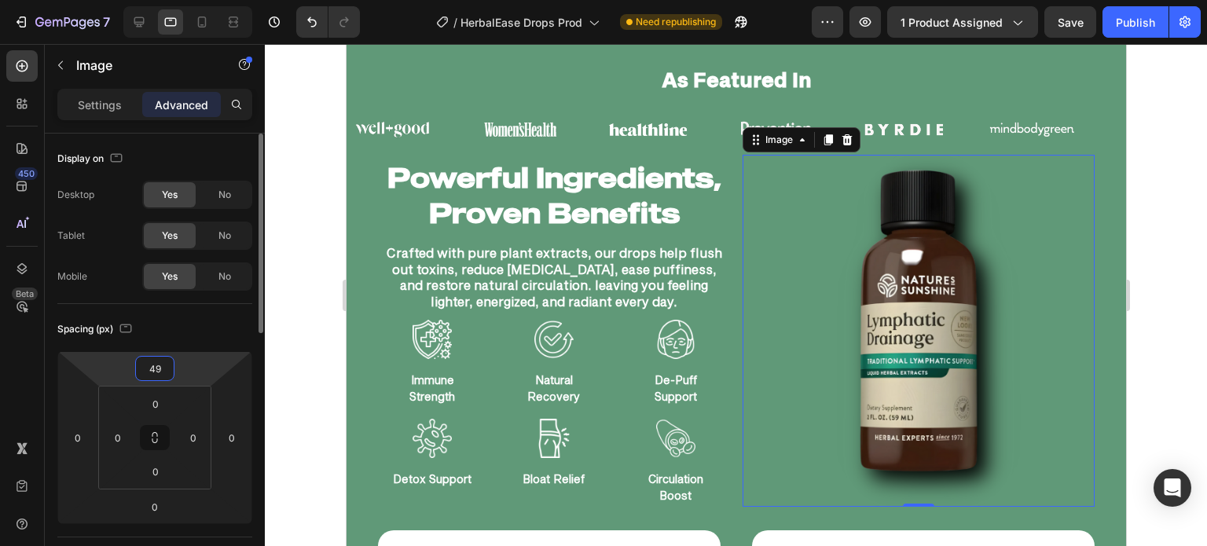
type input "50"
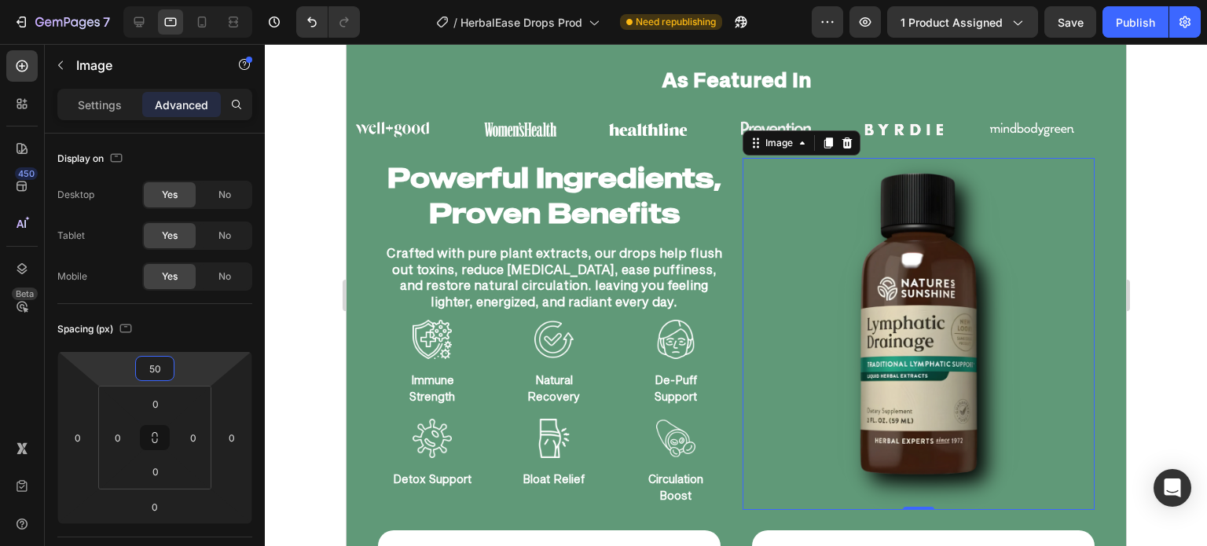
click at [301, 326] on div at bounding box center [736, 295] width 942 height 502
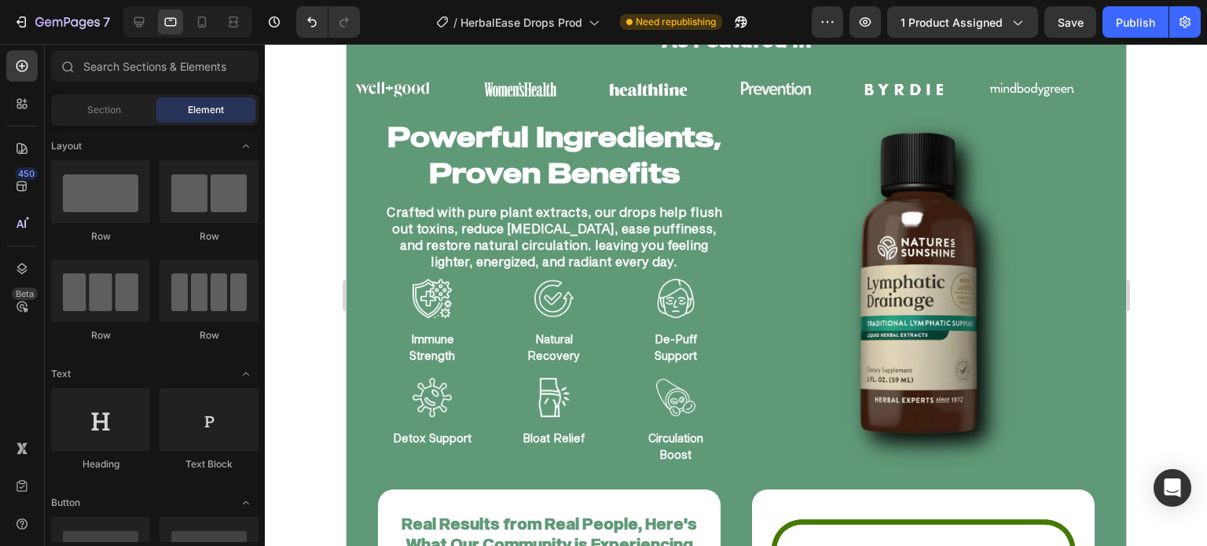
scroll to position [853, 0]
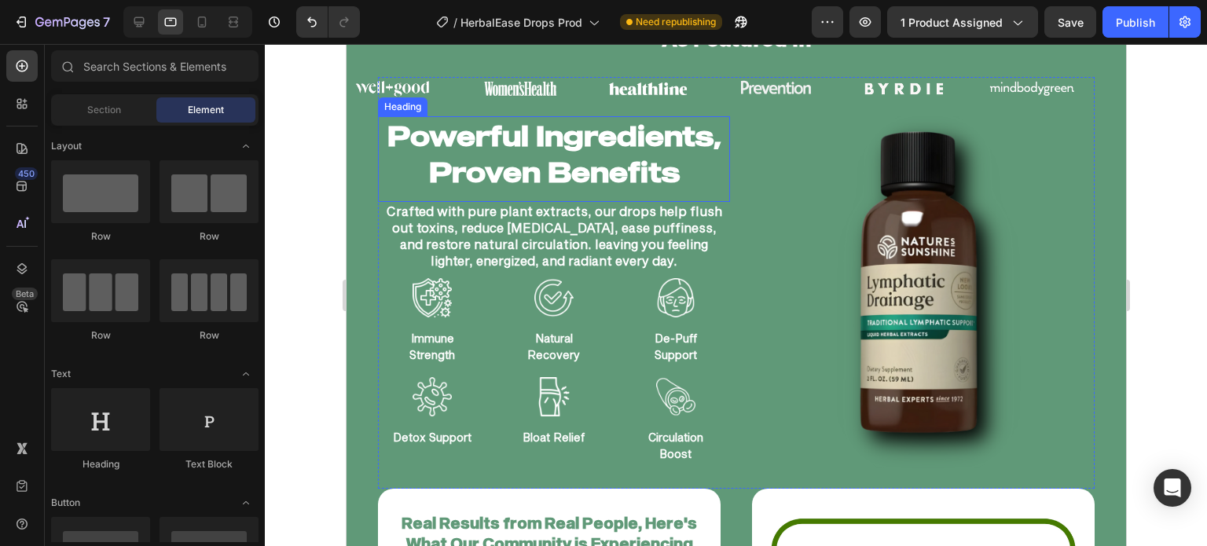
click at [601, 150] on h2 "Powerful Ingredients, Proven Benefits" at bounding box center [553, 153] width 352 height 75
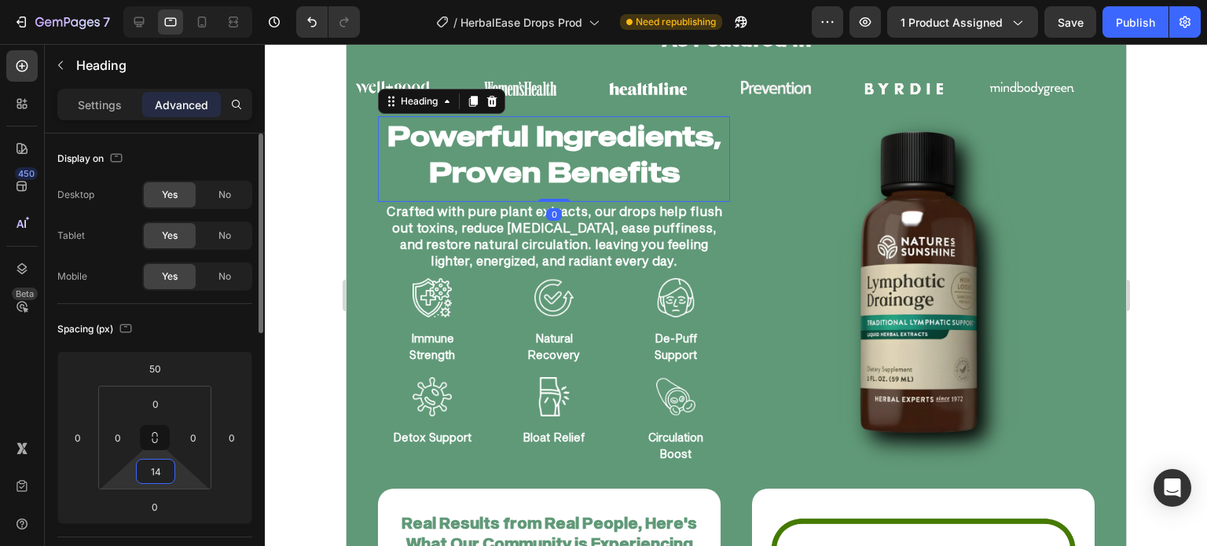
click at [145, 468] on input "14" at bounding box center [155, 472] width 31 height 24
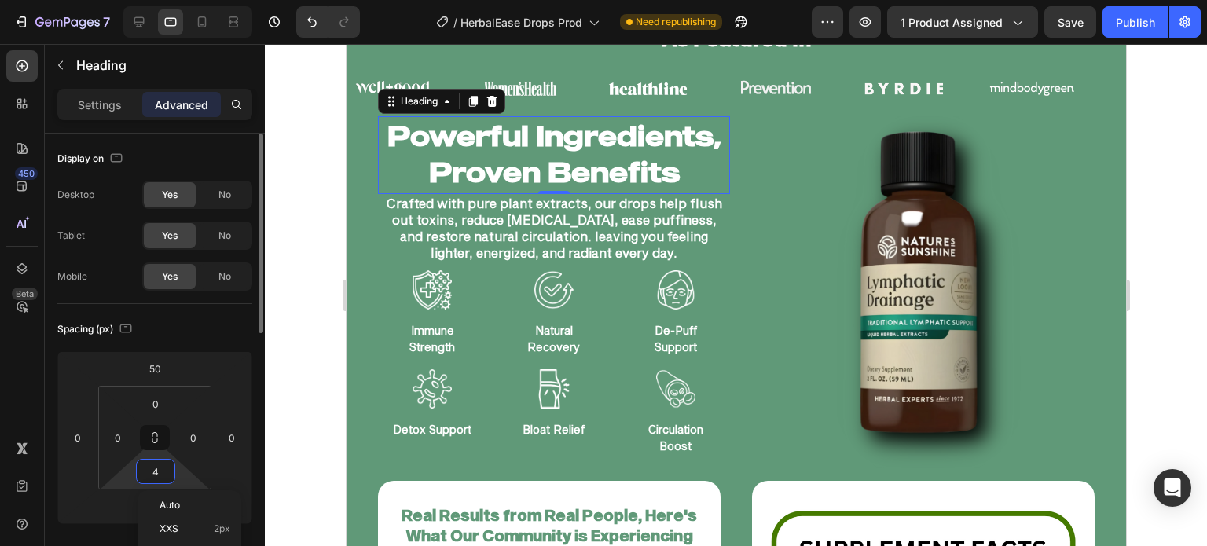
type input "5"
click at [313, 395] on div at bounding box center [736, 295] width 942 height 502
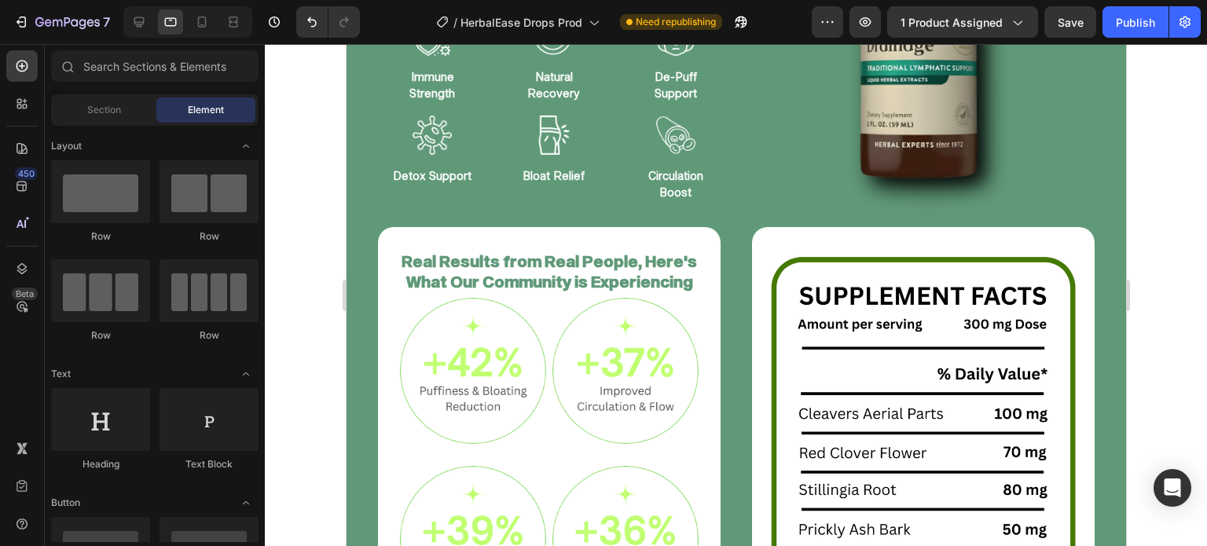
scroll to position [1049, 0]
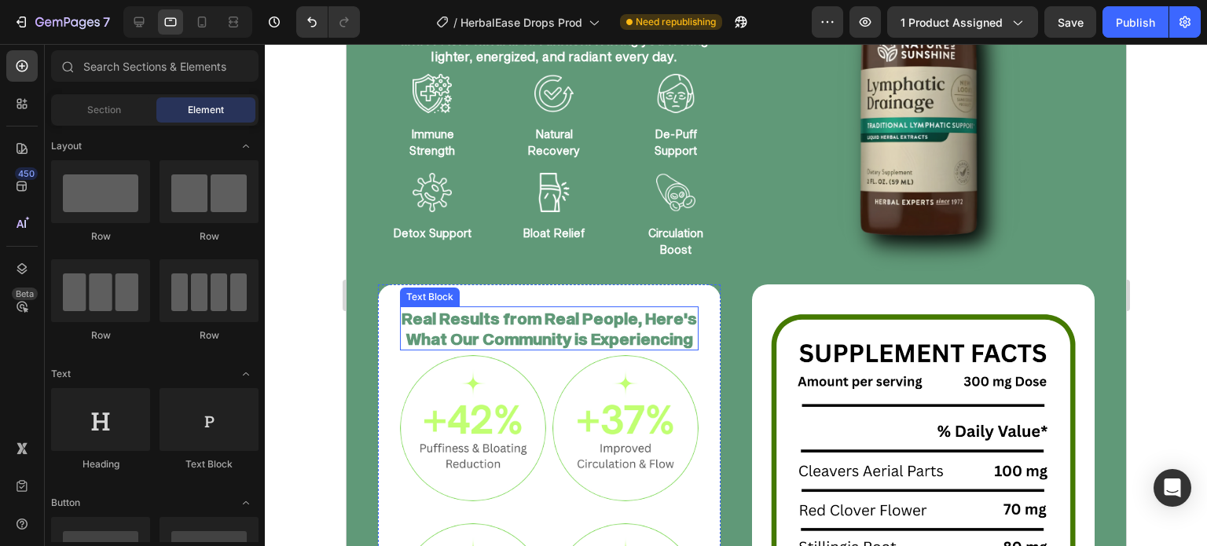
click at [608, 326] on p "Real Results from Real People, Here's What Our Community is Experiencing" at bounding box center [548, 328] width 295 height 41
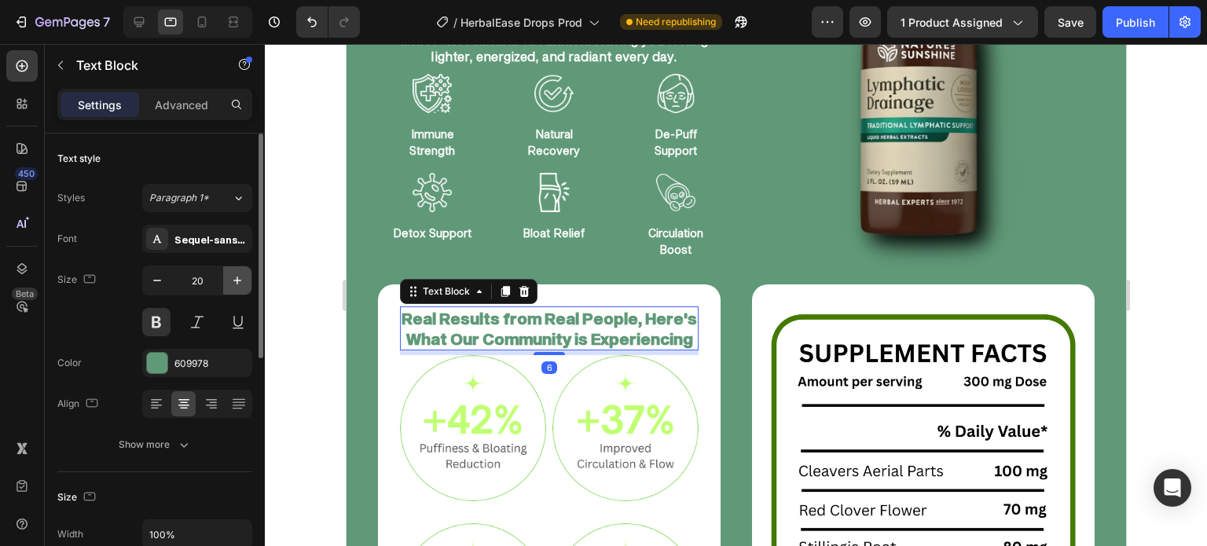
click at [226, 277] on button "button" at bounding box center [237, 280] width 28 height 28
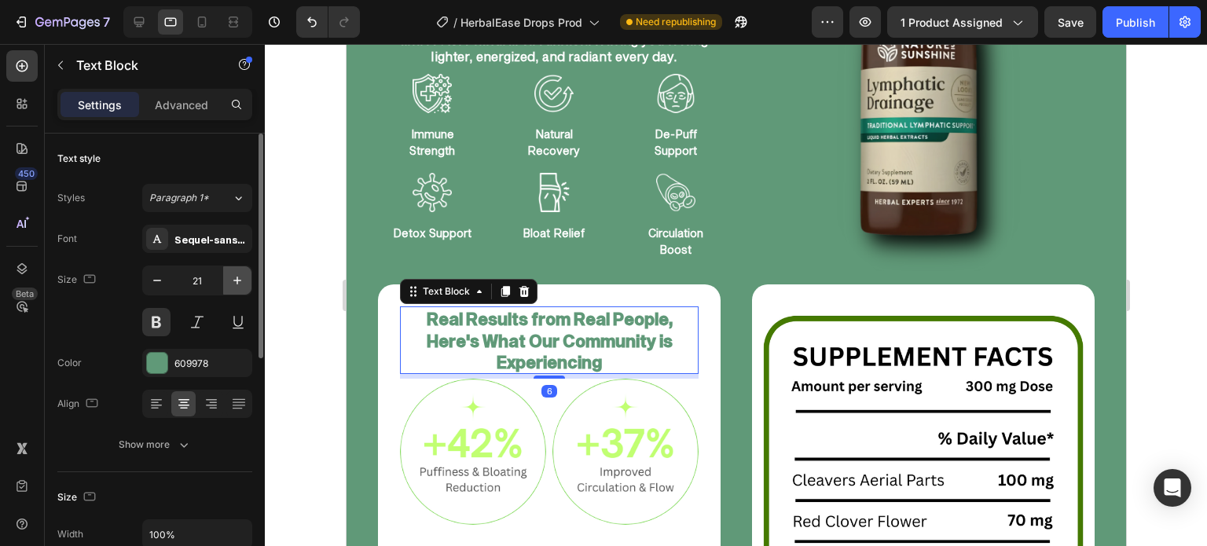
type input "22"
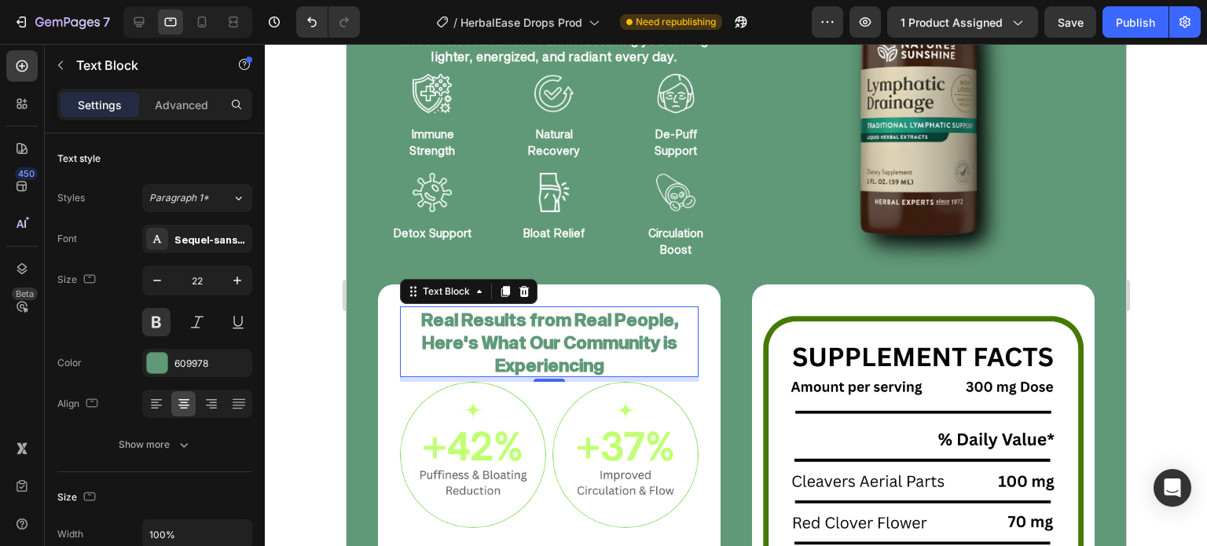
click at [288, 295] on div at bounding box center [736, 295] width 942 height 502
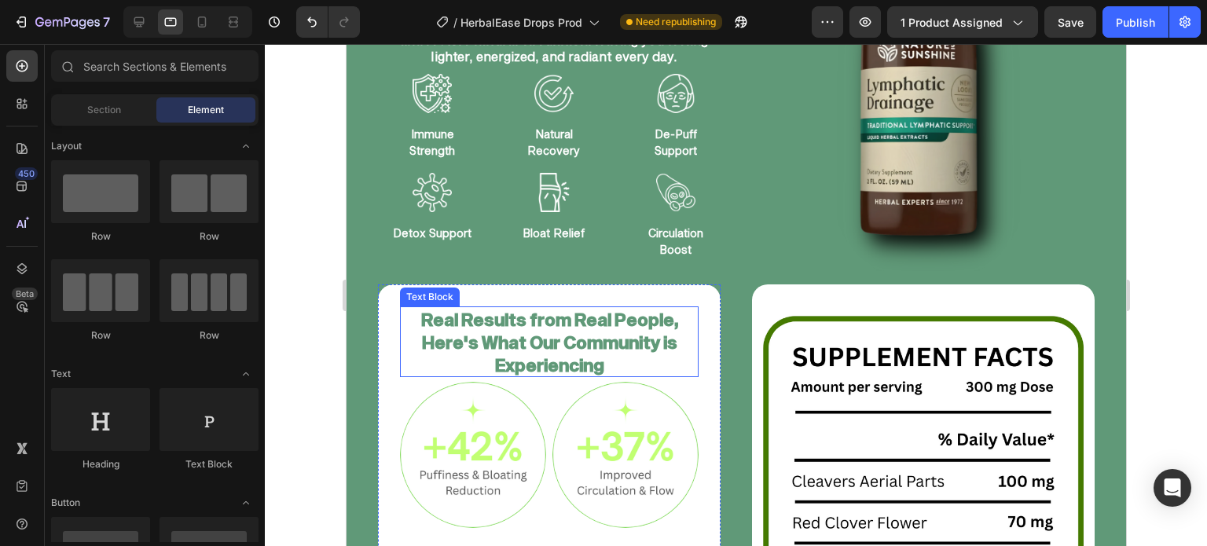
click at [431, 323] on p "Real Results from Real People, Here's What Our Community is Experiencing" at bounding box center [548, 342] width 295 height 68
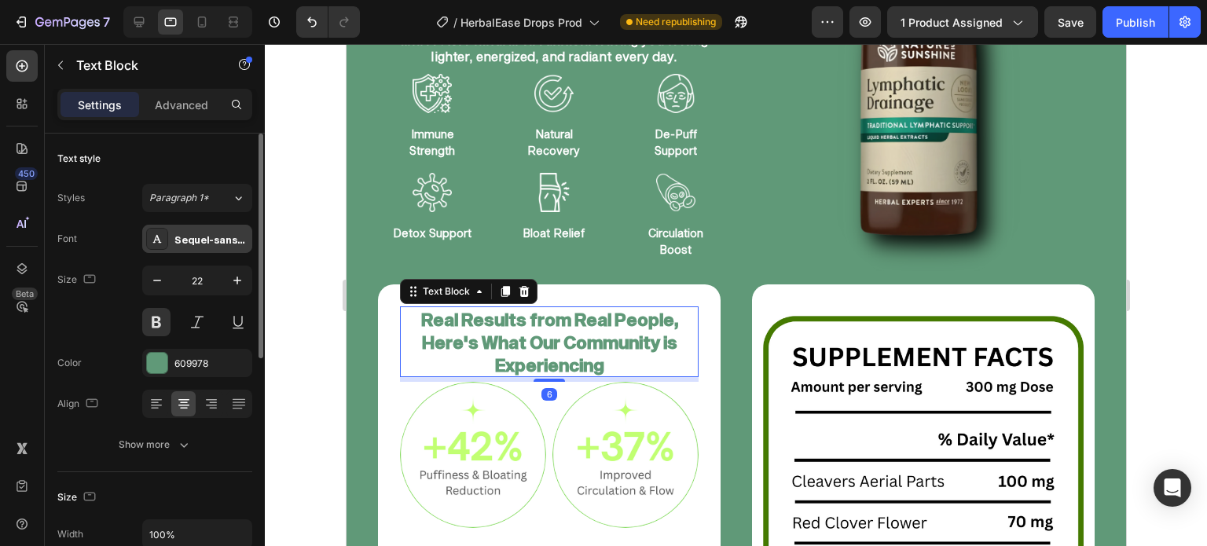
click at [207, 238] on div "Sequel-sans-display-bold" at bounding box center [211, 240] width 74 height 14
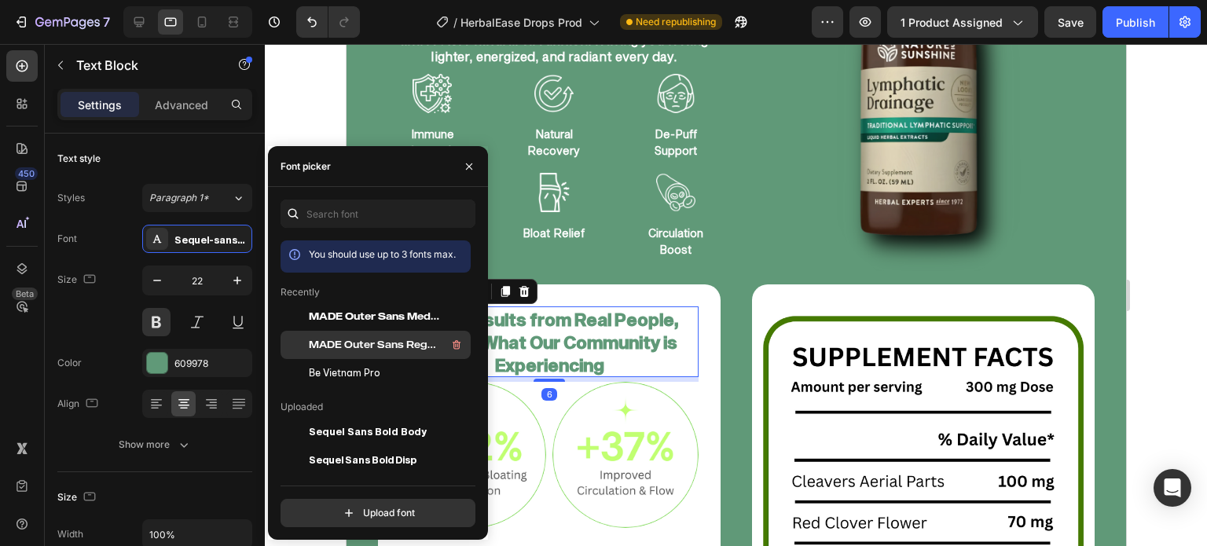
click at [321, 340] on div "MADE Outer Sans Regular PERSONAL USE" at bounding box center [388, 345] width 159 height 19
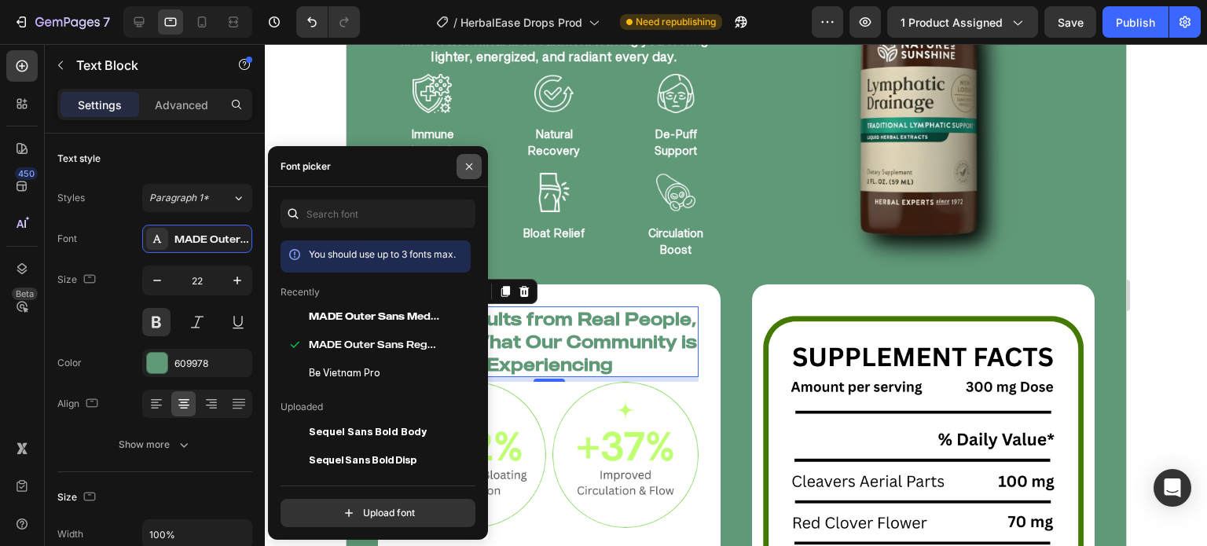
click at [472, 154] on button "button" at bounding box center [469, 166] width 25 height 25
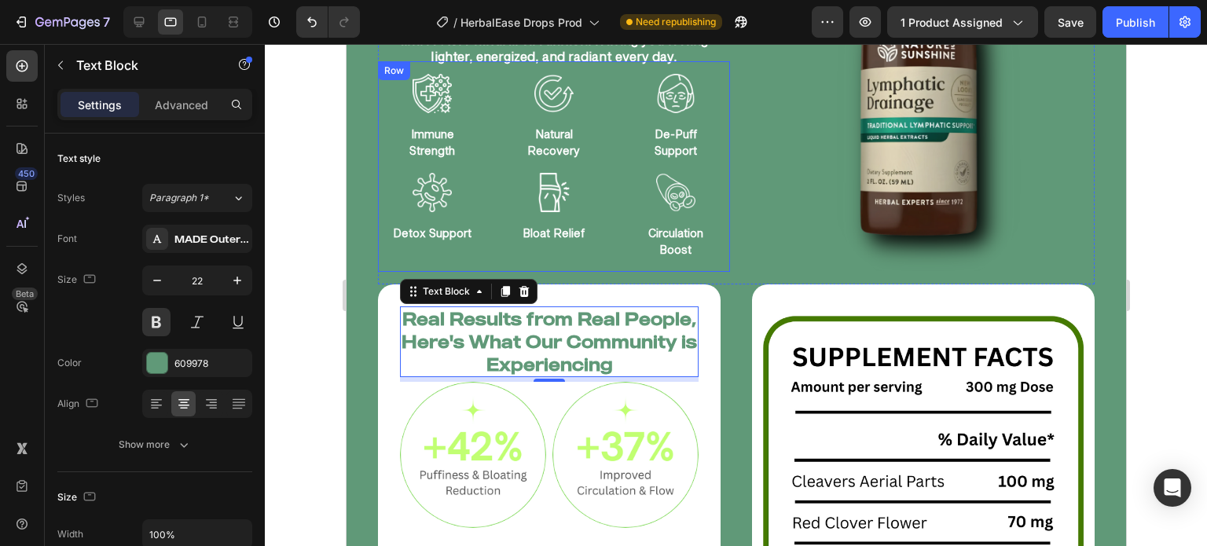
click at [387, 229] on div "Image Immune Strength Text Block Image Natural Recovery Text Block Image De-Puf…" at bounding box center [553, 166] width 352 height 211
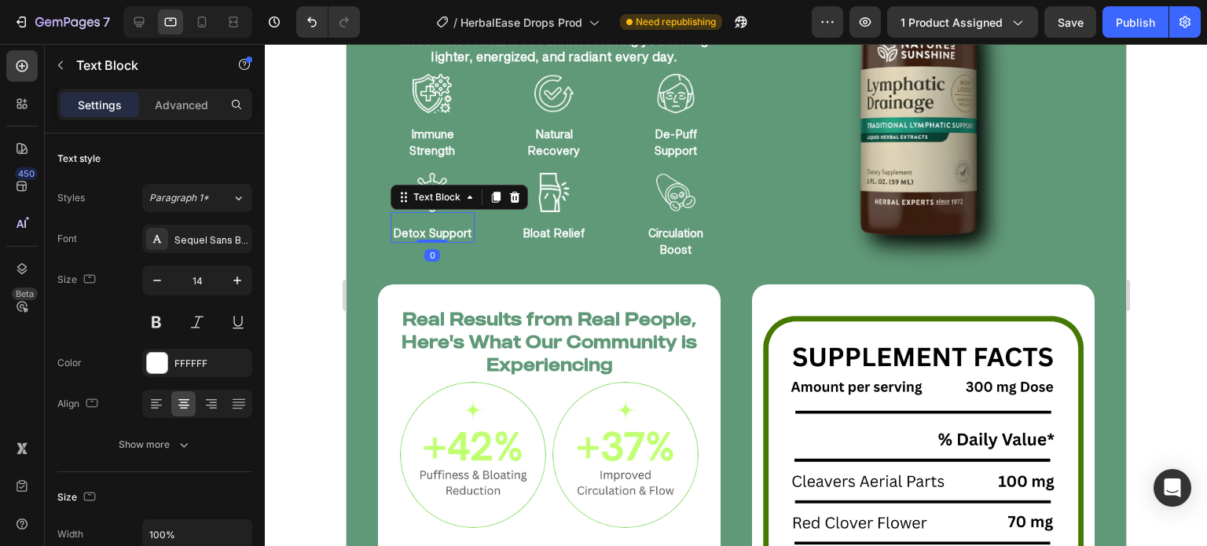
click at [305, 251] on div at bounding box center [736, 295] width 942 height 502
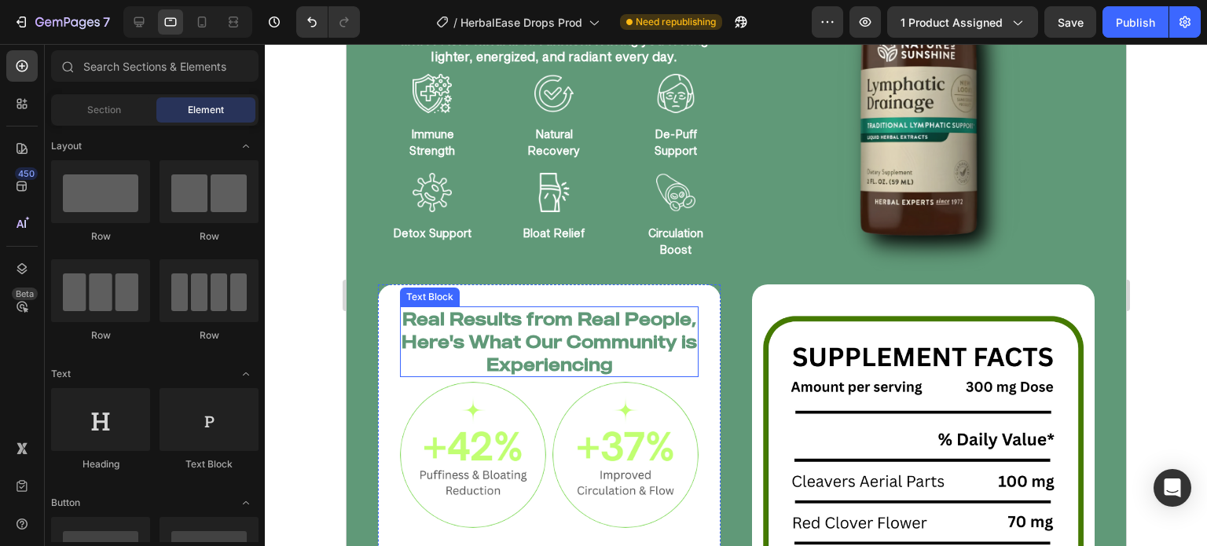
drag, startPoint x: 524, startPoint y: 339, endPoint x: 523, endPoint y: 348, distance: 9.6
click at [523, 347] on p "Real Results from Real People, Here's What Our Community is Experiencing" at bounding box center [548, 342] width 295 height 68
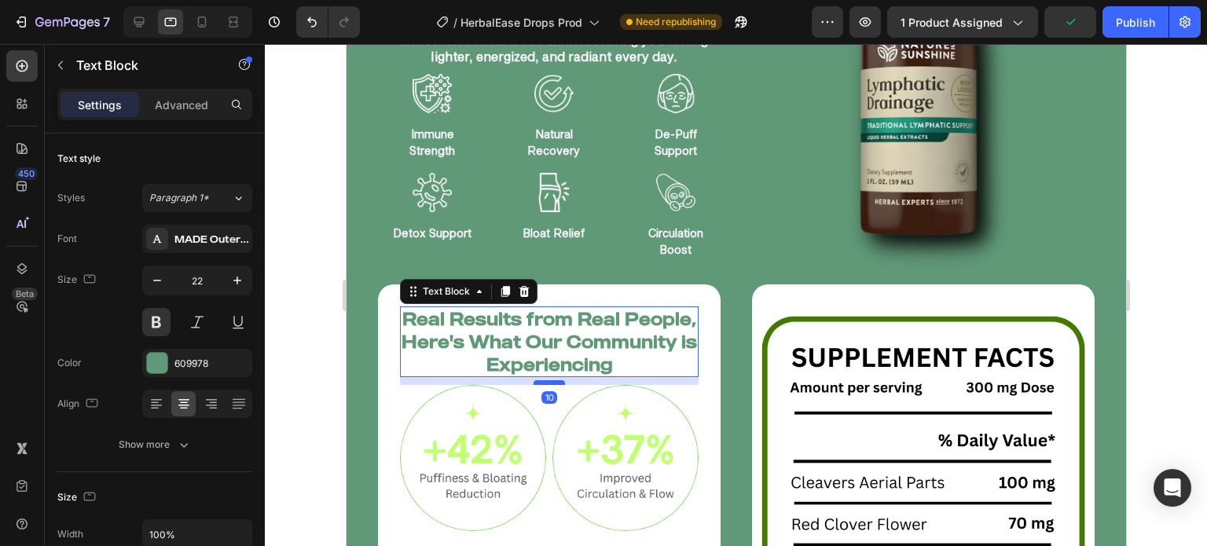
click at [546, 381] on div at bounding box center [548, 382] width 31 height 5
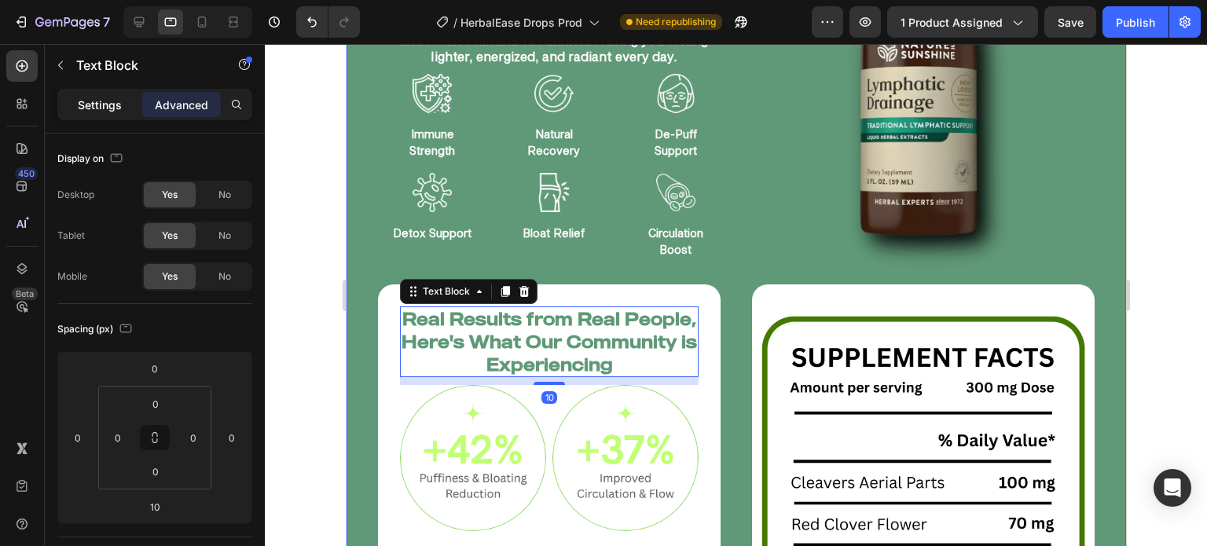
click at [119, 108] on p "Settings" at bounding box center [100, 105] width 44 height 17
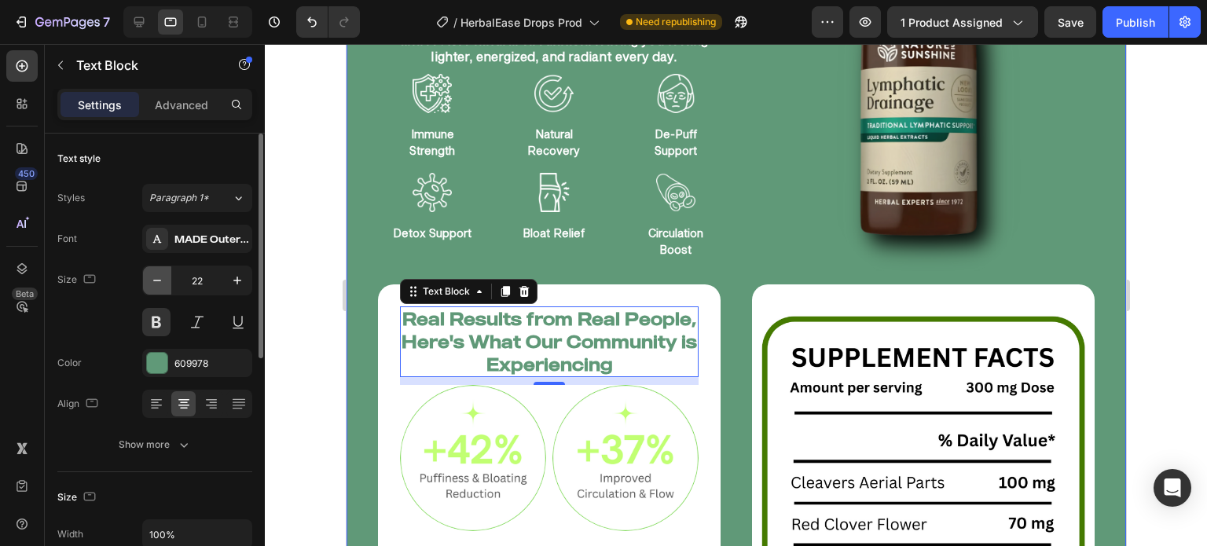
click at [163, 274] on icon "button" at bounding box center [157, 281] width 16 height 16
type input "21"
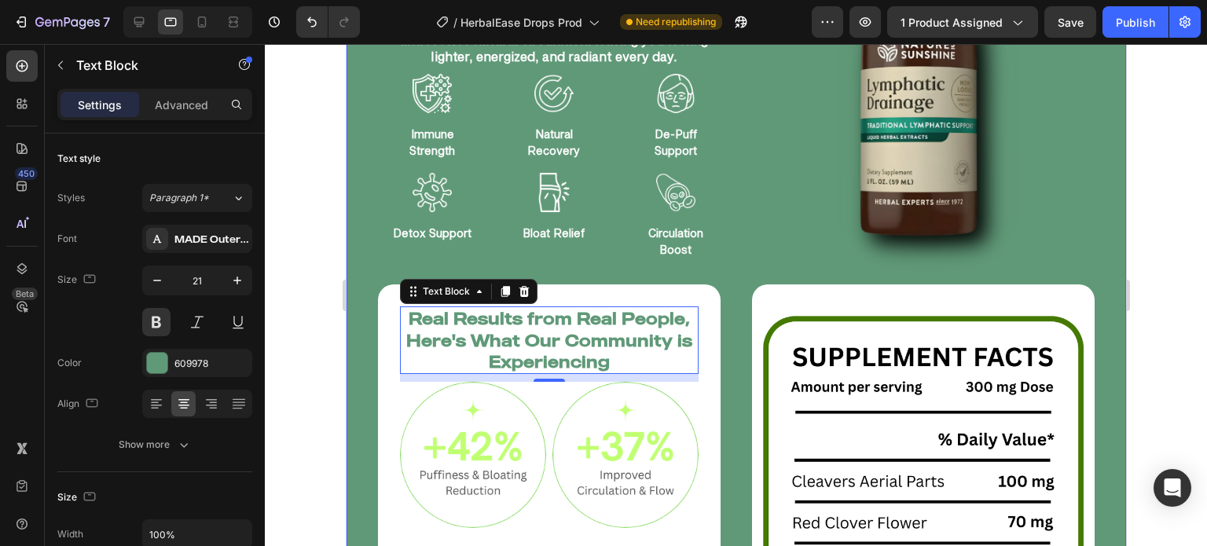
drag, startPoint x: 286, startPoint y: 303, endPoint x: 295, endPoint y: 304, distance: 9.6
click at [285, 303] on div at bounding box center [736, 295] width 942 height 502
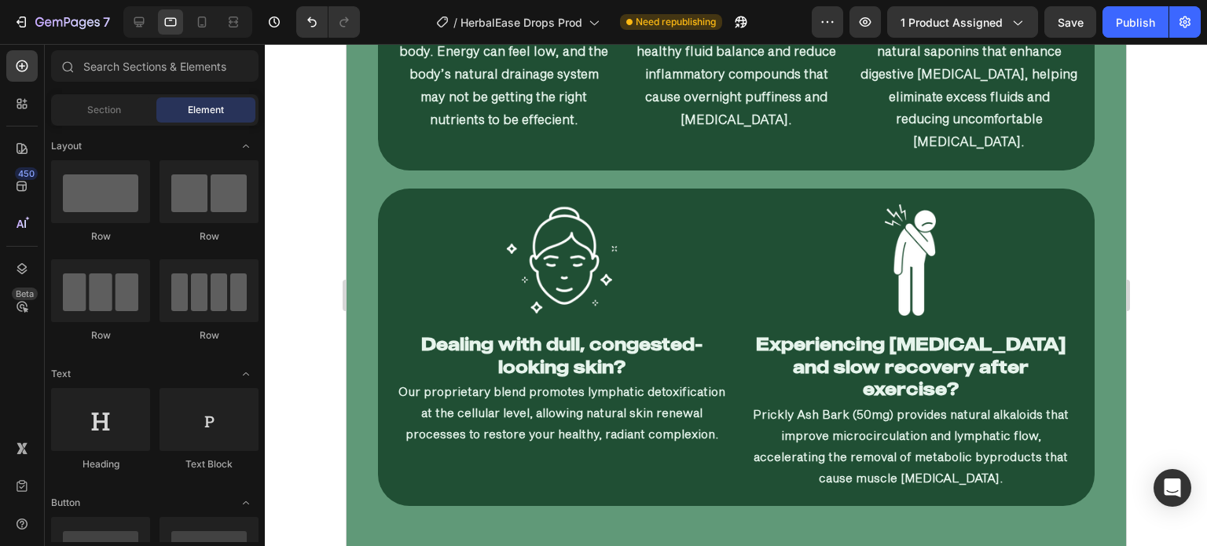
scroll to position [5881, 0]
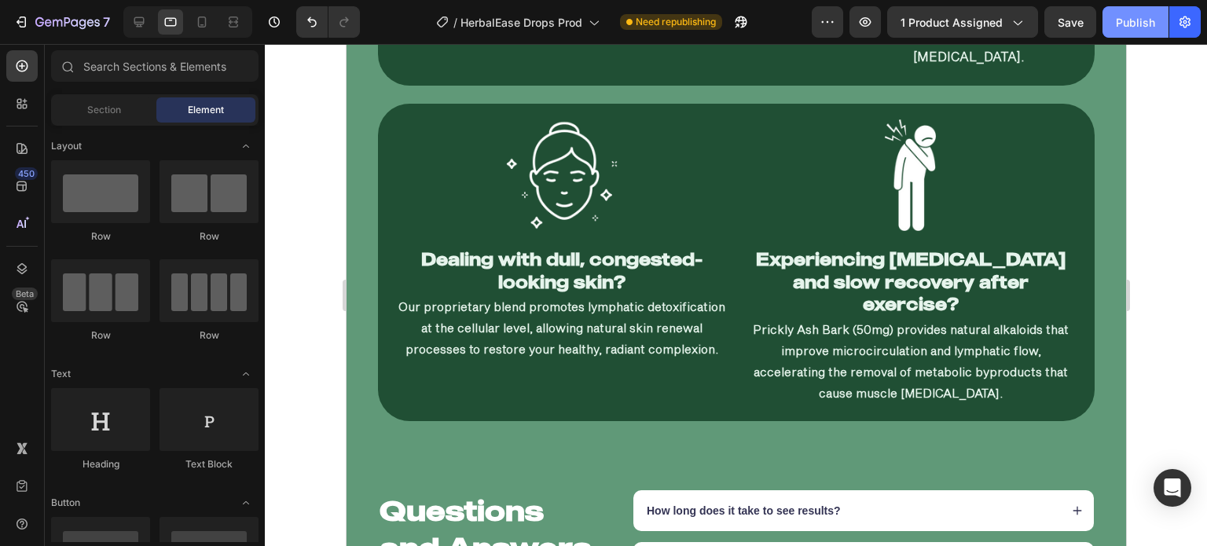
click at [1137, 11] on button "Publish" at bounding box center [1135, 21] width 66 height 31
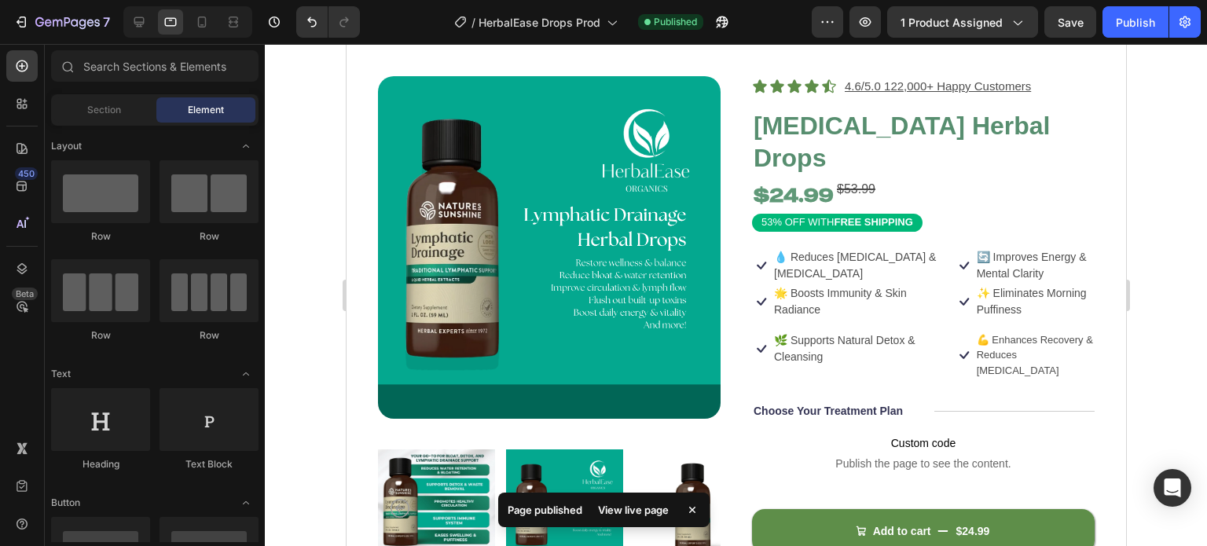
scroll to position [38, 0]
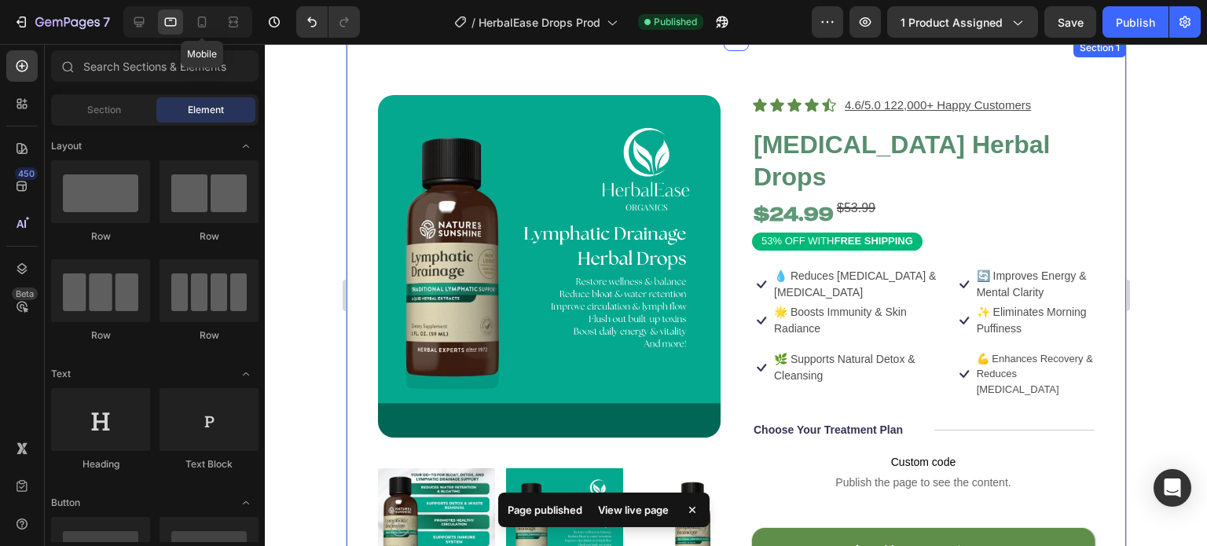
drag, startPoint x: 190, startPoint y: 15, endPoint x: 211, endPoint y: 43, distance: 34.9
click at [190, 17] on div at bounding box center [201, 21] width 25 height 25
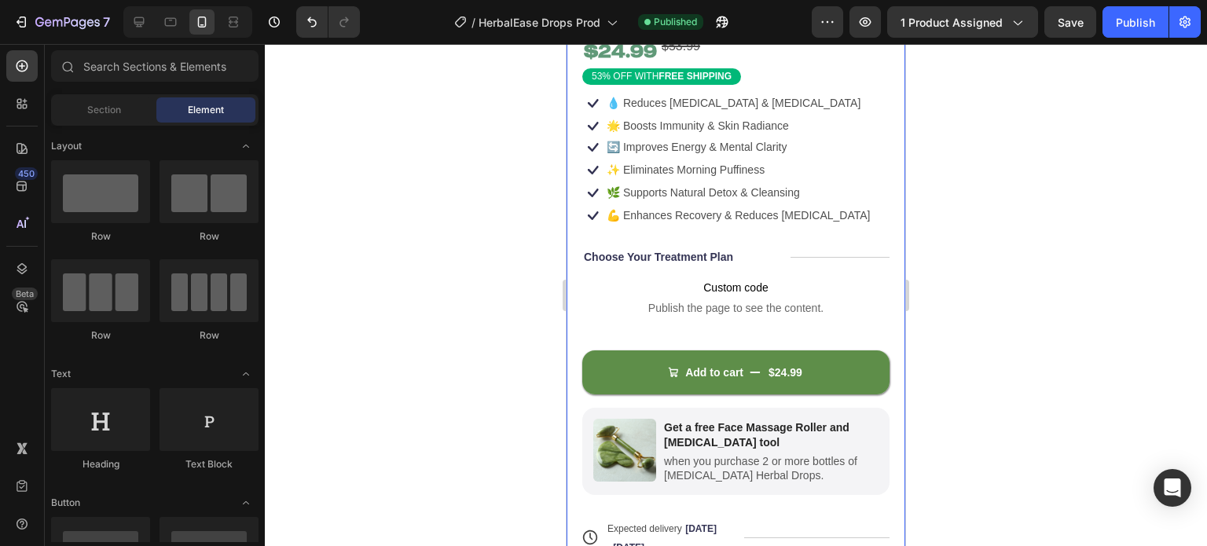
scroll to position [457, 0]
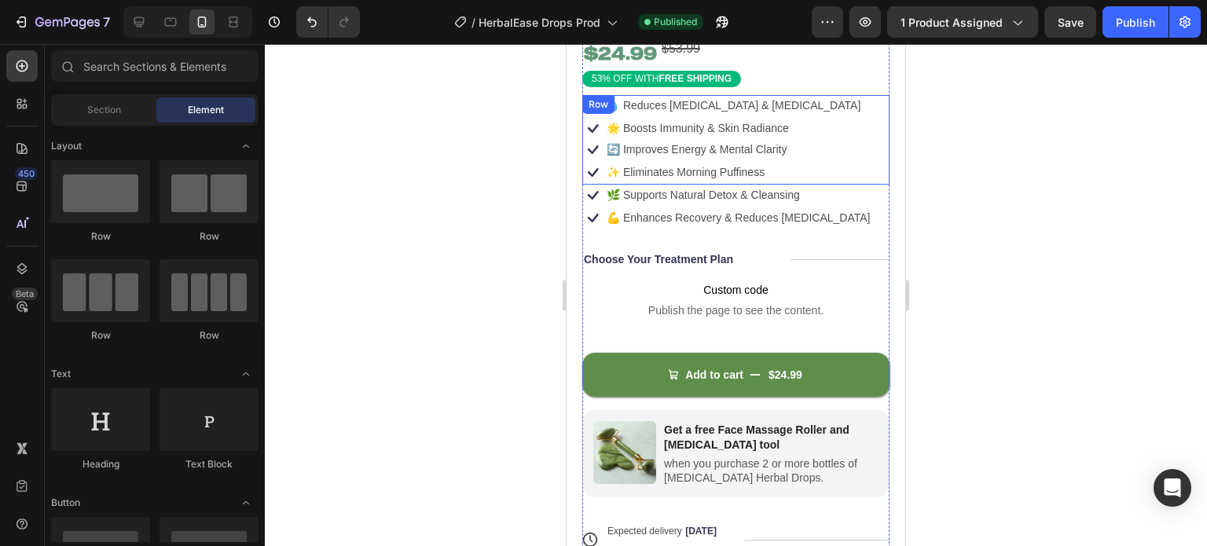
click at [829, 156] on div "Icon 💧 Reduces Bloating & Water Retention Text Block Row Icon 🌟 Boosts Immunity…" at bounding box center [735, 140] width 307 height 90
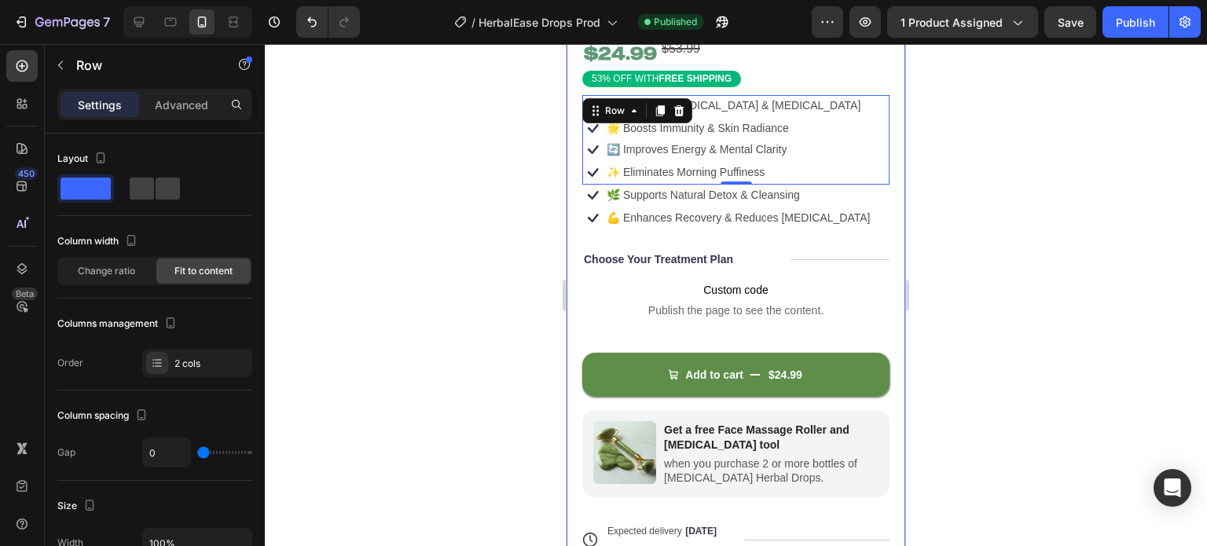
click at [883, 183] on div "Product Images Icon Icon Icon Icon Icon Icon List 4.6/5.0 122,000+ Happy Custom…" at bounding box center [736, 139] width 339 height 1038
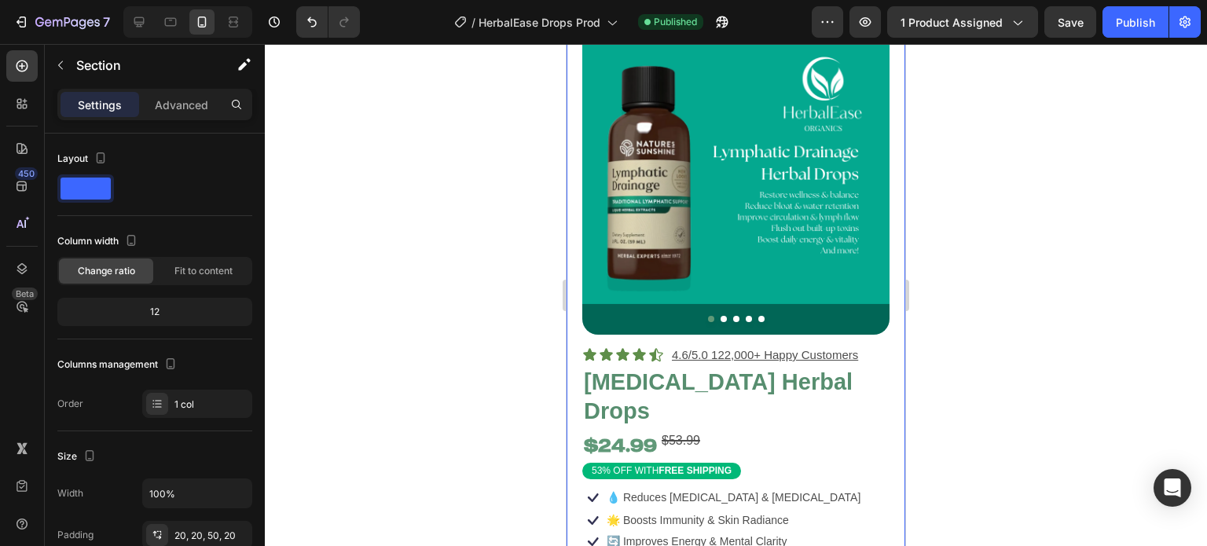
scroll to position [0, 0]
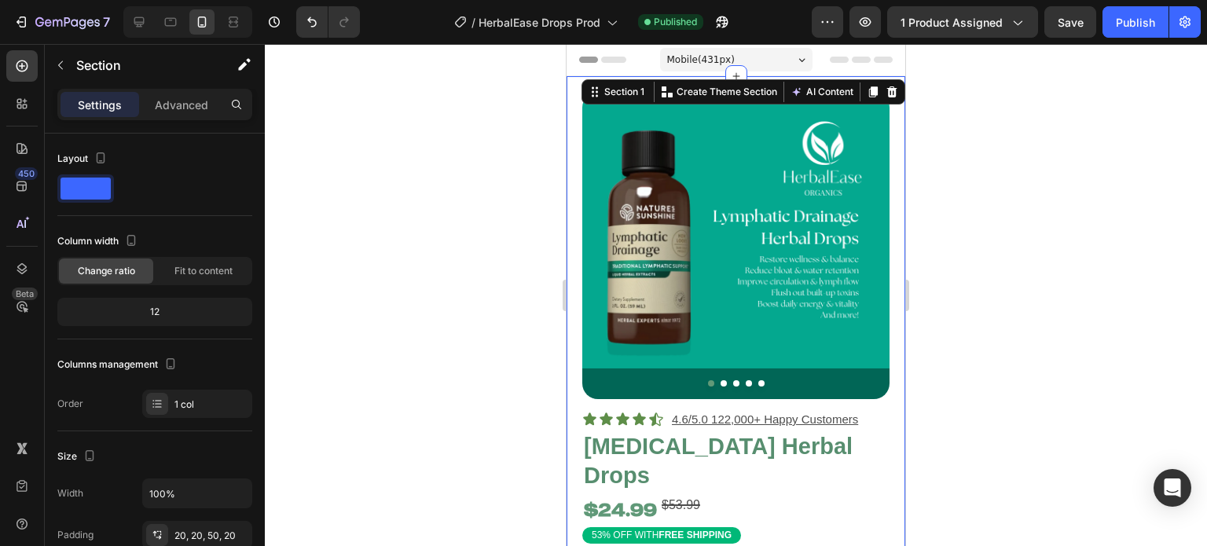
click at [522, 261] on div at bounding box center [736, 295] width 942 height 502
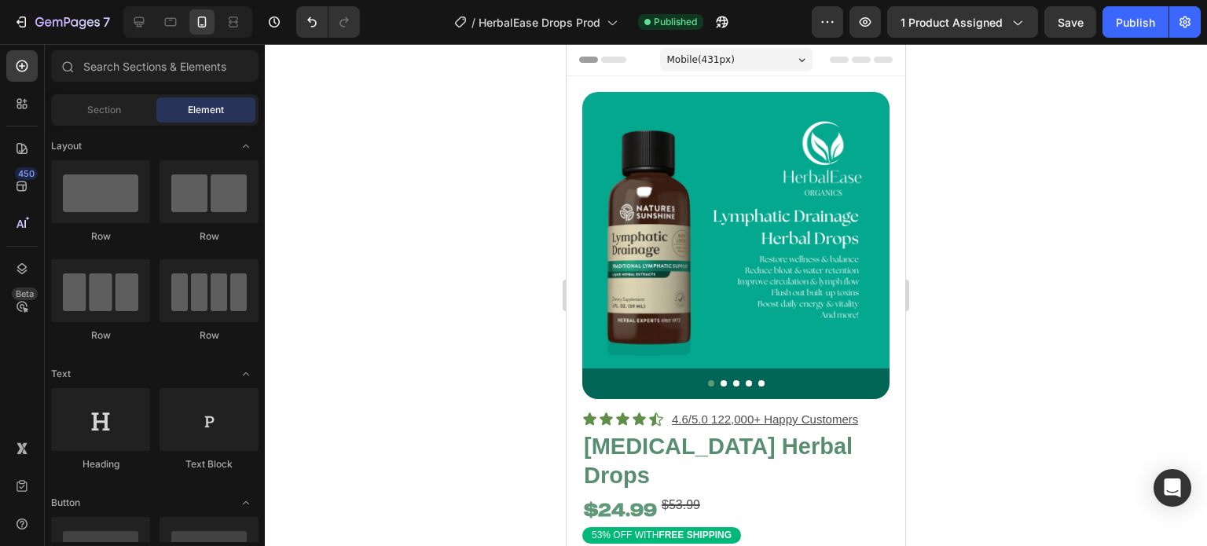
click at [713, 65] on span "Mobile ( 431 px)" at bounding box center [701, 60] width 68 height 16
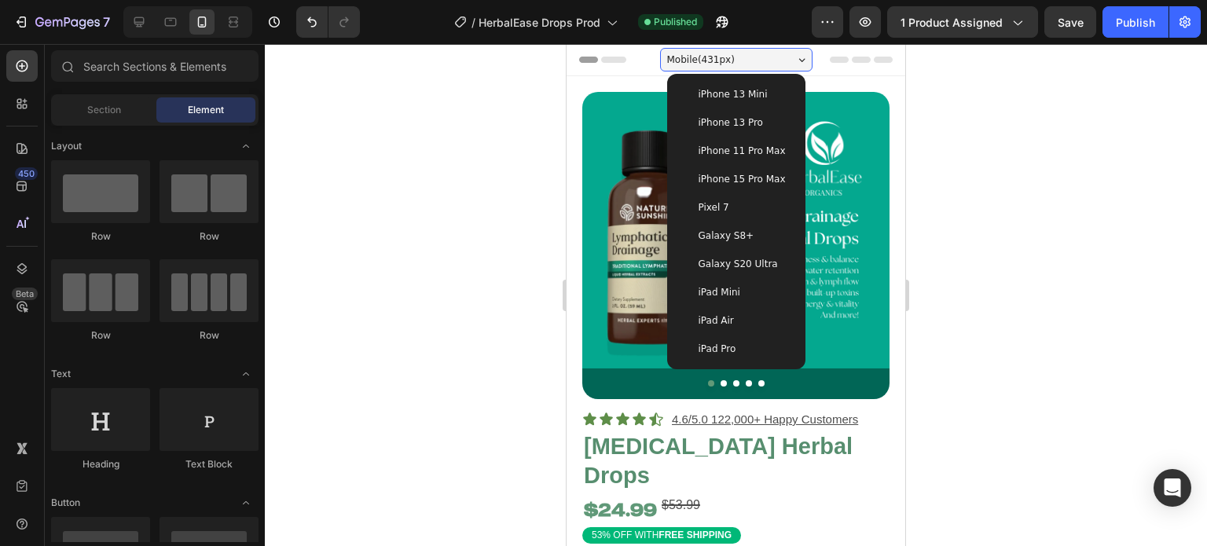
click at [742, 90] on span "iPhone 13 Mini" at bounding box center [733, 94] width 69 height 16
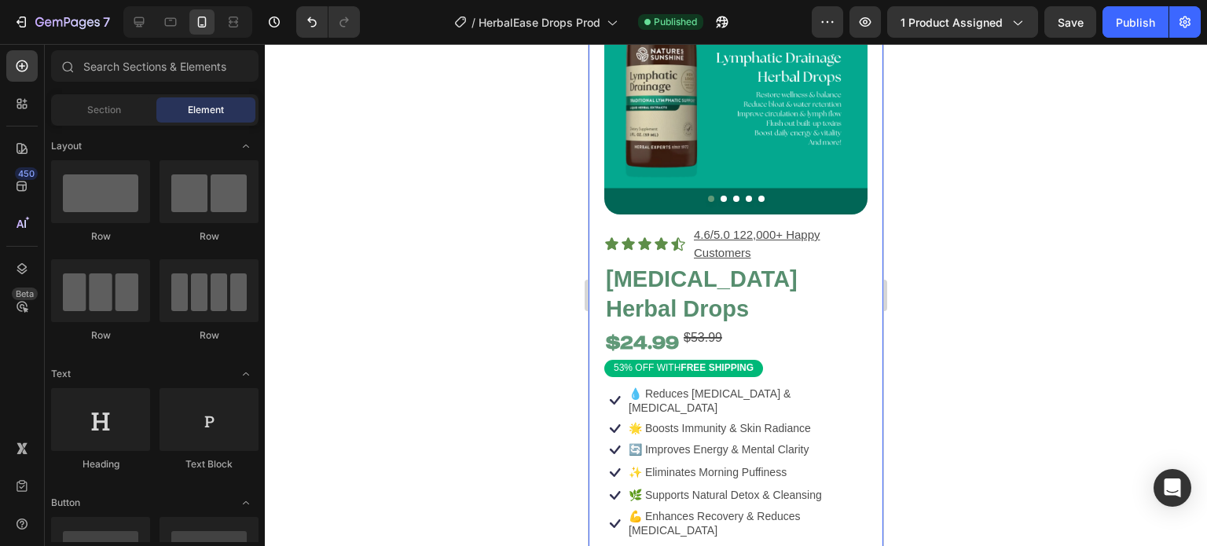
scroll to position [226, 0]
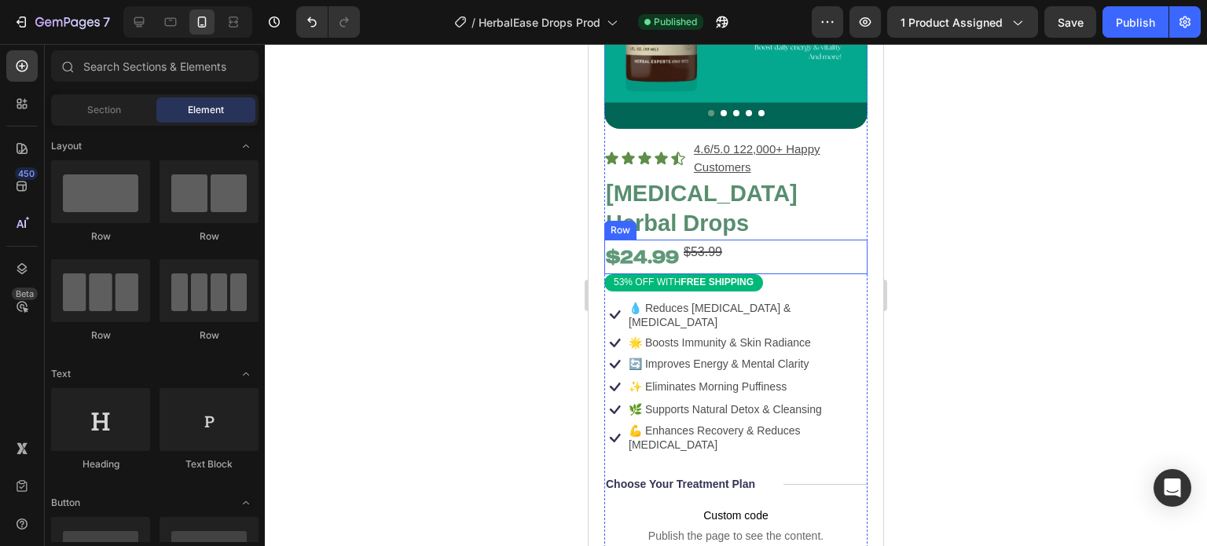
click at [754, 244] on div "$24.99 Product Price Product Price $53.99 Compare Price Compare Price Row" at bounding box center [735, 257] width 263 height 35
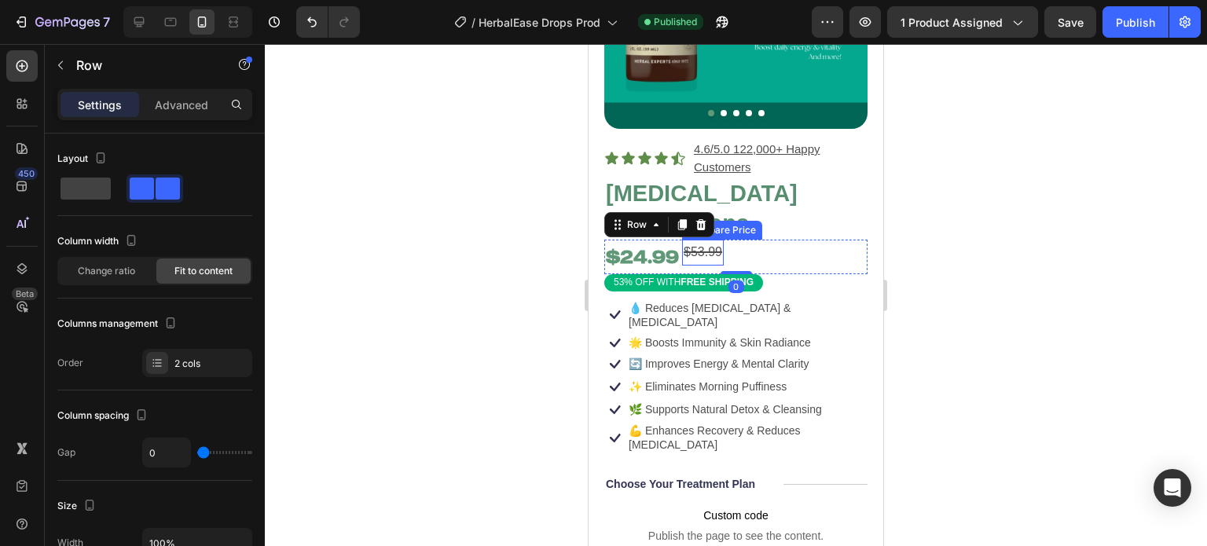
click at [707, 242] on div "$53.99" at bounding box center [703, 253] width 42 height 26
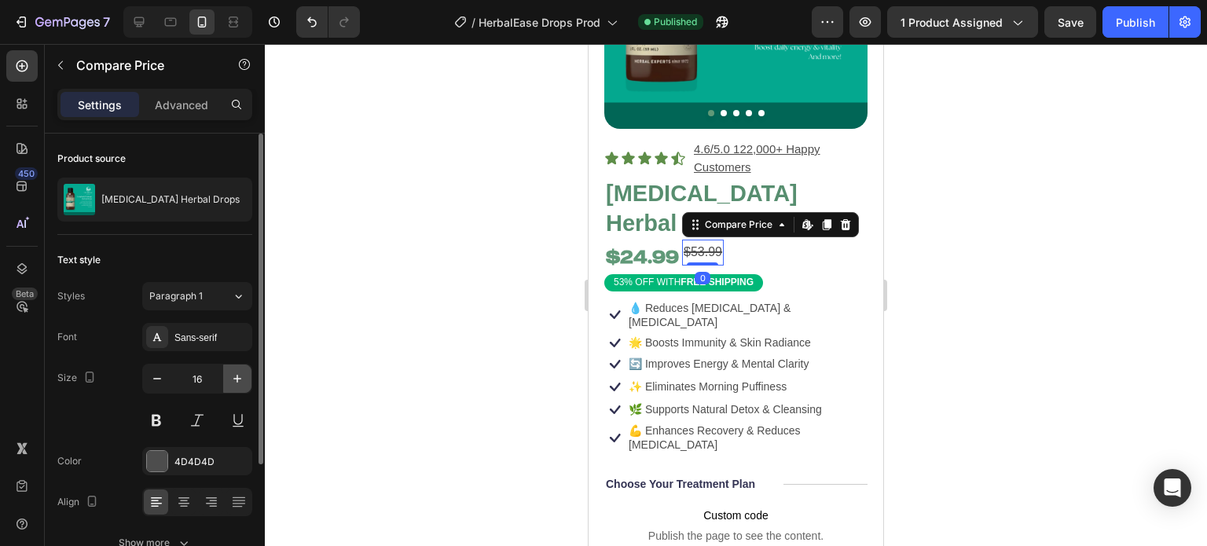
click at [234, 380] on icon "button" at bounding box center [237, 379] width 16 height 16
click at [233, 381] on icon "button" at bounding box center [237, 379] width 16 height 16
type input "18"
click at [425, 263] on div at bounding box center [736, 295] width 942 height 502
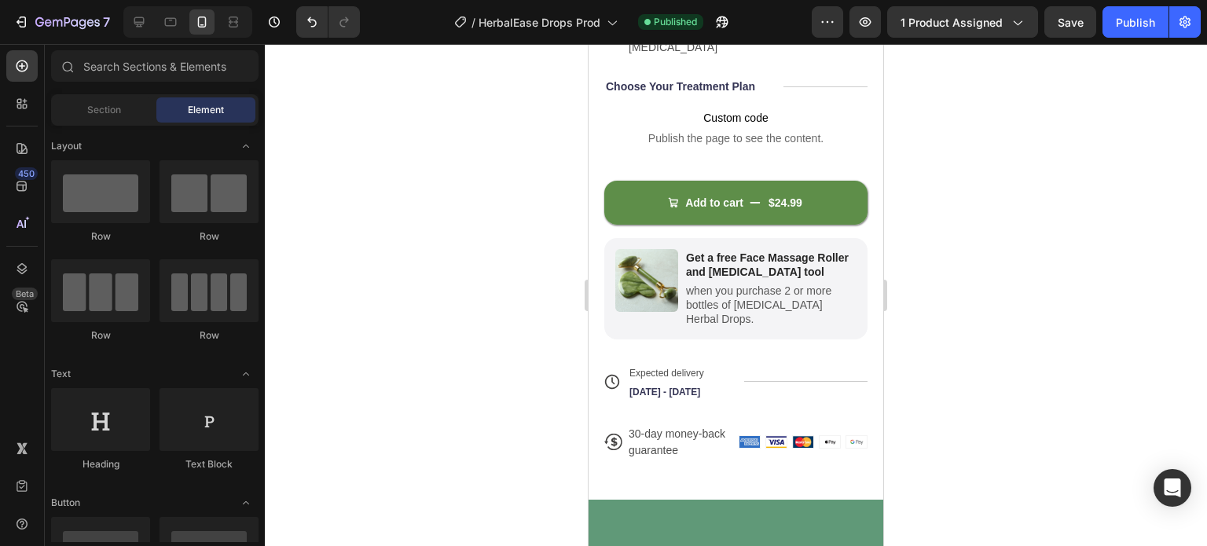
scroll to position [332, 0]
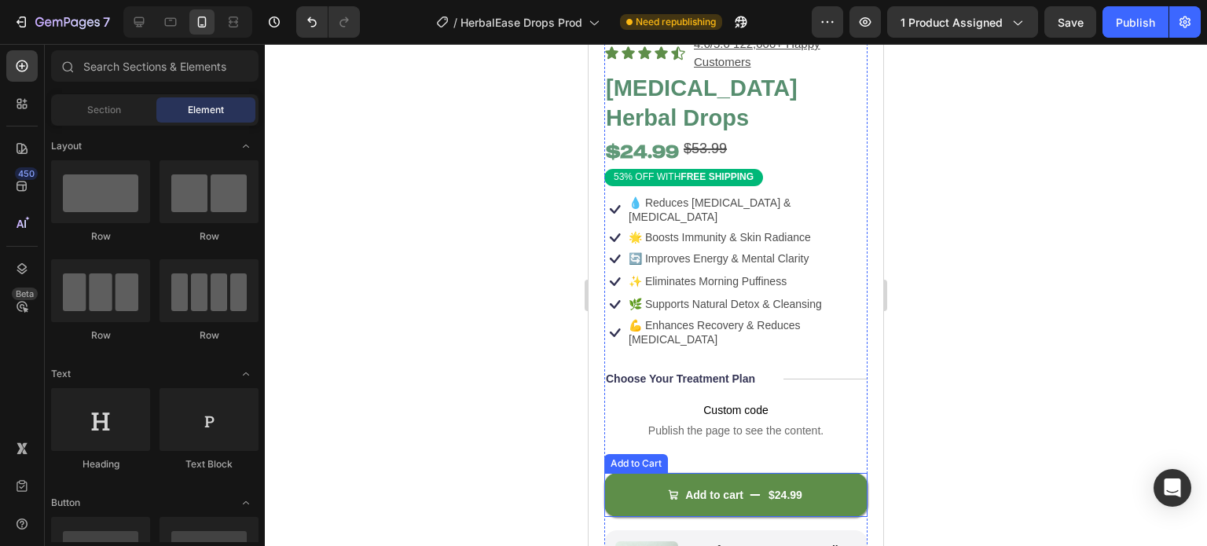
click at [836, 473] on button "Add to cart $24.99" at bounding box center [735, 495] width 263 height 44
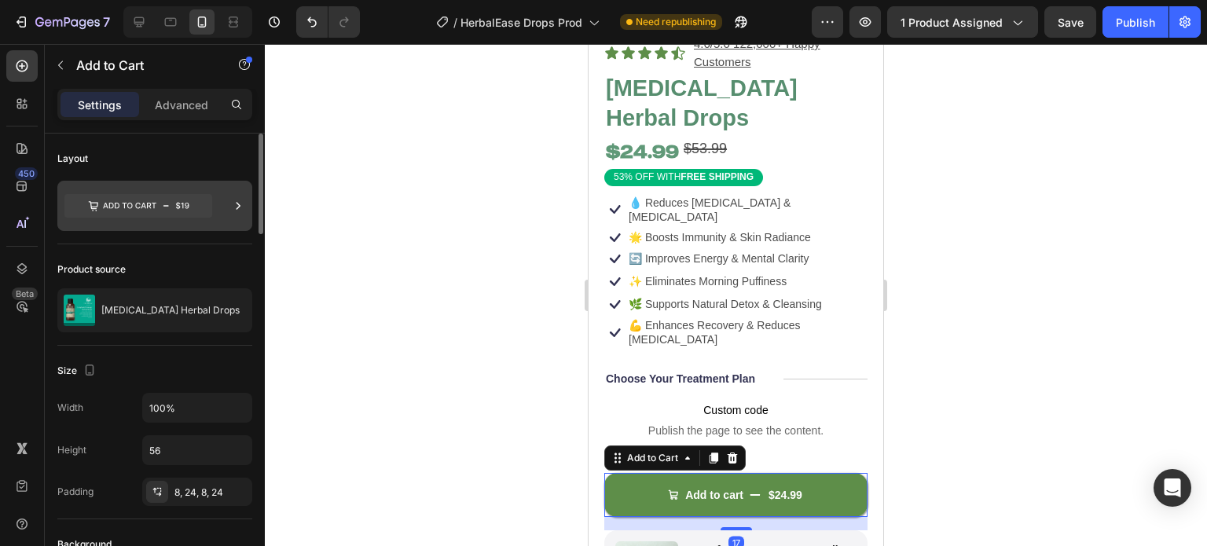
click at [214, 210] on div at bounding box center [154, 206] width 195 height 50
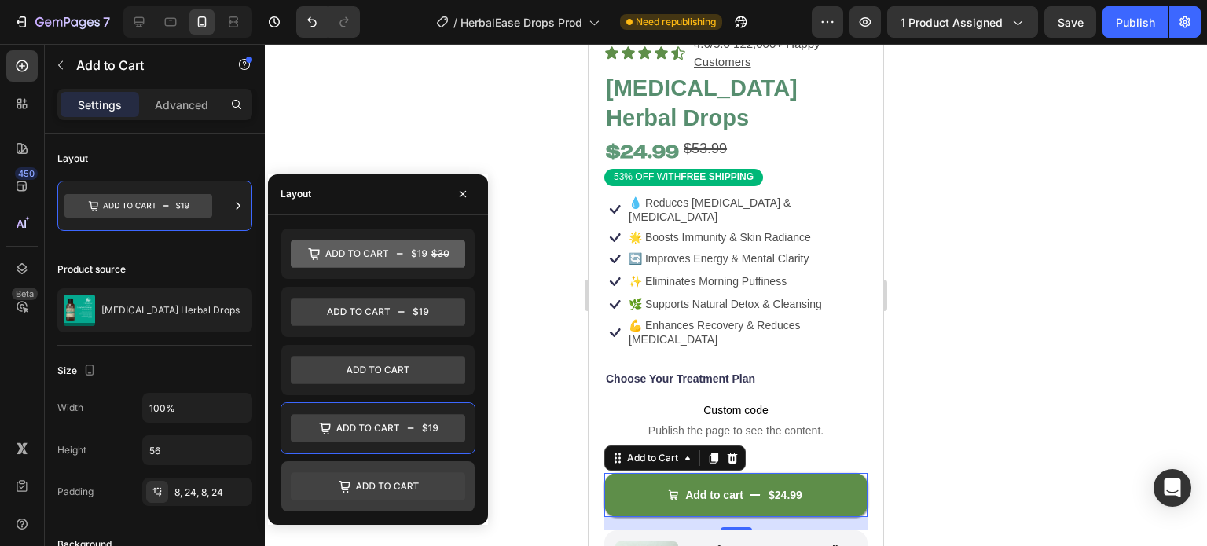
click at [414, 482] on icon at bounding box center [378, 486] width 174 height 28
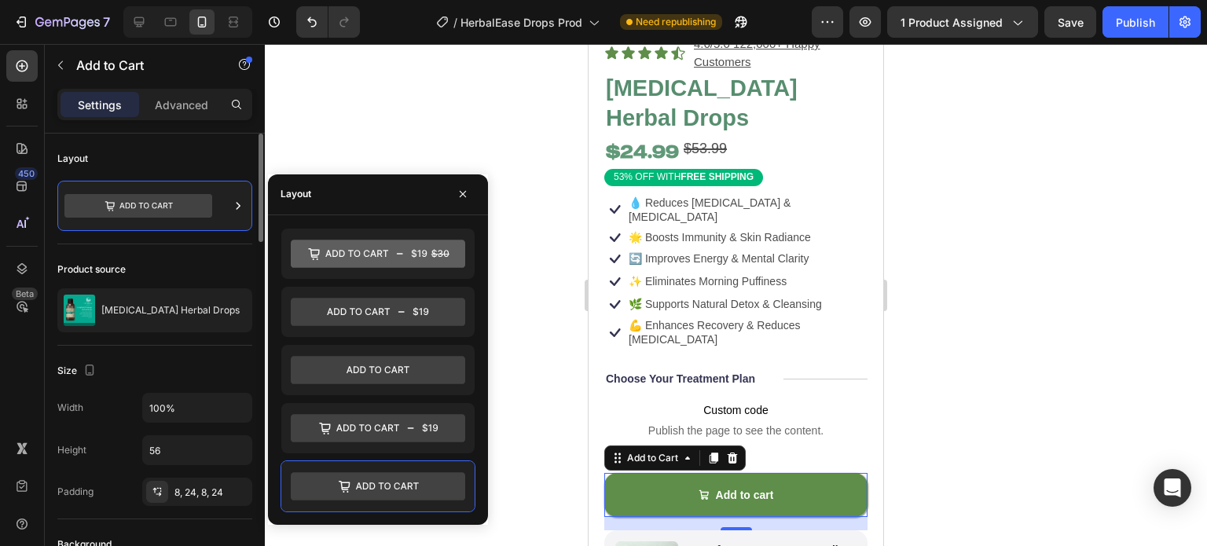
click at [200, 369] on div "Size" at bounding box center [154, 370] width 195 height 25
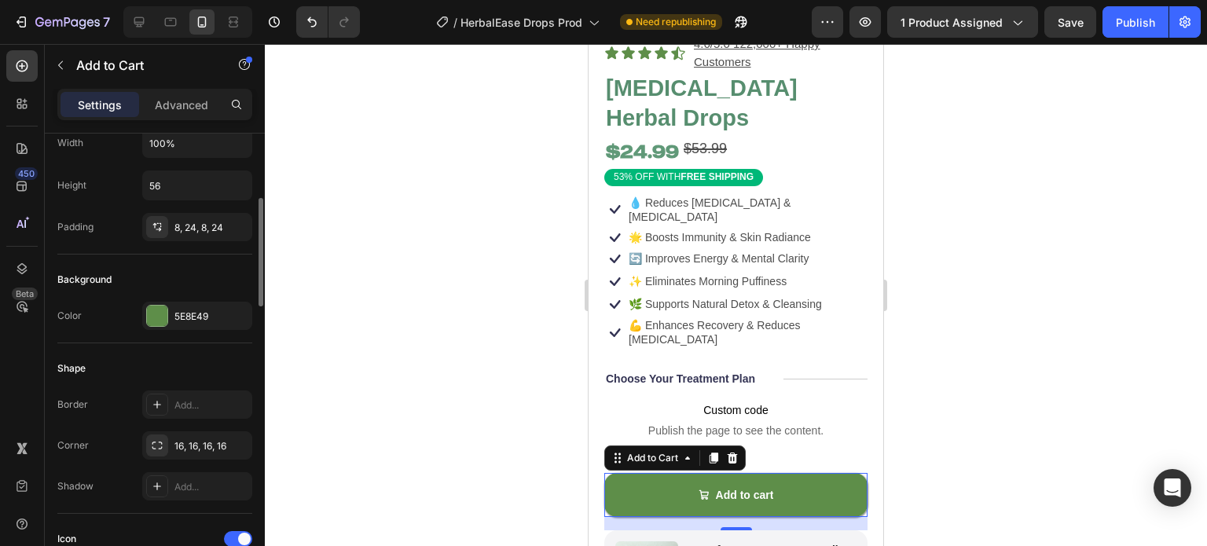
scroll to position [266, 0]
click at [767, 488] on div "Add to cart" at bounding box center [745, 495] width 58 height 14
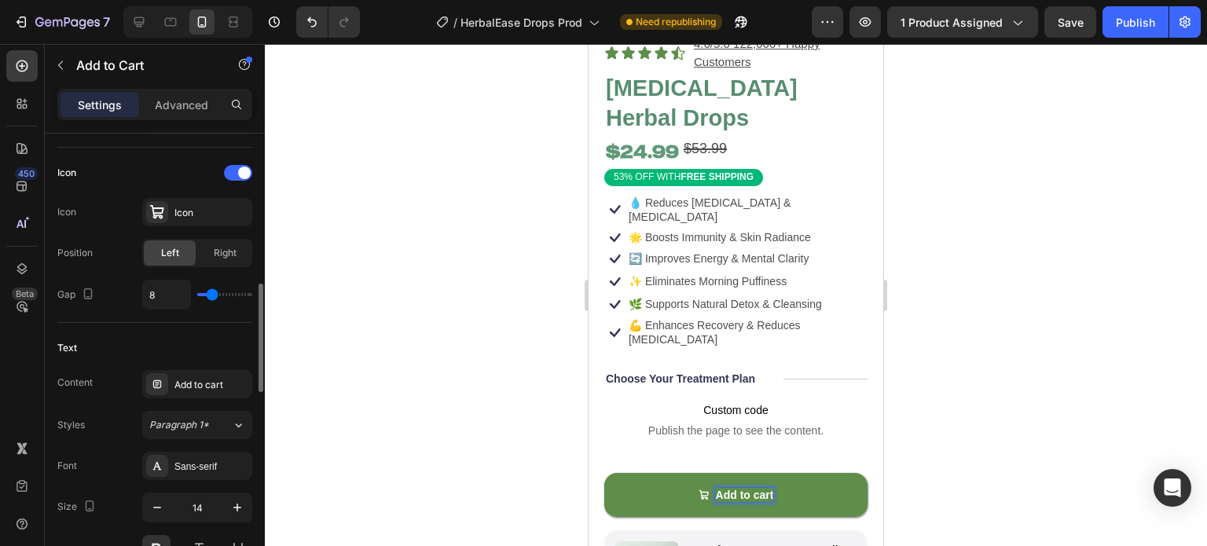
scroll to position [632, 0]
click at [233, 500] on icon "button" at bounding box center [237, 507] width 16 height 16
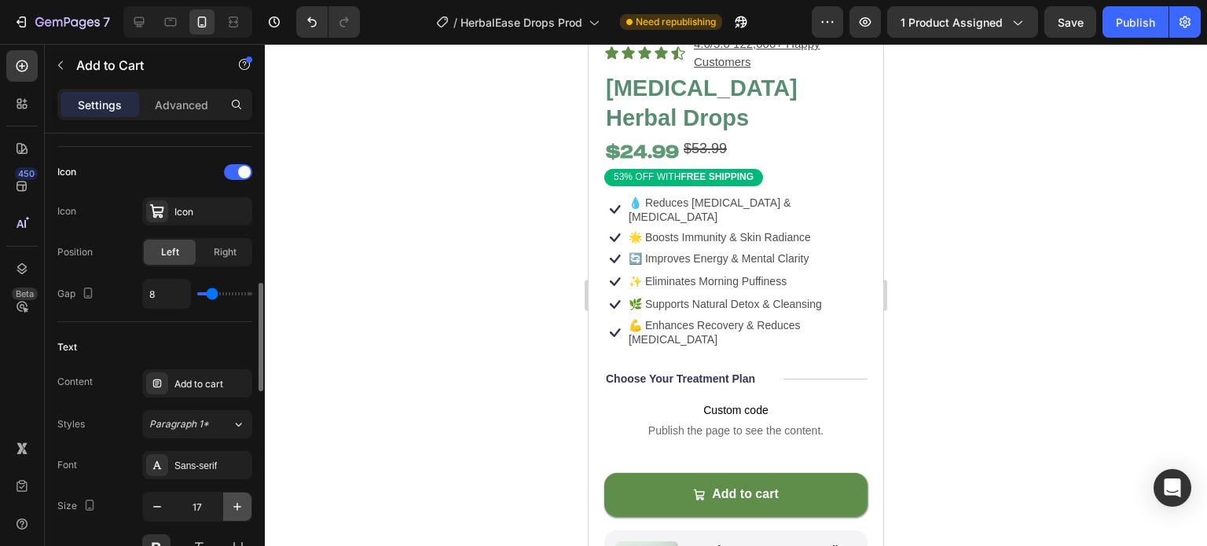
click at [233, 500] on icon "button" at bounding box center [237, 507] width 16 height 16
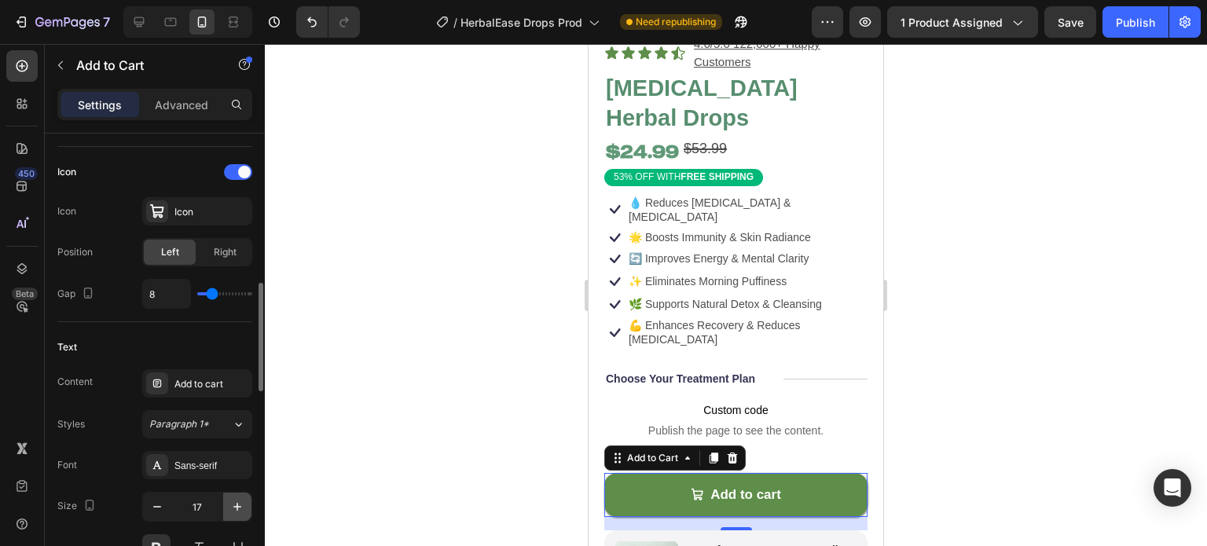
click at [233, 500] on icon "button" at bounding box center [237, 507] width 16 height 16
click at [242, 502] on icon "button" at bounding box center [237, 507] width 16 height 16
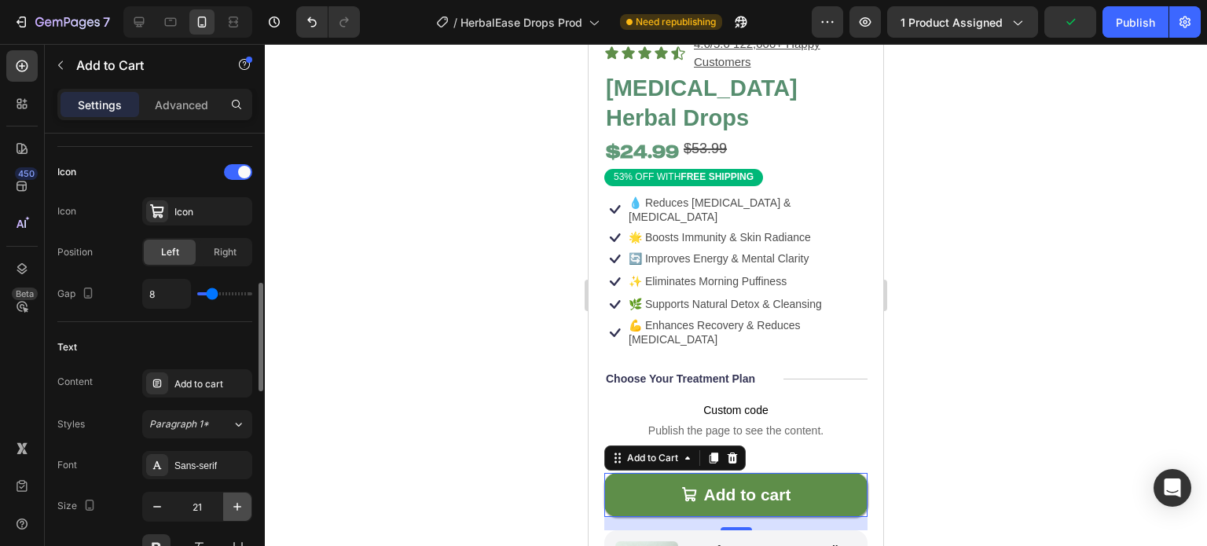
type input "22"
click at [373, 490] on div at bounding box center [736, 295] width 942 height 502
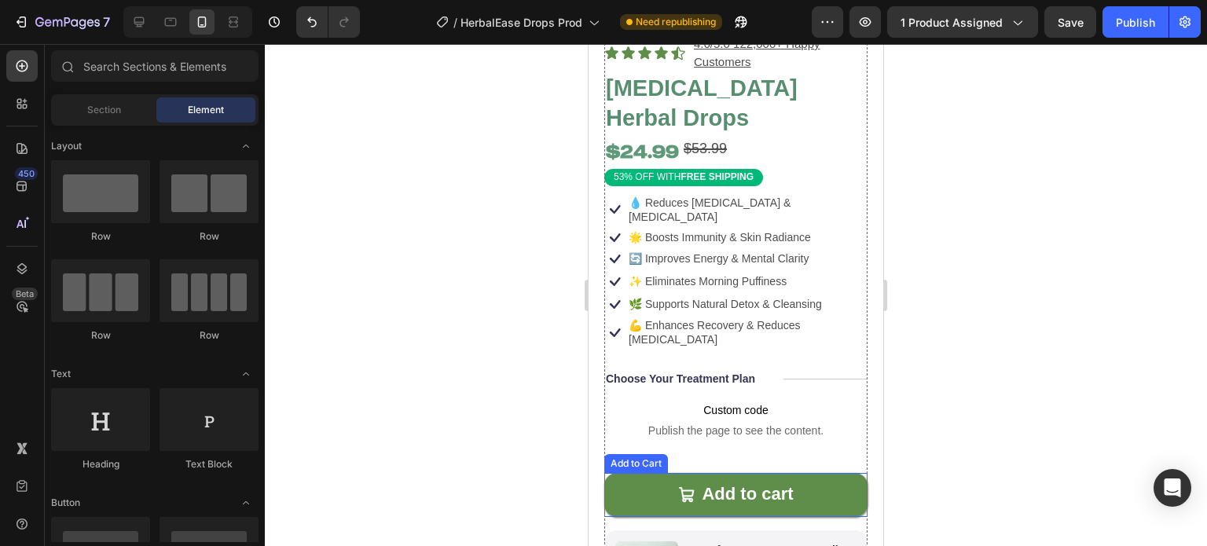
click at [713, 483] on p "Add to cart" at bounding box center [747, 494] width 91 height 23
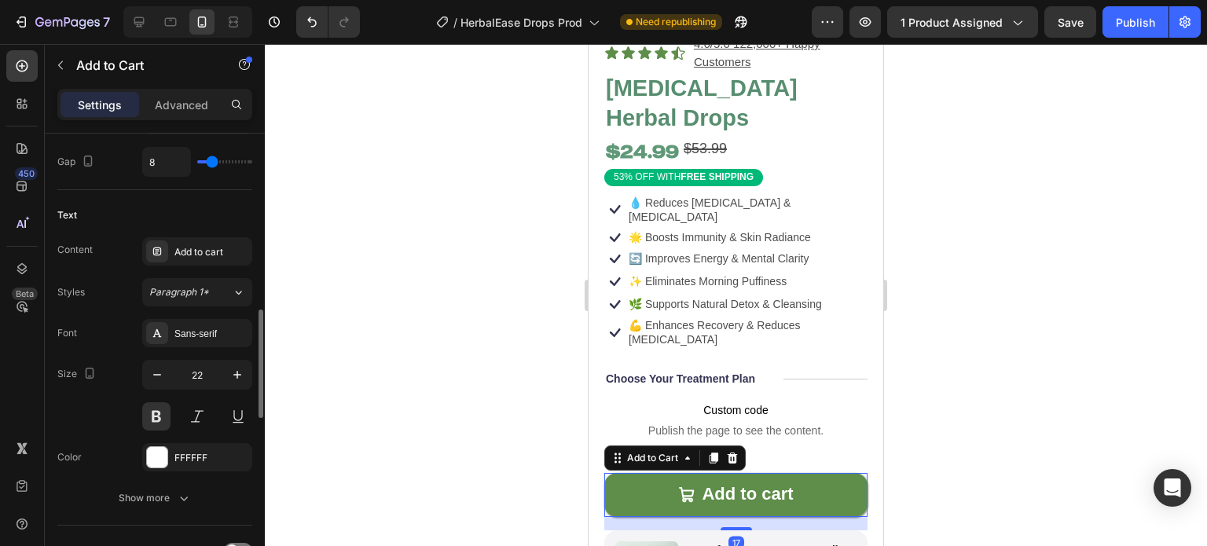
scroll to position [760, 0]
click at [163, 372] on icon "button" at bounding box center [157, 379] width 16 height 16
type input "21"
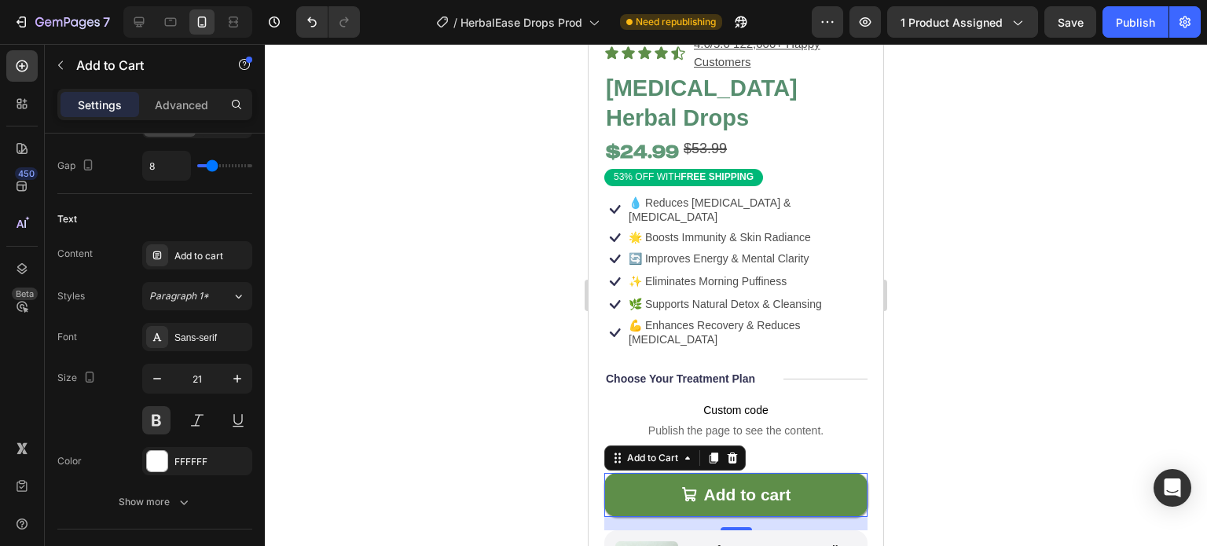
click at [409, 408] on div at bounding box center [736, 295] width 942 height 502
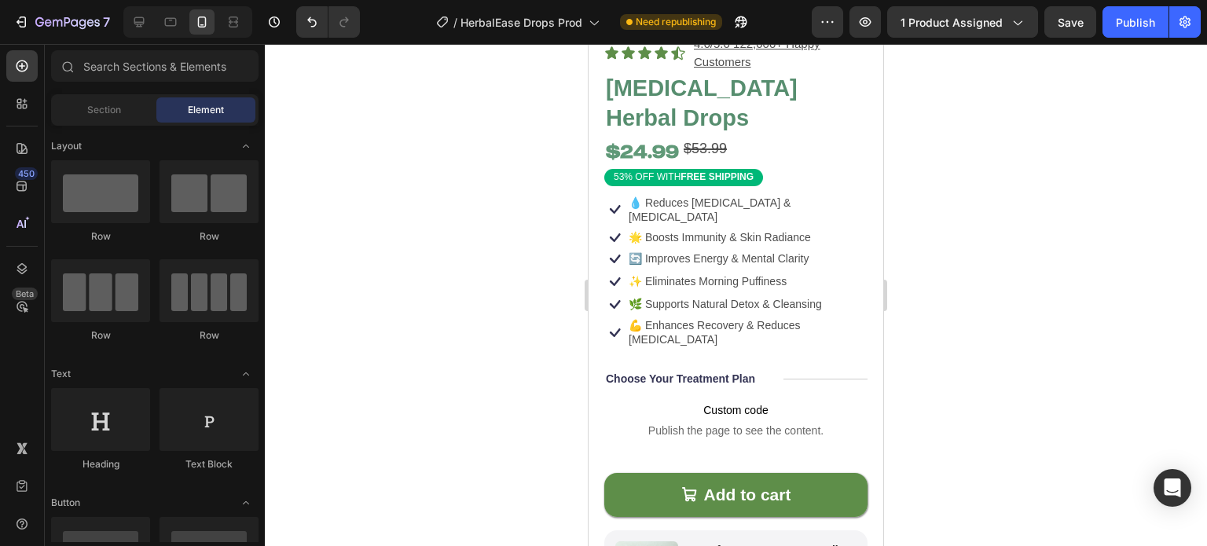
click at [1124, 18] on div "Publish" at bounding box center [1135, 22] width 39 height 17
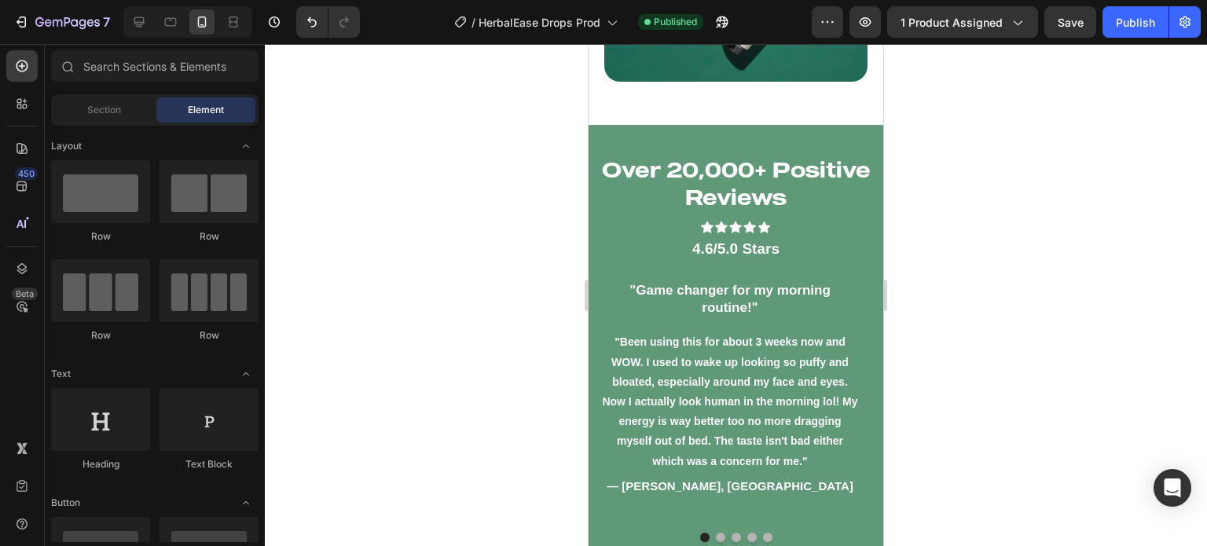
scroll to position [4477, 0]
click at [776, 164] on h2 "Over 20,000+ Positive Reviews" at bounding box center [736, 184] width 295 height 58
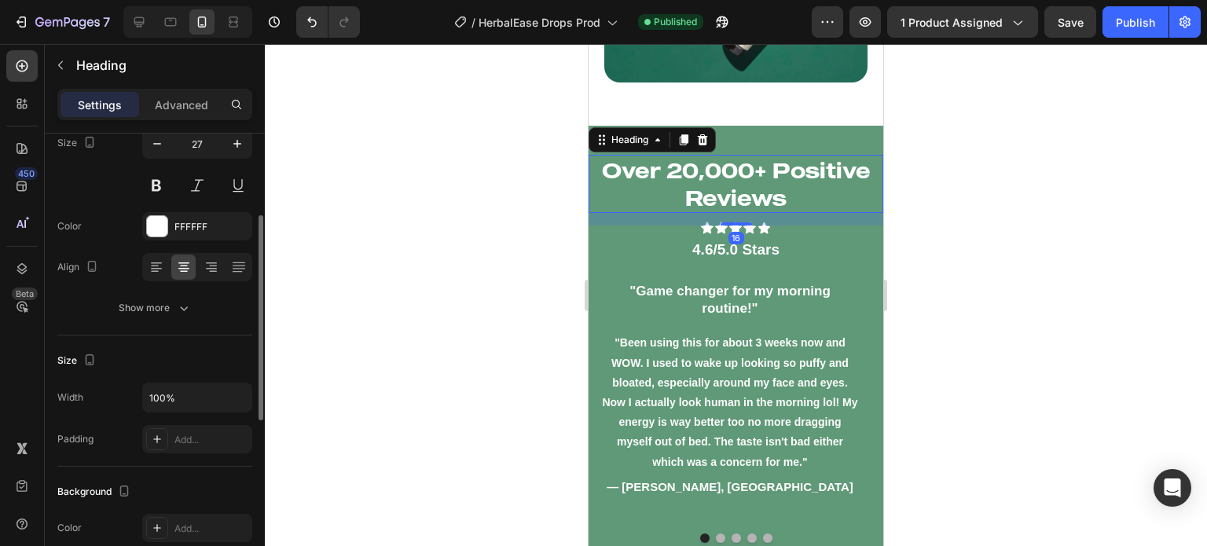
scroll to position [152, 0]
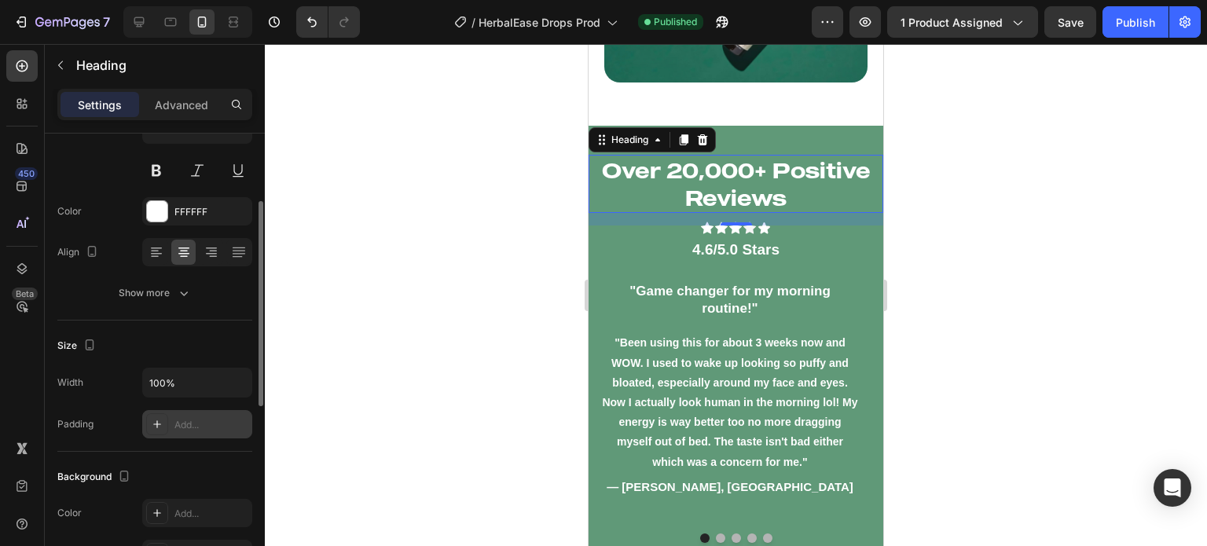
click at [174, 423] on div "Add..." at bounding box center [211, 425] width 74 height 14
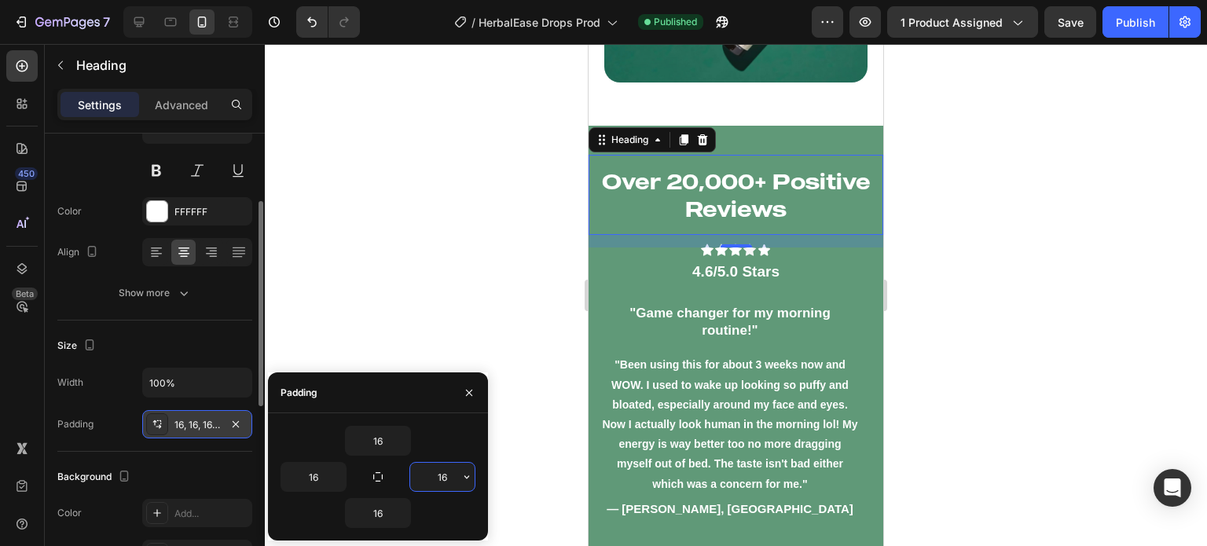
click at [442, 468] on input "16" at bounding box center [442, 477] width 64 height 28
click at [358, 438] on input "16" at bounding box center [378, 441] width 64 height 28
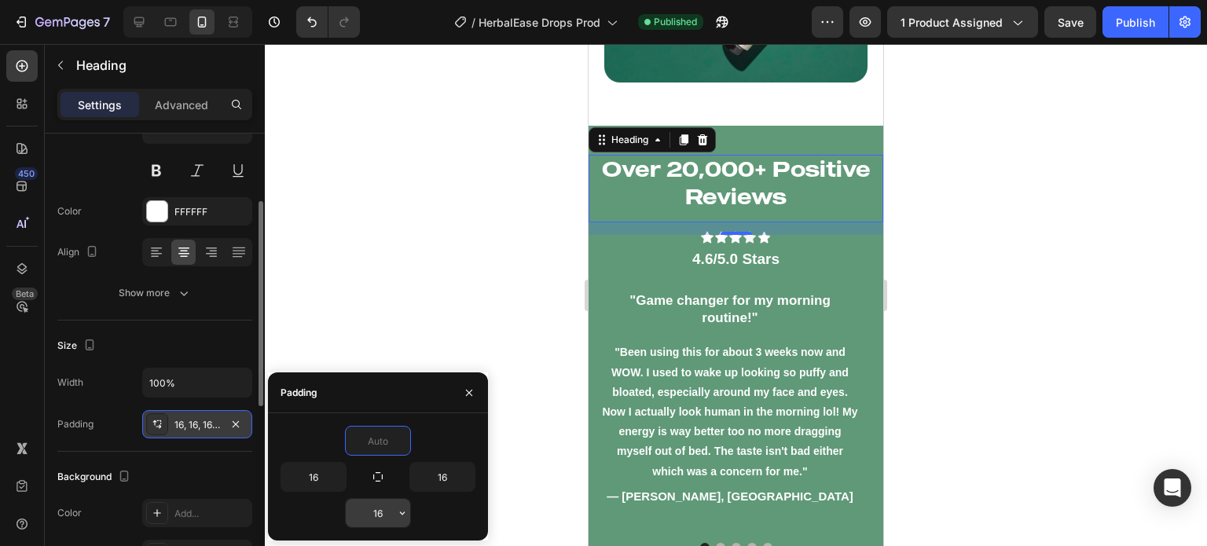
click at [380, 511] on input "16" at bounding box center [378, 513] width 64 height 28
type input "0"
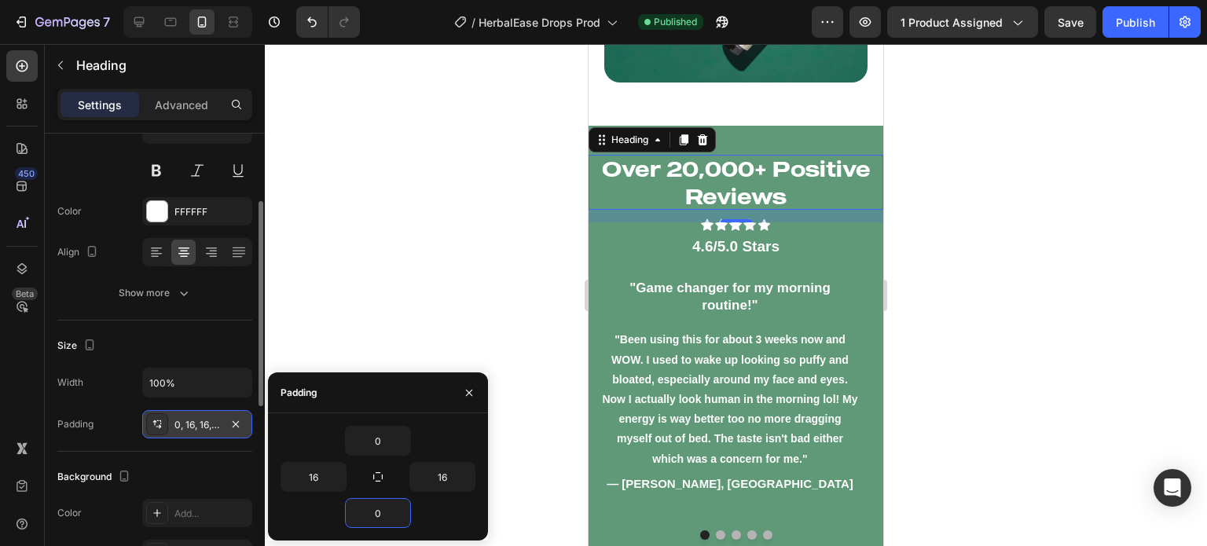
click at [457, 226] on div at bounding box center [736, 295] width 942 height 502
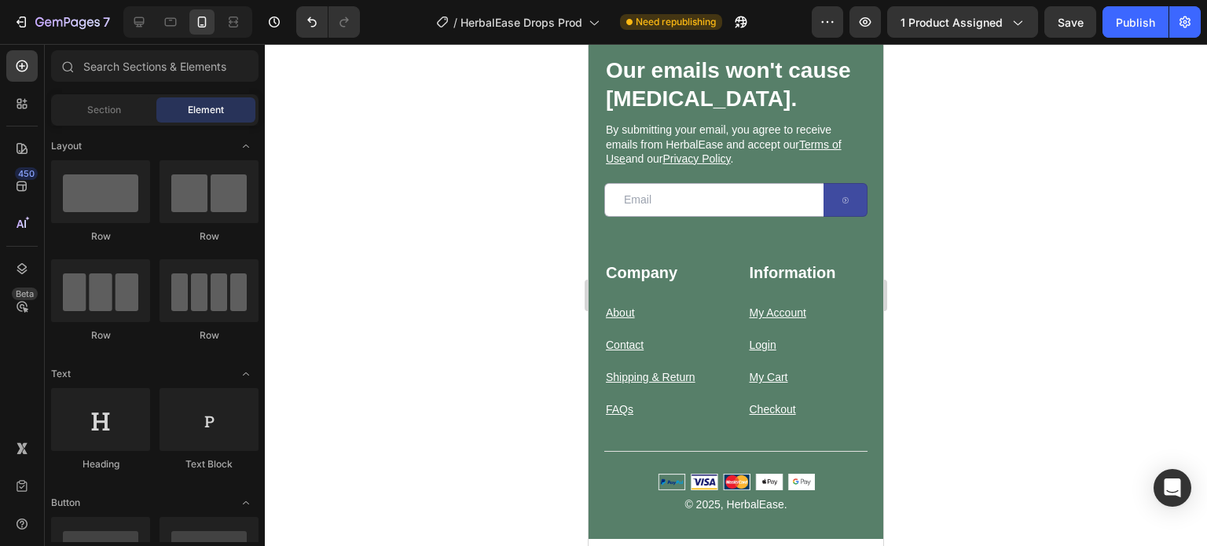
scroll to position [8614, 0]
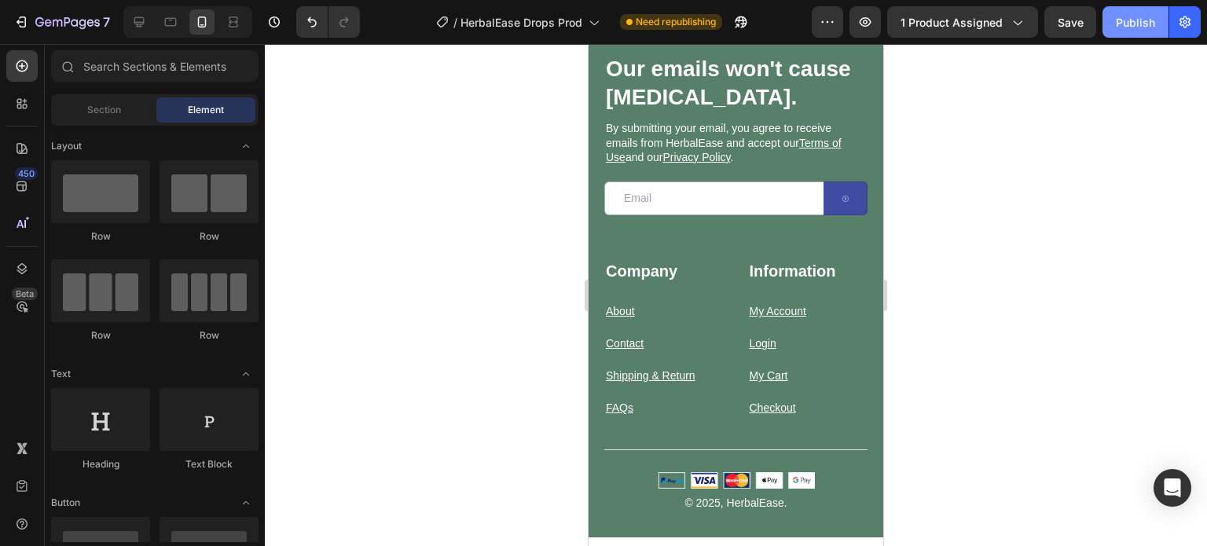
click at [1123, 28] on div "Publish" at bounding box center [1135, 22] width 39 height 17
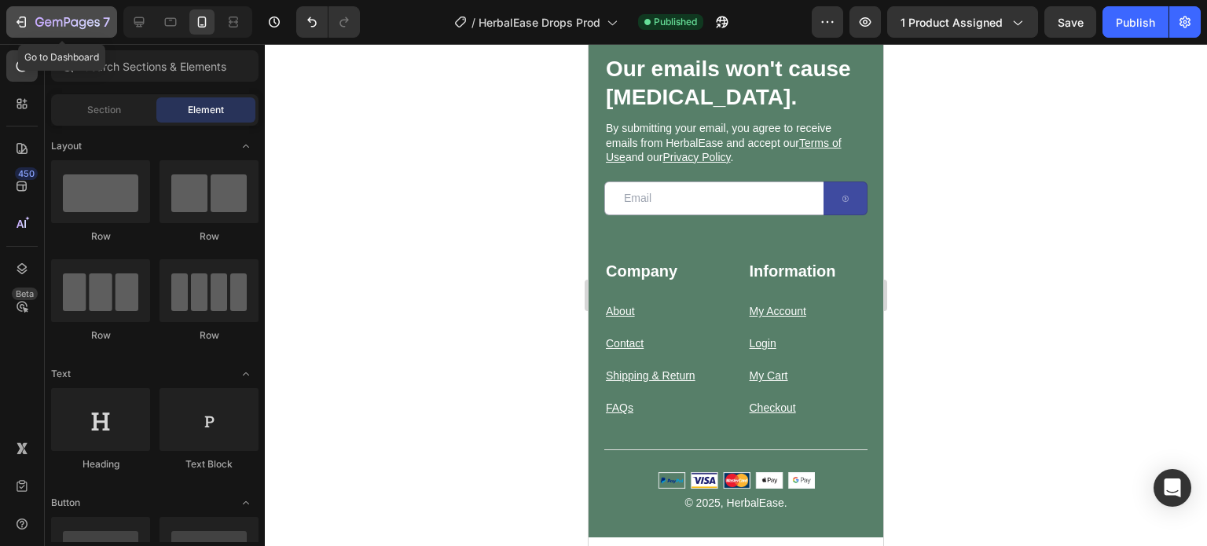
click at [48, 24] on icon "button" at bounding box center [67, 23] width 64 height 13
